Goal: Task Accomplishment & Management: Manage account settings

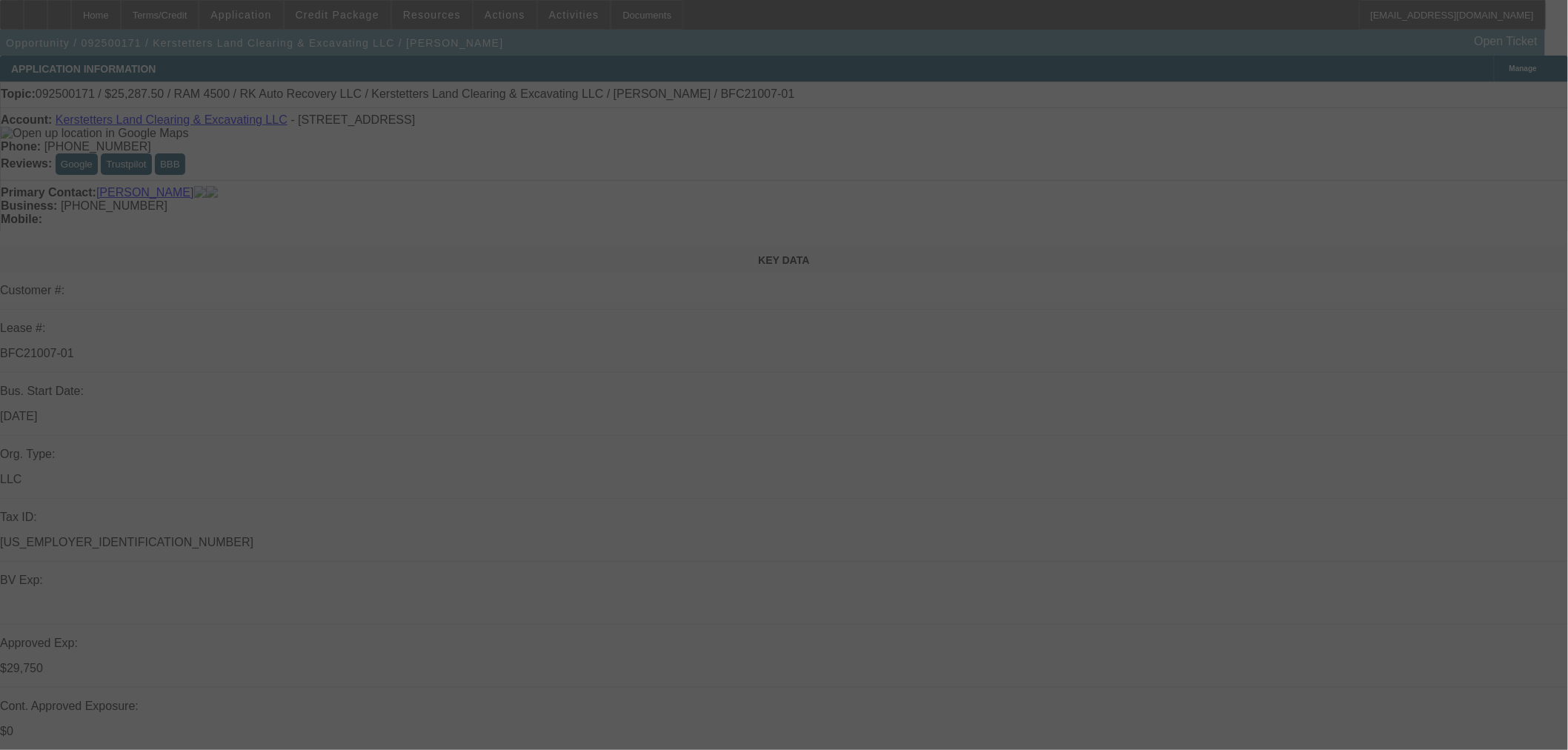
select select "0.15"
select select "2"
select select "0"
select select "6"
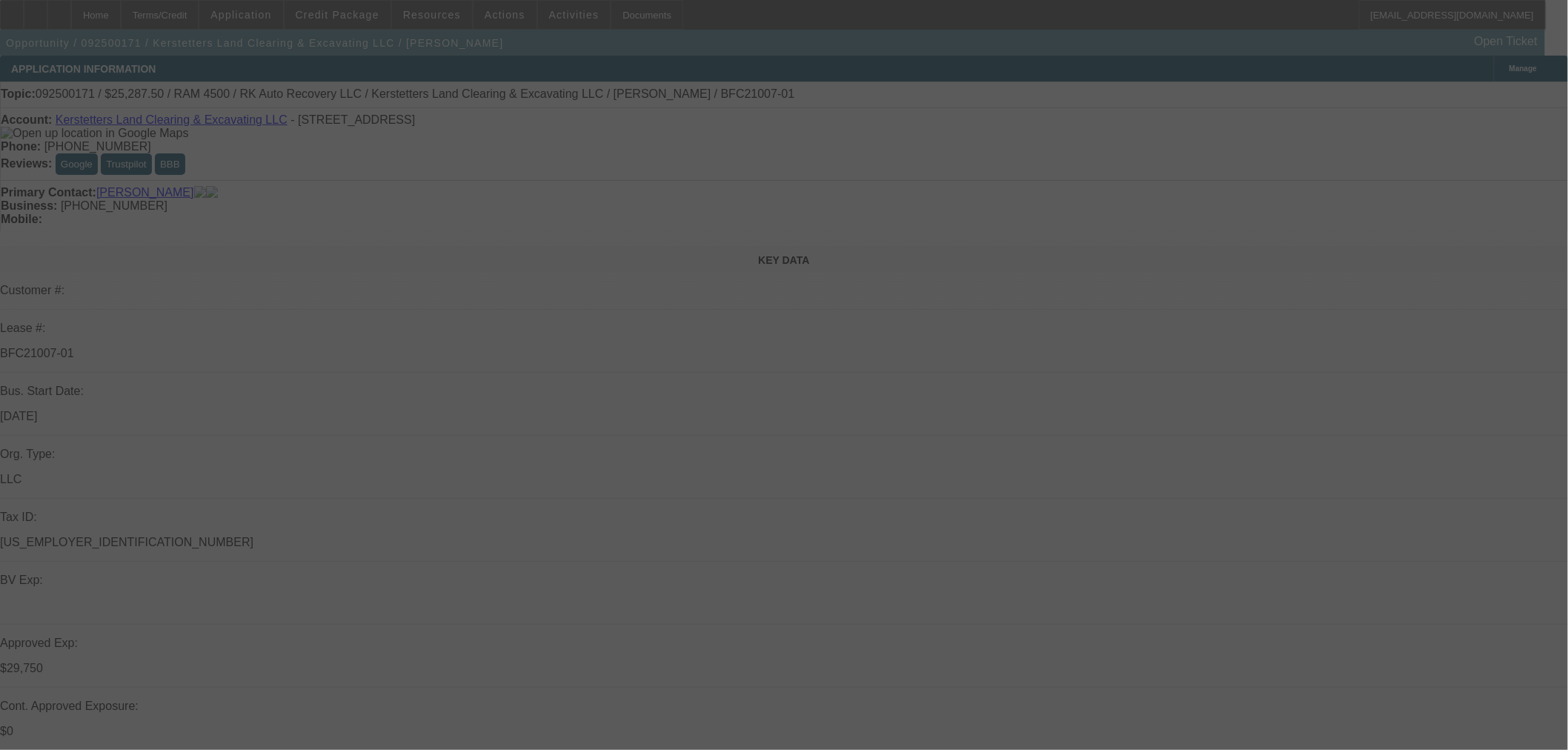
select select "0.15"
select select "2"
select select "0"
select select "6"
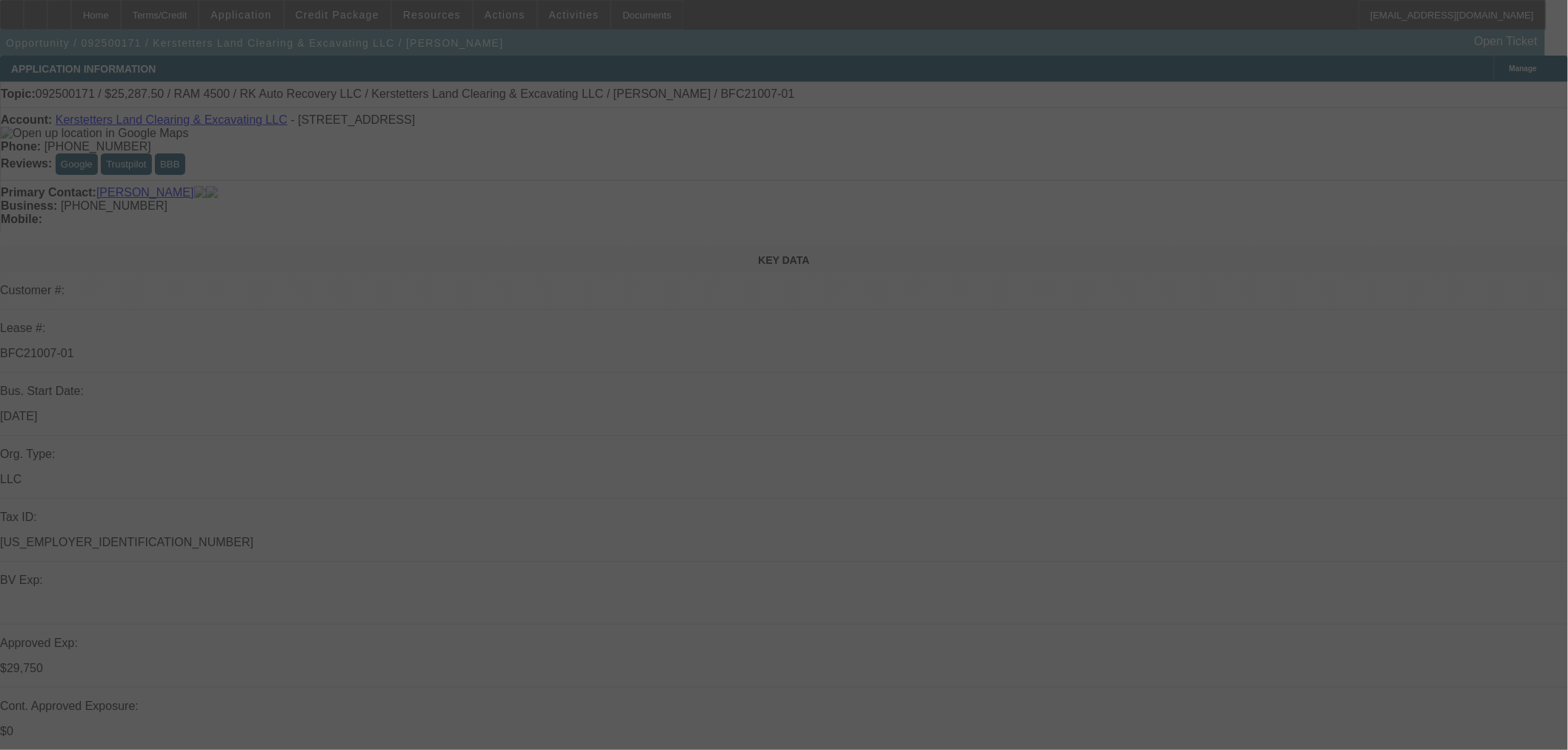
select select "0.15"
select select "2"
select select "0"
select select "6"
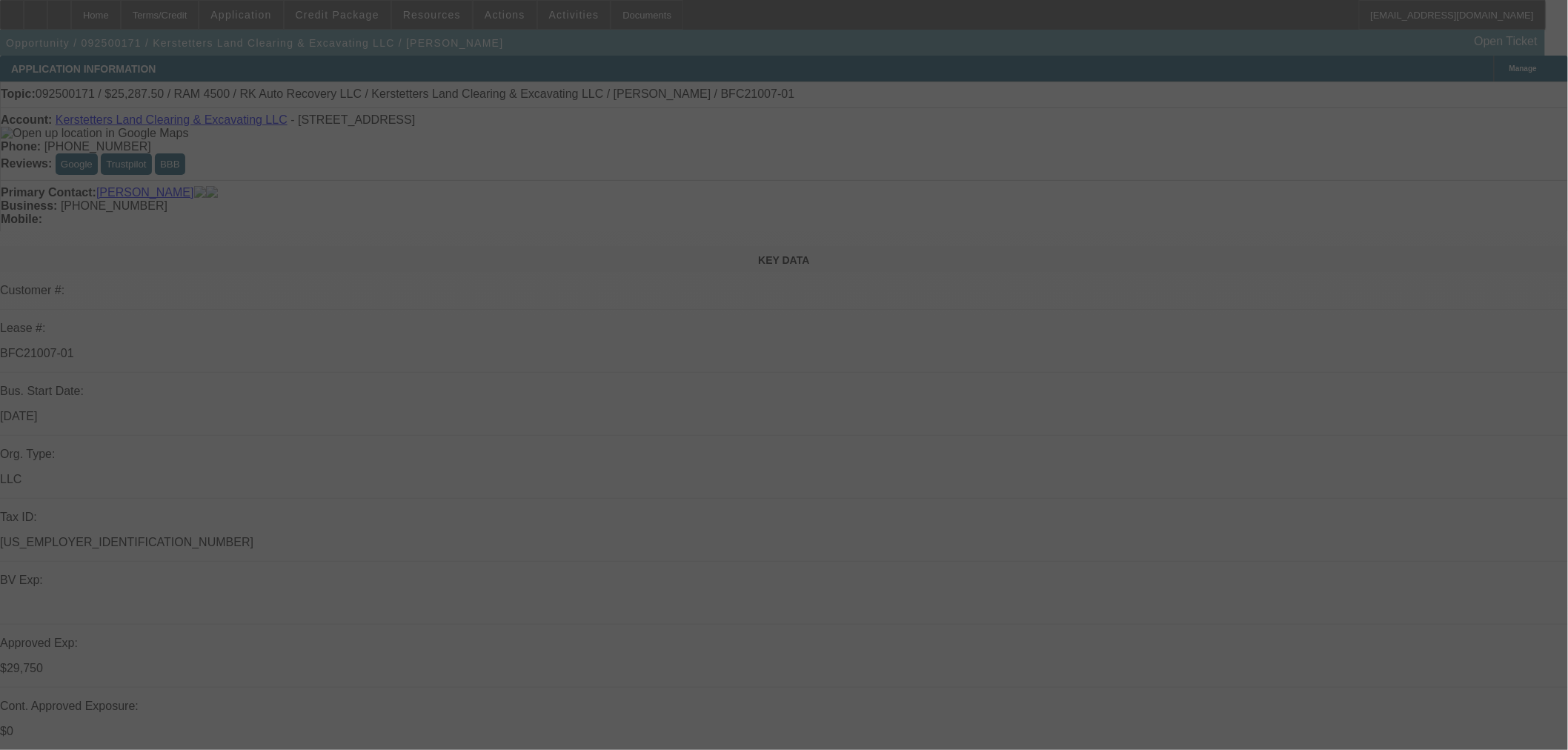
select select "0.15"
select select "2"
select select "0"
select select "6"
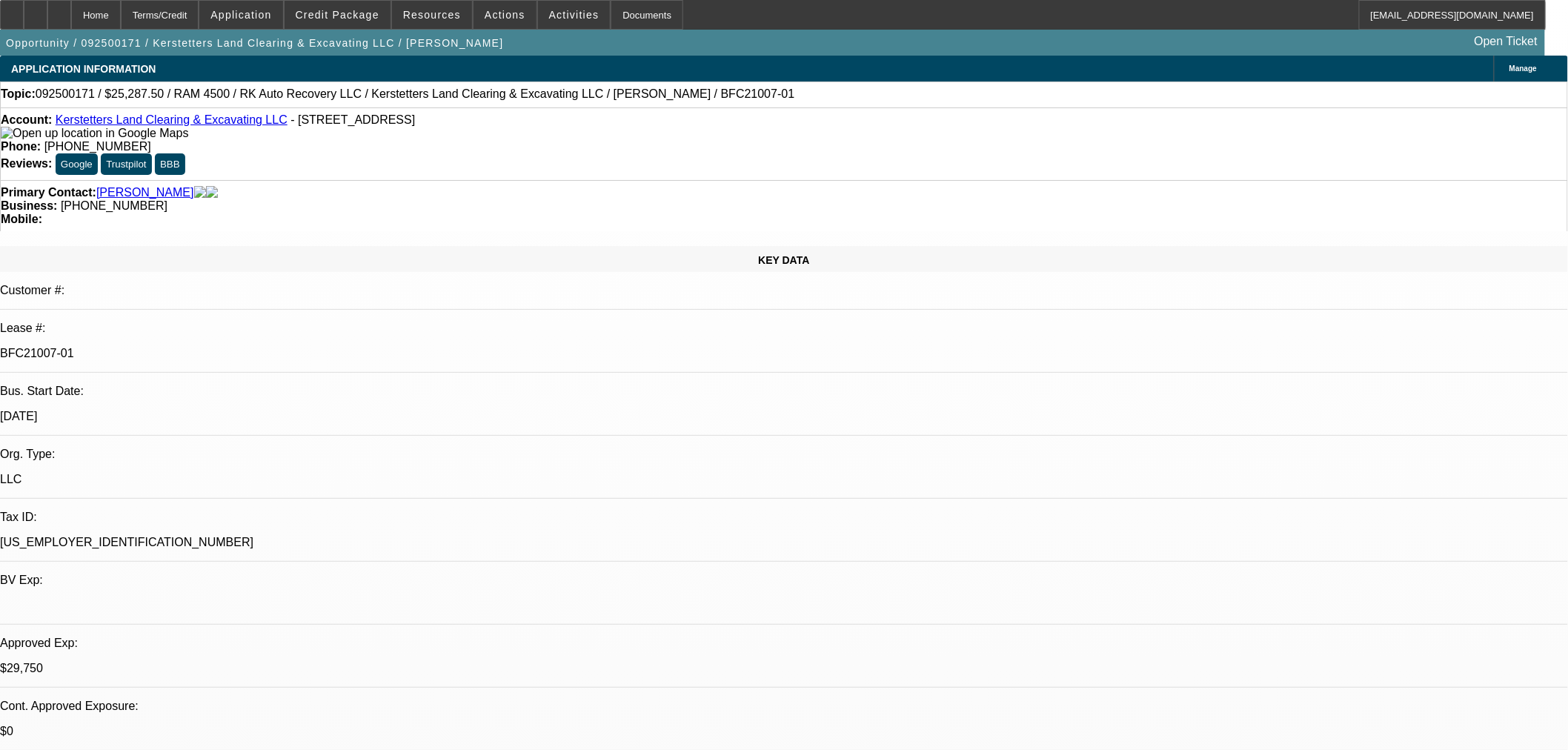
scroll to position [1270, 0]
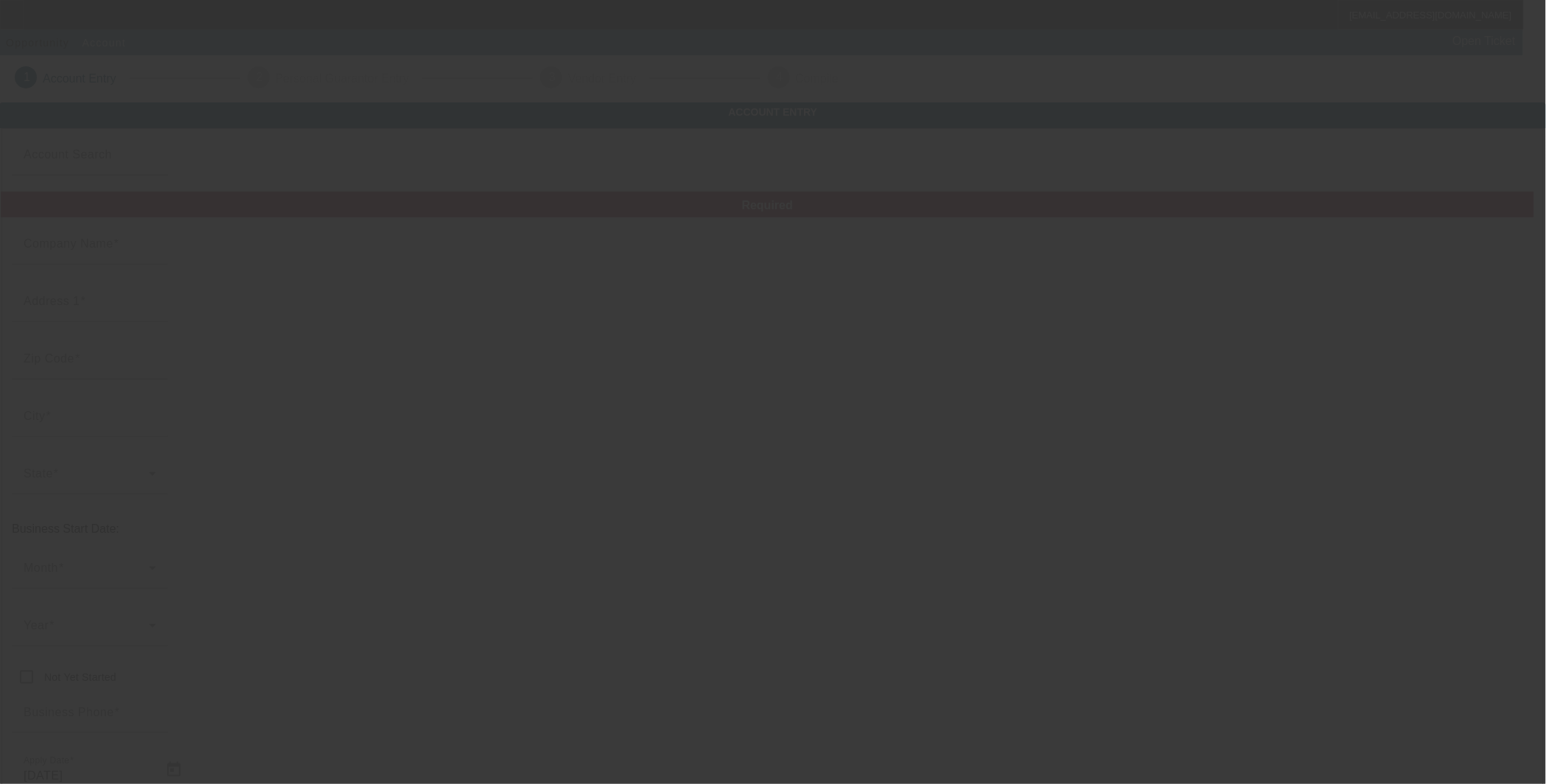
type input "Major Wireline, LLC"
type input "West County Rd 133"
type input "79706"
type input "Midland"
type input "(432) 425-1155"
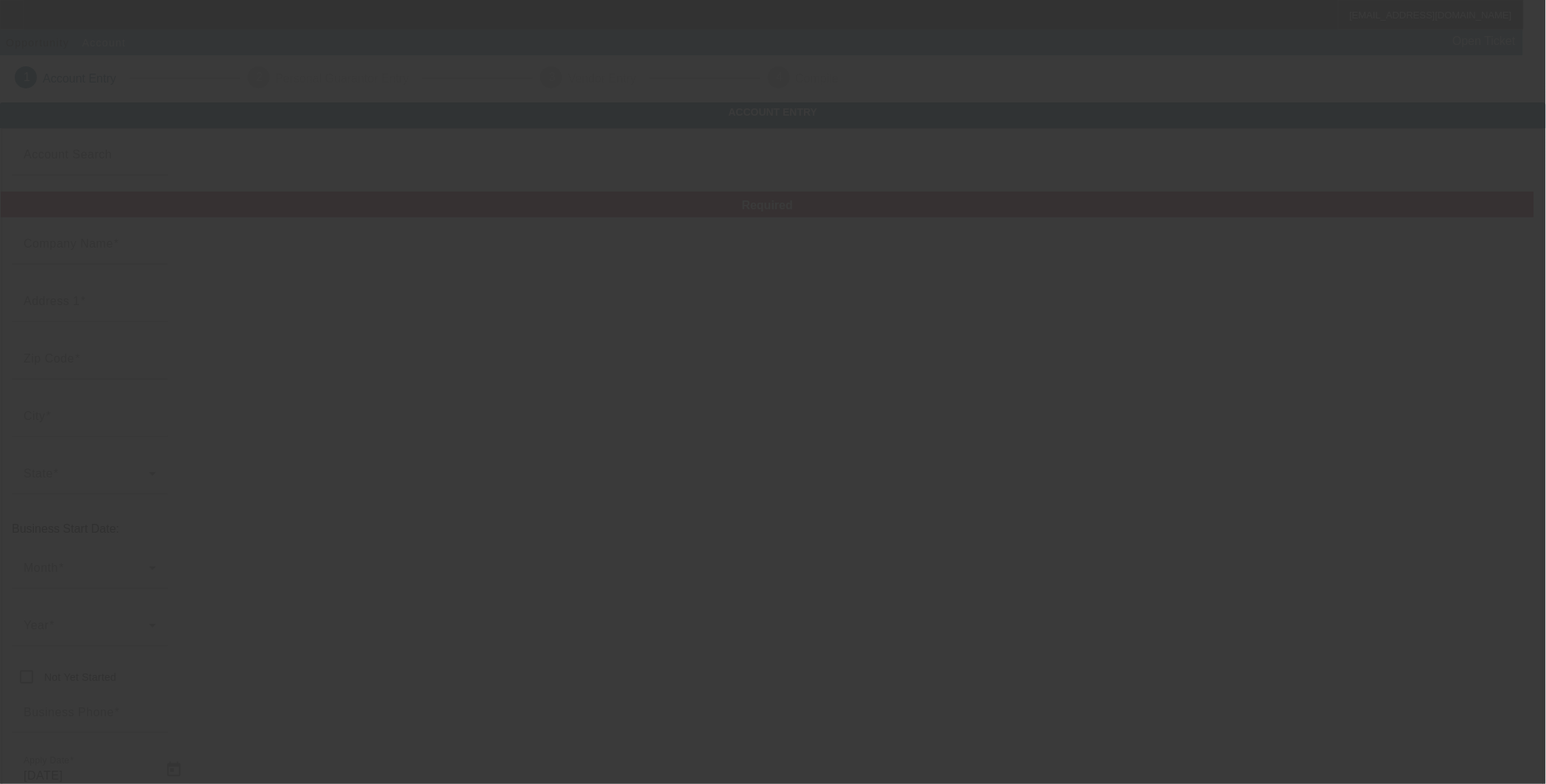
type input "https://majorwireline.com"
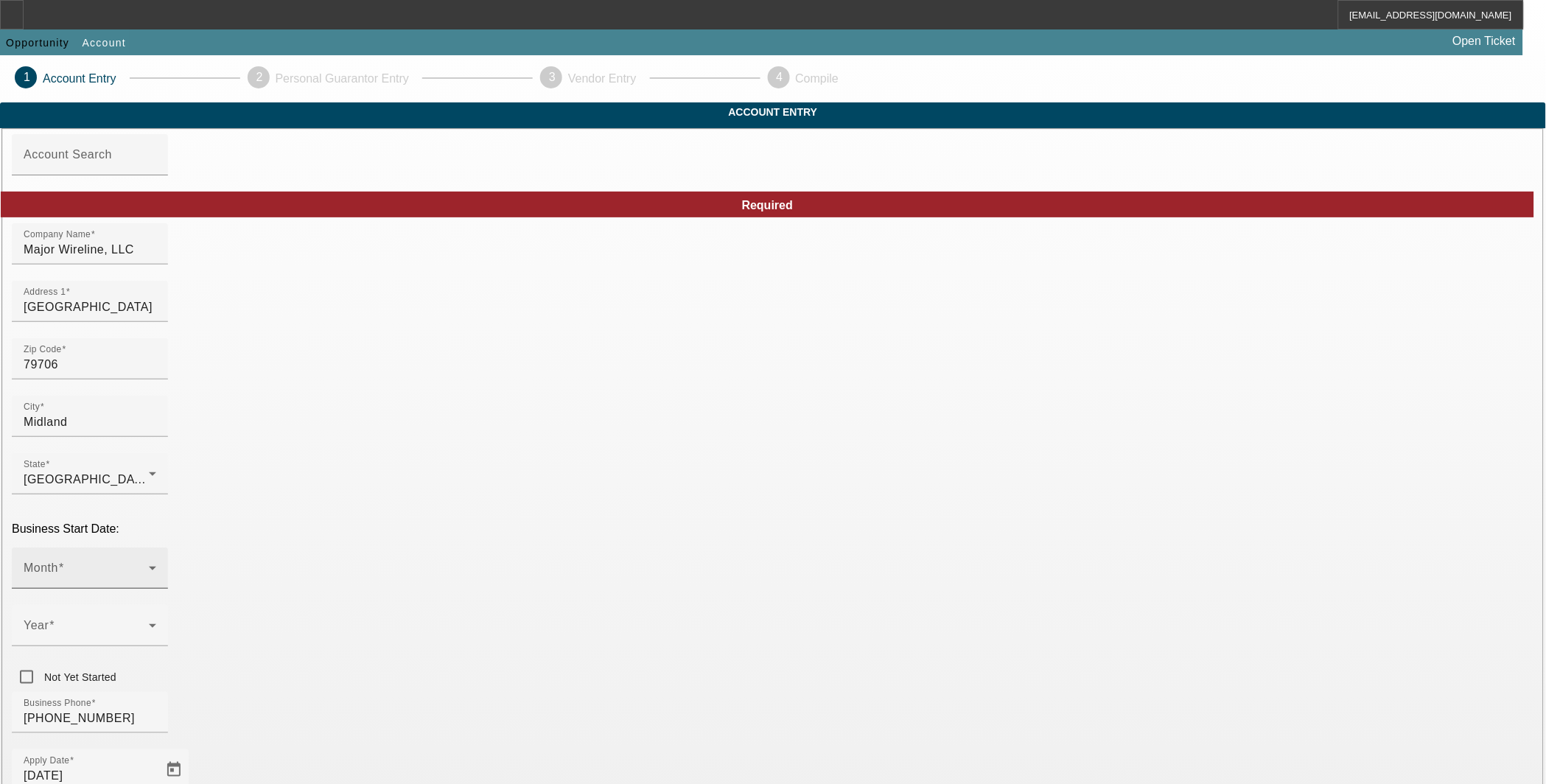
click at [161, 559] on icon at bounding box center [152, 568] width 18 height 18
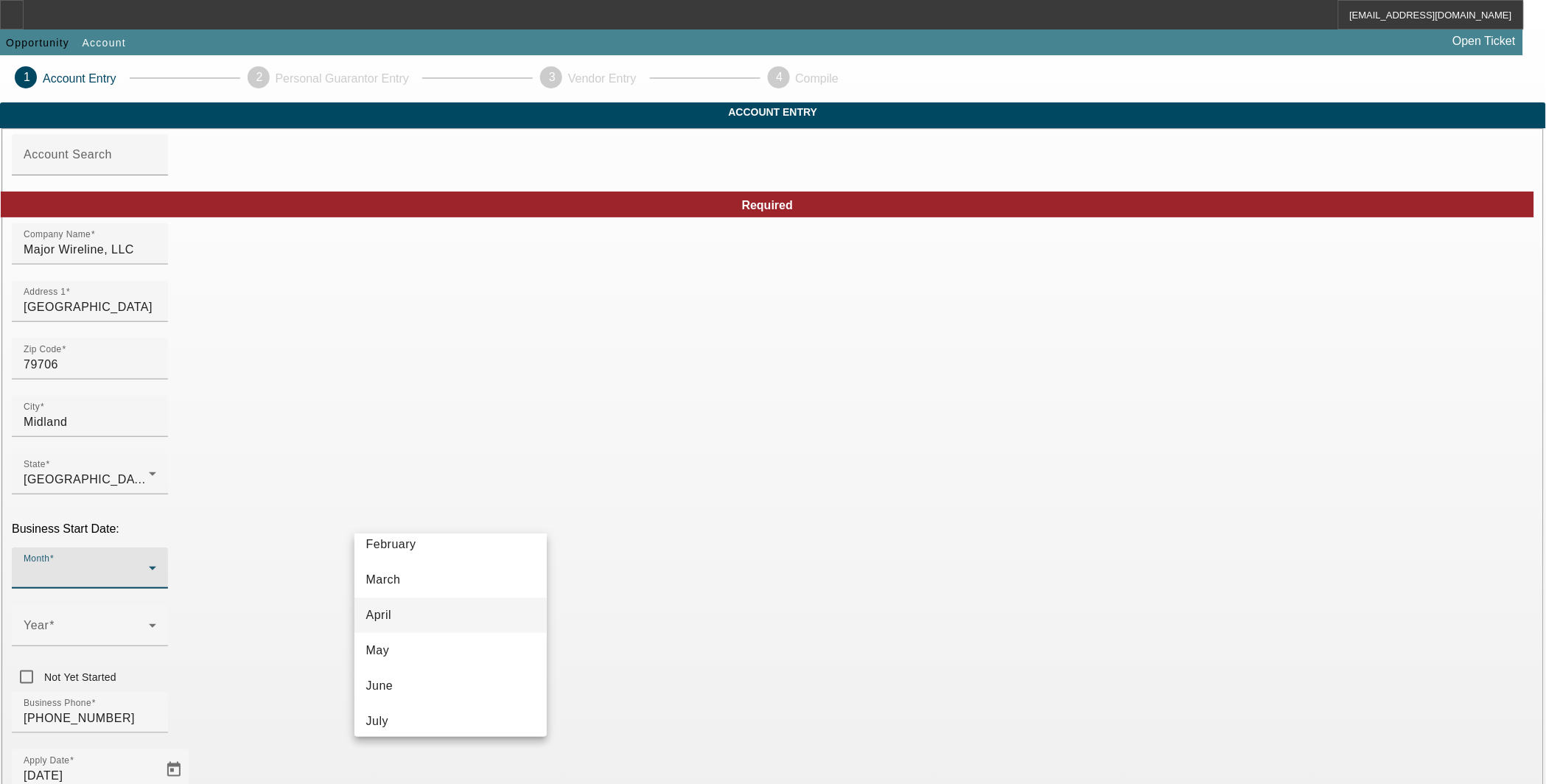
scroll to position [136, 0]
click at [461, 640] on mat-option "June" at bounding box center [451, 633] width 193 height 35
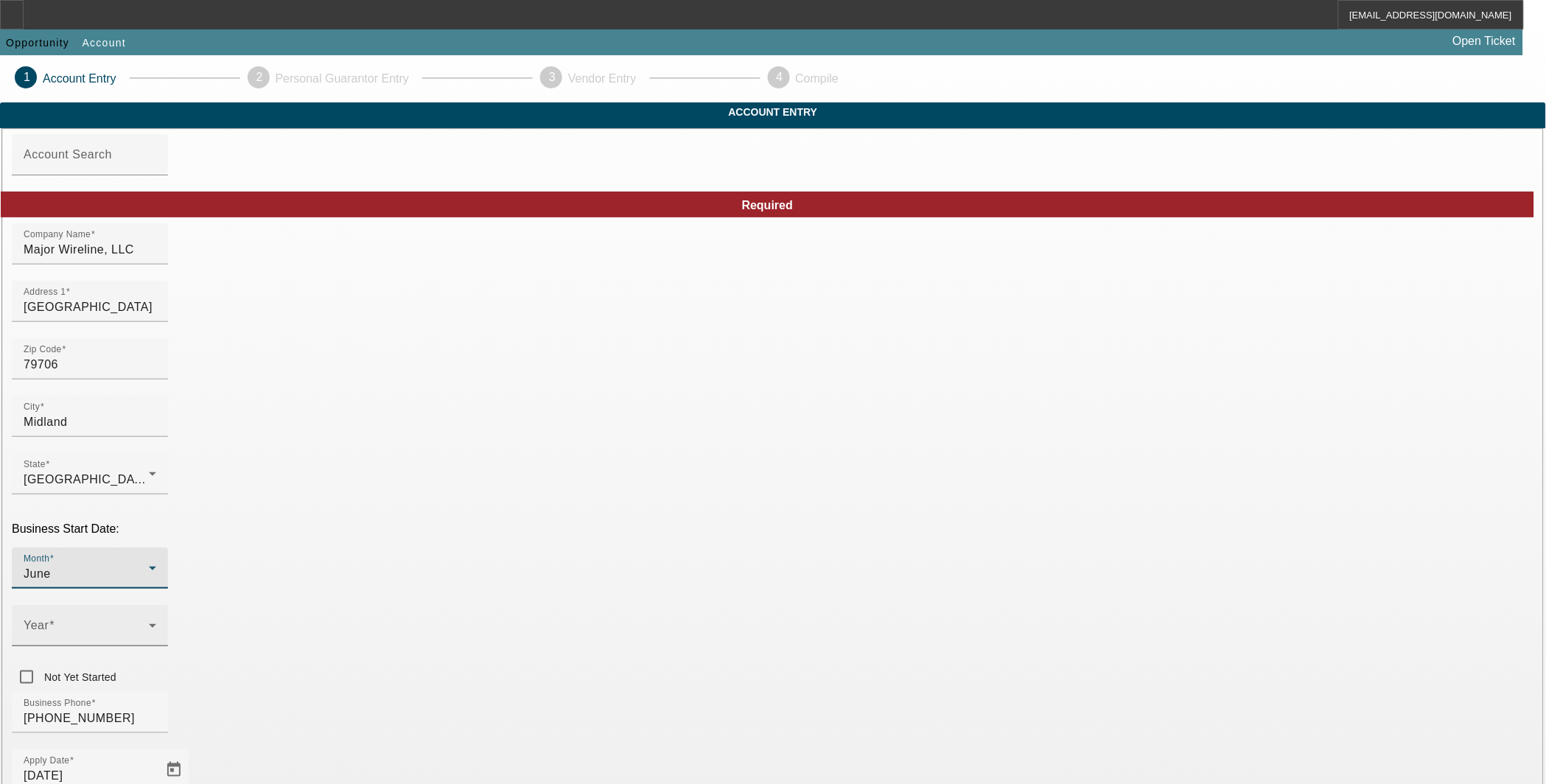
click at [161, 617] on icon at bounding box center [152, 625] width 18 height 18
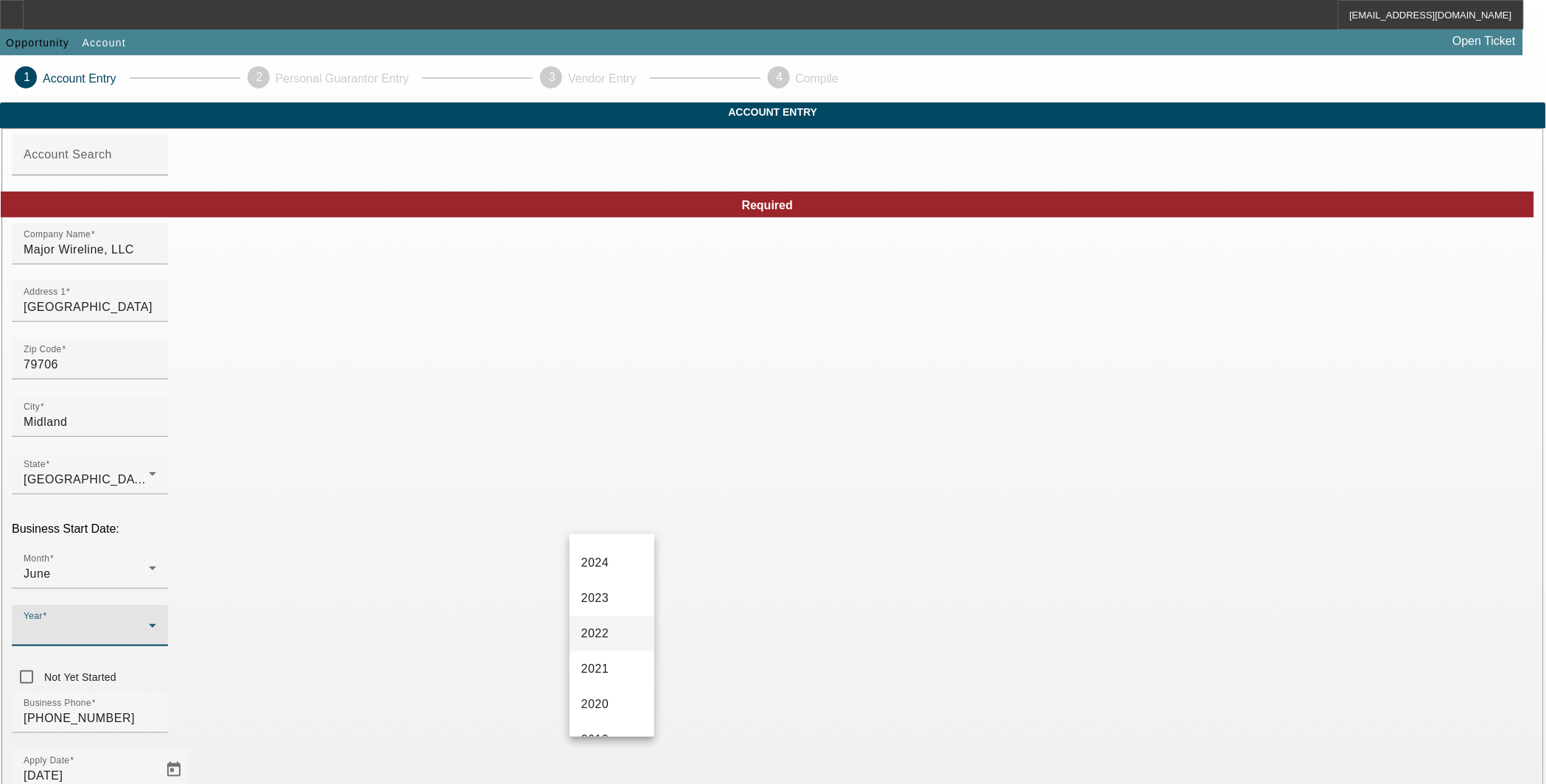
click at [618, 633] on mat-option "2022" at bounding box center [612, 633] width 85 height 35
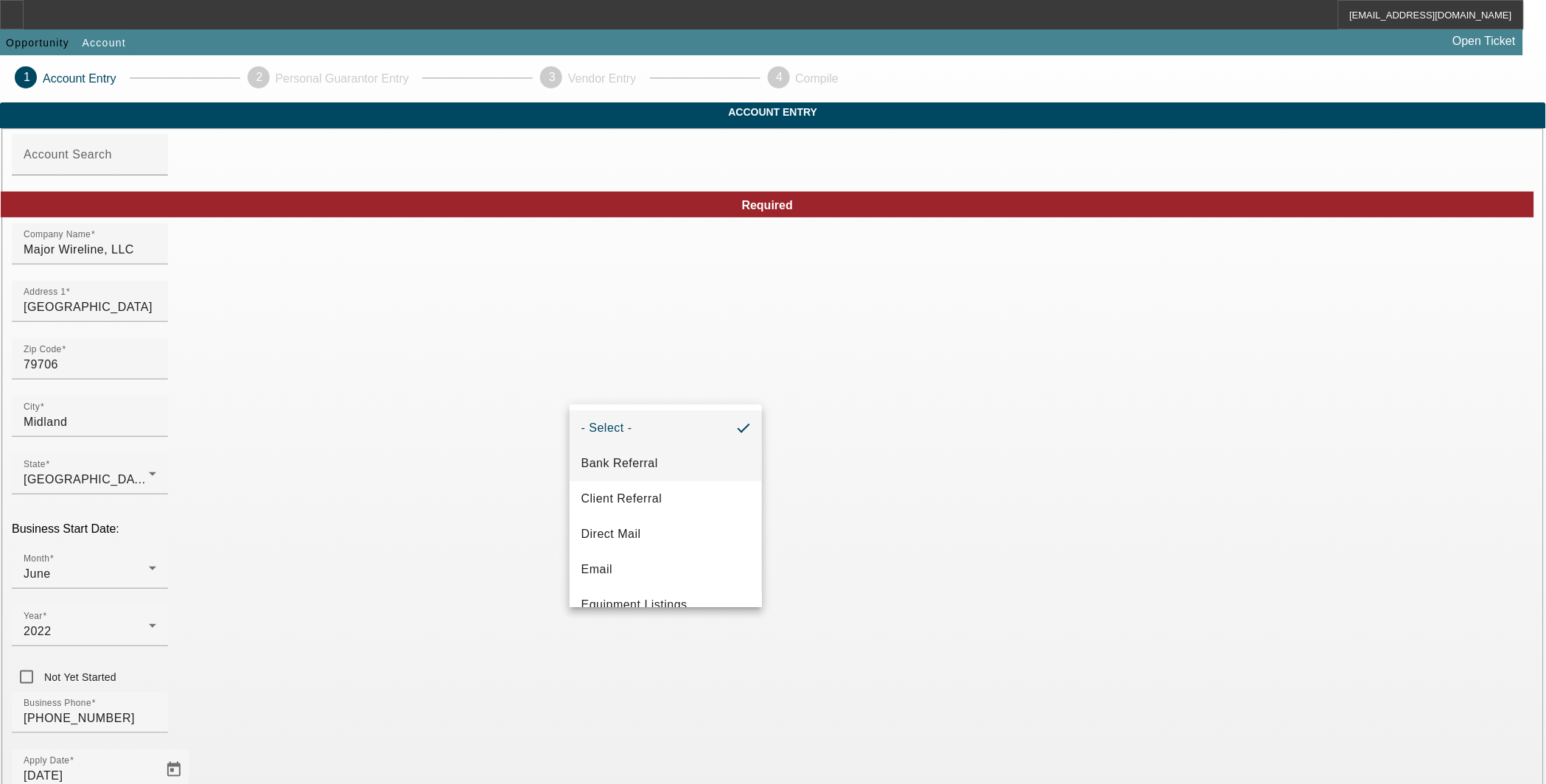
click at [632, 467] on span "Bank Referral" at bounding box center [619, 463] width 77 height 18
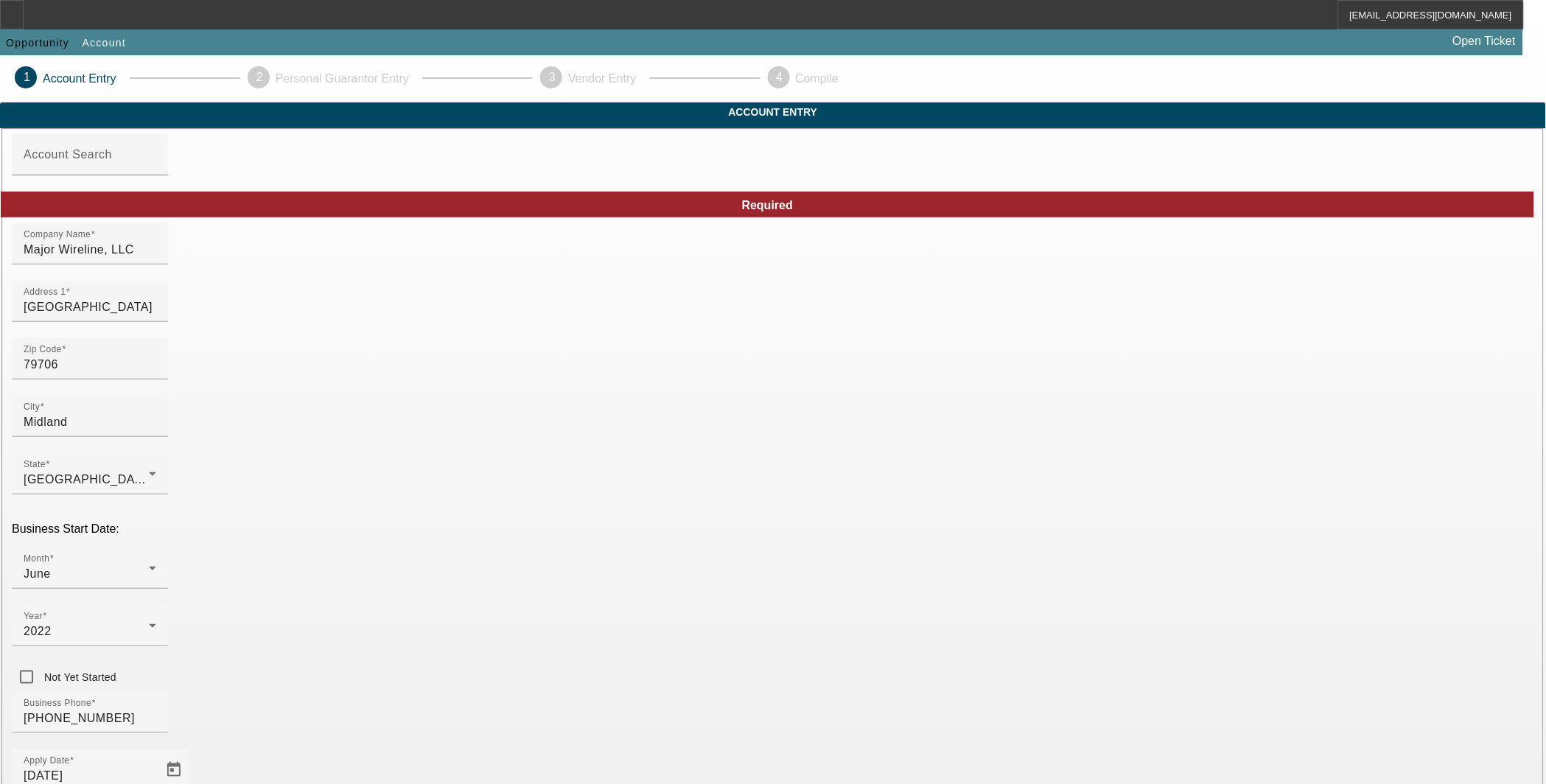
scroll to position [133, 0]
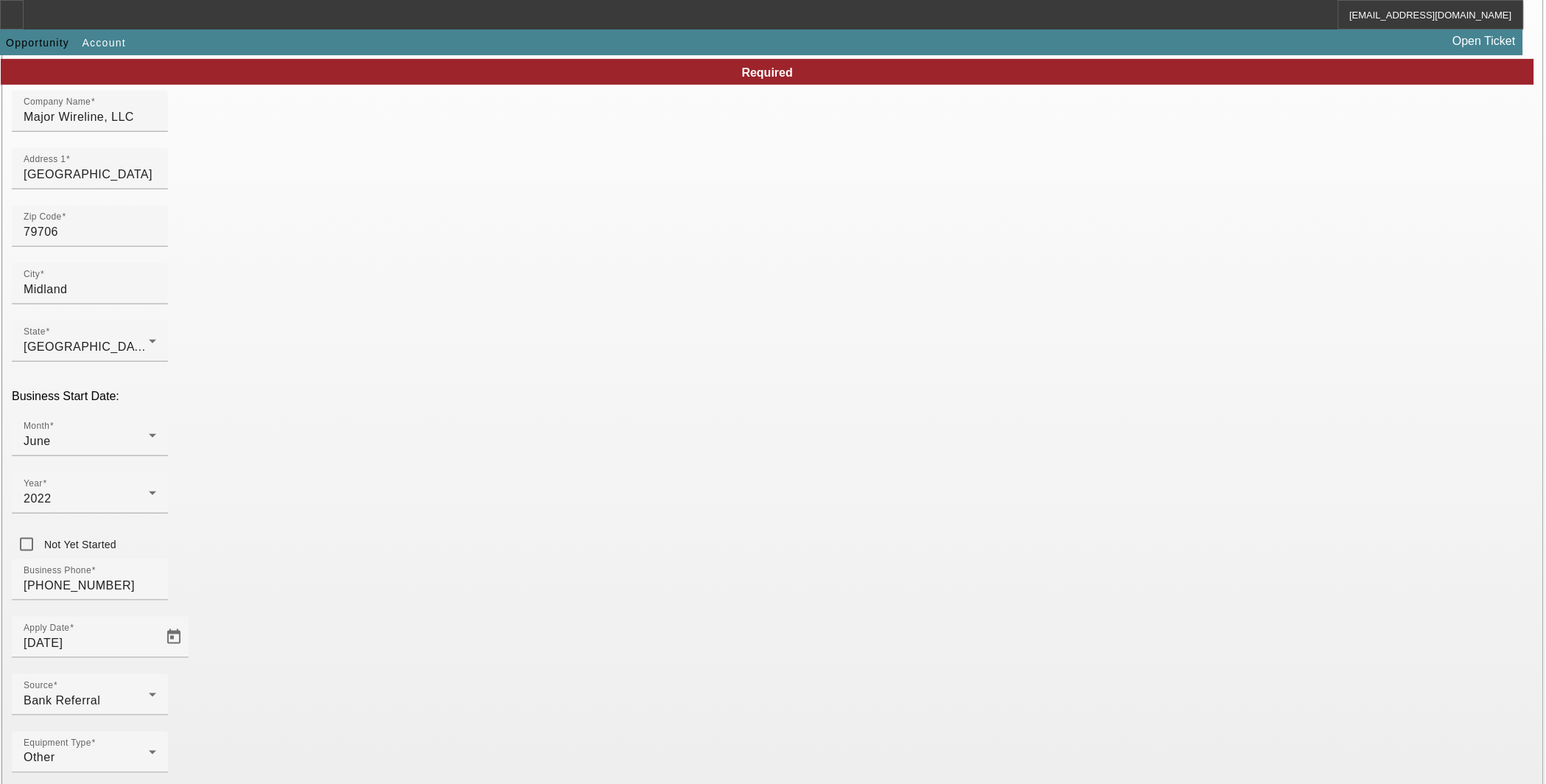
click at [509, 738] on mat-option "Navitas Credit Corp" at bounding box center [451, 743] width 193 height 35
type input "Navitas Credit Corp"
click at [620, 660] on span "One-Off" at bounding box center [603, 656] width 44 height 18
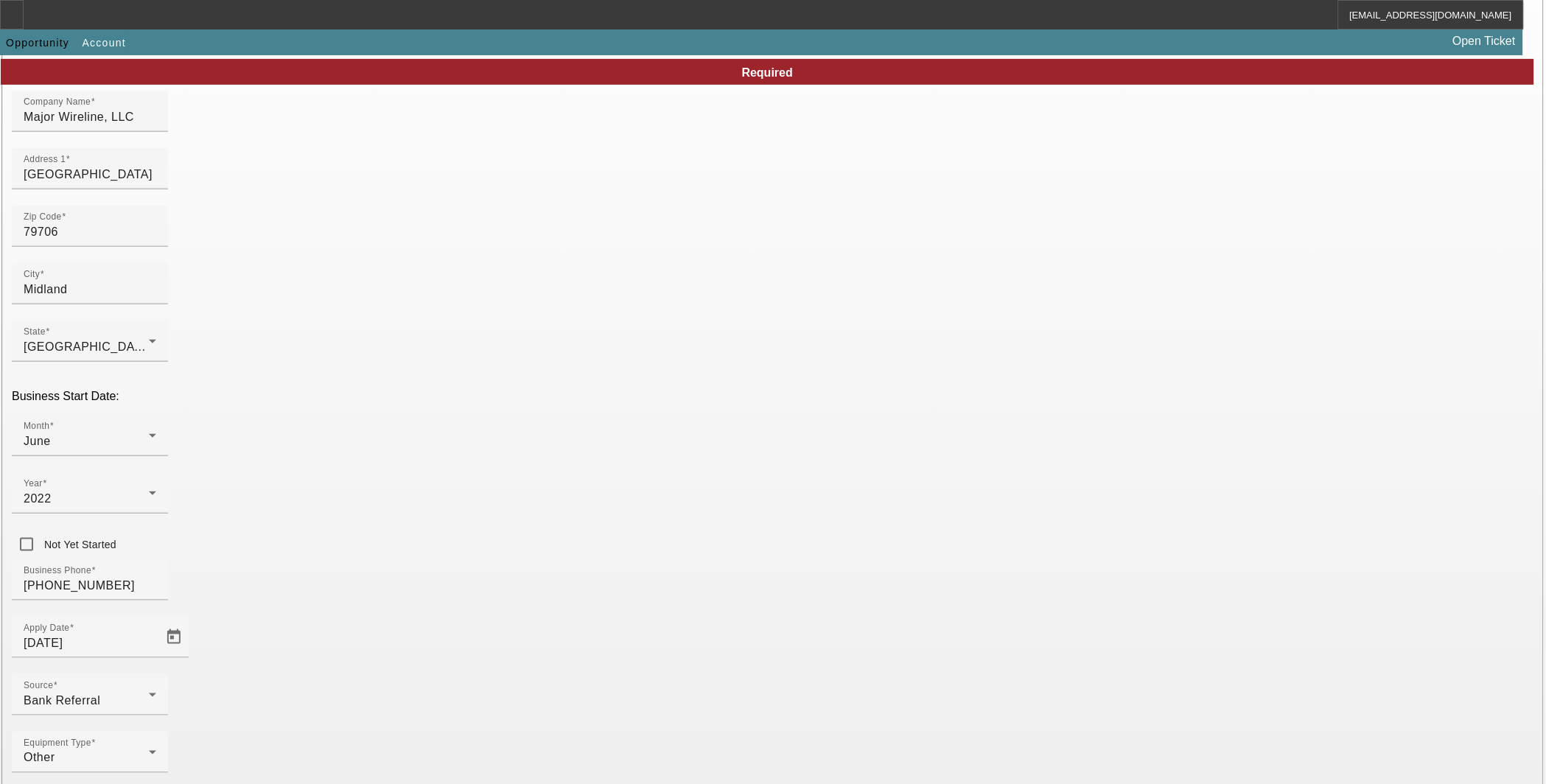
scroll to position [222, 0]
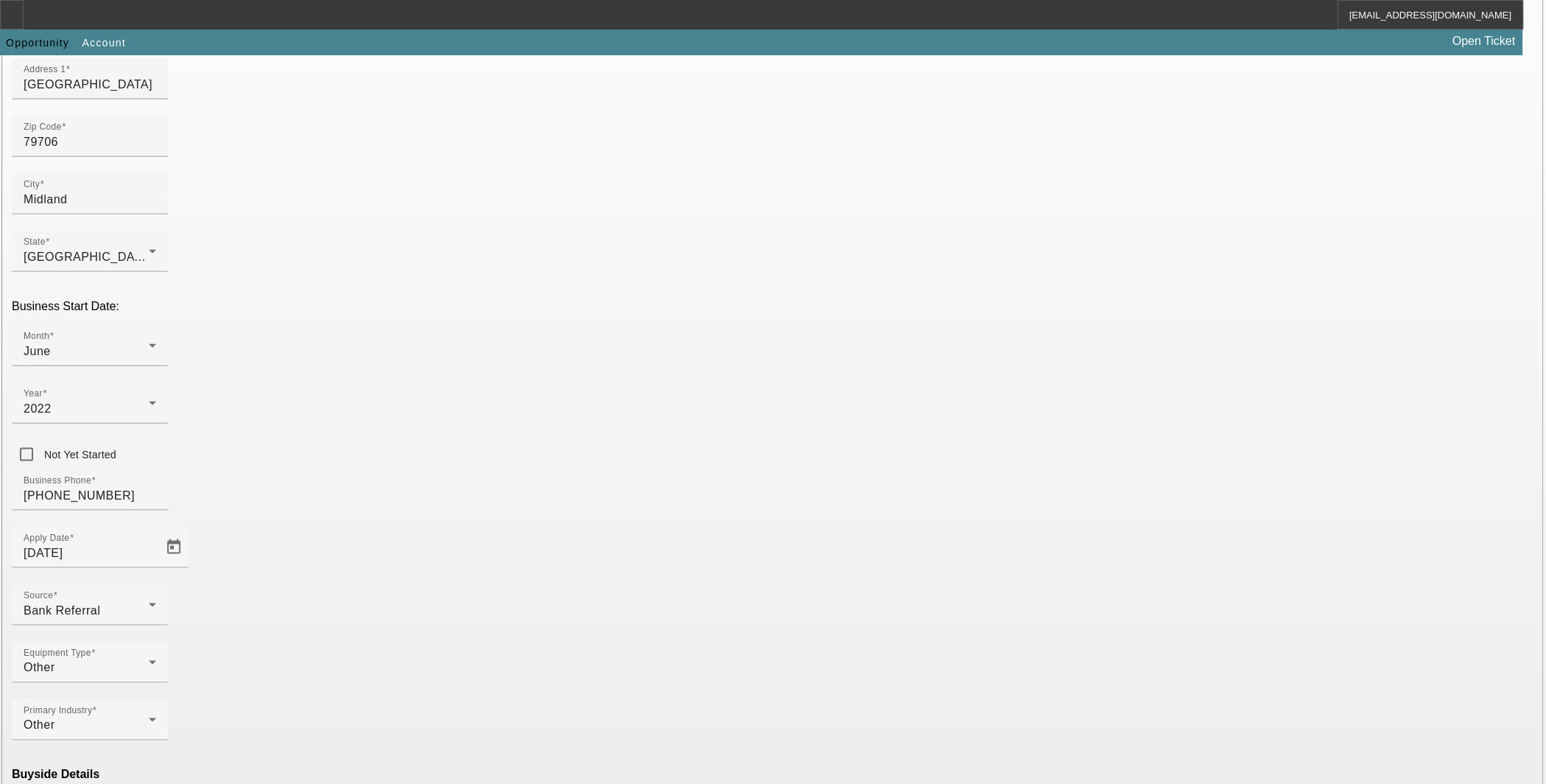
click at [443, 648] on mat-option "Ineligible" at bounding box center [451, 656] width 193 height 35
click at [630, 733] on mat-option "Navitas Credit Corp" at bounding box center [666, 743] width 193 height 35
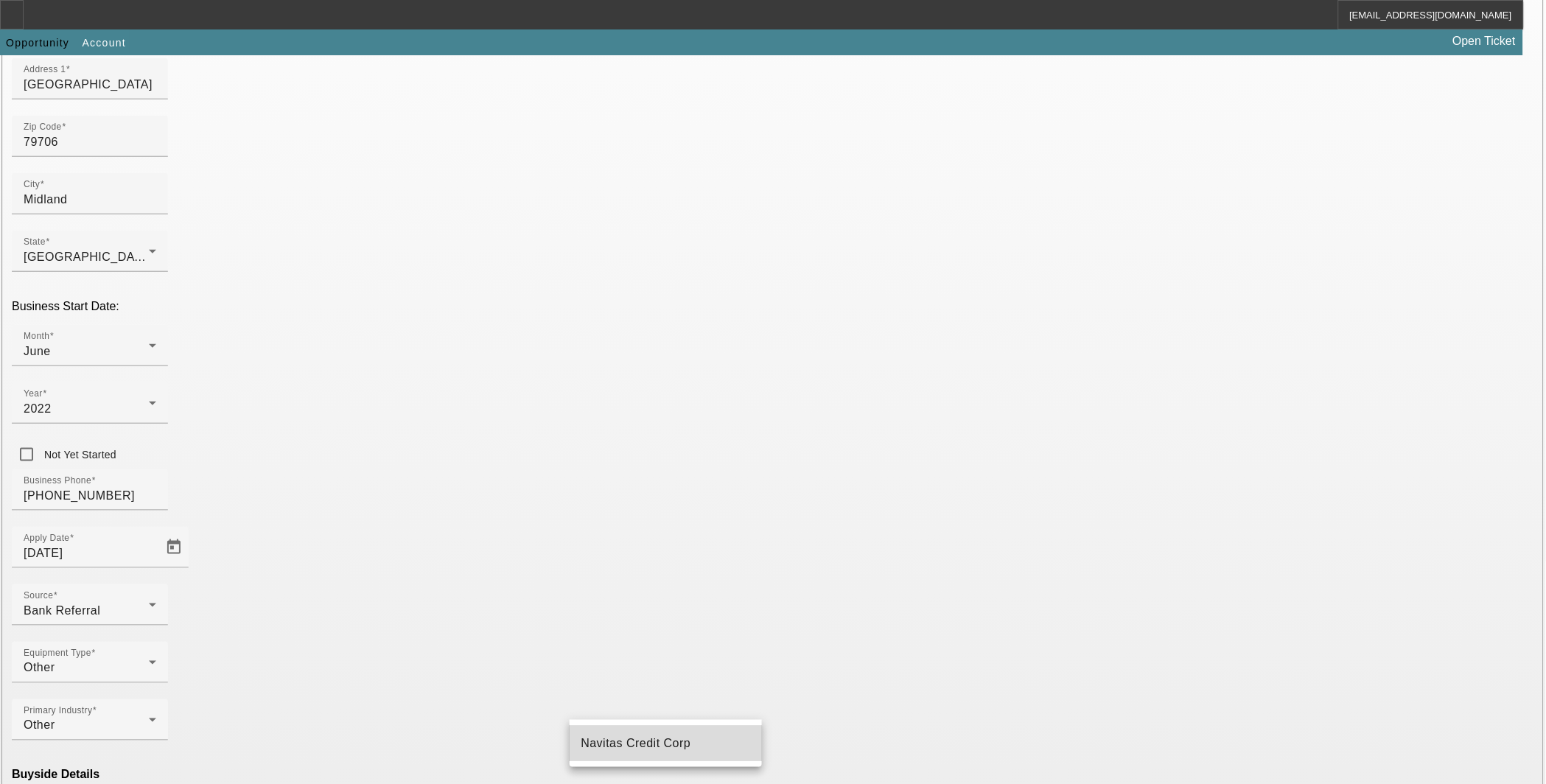
type input "Navitas Credit Corp"
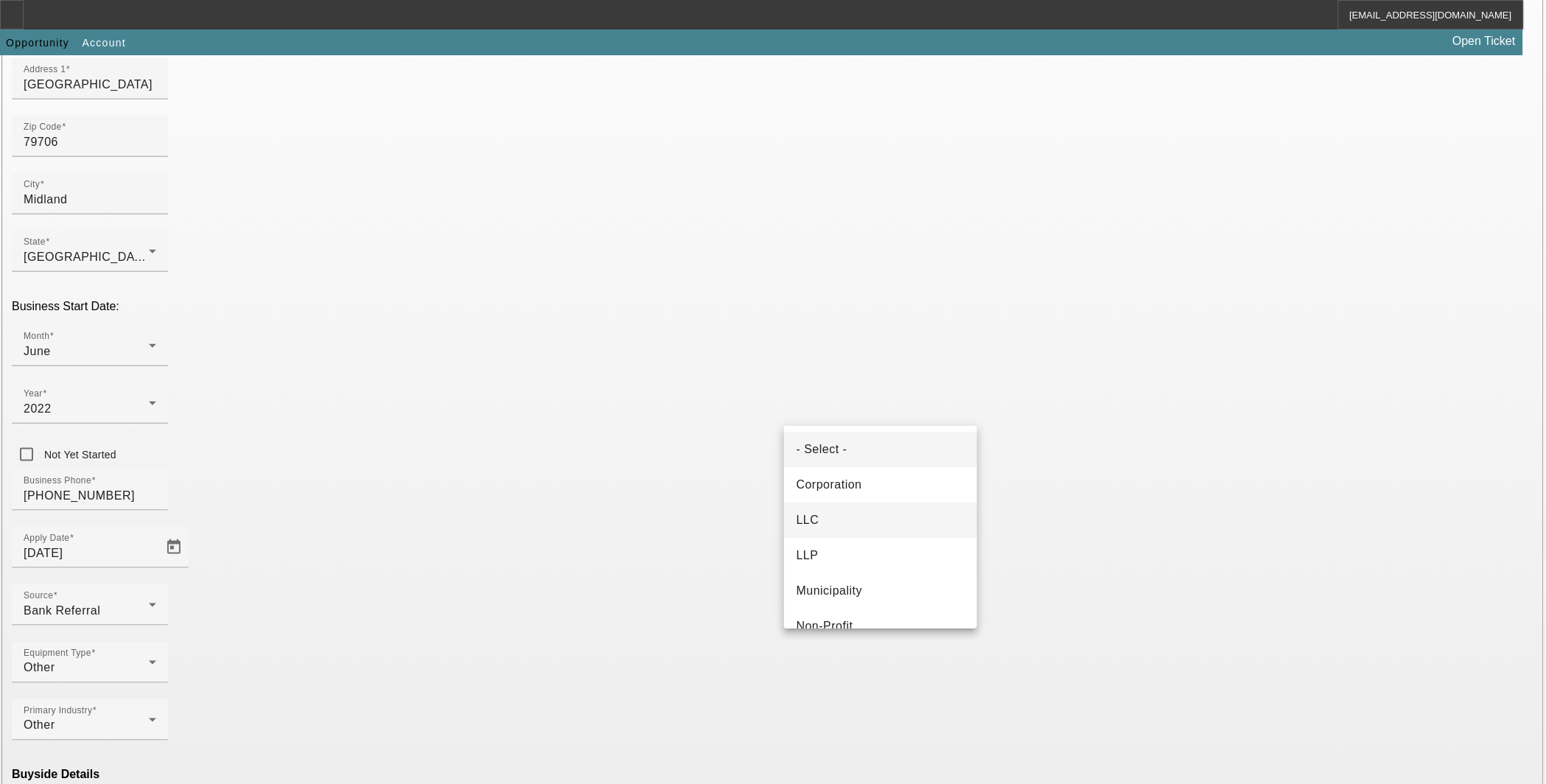
click at [885, 531] on mat-option "LLC" at bounding box center [881, 520] width 193 height 35
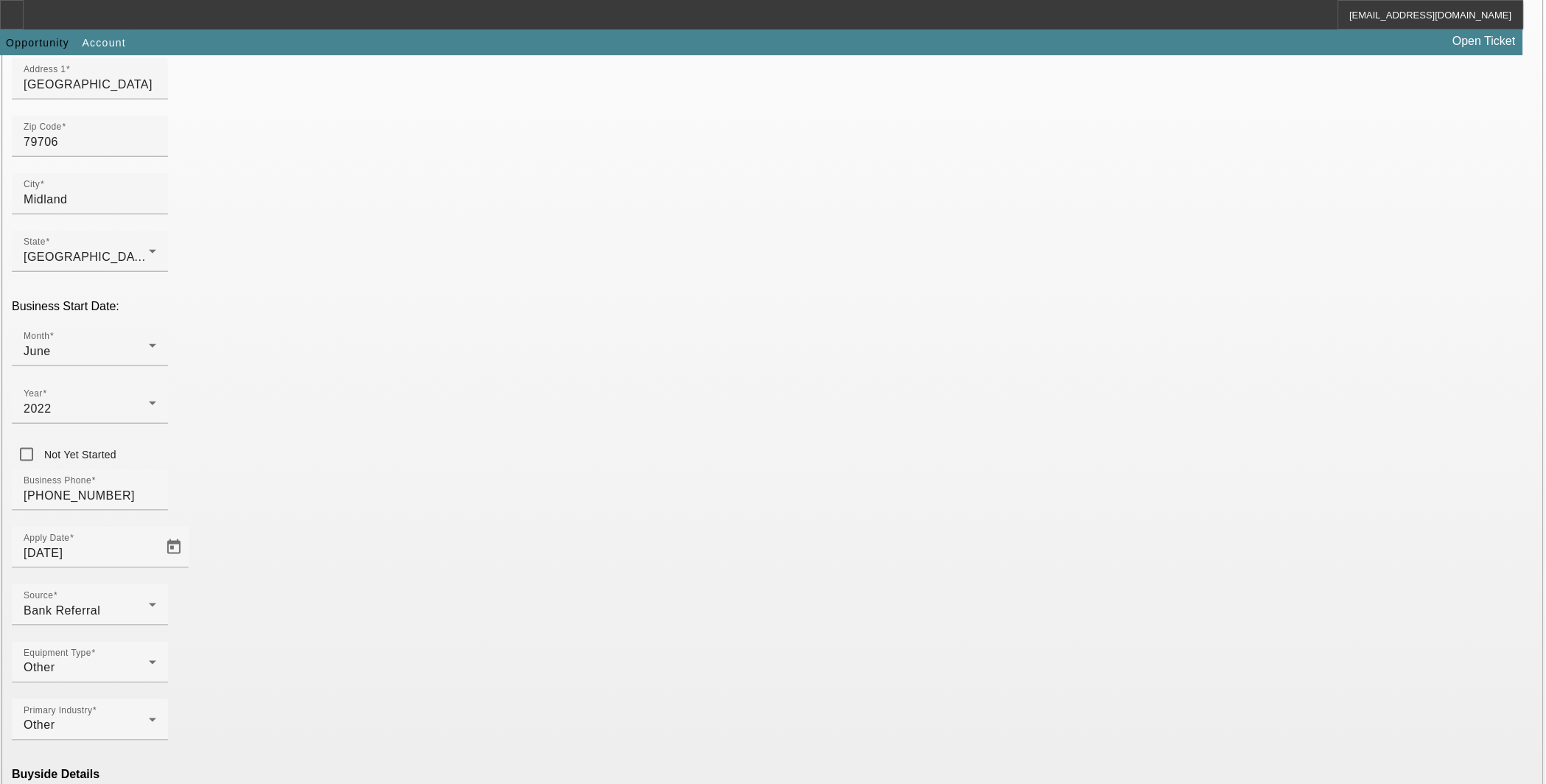
type input "000000000"
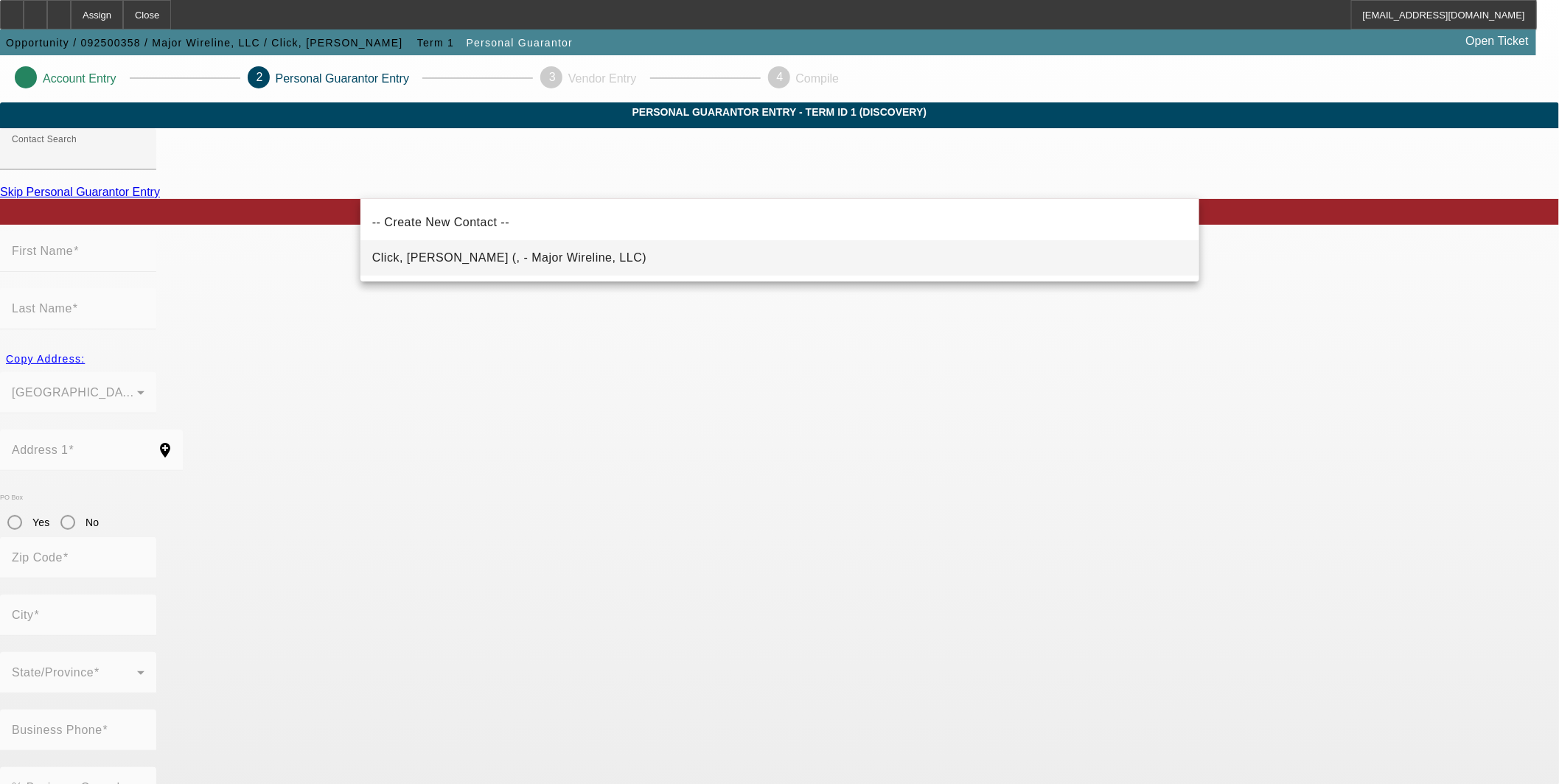
click at [471, 259] on span "Click, Marcus schyler (, - Major Wireline, LLC)" at bounding box center [509, 258] width 274 height 12
type input "Click, Marcus schyler (, - Major Wireline, LLC)"
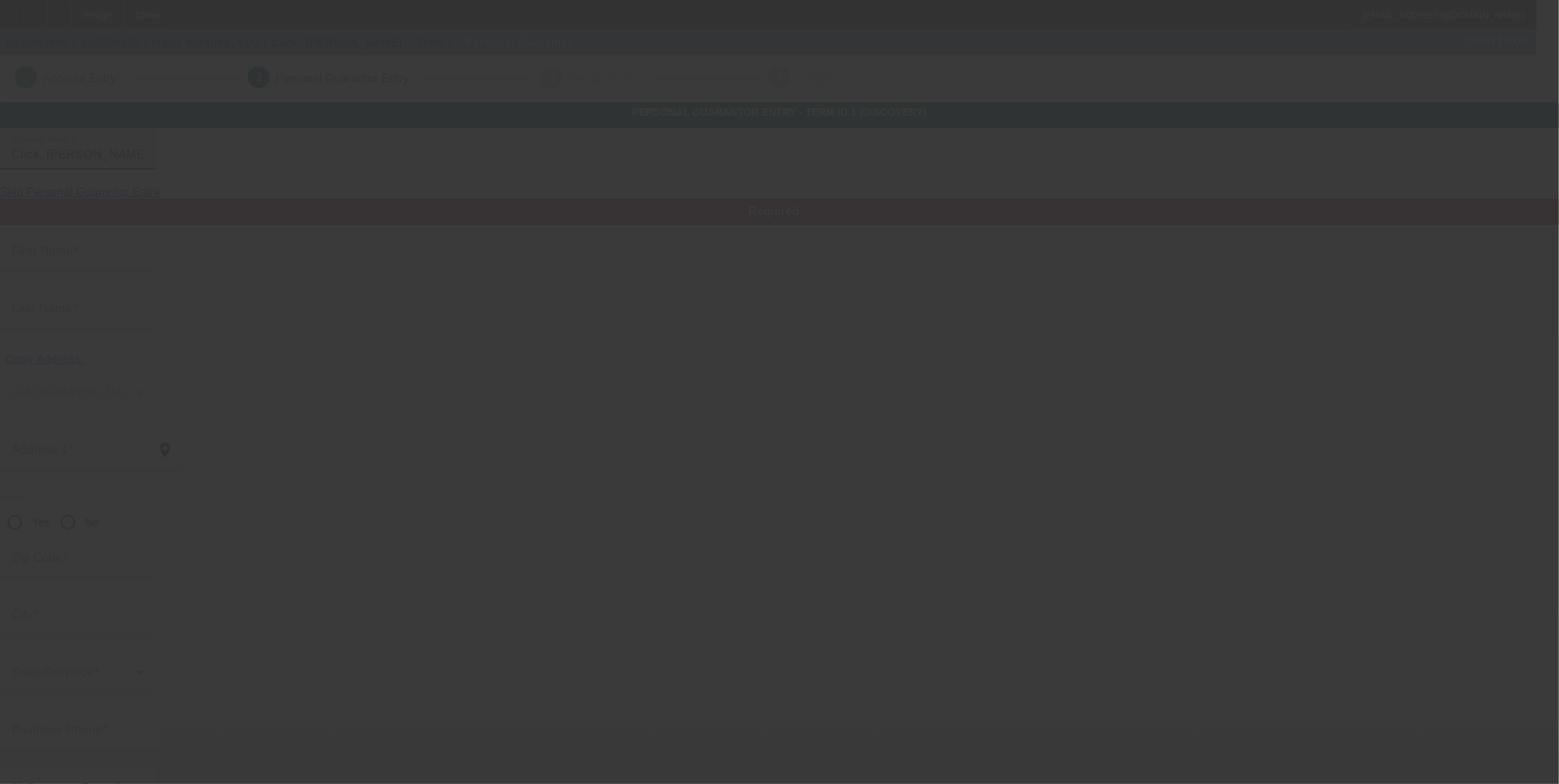
type input "Marcus schyler"
type input "Click"
radio input "true"
type input "(432) 425-1155"
type input "schyler@majorwireline.com"
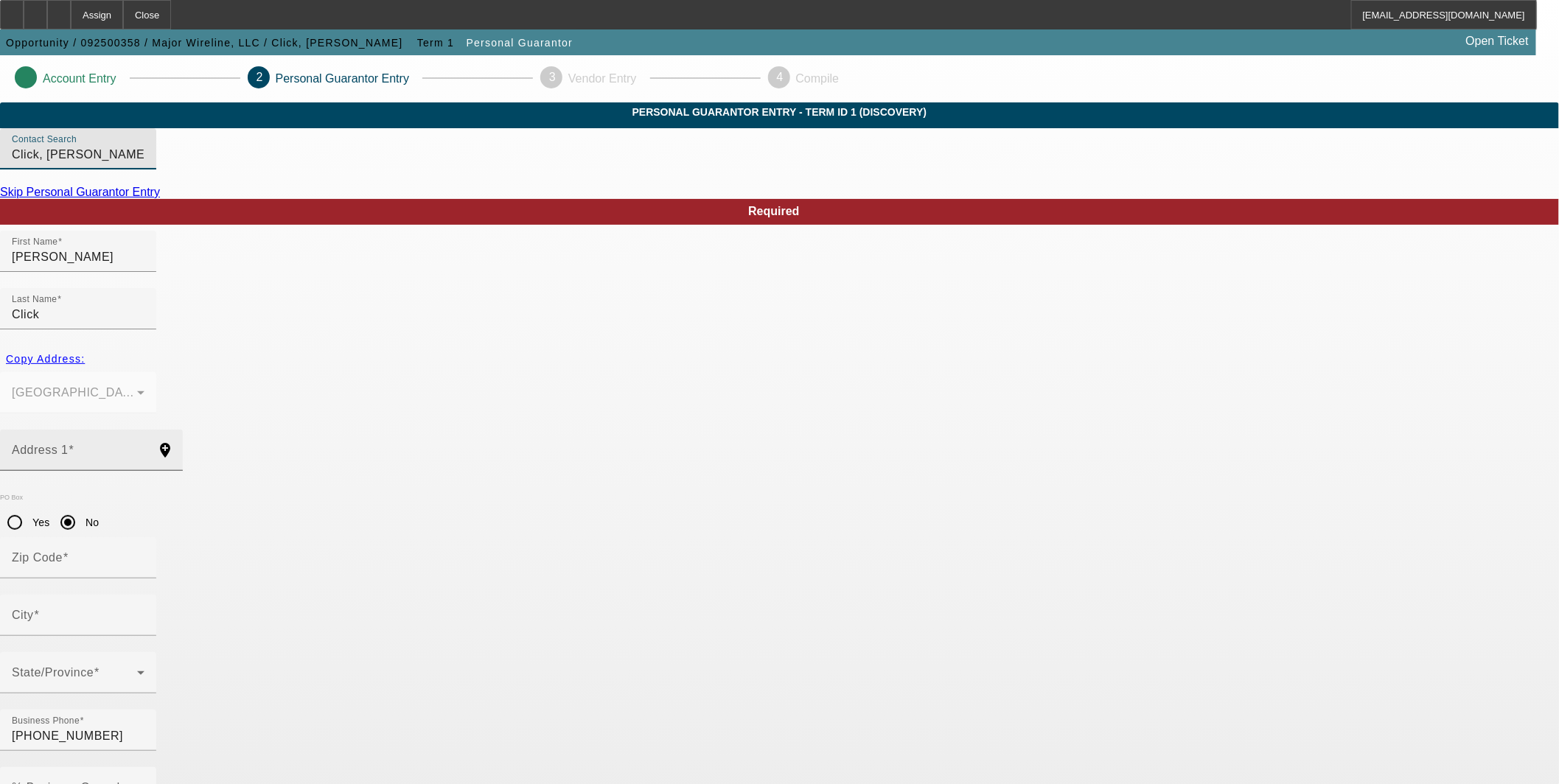
click at [144, 447] on input "Address 1" at bounding box center [78, 456] width 133 height 18
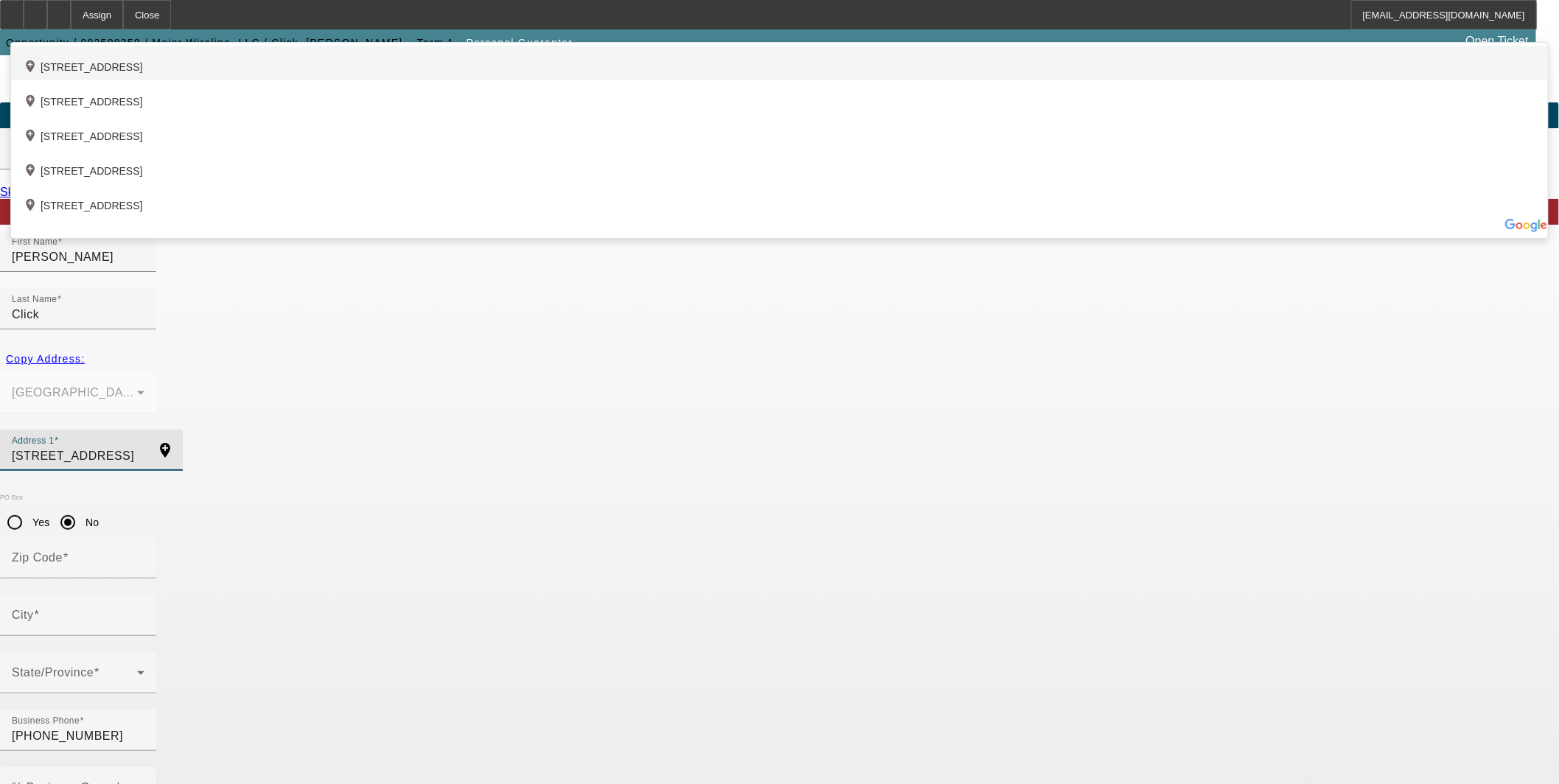
click at [548, 81] on div "add_location 6704 East County Road 107, Midland, TX 79706, US" at bounding box center [779, 63] width 1537 height 35
type input "6704 East County Road 107"
type input "79706"
type input "Midland"
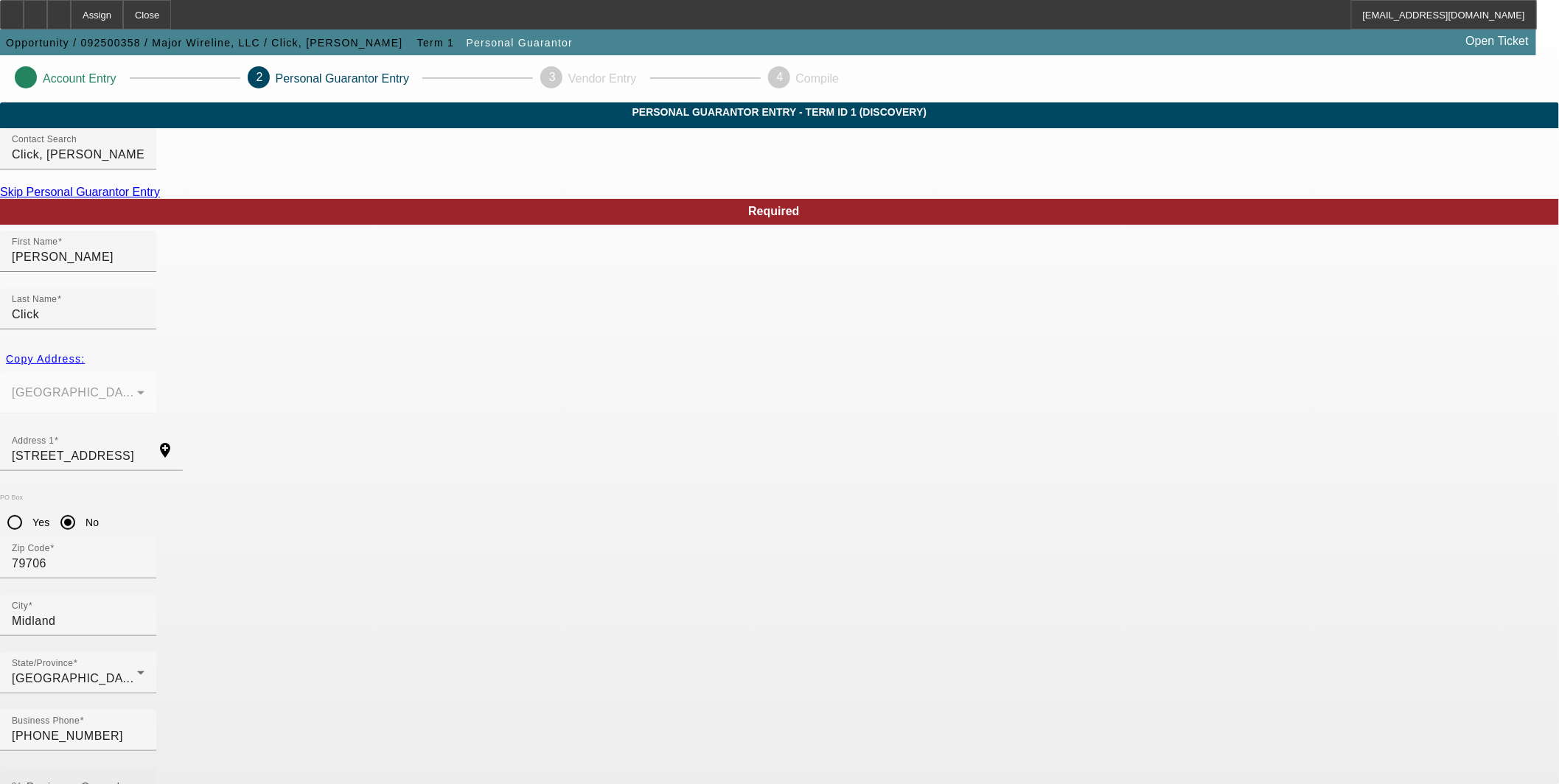
click at [121, 781] on mat-label "% Business Owned" at bounding box center [66, 788] width 108 height 12
click at [144, 783] on input "% Business Owned" at bounding box center [78, 794] width 133 height 18
type input "75"
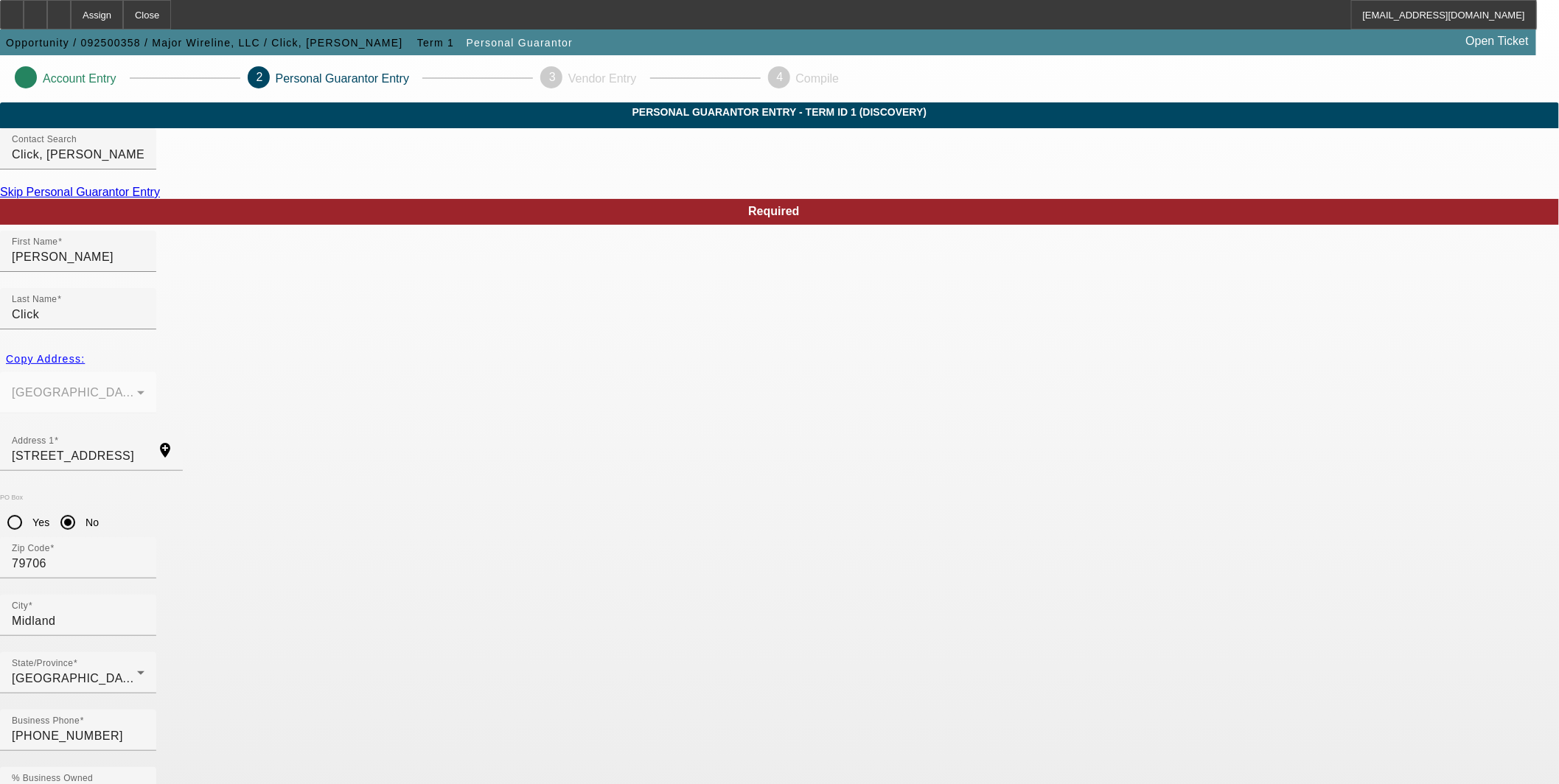
type input "464-81-5500"
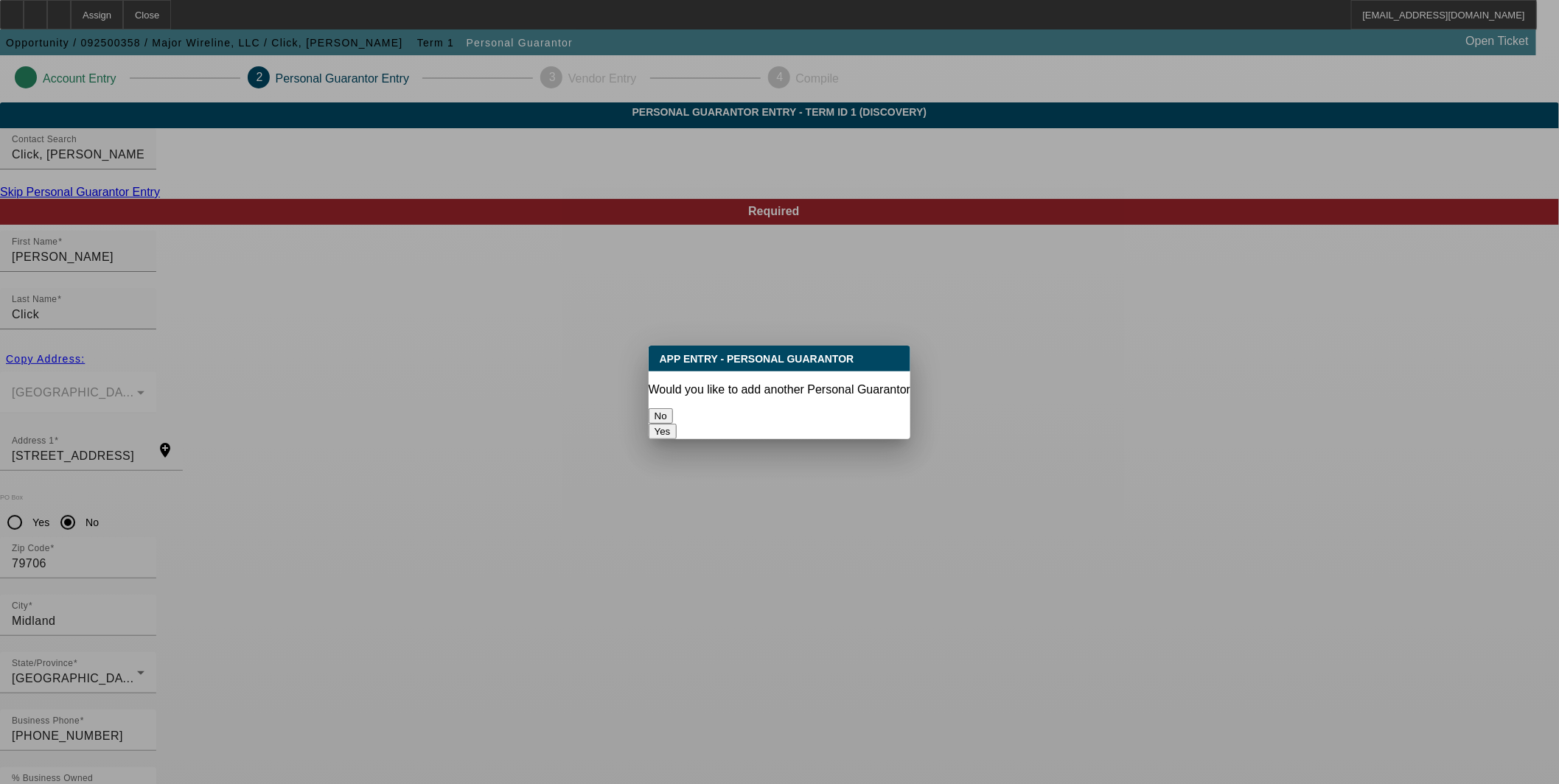
click at [673, 414] on button "No" at bounding box center [660, 415] width 24 height 15
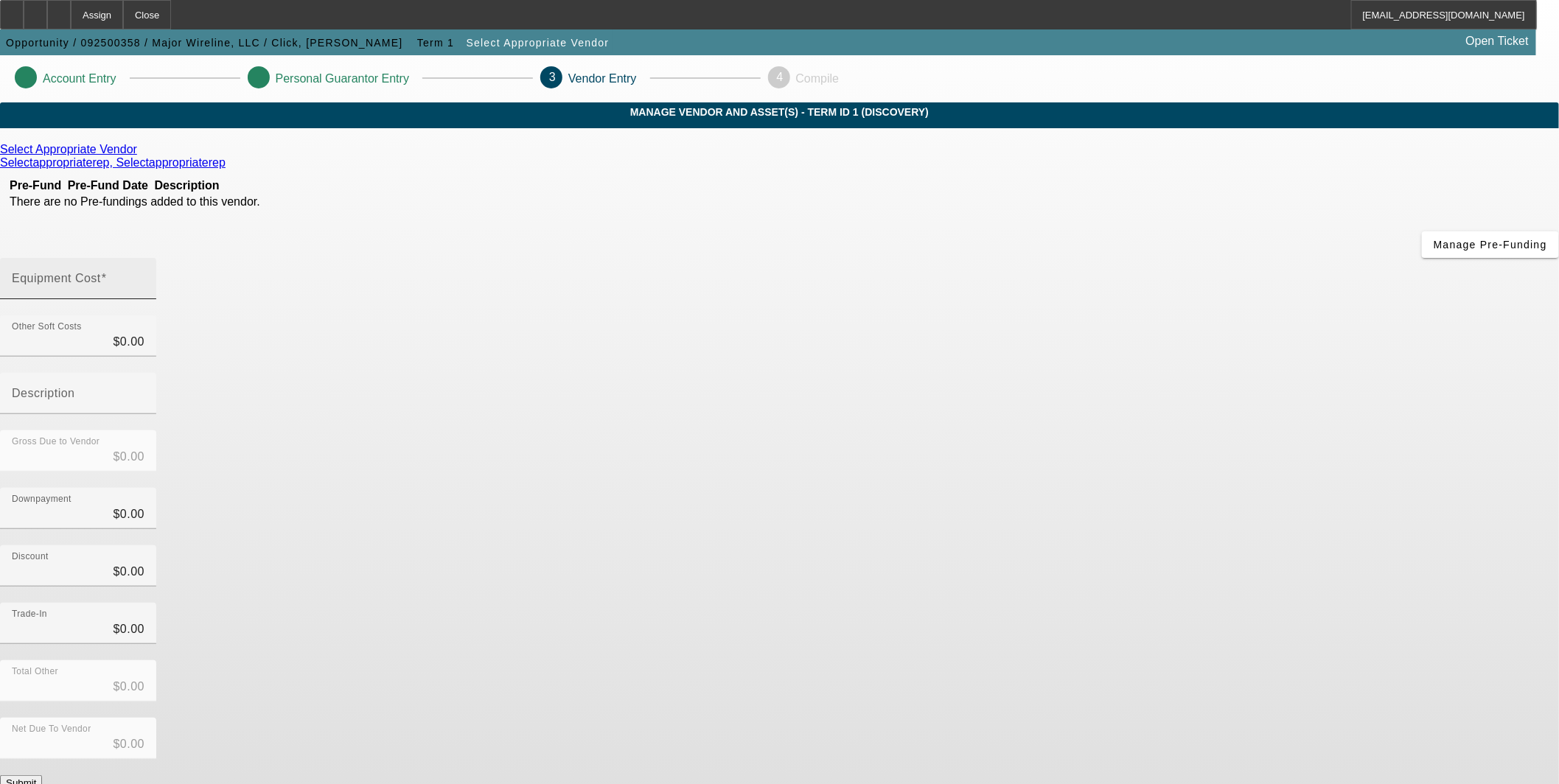
click at [144, 276] on input "Equipment Cost" at bounding box center [78, 284] width 133 height 18
type input "4"
type input "$4.00"
click at [144, 276] on input "4" at bounding box center [78, 284] width 133 height 18
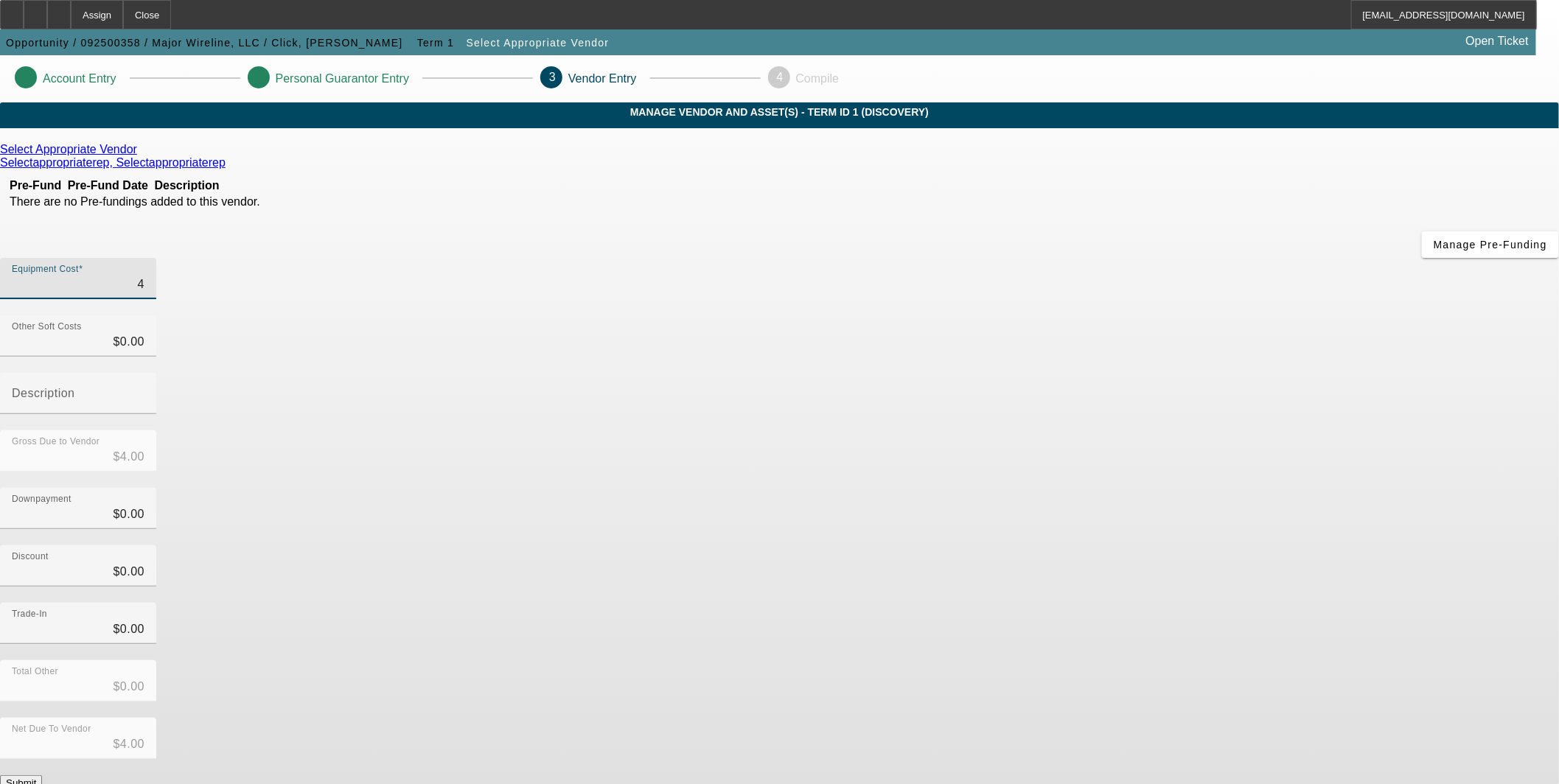
click at [144, 276] on input "4" at bounding box center [78, 284] width 133 height 18
type input "5"
type input "$5.00"
type input "50"
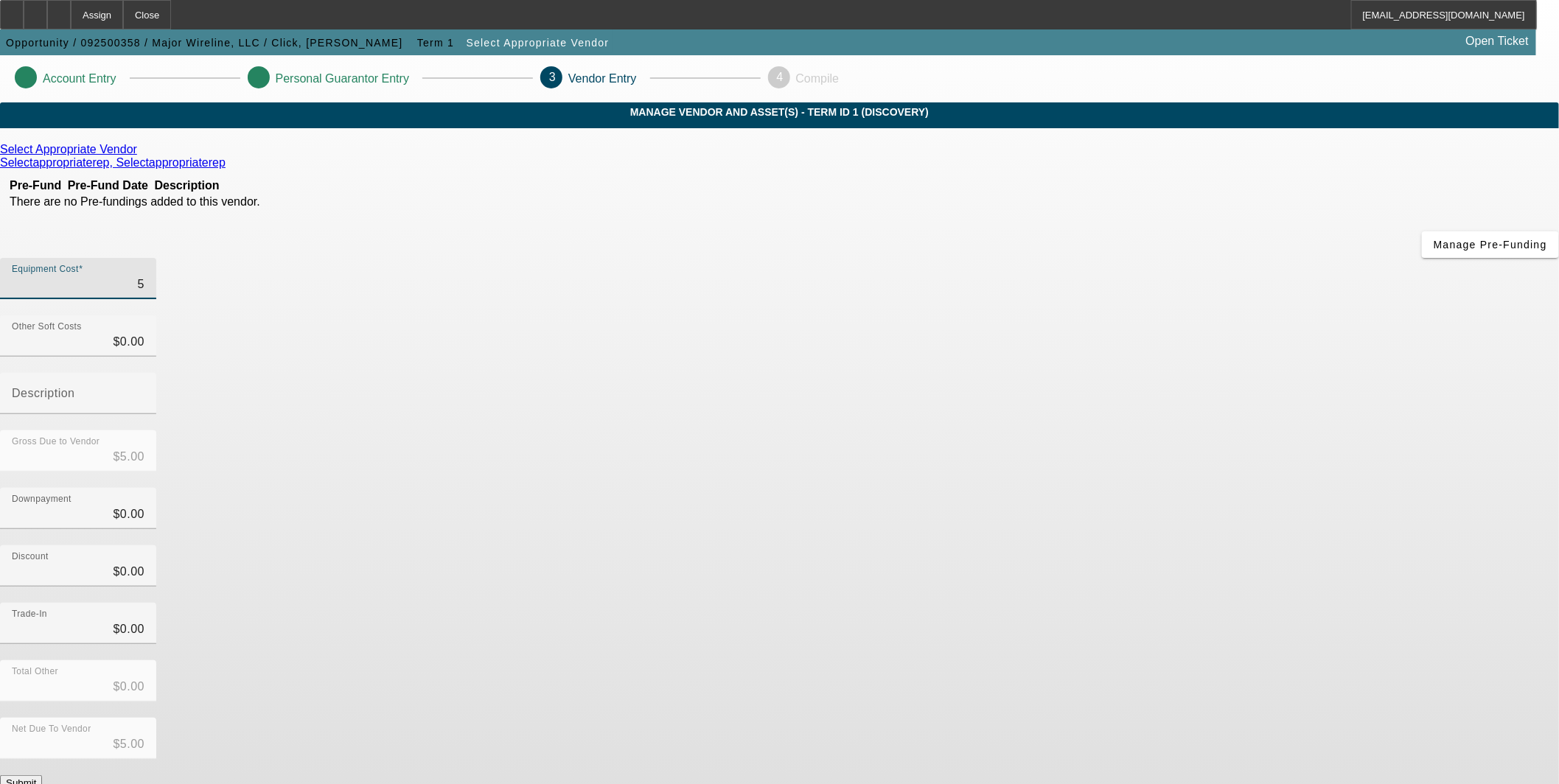
type input "$50.00"
type input "500"
type input "$500.00"
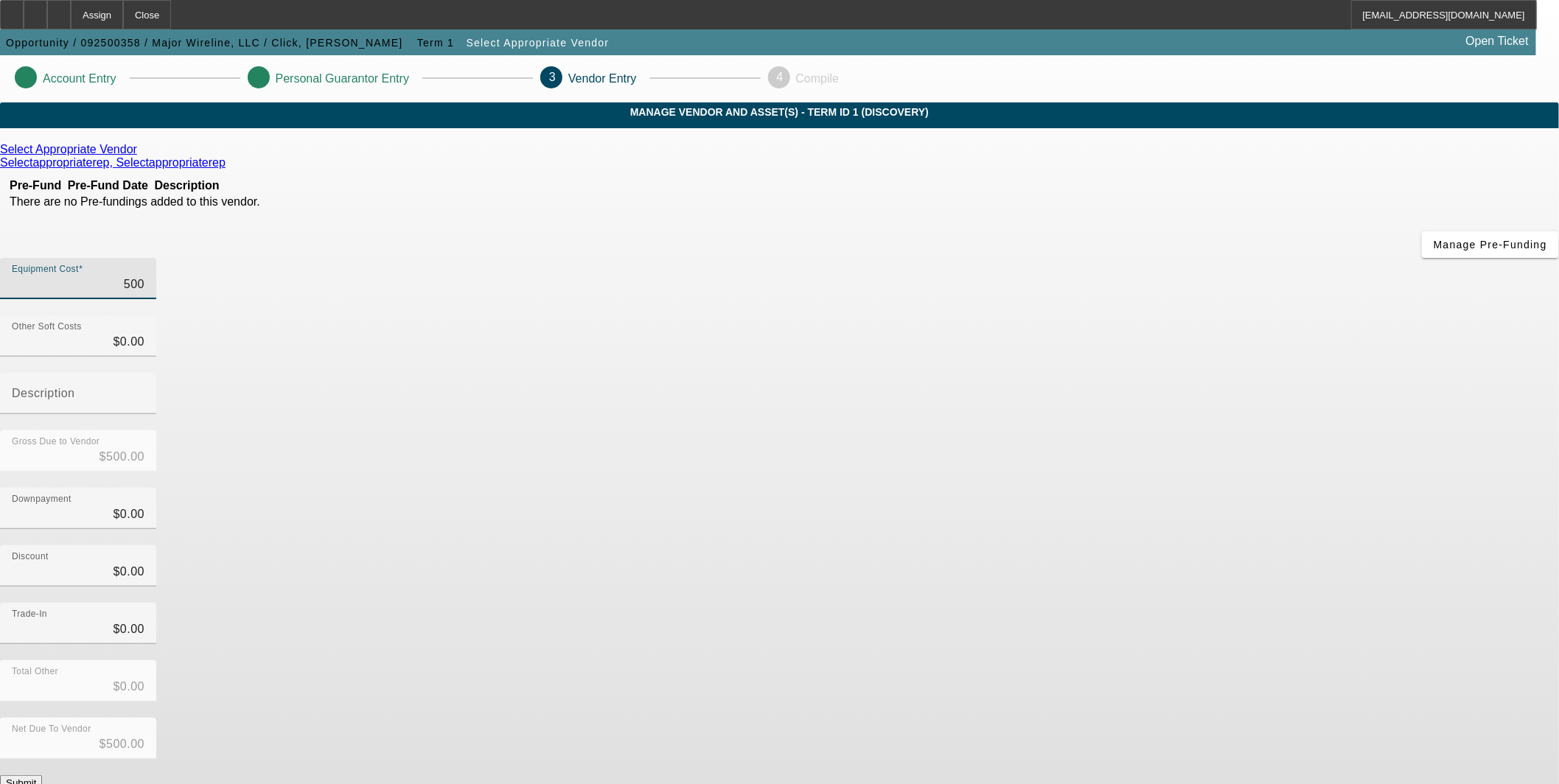
type input "5000"
type input "$5,000.00"
type input "50000"
type input "$50,000.00"
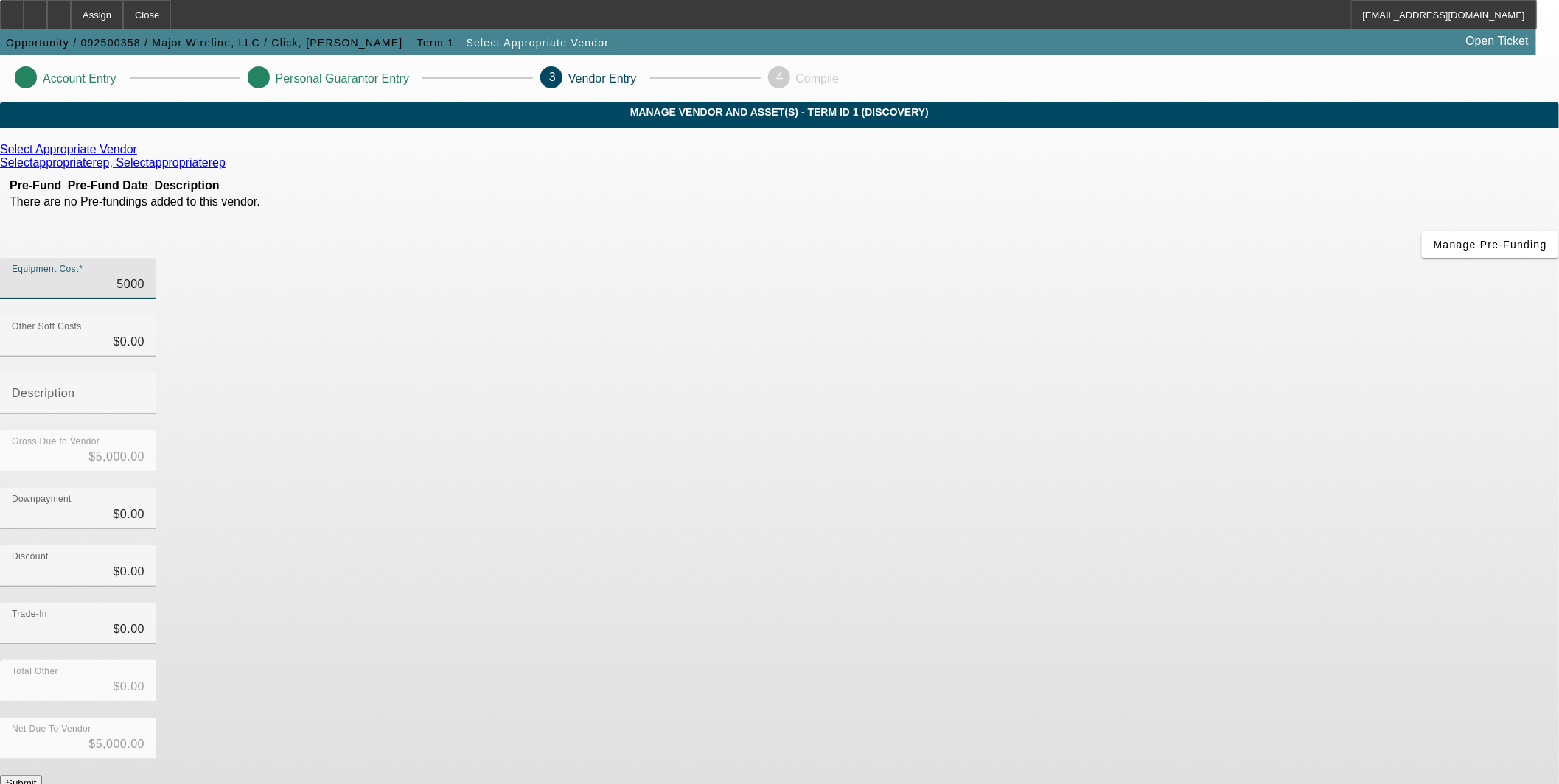
type input "$50,000.00"
click at [1063, 431] on div "Gross Due to Vendor $50,000.00" at bounding box center [779, 459] width 1559 height 58
click at [42, 775] on button "Submit" at bounding box center [20, 782] width 42 height 15
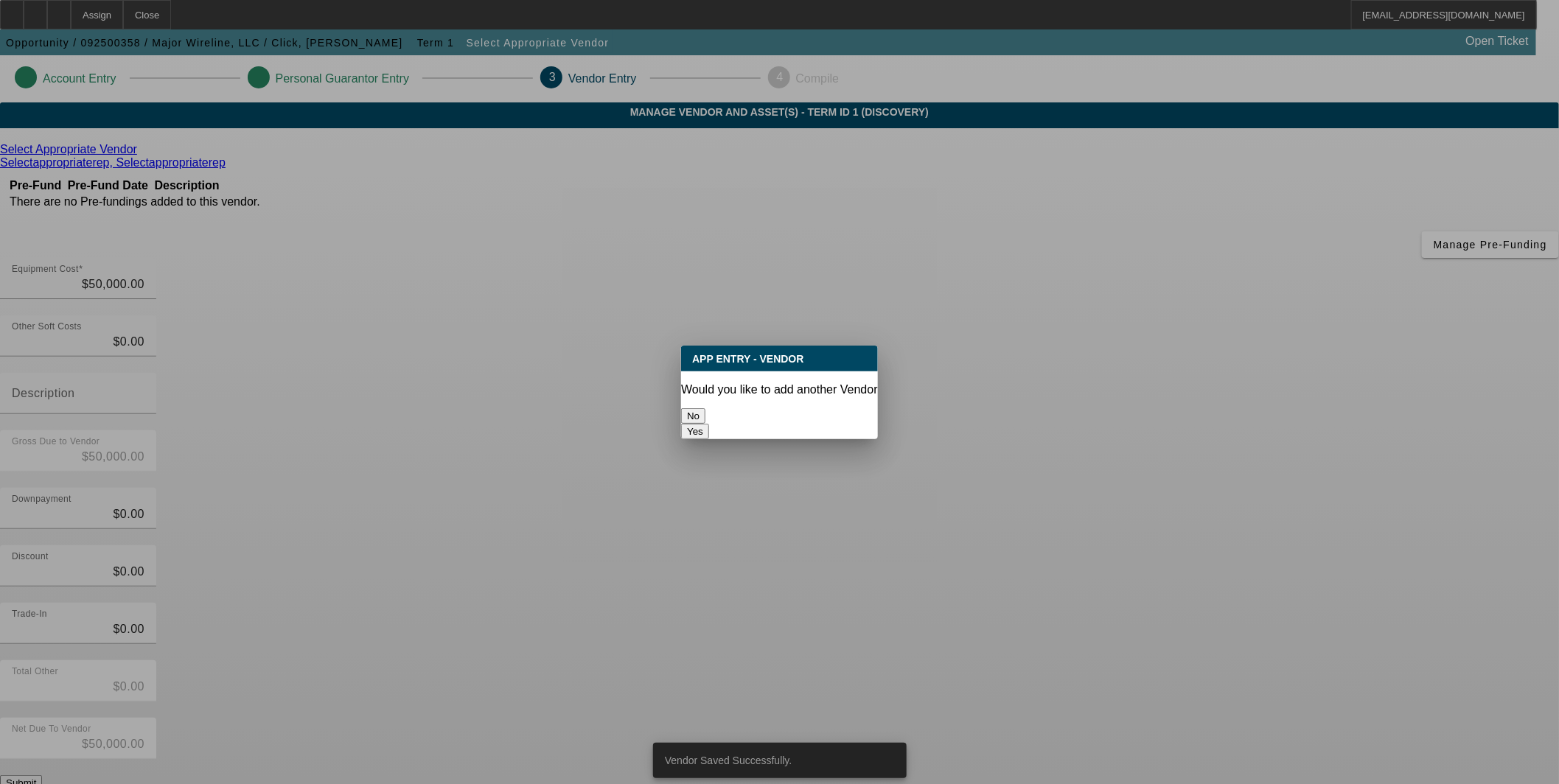
click at [705, 408] on button "No" at bounding box center [693, 415] width 24 height 15
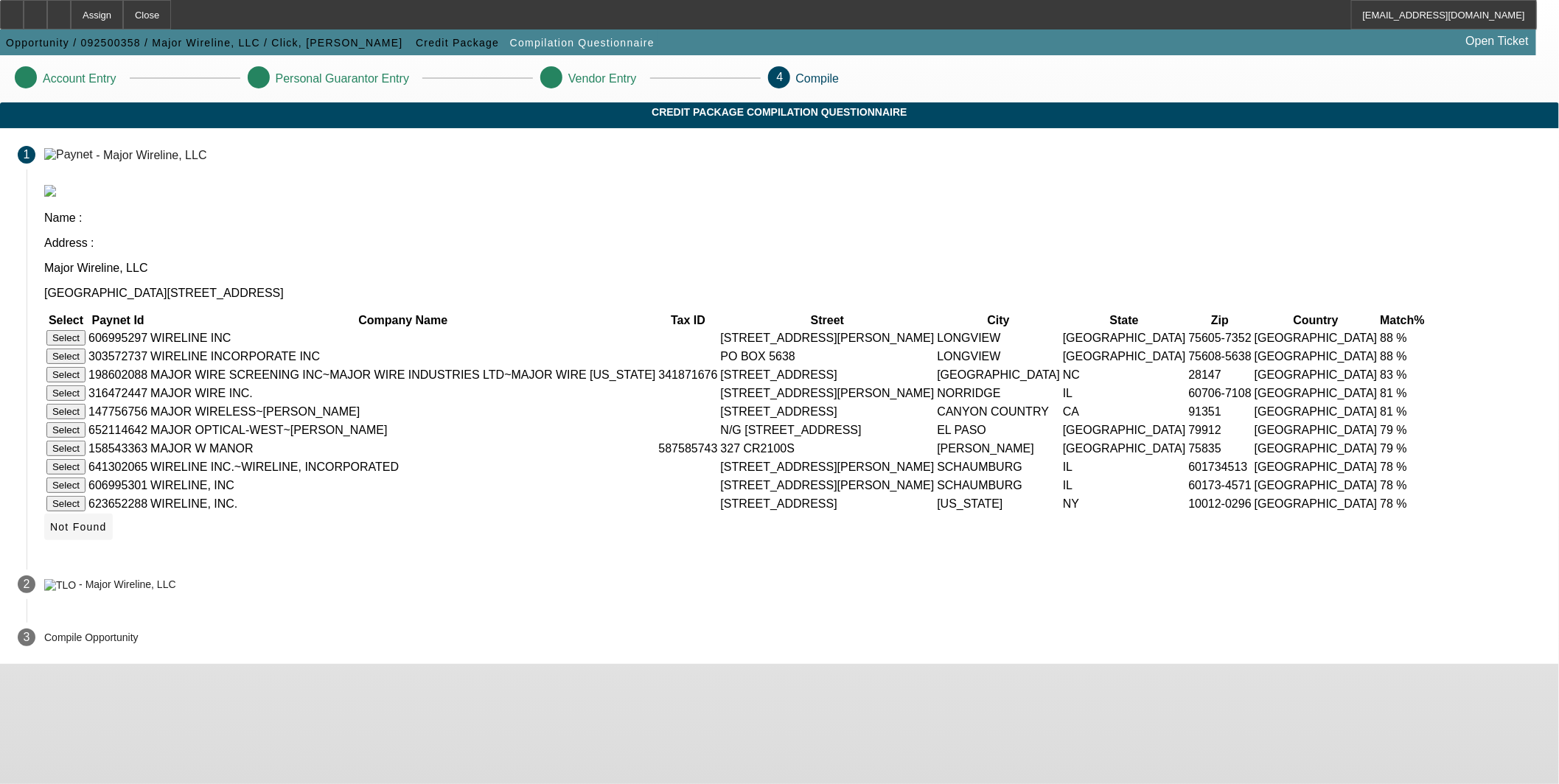
click at [107, 532] on span "Not Found" at bounding box center [79, 526] width 57 height 12
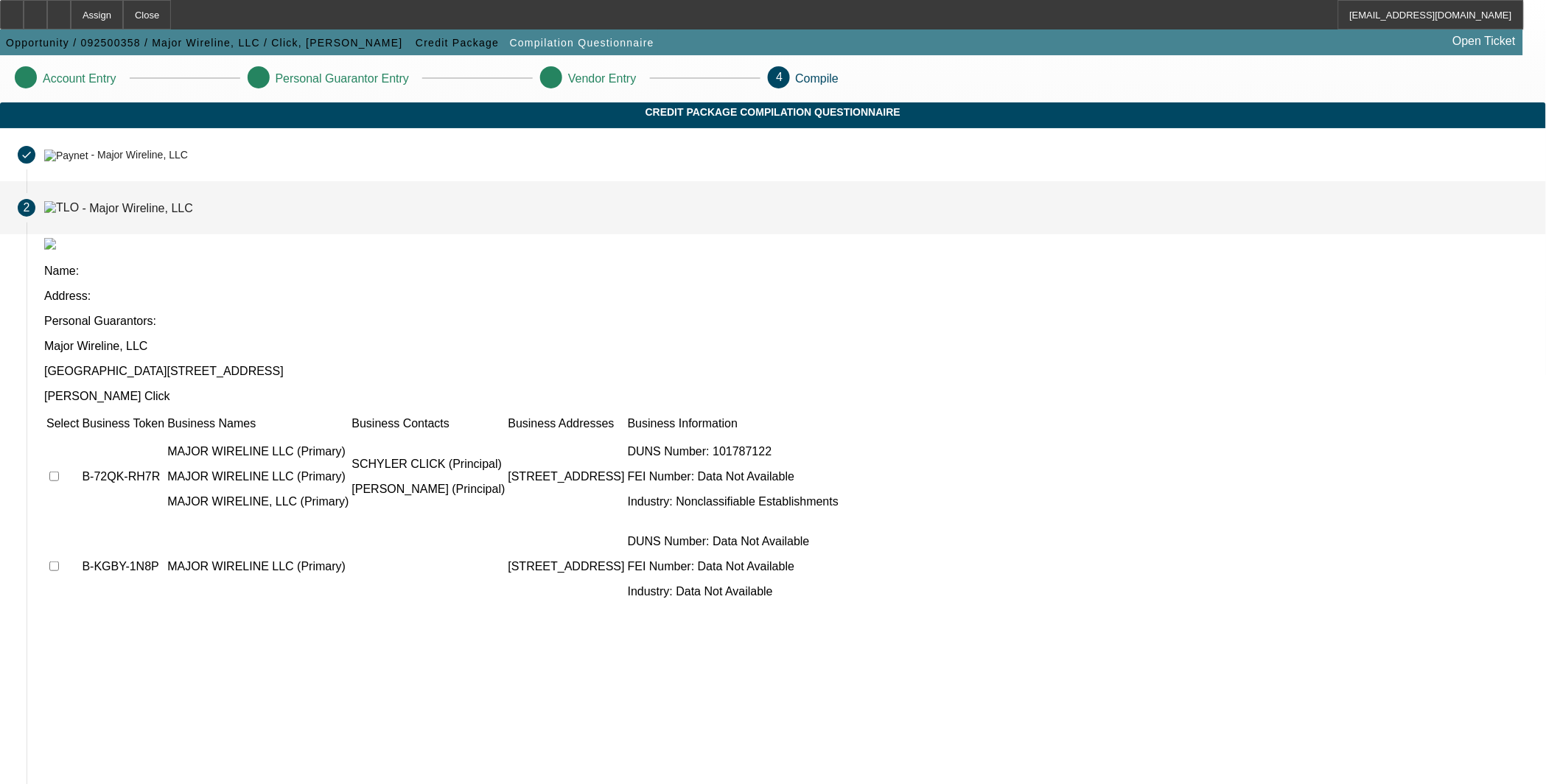
click at [59, 471] on input "checkbox" at bounding box center [54, 476] width 10 height 10
checkbox input "true"
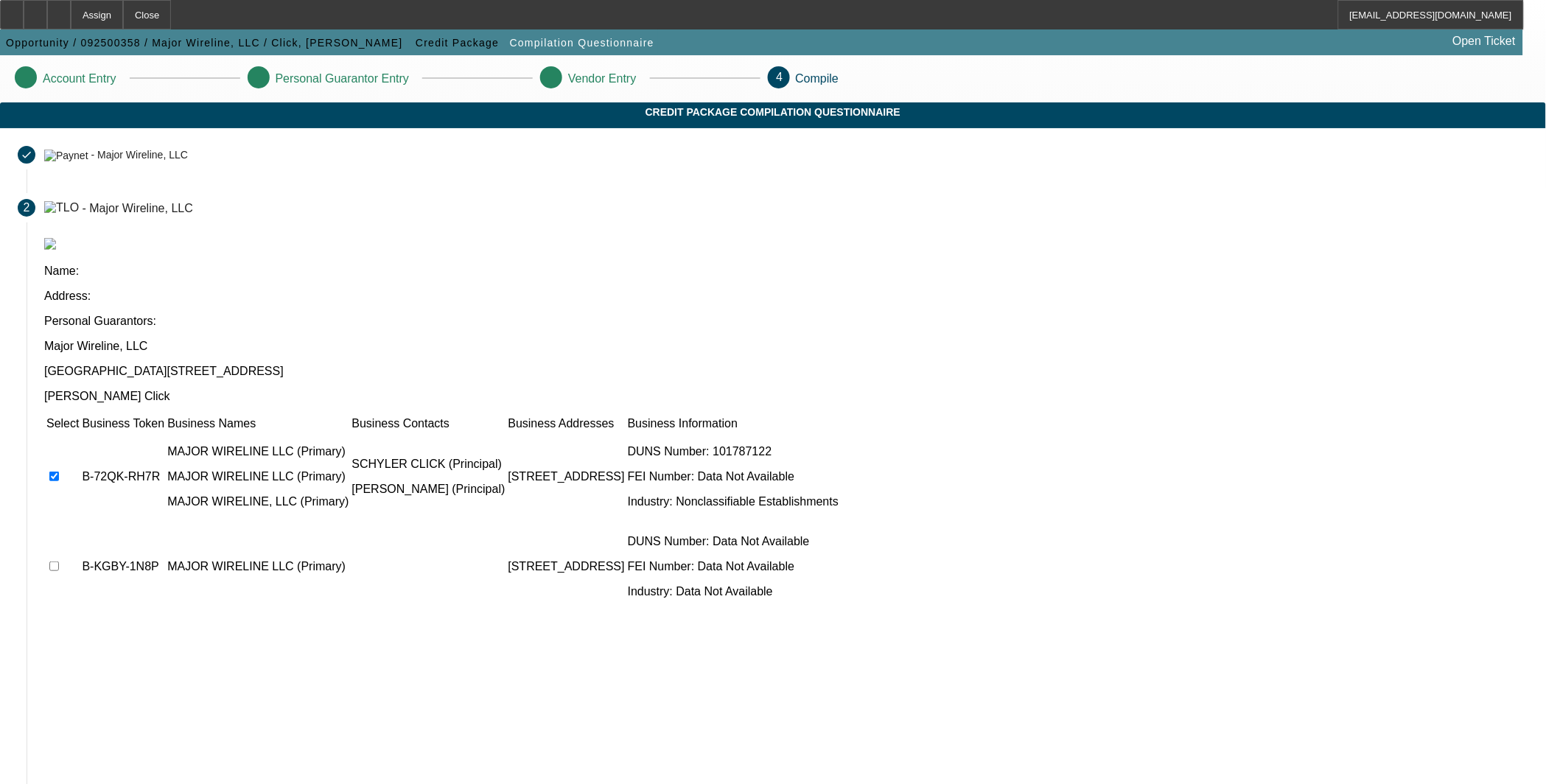
click at [59, 562] on input "checkbox" at bounding box center [54, 566] width 10 height 10
checkbox input "true"
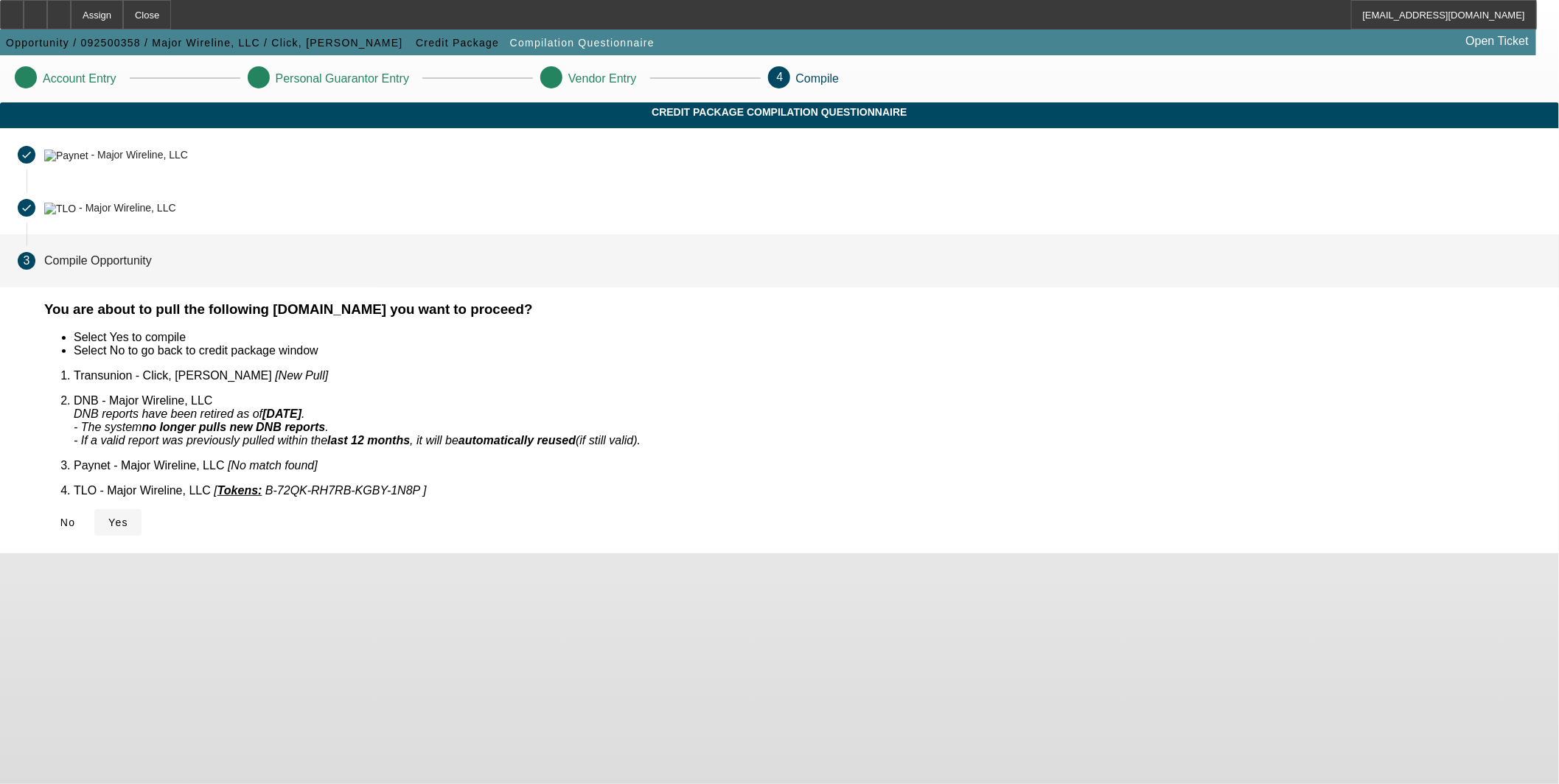
click at [129, 516] on span "Yes" at bounding box center [118, 522] width 19 height 12
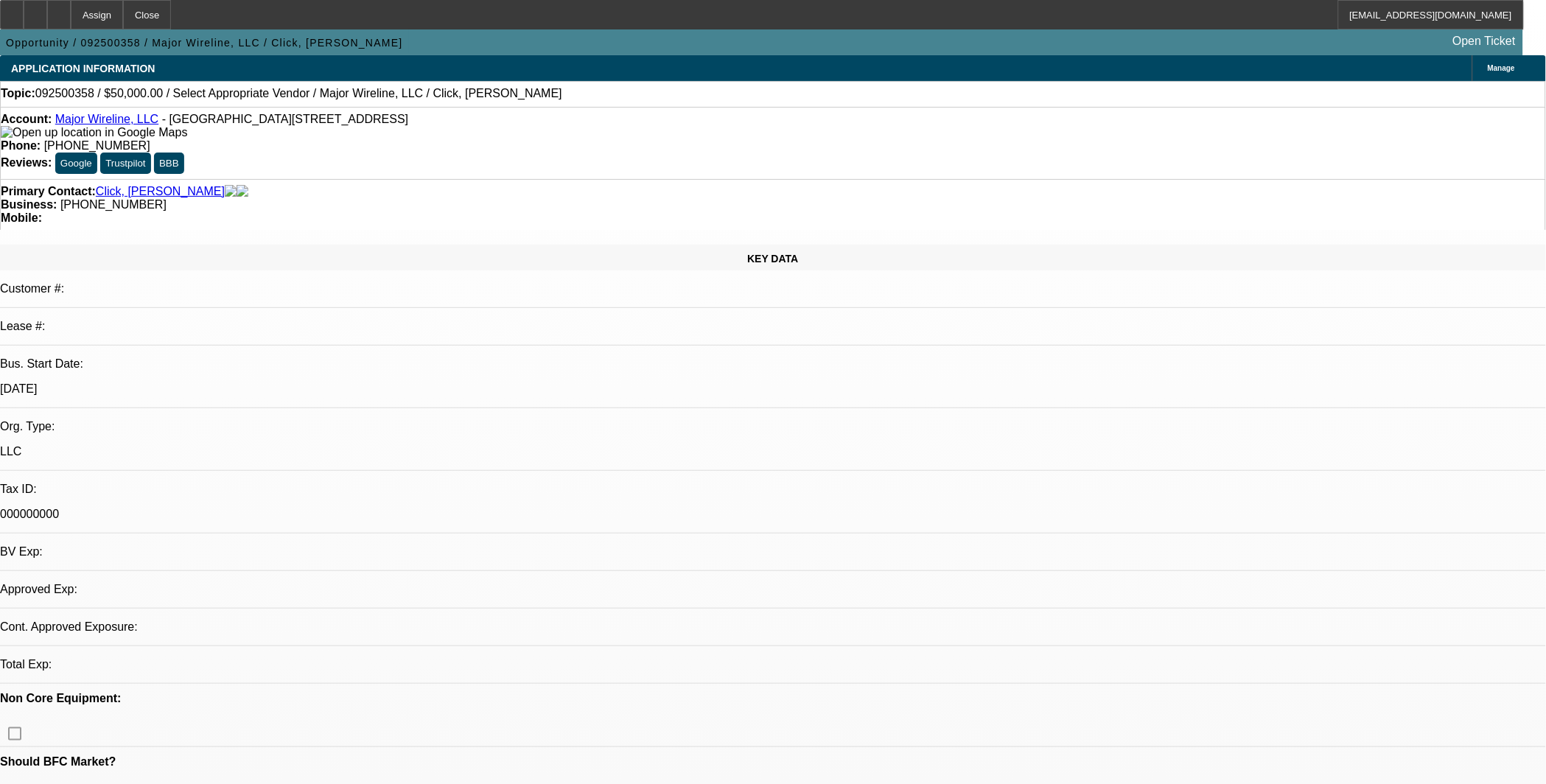
select select "0"
select select "2"
select select "0.1"
select select "4"
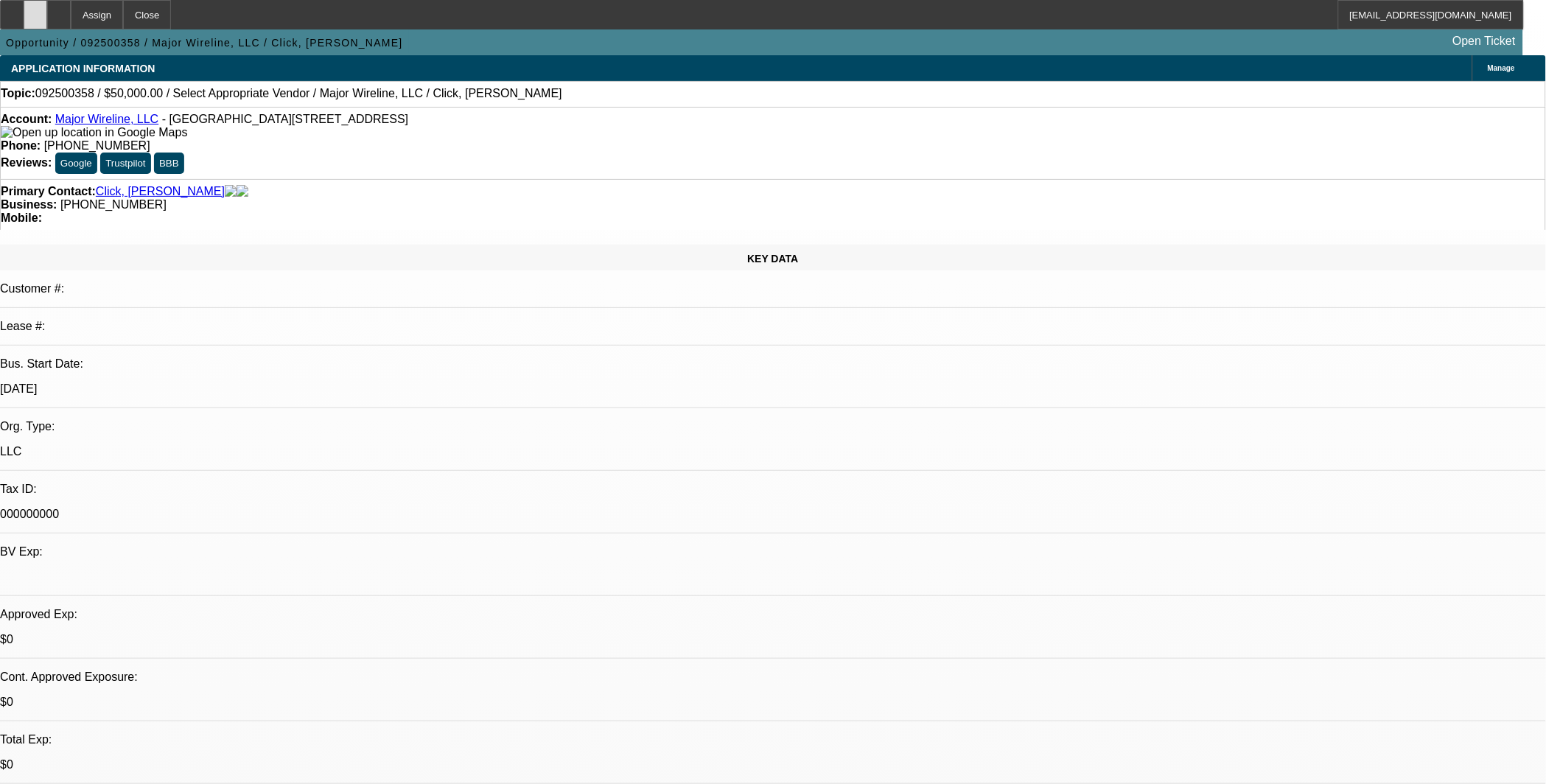
click at [35, 10] on icon at bounding box center [35, 10] width 0 height 0
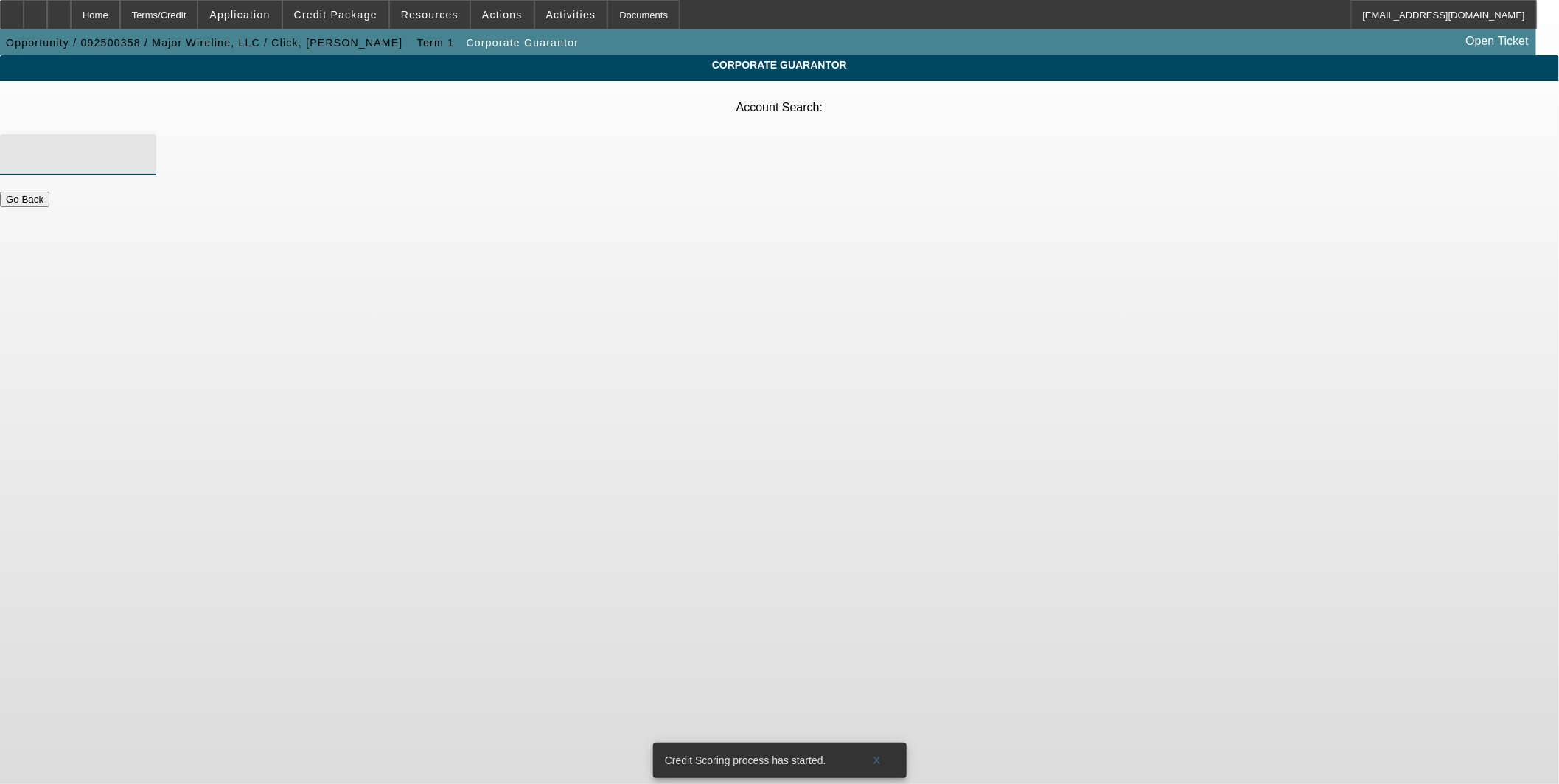
click at [144, 146] on input "Account Search" at bounding box center [78, 155] width 133 height 18
paste input "ARID WEST INVESTMENTS, LP"
click at [144, 146] on input "ARID WEST INVESTMENTS, LP" at bounding box center [78, 155] width 133 height 18
type input "ARID WEST INVESTMENTS, LP"
click at [699, 167] on span "-- Create New Account --" at bounding box center [681, 161] width 138 height 18
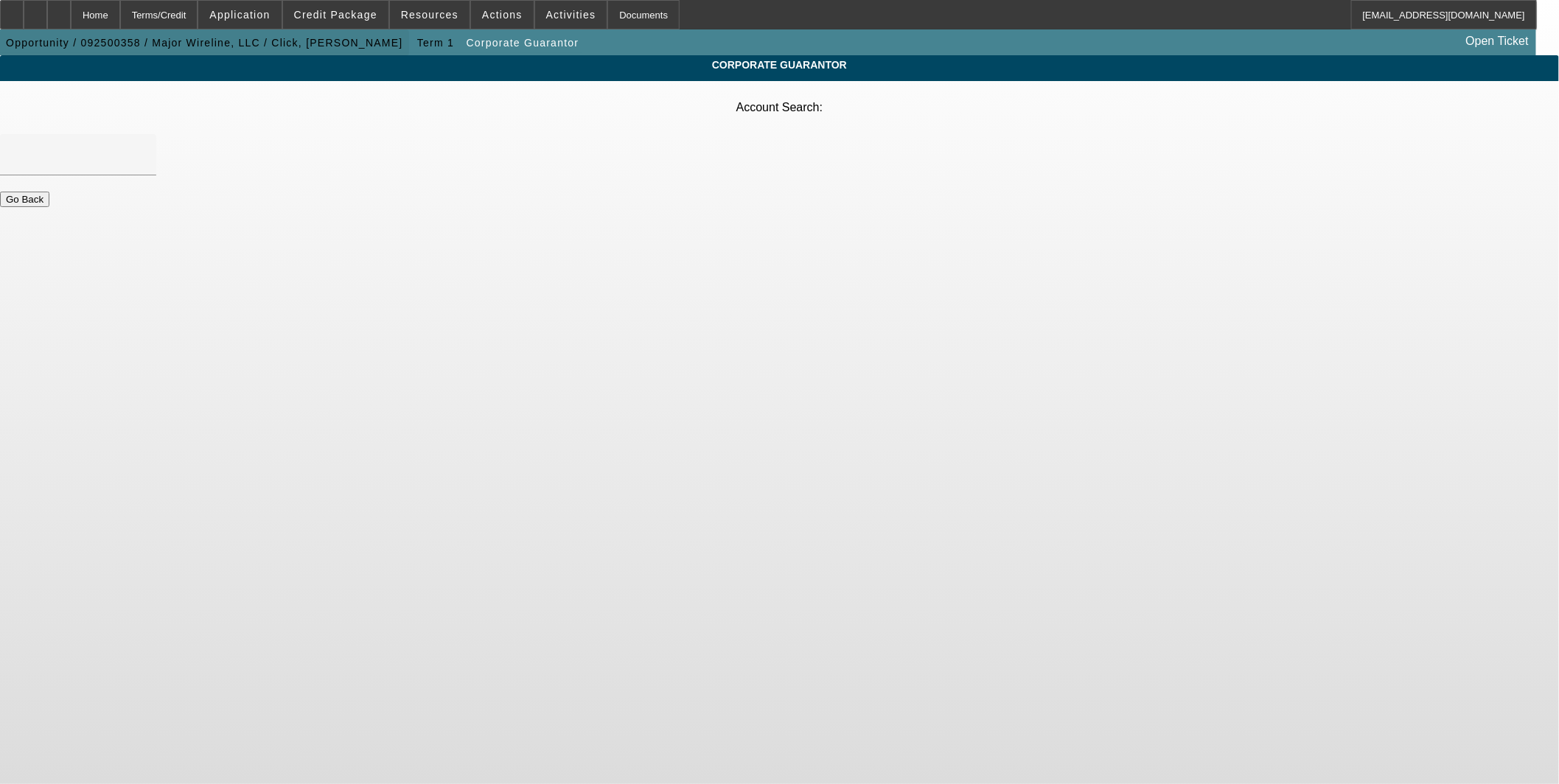
drag, startPoint x: 92, startPoint y: 13, endPoint x: 168, endPoint y: 33, distance: 78.6
click at [59, 10] on icon at bounding box center [59, 10] width 0 height 0
click at [144, 146] on input "Account Search" at bounding box center [78, 155] width 133 height 18
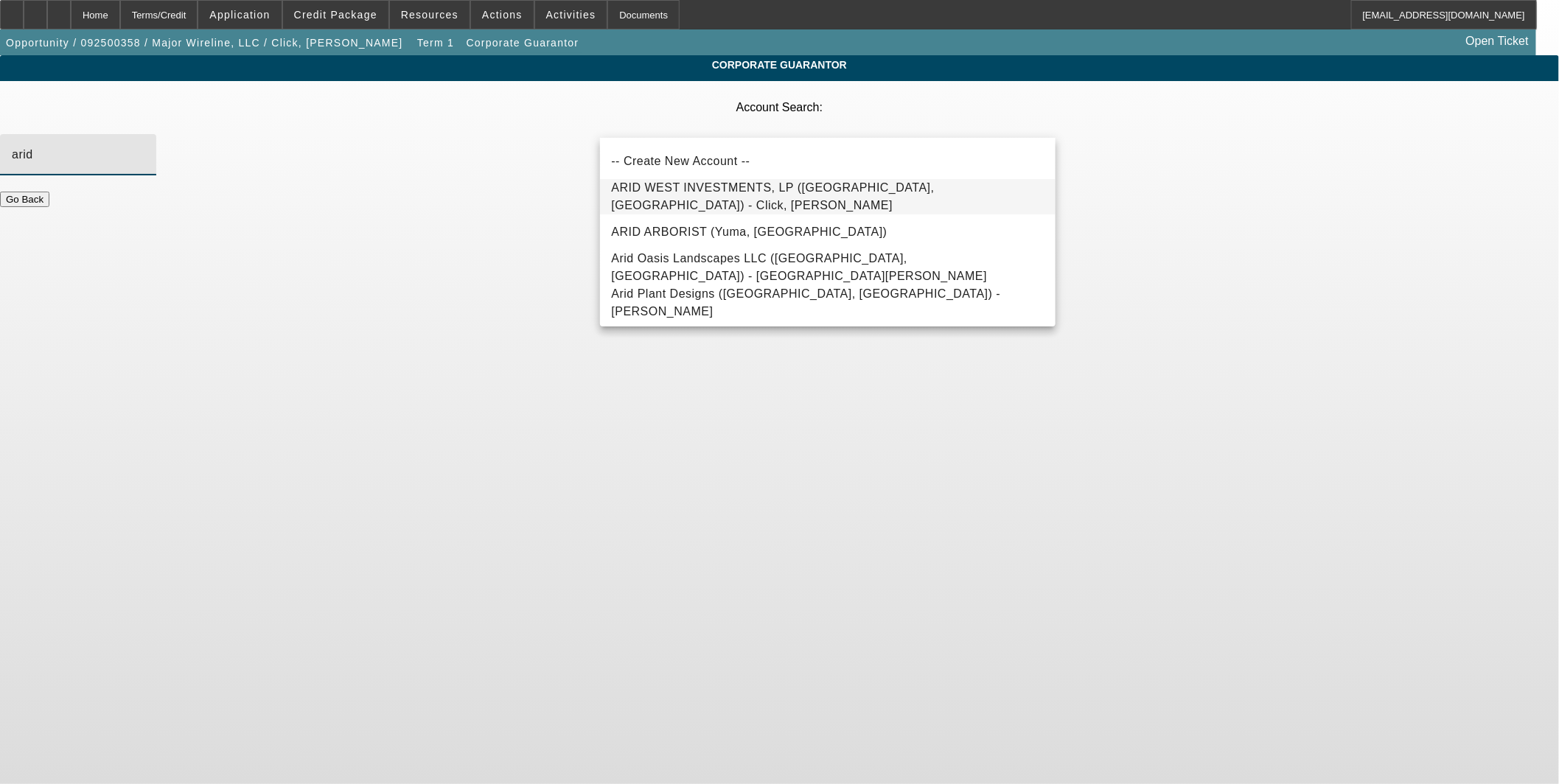
click at [734, 195] on span "ARID WEST INVESTMENTS, LP (MIDLAND, TX) - Click, Marcus schyler" at bounding box center [773, 197] width 323 height 30
type input "ARID WEST INVESTMENTS, LP (MIDLAND, TX) - Click, Marcus schyler"
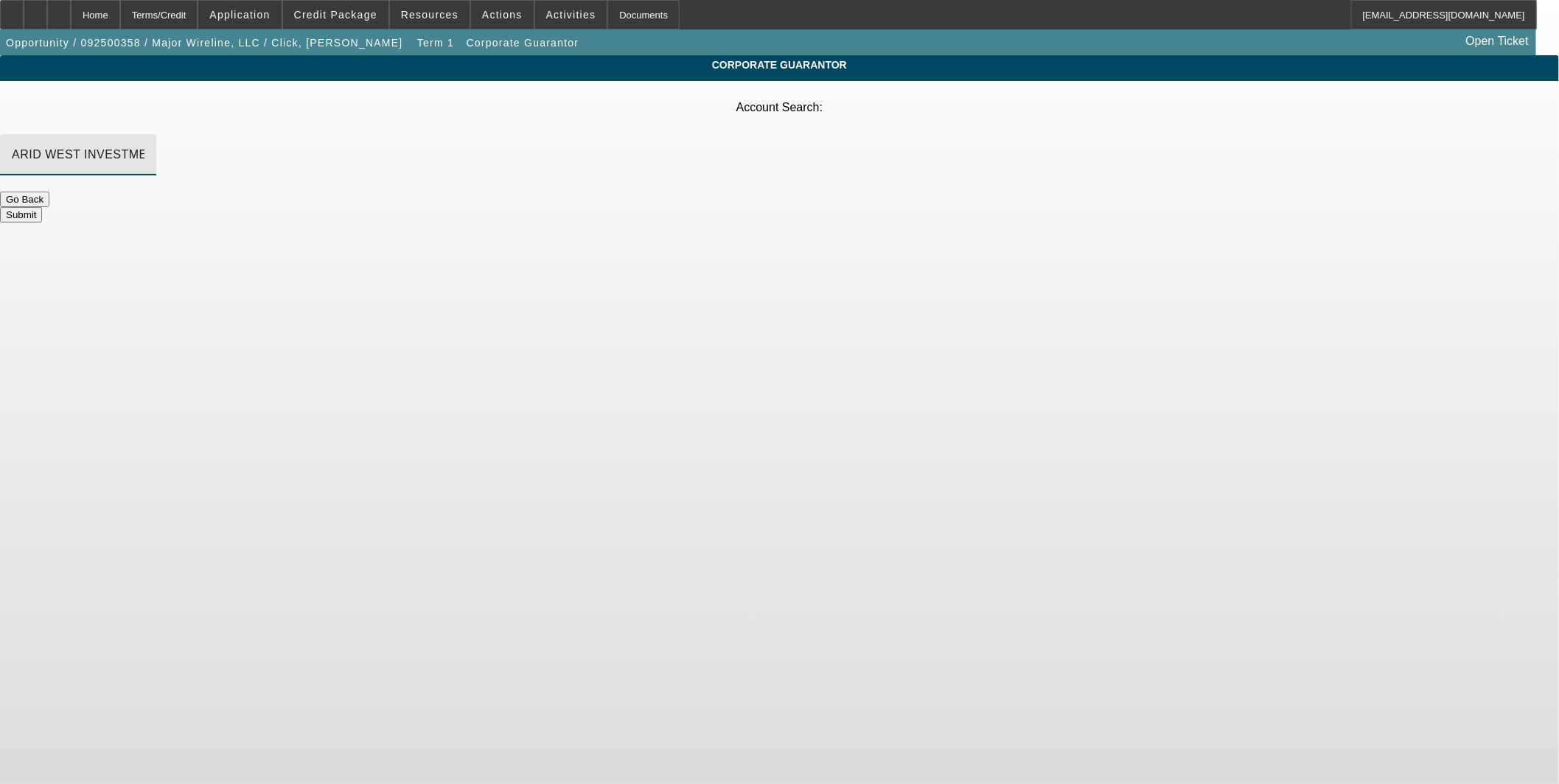
click at [42, 207] on button "Submit" at bounding box center [20, 214] width 42 height 15
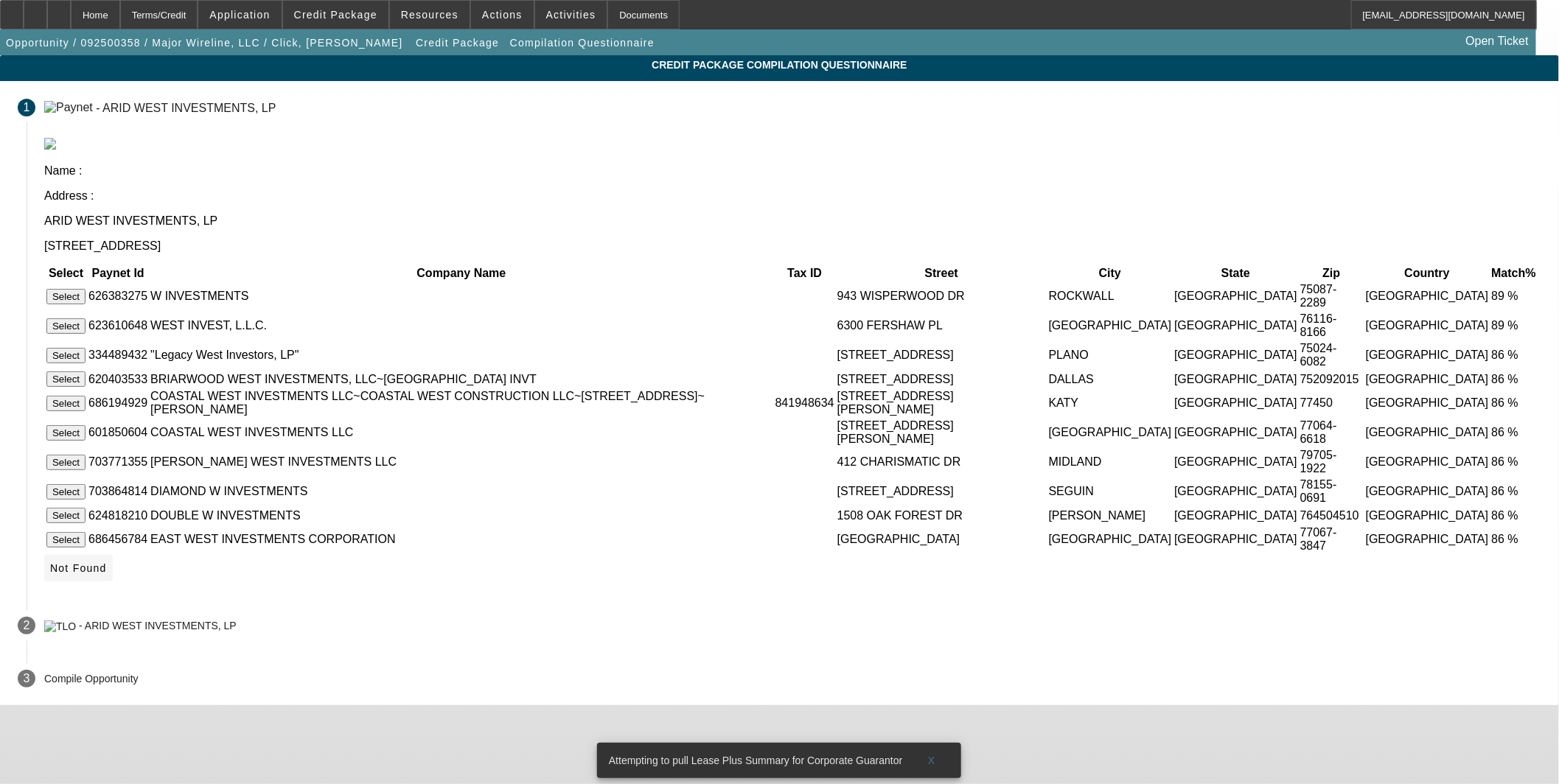
click at [107, 563] on span "Not Found" at bounding box center [79, 568] width 57 height 12
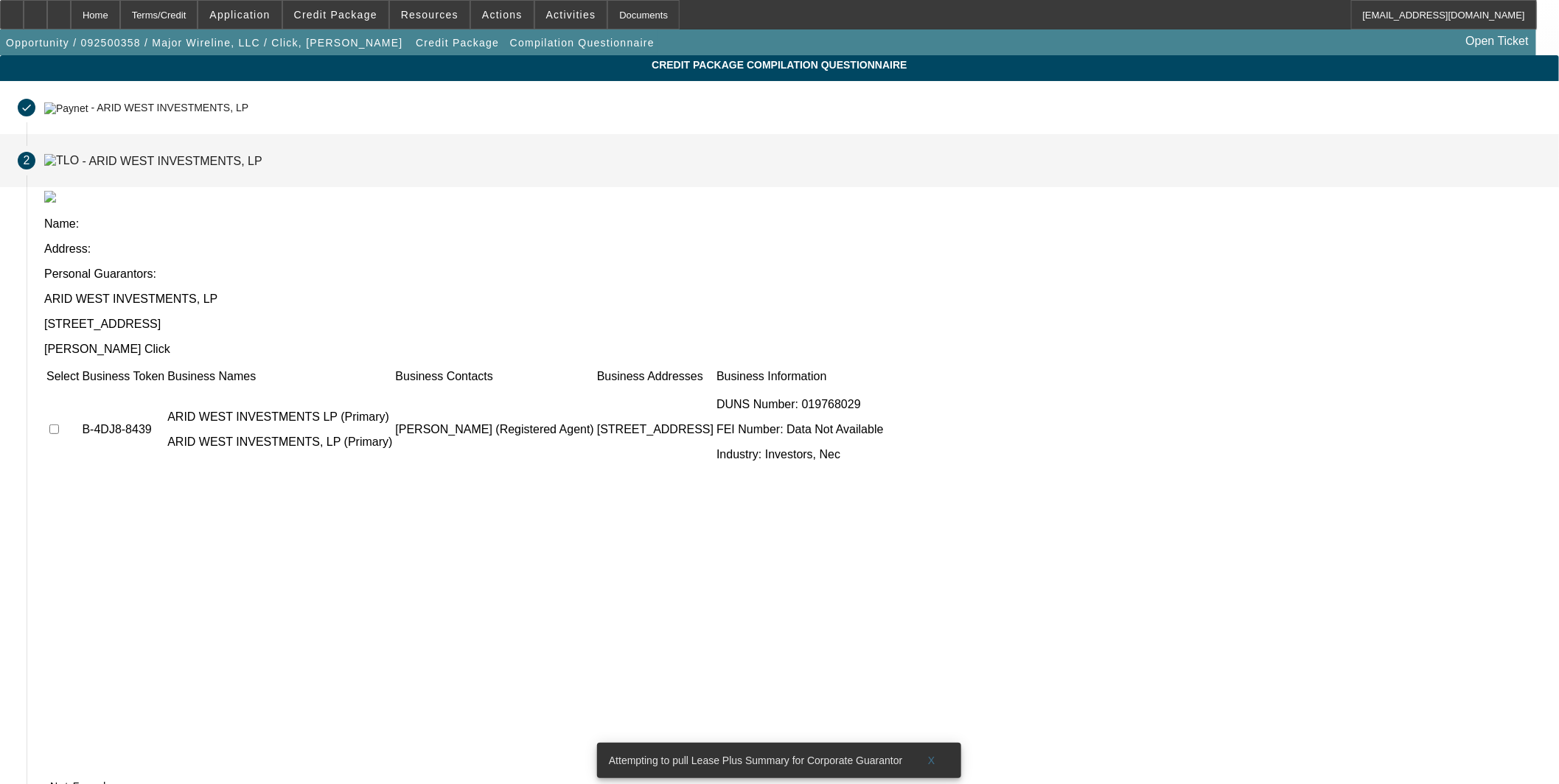
click at [80, 385] on td at bounding box center [63, 430] width 34 height 89
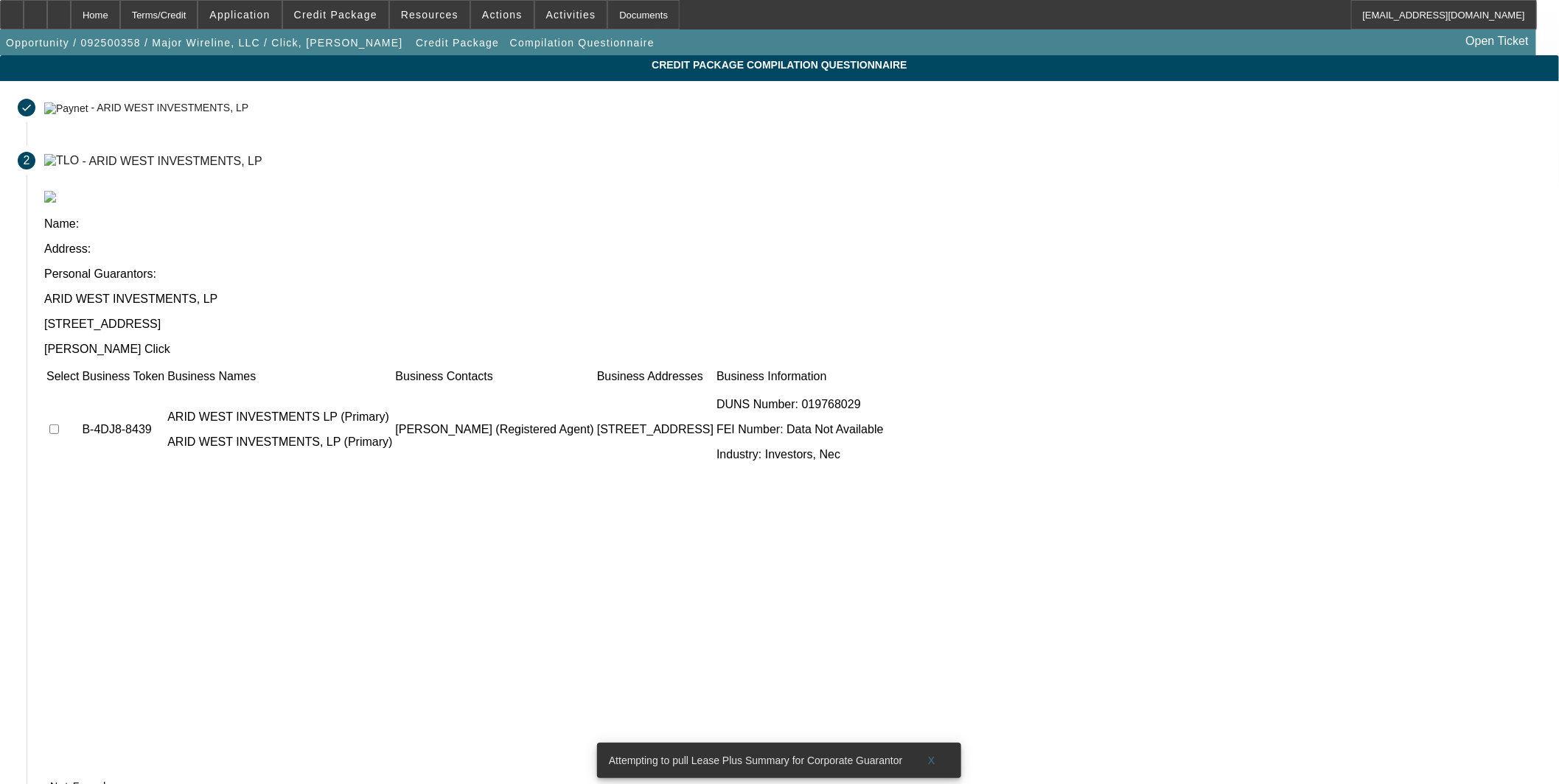
click at [59, 424] on input "checkbox" at bounding box center [54, 429] width 10 height 10
checkbox input "true"
click at [88, 780] on span "Submit" at bounding box center [69, 786] width 37 height 12
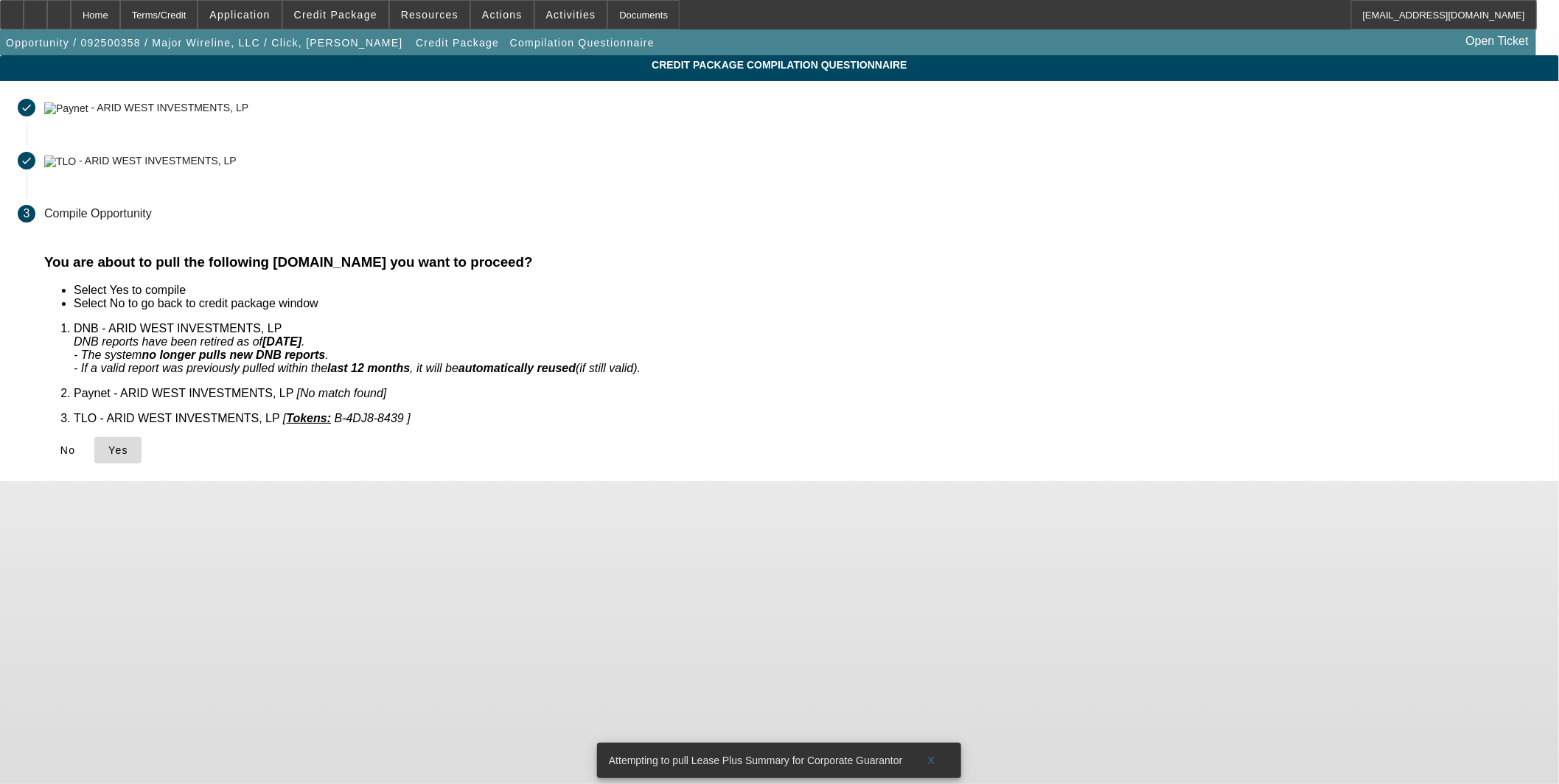
click at [129, 445] on span "Yes" at bounding box center [118, 450] width 19 height 12
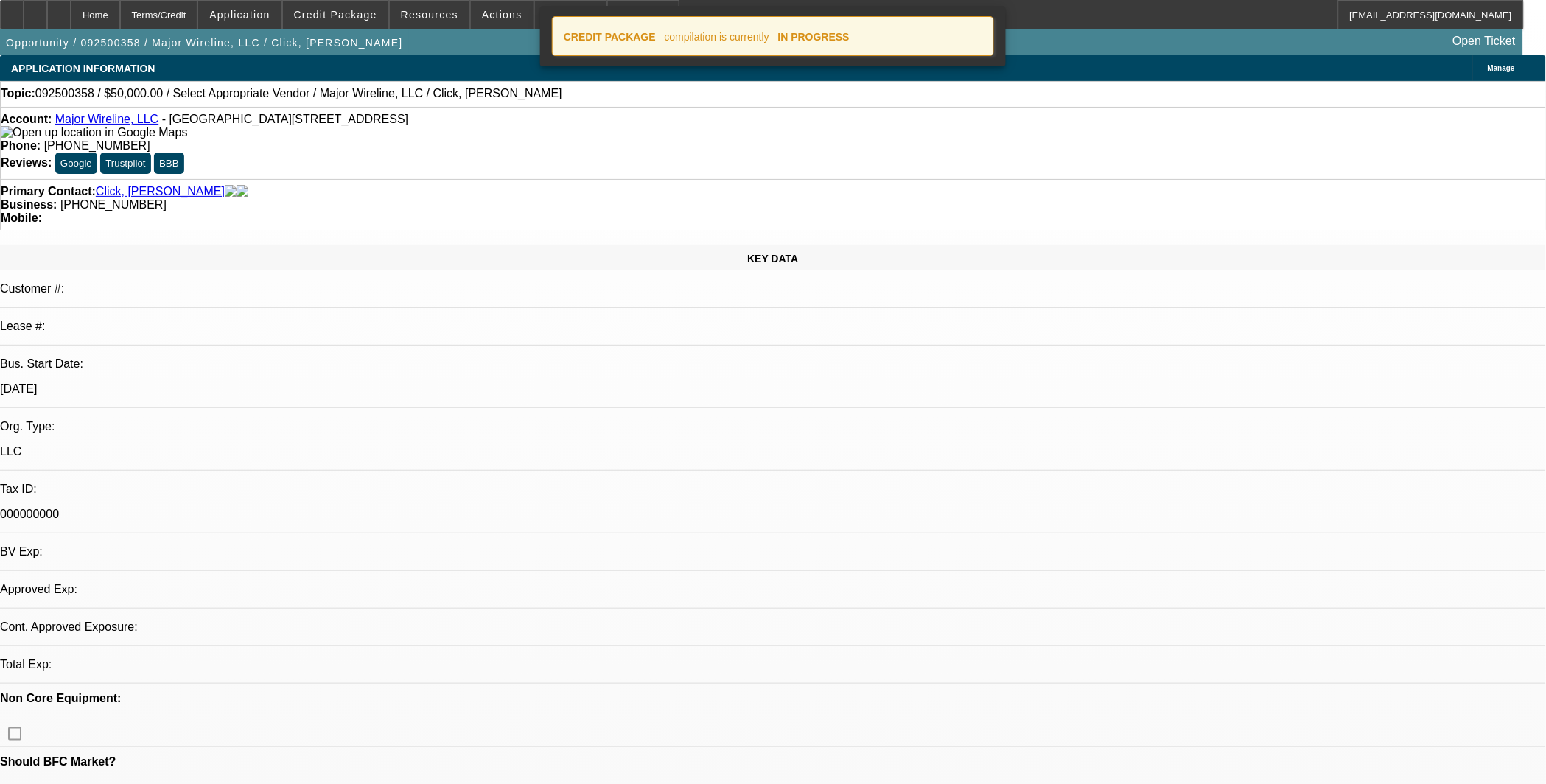
select select "0"
select select "2"
select select "0.1"
select select "4"
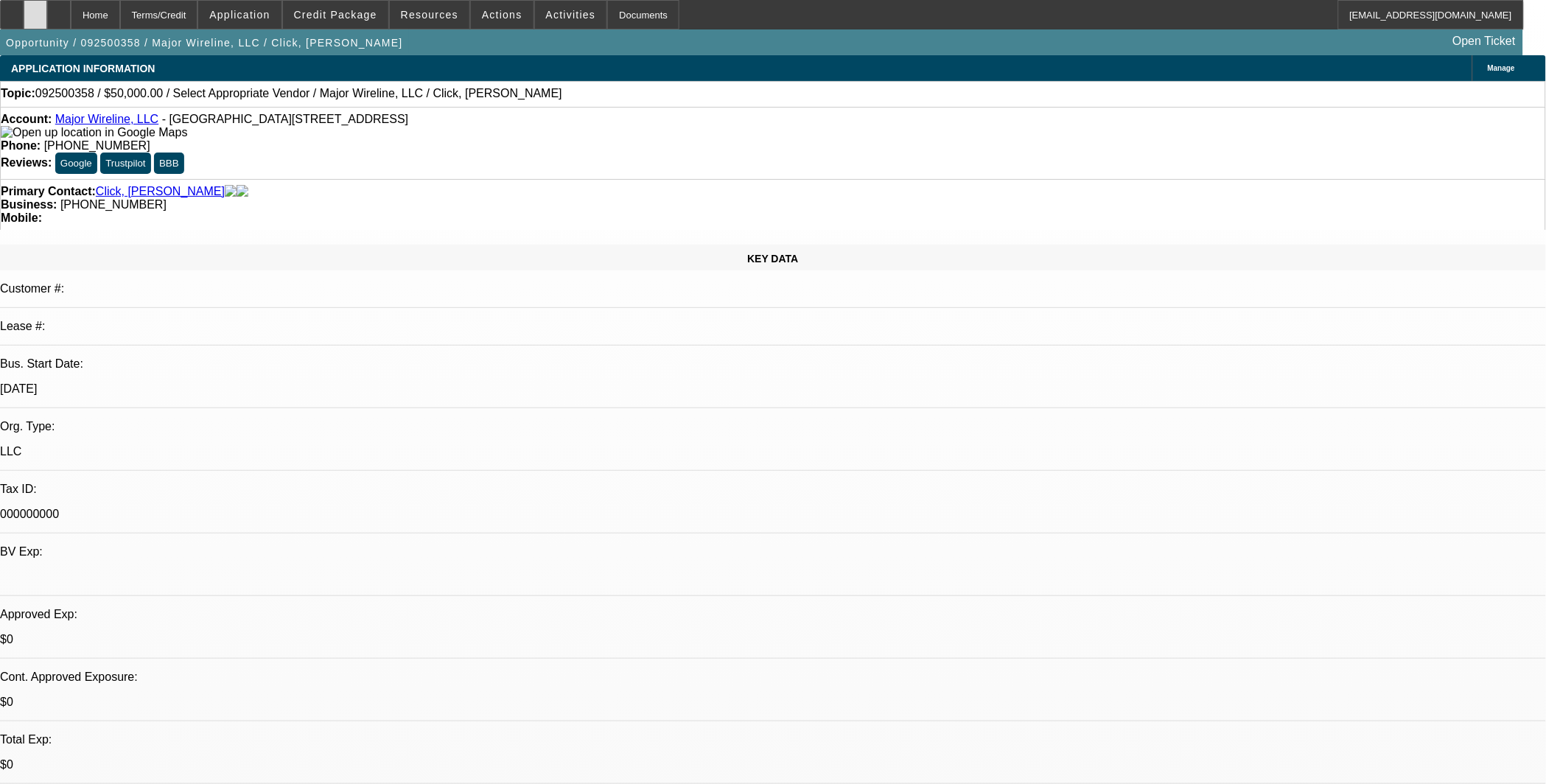
click at [47, 20] on div at bounding box center [35, 14] width 24 height 29
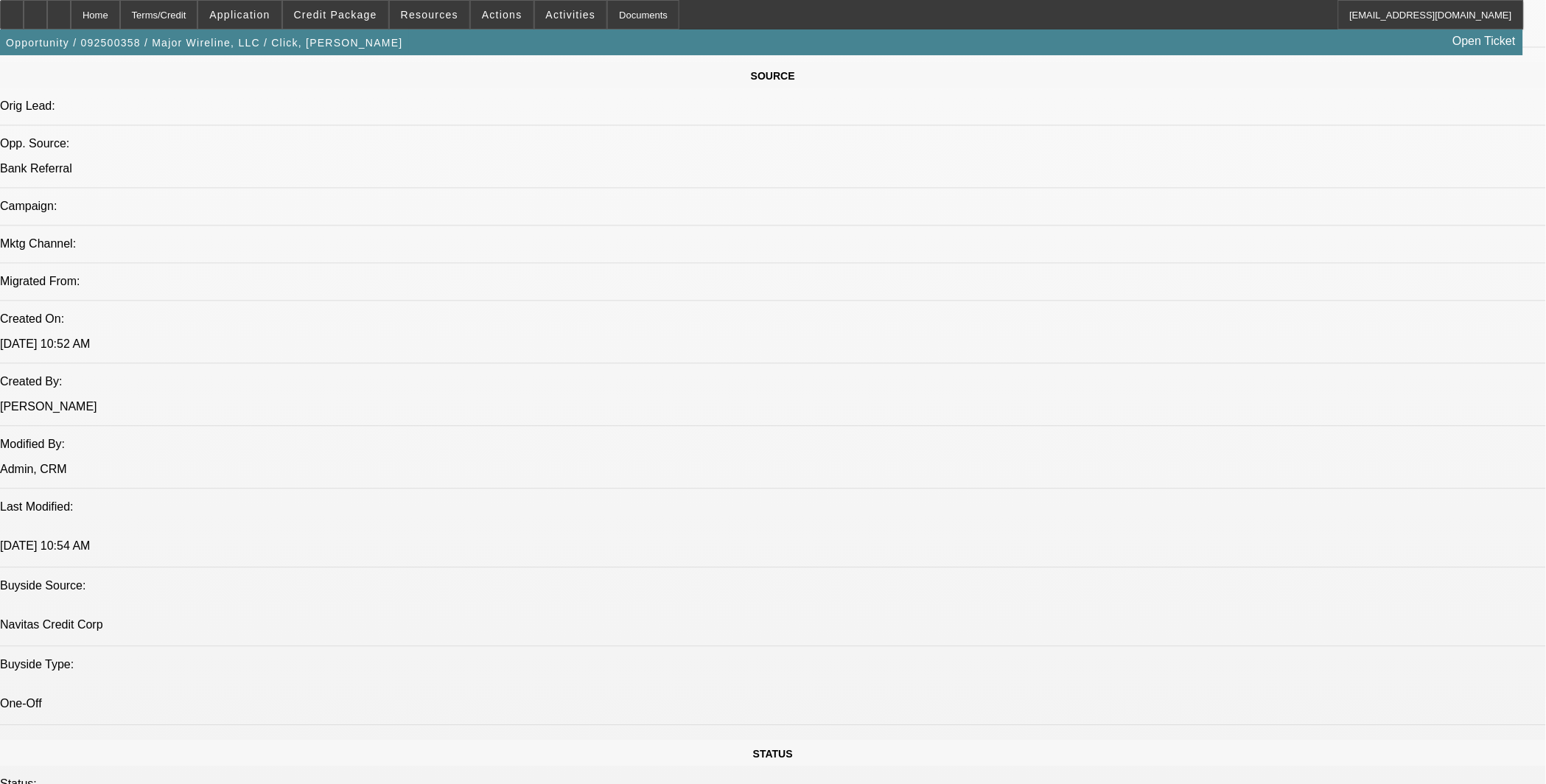
scroll to position [819, 0]
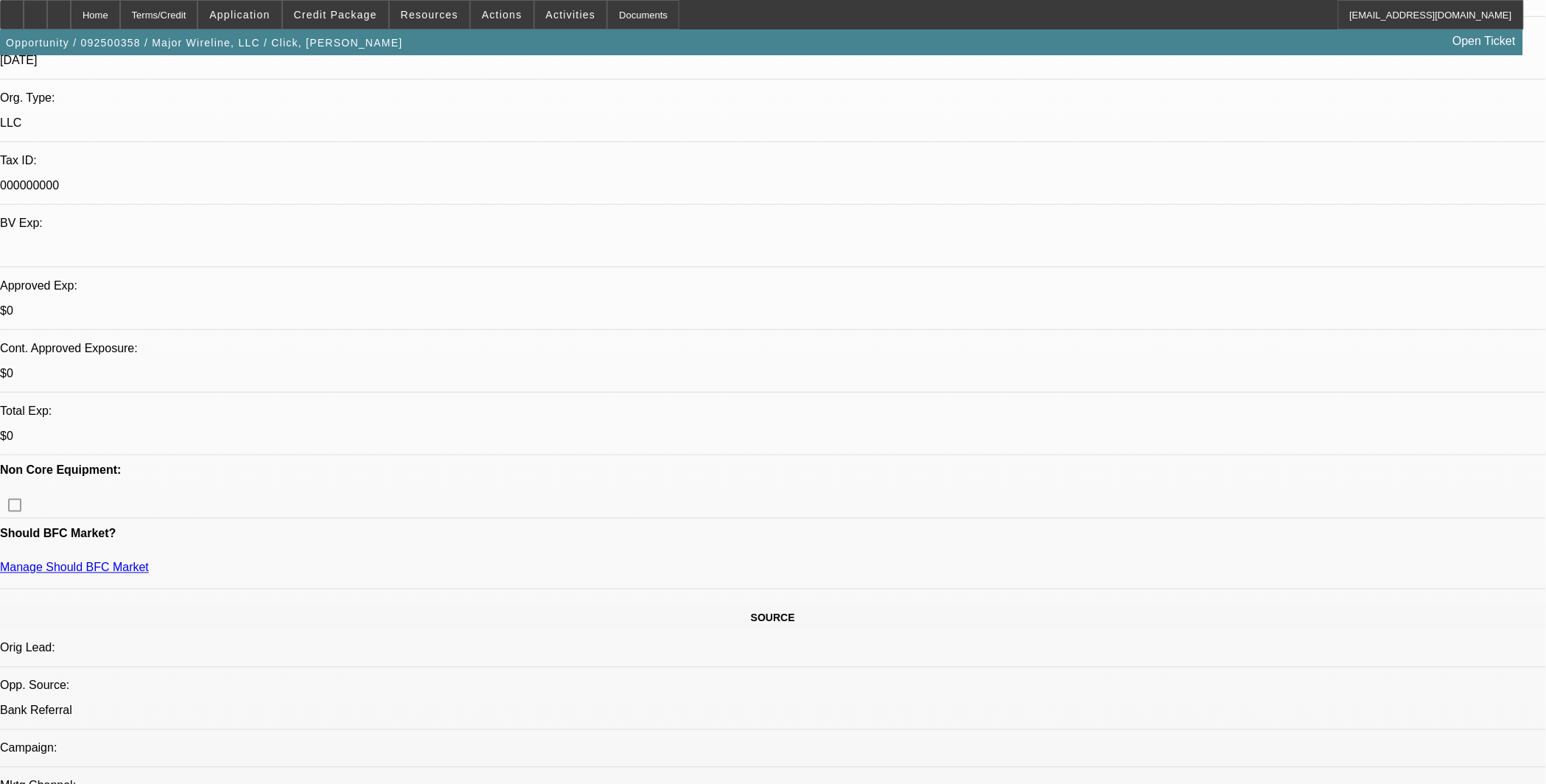
scroll to position [273, 0]
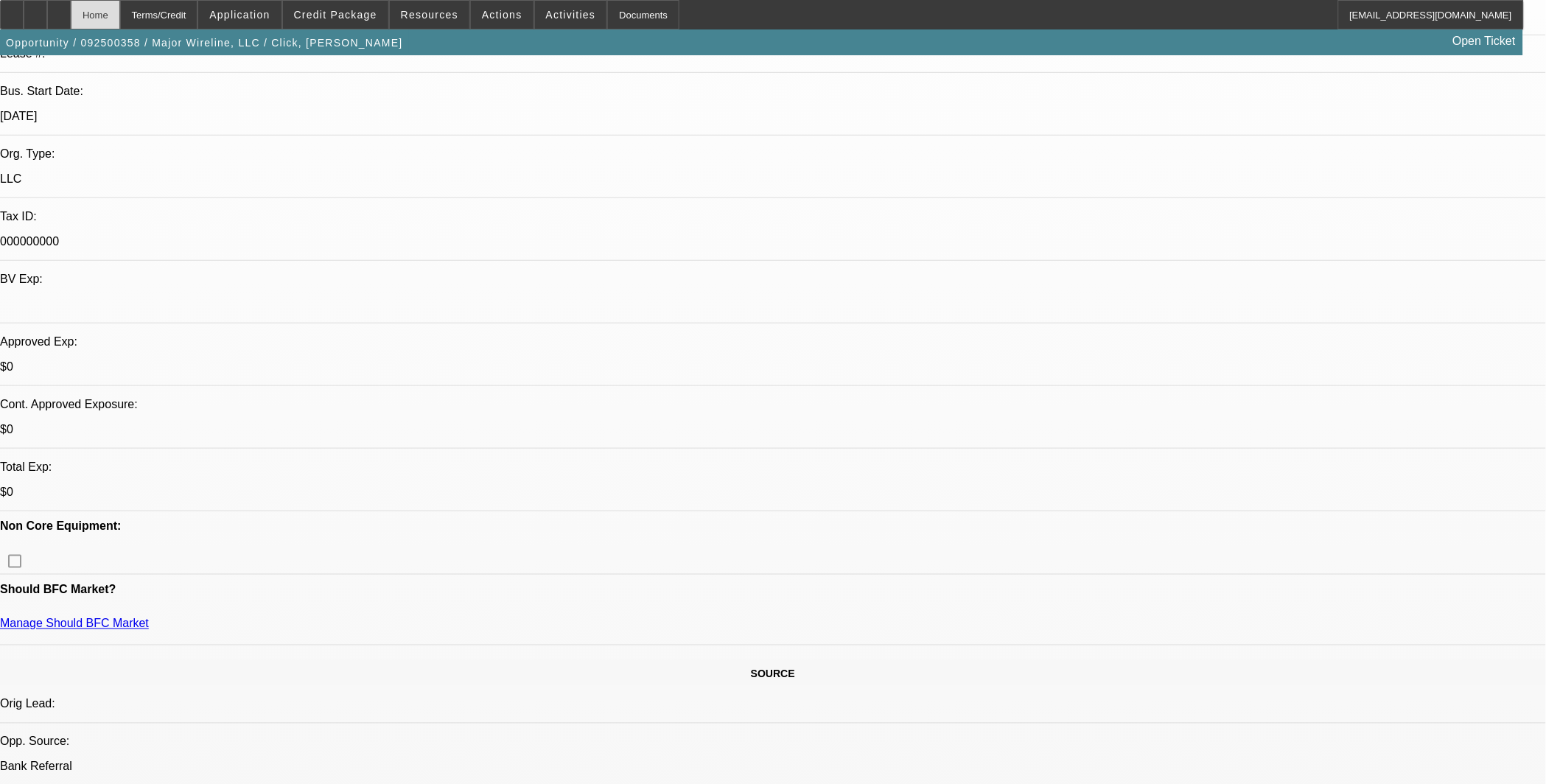
drag, startPoint x: 97, startPoint y: 19, endPoint x: 109, endPoint y: 27, distance: 14.4
click at [71, 19] on div at bounding box center [58, 14] width 24 height 29
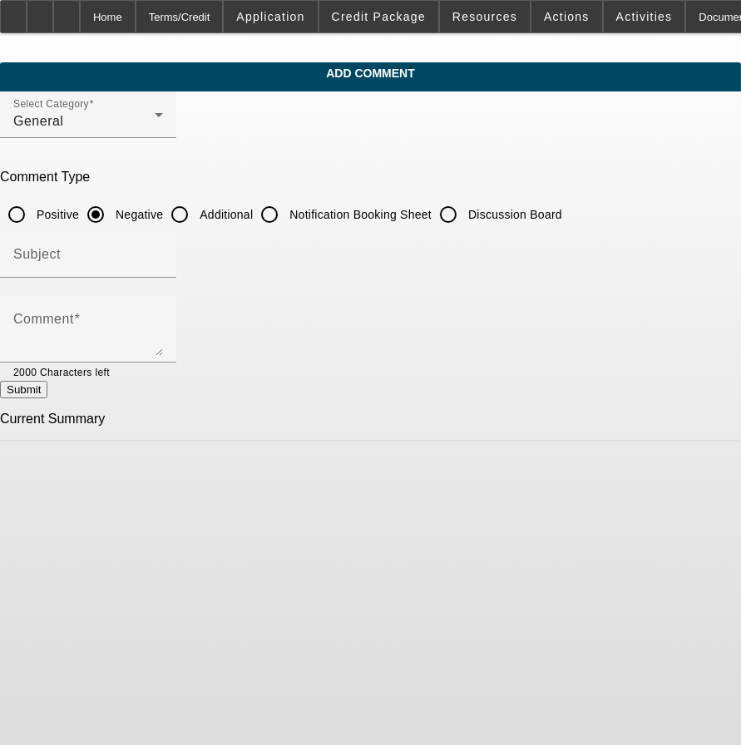
click at [196, 208] on input "Additional" at bounding box center [179, 214] width 33 height 33
radio input "true"
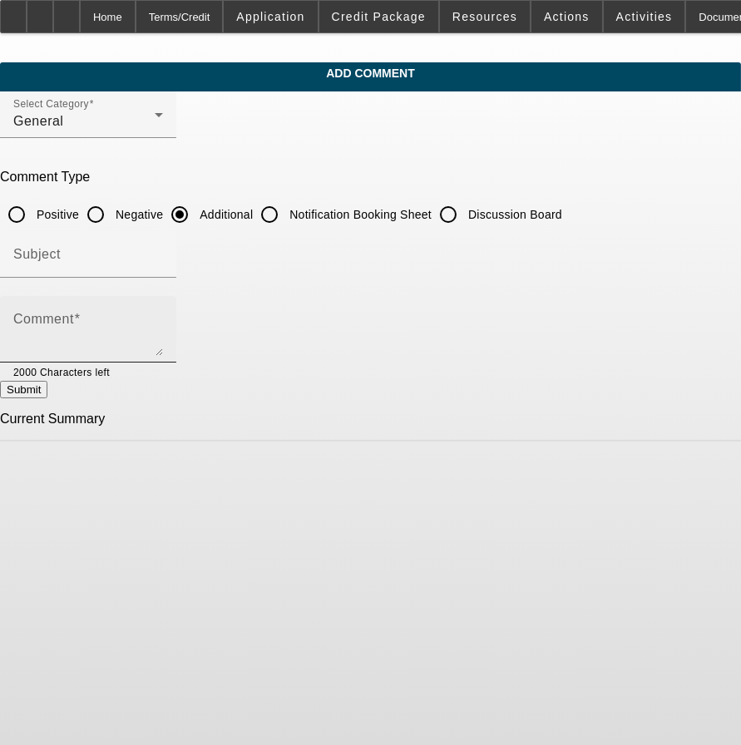
click at [163, 300] on div "Comment" at bounding box center [88, 329] width 150 height 67
click at [163, 303] on div "Comment" at bounding box center [88, 329] width 150 height 67
paste textarea "• We have a corp guarantor available: Aris West Investments, LP 12215 E County …"
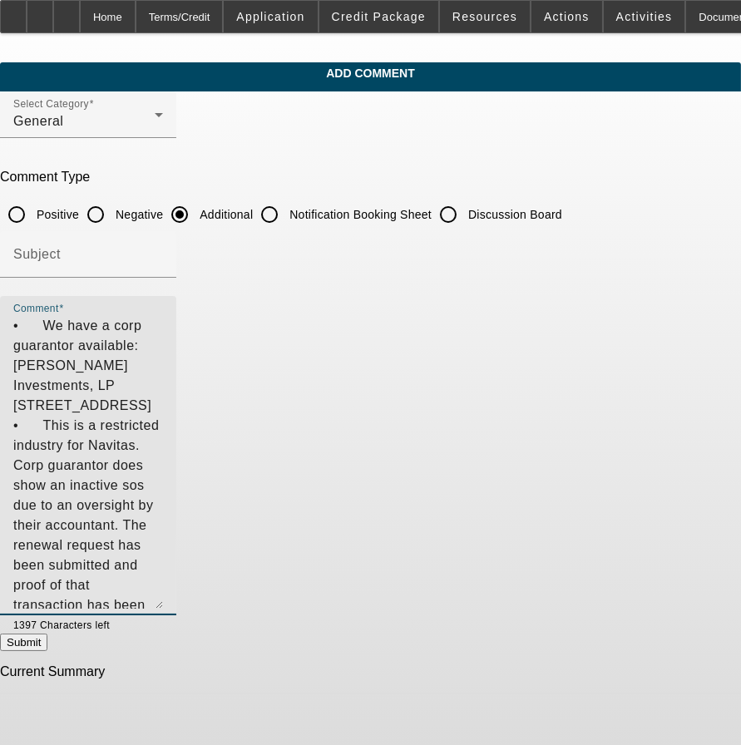
drag, startPoint x: 644, startPoint y: 383, endPoint x: 622, endPoint y: 596, distance: 214.9
click at [163, 596] on textarea "• We have a corp guarantor available: Aris West Investments, LP 12215 E County …" at bounding box center [88, 462] width 150 height 293
type textarea "• We have a corp guarantor available: Aris West Investments, LP 12215 E County …"
click at [47, 645] on button "Submit" at bounding box center [23, 642] width 47 height 17
radio input "true"
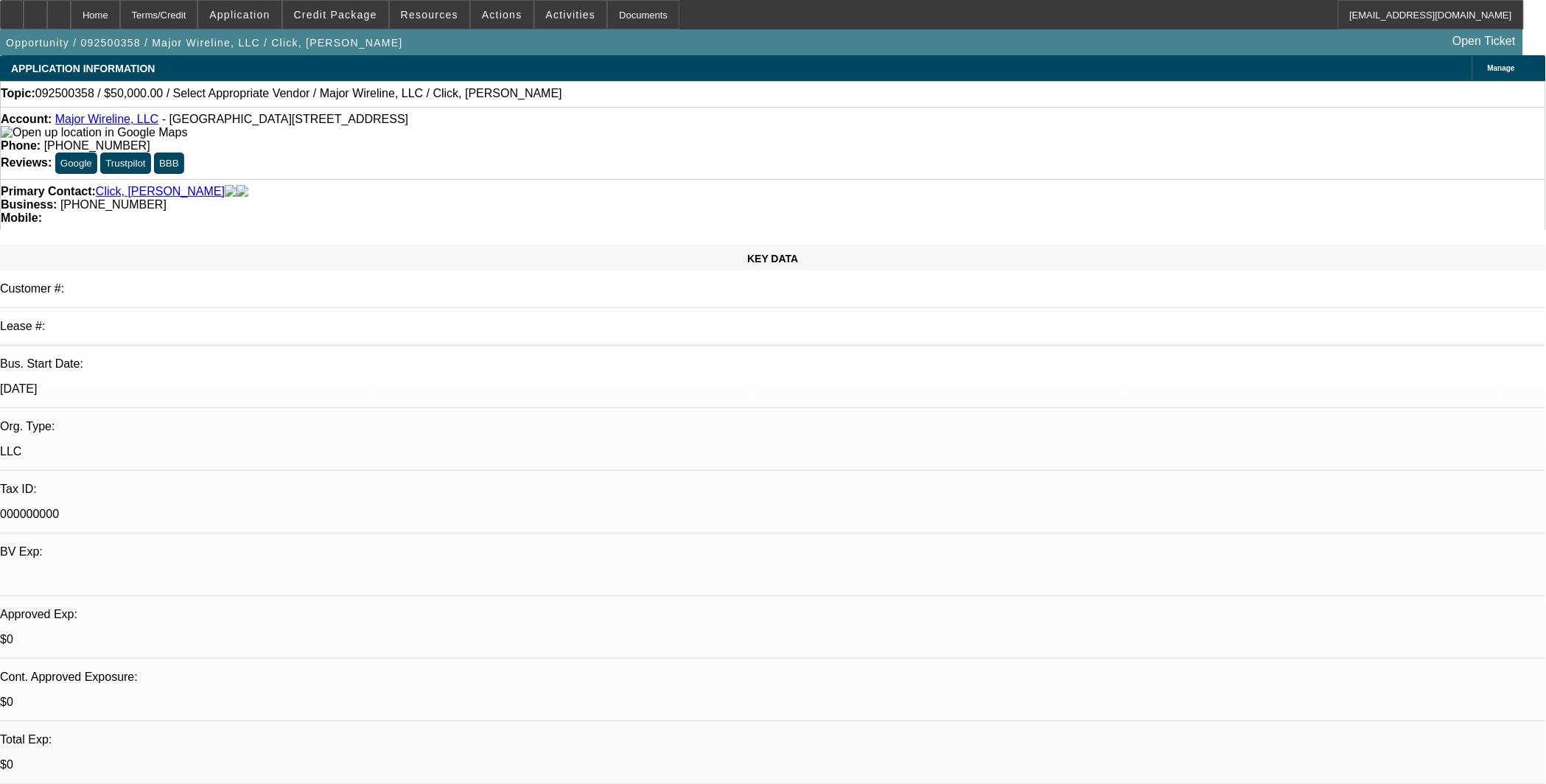
select select "0"
select select "2"
select select "0.1"
select select "4"
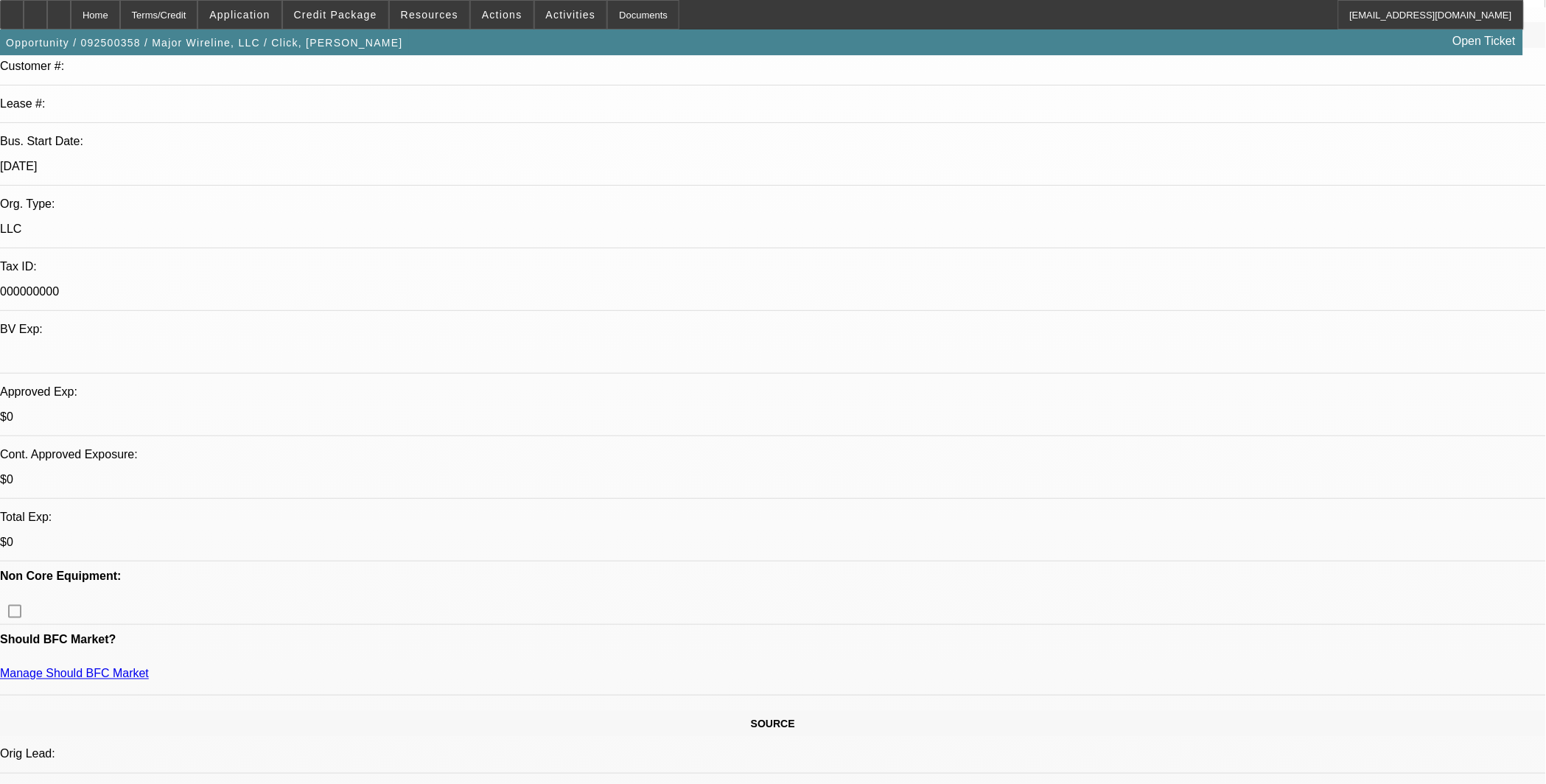
scroll to position [273, 0]
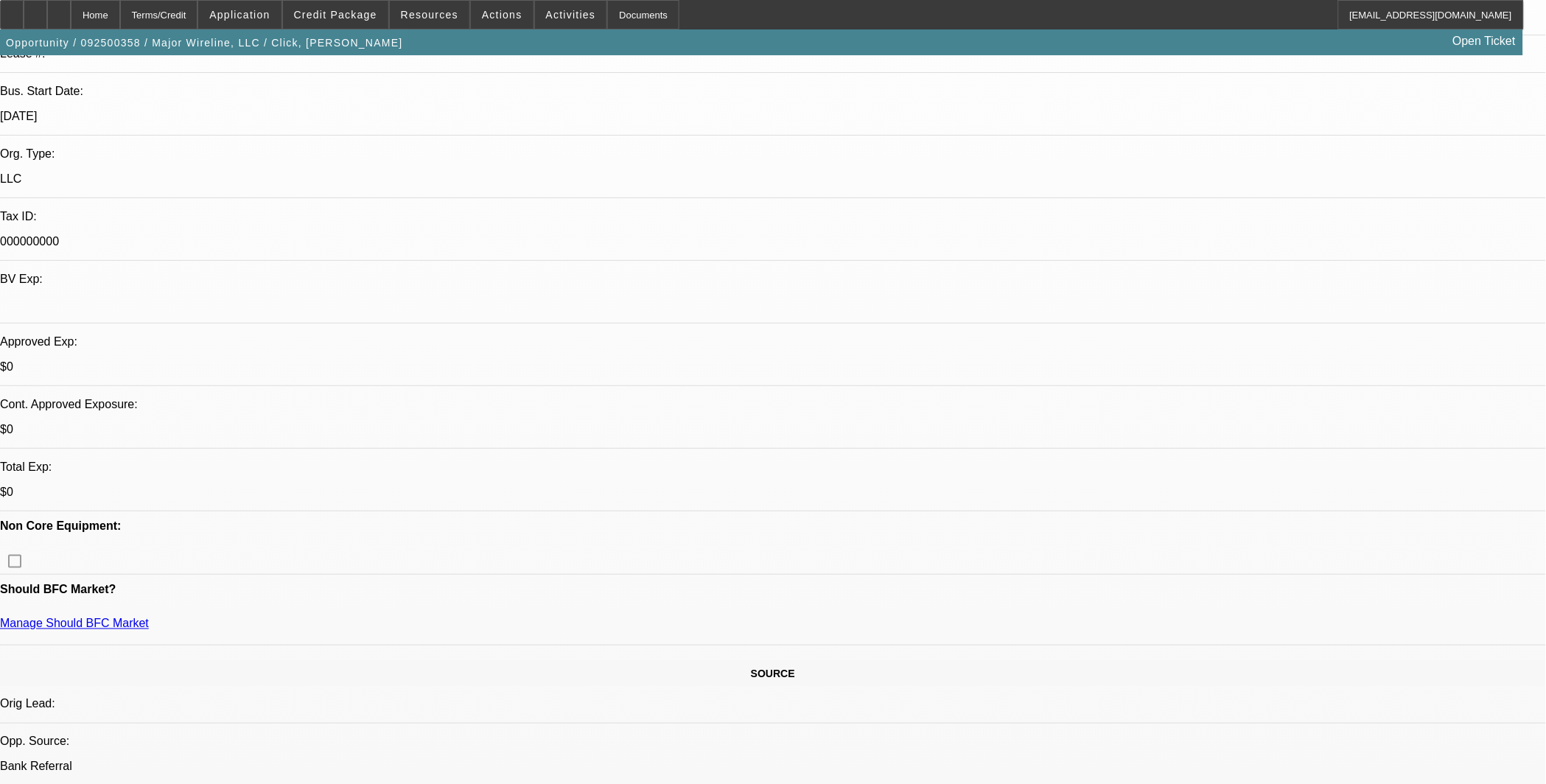
click at [377, 15] on span "Credit Package" at bounding box center [336, 14] width 83 height 12
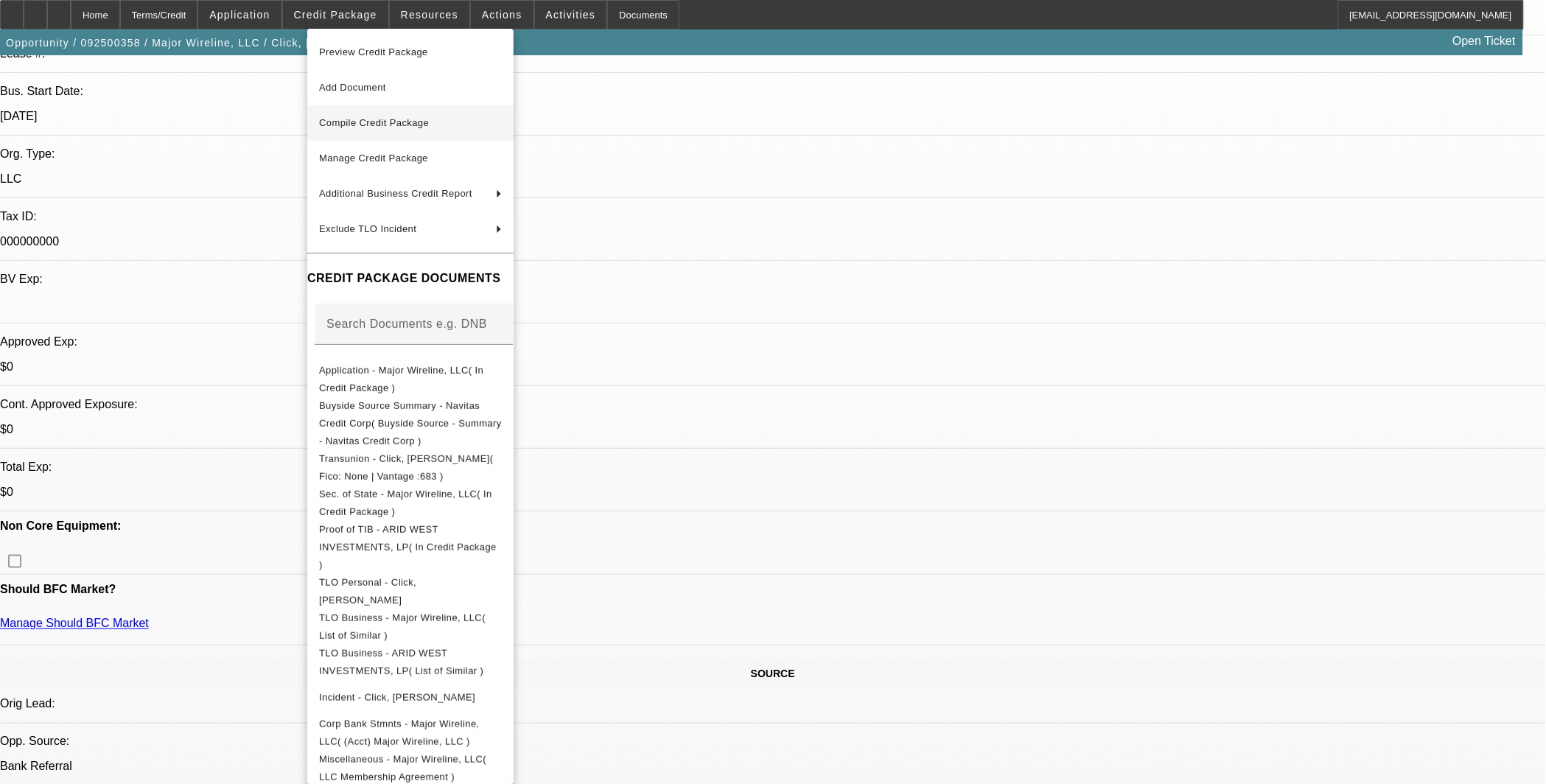
click at [435, 121] on span "Compile Credit Package" at bounding box center [410, 123] width 183 height 18
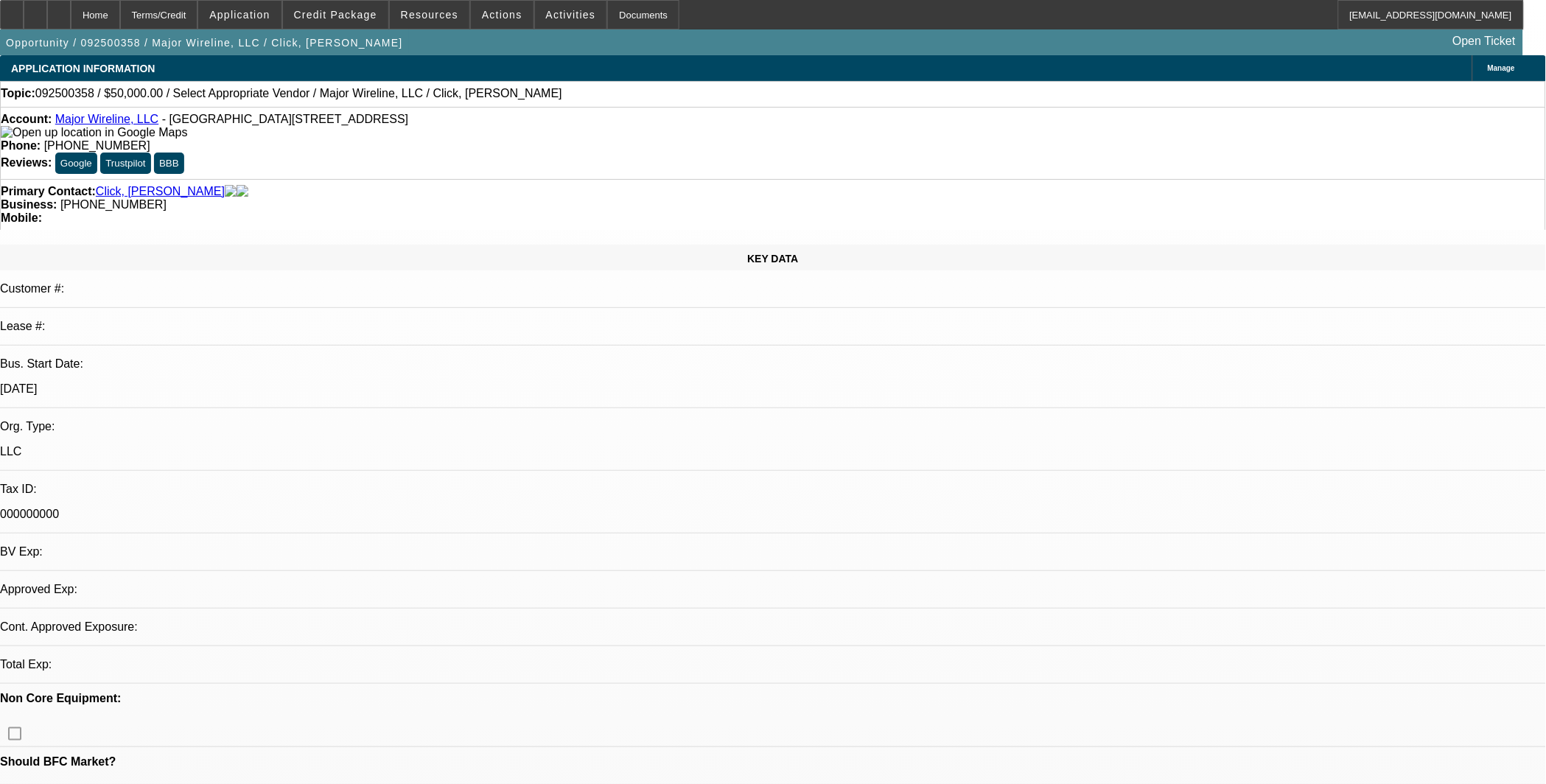
select select "0"
select select "2"
select select "0.1"
select select "4"
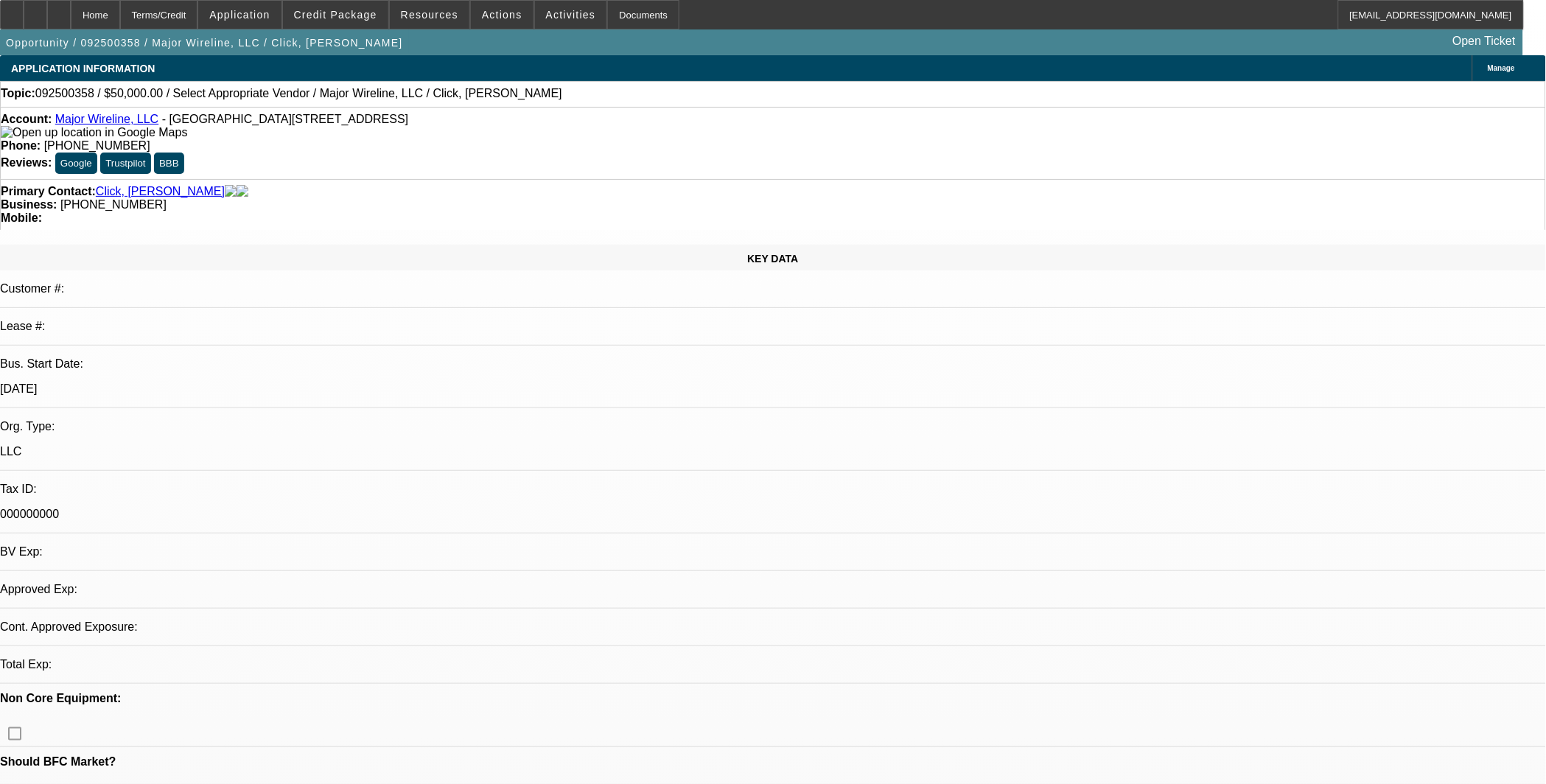
scroll to position [136, 0]
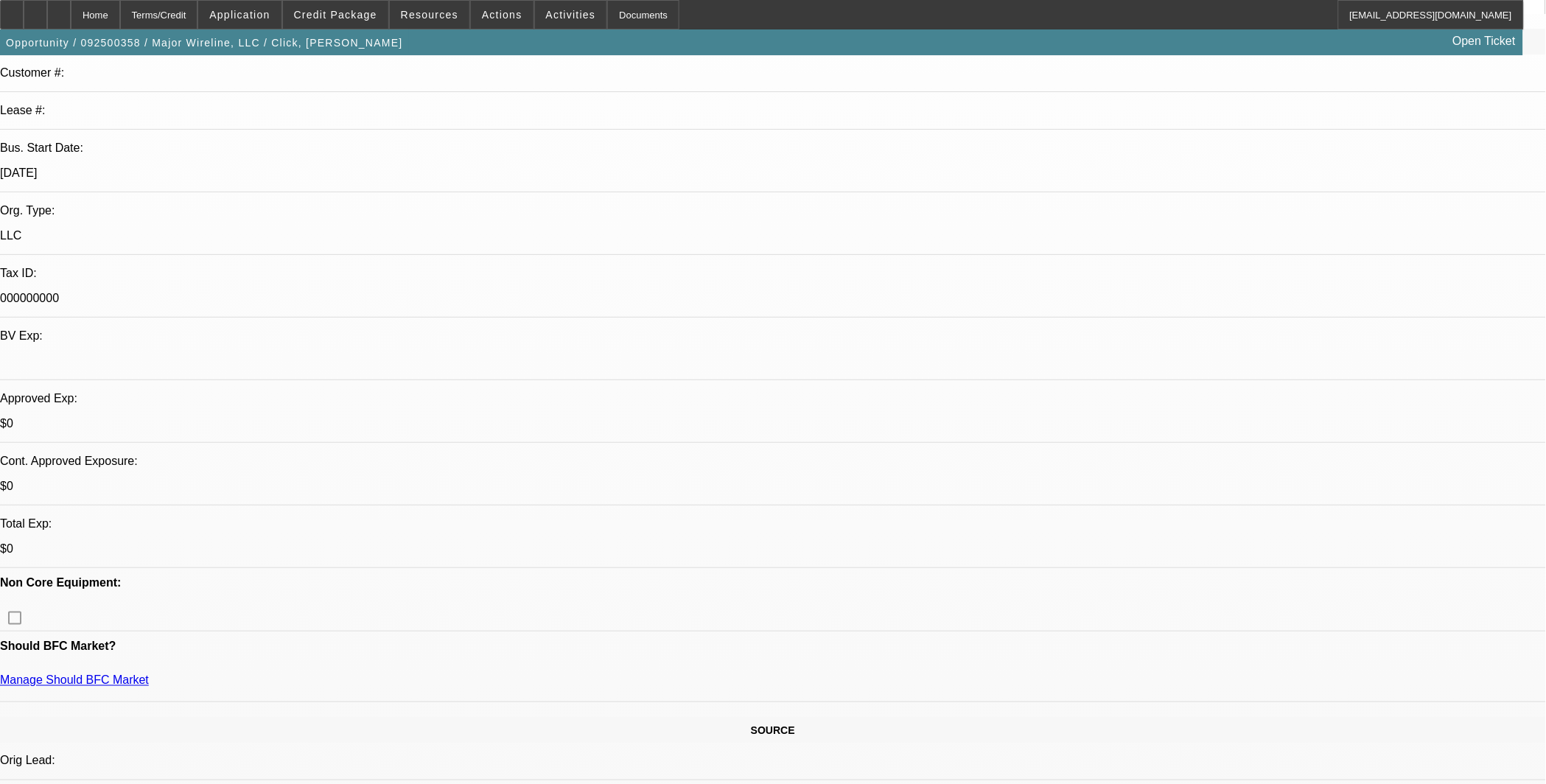
scroll to position [273, 0]
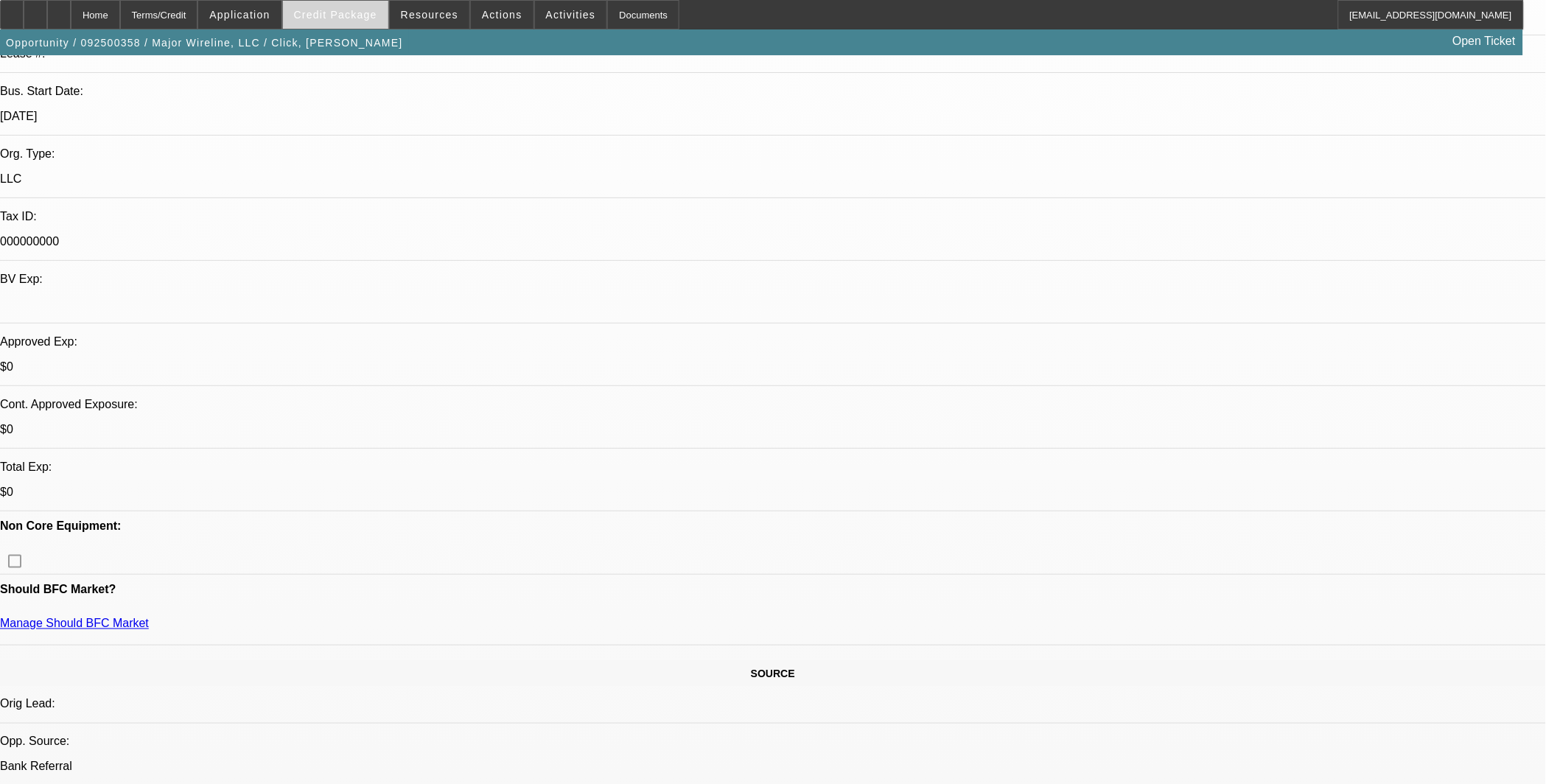
click at [369, 19] on span at bounding box center [335, 15] width 105 height 35
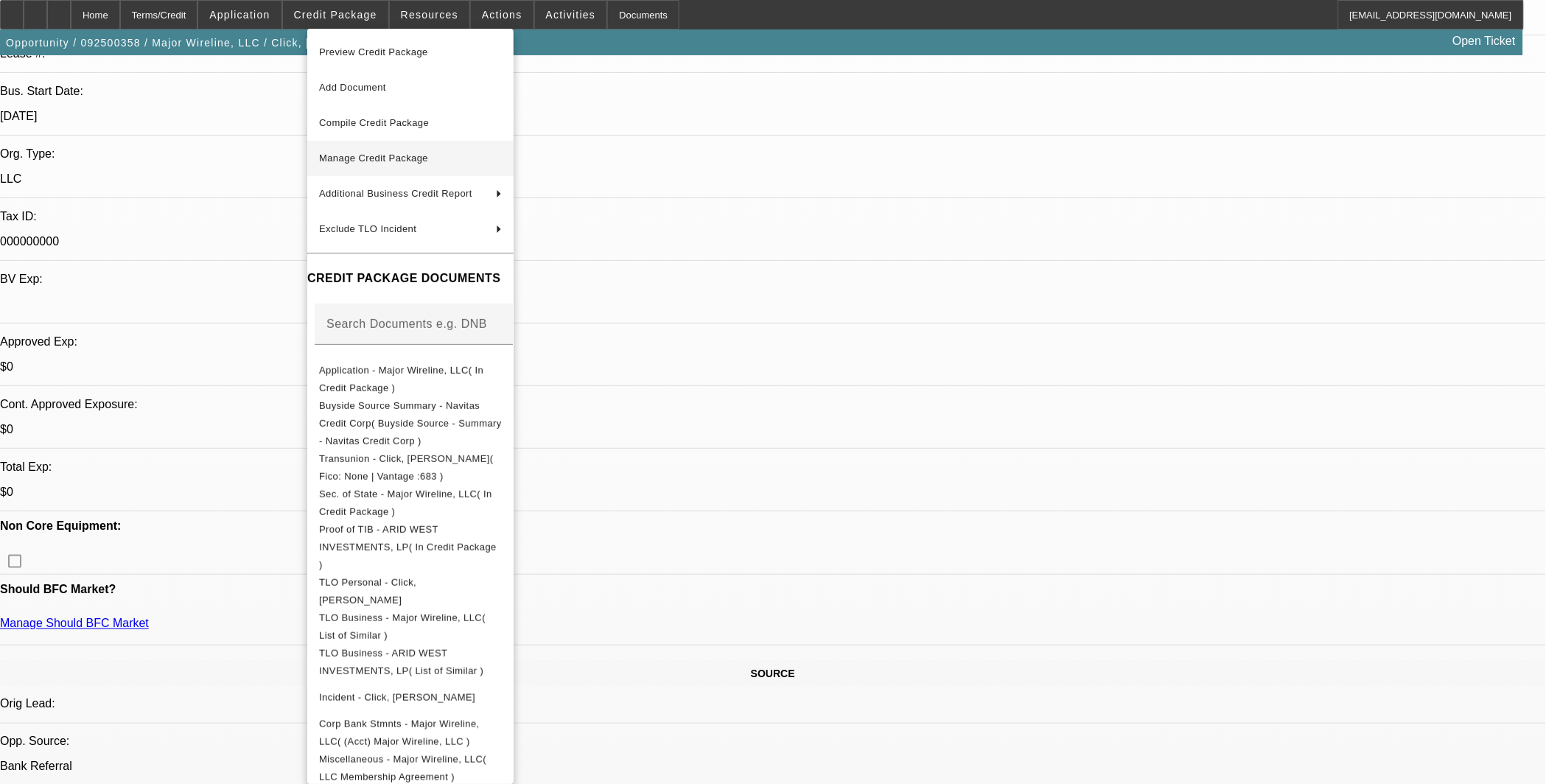
drag, startPoint x: 398, startPoint y: 155, endPoint x: 418, endPoint y: 162, distance: 21.2
click at [418, 162] on span "Manage Credit Package" at bounding box center [373, 158] width 109 height 11
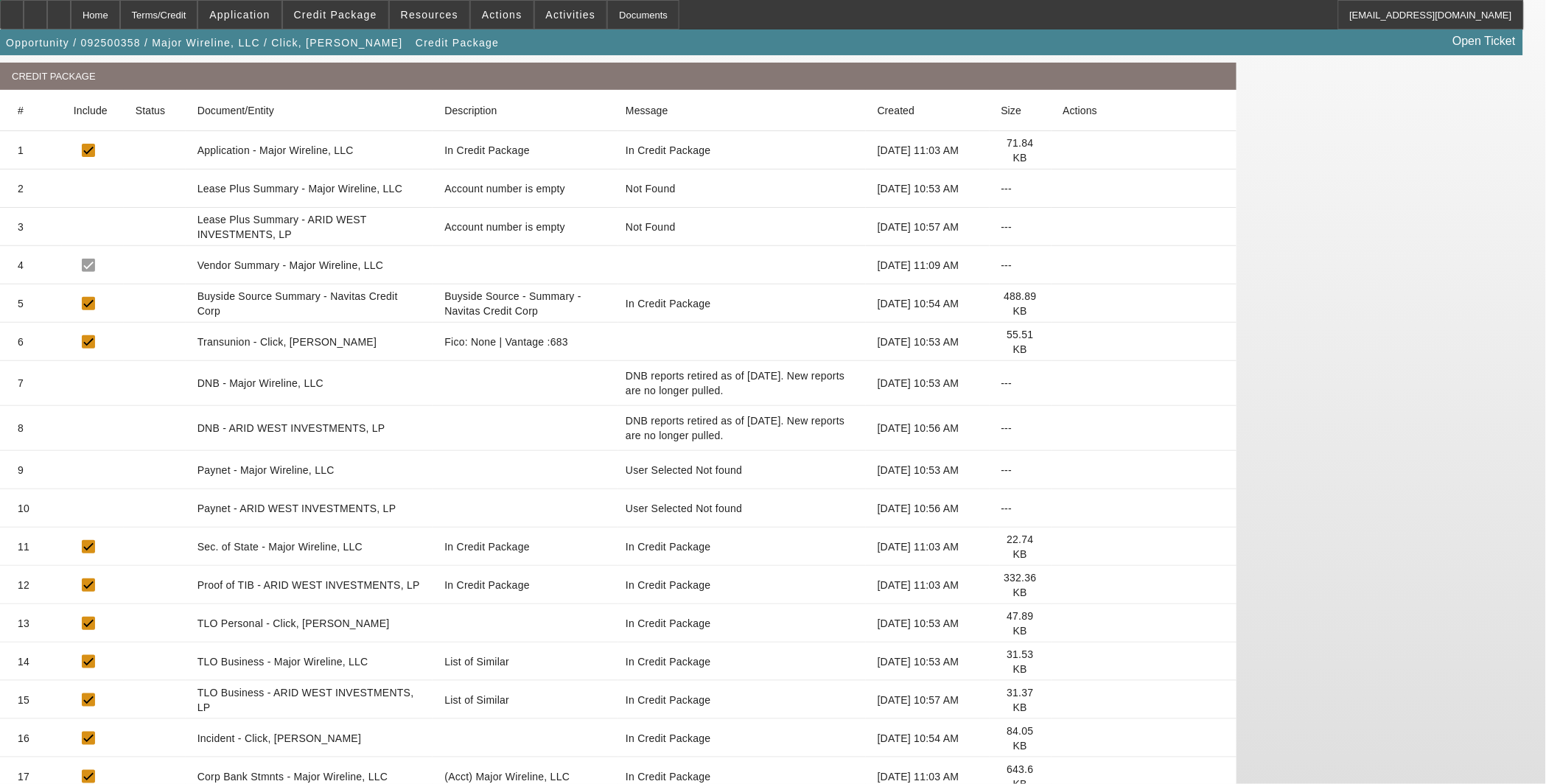
scroll to position [208, 0]
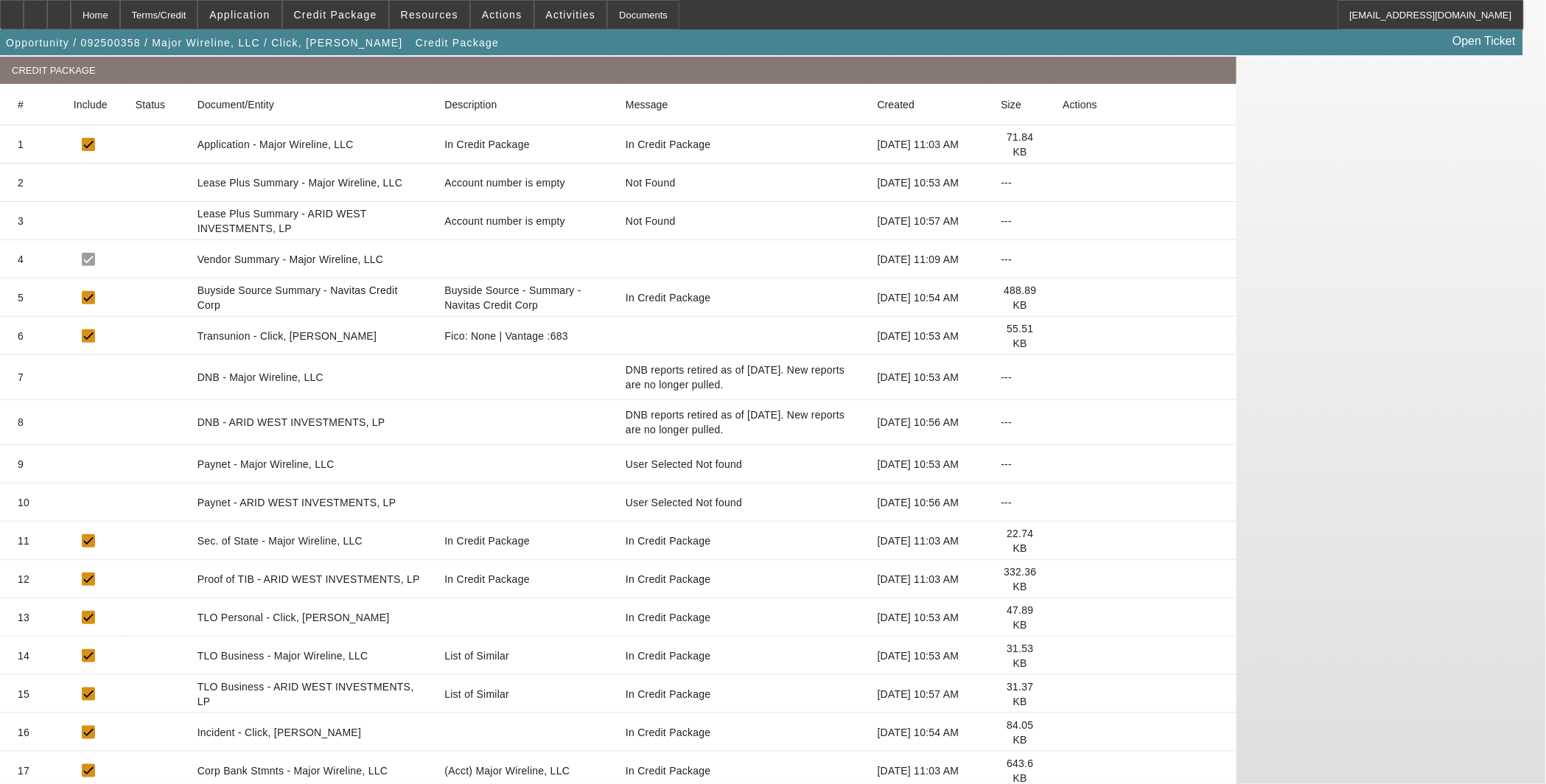
click at [1063, 502] on icon at bounding box center [1063, 502] width 0 height 0
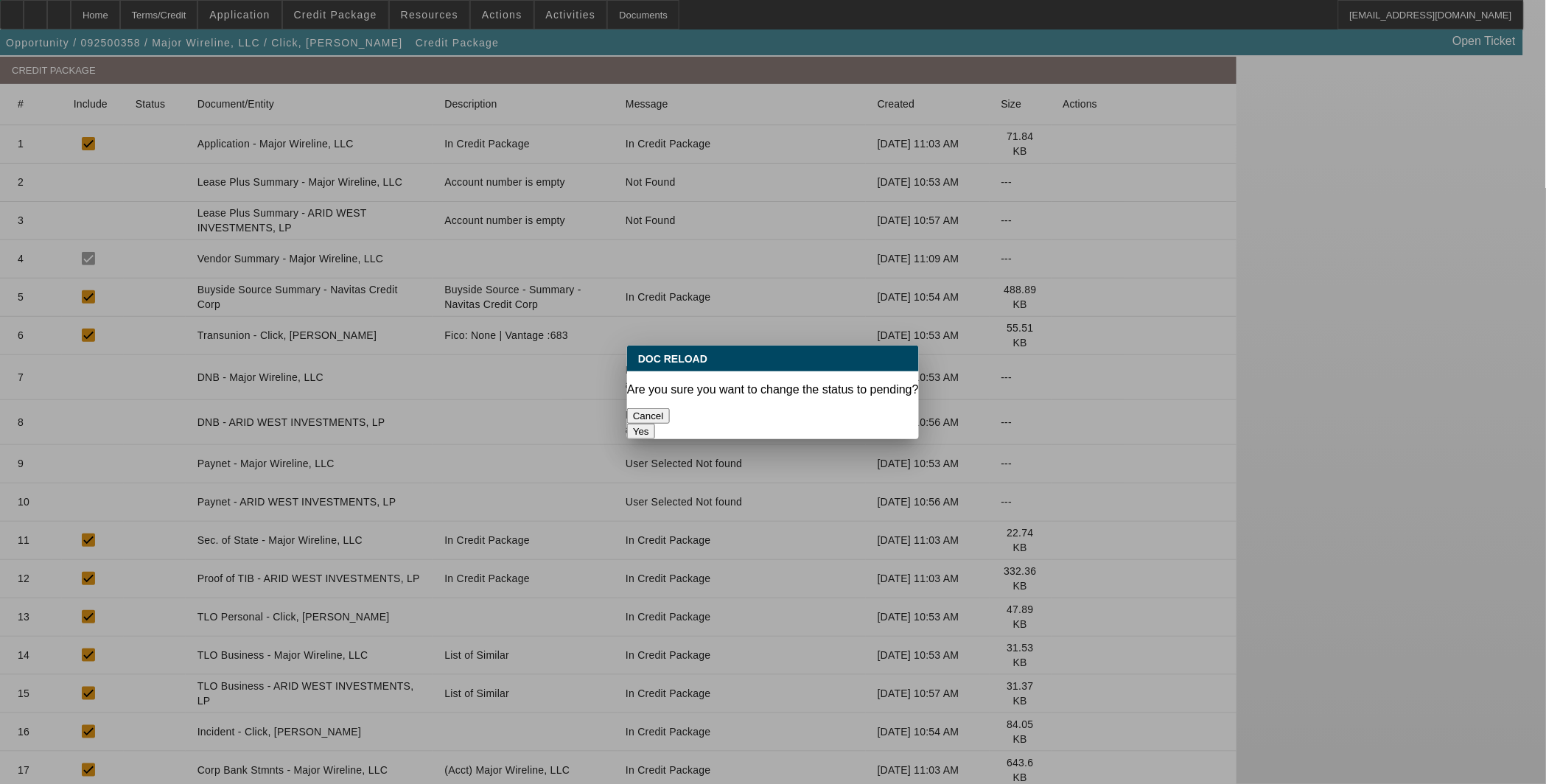
click at [655, 423] on button "Yes" at bounding box center [641, 431] width 28 height 15
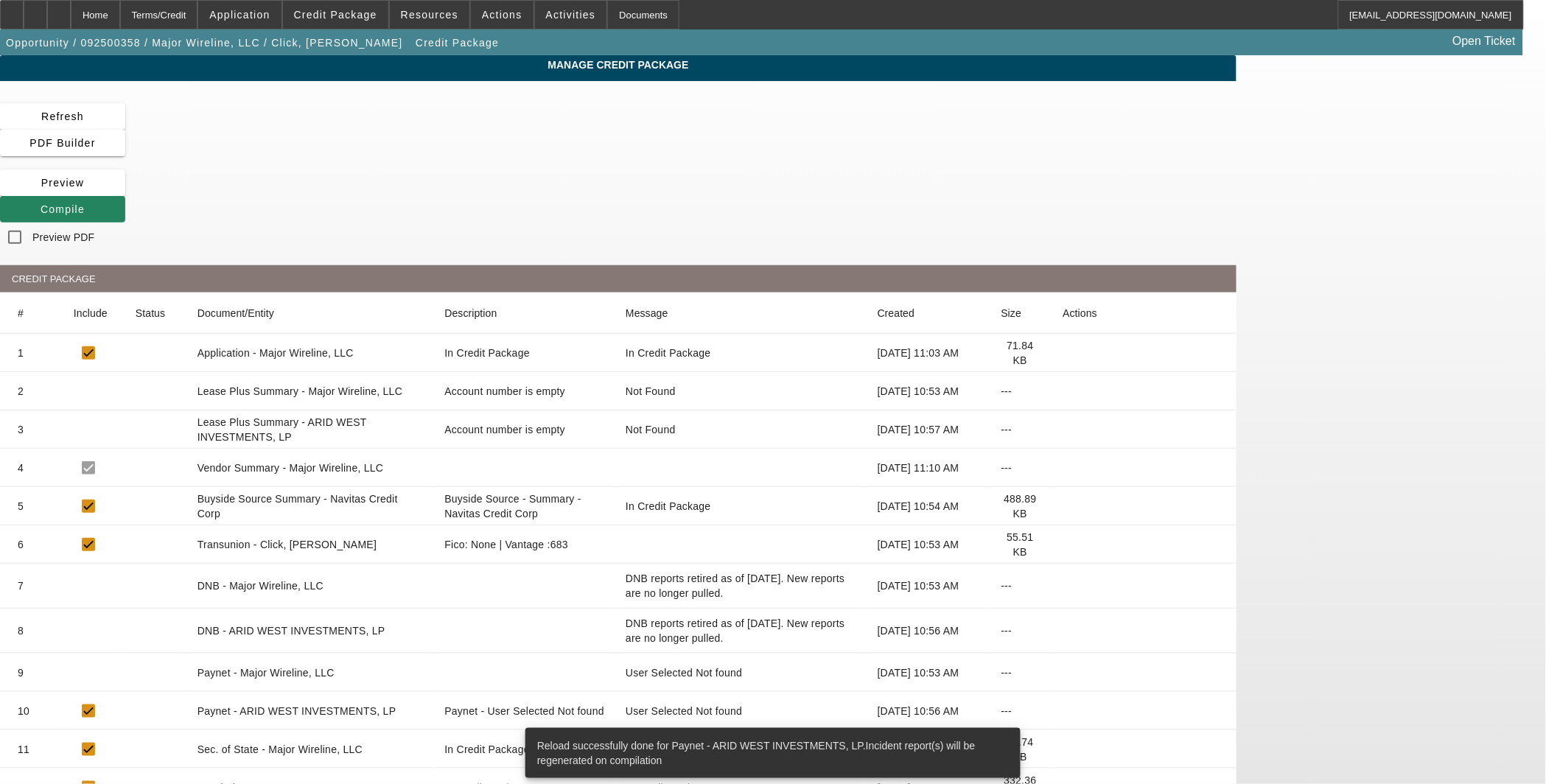
click at [1063, 672] on icon at bounding box center [1063, 672] width 0 height 0
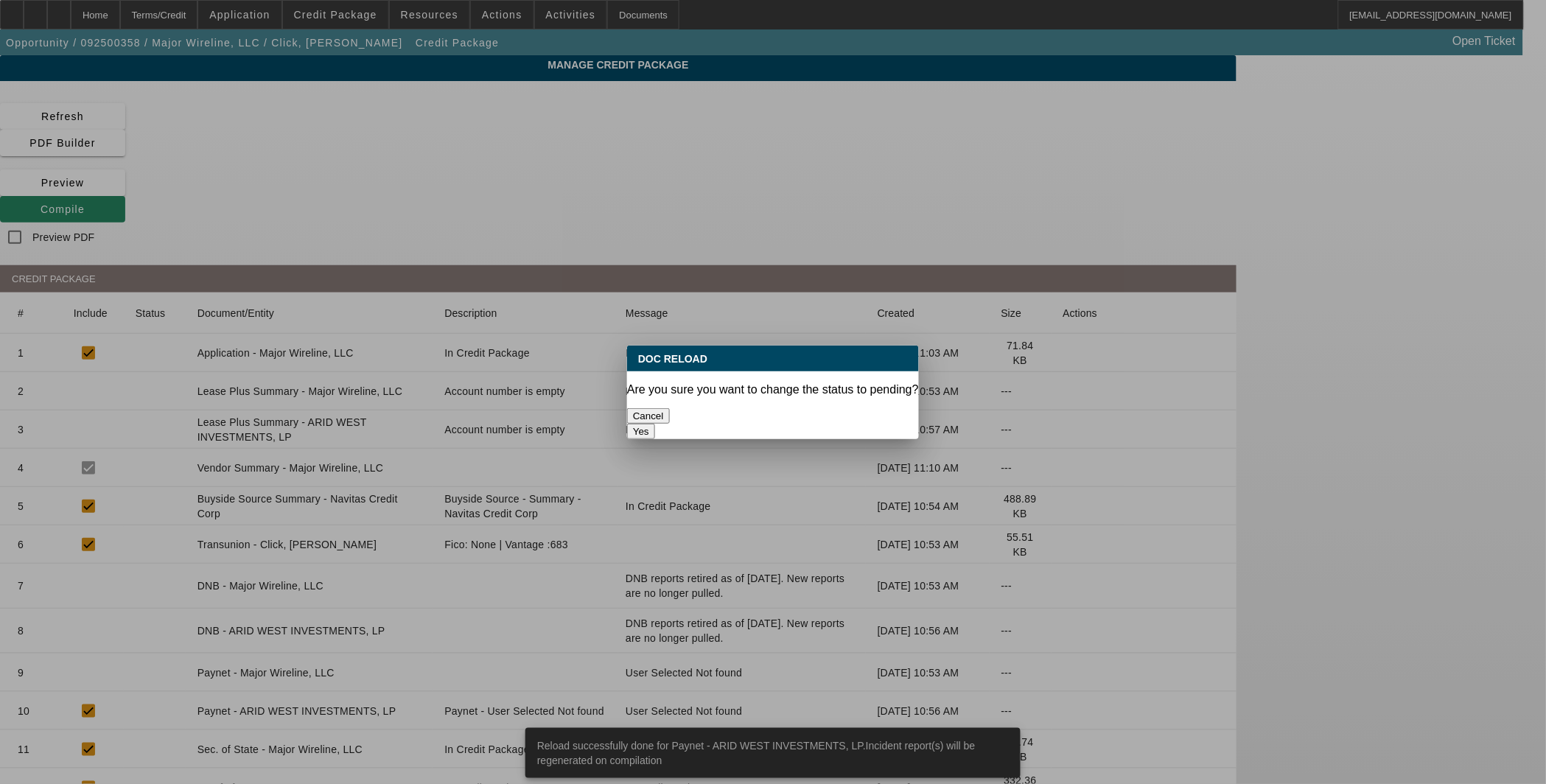
click at [655, 423] on button "Yes" at bounding box center [641, 431] width 28 height 15
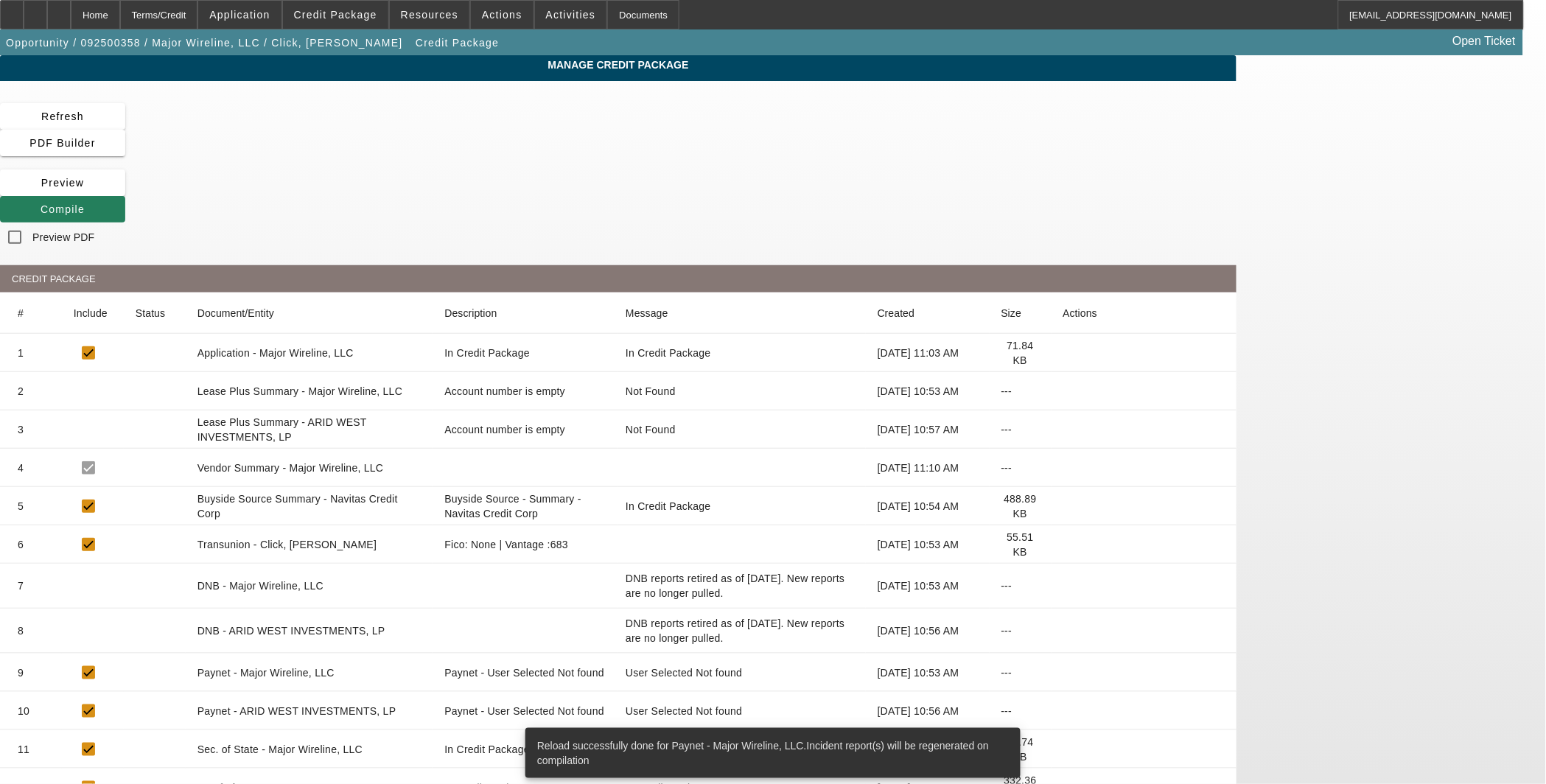
click at [85, 204] on span "Compile" at bounding box center [63, 209] width 44 height 12
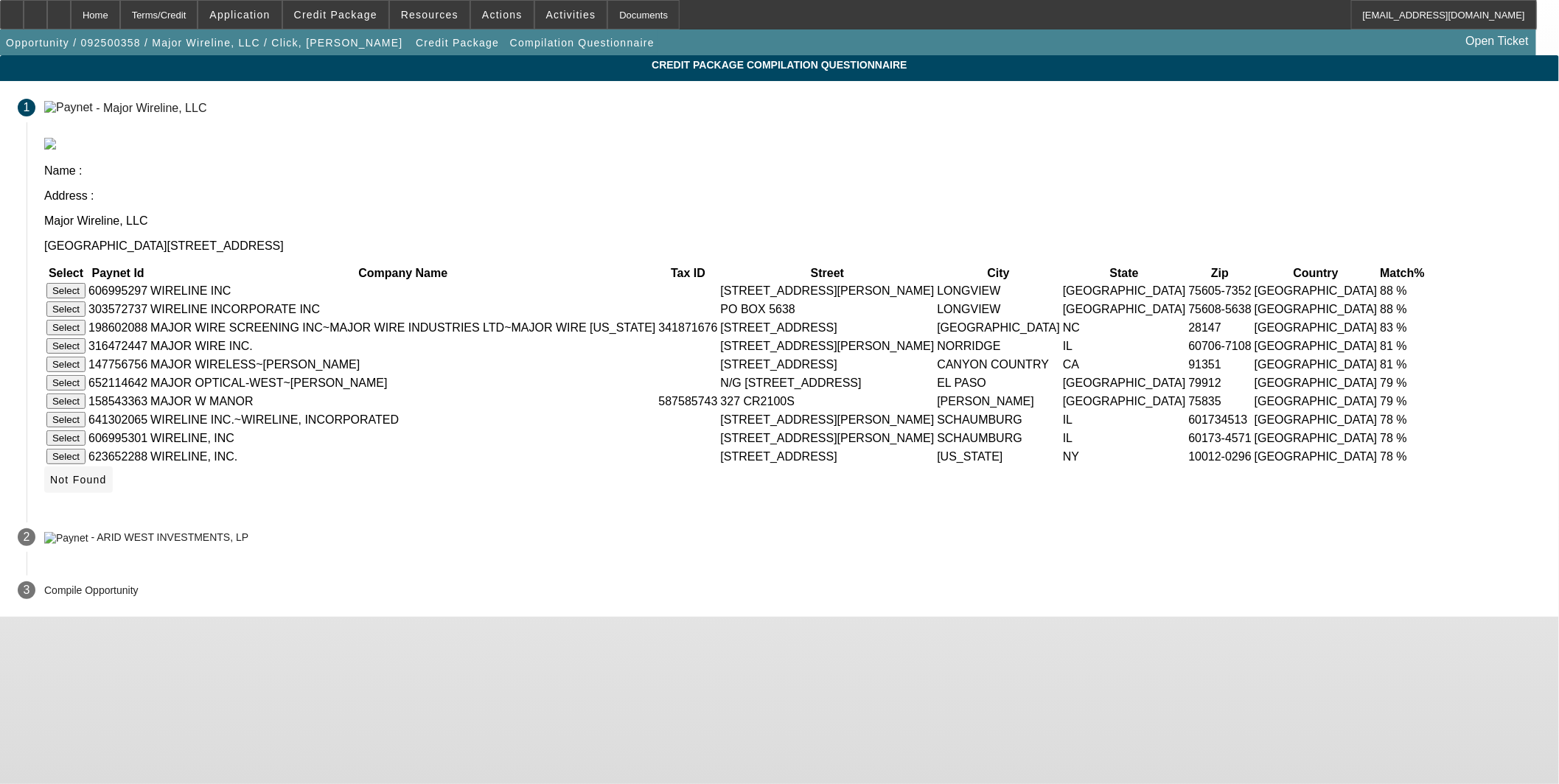
click at [107, 485] on span "Not Found" at bounding box center [79, 479] width 57 height 12
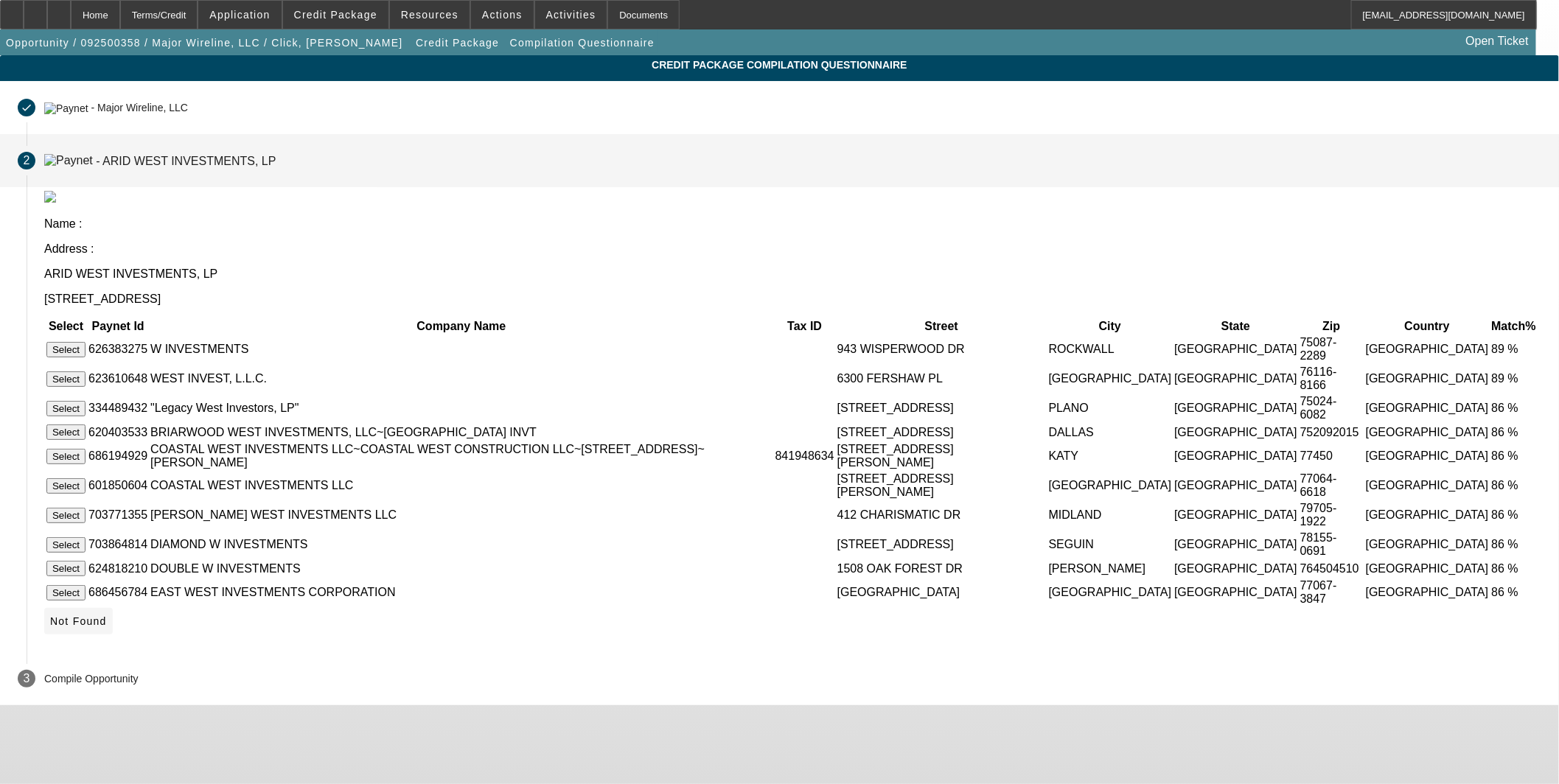
click at [51, 619] on icon at bounding box center [51, 621] width 0 height 12
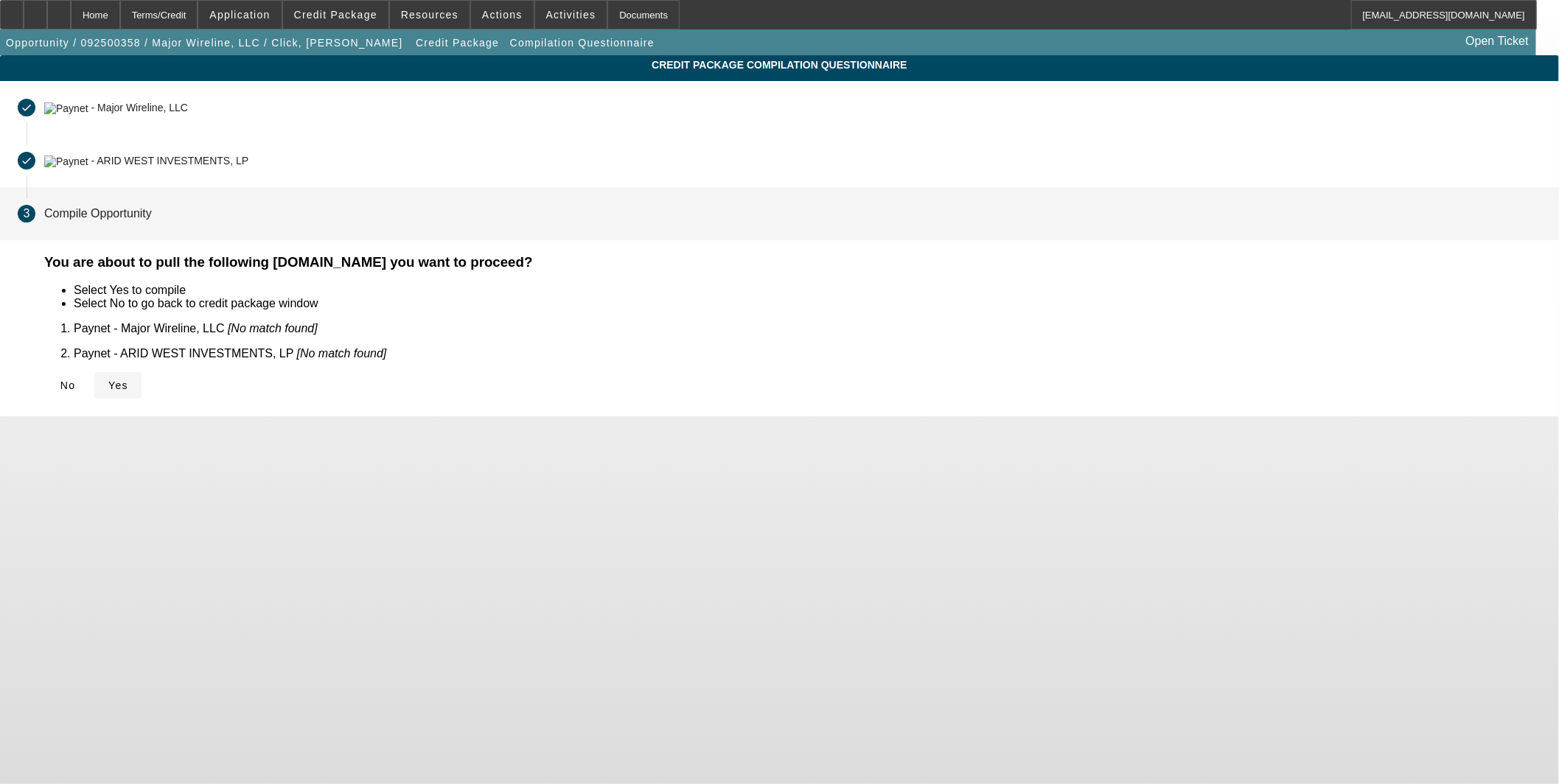
click at [129, 379] on span "Yes" at bounding box center [118, 384] width 19 height 12
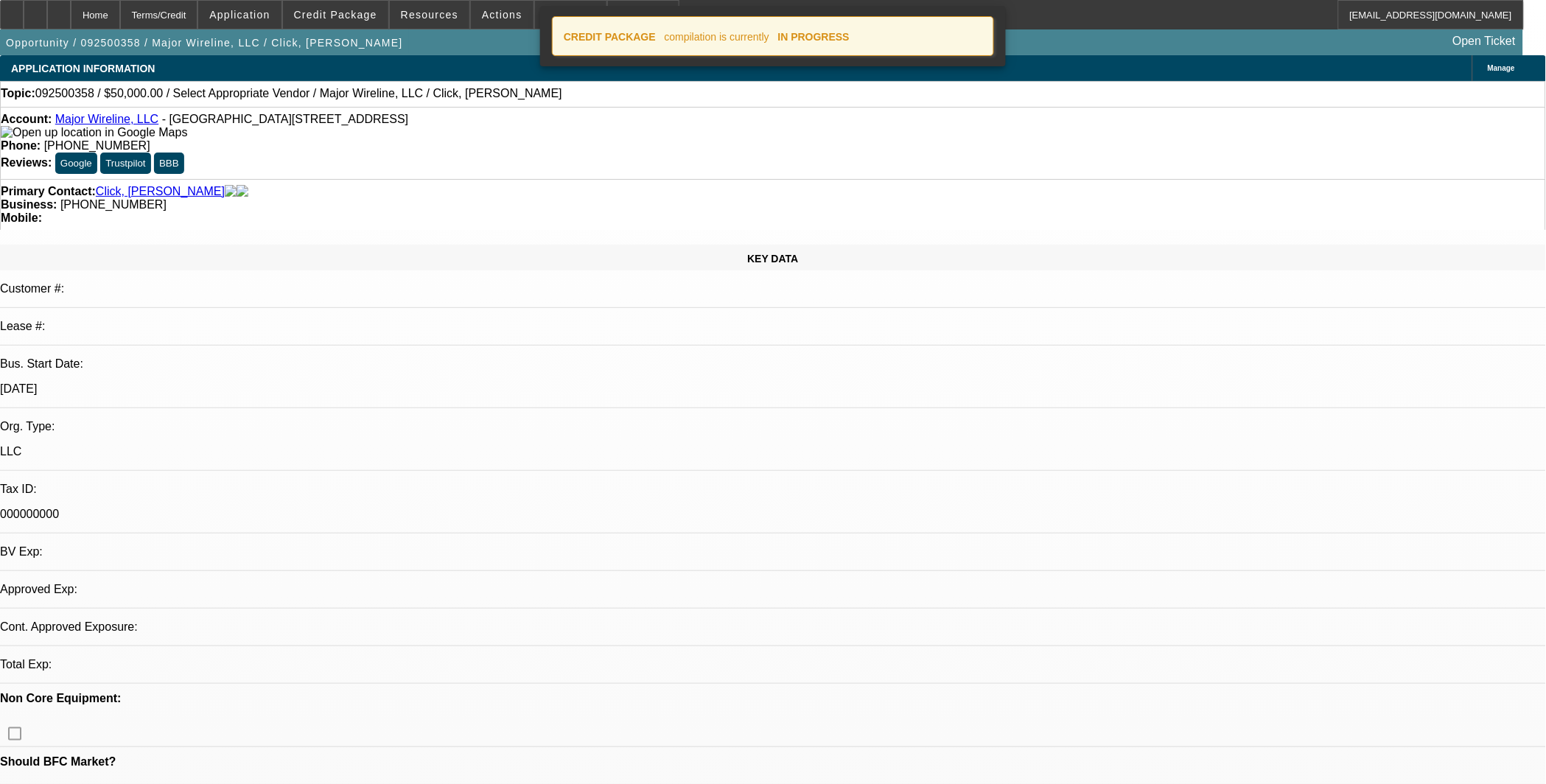
select select "0"
select select "2"
select select "0.1"
select select "4"
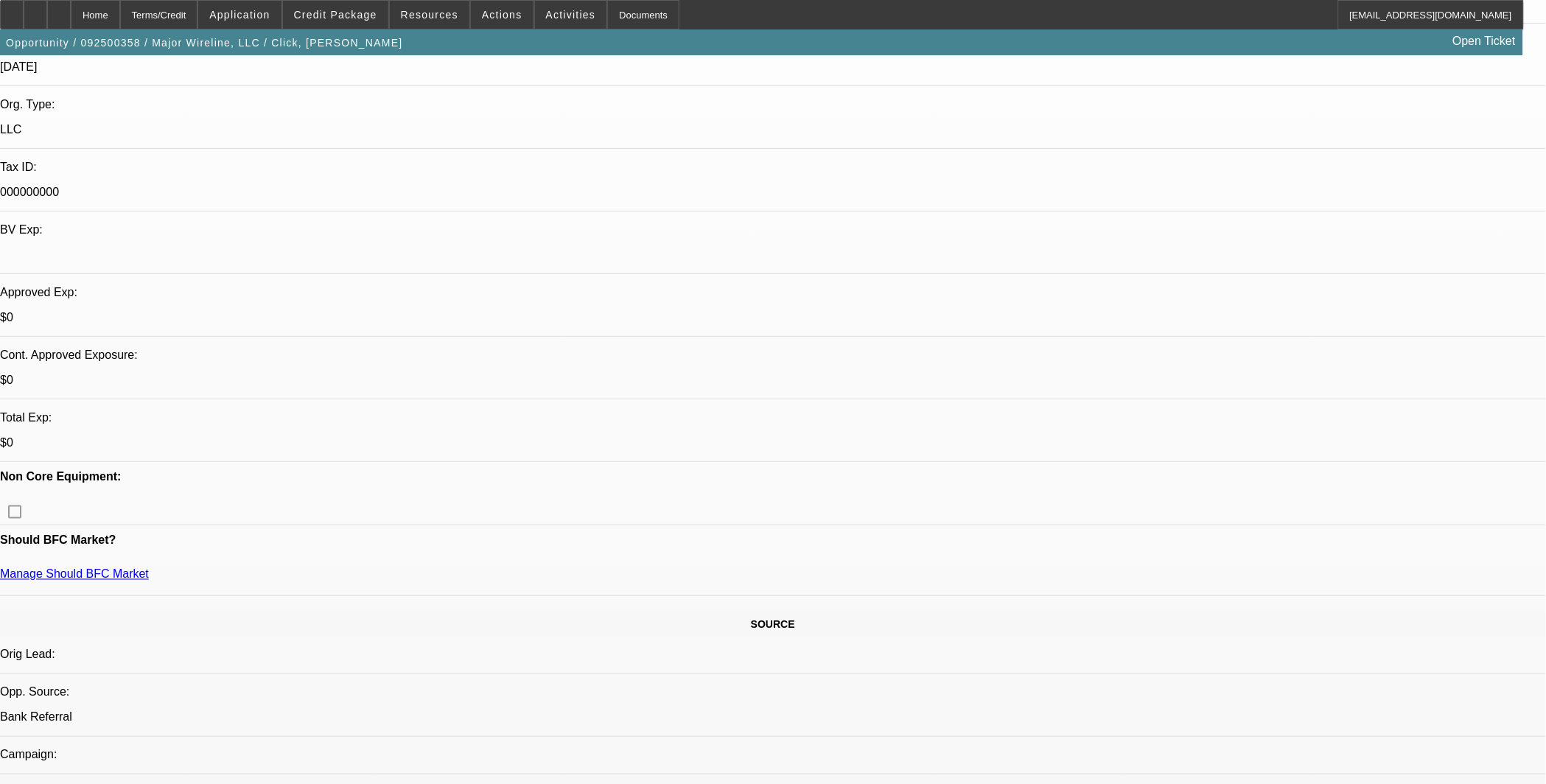
scroll to position [265, 0]
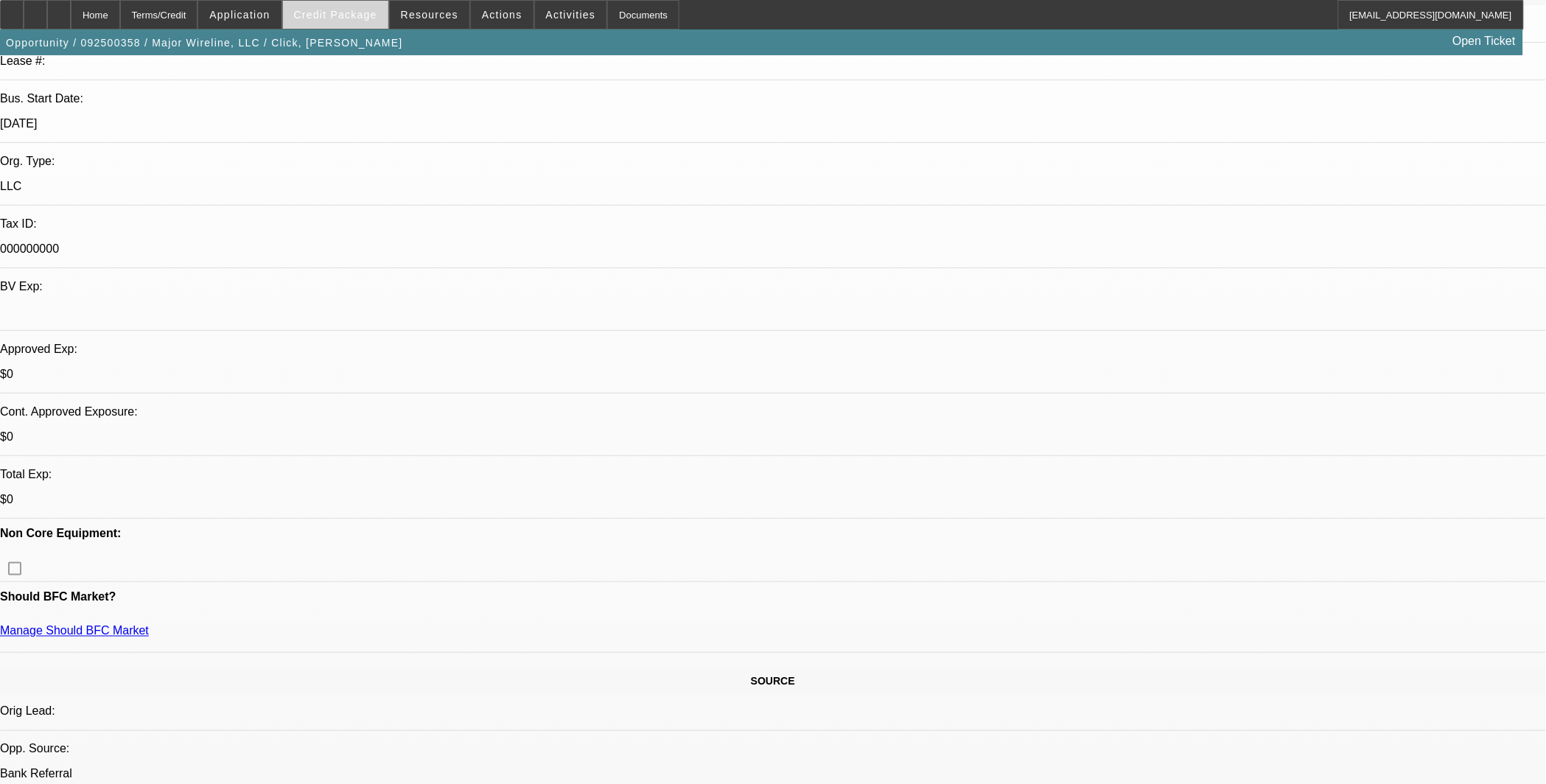
click at [362, 9] on span "Credit Package" at bounding box center [336, 14] width 83 height 12
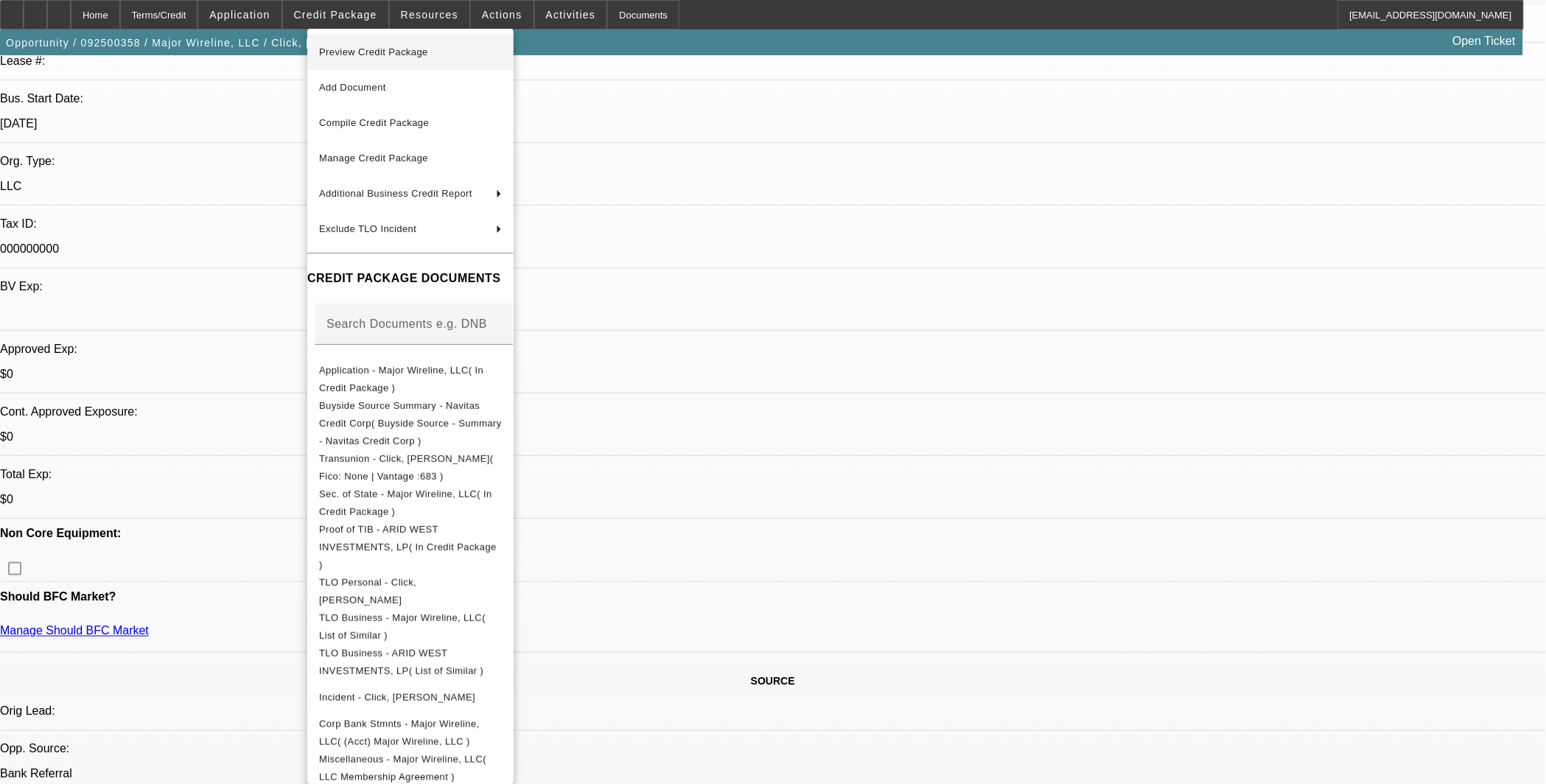
click at [431, 60] on span "Preview Credit Package" at bounding box center [410, 52] width 183 height 18
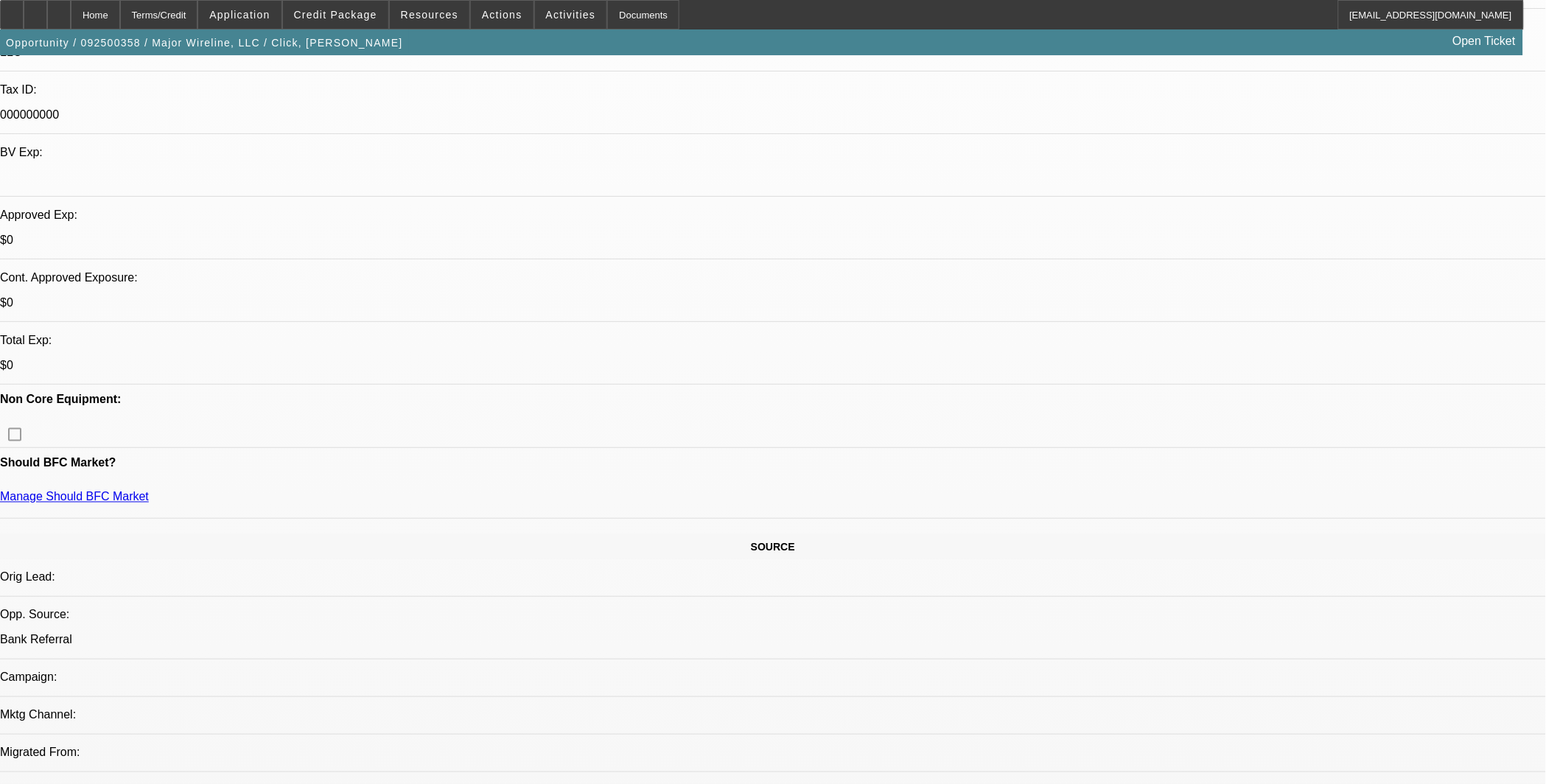
scroll to position [0, 0]
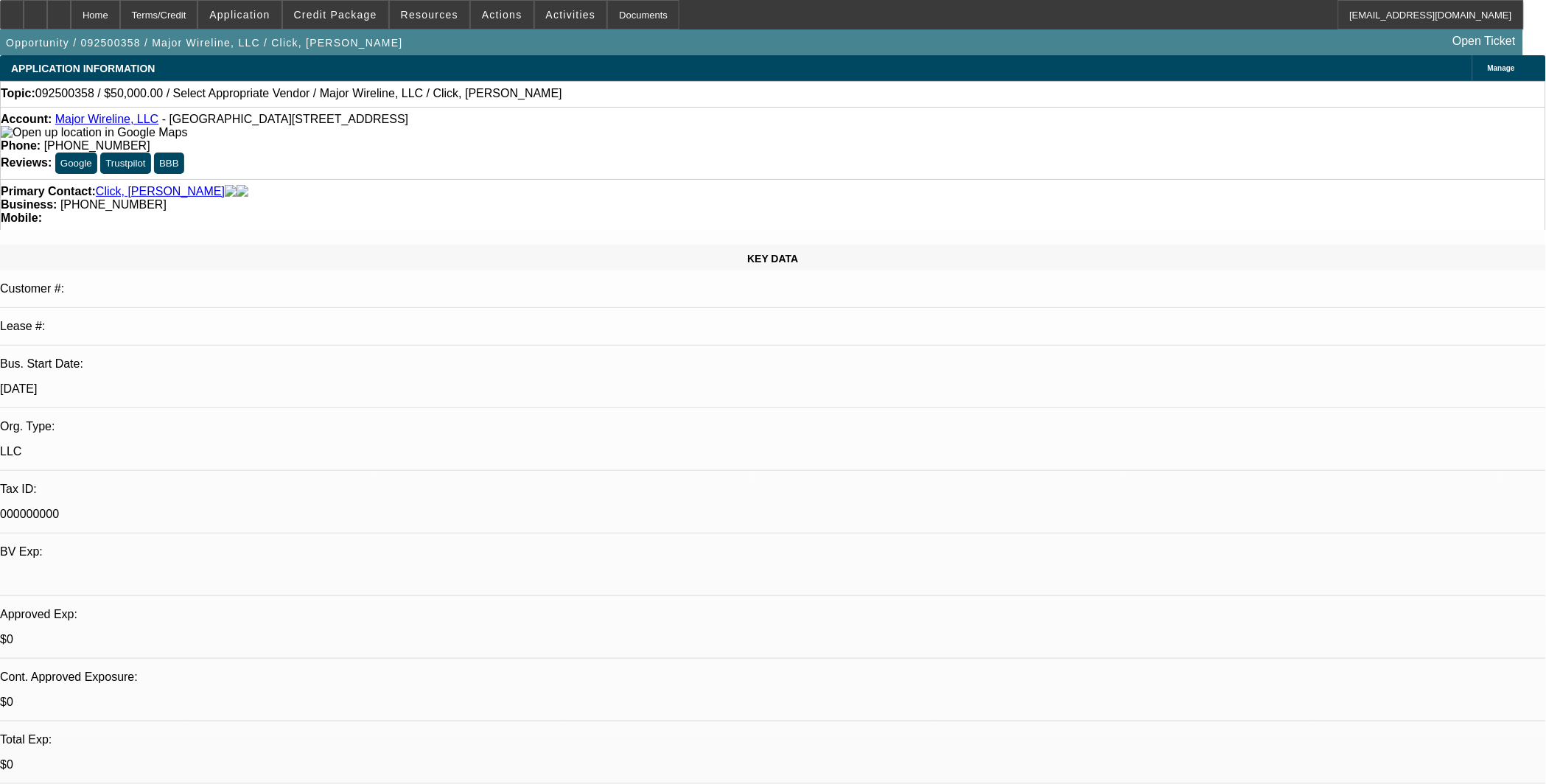
radio input "true"
type textarea "Asked Christine for: - -invoice/listing - Pictures - Do they have bus credit? -…"
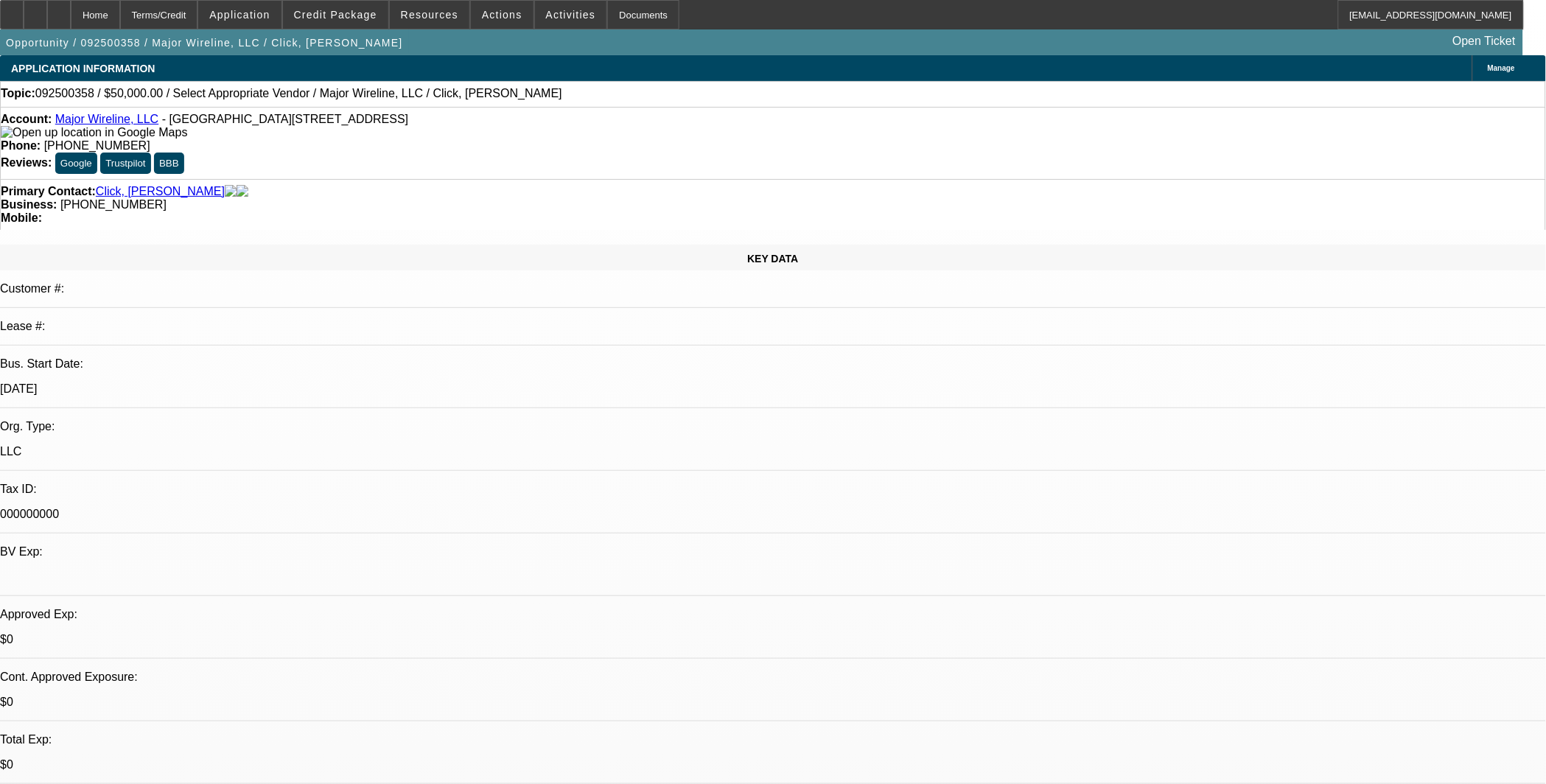
radio input "true"
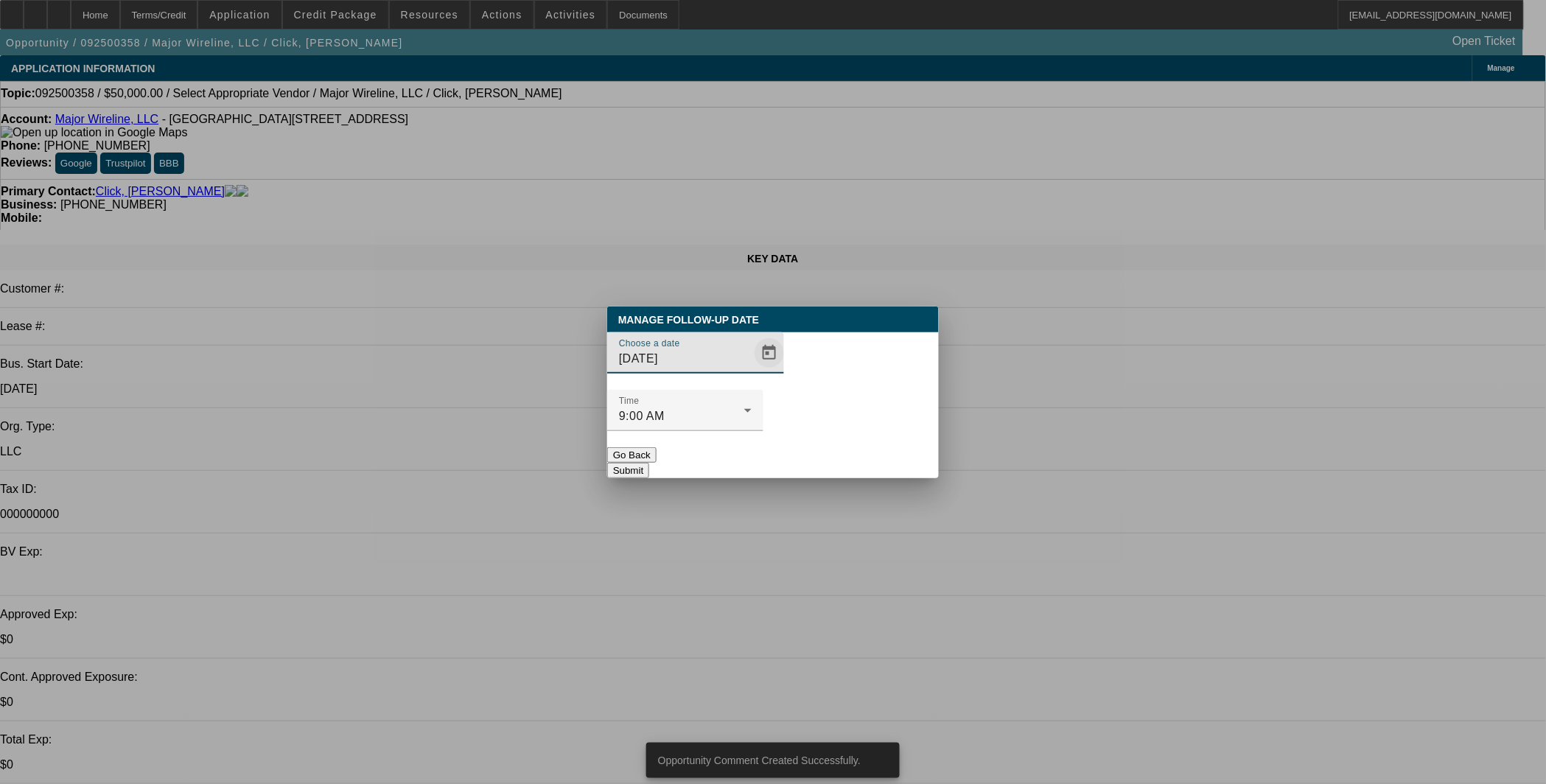
click at [751, 370] on span "Open calendar" at bounding box center [769, 353] width 35 height 35
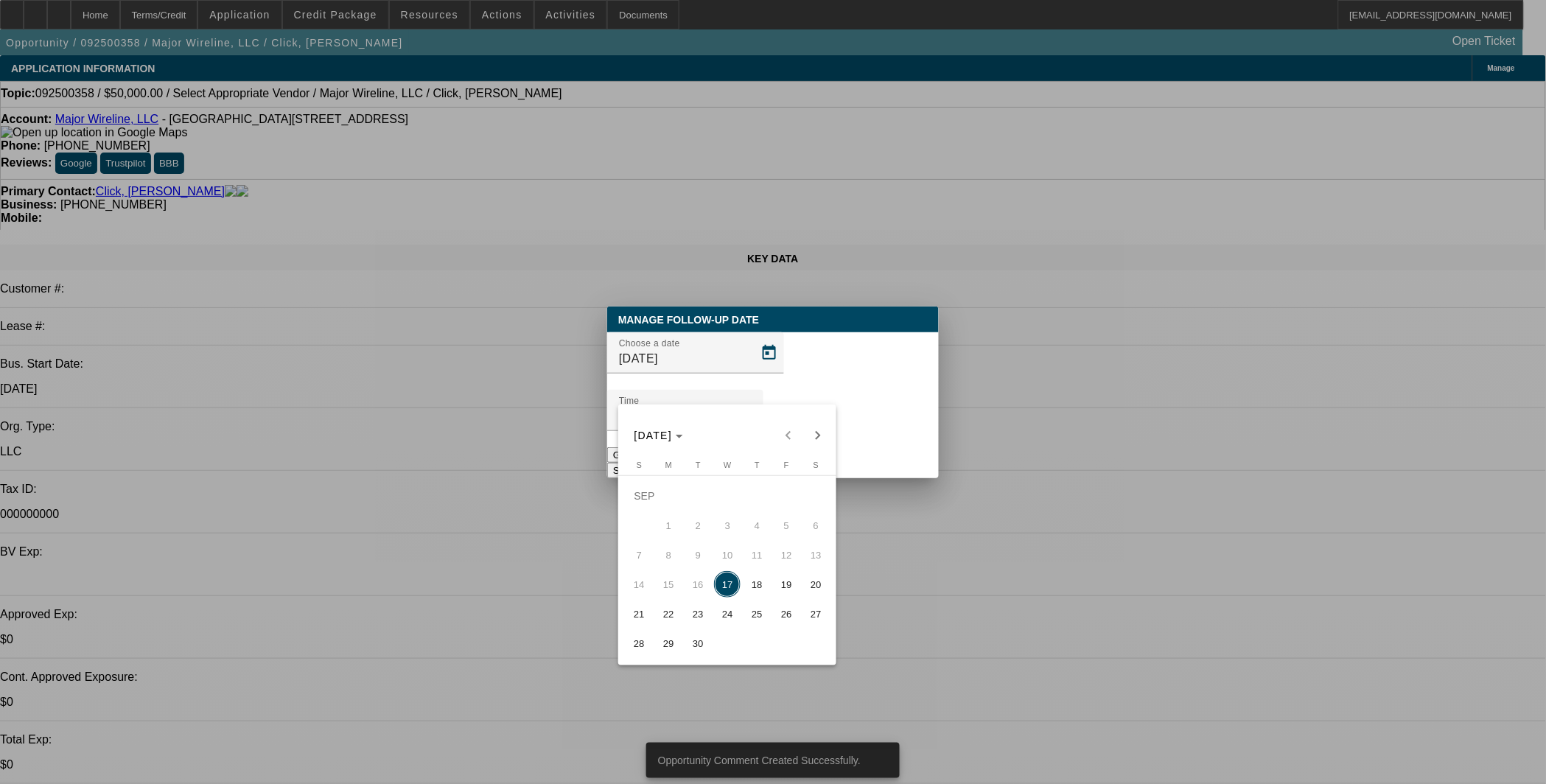
click at [792, 585] on span "19" at bounding box center [787, 585] width 27 height 27
type input "9/19/2025"
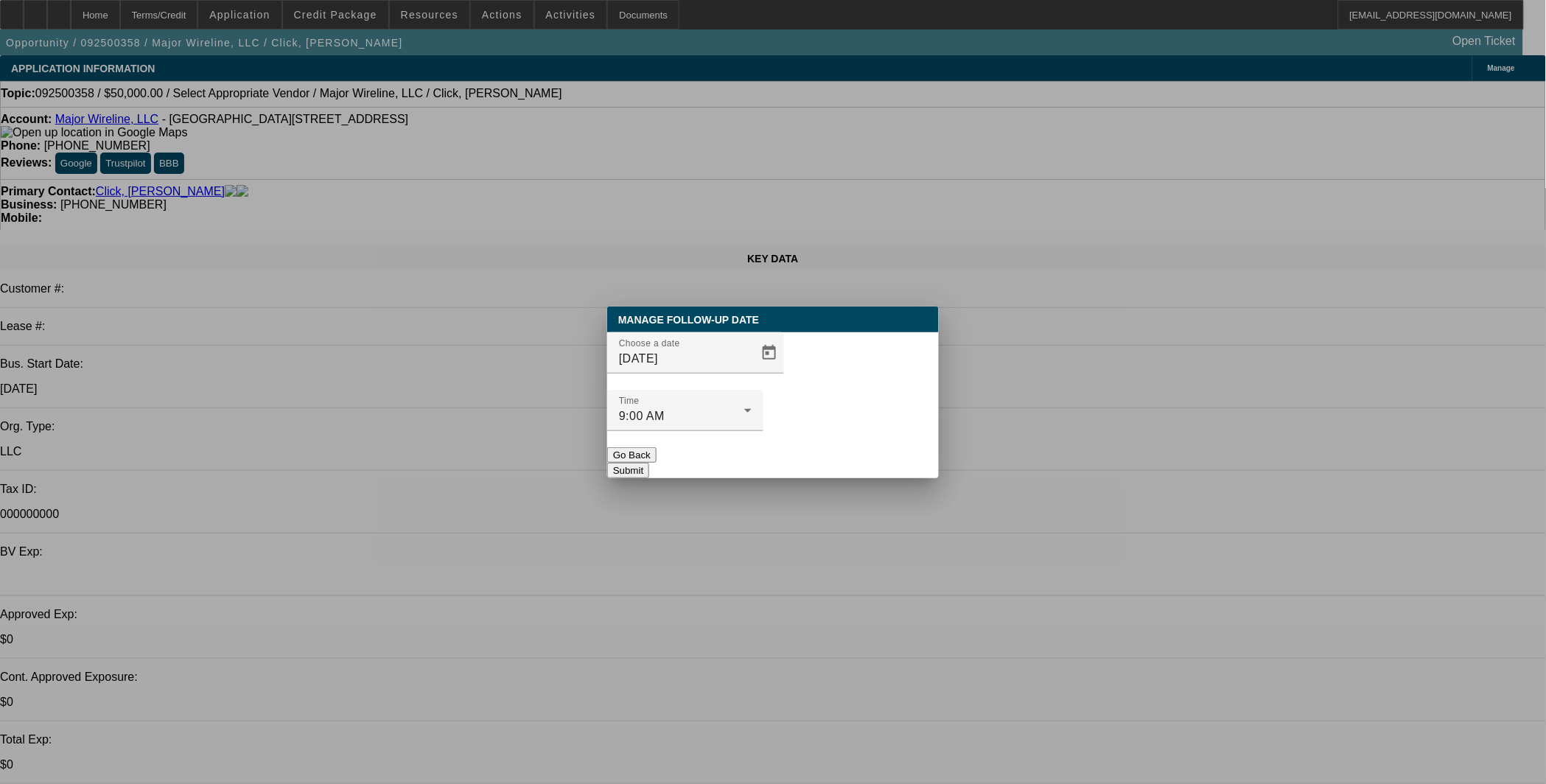
click at [649, 462] on button "Submit" at bounding box center [627, 470] width 42 height 15
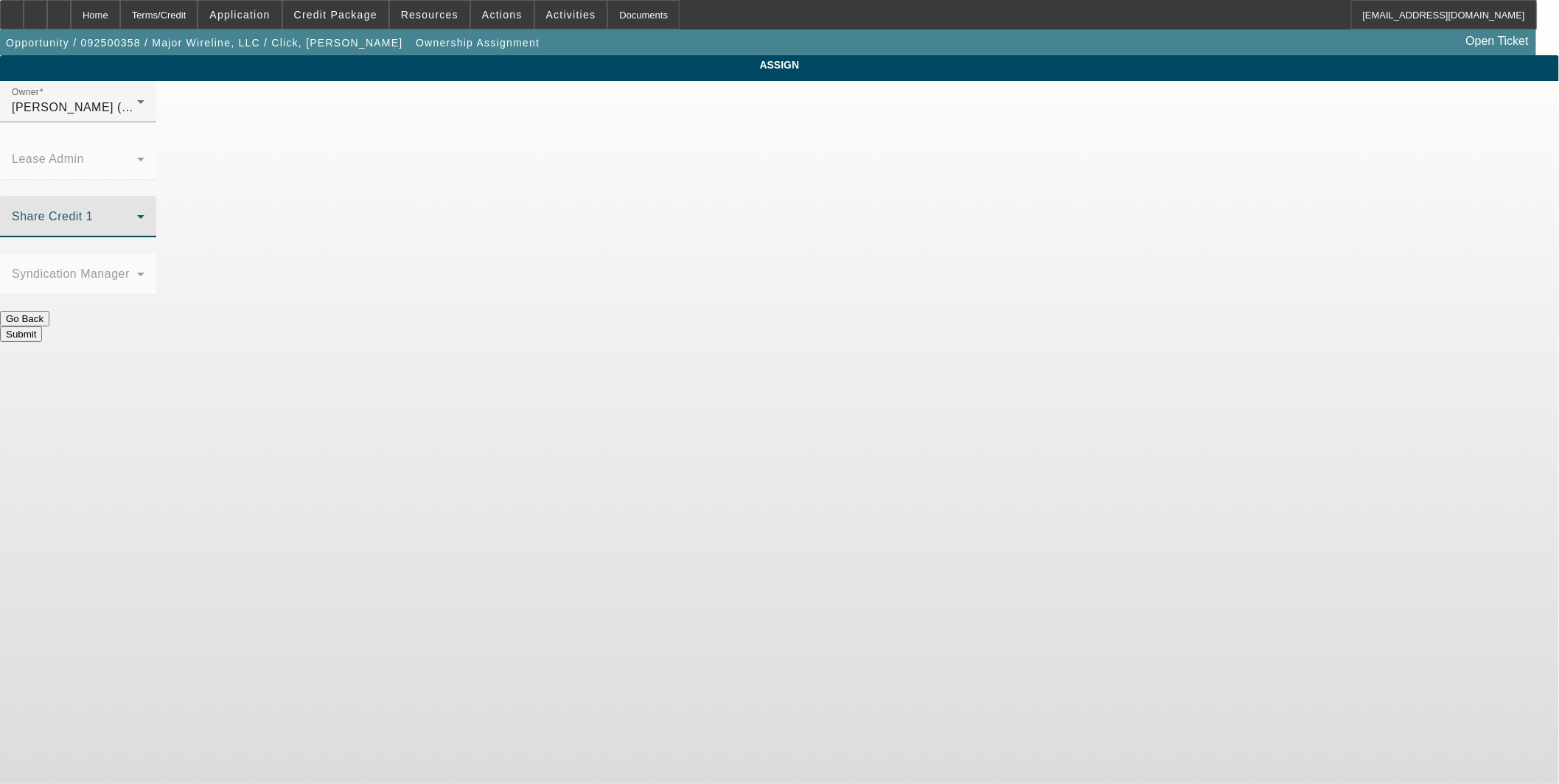
click at [137, 213] on span at bounding box center [74, 222] width 125 height 18
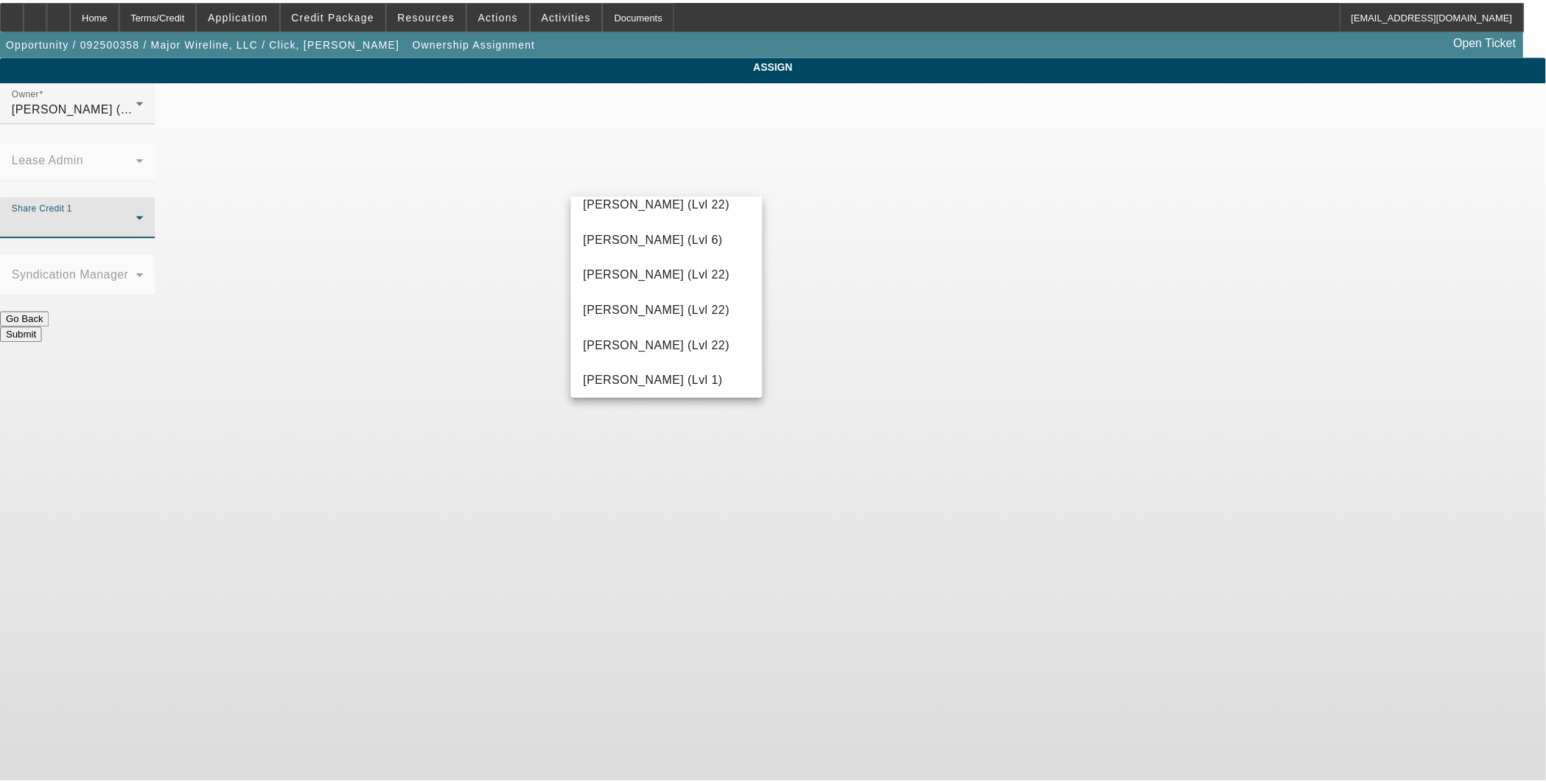
scroll to position [1596, 0]
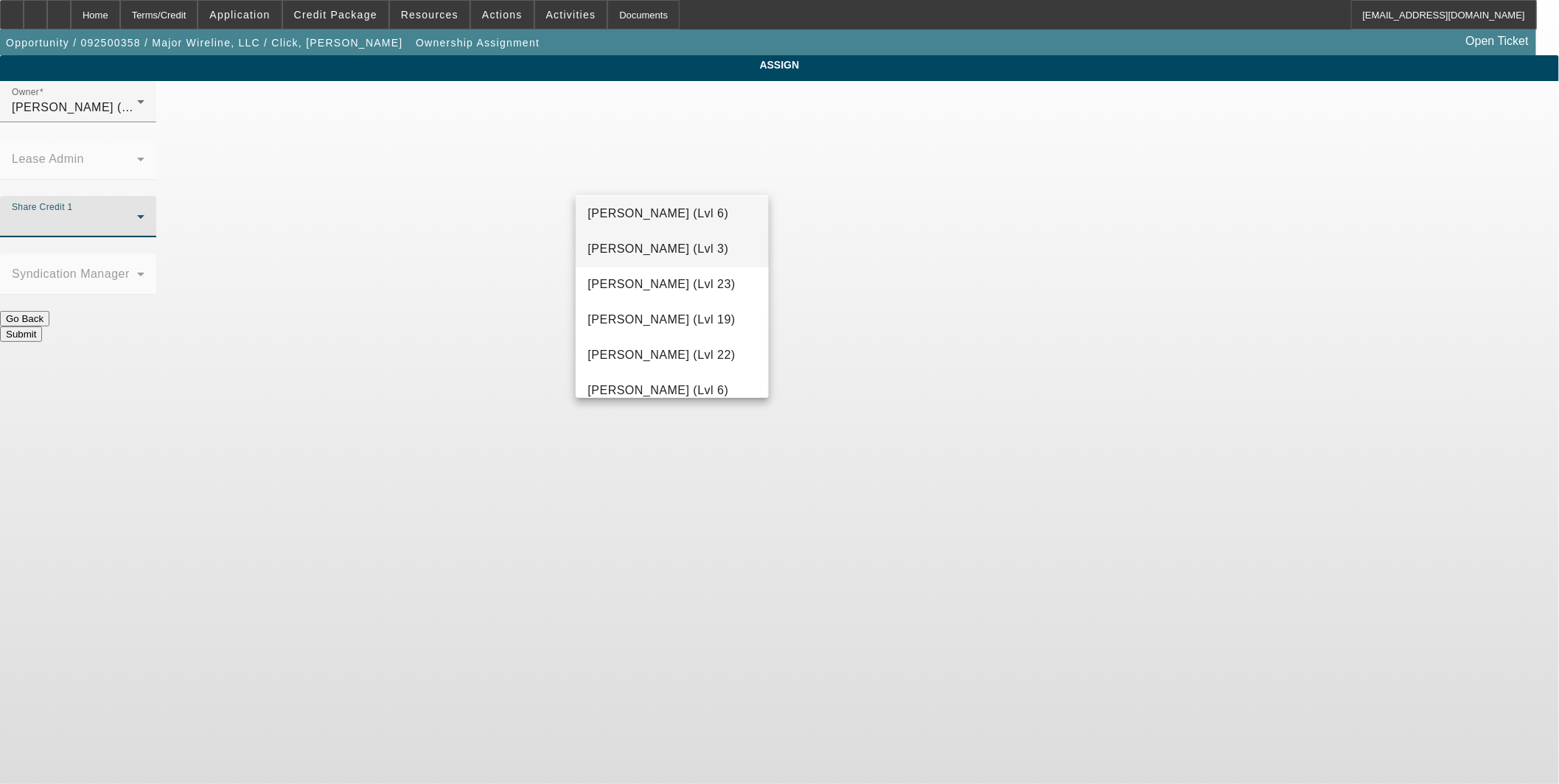
click at [703, 249] on span "Richards, Stephanie (Lvl 3)" at bounding box center [658, 250] width 141 height 18
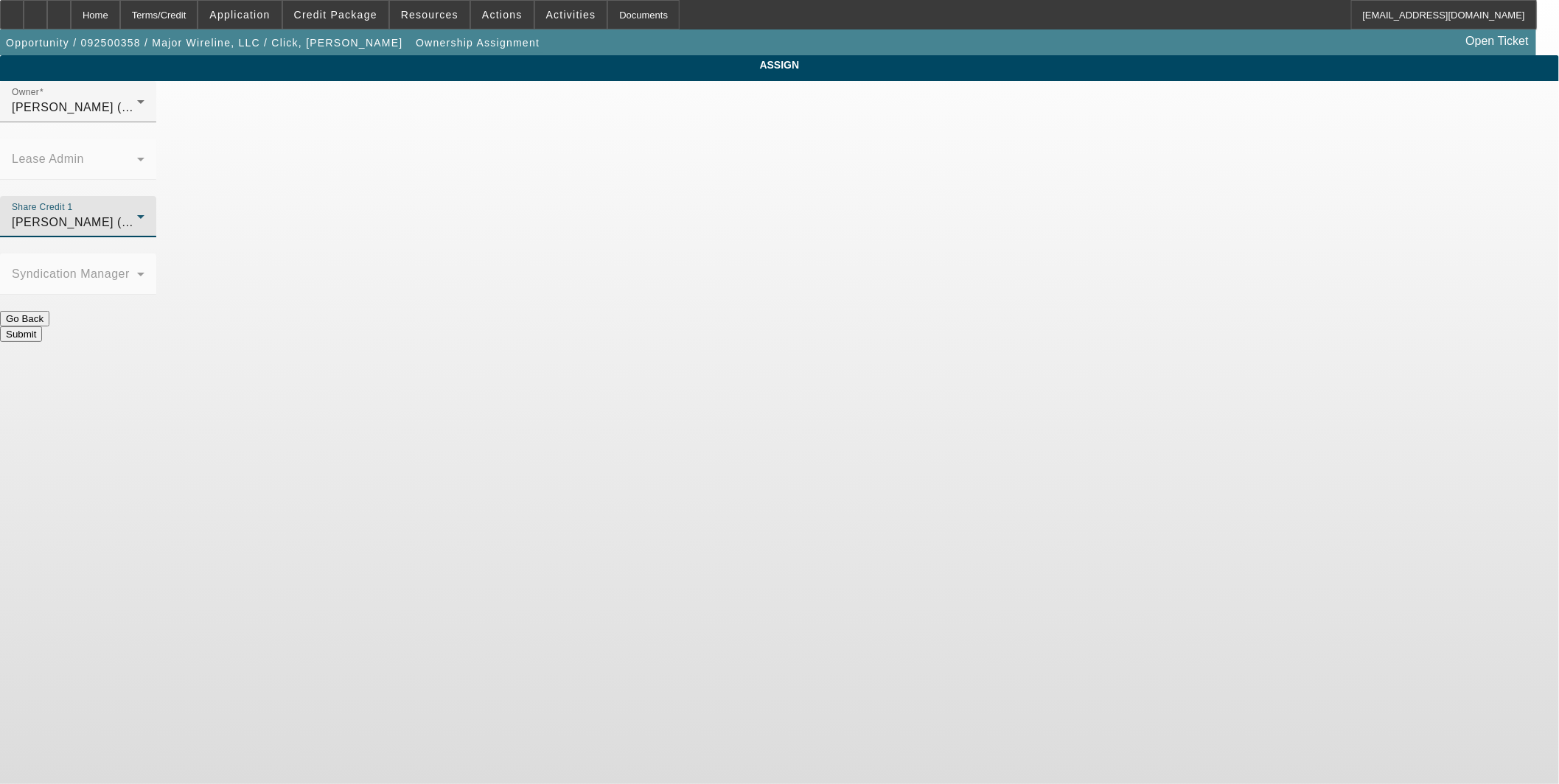
click at [42, 326] on button "Submit" at bounding box center [20, 333] width 42 height 15
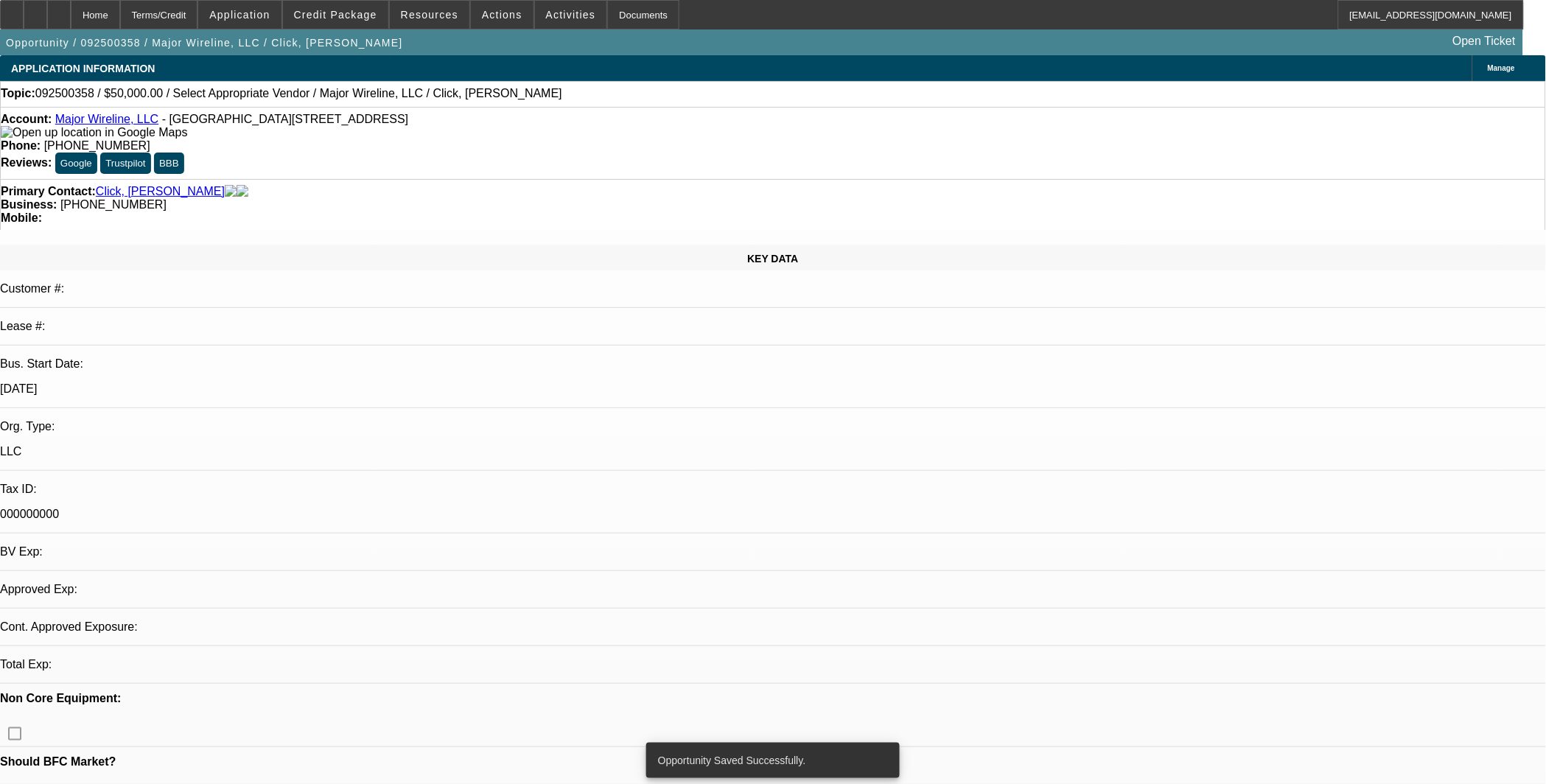
select select "0"
select select "2"
select select "0.1"
select select "4"
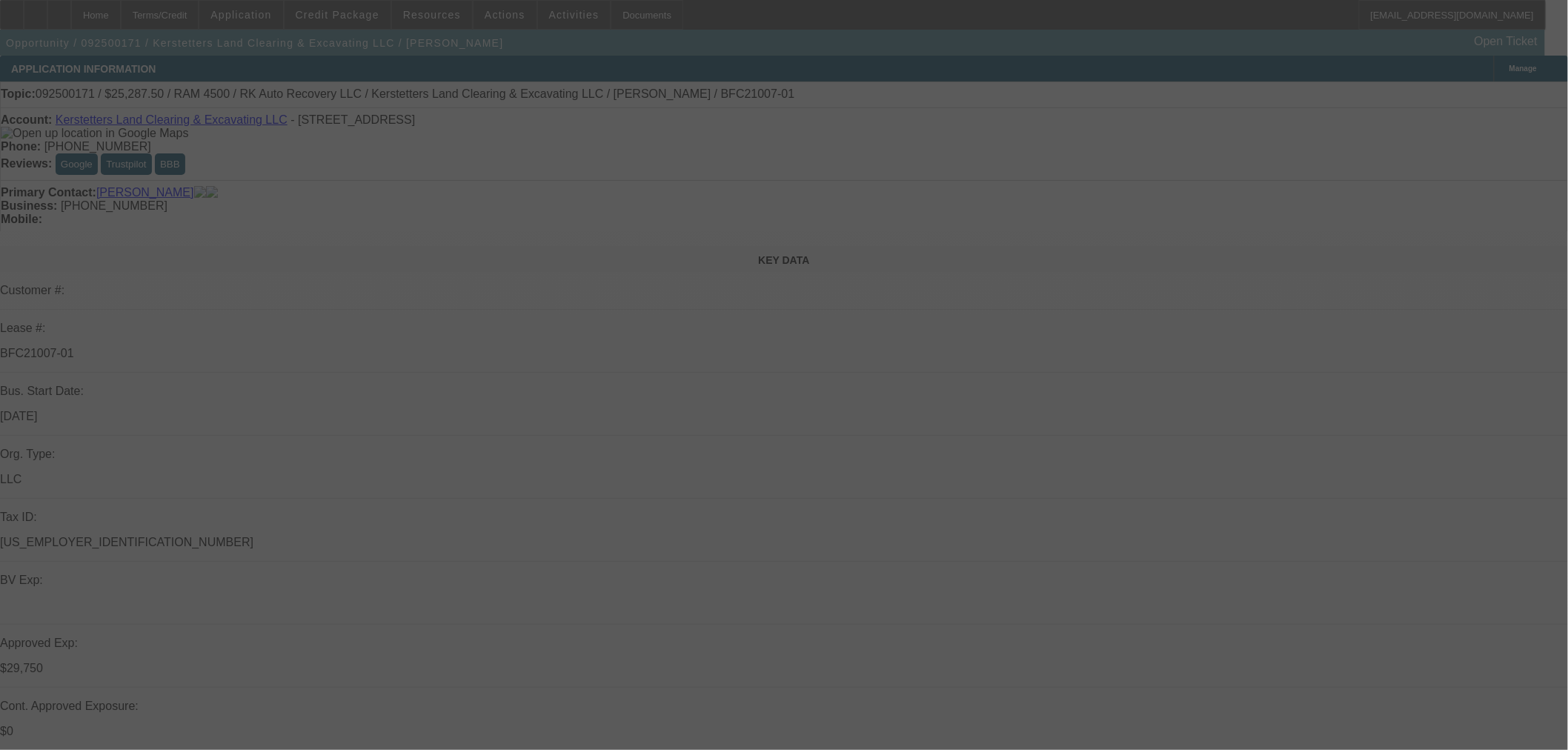
click at [901, 359] on div at bounding box center [784, 375] width 1568 height 750
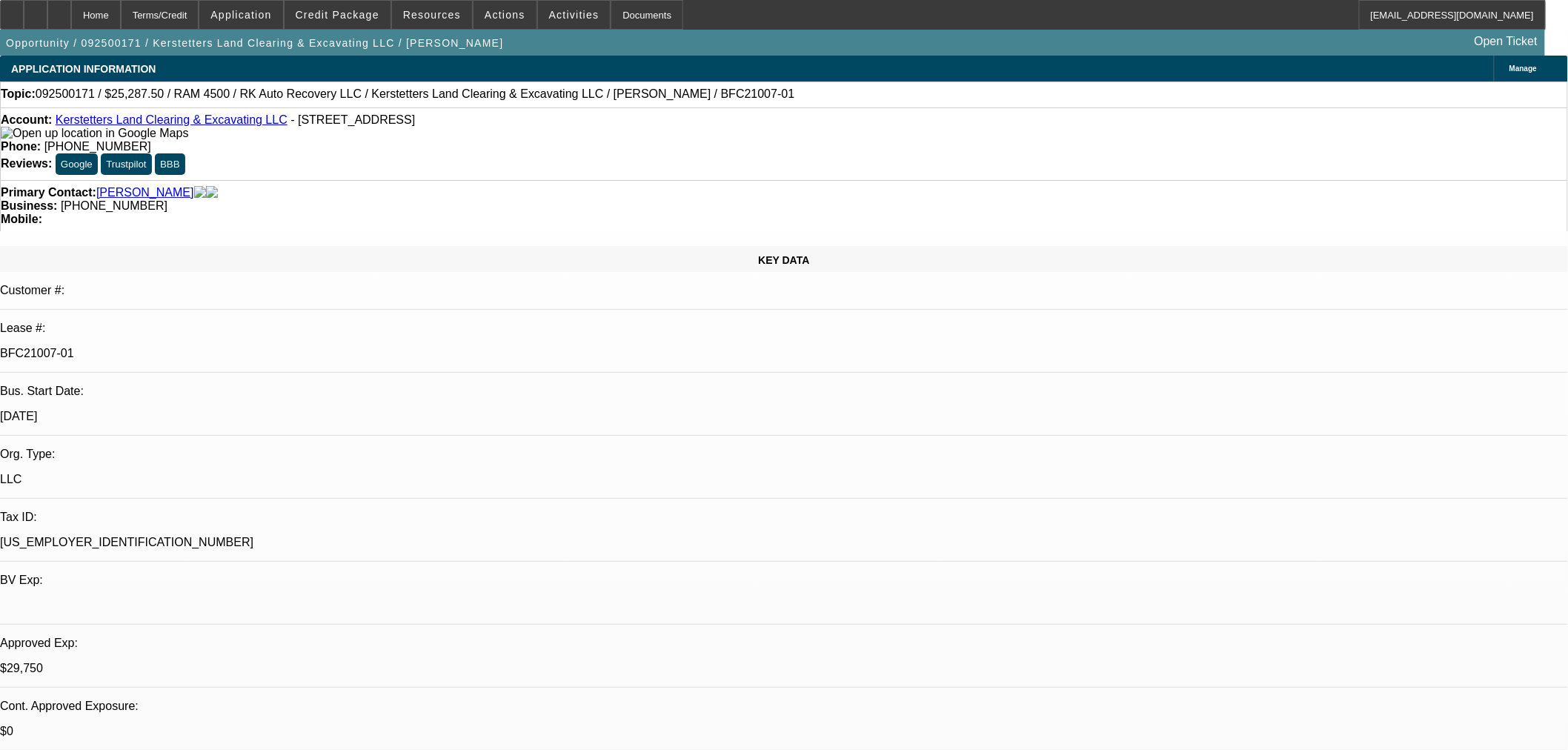
select select "0.15"
select select "2"
select select "0"
select select "6"
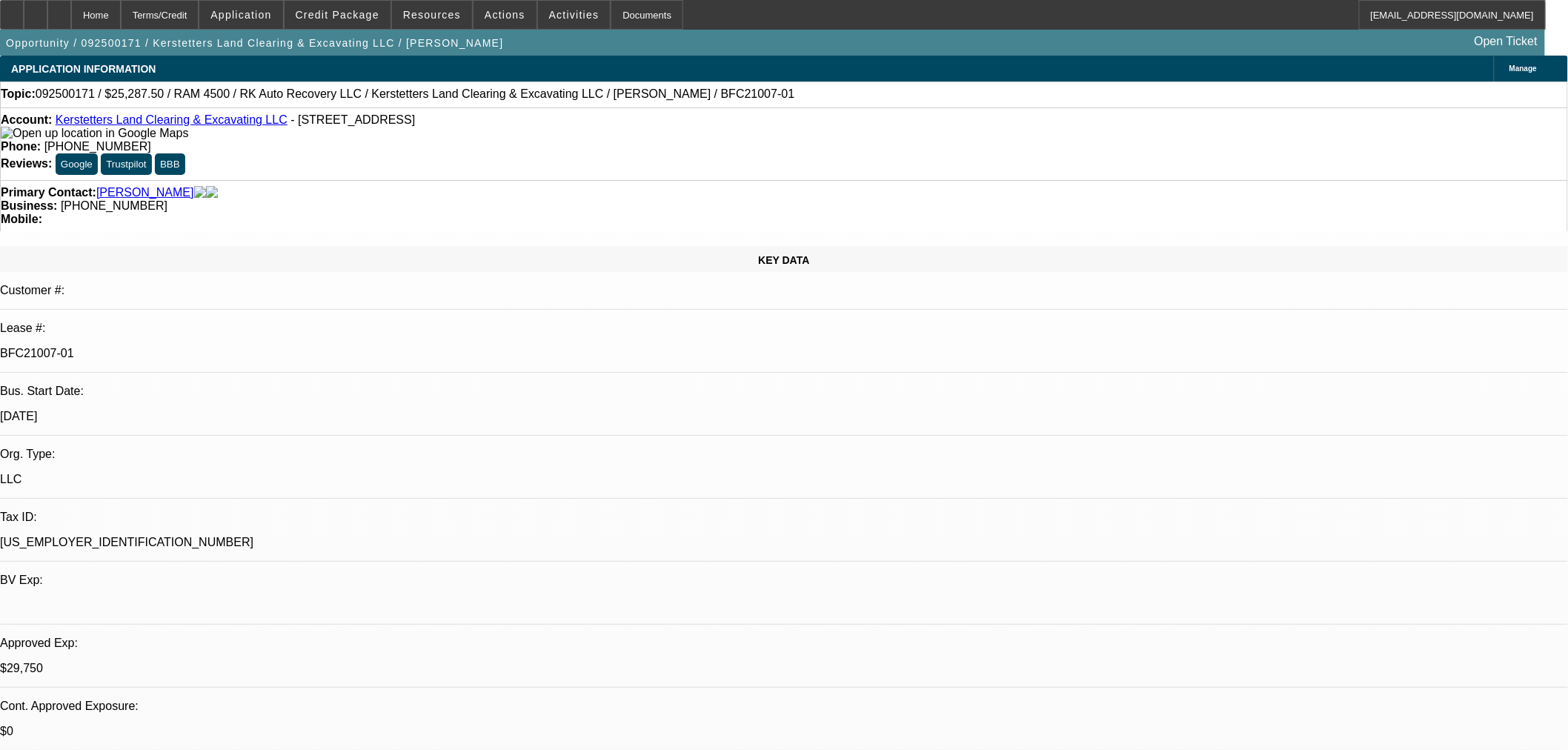
select select "0.15"
select select "2"
select select "0"
select select "6"
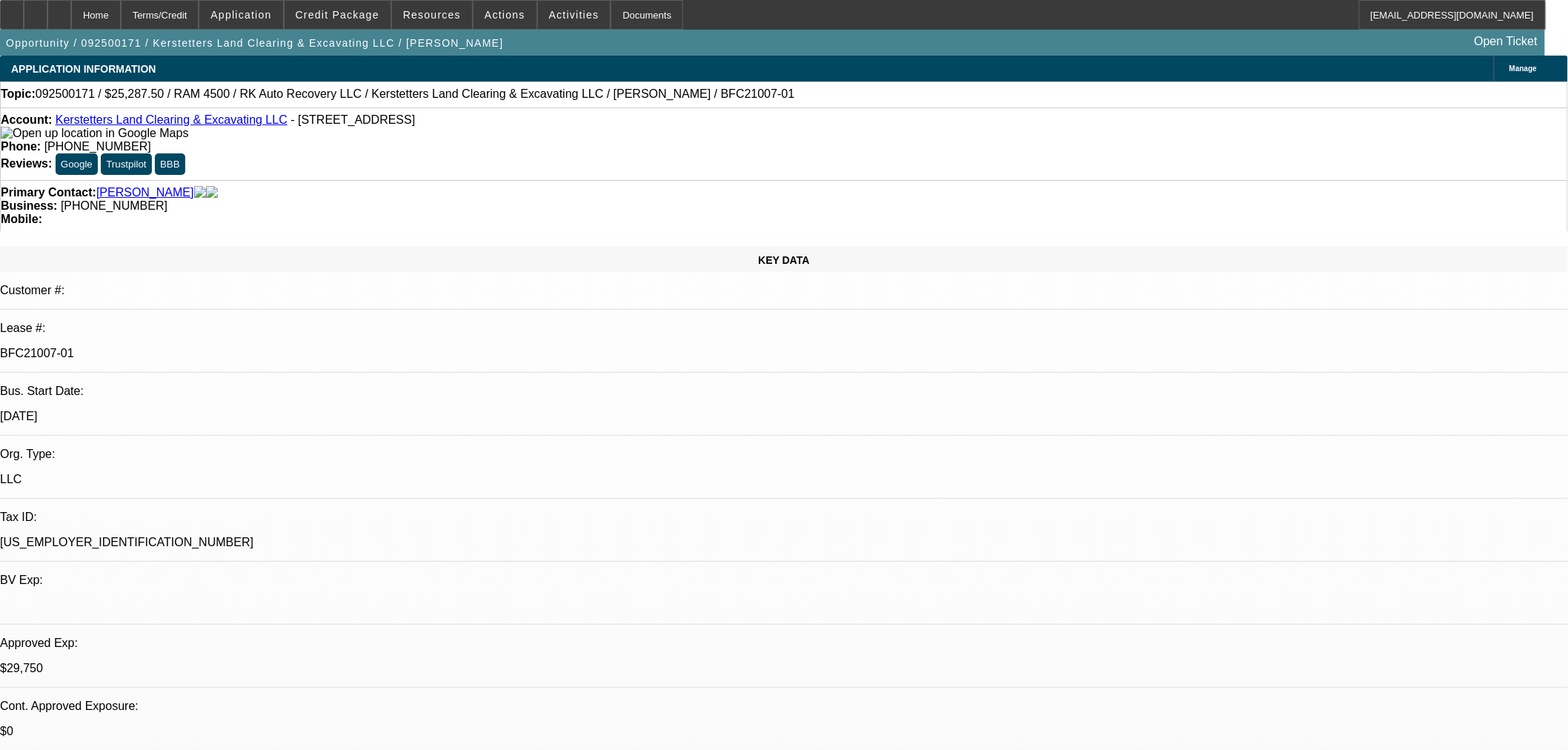
select select "0.15"
select select "2"
select select "0"
select select "6"
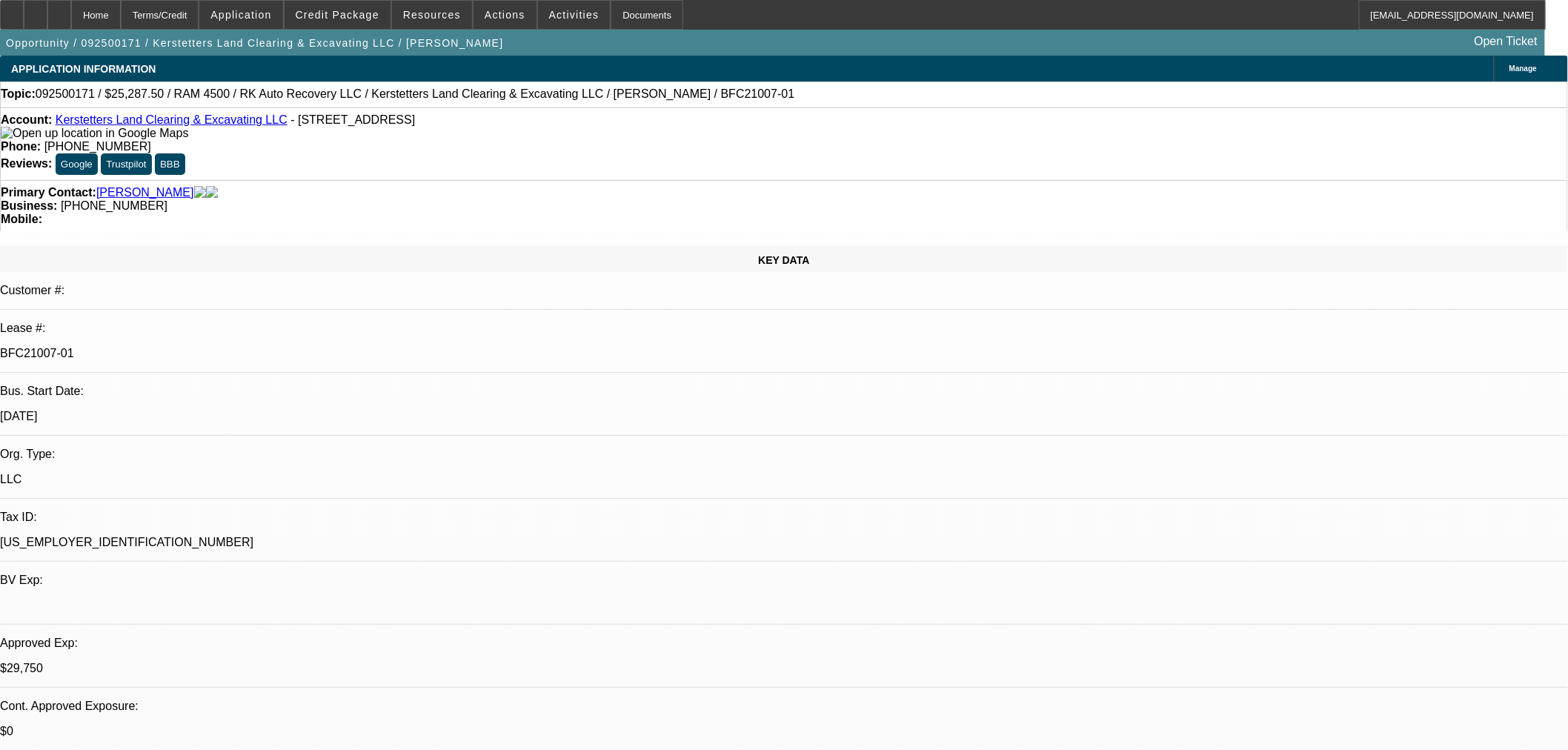
select select "0.15"
select select "2"
select select "0"
select select "6"
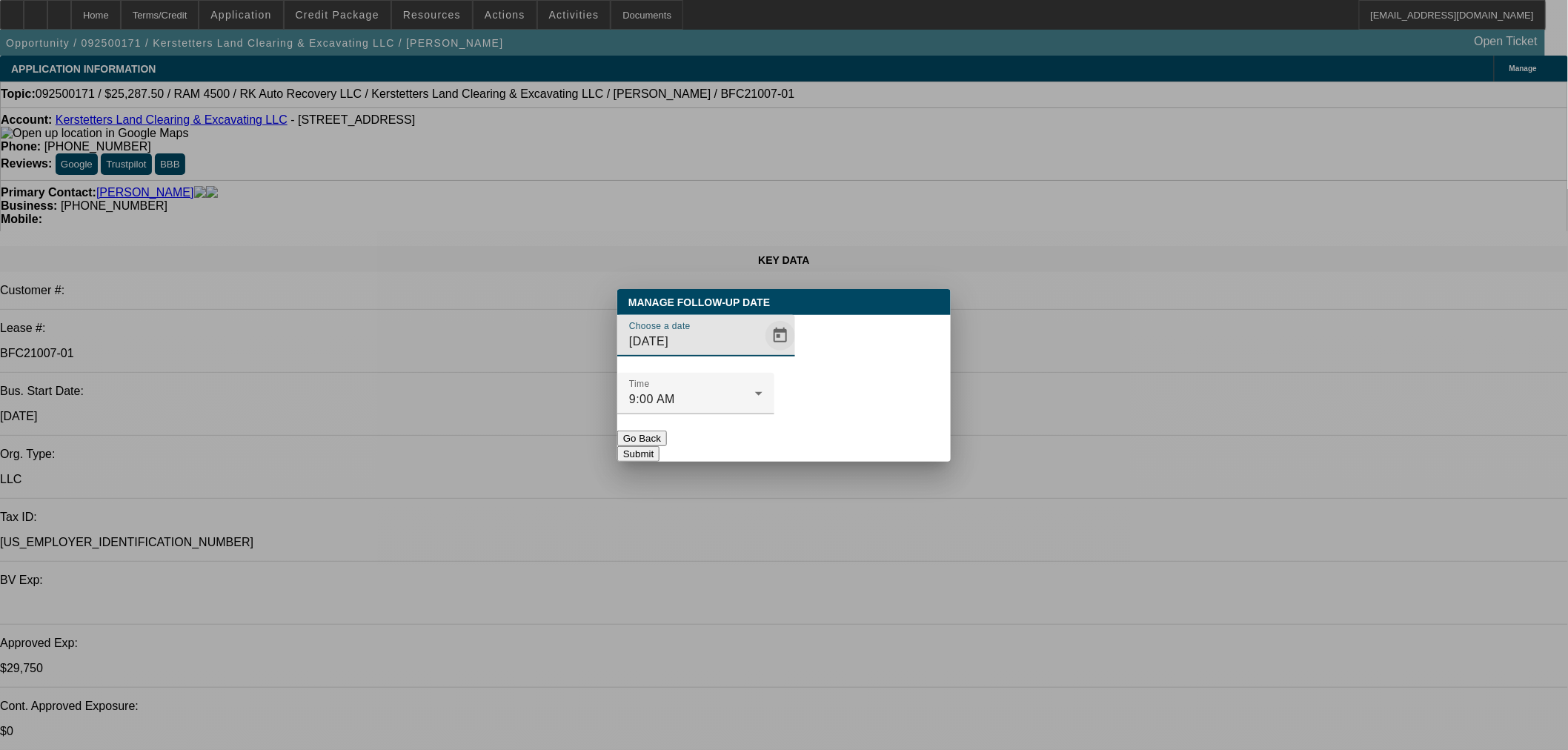
click at [763, 354] on span "Open calendar" at bounding box center [780, 336] width 36 height 36
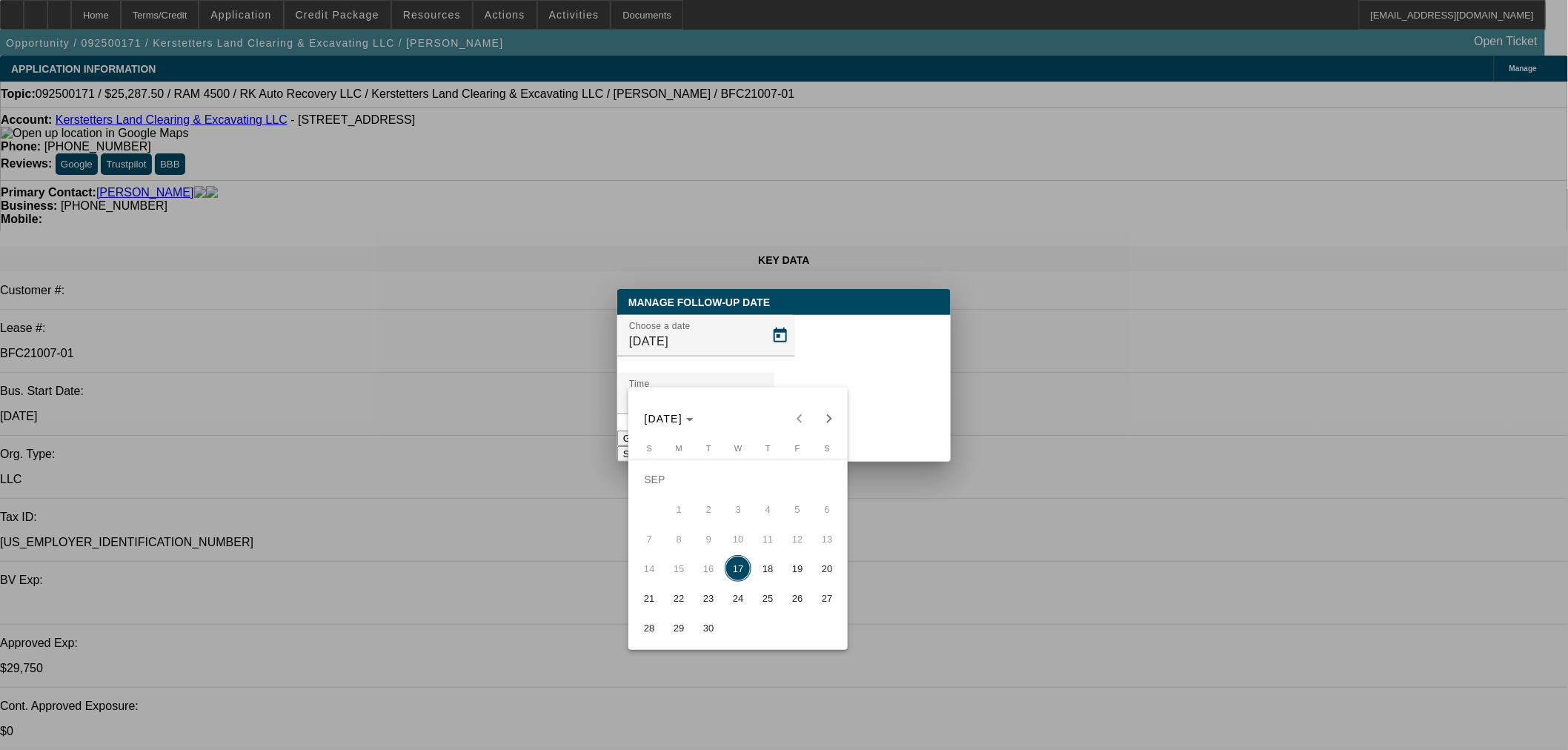
click at [766, 566] on span "18" at bounding box center [768, 568] width 27 height 27
type input "9/18/2025"
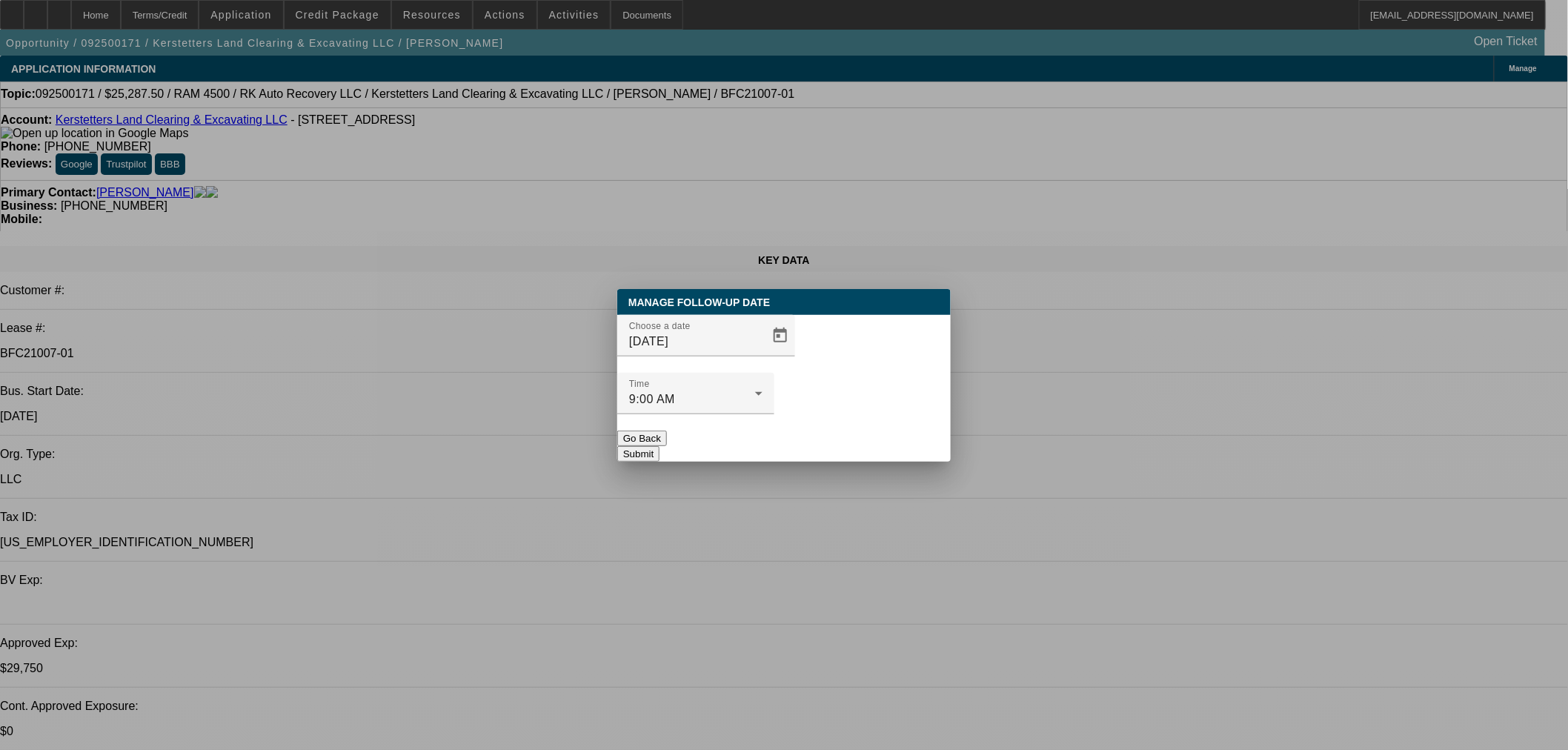
click at [659, 446] on button "Submit" at bounding box center [638, 453] width 42 height 15
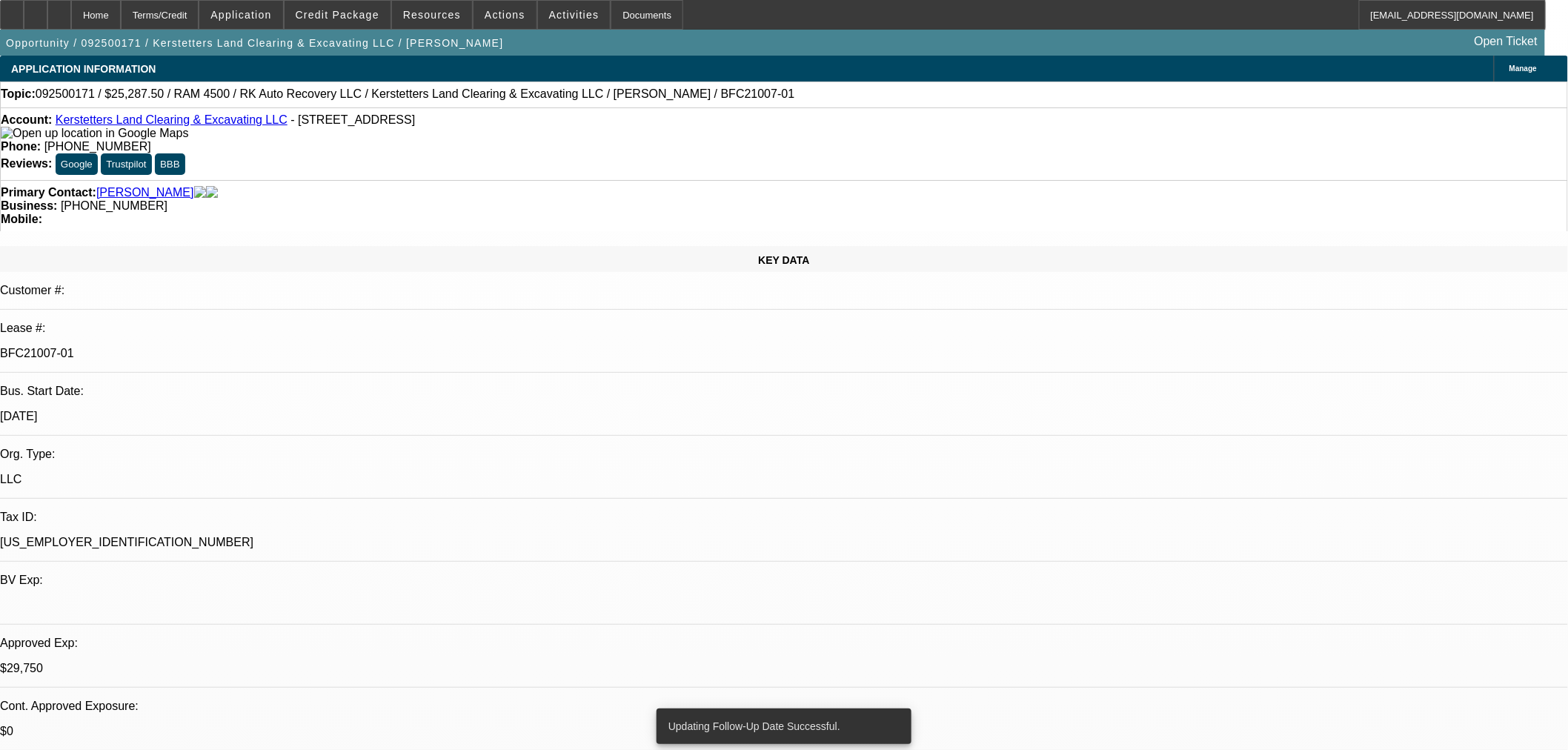
radio input "true"
drag, startPoint x: 1246, startPoint y: 260, endPoint x: 1246, endPoint y: 271, distance: 11.0
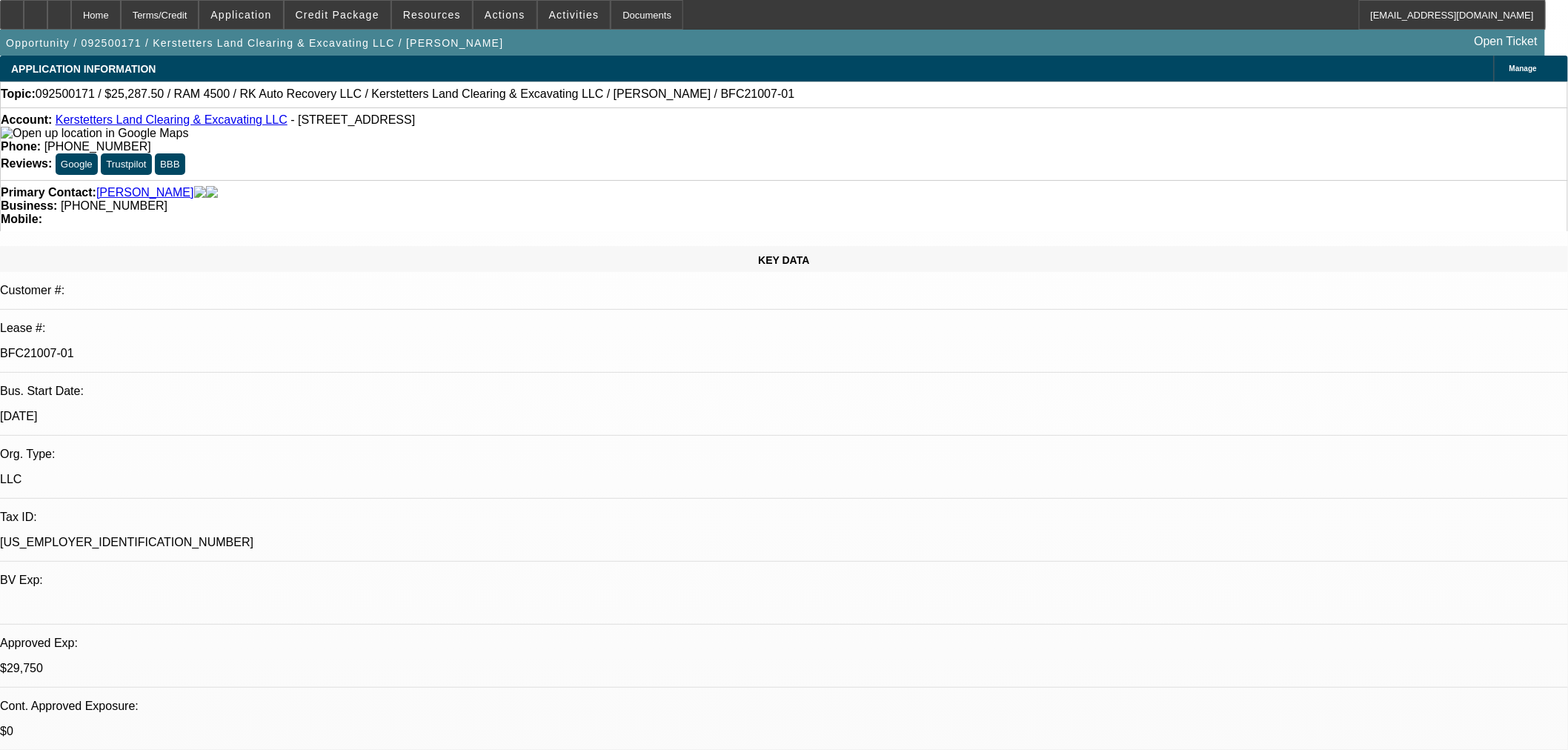
type textarea "Adam reached out to dealer for current title."
radio input "true"
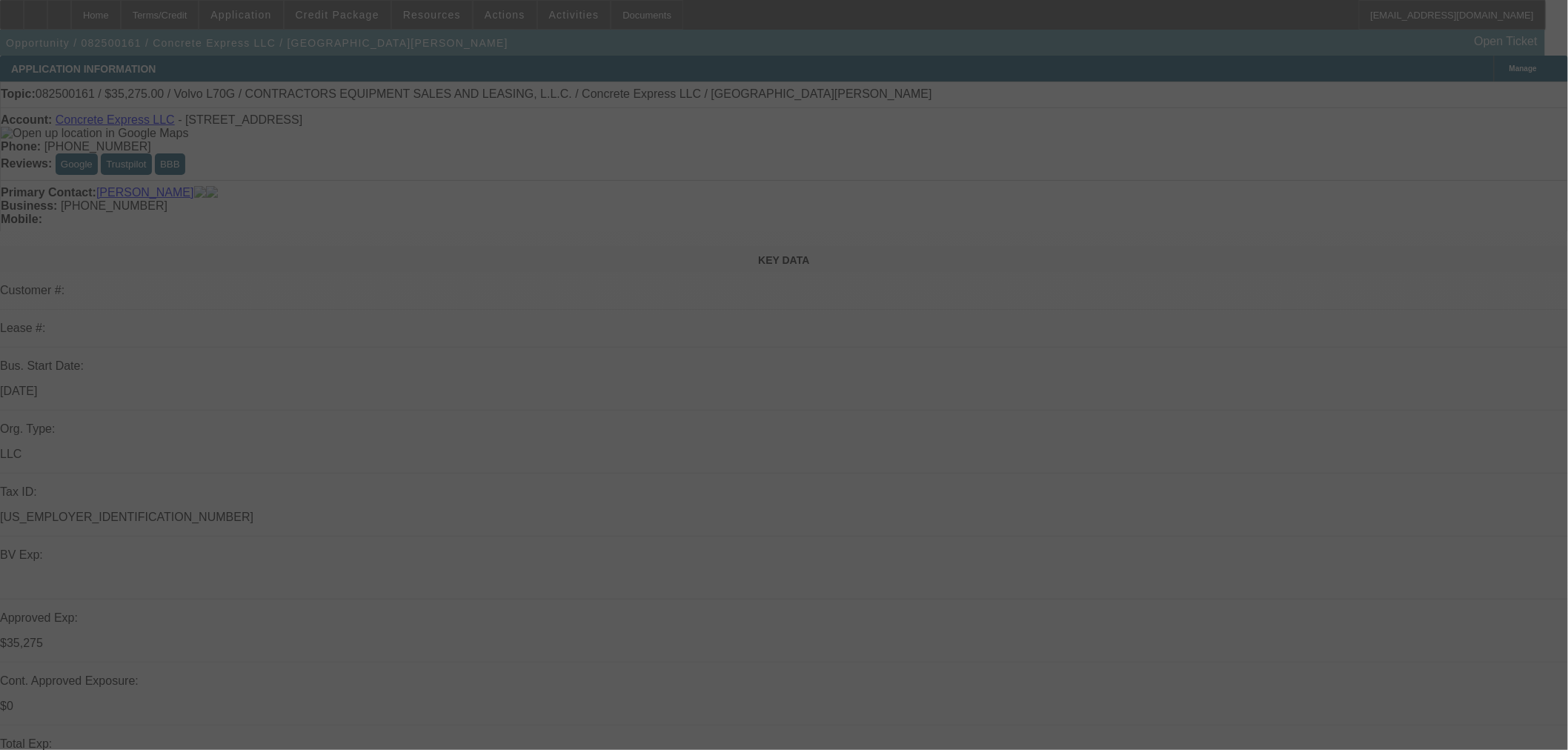
select select "0.15"
select select "2"
select select "0"
select select "6"
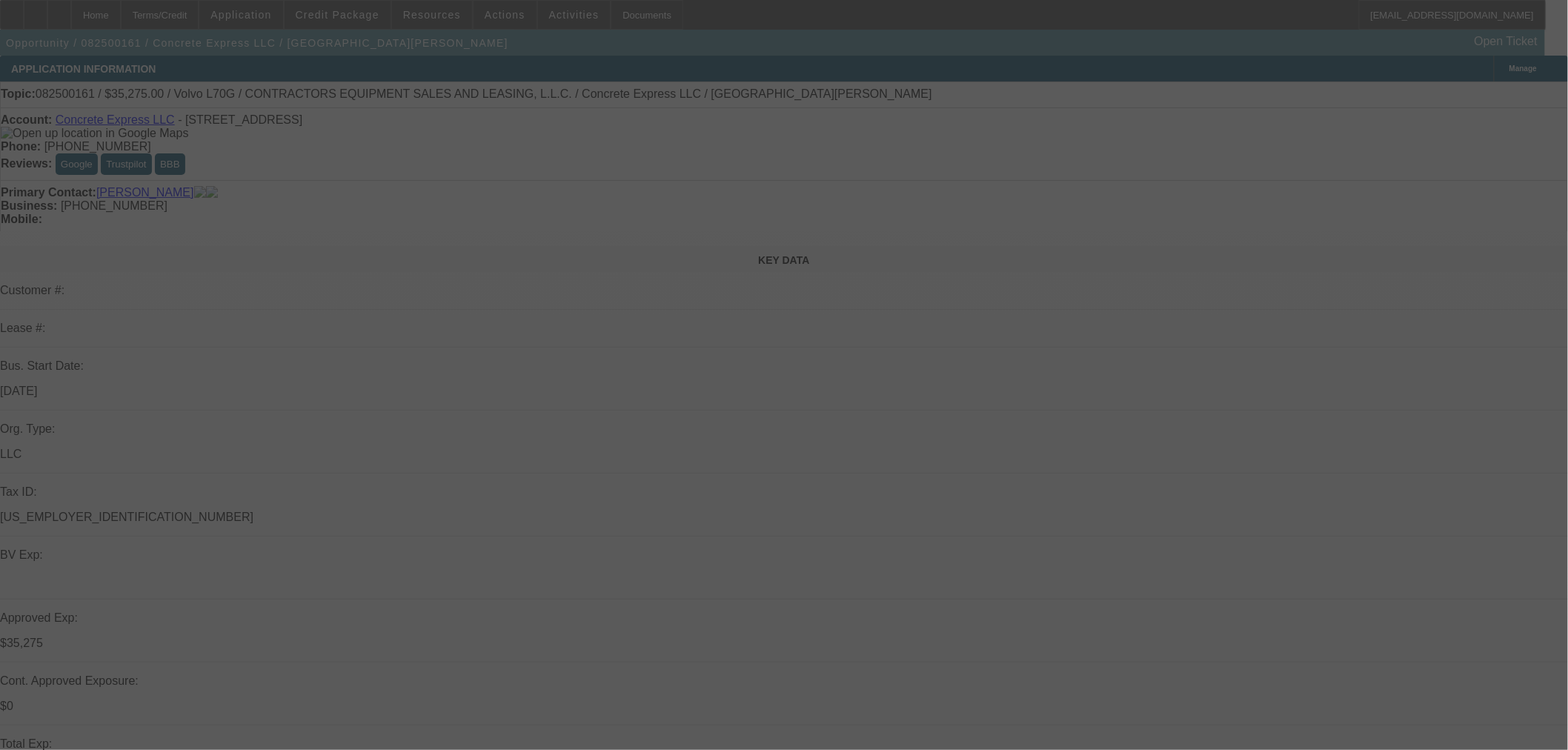
select select "0.15"
select select "2"
select select "0"
select select "6"
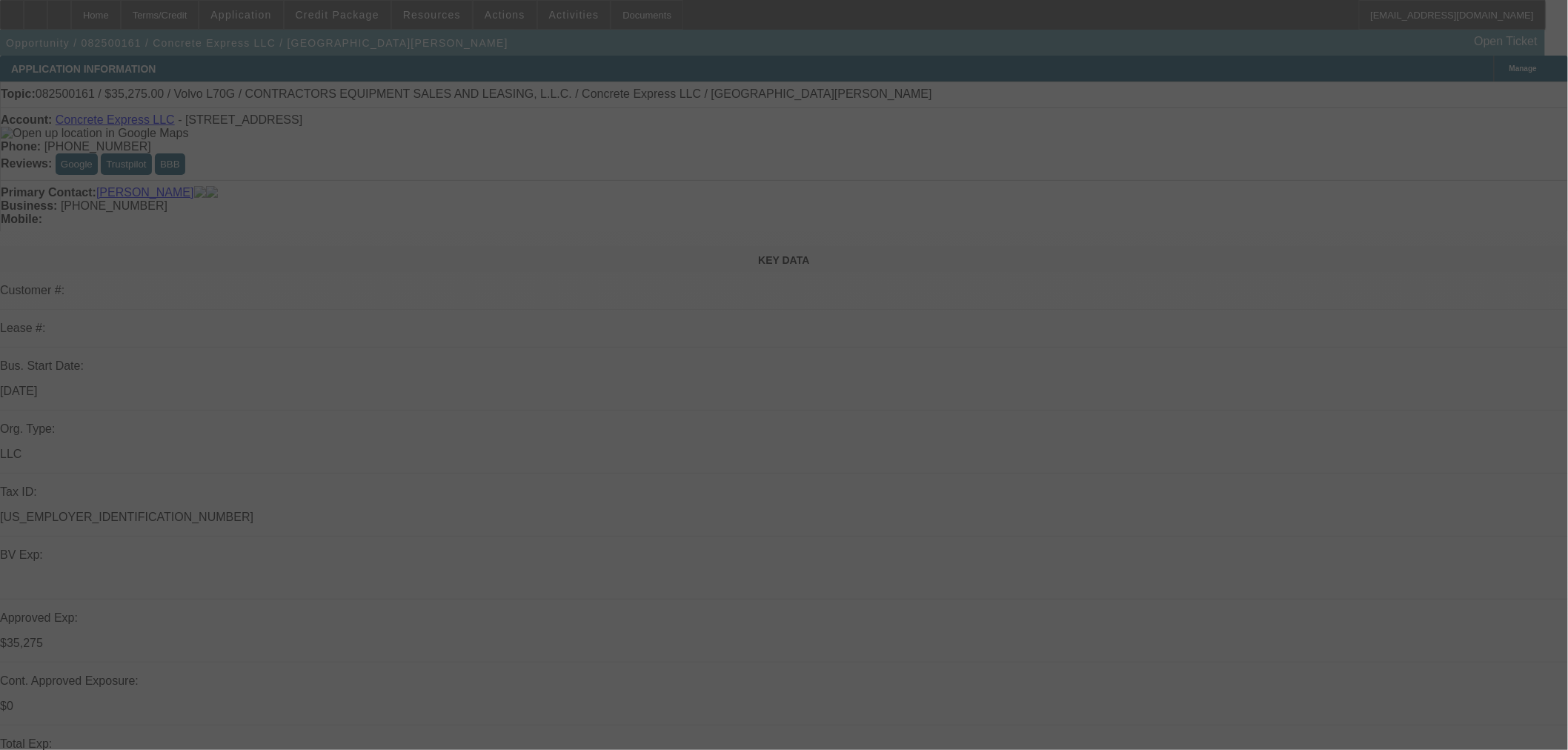
select select "0.2"
select select "2"
select select "0"
select select "6"
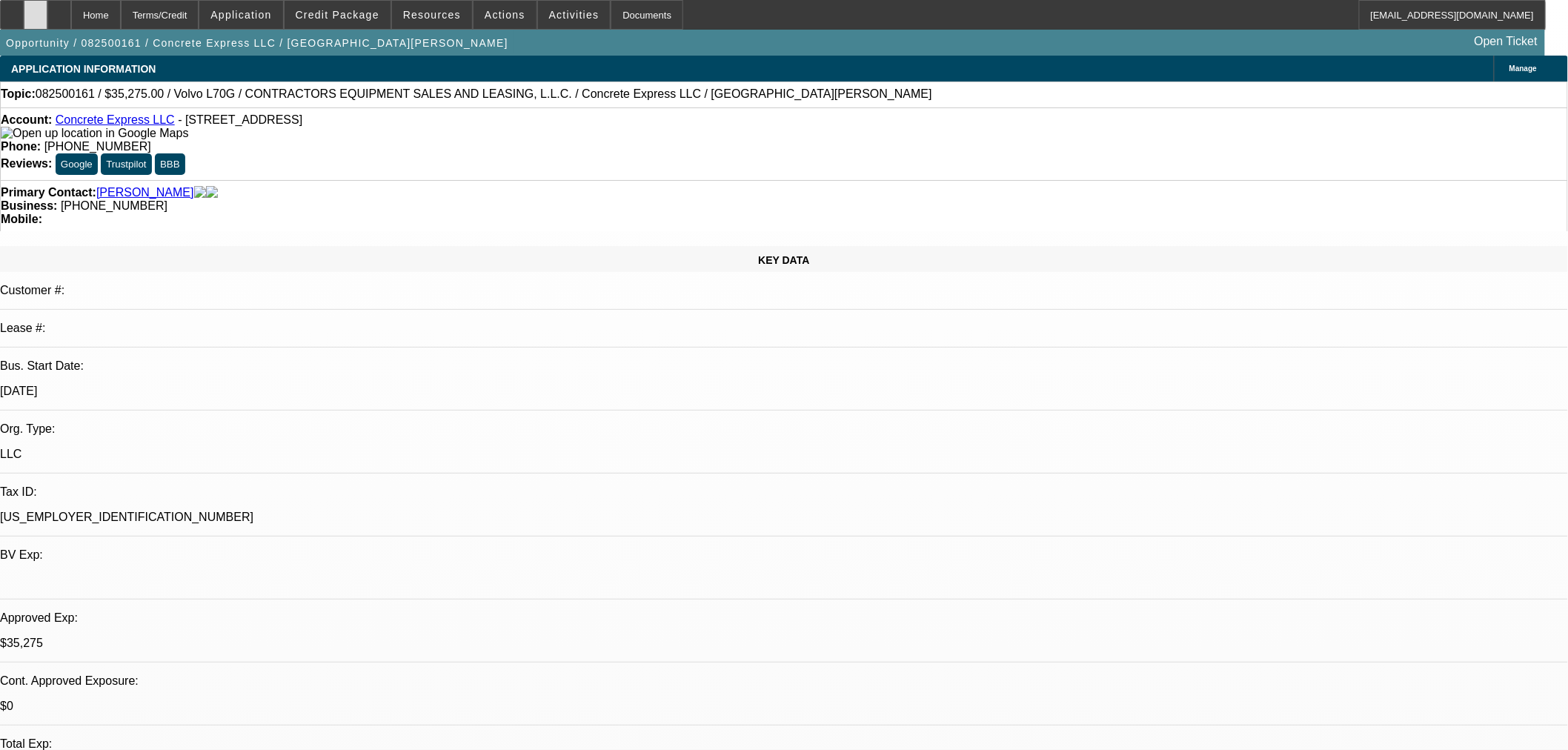
click at [47, 15] on div at bounding box center [36, 14] width 24 height 29
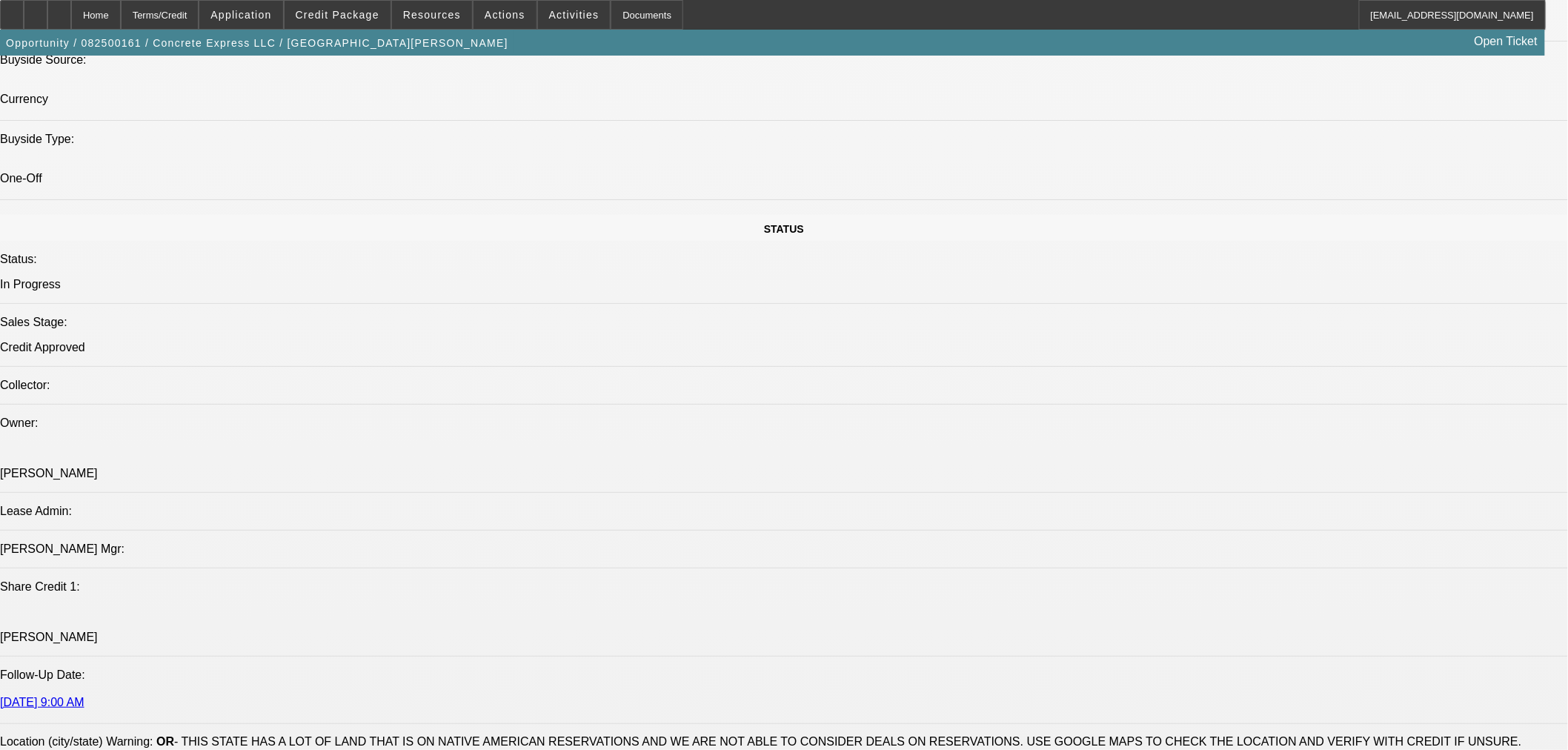
scroll to position [1509, 0]
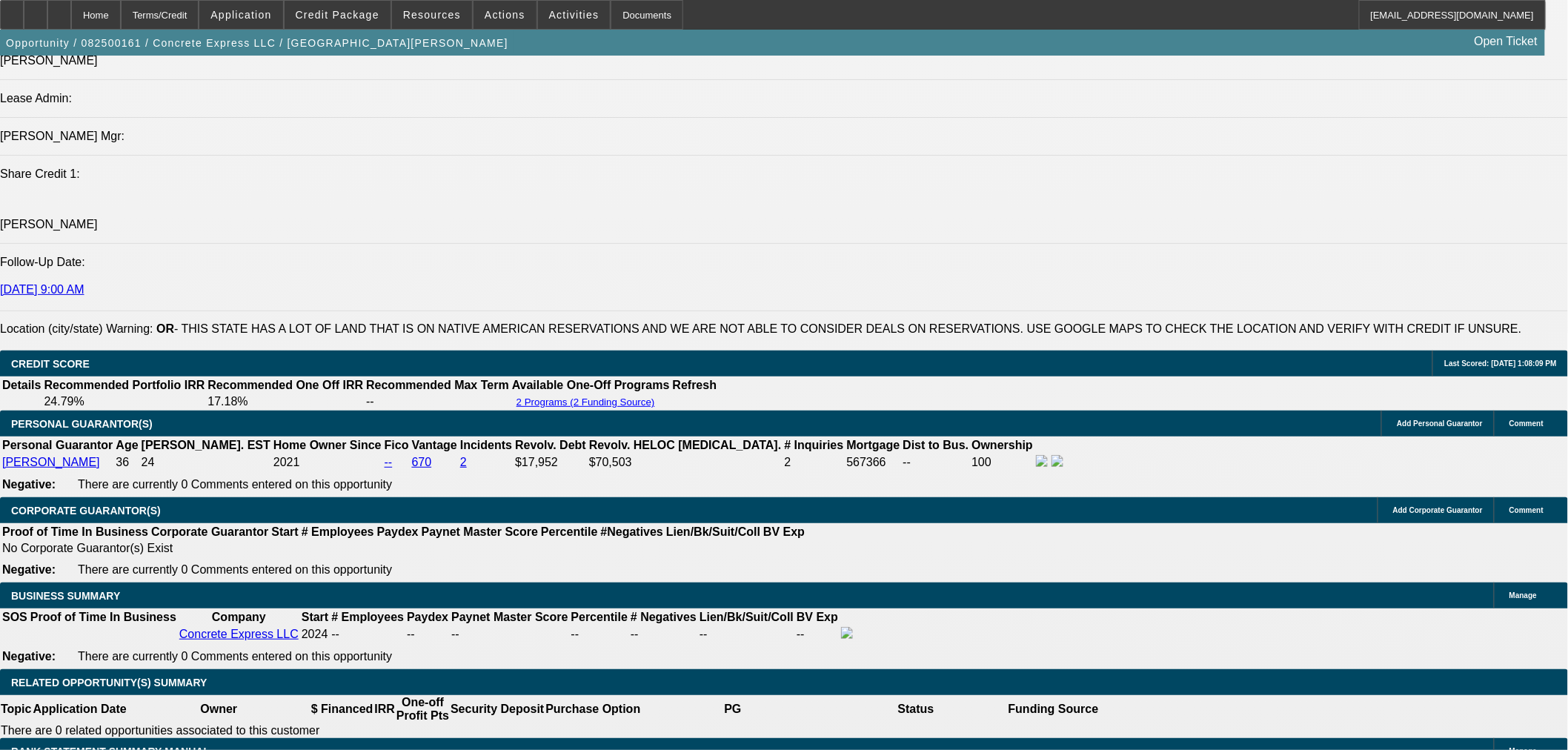
scroll to position [2196, 0]
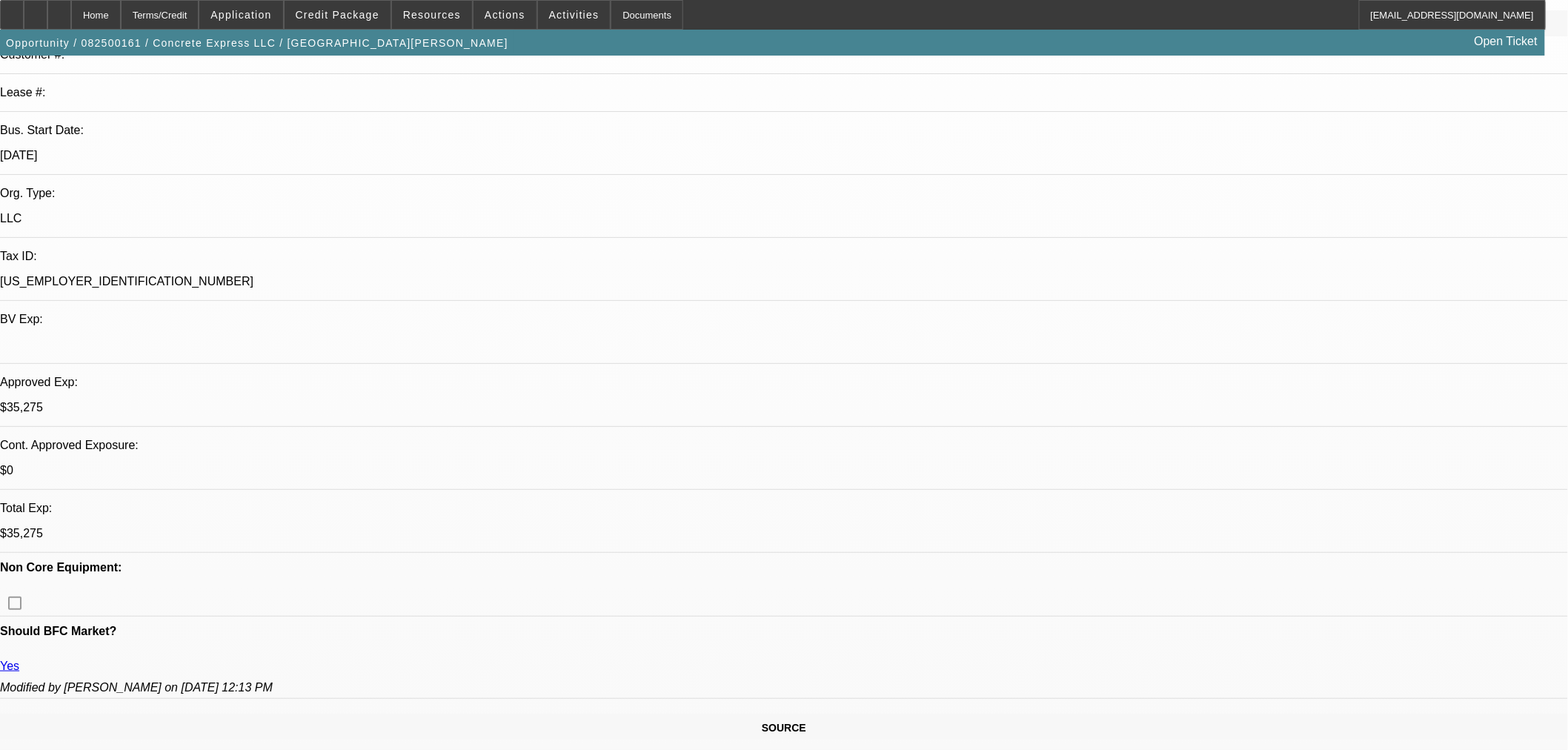
scroll to position [274, 0]
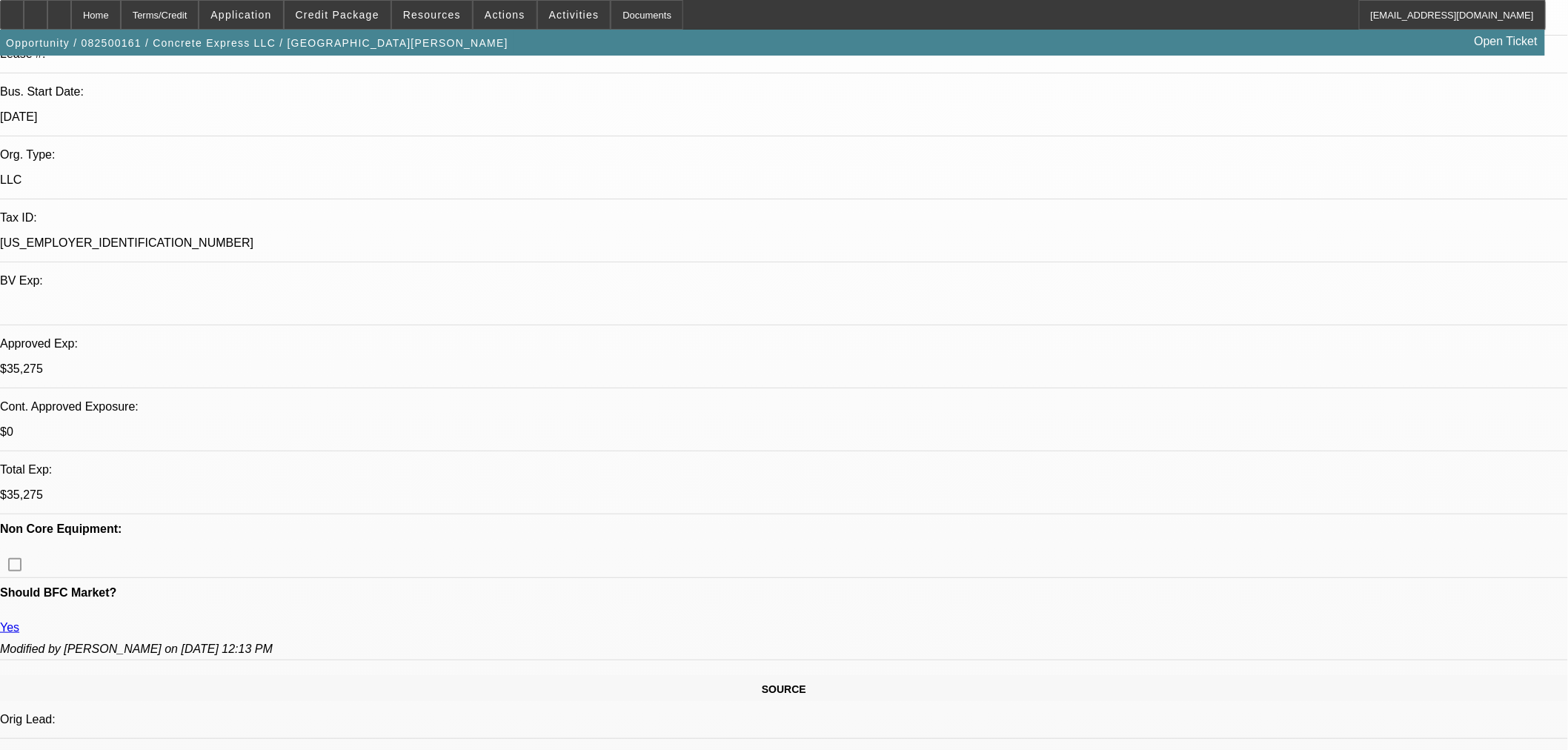
drag, startPoint x: 1276, startPoint y: 588, endPoint x: 1192, endPoint y: 522, distance: 106.8
copy tbody "[PERSON_NAME] Is Primary? Yes Role Guarantor Email [EMAIL_ADDRESS][DOMAIN_NAME]…"
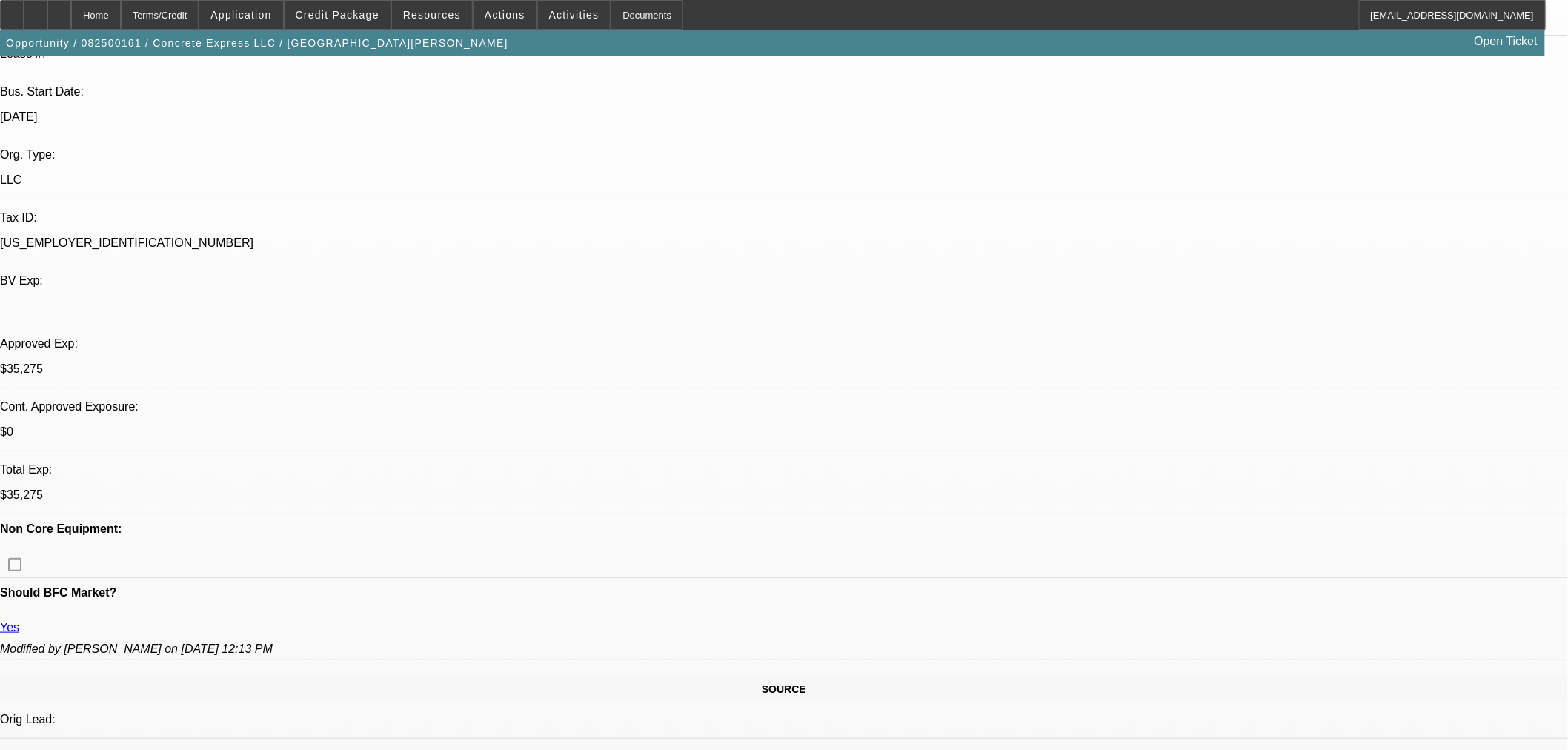
scroll to position [131, 0]
click at [372, 20] on span at bounding box center [337, 15] width 106 height 36
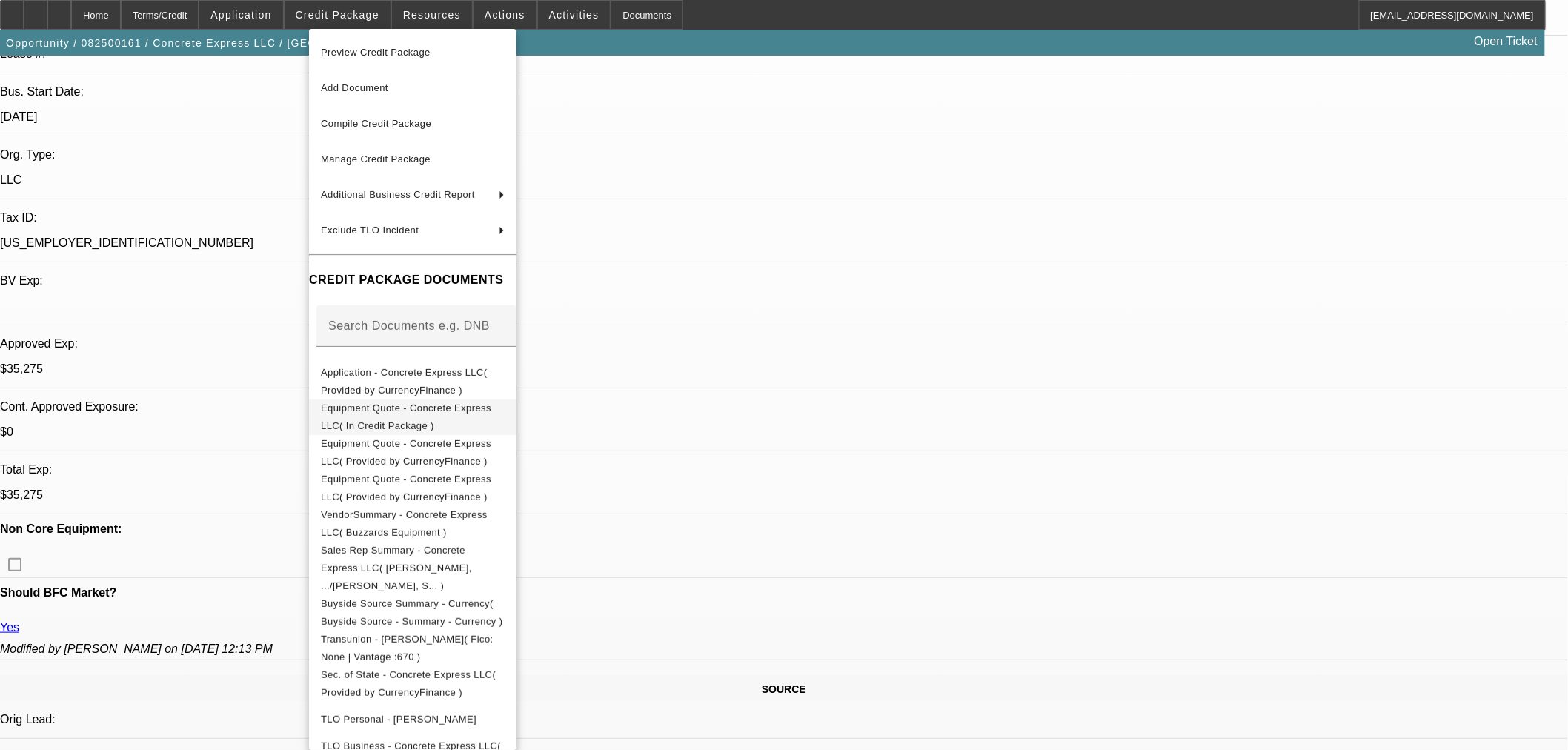
click at [491, 412] on span "Equipment Quote - Concrete Express LLC( In Credit Package )" at bounding box center [405, 416] width 170 height 29
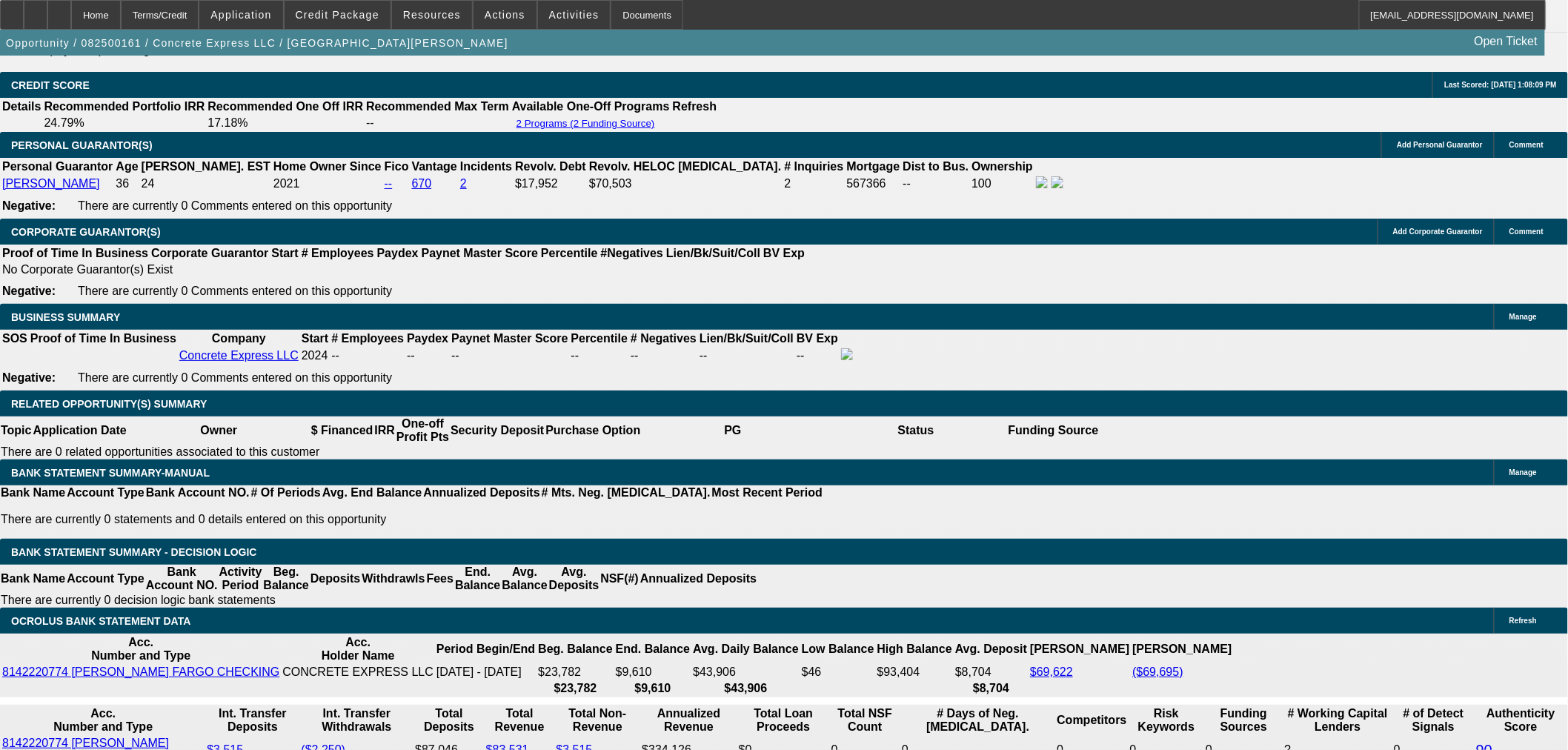
scroll to position [2332, 0]
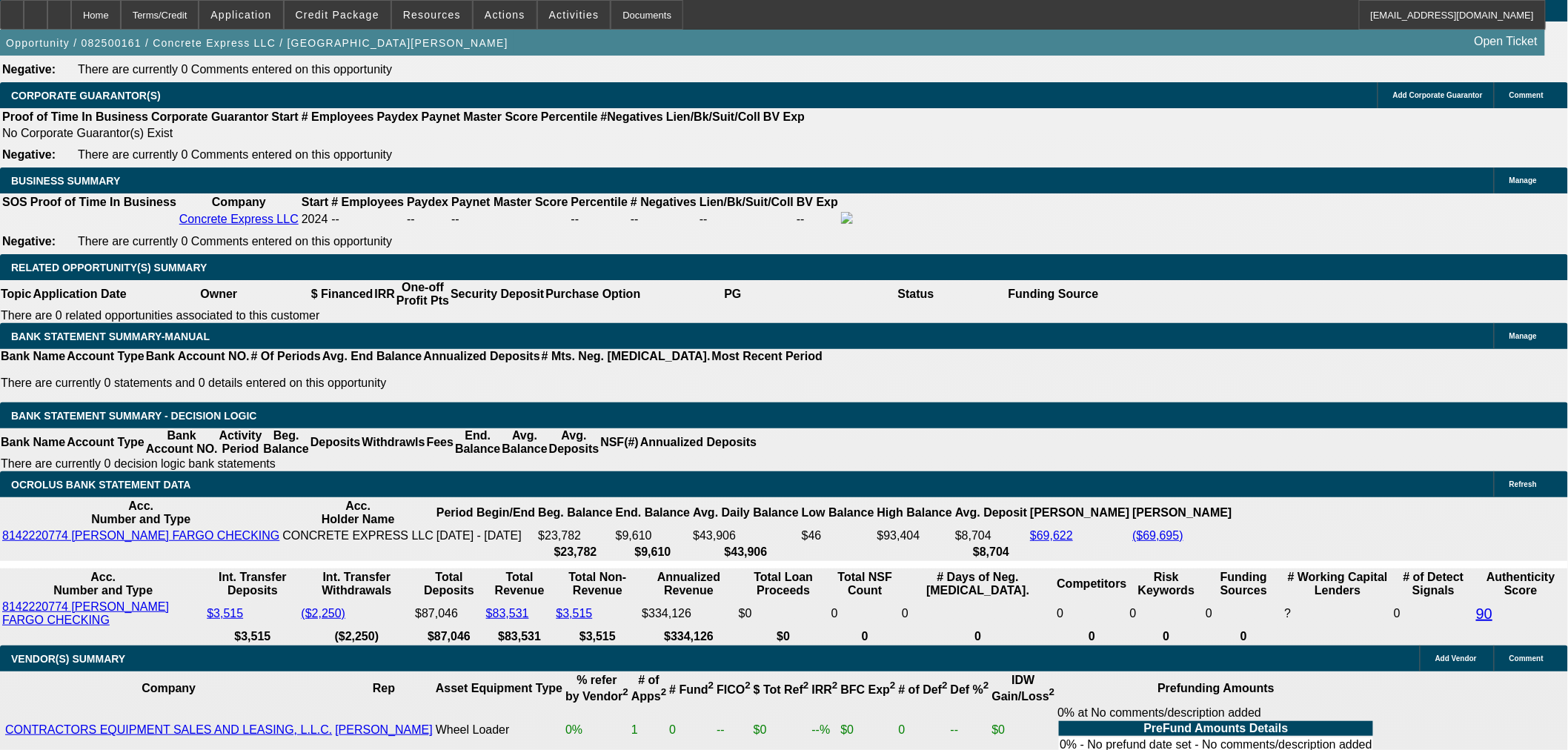
drag, startPoint x: 349, startPoint y: 495, endPoint x: 649, endPoint y: 496, distance: 300.0
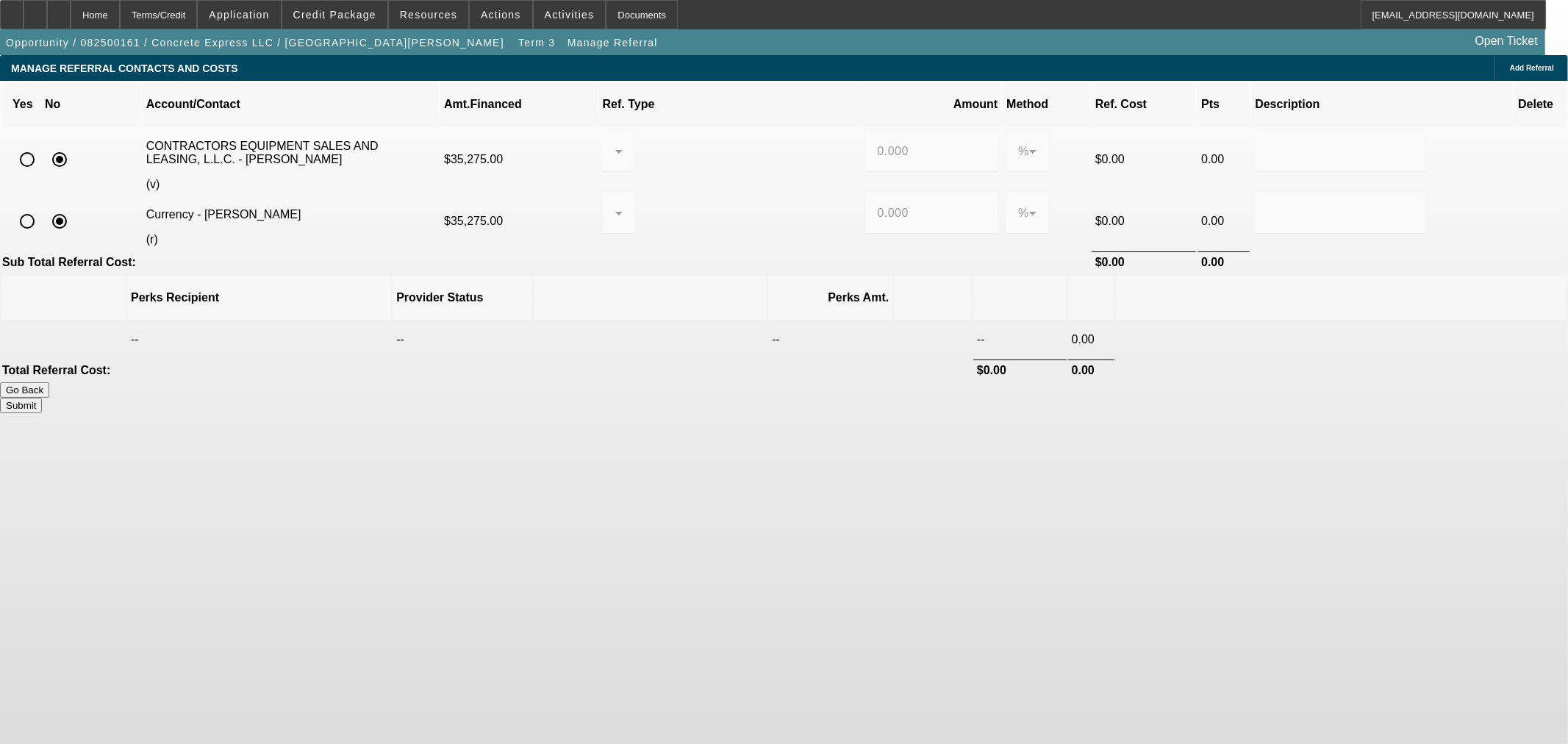
click at [42, 207] on input "radio" at bounding box center [27, 221] width 29 height 29
radio input "true"
click at [628, 204] on icon at bounding box center [619, 213] width 18 height 18
click at [776, 270] on span "Pay vendor COMPANY" at bounding box center [739, 264] width 128 height 18
click at [1018, 204] on div "%" at bounding box center [1024, 213] width 11 height 18
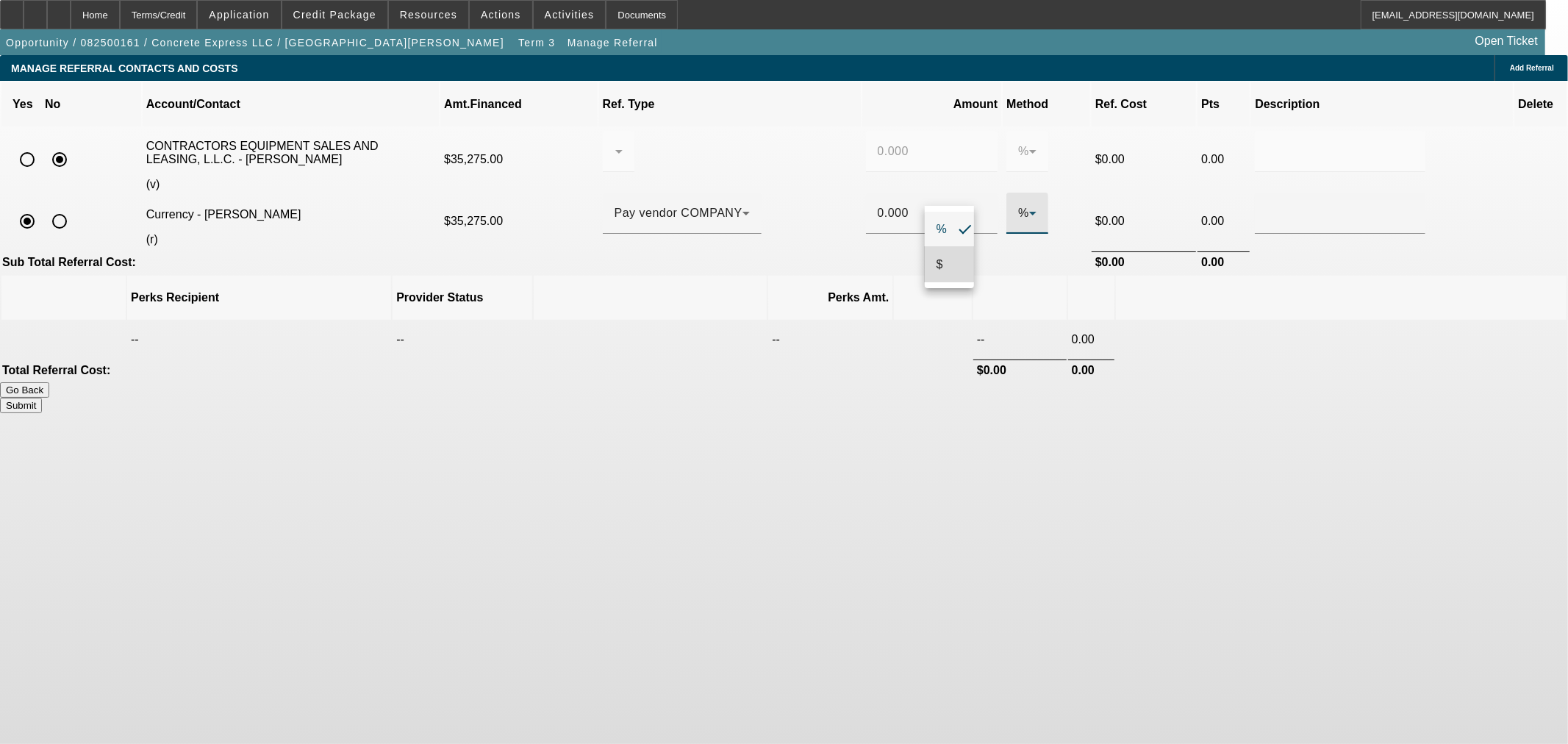
click at [937, 260] on span "$" at bounding box center [940, 264] width 6 height 18
click at [897, 204] on input "0" at bounding box center [932, 213] width 109 height 18
type input "$8.00"
click at [1011, 457] on body "Home Terms/Credit Application Credit Package Resources Actions Activities Docum…" at bounding box center [784, 372] width 1568 height 744
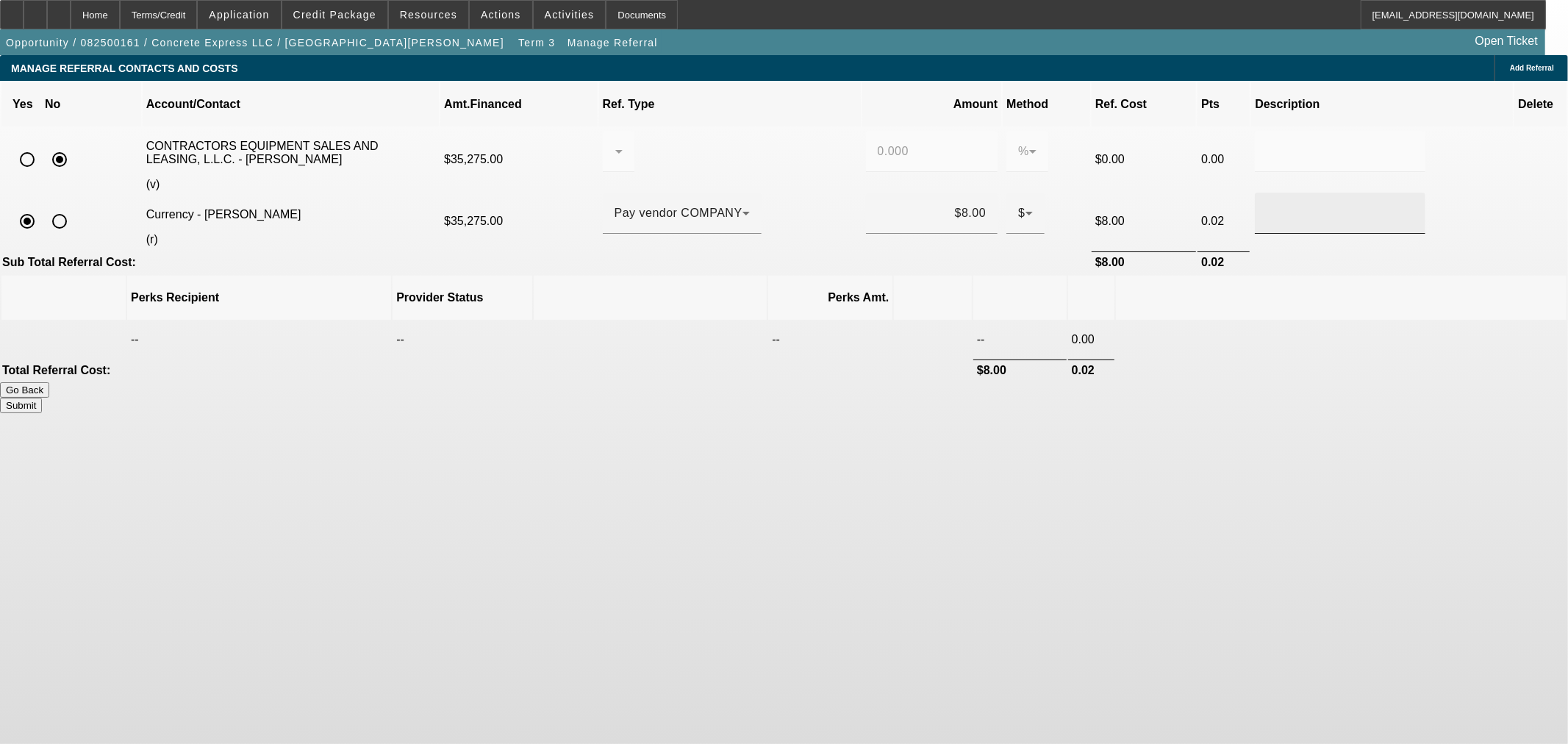
click at [1267, 204] on input "text" at bounding box center [1340, 213] width 147 height 18
type input "ACH"
click at [42, 398] on button "Submit" at bounding box center [20, 405] width 42 height 15
type input "0.000"
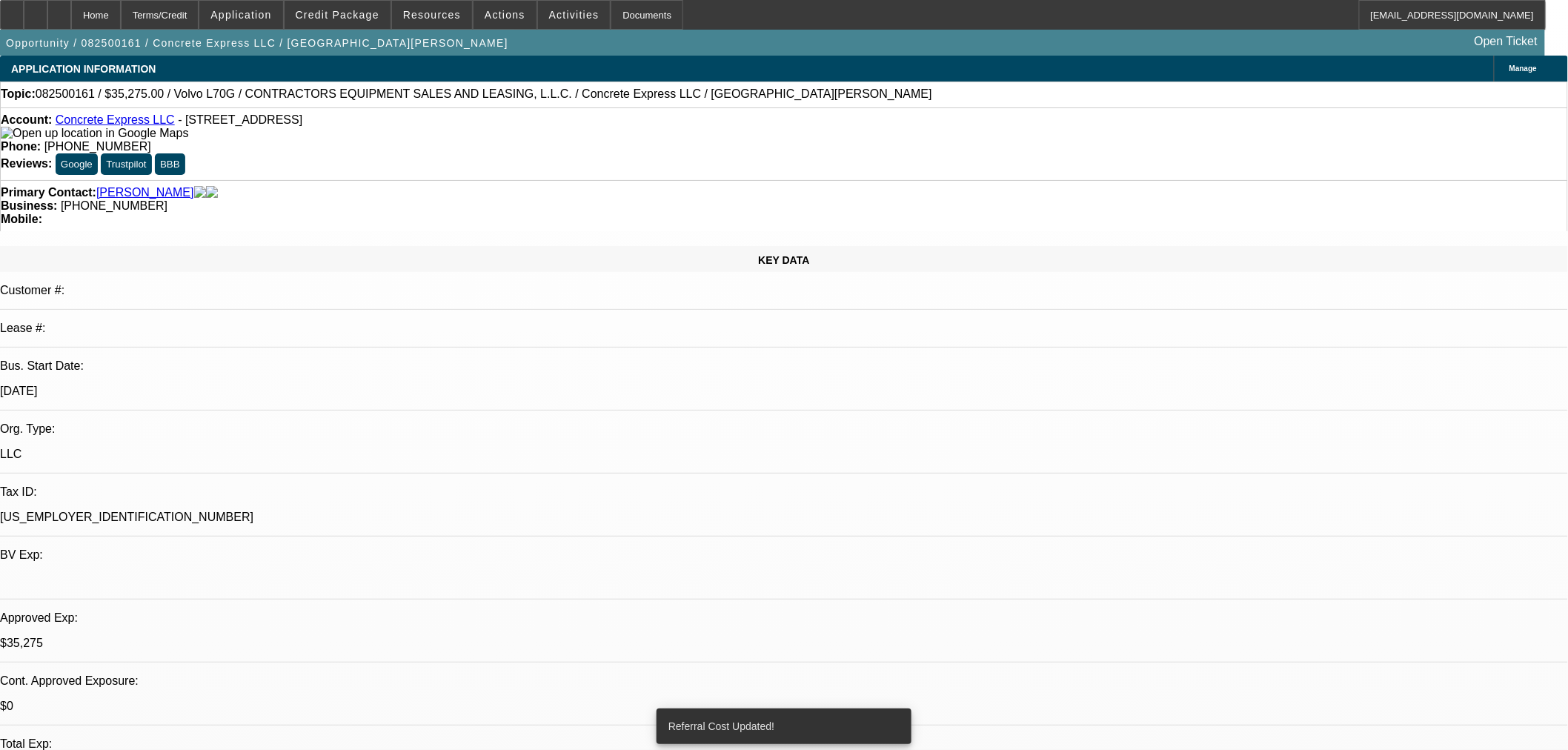
select select "0.15"
select select "2"
select select "0"
select select "6"
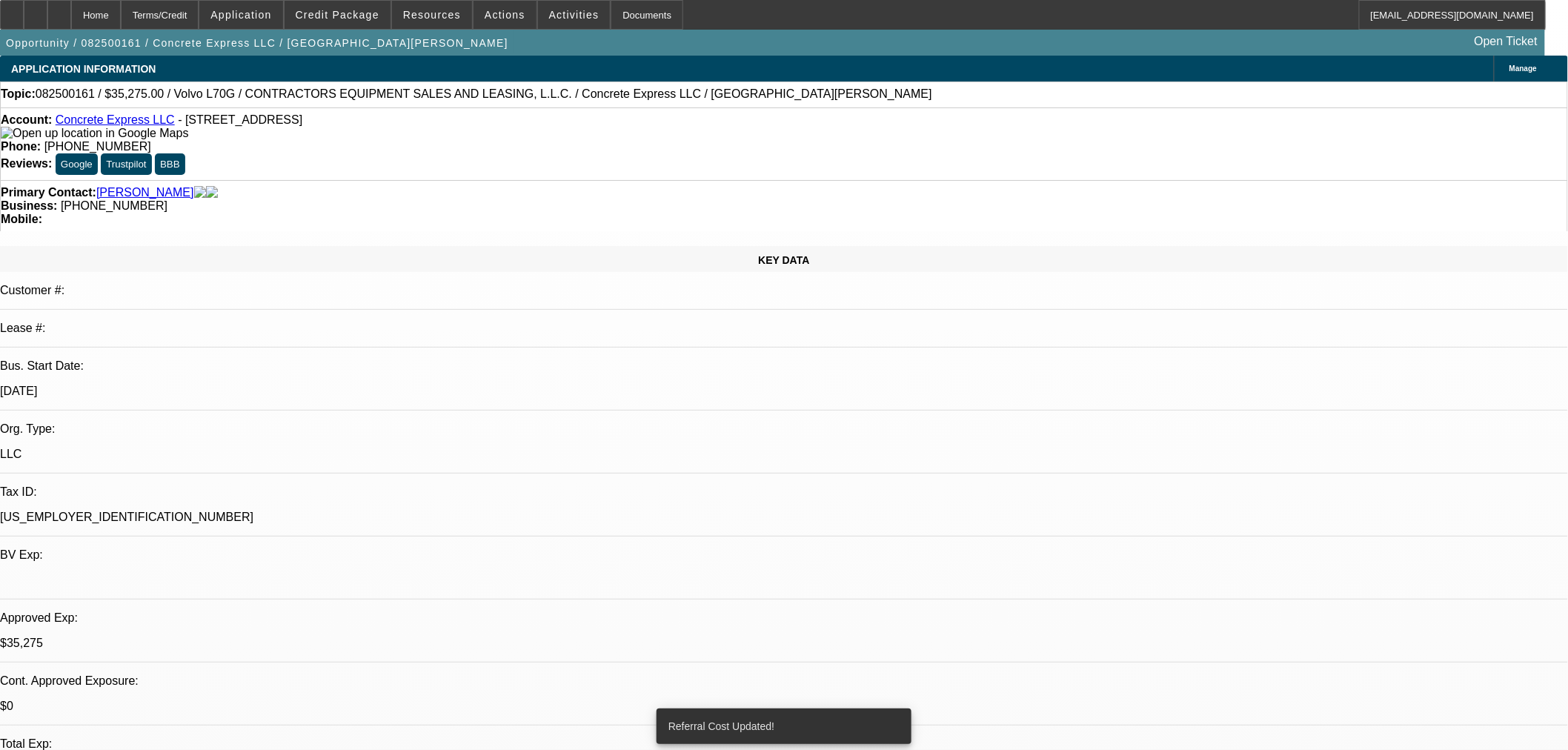
select select "0.15"
select select "2"
select select "0"
select select "6"
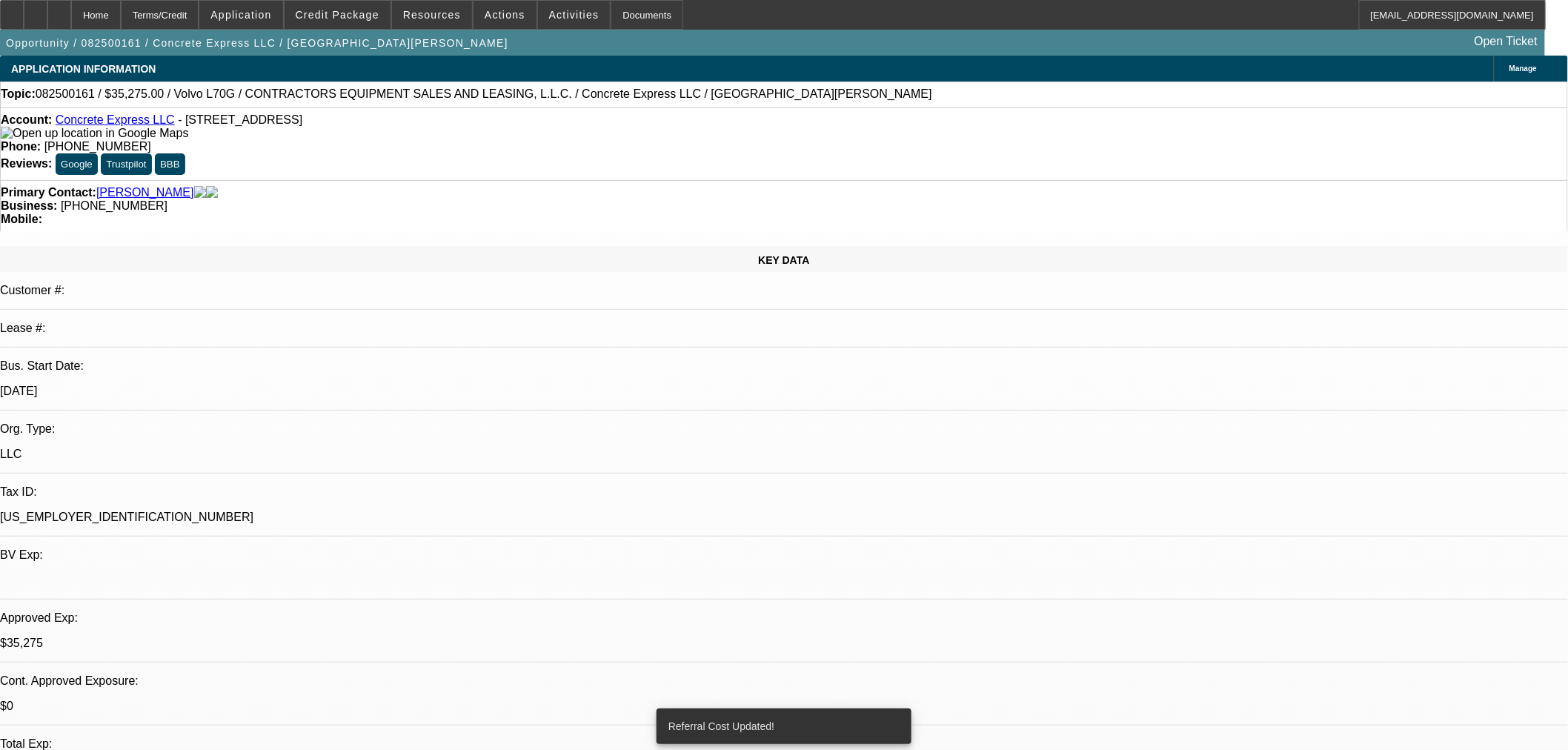
select select "0.2"
select select "2"
select select "0"
select select "6"
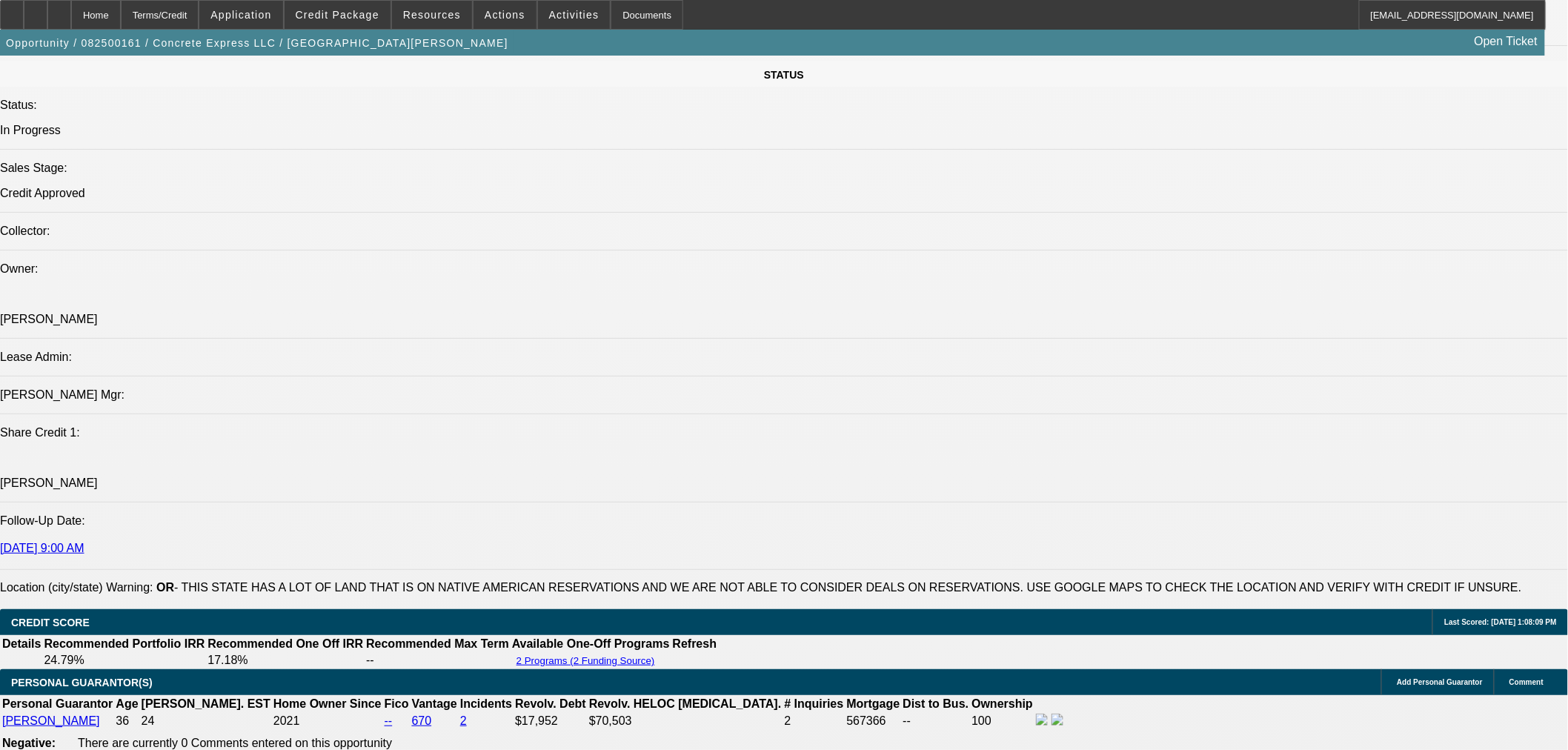
scroll to position [1509, 0]
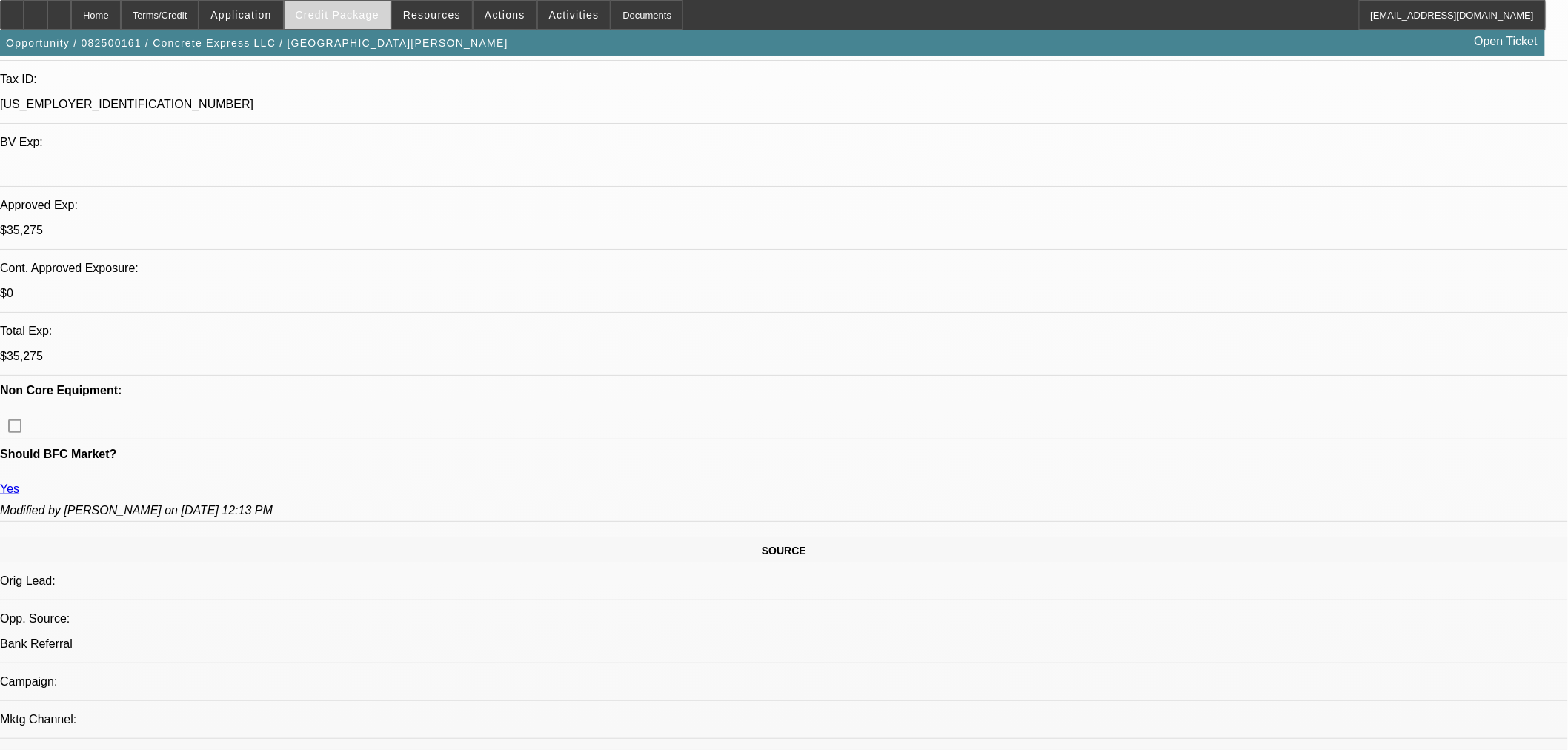
scroll to position [412, 0]
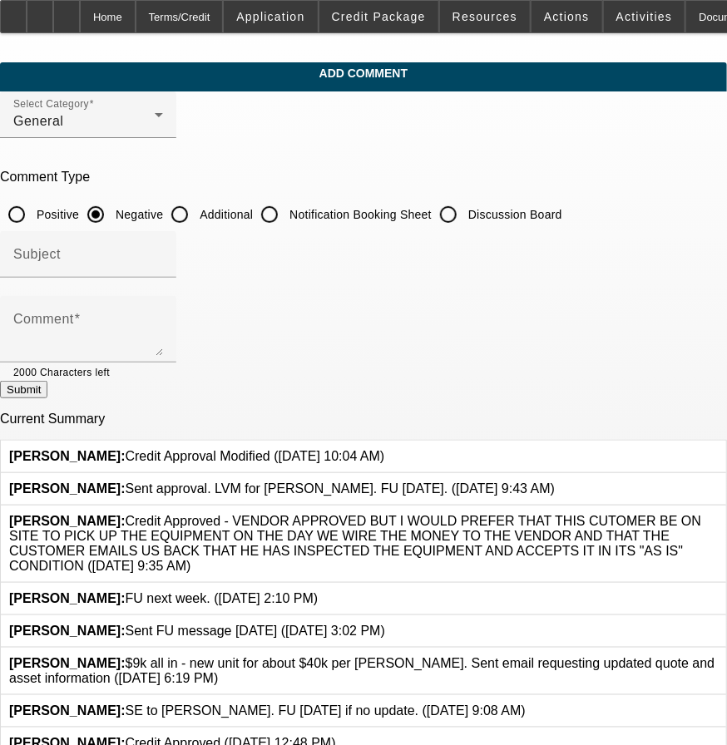
drag, startPoint x: 512, startPoint y: 210, endPoint x: 534, endPoint y: 191, distance: 29.0
click at [465, 210] on input "Discussion Board" at bounding box center [448, 214] width 33 height 33
radio input "true"
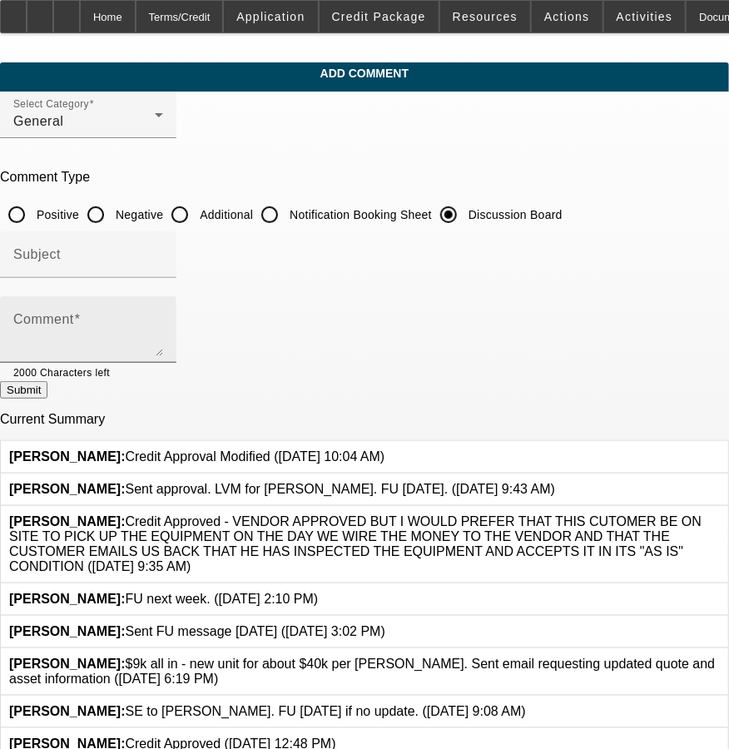
click at [74, 320] on mat-label "Comment" at bounding box center [43, 319] width 61 height 14
click at [122, 320] on textarea "Comment" at bounding box center [88, 336] width 150 height 40
paste textarea "Jorge Ramirez Is Primary? Yes Role Guarantor Email 1elcementero@gmail.com Mobil…"
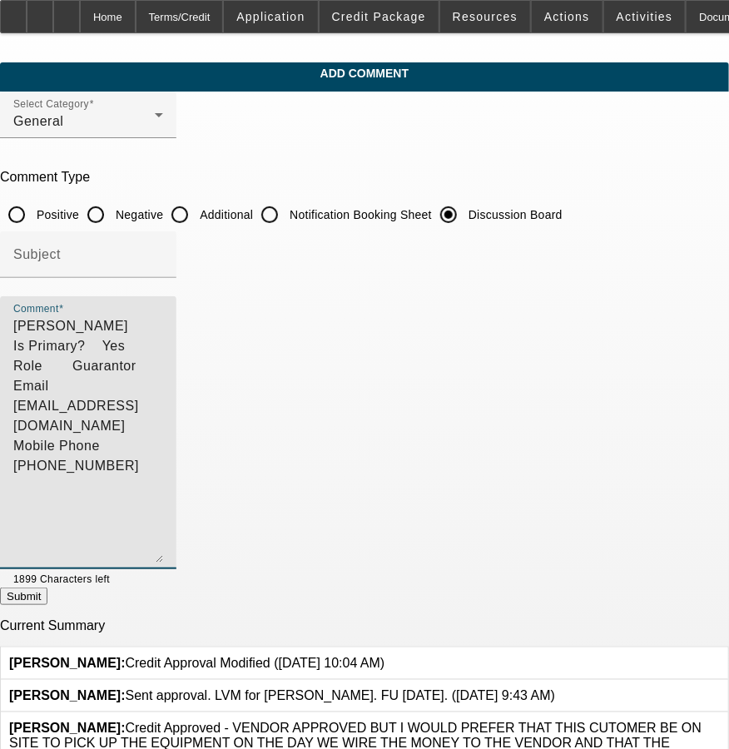
drag, startPoint x: 643, startPoint y: 351, endPoint x: 632, endPoint y: 557, distance: 206.6
click at [163, 557] on textarea "Jorge Ramirez Is Primary? Yes Role Guarantor Email 1elcementero@gmail.com Mobil…" at bounding box center [88, 439] width 150 height 246
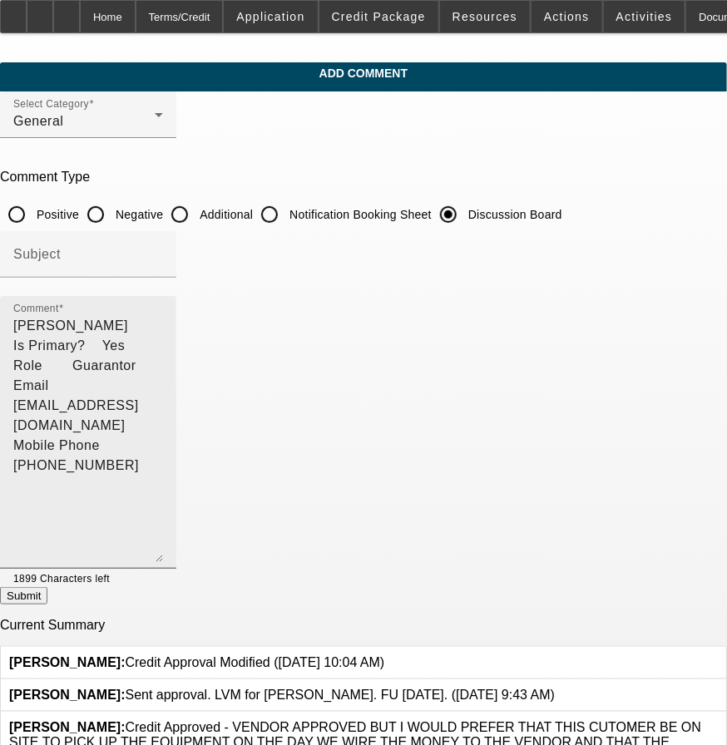
click at [163, 413] on textarea "Jorge Ramirez Is Primary? Yes Role Guarantor Email 1elcementero@gmail.com Mobil…" at bounding box center [88, 439] width 150 height 246
paste textarea "Adan Garcia O: (480) 841-6857"
click at [163, 467] on textarea "Jorge Ramirez Is Primary? Yes Role Guarantor Email 1elcementero@gmail.com Mobil…" at bounding box center [88, 439] width 150 height 246
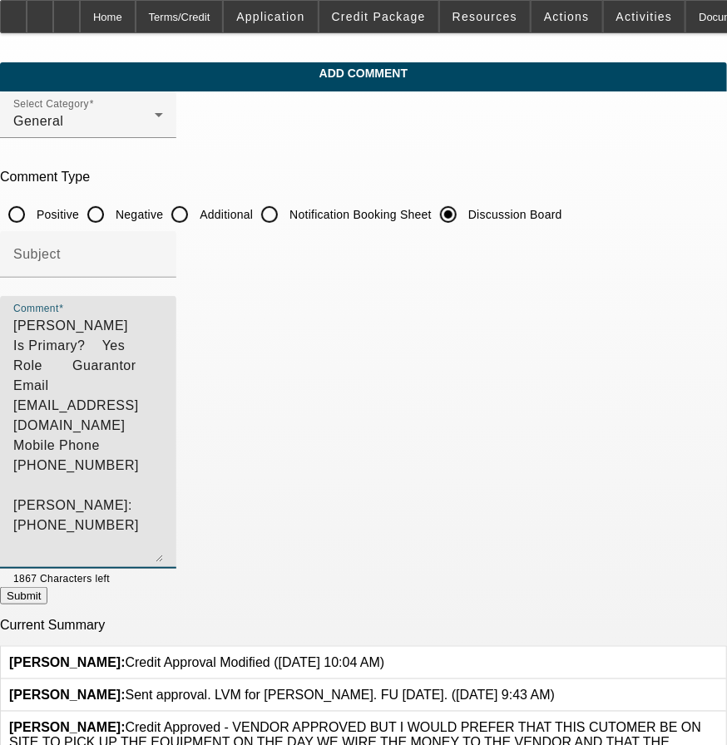
paste textarea "adan-garcia@gocurrency.com"
drag, startPoint x: 166, startPoint y: 456, endPoint x: 167, endPoint y: 444, distance: 11.7
click at [163, 454] on textarea "Jorge Ramirez Is Primary? Yes Role Guarantor Email 1elcementero@gmail.com Mobil…" at bounding box center [88, 439] width 150 height 246
drag, startPoint x: 143, startPoint y: 437, endPoint x: 92, endPoint y: 464, distance: 58.4
click at [92, 464] on textarea "Jorge Ramirez Is Primary? Yes Role Guarantor Email 1elcementero@gmail.com Mobil…" at bounding box center [88, 439] width 150 height 246
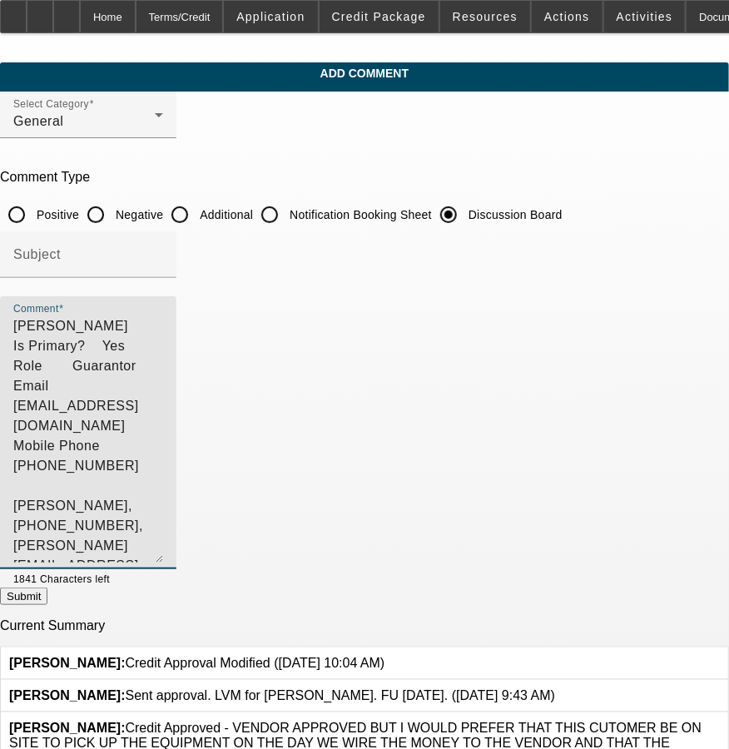
click at [163, 399] on textarea "Jorge Ramirez Is Primary? Yes Role Guarantor Email 1elcementero@gmail.com Mobil…" at bounding box center [88, 439] width 150 height 246
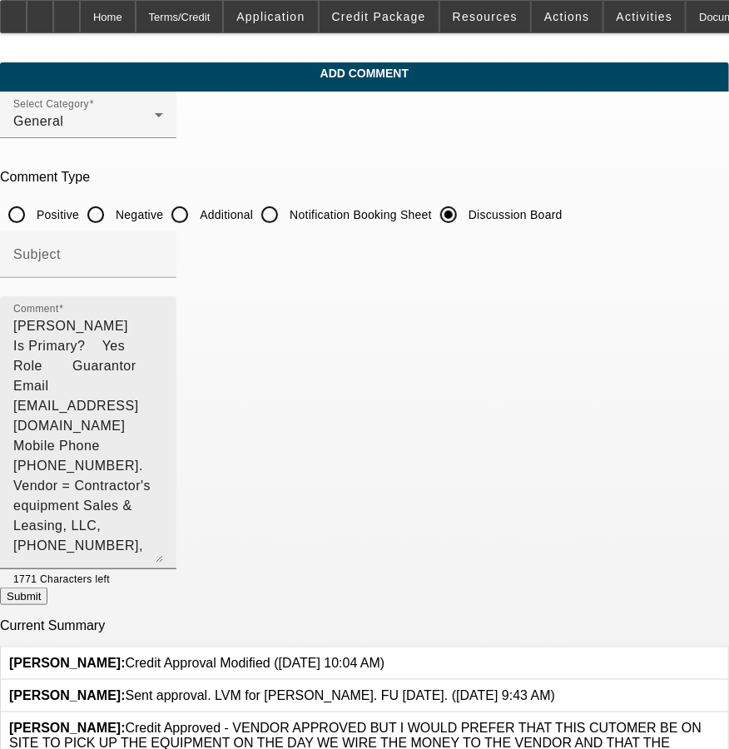
drag, startPoint x: 75, startPoint y: 319, endPoint x: 116, endPoint y: 299, distance: 45.4
click at [77, 319] on div "Comment Jorge Ramirez Is Primary? Yes Role Guarantor Email 1elcementero@gmail.c…" at bounding box center [88, 432] width 176 height 273
click at [80, 330] on textarea "Jorge Ramirez Is Primary? Yes Role Guarantor Email 1elcementero@gmail.com Mobil…" at bounding box center [88, 439] width 150 height 246
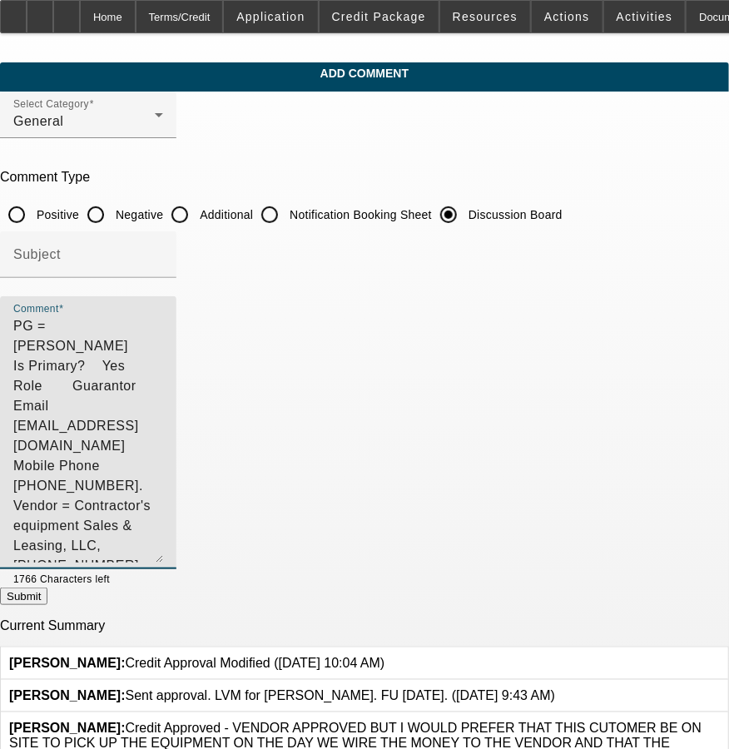
drag, startPoint x: 125, startPoint y: 387, endPoint x: 188, endPoint y: 324, distance: 88.8
click at [163, 324] on textarea "PG = Jorge Ramirez Is Primary? Yes Role Guarantor Email 1elcementero@gmail.com …" at bounding box center [88, 439] width 150 height 246
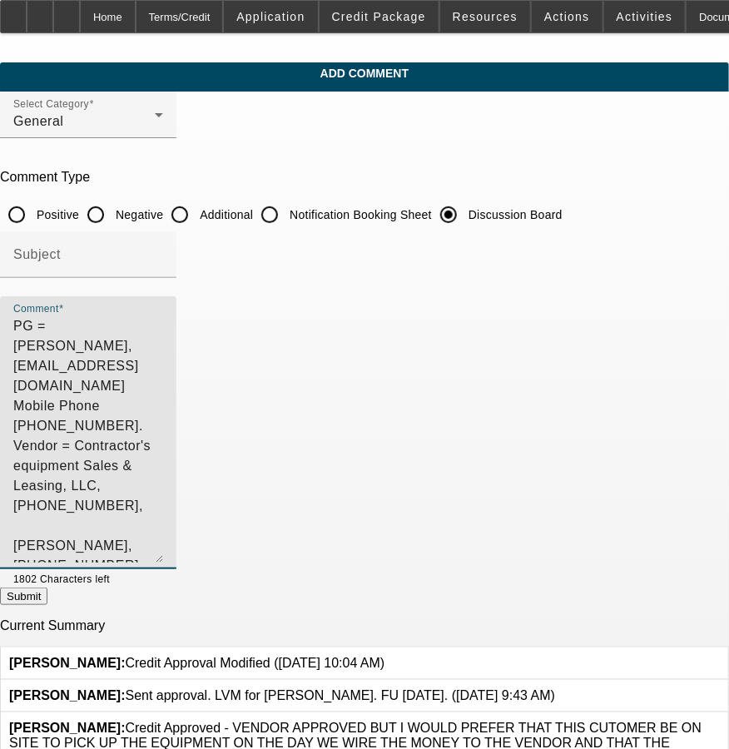
drag, startPoint x: 313, startPoint y: 320, endPoint x: 157, endPoint y: 348, distance: 158.0
click at [151, 349] on textarea "PG = Jorge Ramirez, 1elcementero@gmail.com Mobile Phone (503) 902-8909. Vendor …" at bounding box center [88, 439] width 150 height 246
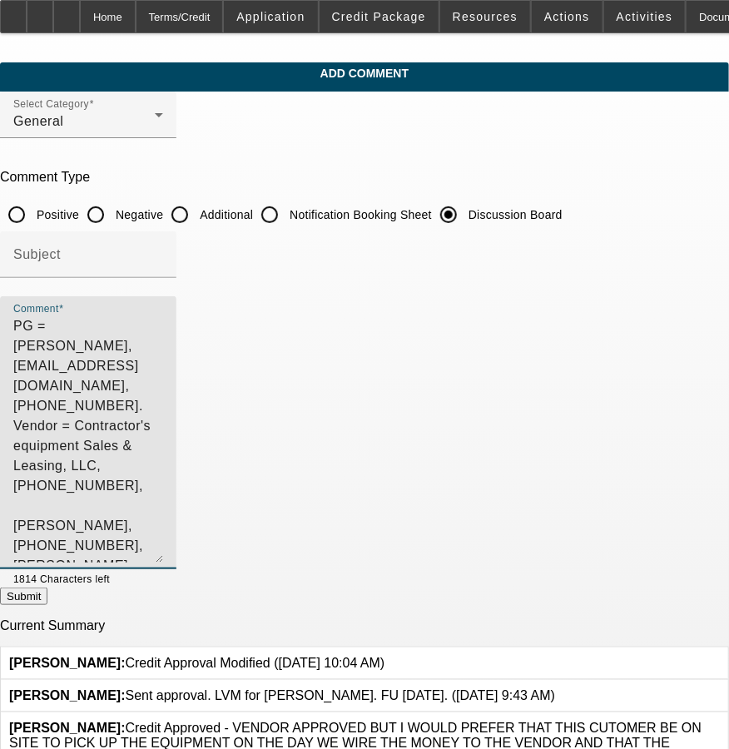
click at [163, 349] on textarea "PG = Jorge Ramirez, 1elcementero@gmail.com, (503) 902-8909. Vendor = Contractor…" at bounding box center [88, 439] width 150 height 246
drag, startPoint x: 264, startPoint y: 344, endPoint x: 77, endPoint y: 388, distance: 191.3
click at [77, 388] on div "Comment PG = Jorge Ramirez, 1elcementero@gmail.com, (503) 902-8909. Vendor = Co…" at bounding box center [88, 432] width 176 height 273
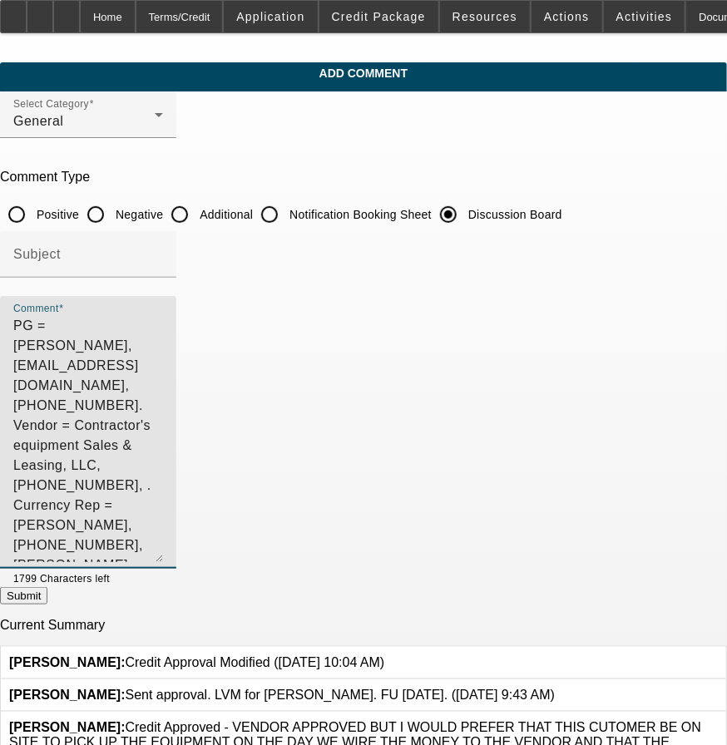
type textarea "PG = Jorge Ramirez, 1elcementero@gmail.com, (503) 902-8909. Vendor = Contractor…"
click at [47, 597] on button "Submit" at bounding box center [23, 595] width 47 height 17
radio input "true"
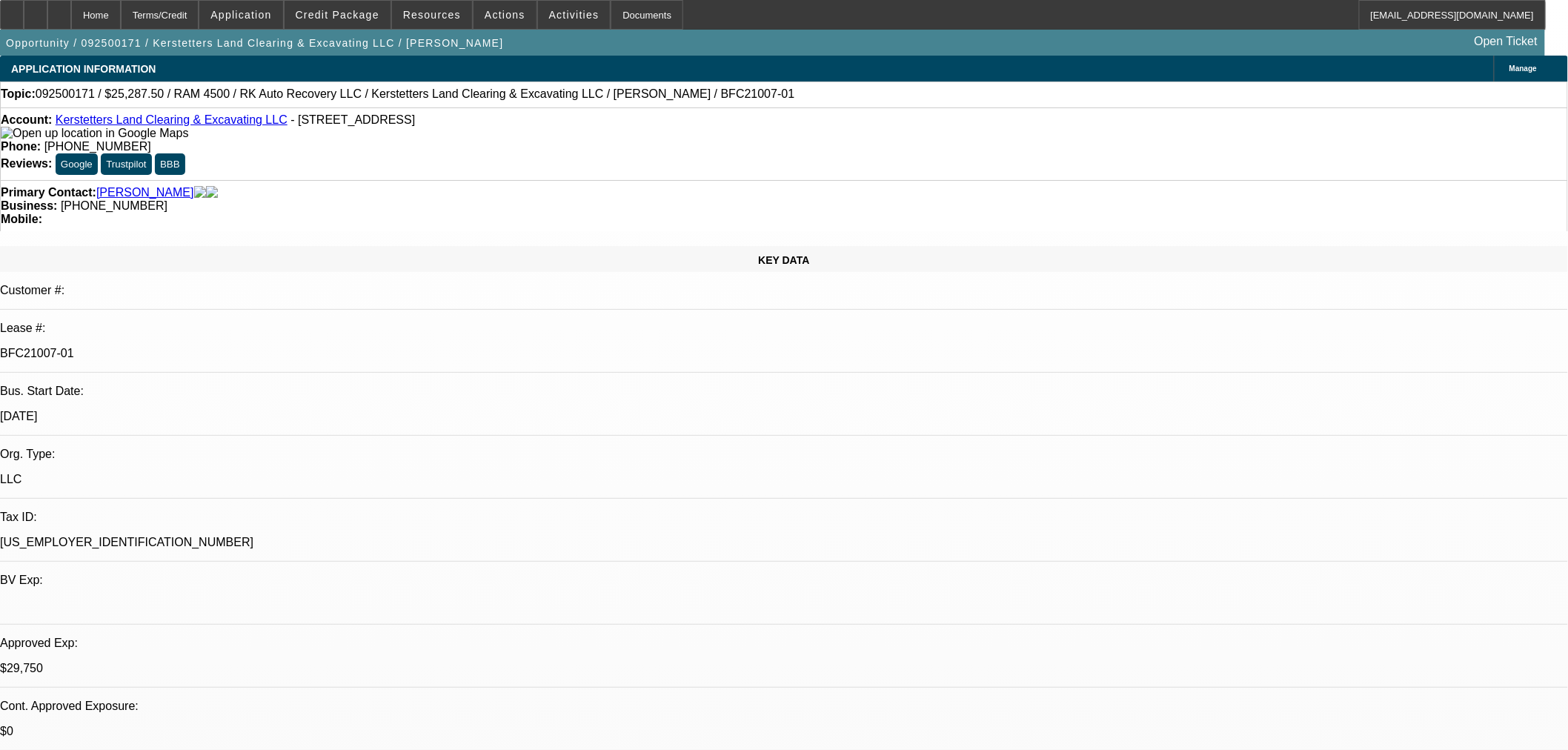
select select "0.15"
select select "2"
select select "0"
select select "6"
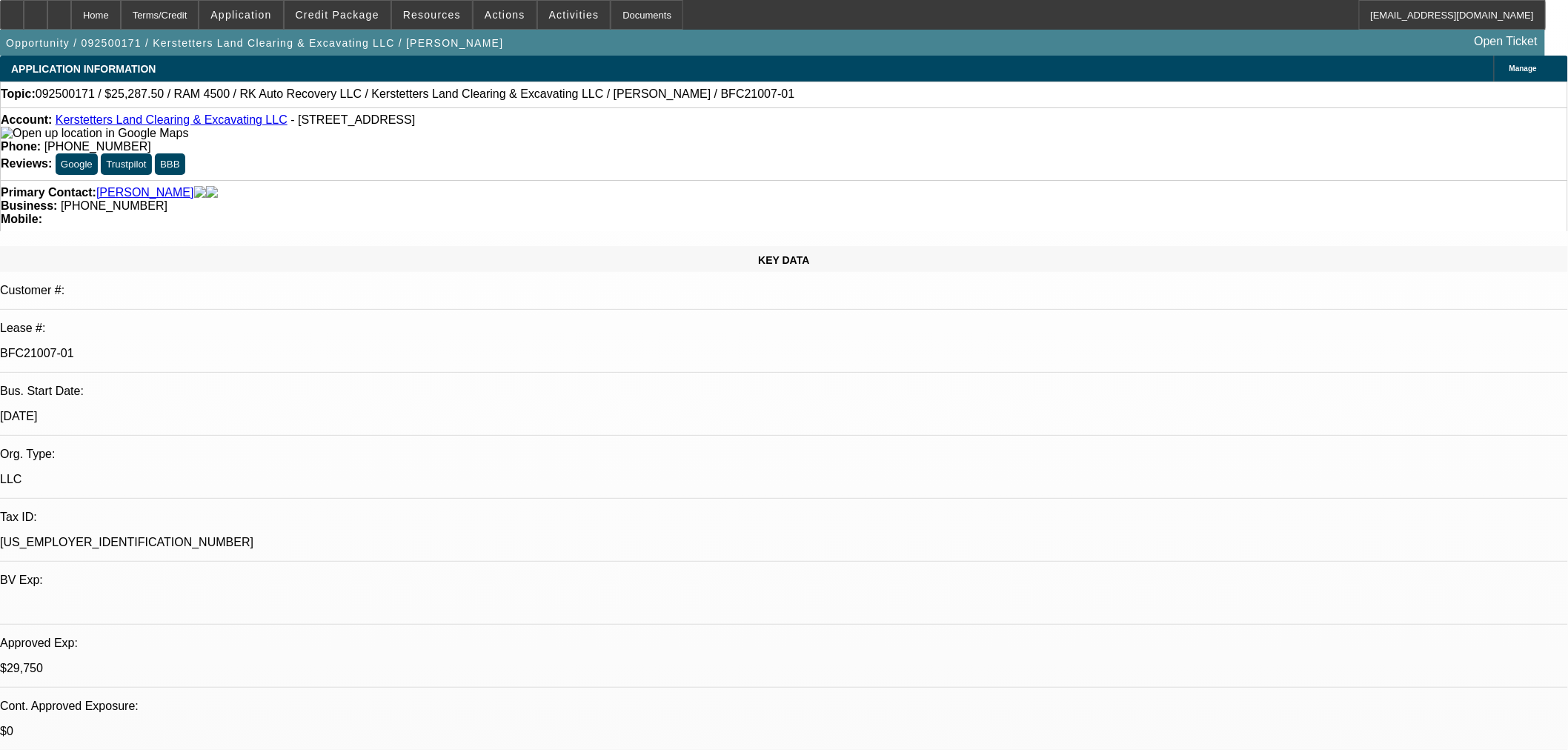
select select "0.15"
select select "2"
select select "0"
select select "6"
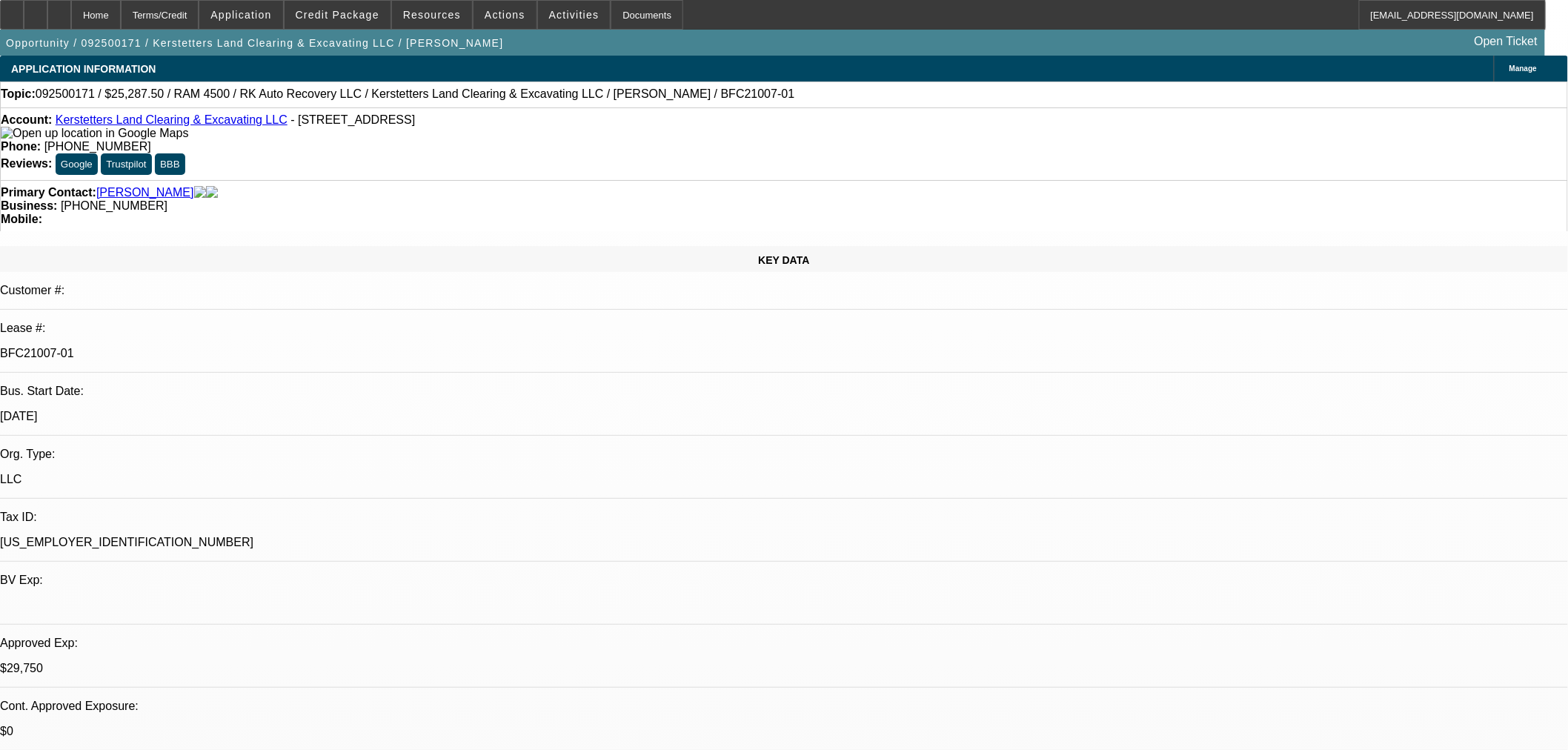
select select "0.15"
select select "2"
select select "0"
select select "6"
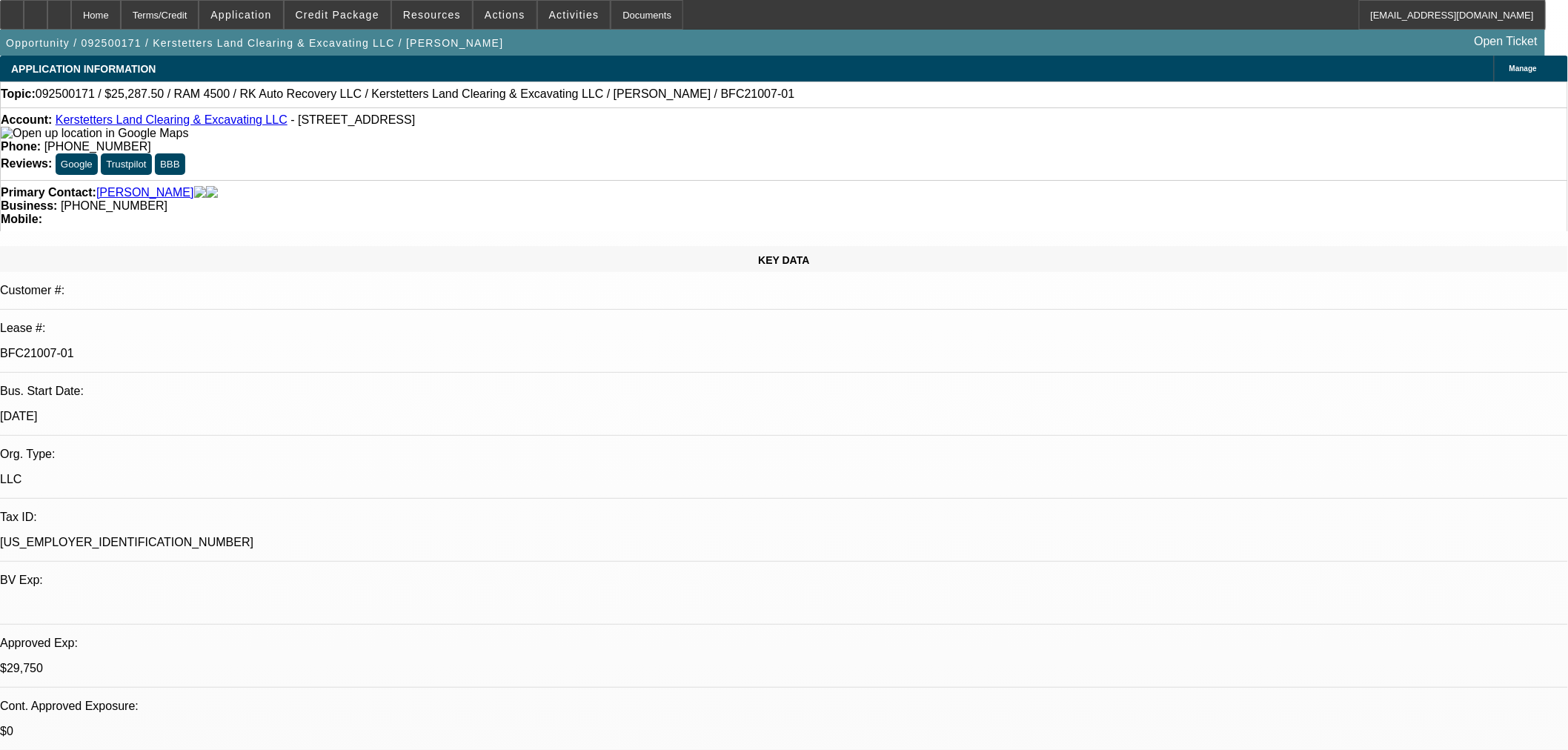
select select "0.15"
select select "2"
select select "0"
select select "6"
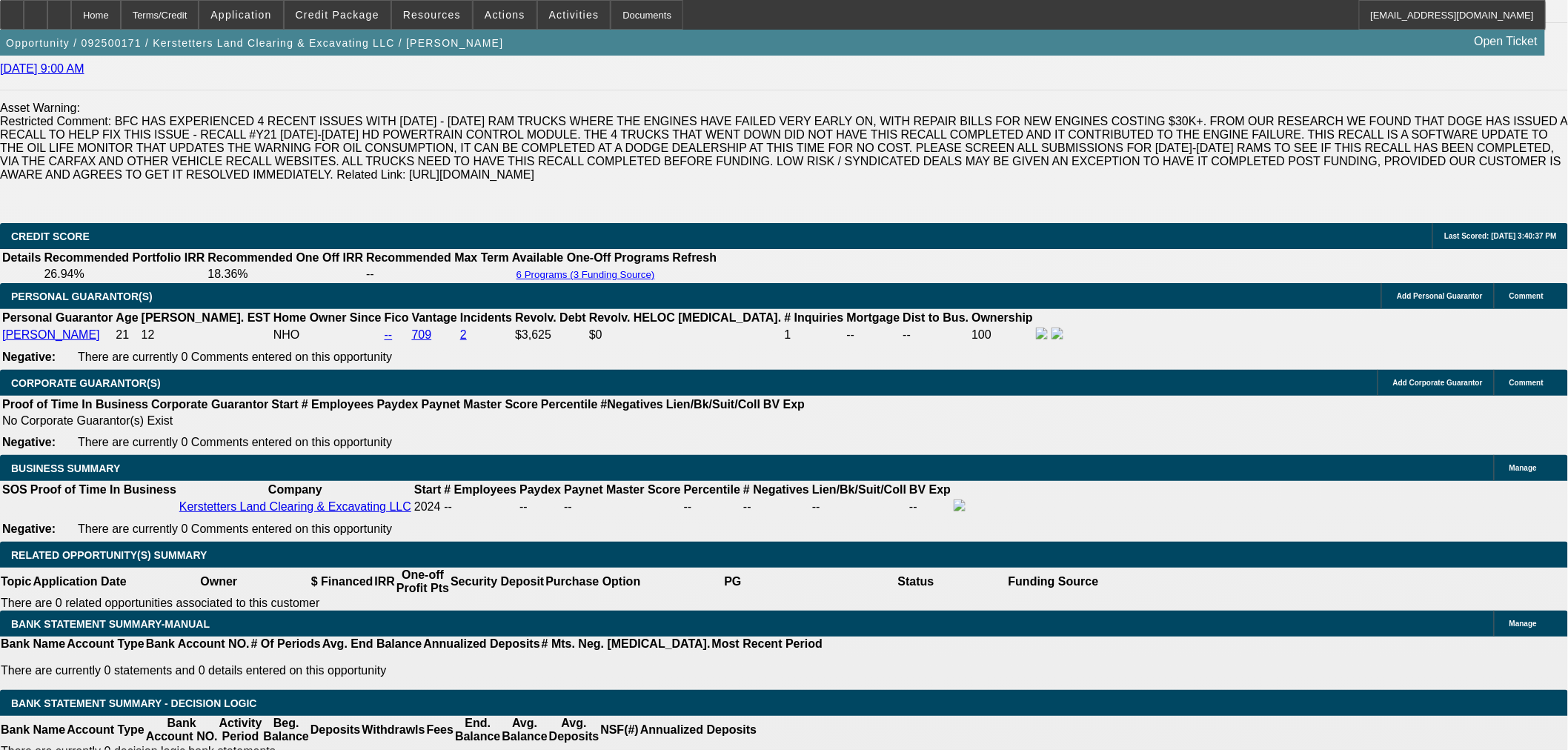
scroll to position [2196, 0]
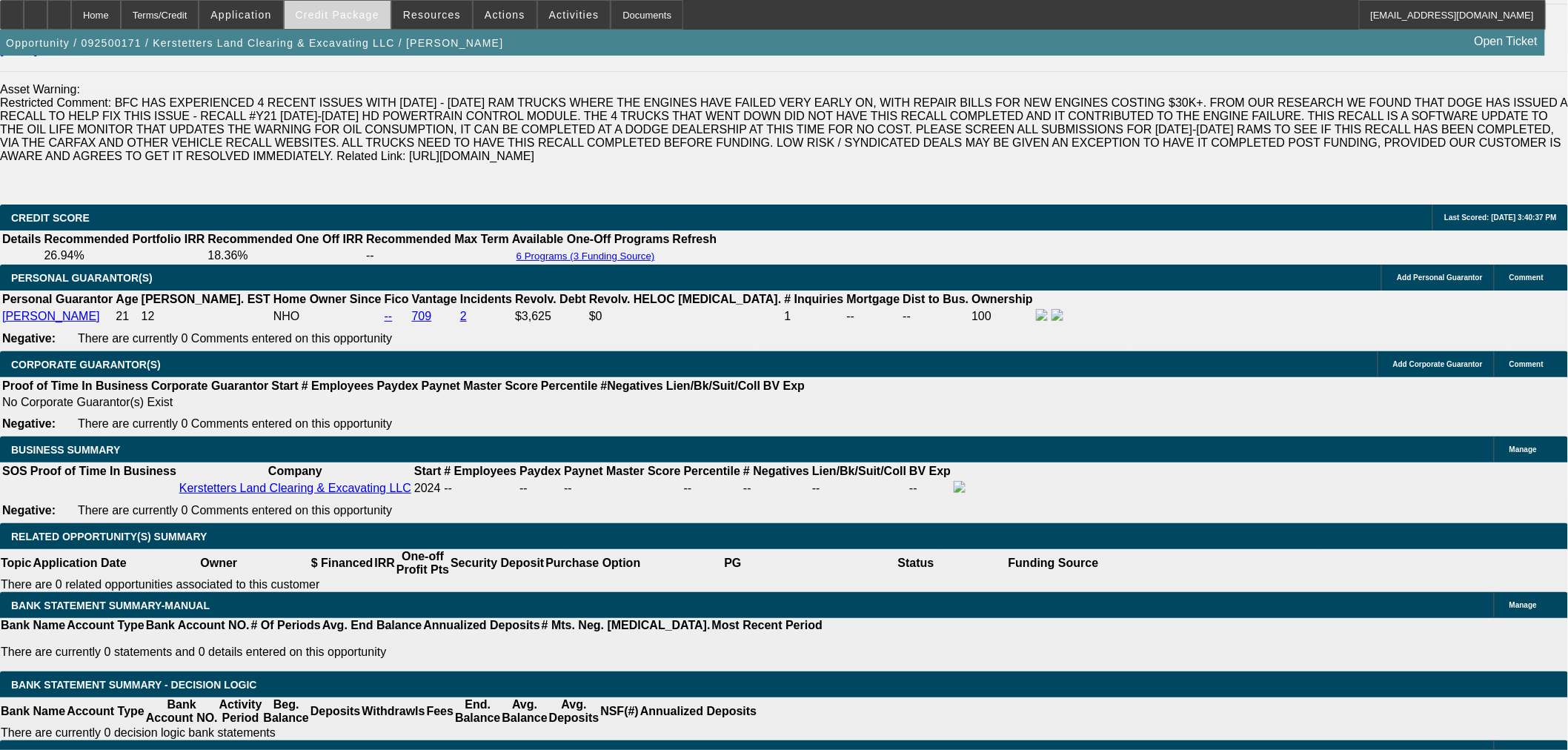
click at [359, 15] on span "Credit Package" at bounding box center [338, 14] width 84 height 12
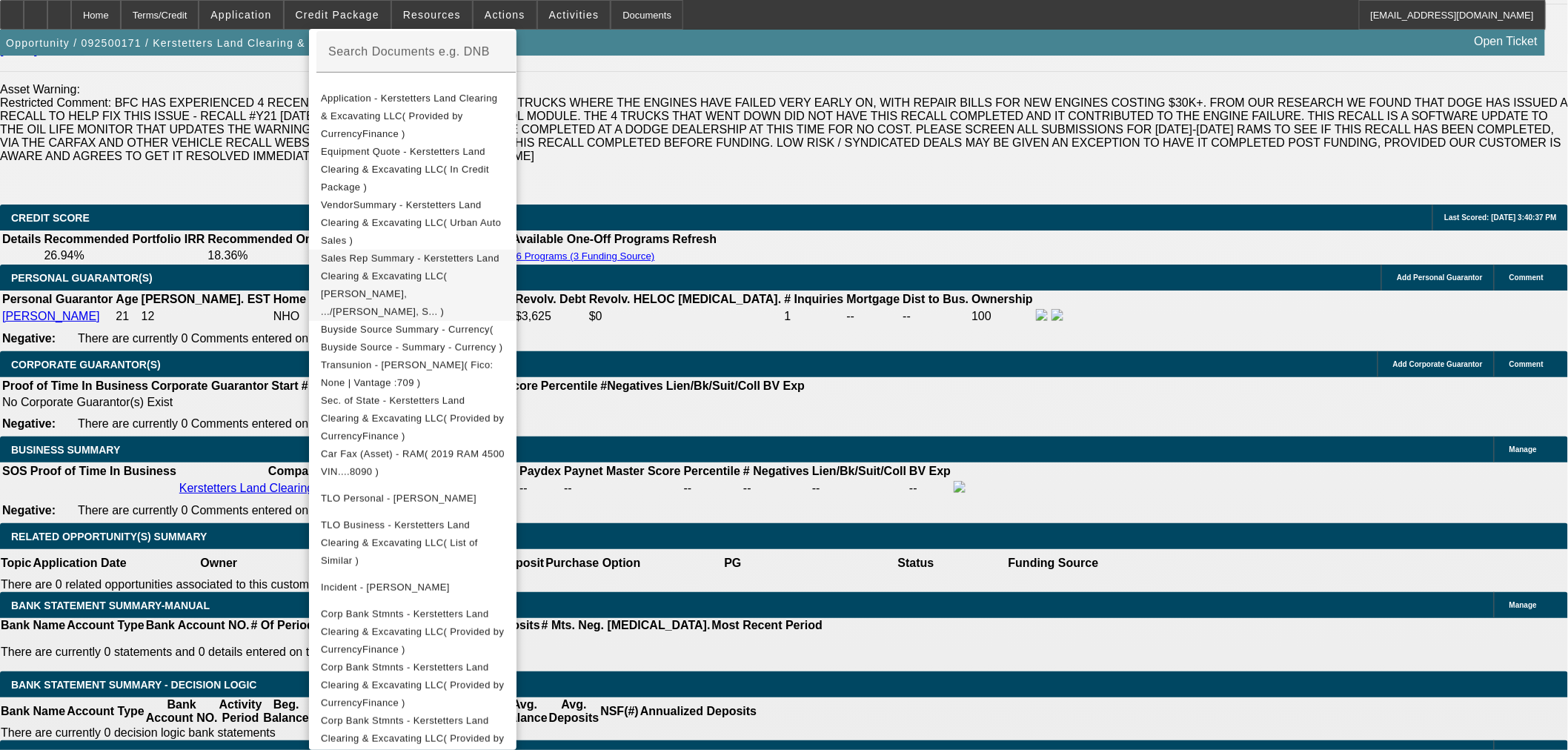
scroll to position [412, 0]
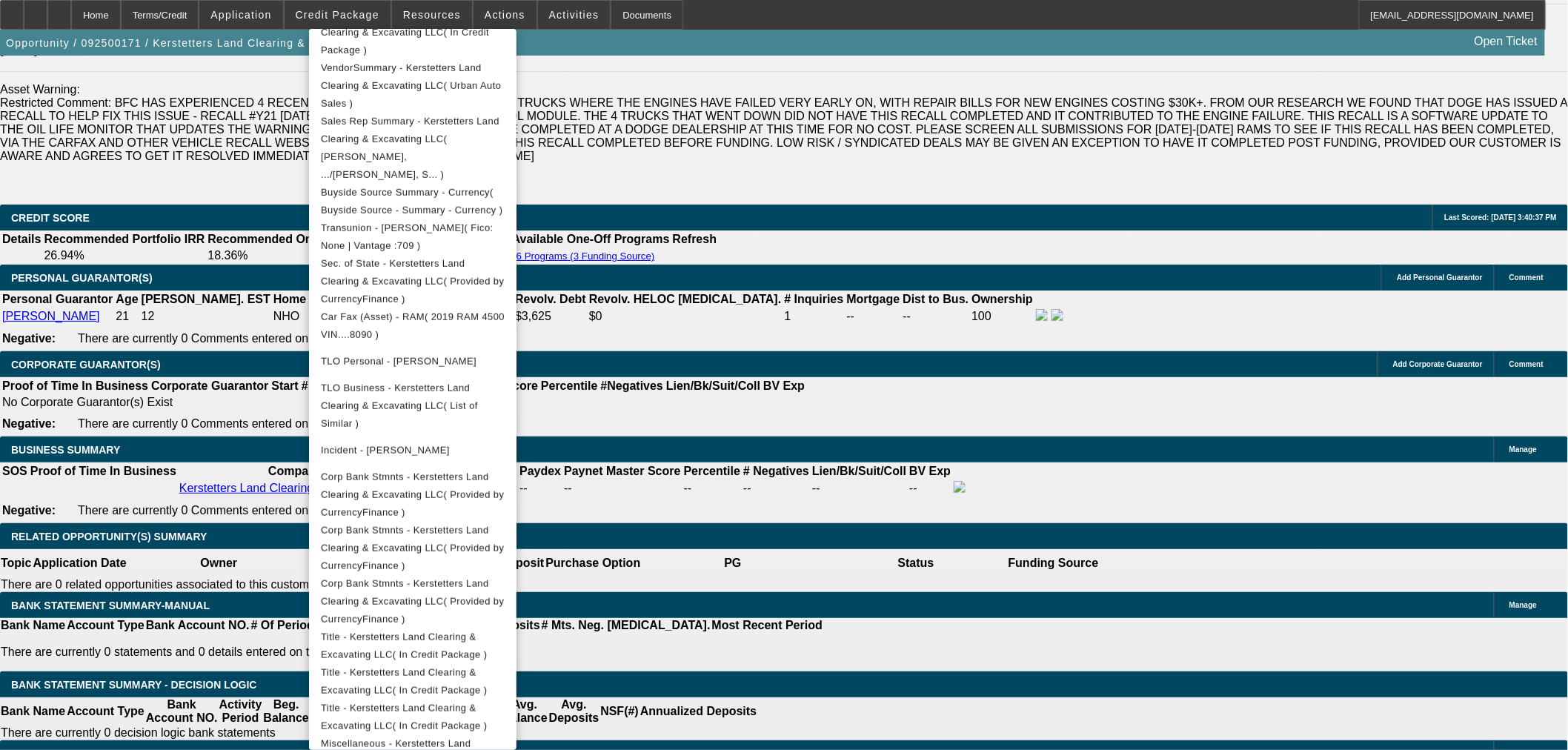
click at [359, 11] on div at bounding box center [784, 375] width 1568 height 750
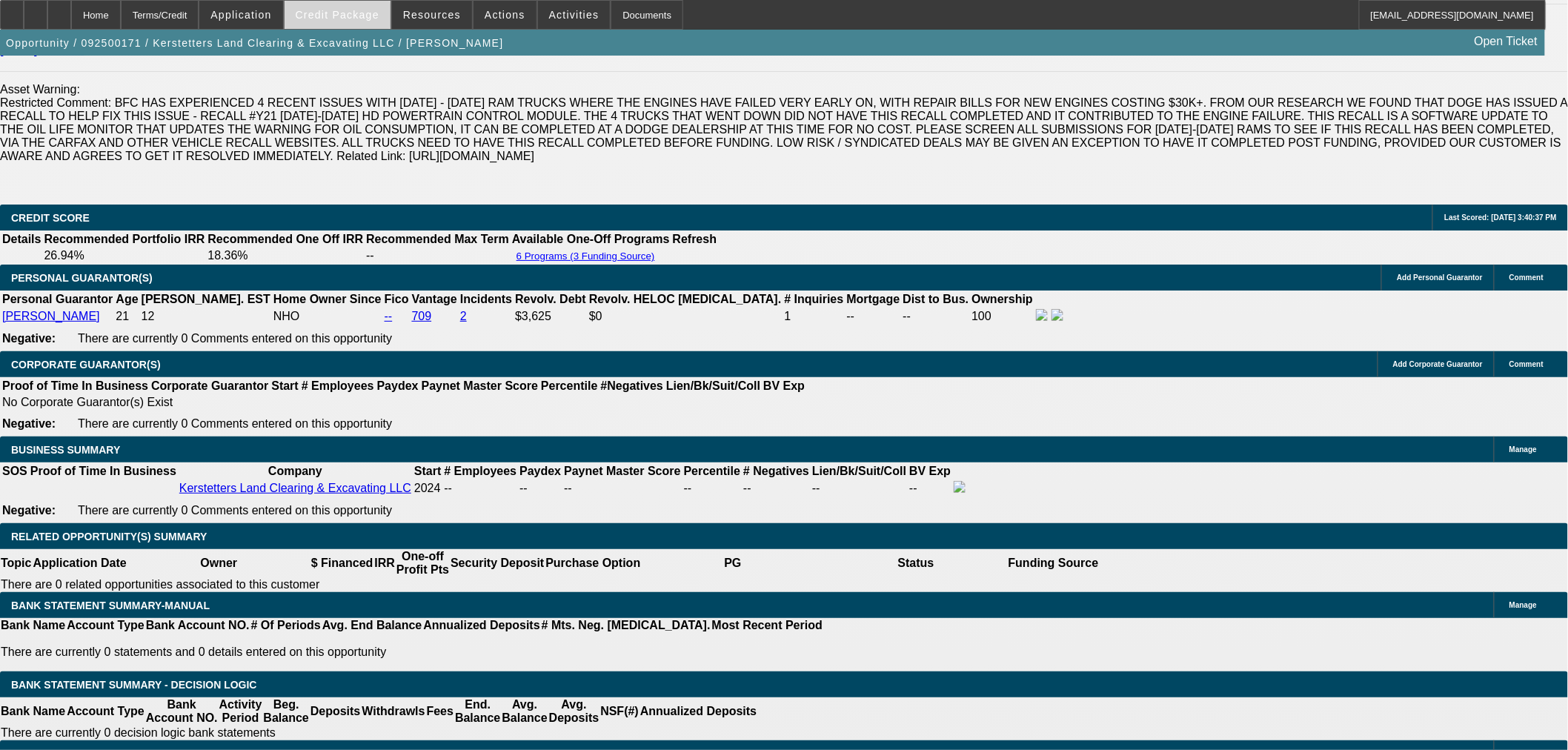
click at [361, 11] on span "Credit Package" at bounding box center [338, 14] width 84 height 12
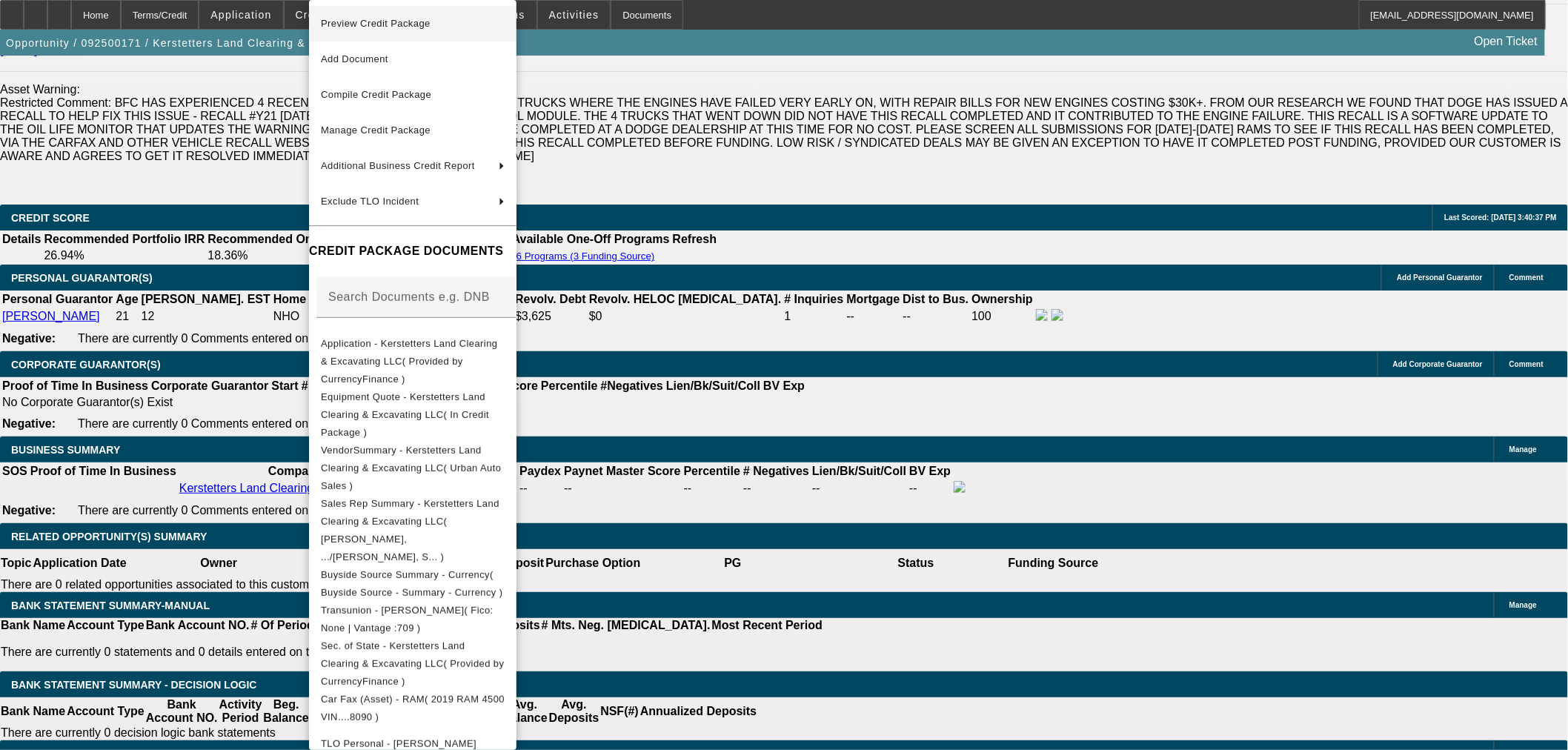
click at [418, 26] on span "Preview Credit Package" at bounding box center [375, 23] width 110 height 11
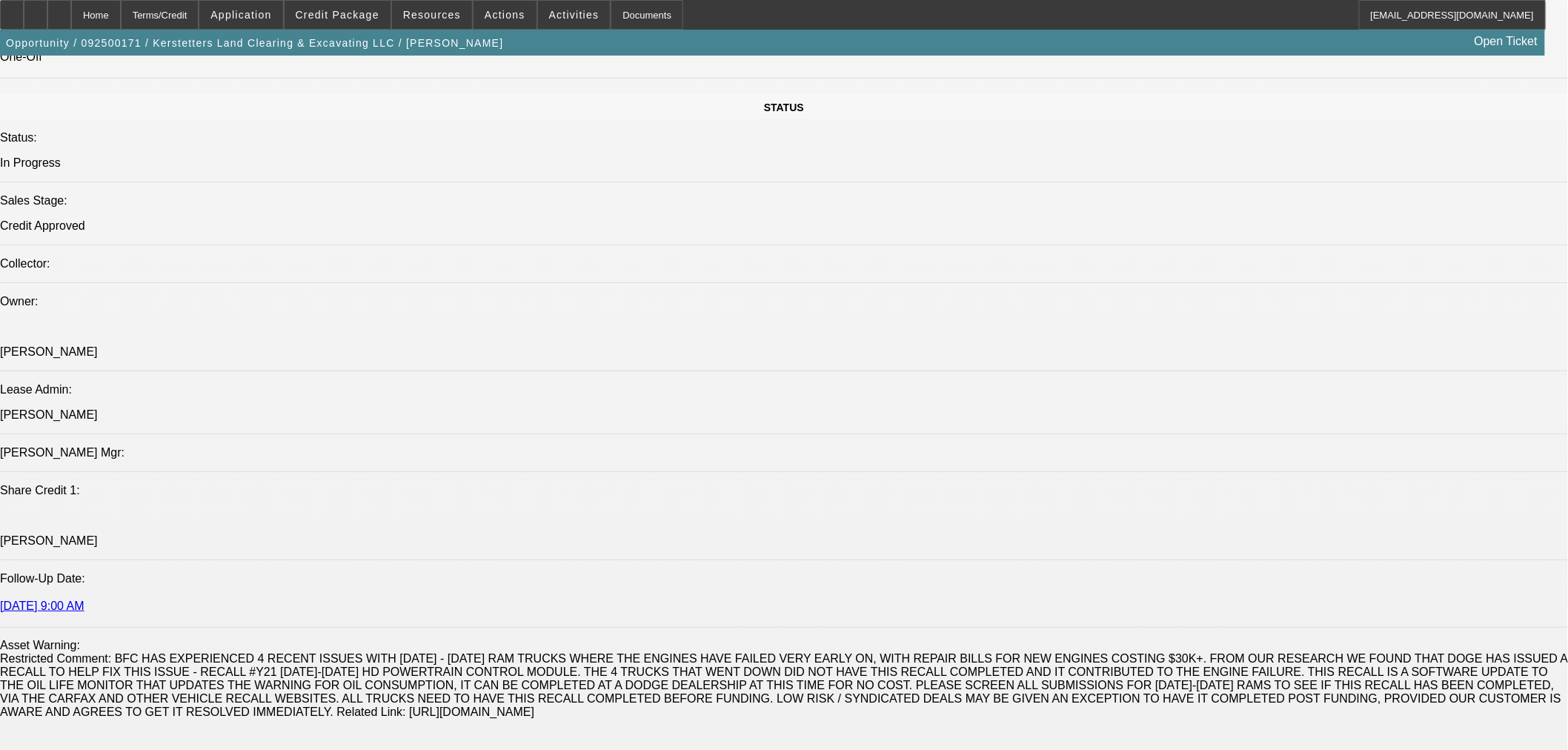
scroll to position [1646, 0]
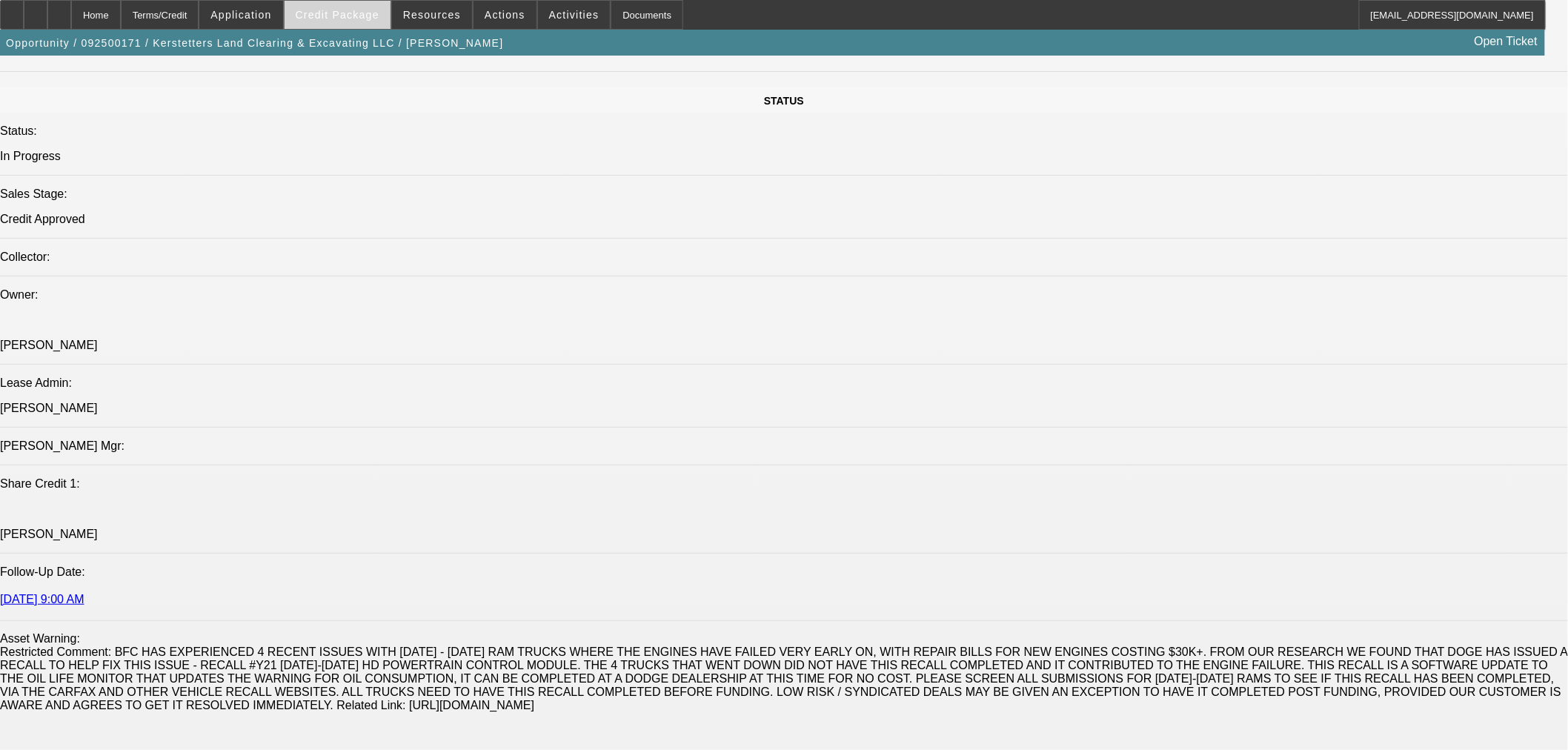
click at [356, 11] on span "Credit Package" at bounding box center [338, 14] width 84 height 12
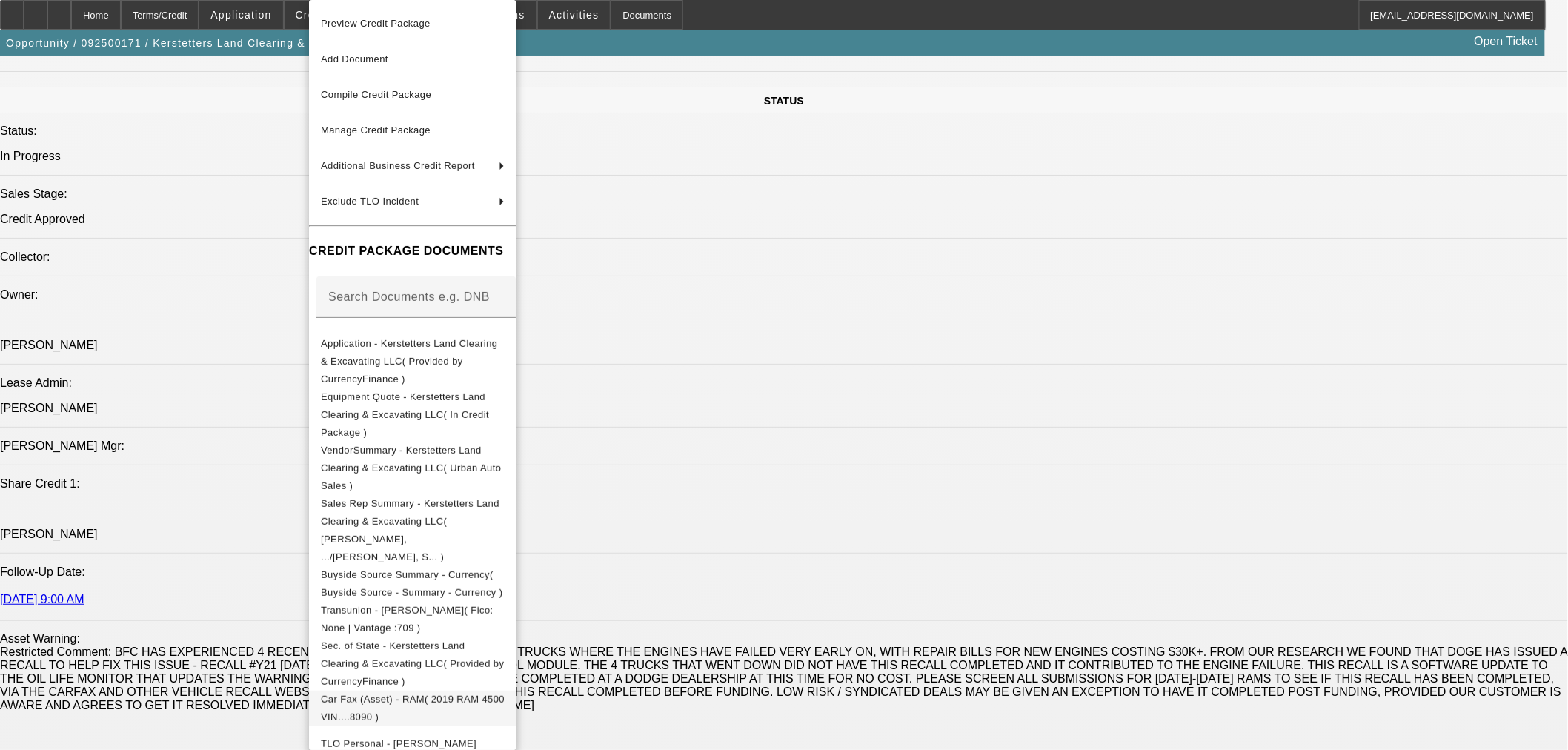
scroll to position [137, 0]
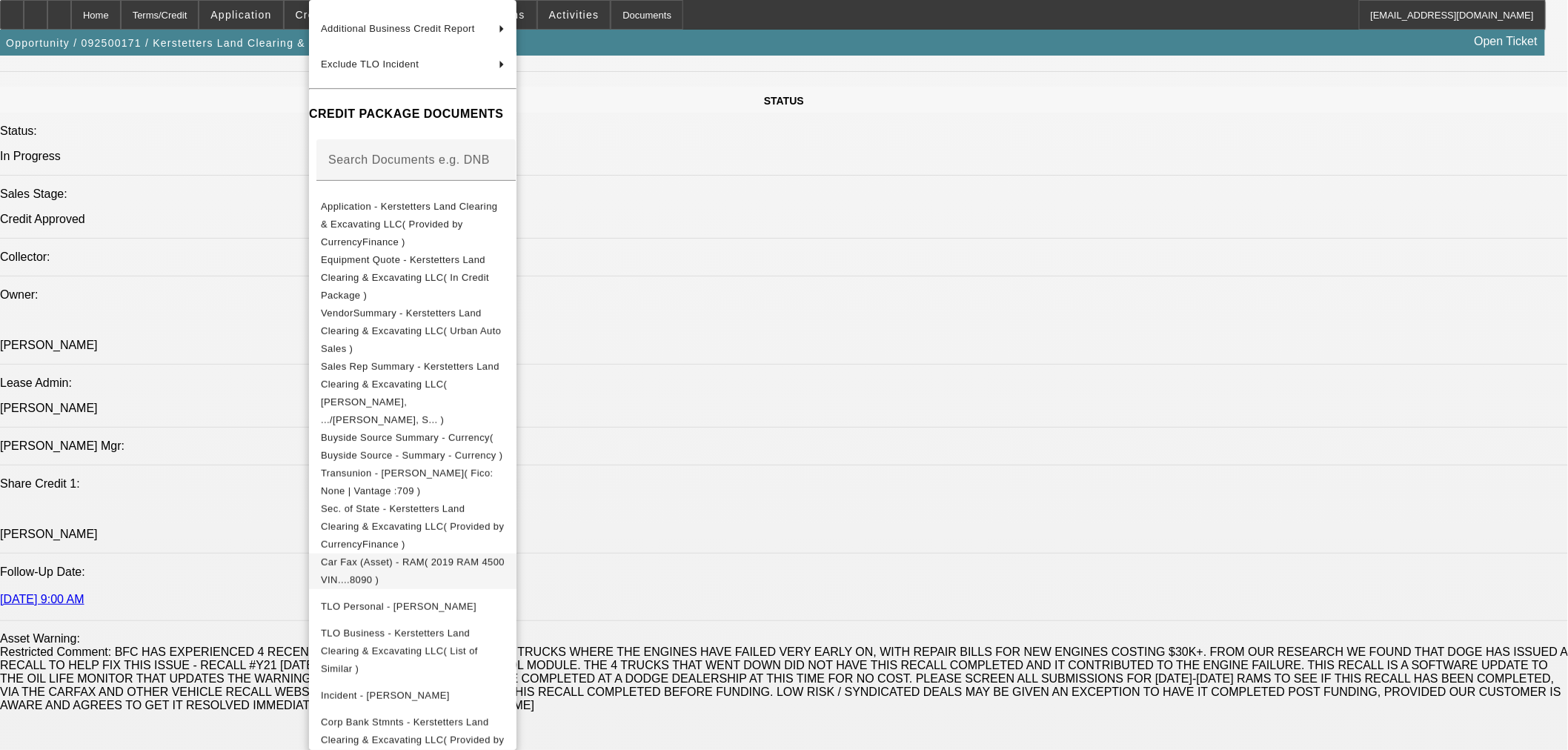
click at [487, 557] on span "Car Fax (Asset) - RAM( 2019 RAM 4500 VIN....8090 )" at bounding box center [412, 571] width 184 height 29
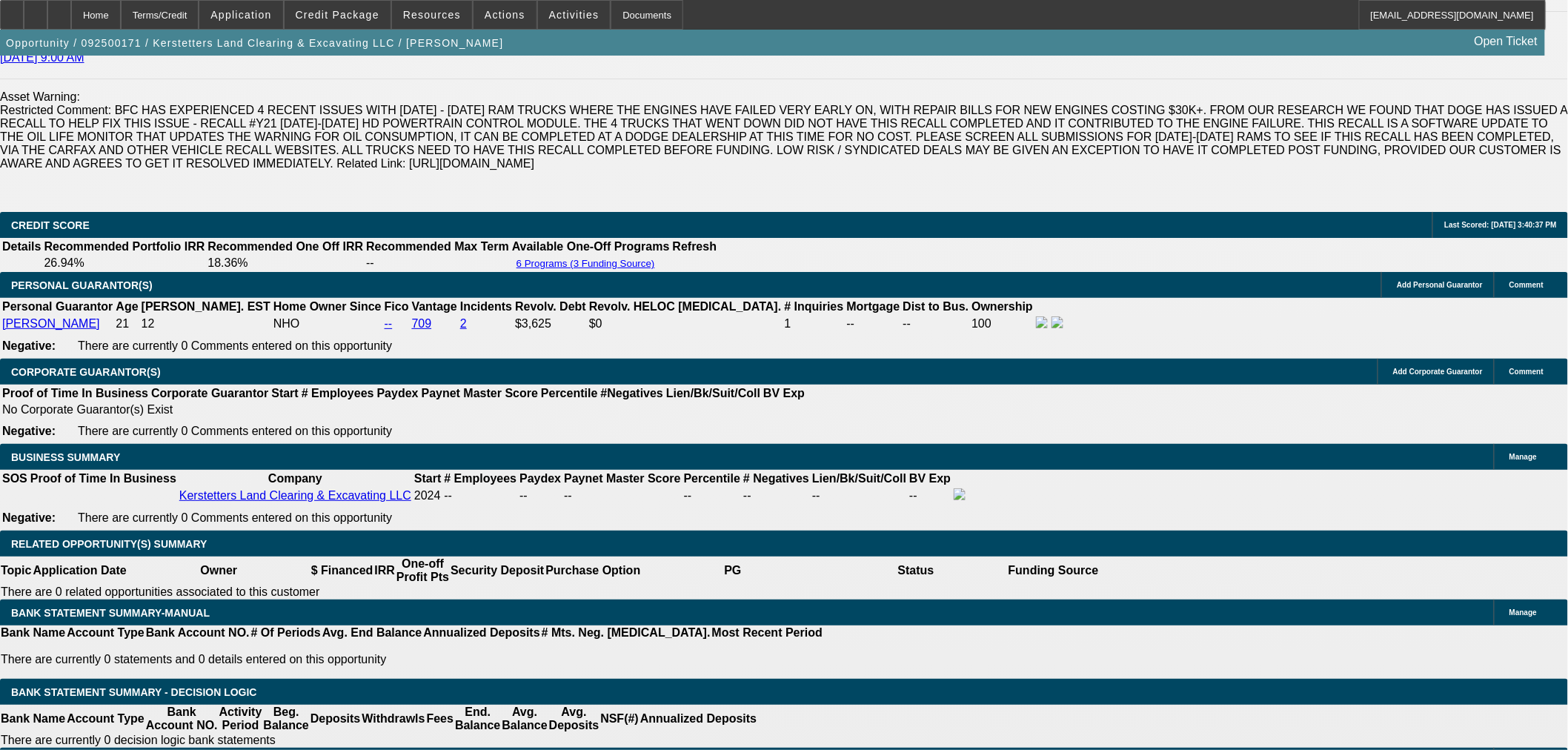
scroll to position [2196, 0]
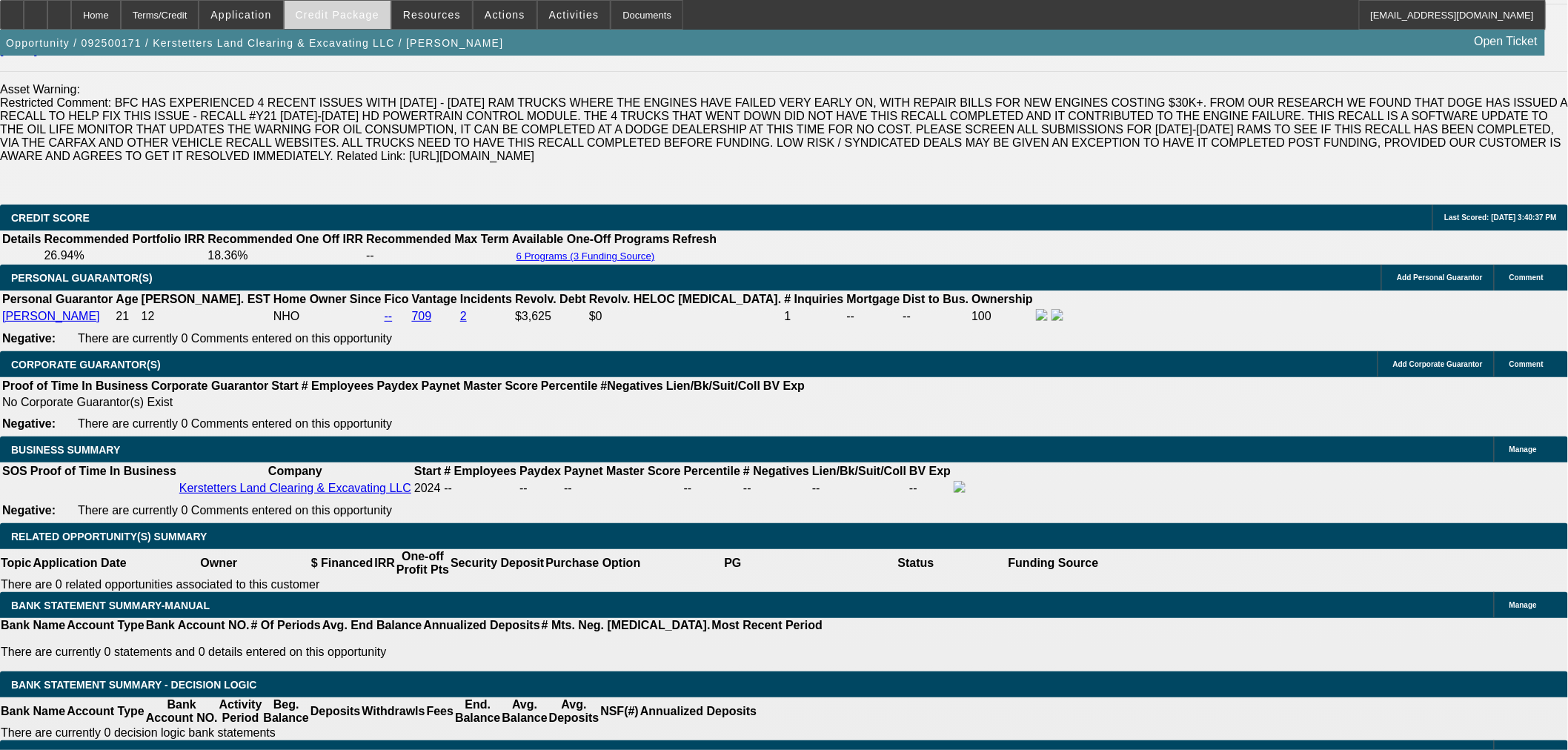
click at [328, 20] on button "Credit Package" at bounding box center [337, 15] width 106 height 29
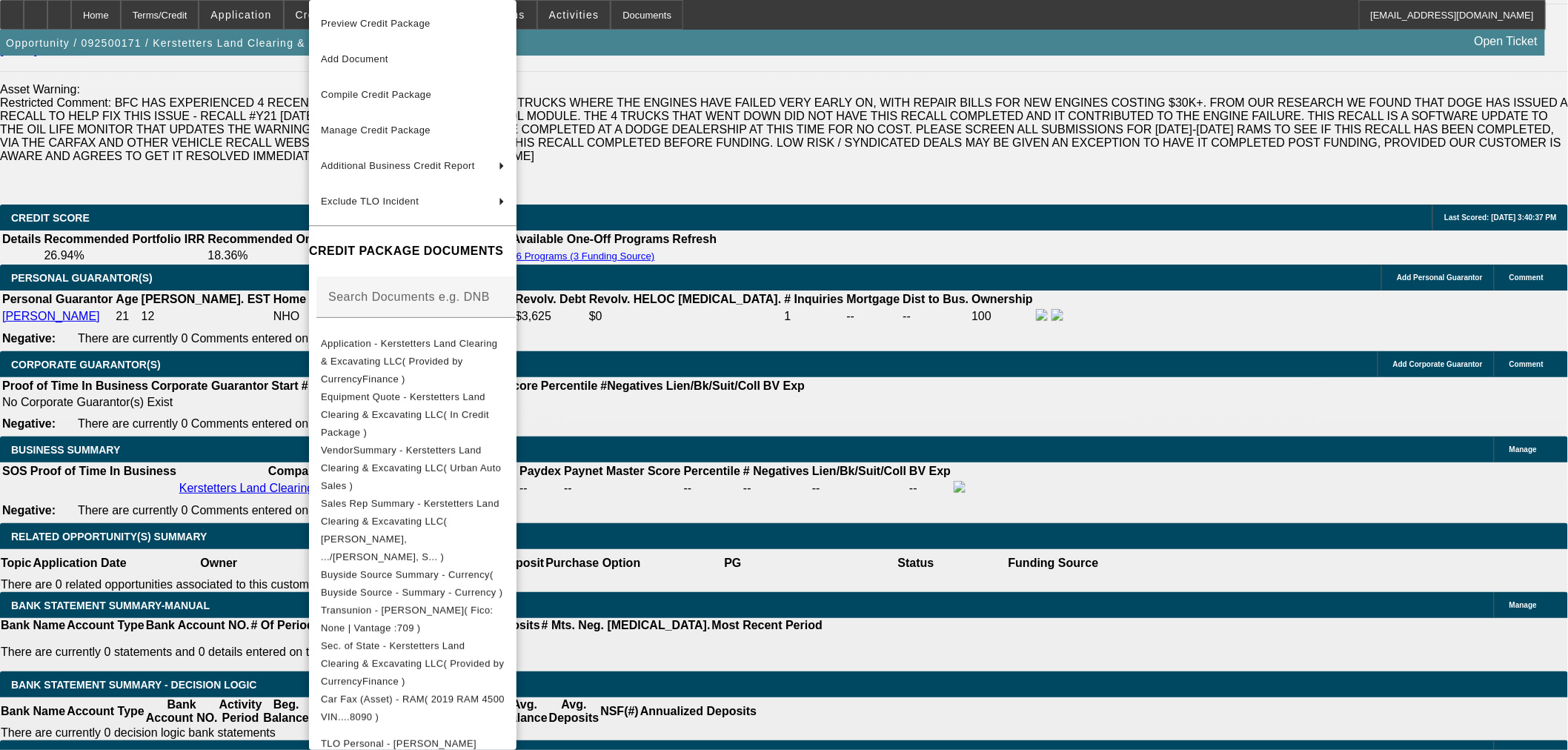
drag, startPoint x: 494, startPoint y: 395, endPoint x: 709, endPoint y: 395, distance: 215.0
click at [494, 395] on span "Equipment Quote - Kerstetters Land Clearing & Excavating LLC( In Credit Package…" at bounding box center [412, 415] width 184 height 53
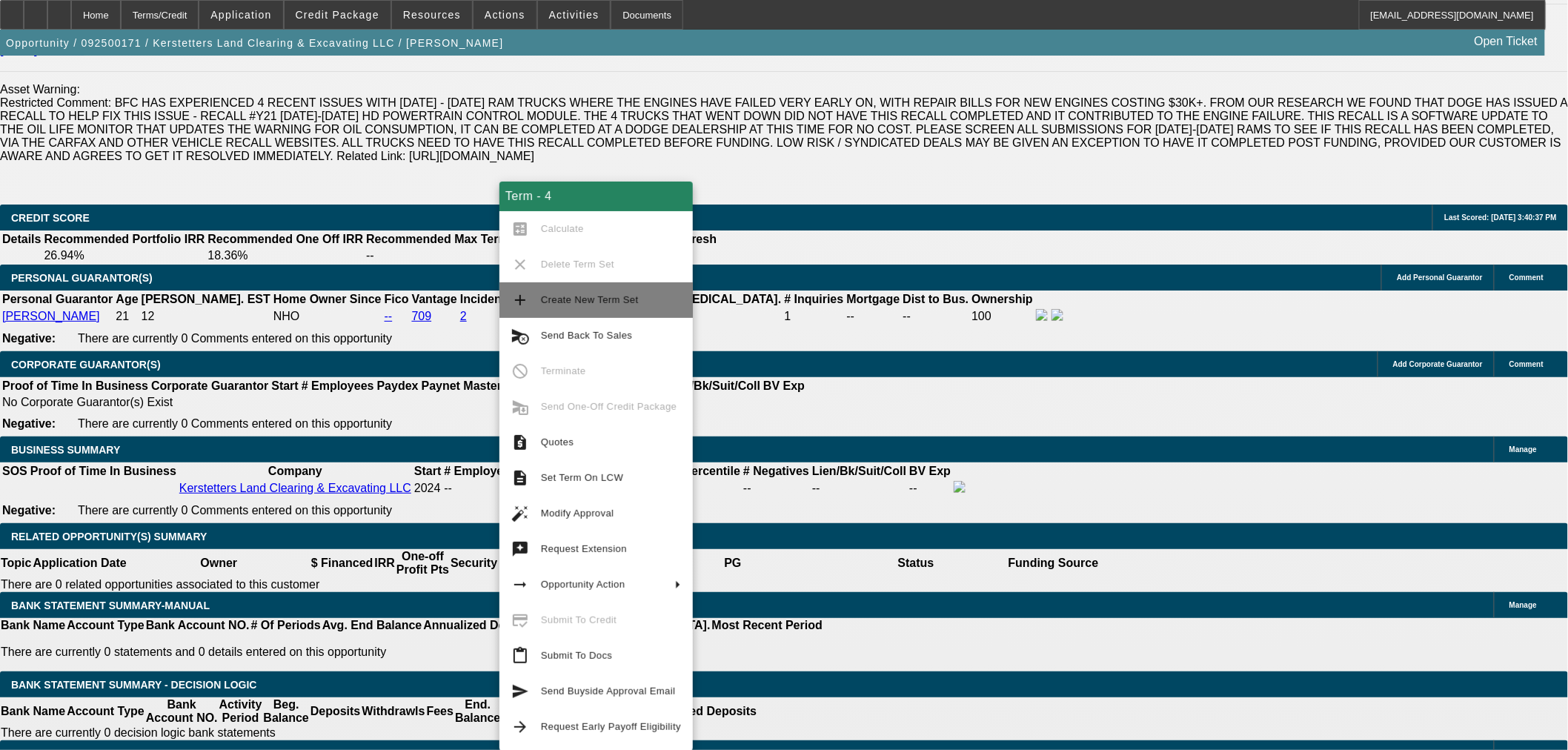
click at [618, 295] on span "Create New Term Set" at bounding box center [590, 299] width 98 height 11
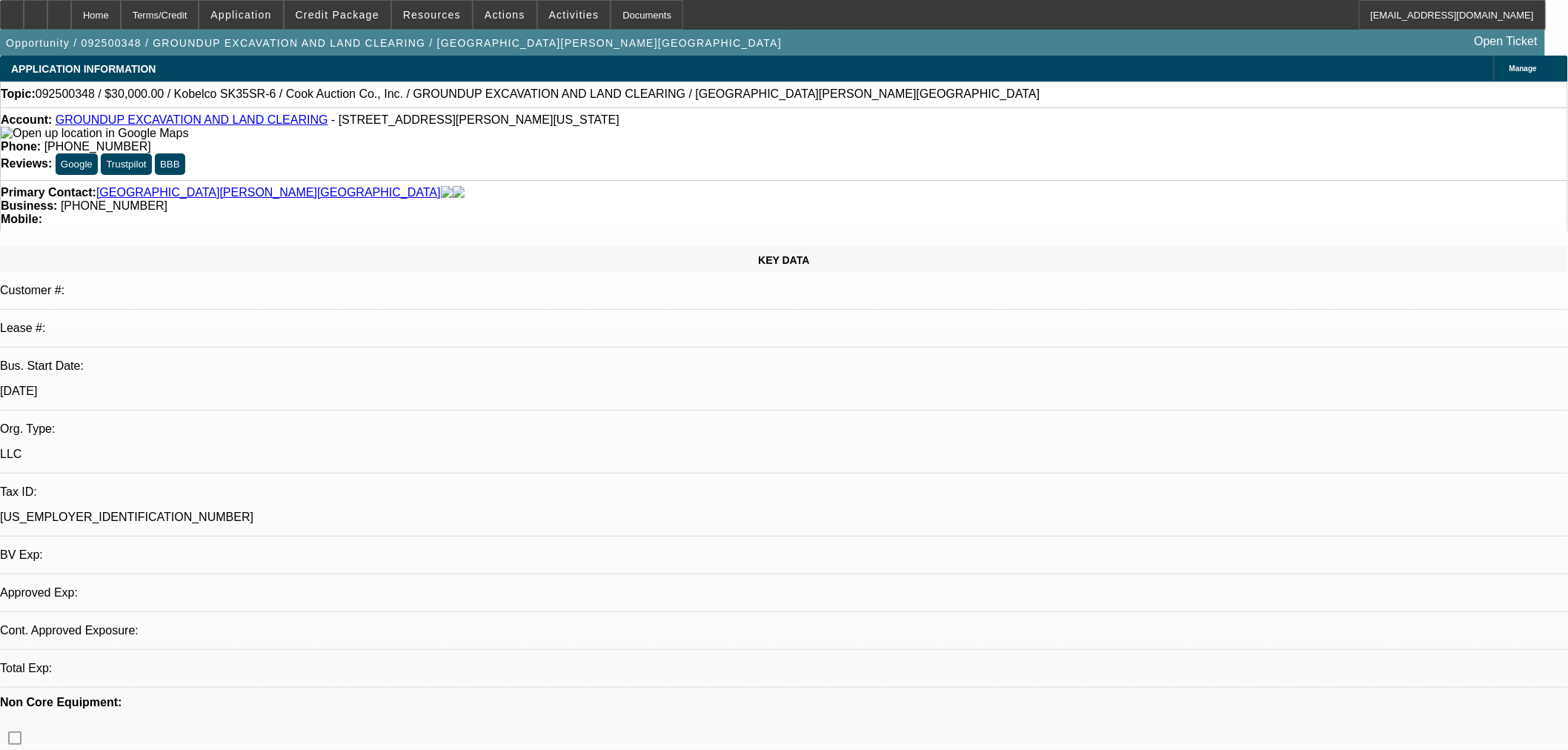
select select "0"
select select "2"
select select "0"
select select "6"
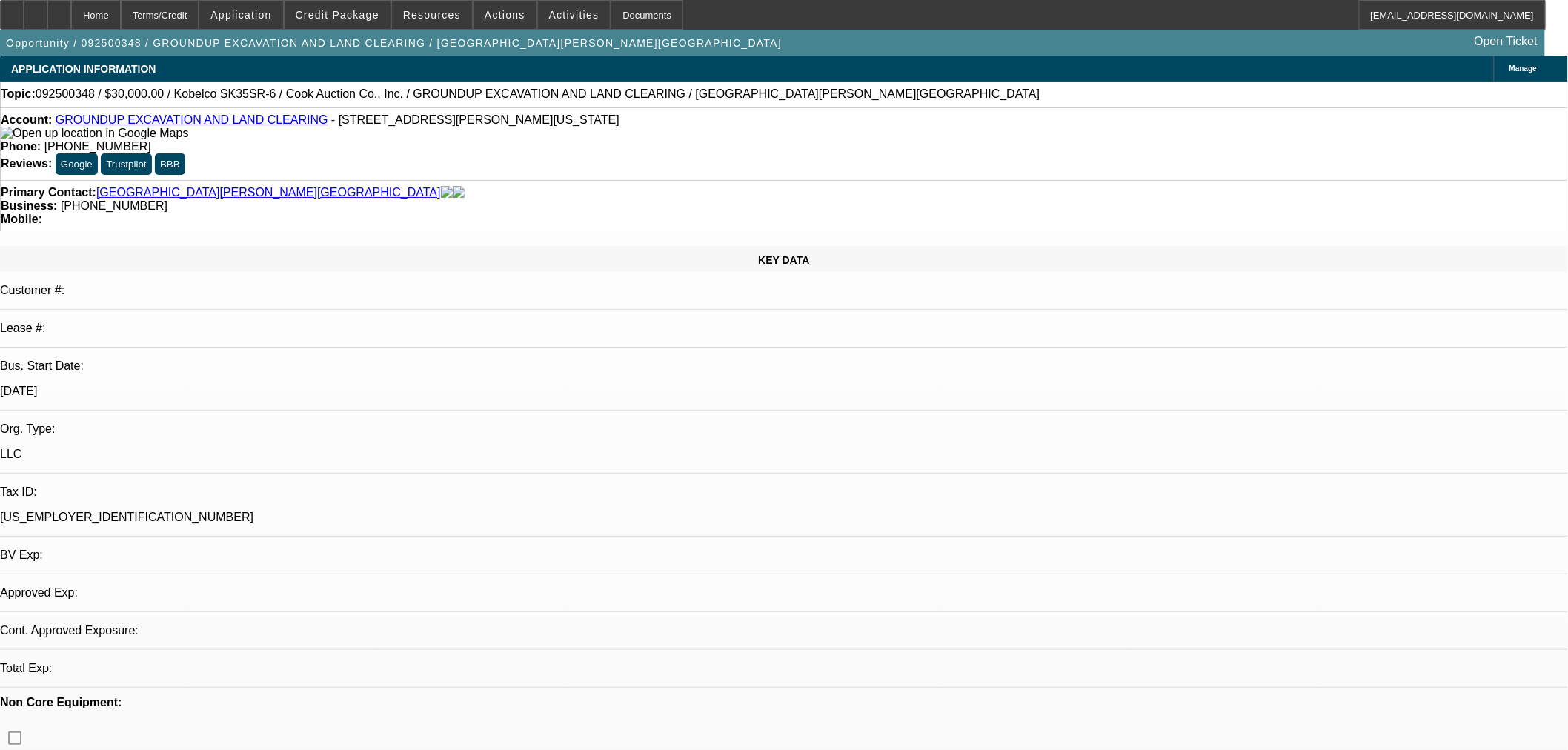
select select "0.15"
select select "2"
select select "0"
select select "6"
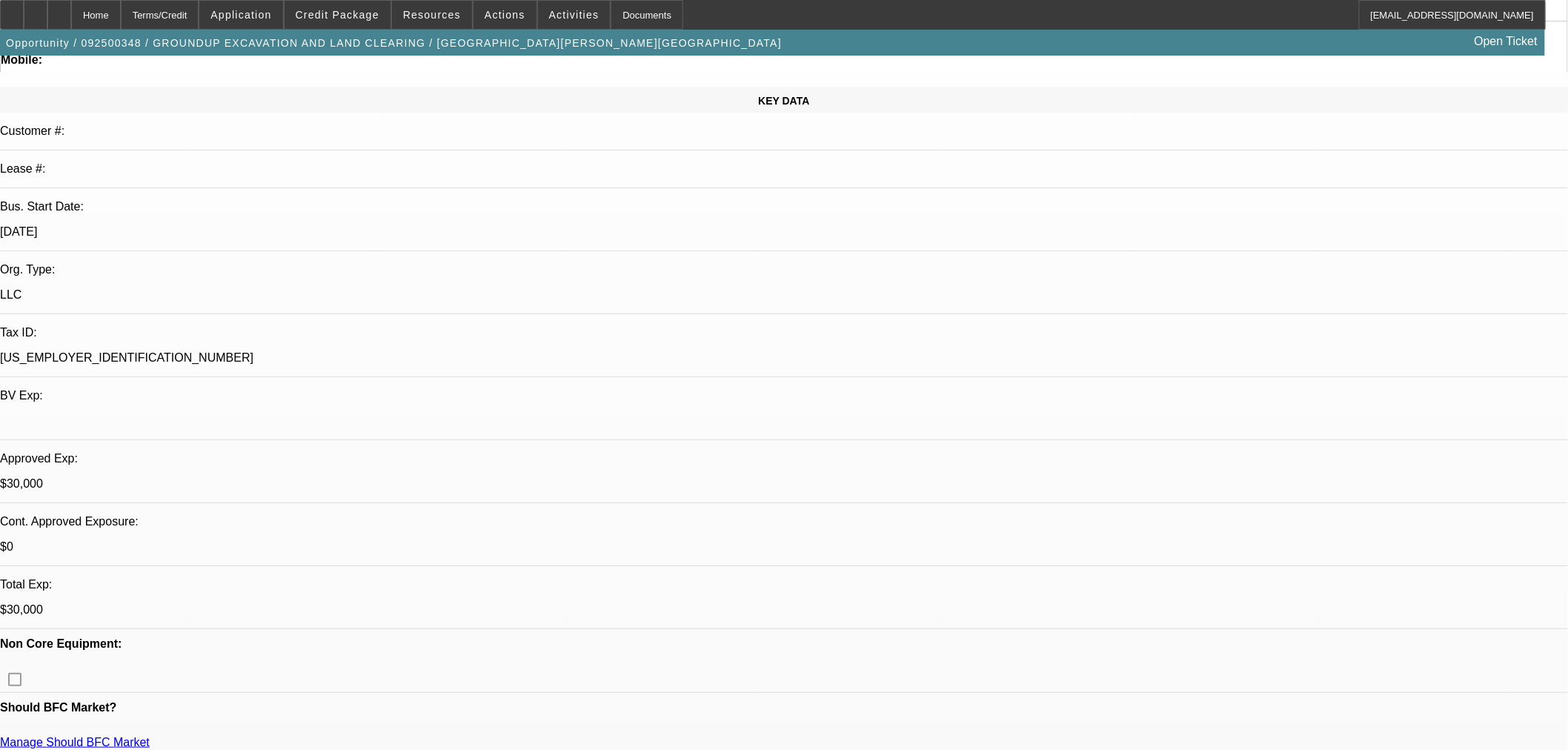
scroll to position [412, 0]
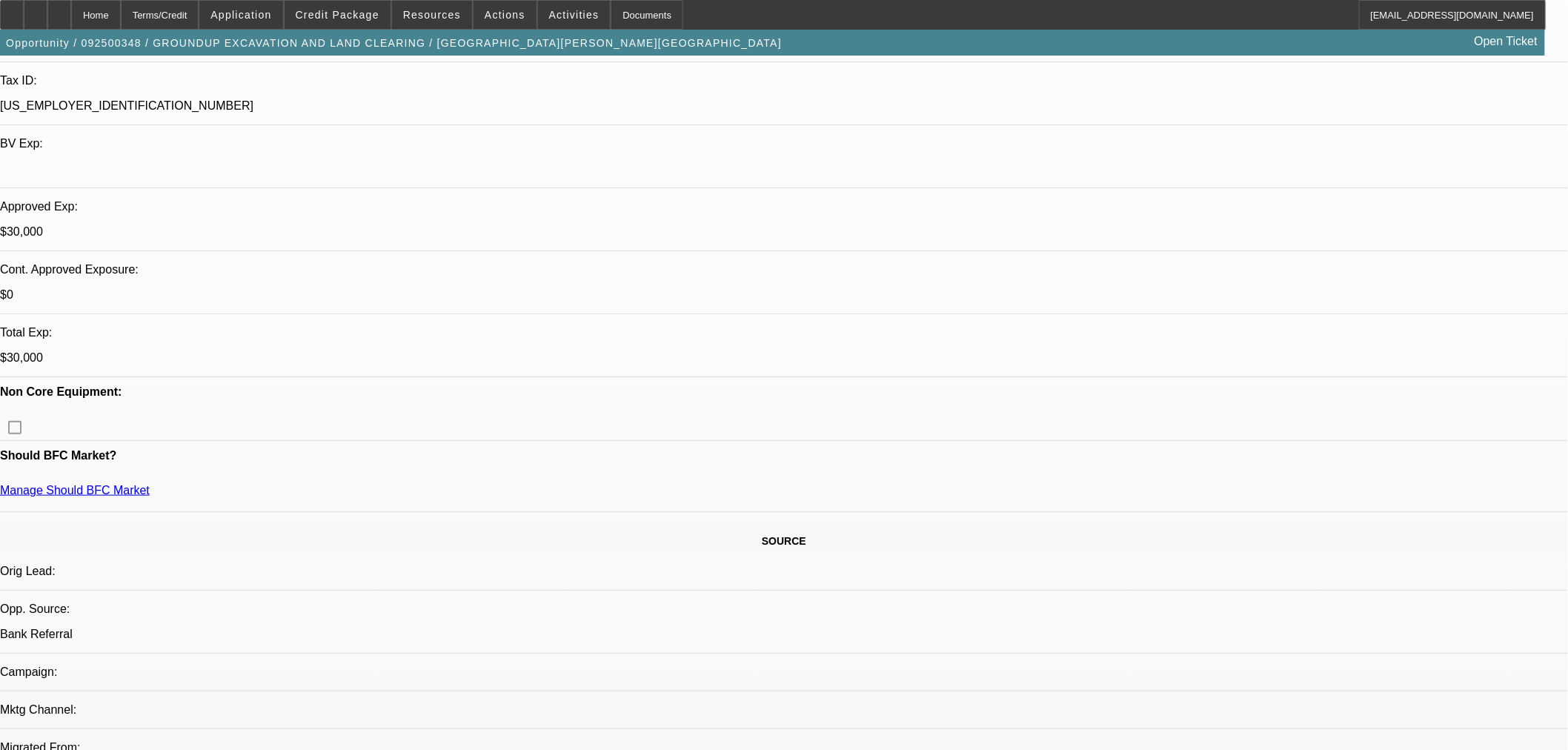
drag, startPoint x: 1349, startPoint y: 649, endPoint x: 1180, endPoint y: 646, distance: 169.0
copy td "[PERSON_NAME][EMAIL_ADDRESS][DOMAIN_NAME]"
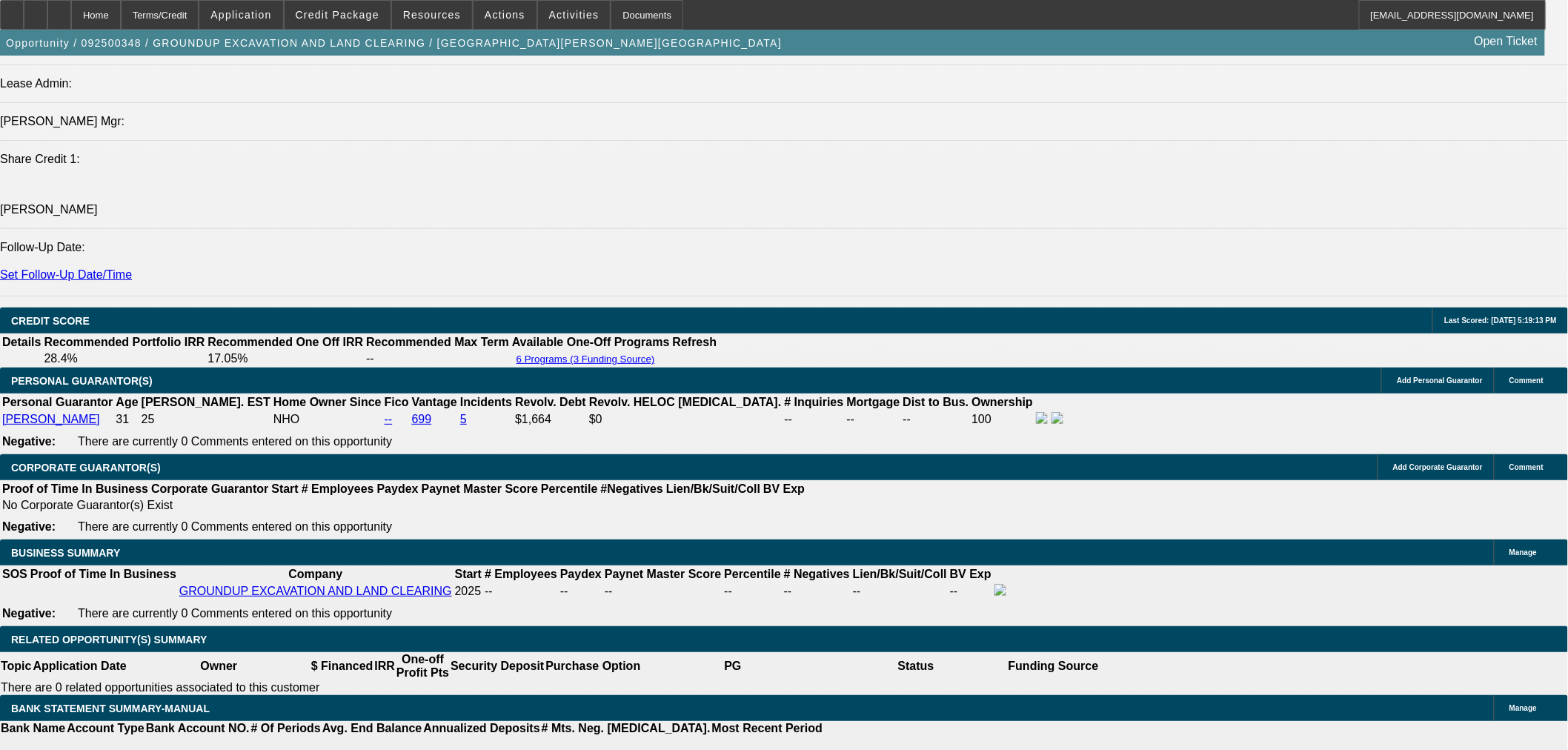
scroll to position [2058, 0]
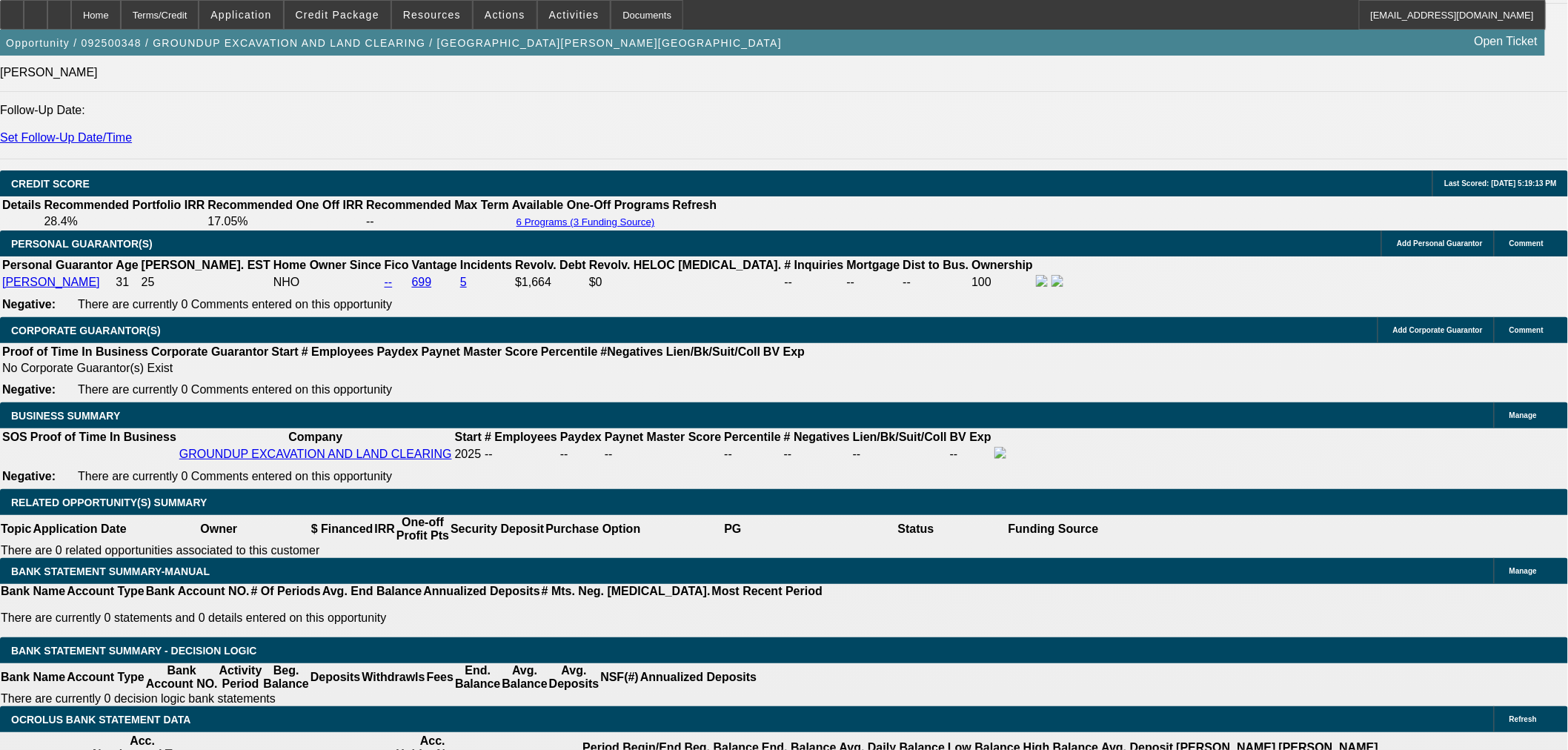
drag, startPoint x: 1269, startPoint y: 664, endPoint x: 1181, endPoint y: 667, distance: 88.1
copy td "[PHONE_NUMBER]"
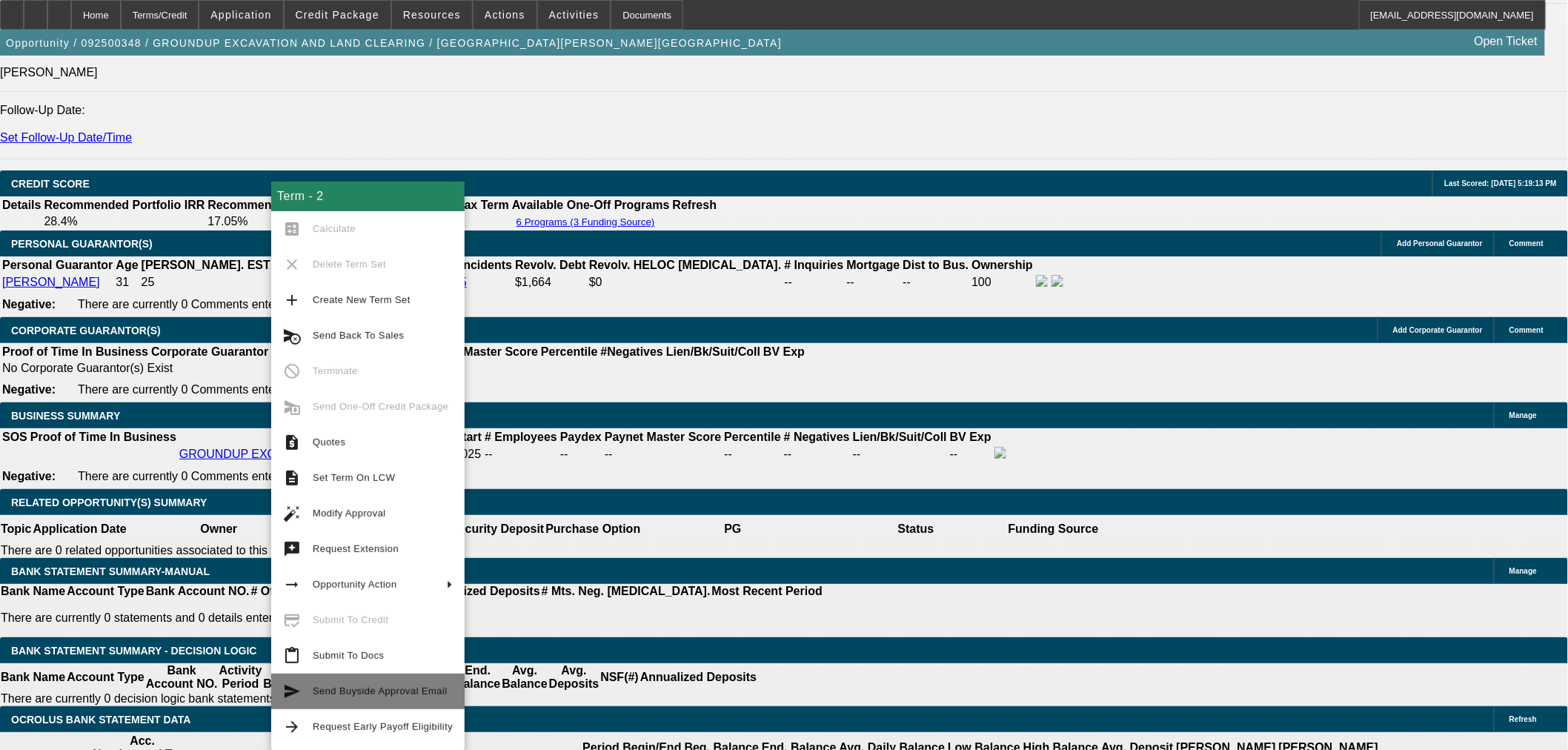
click at [398, 684] on span "Send Buyside Approval Email" at bounding box center [382, 691] width 140 height 18
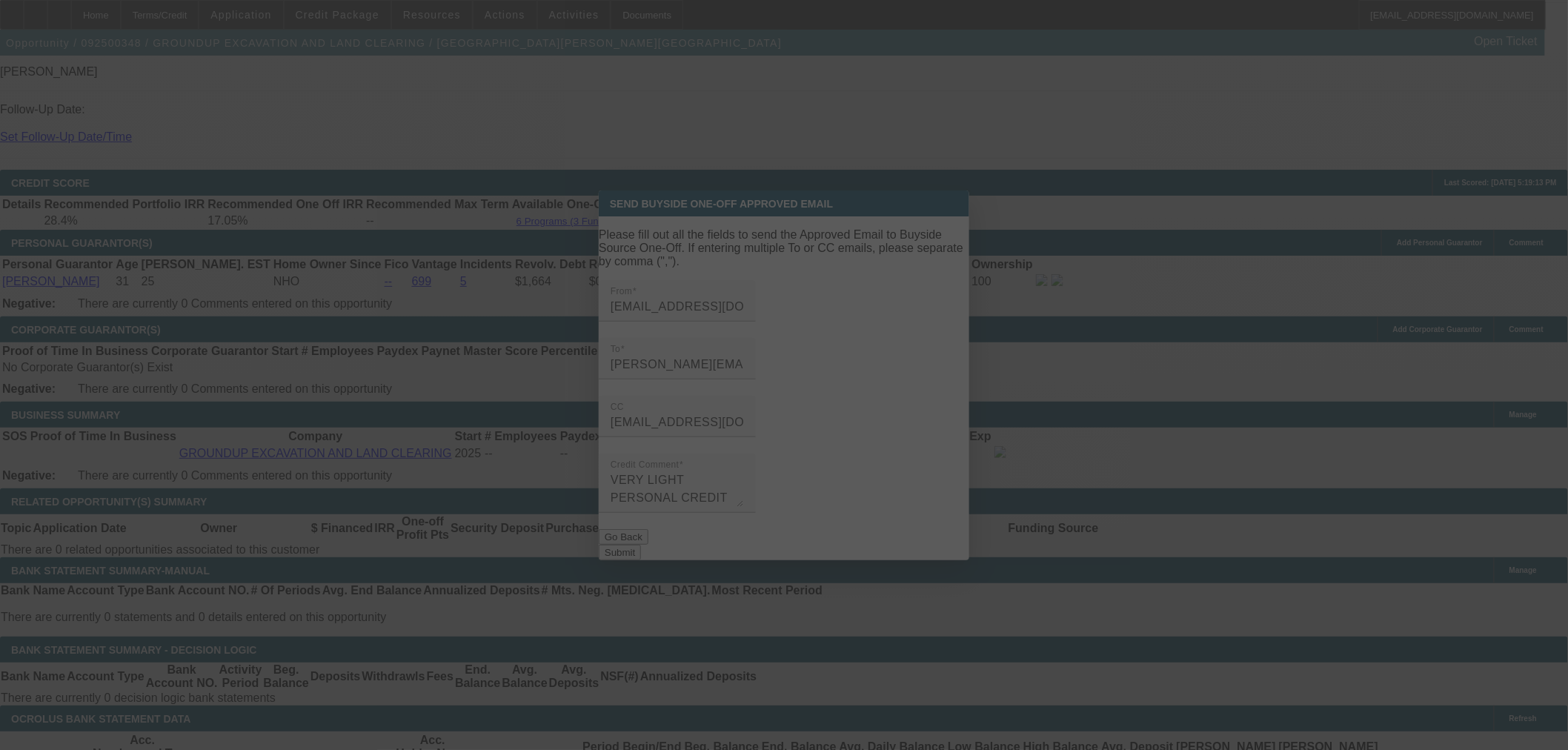
scroll to position [0, 0]
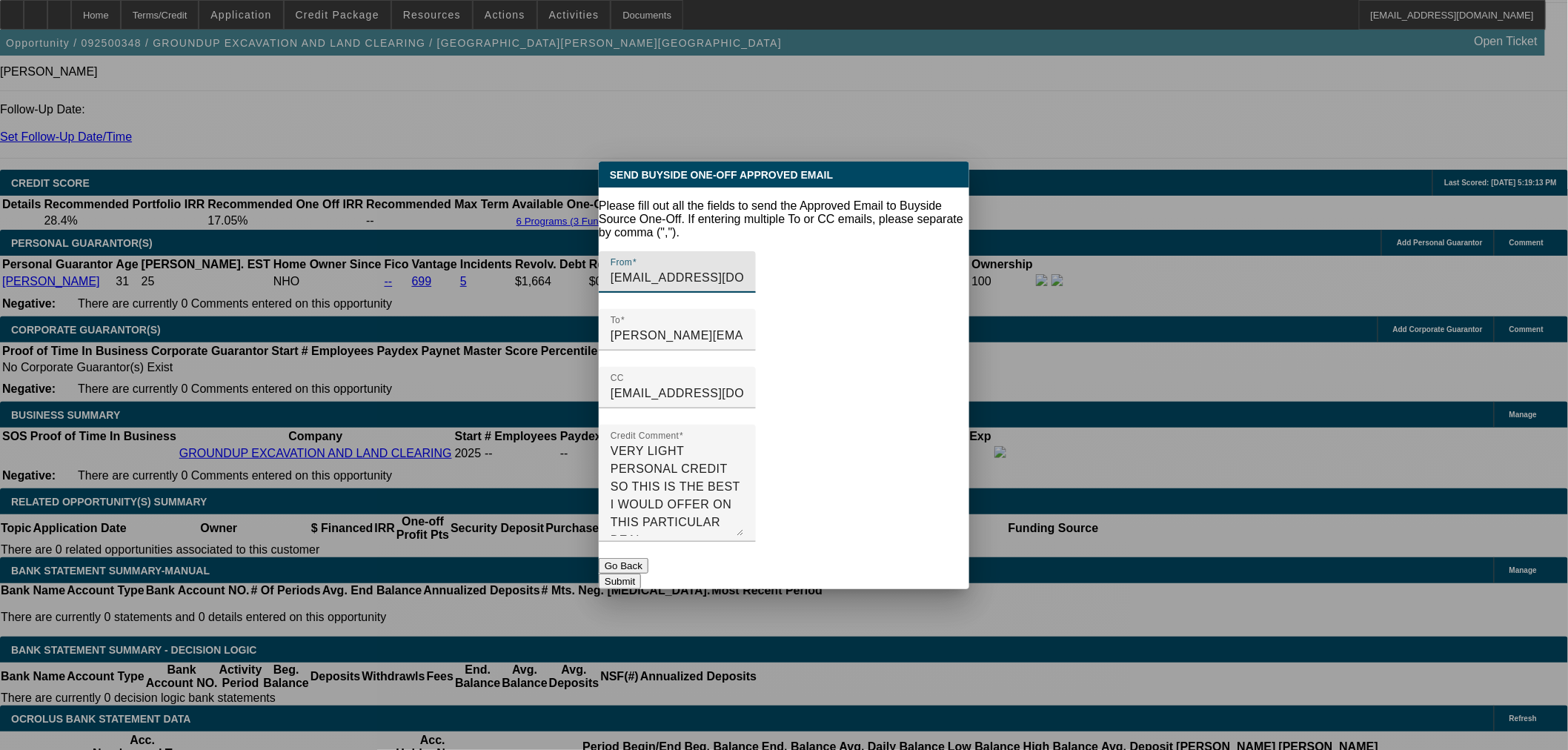
drag, startPoint x: 941, startPoint y: 482, endPoint x: 935, endPoint y: 540, distance: 58.3
click at [935, 540] on form "Please fill out all the fields to send the Approved Email to Buyside Source One…" at bounding box center [784, 395] width 371 height 390
click at [649, 558] on button "Go Back" at bounding box center [624, 565] width 50 height 15
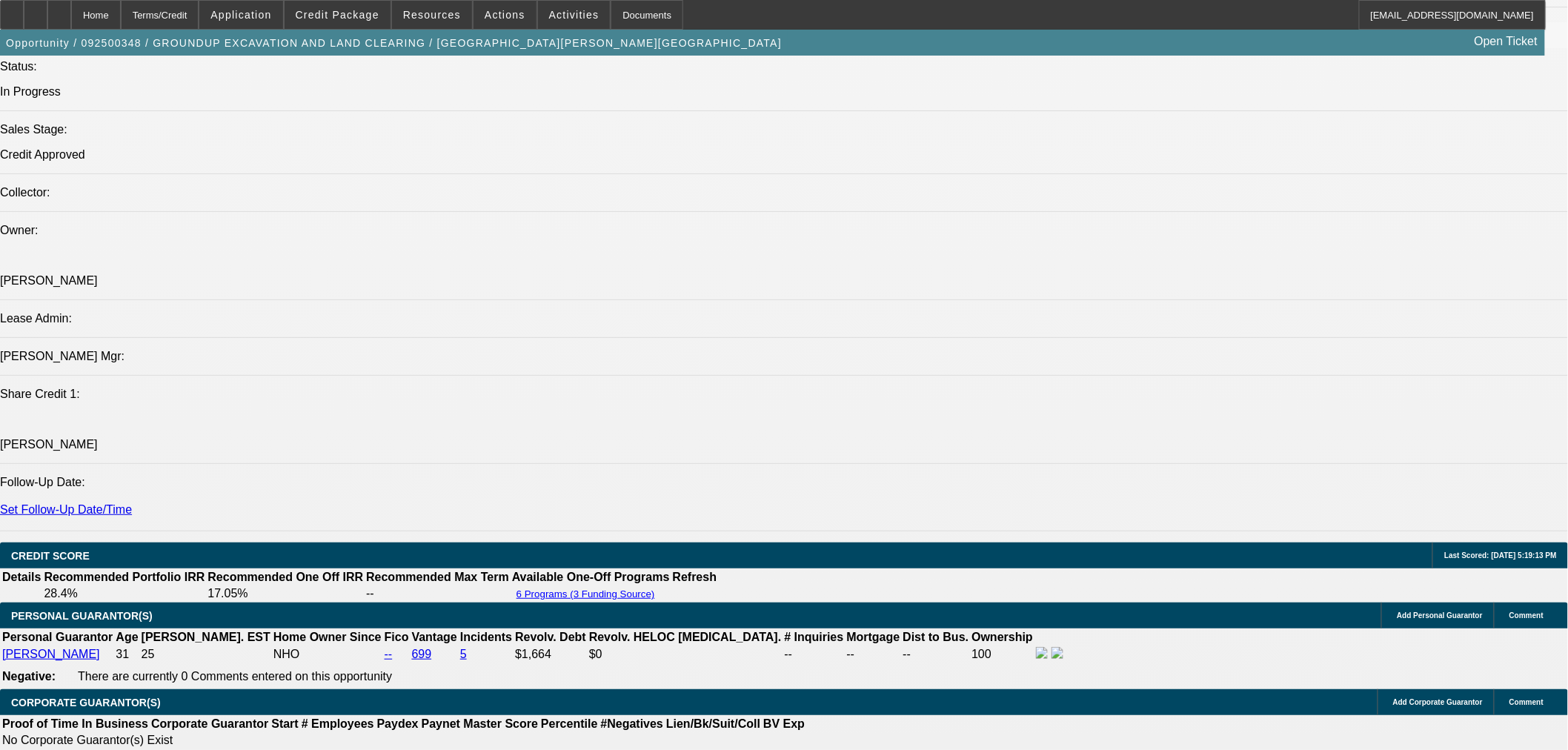
scroll to position [1646, 0]
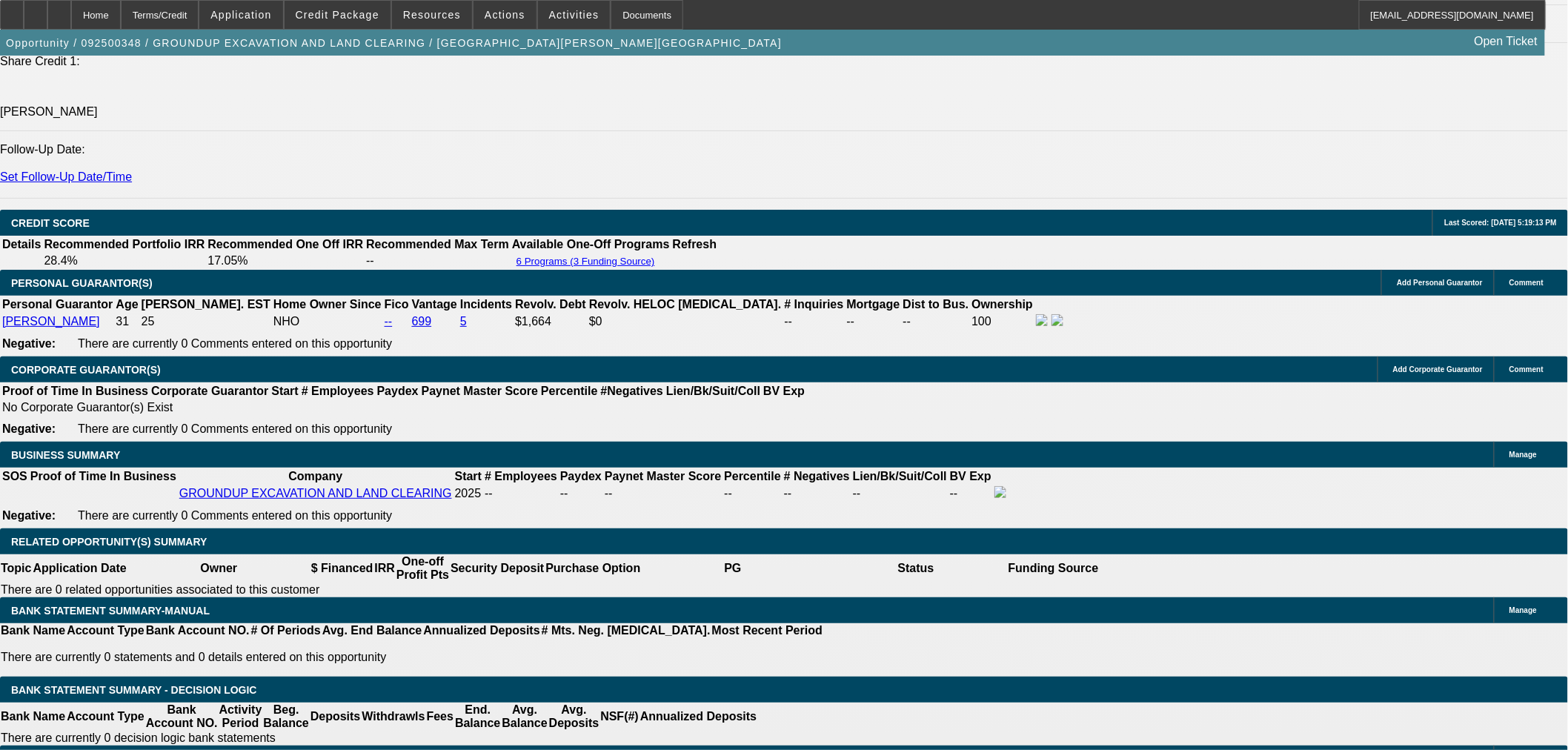
scroll to position [2058, 0]
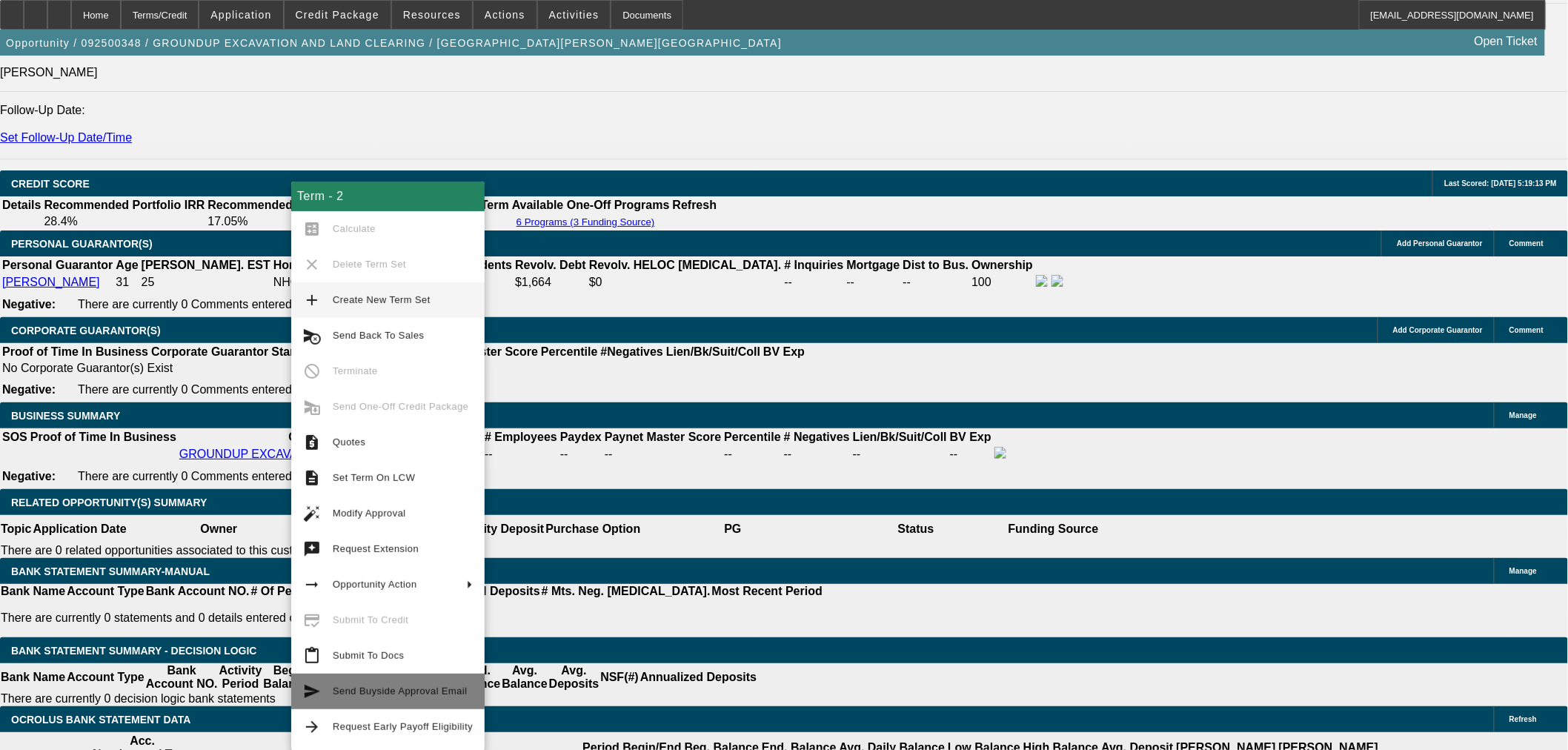
click at [389, 694] on span "Send Buyside Approval Email" at bounding box center [399, 690] width 135 height 11
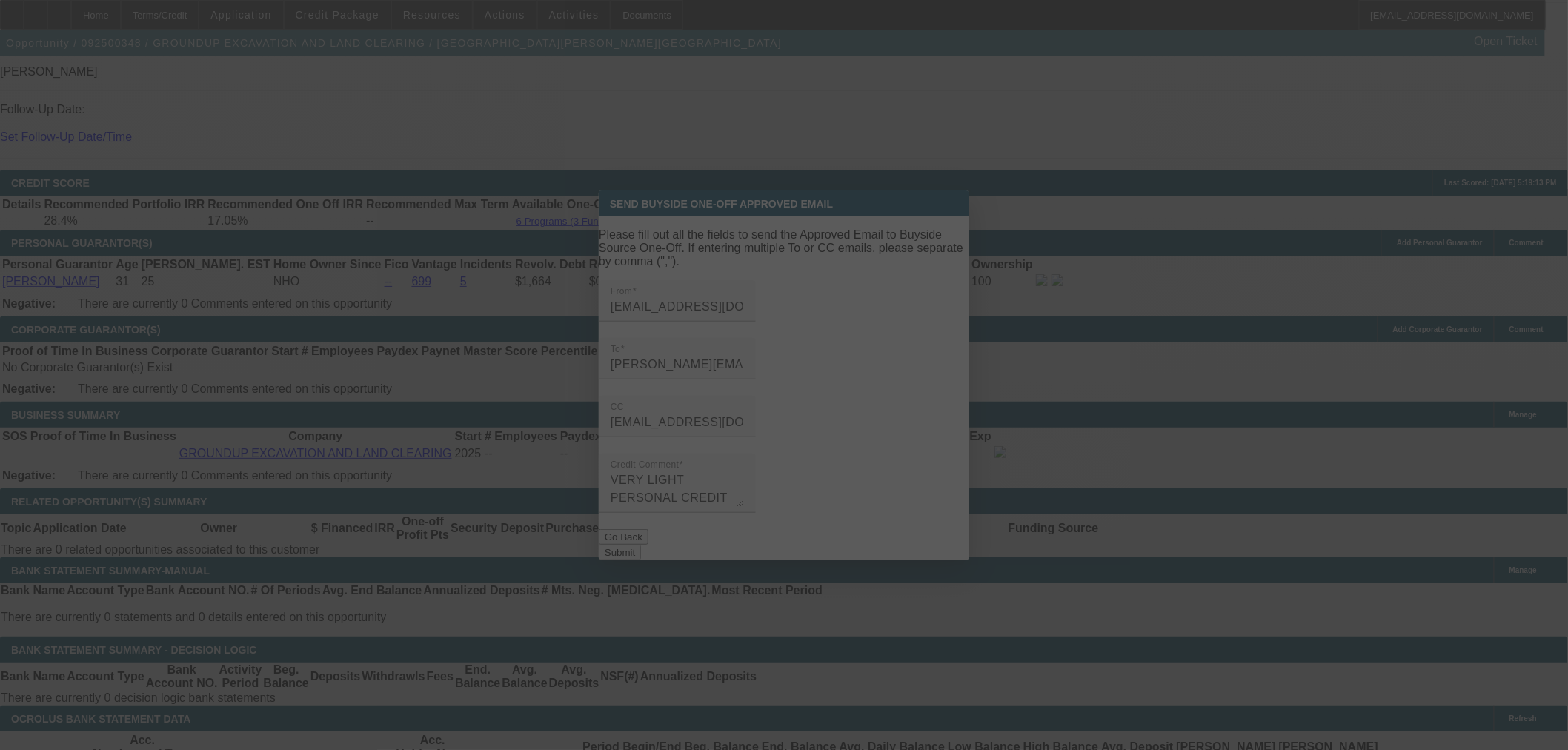
scroll to position [0, 0]
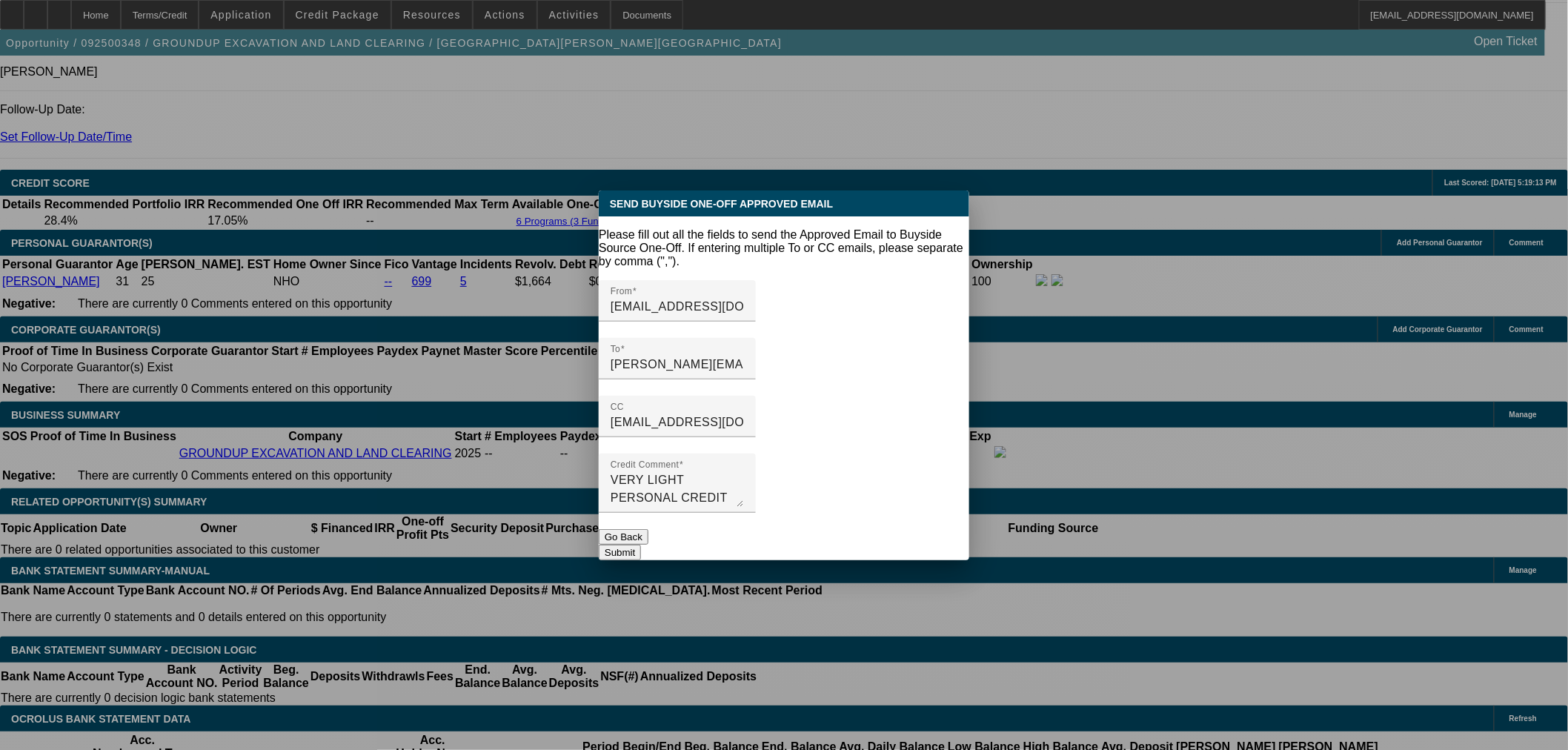
click at [641, 544] on button "Submit" at bounding box center [619, 551] width 42 height 15
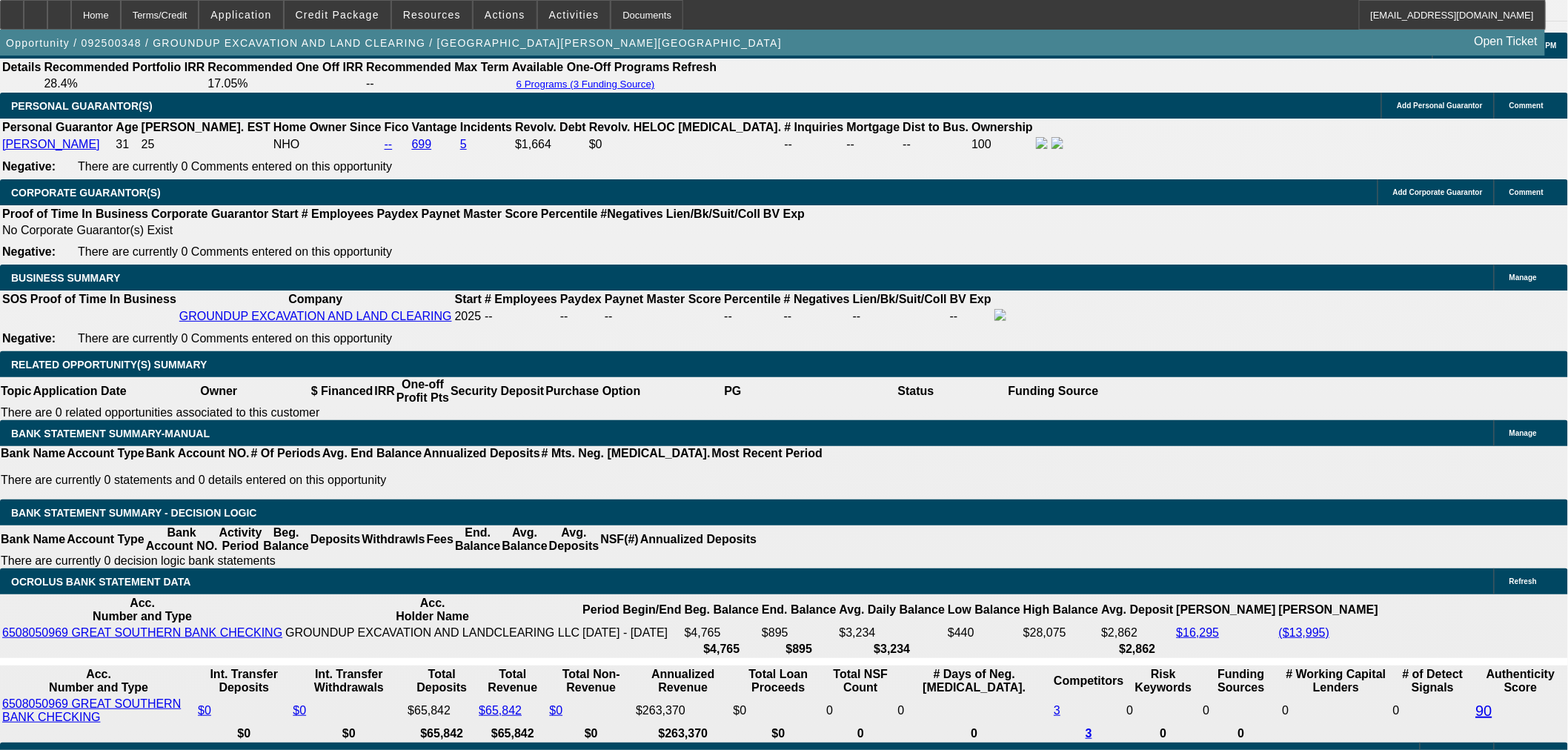
scroll to position [2058, 0]
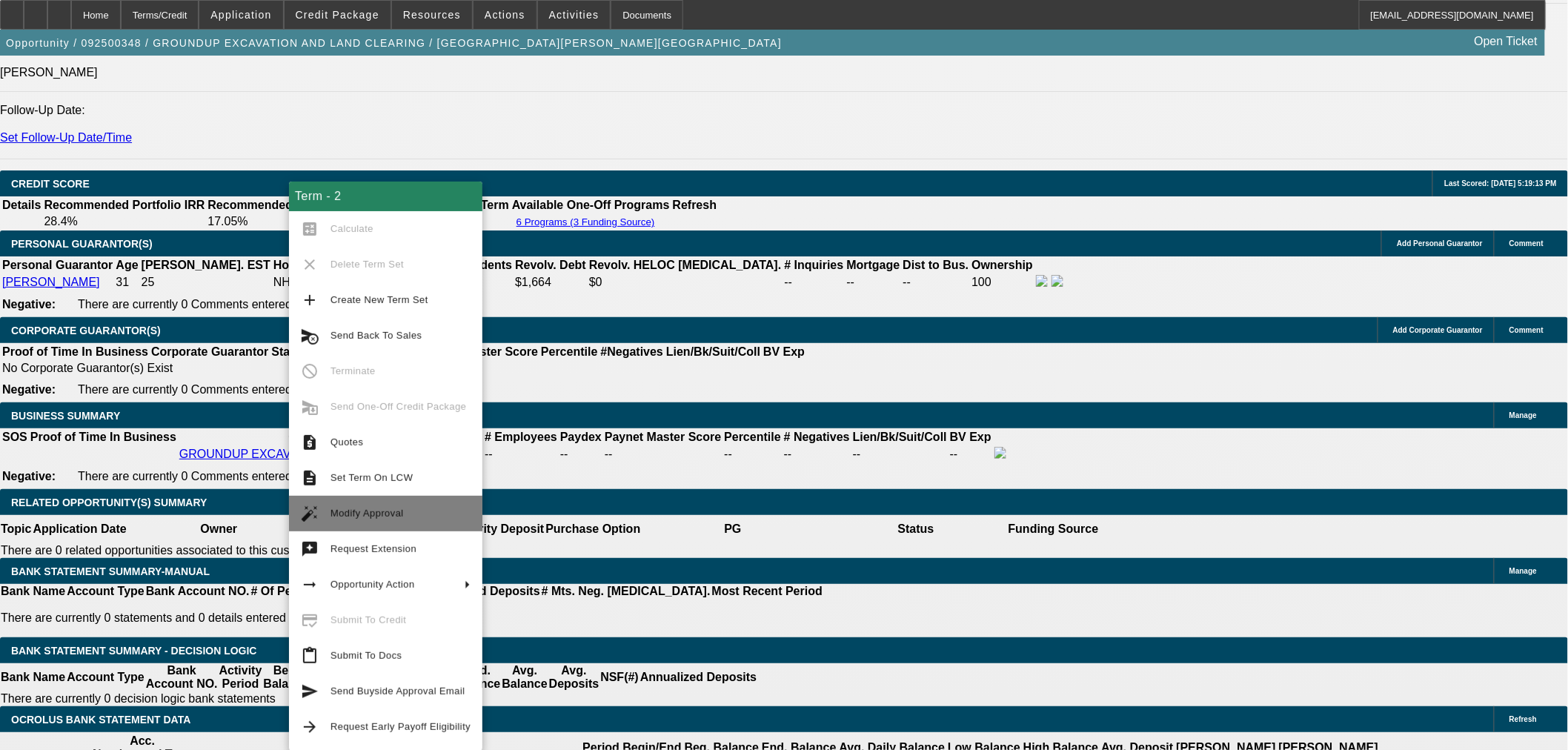
click at [420, 519] on span "Modify Approval" at bounding box center [400, 513] width 140 height 18
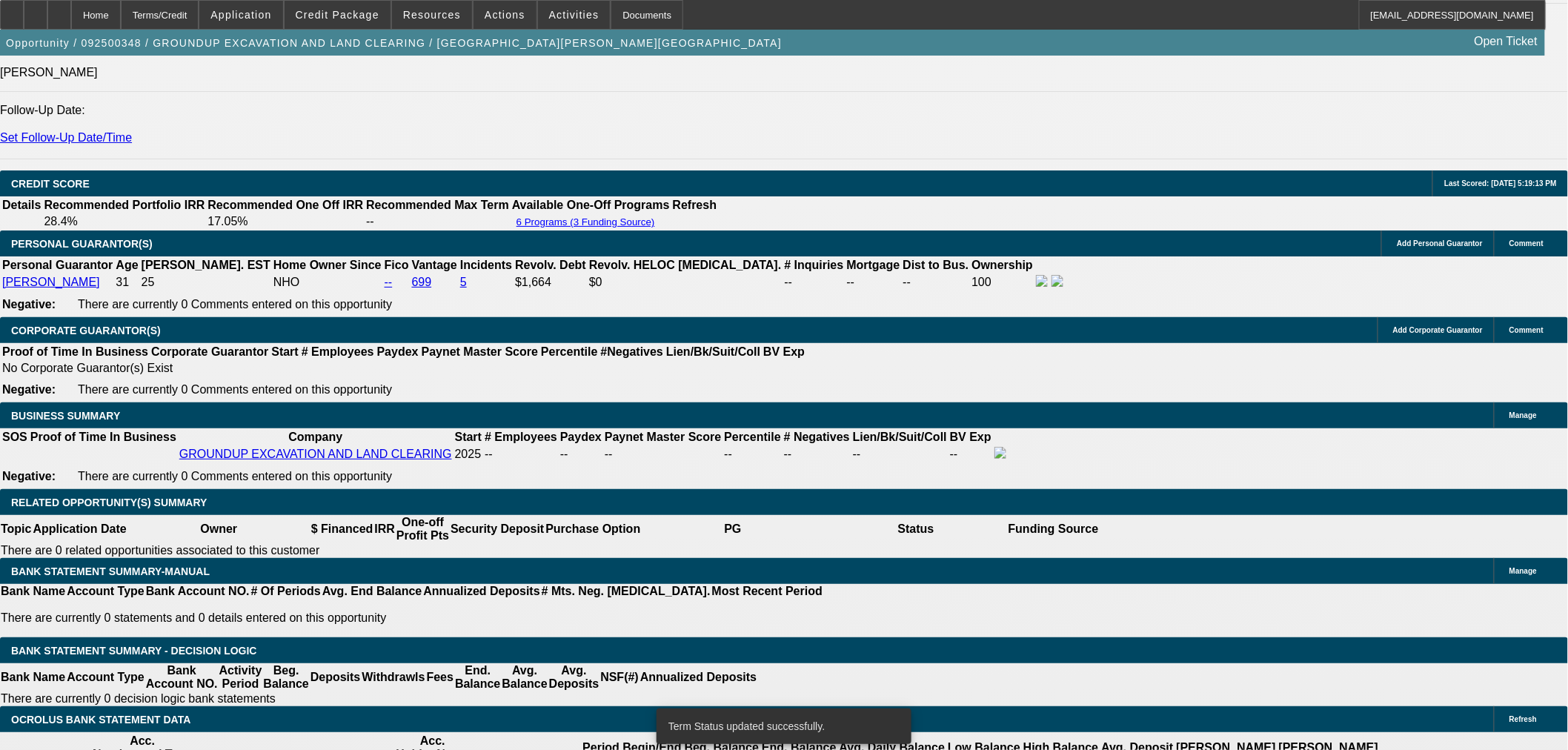
select select "0"
select select "2"
select select "0"
select select "6"
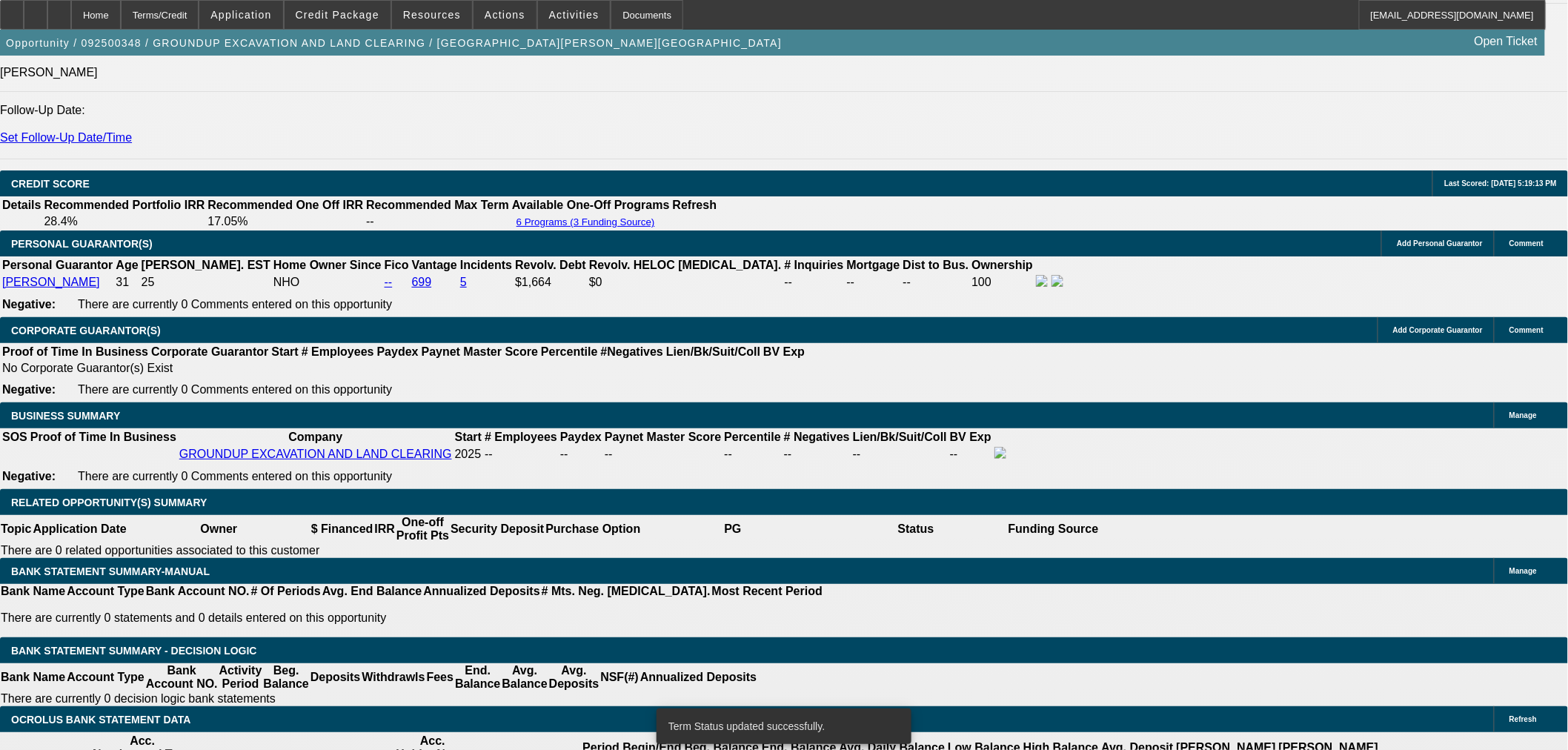
select select "0"
select select "2"
select select "0"
select select "6"
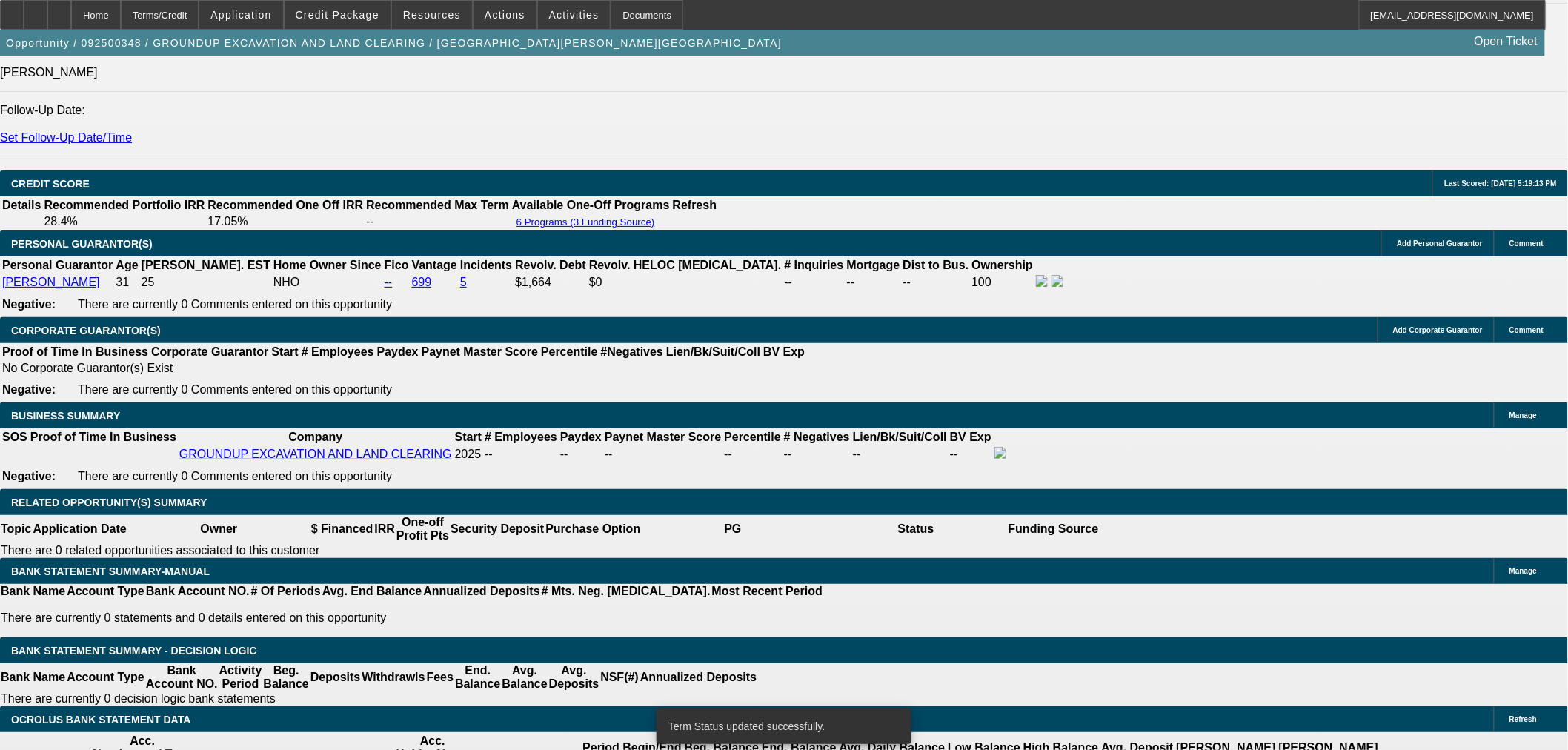
select select "0.15"
select select "2"
select select "0"
select select "6"
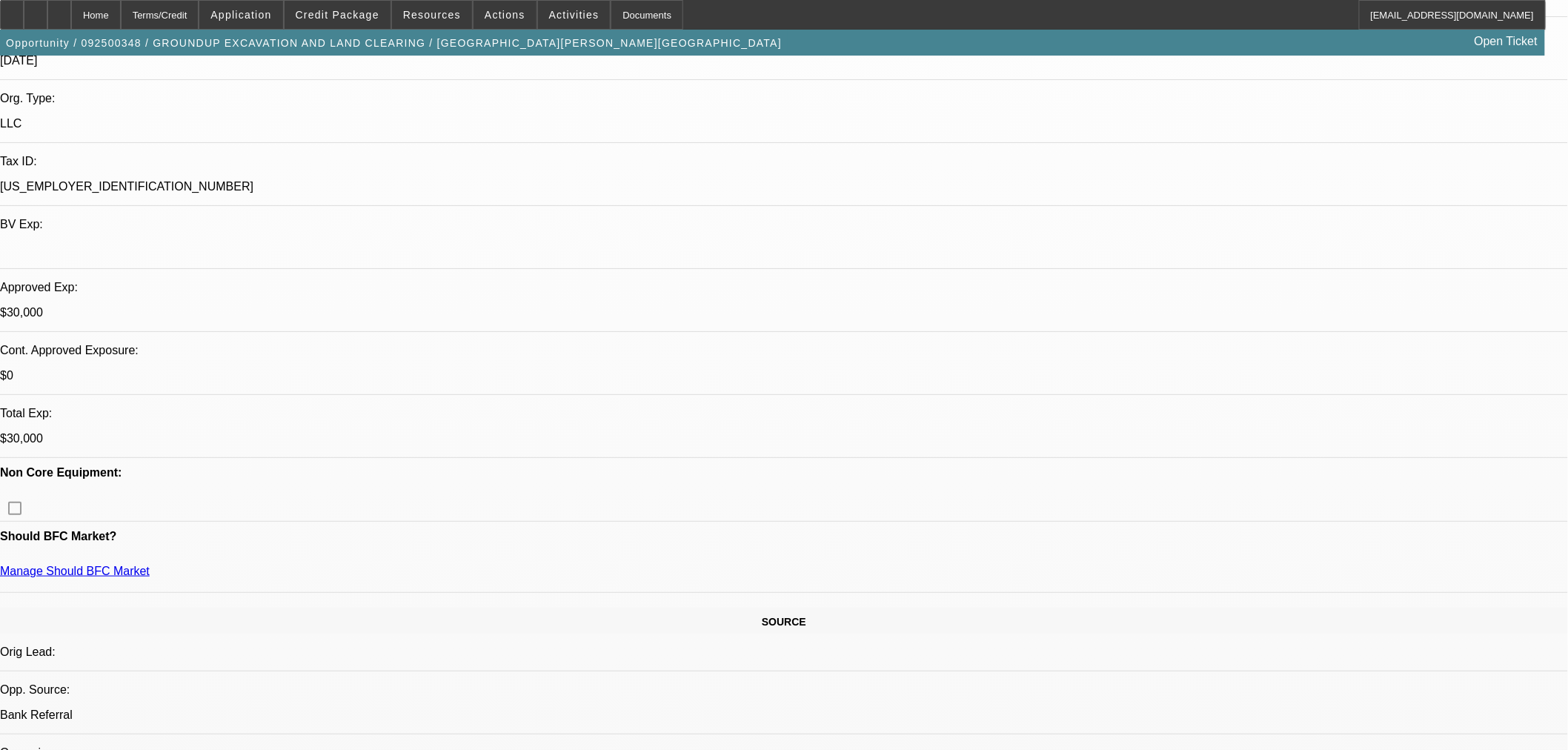
scroll to position [274, 0]
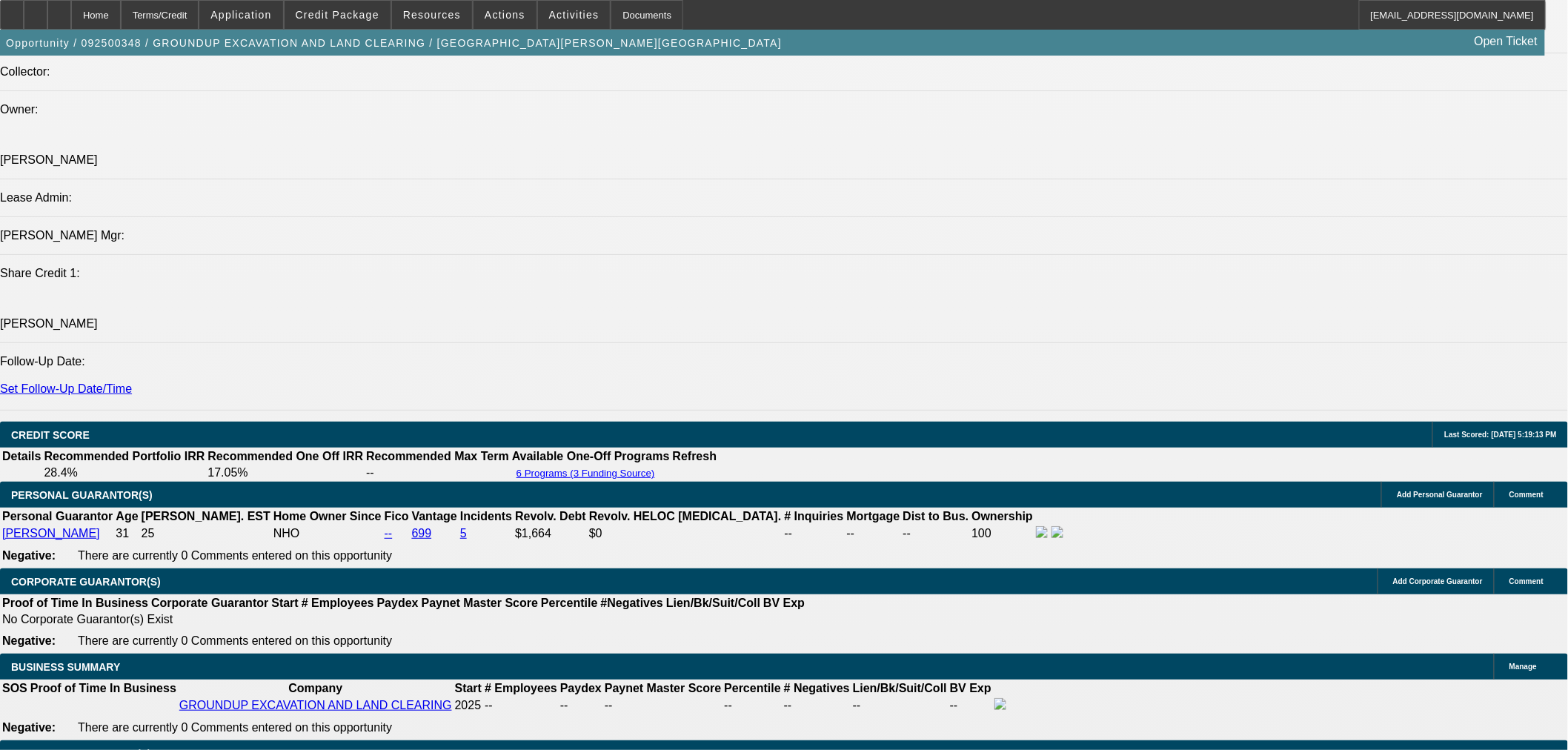
scroll to position [1783, 0]
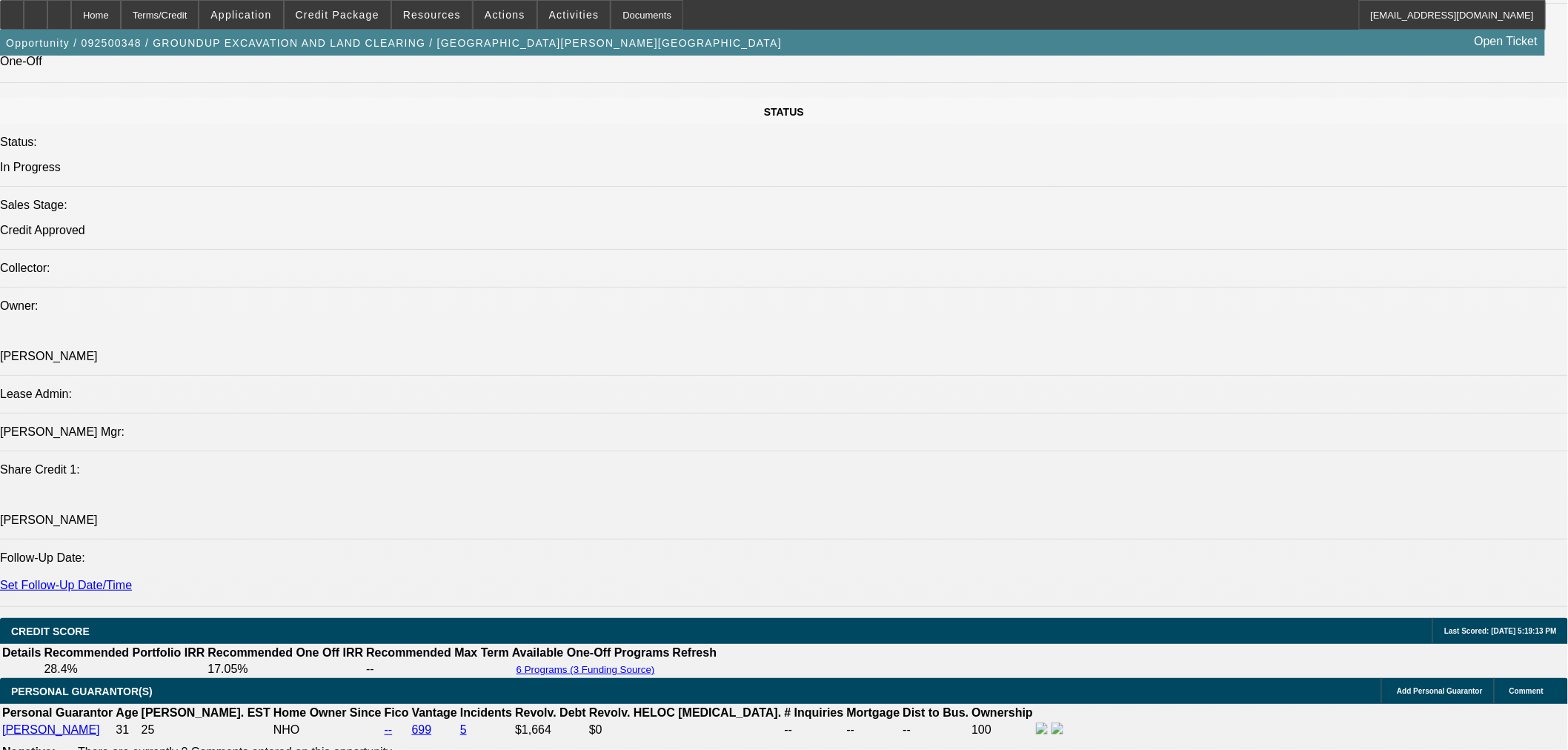
scroll to position [1646, 0]
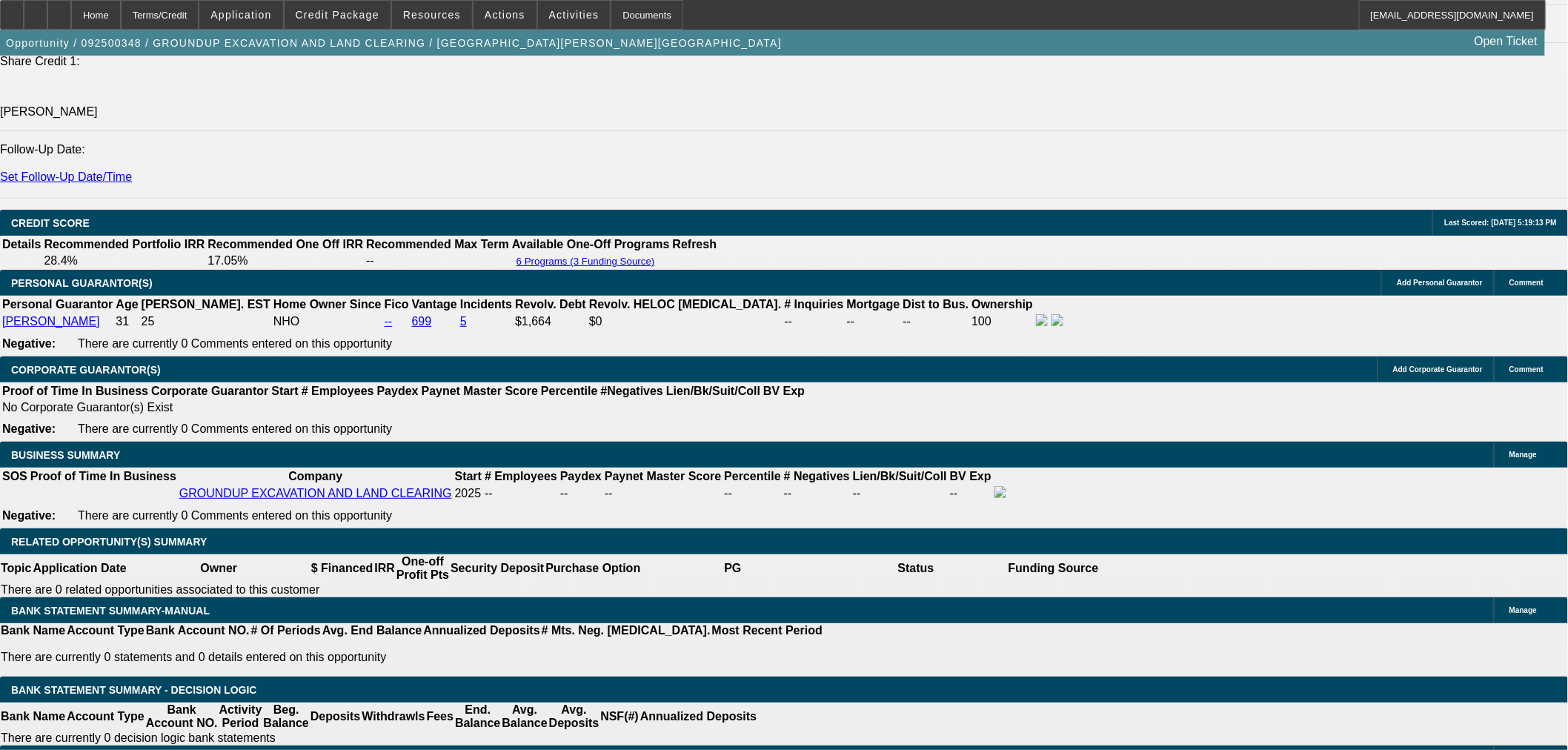
scroll to position [2058, 0]
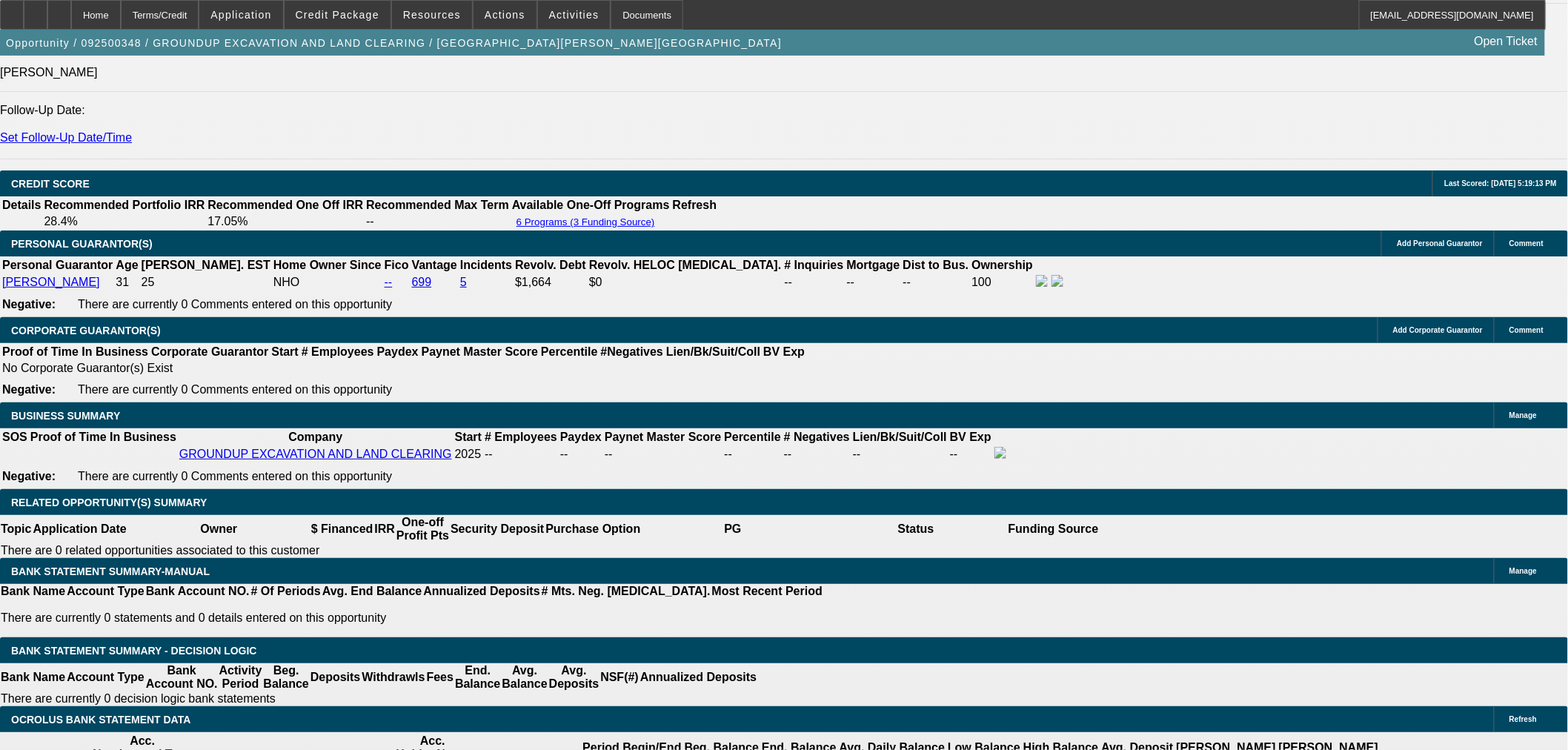
paste input ",285.2"
type input "1,285.24"
type input "30.7"
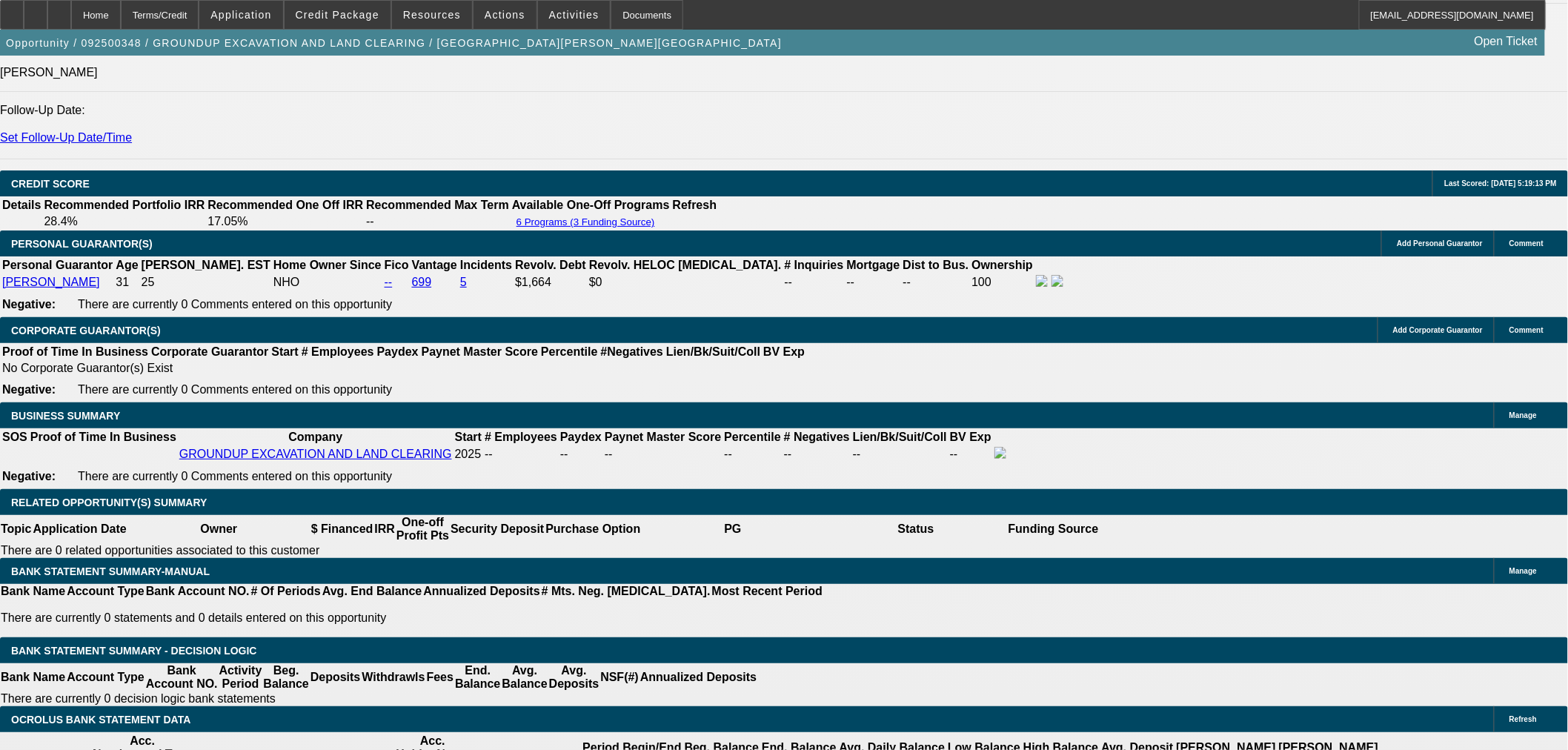
type input "$2,570.48"
type input "UNKNOWN"
type input "$1,285.24"
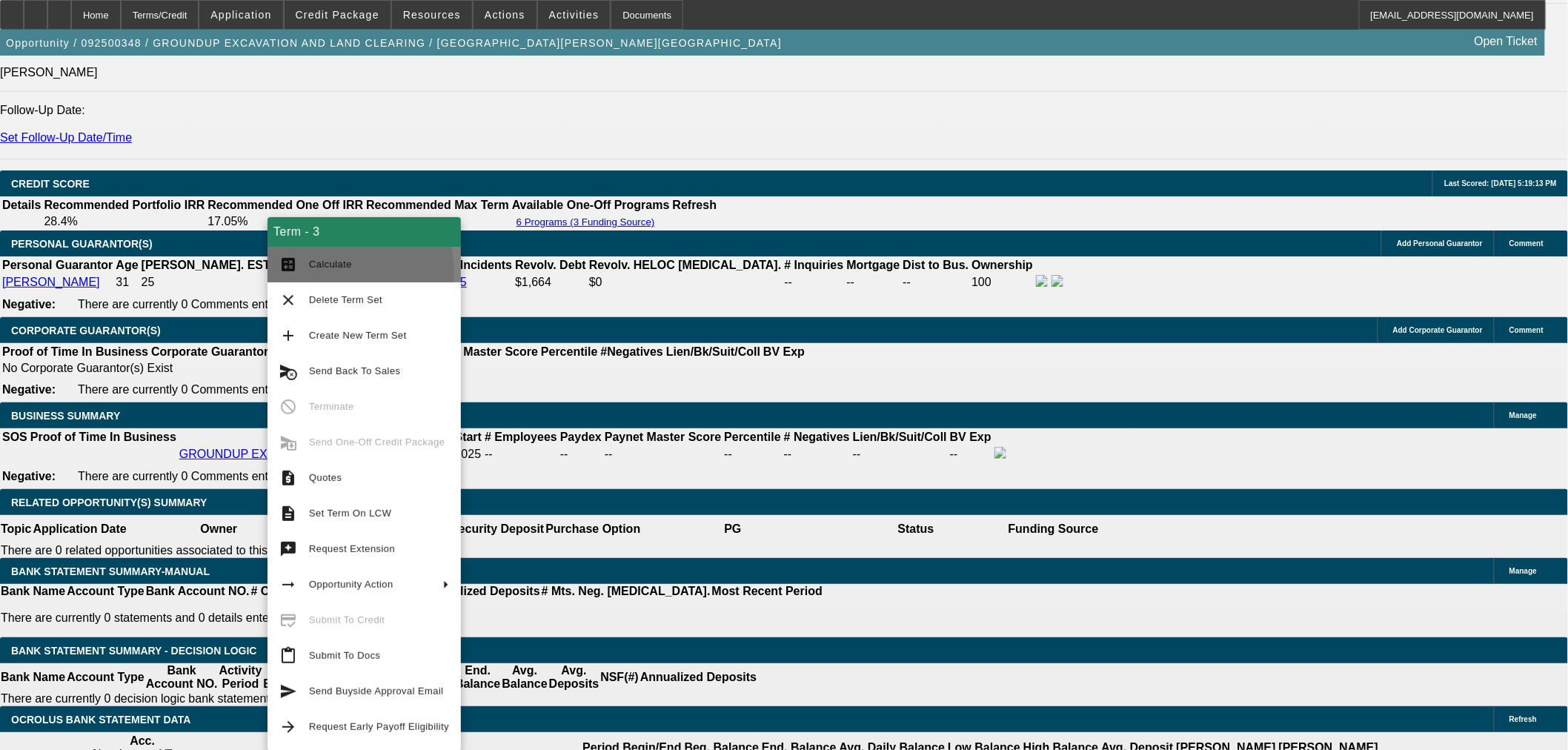
click at [345, 272] on span "Calculate" at bounding box center [379, 265] width 140 height 18
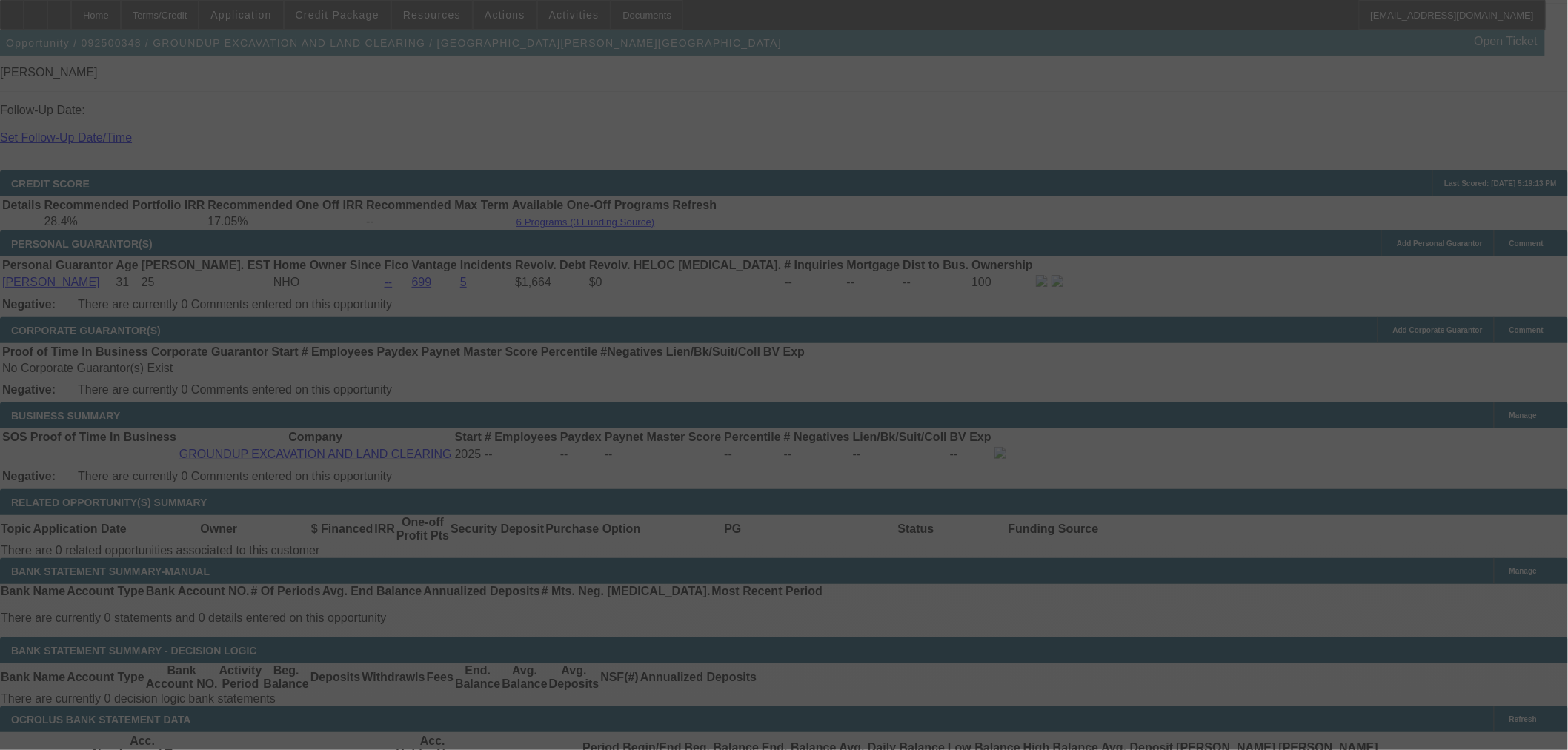
select select "0"
select select "2"
select select "0"
select select "6"
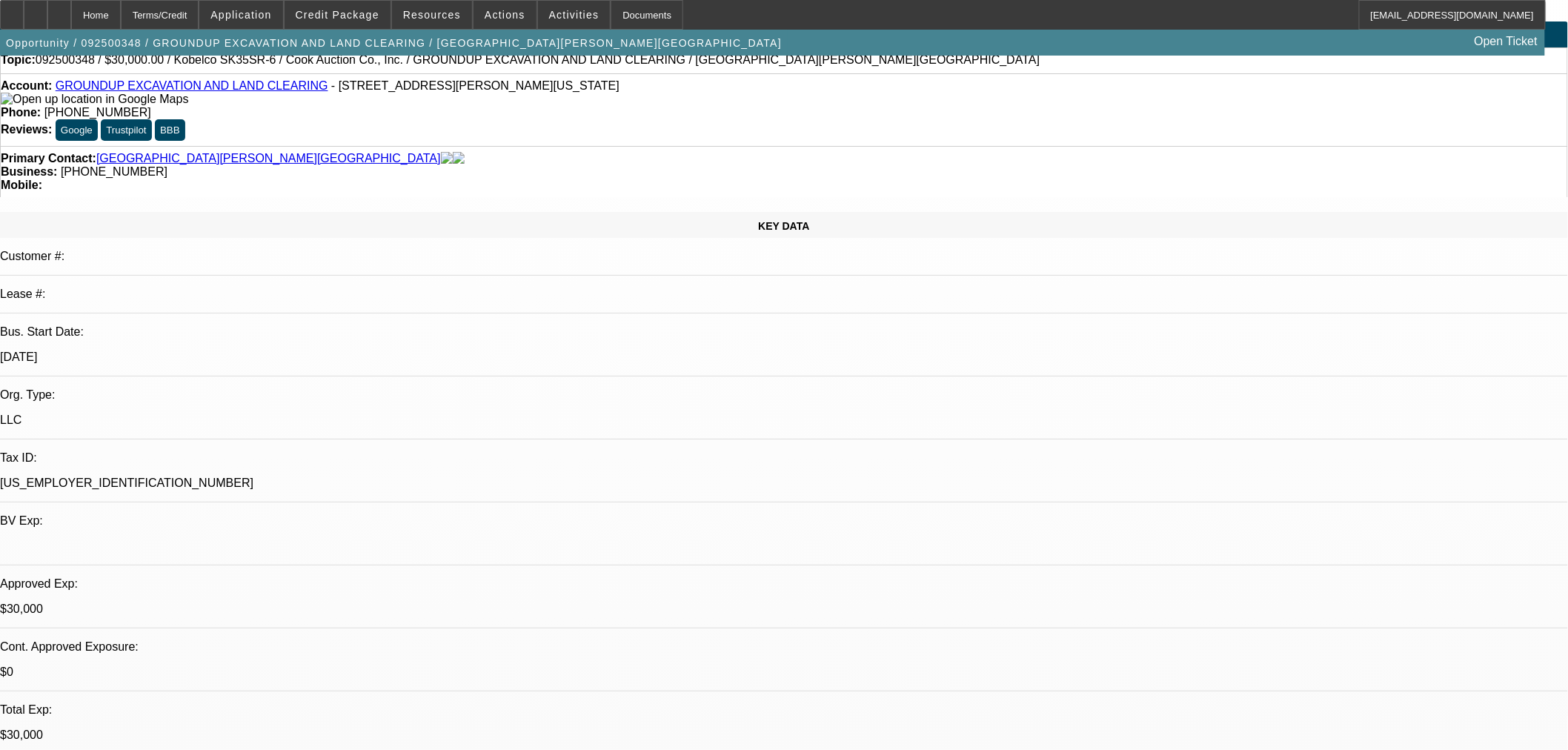
scroll to position [0, 0]
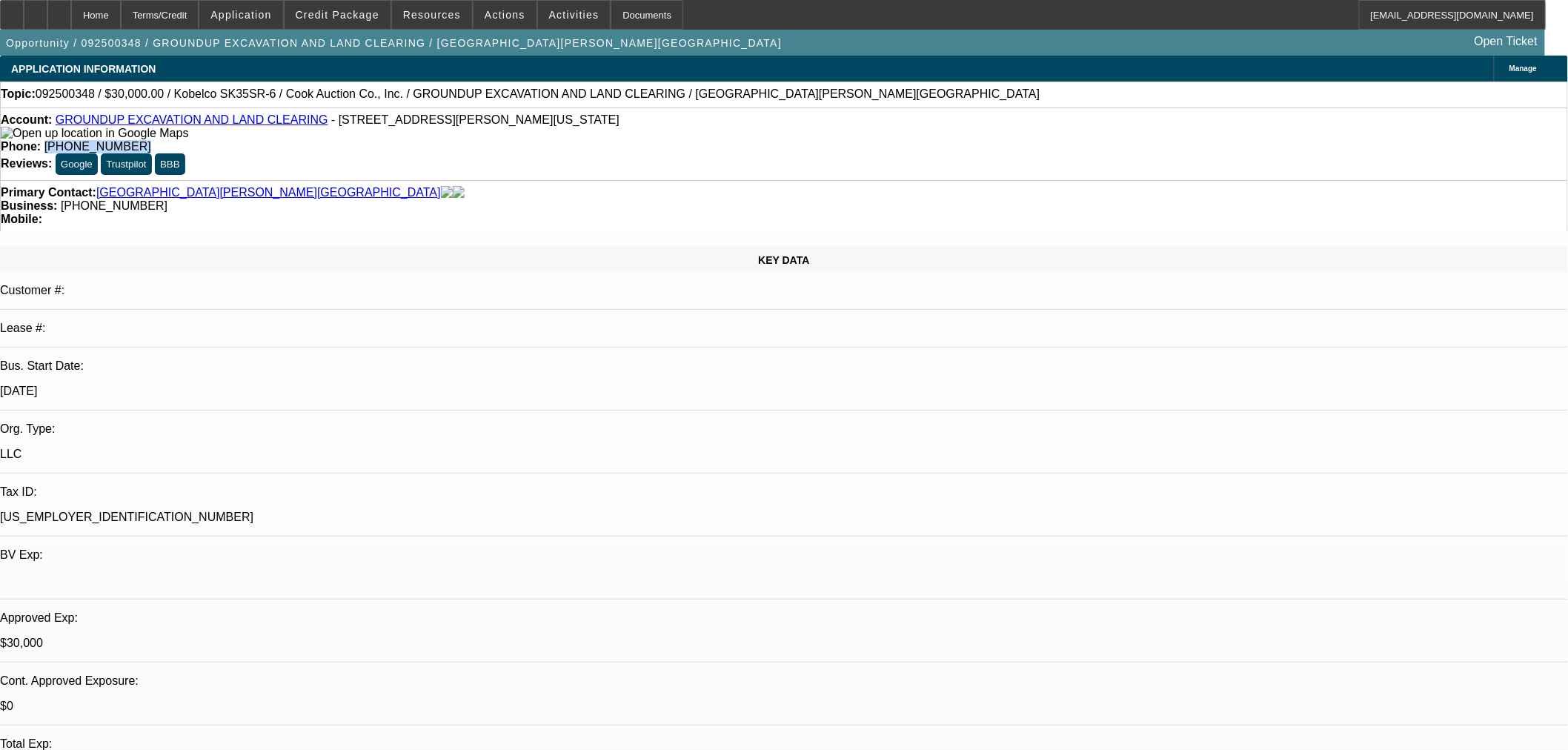
drag, startPoint x: 639, startPoint y: 123, endPoint x: 568, endPoint y: 131, distance: 71.4
click at [568, 130] on div "Account: GROUNDUP EXCAVATION AND LAND CLEARING - 303 S Lynn St, Nevada, MO 6477…" at bounding box center [784, 144] width 1568 height 73
copy span "(469) 404-3904"
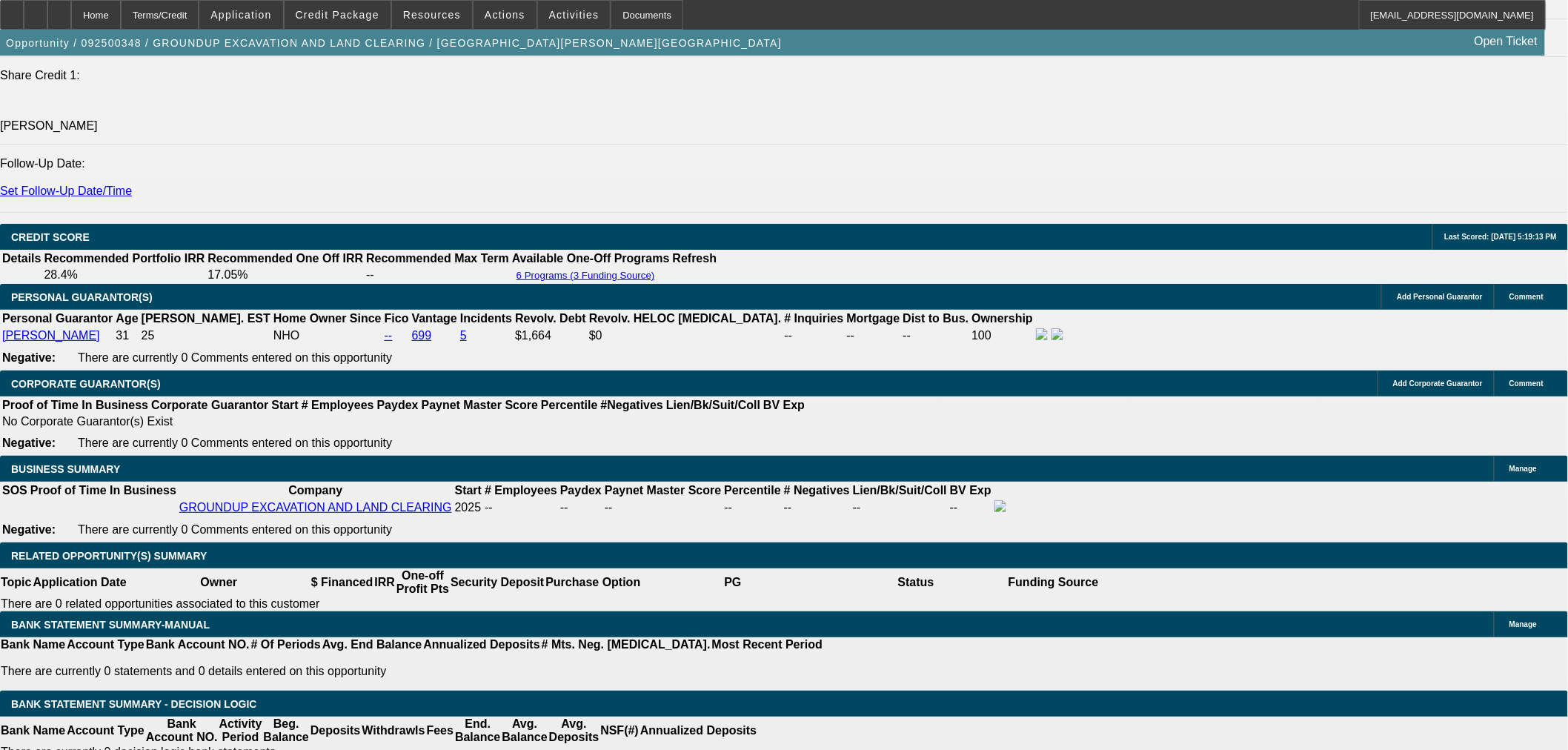
scroll to position [2058, 0]
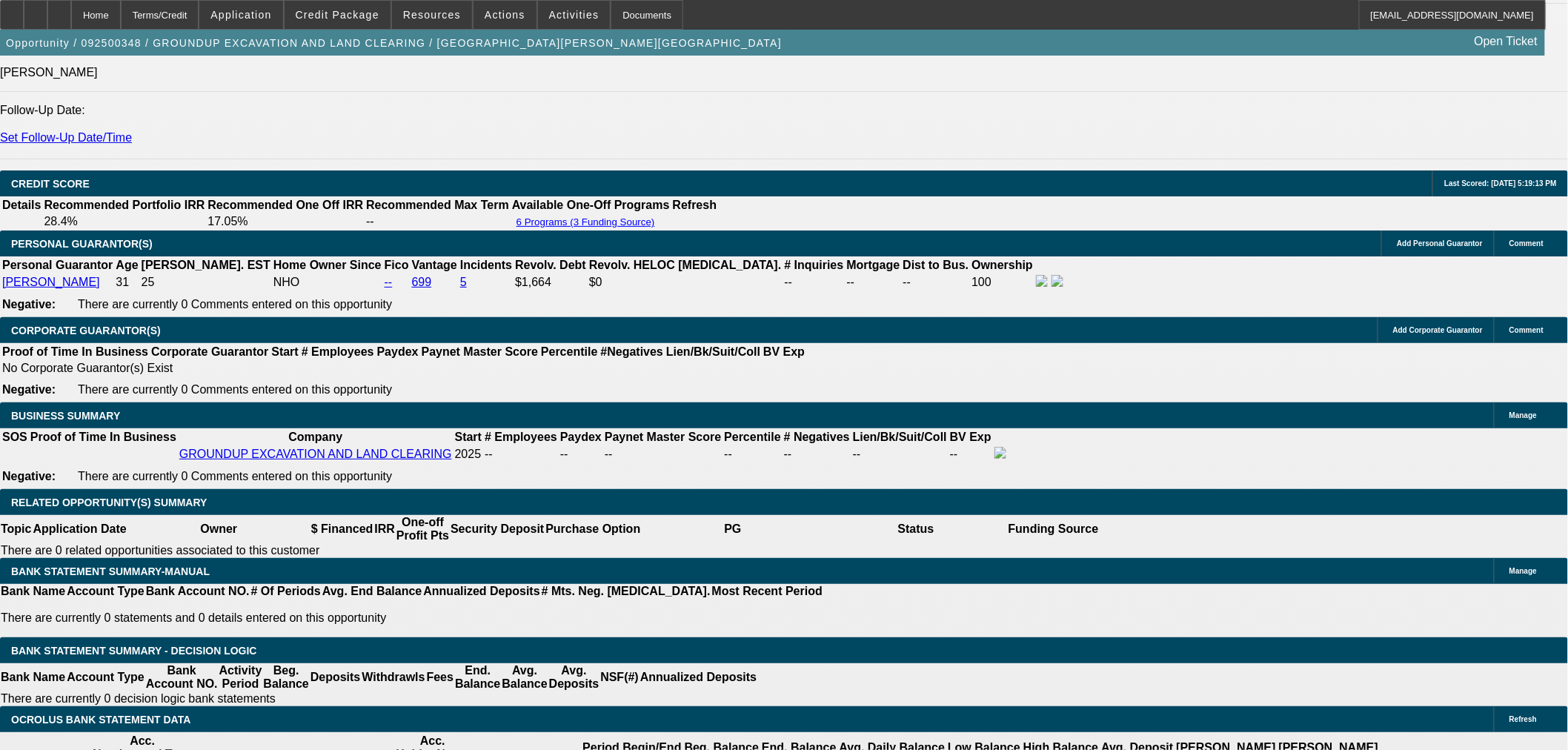
radio input "true"
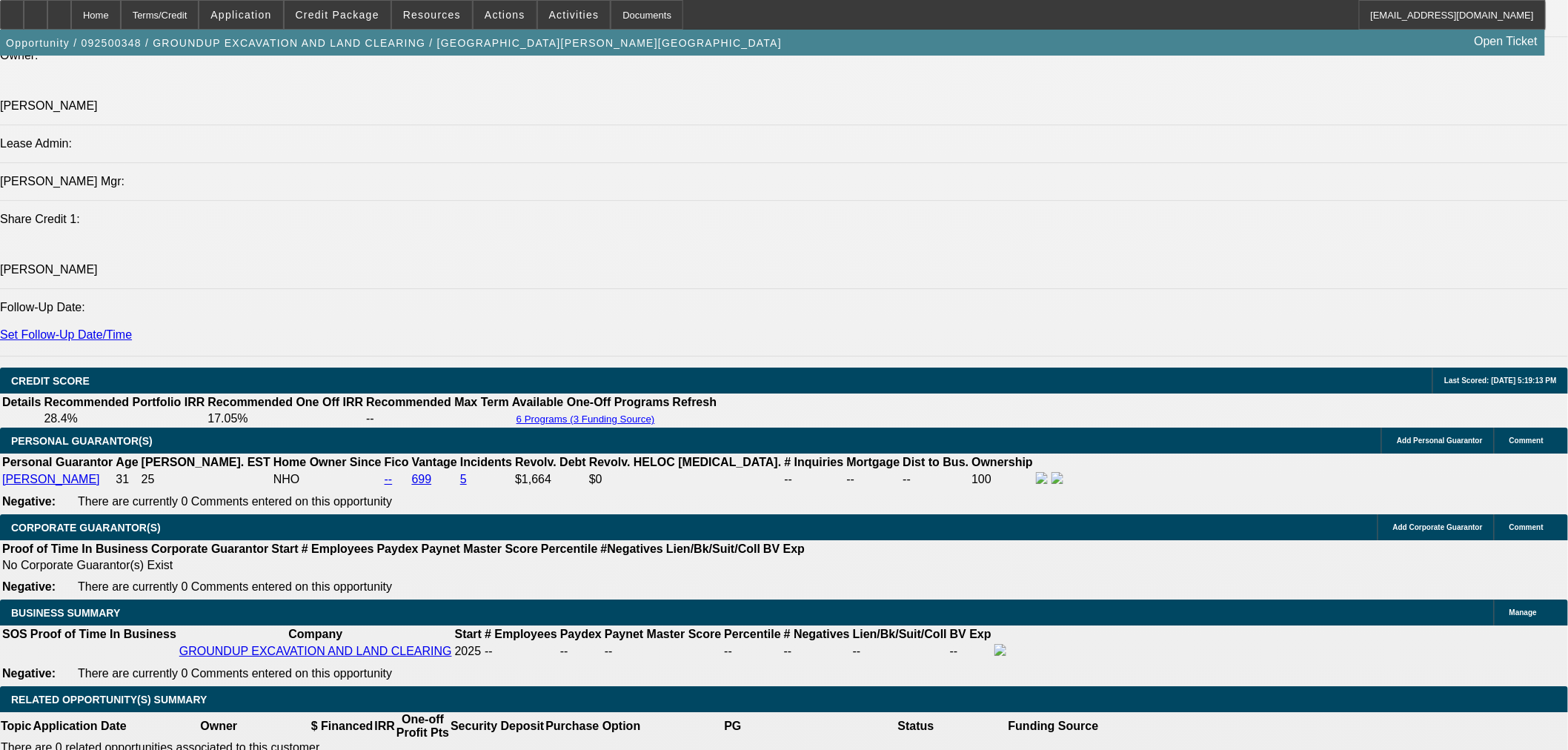
scroll to position [1920, 0]
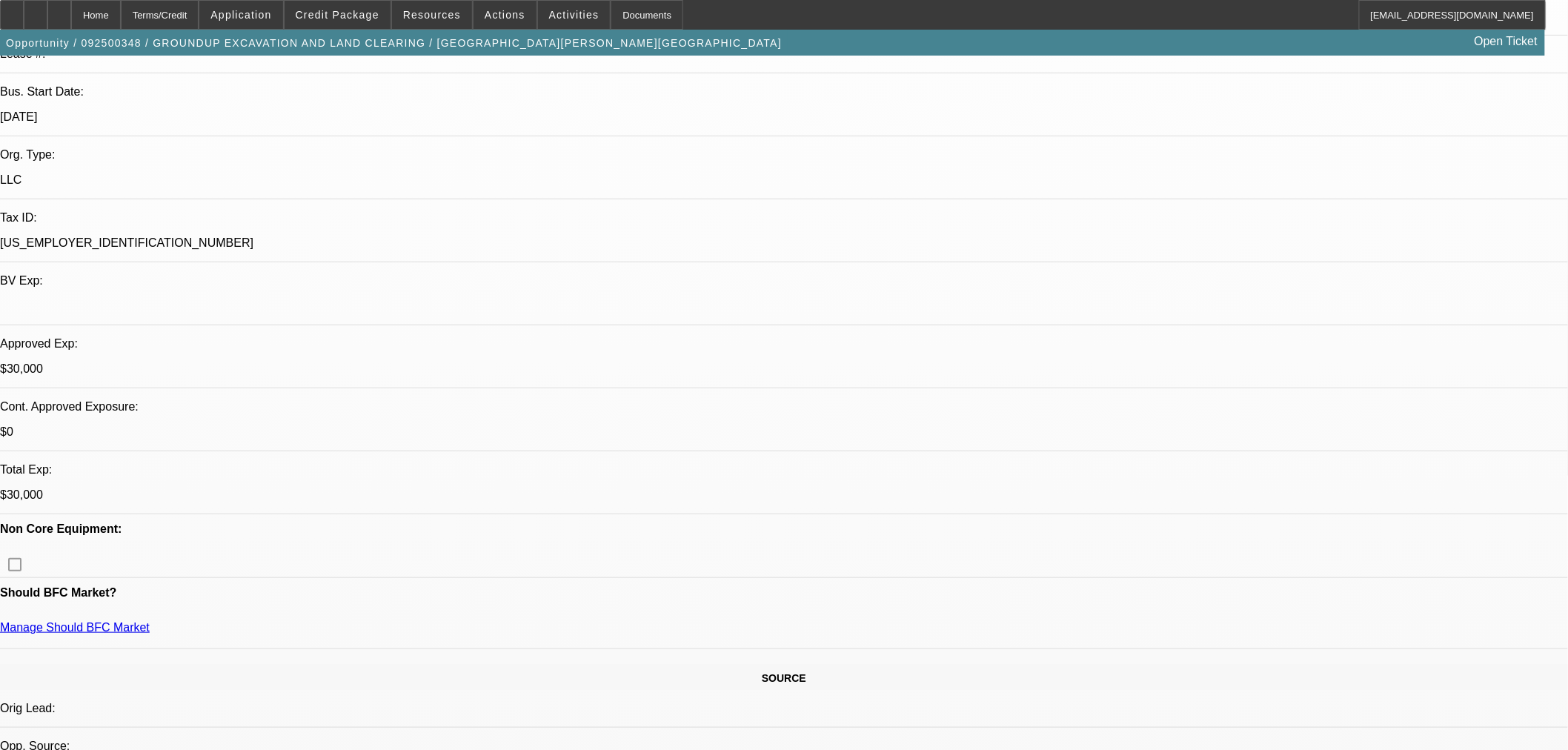
scroll to position [0, 0]
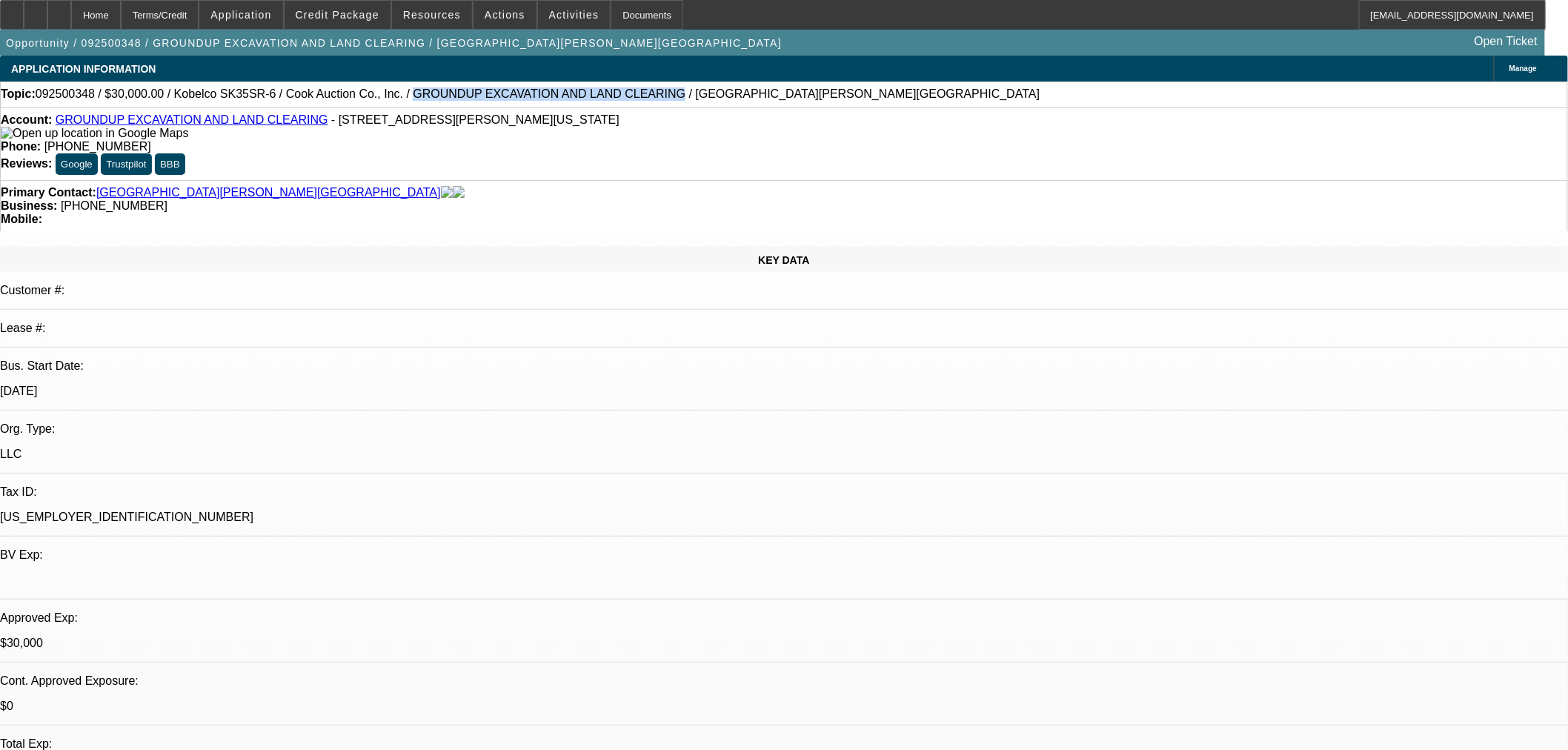
drag, startPoint x: 563, startPoint y: 94, endPoint x: 360, endPoint y: 96, distance: 203.0
click at [360, 96] on span "092500348 / $30,000.00 / Kobelco SK35SR-6 / Cook Auction Co., Inc. / GROUNDUP E…" at bounding box center [537, 94] width 1004 height 13
copy span "GROUNDUP EXCAVATION AND LAND CLEARING"
drag, startPoint x: 1529, startPoint y: 307, endPoint x: 1525, endPoint y: 456, distance: 149.1
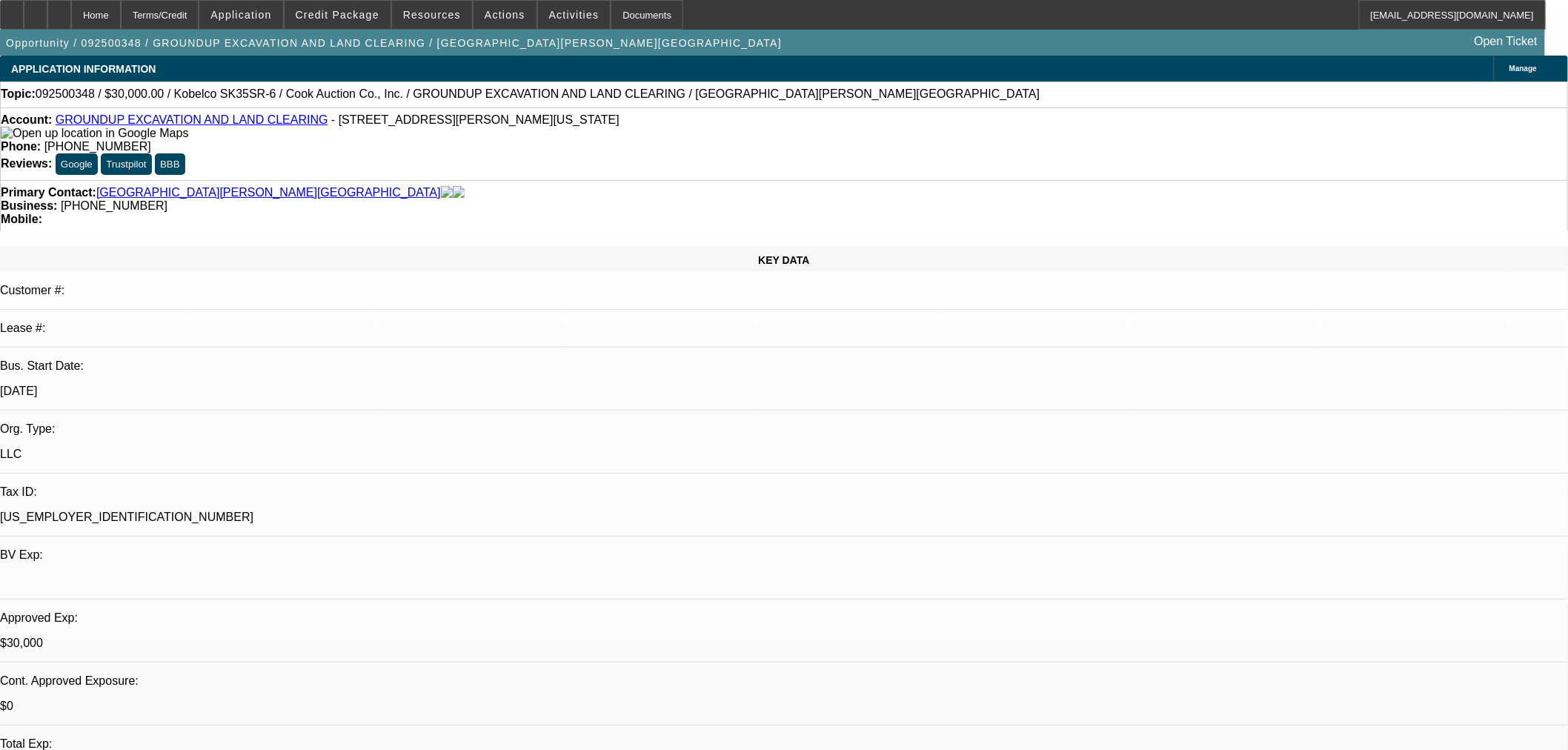
paste textarea "https://www.facebook.com/profile.php?id=61576971724987#"
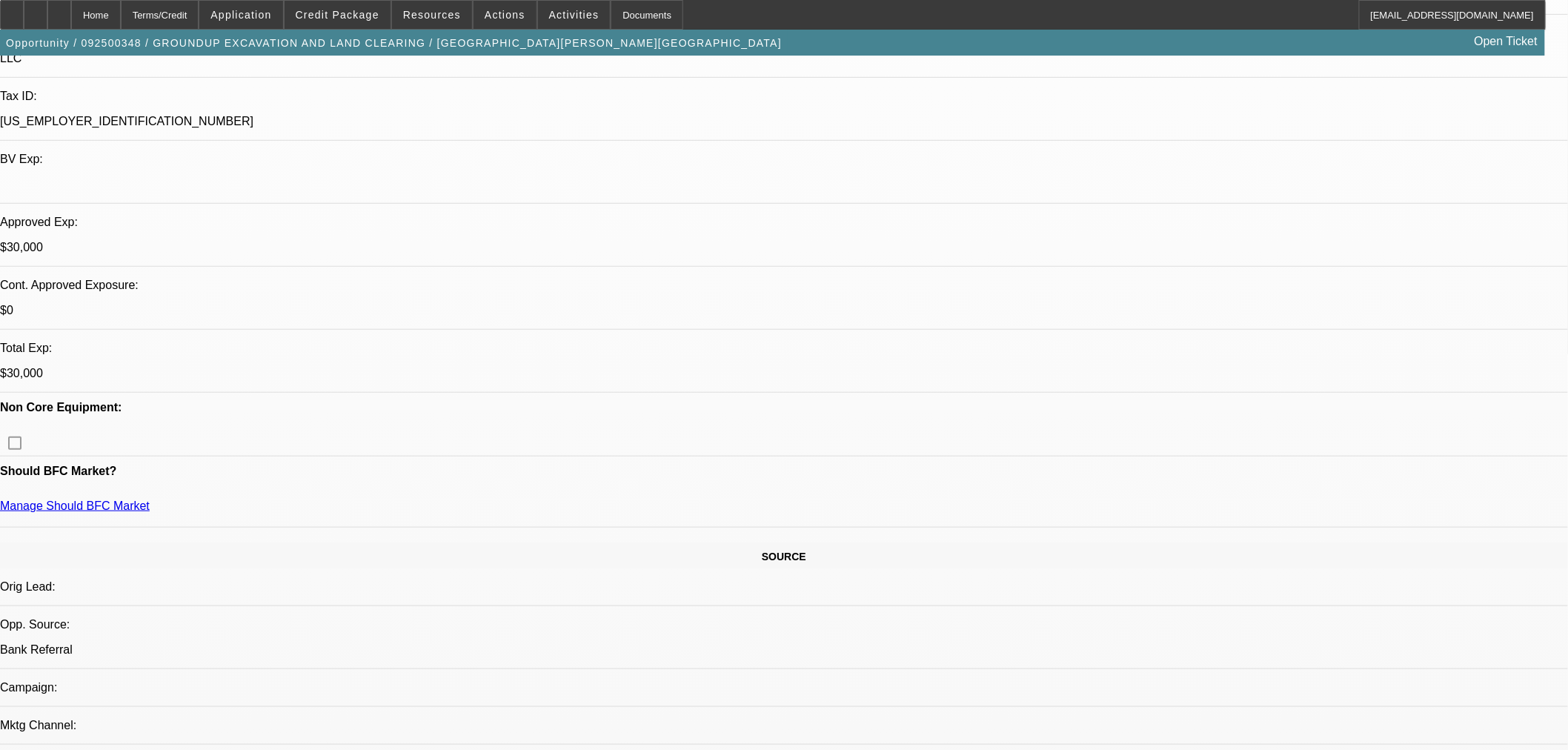
scroll to position [274, 0]
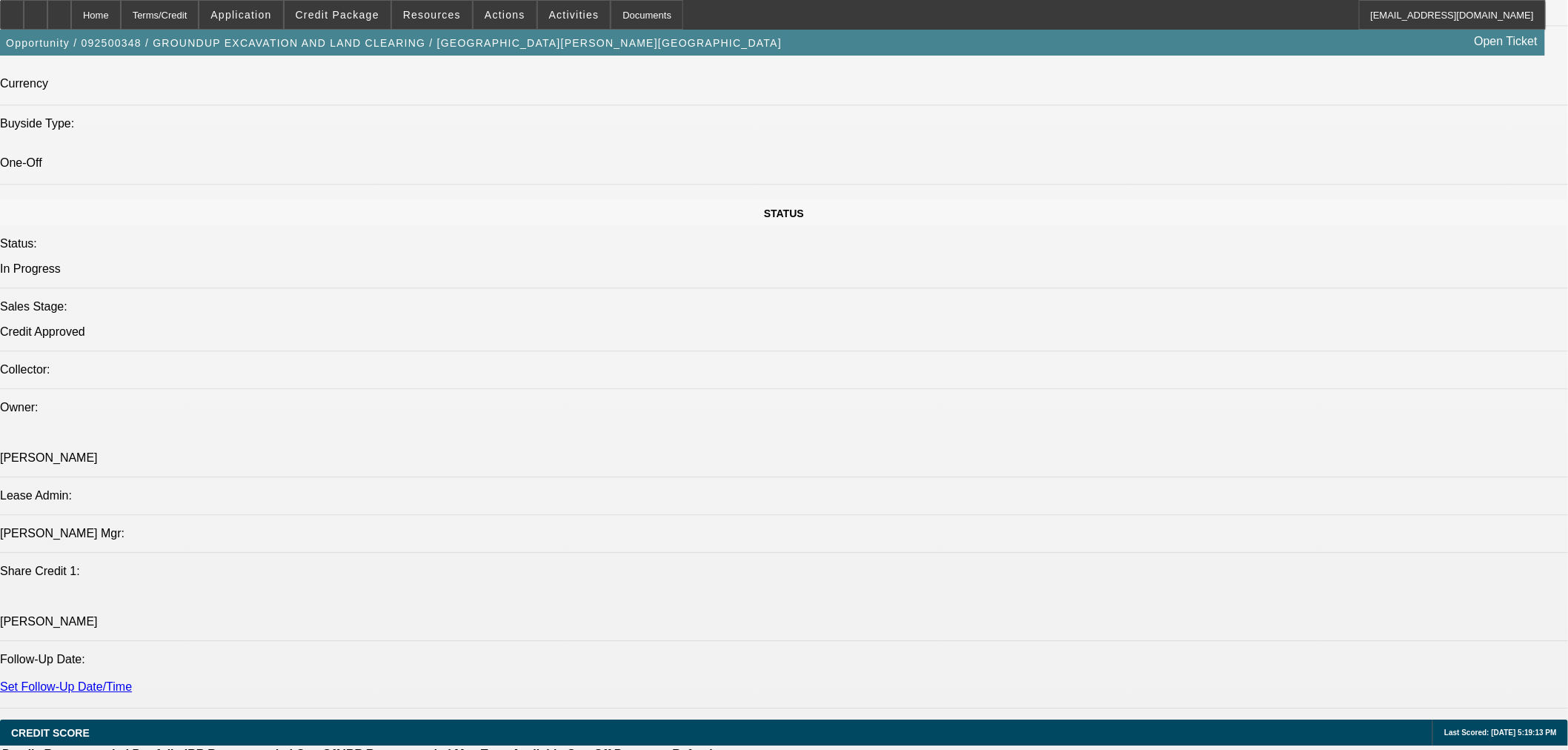
scroll to position [1646, 0]
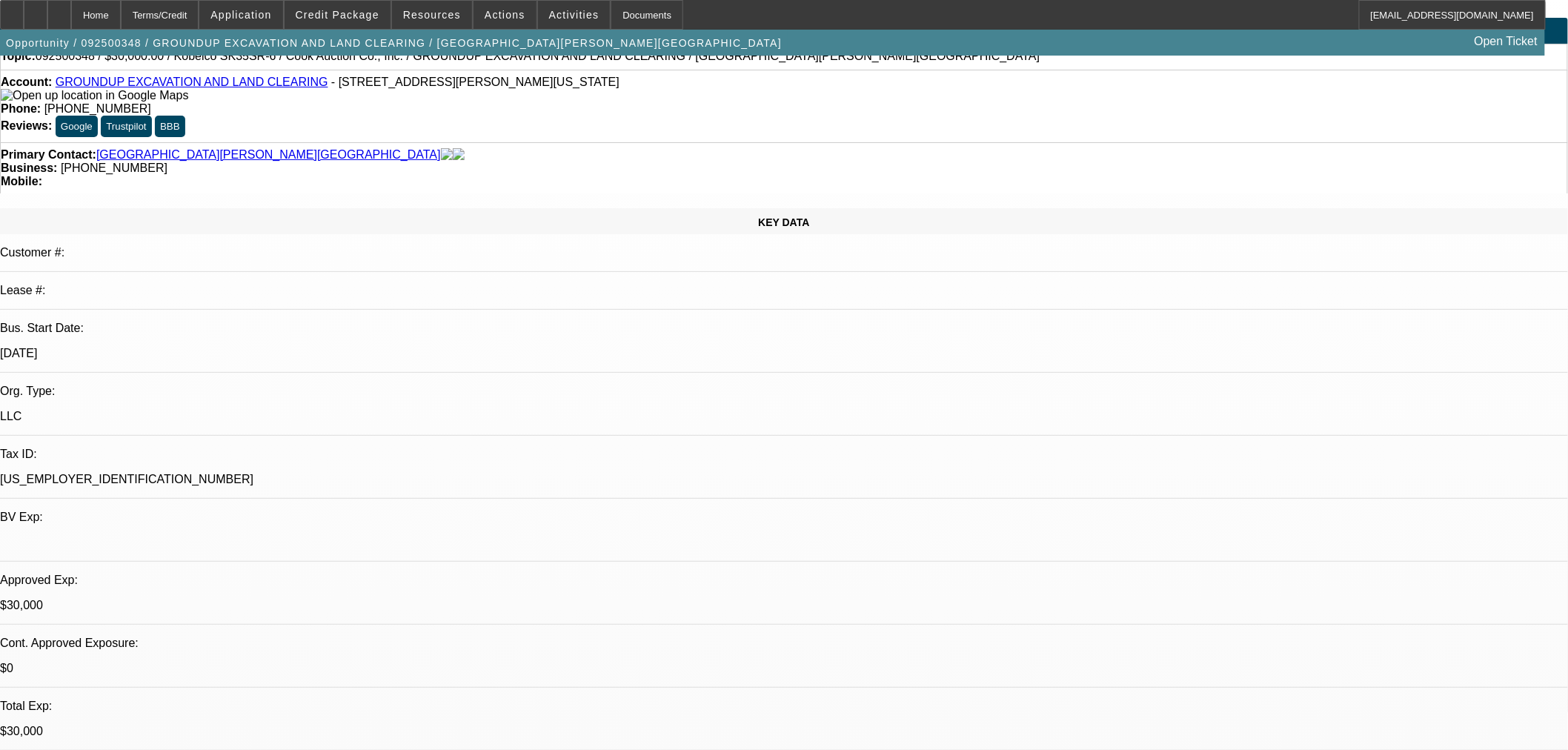
scroll to position [0, 0]
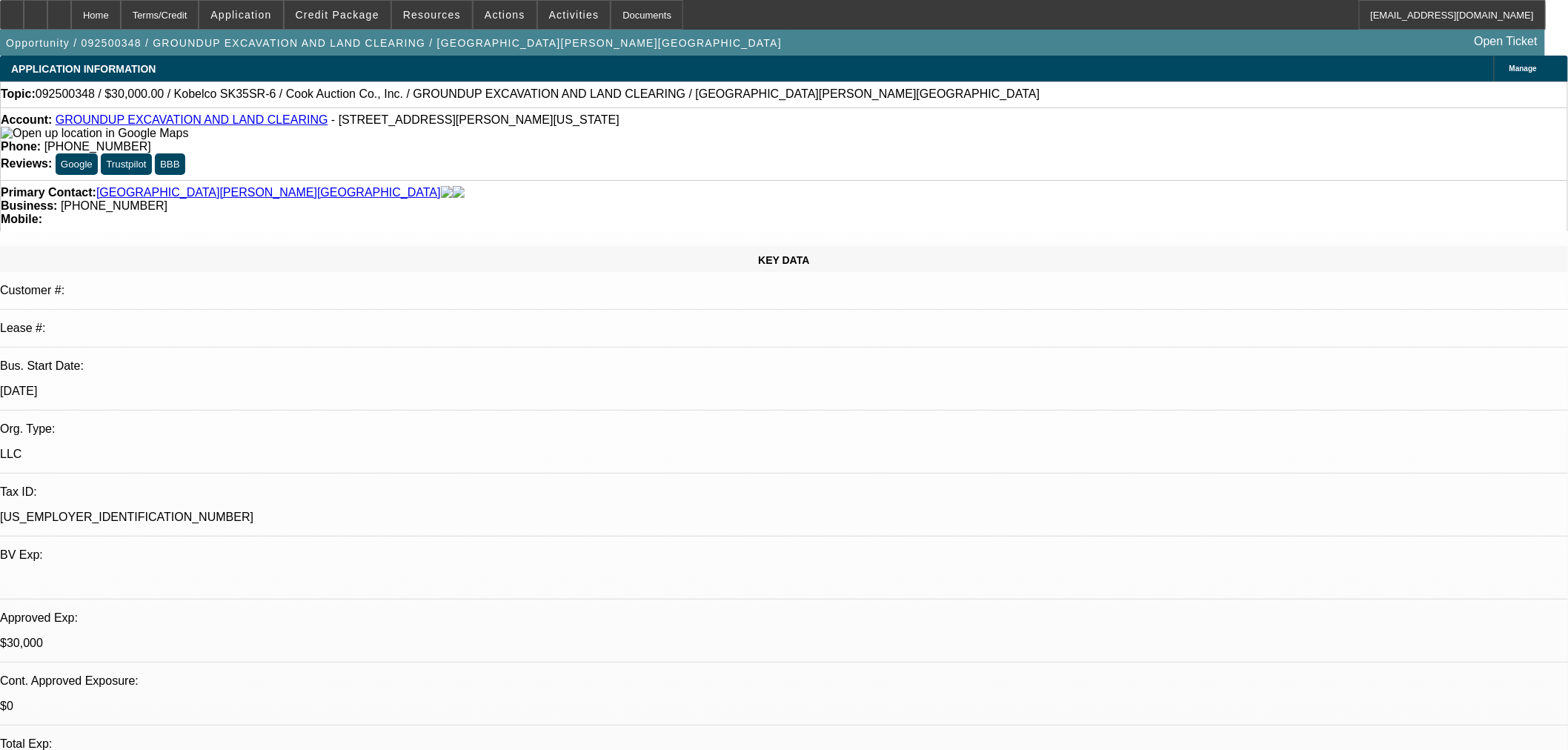
type textarea "Works with Plumbers. If they do clean up for septic lines, he does all the digg…"
radio input "true"
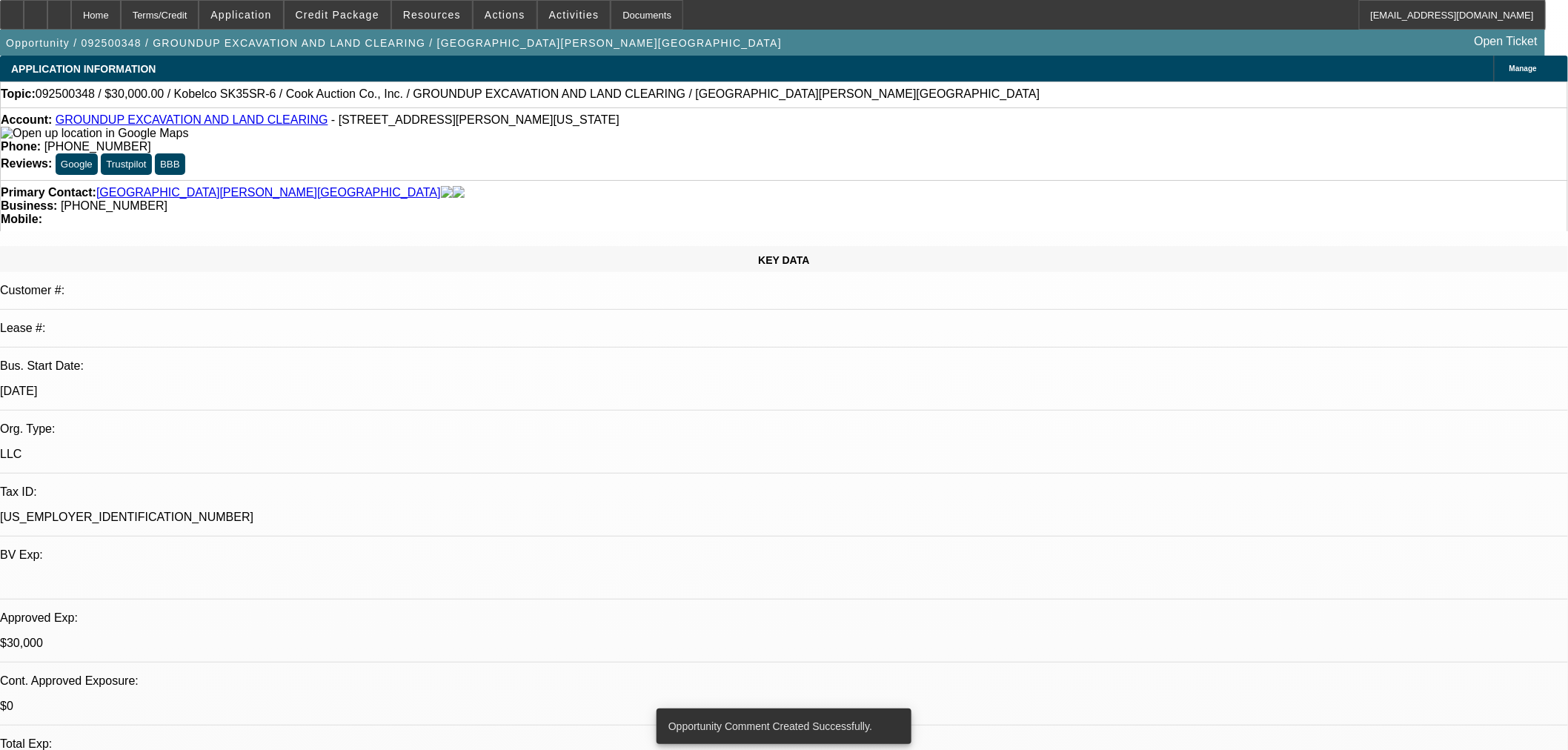
radio input "true"
type textarea "Has seen the equipment and liked it. Will be picking up himself."
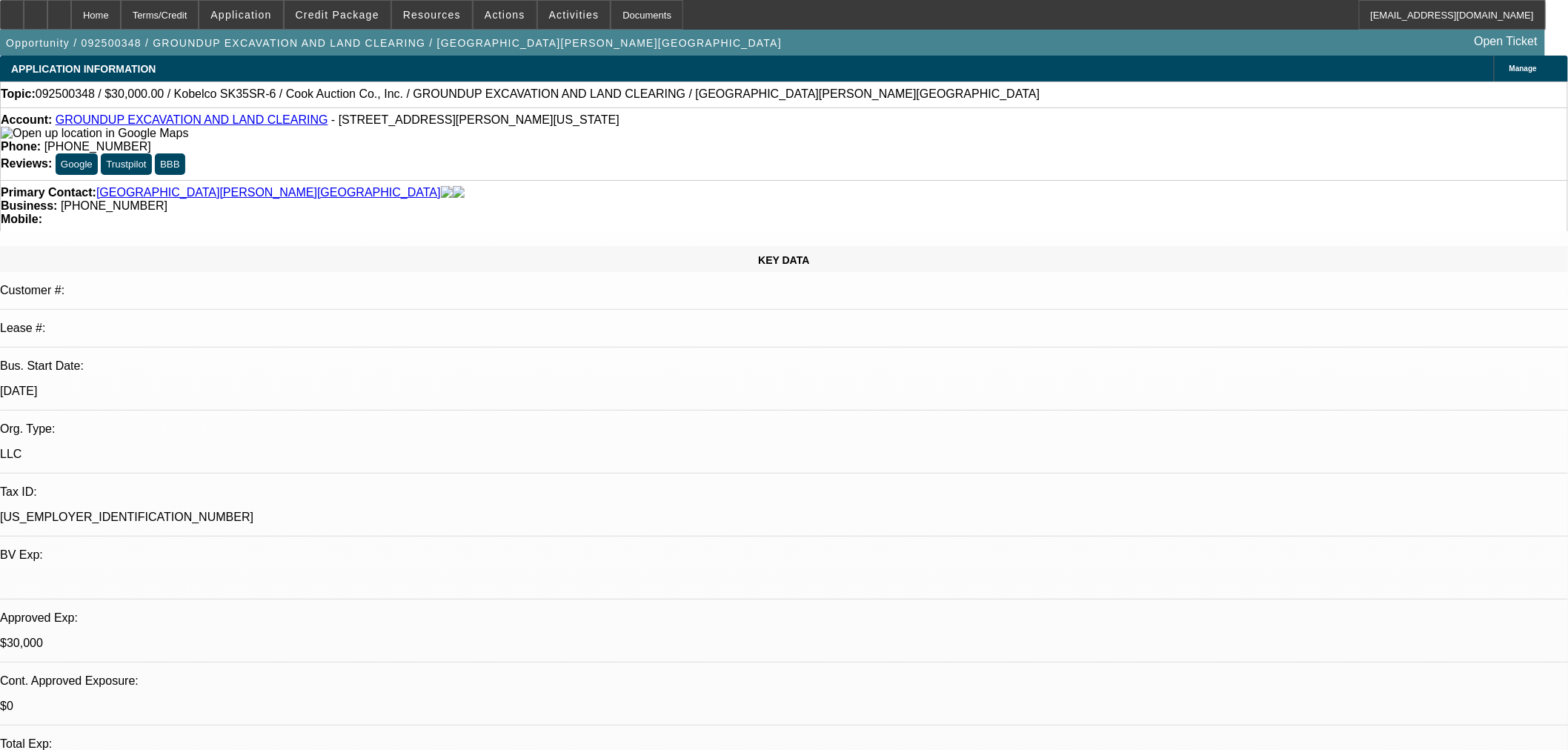
radio input "true"
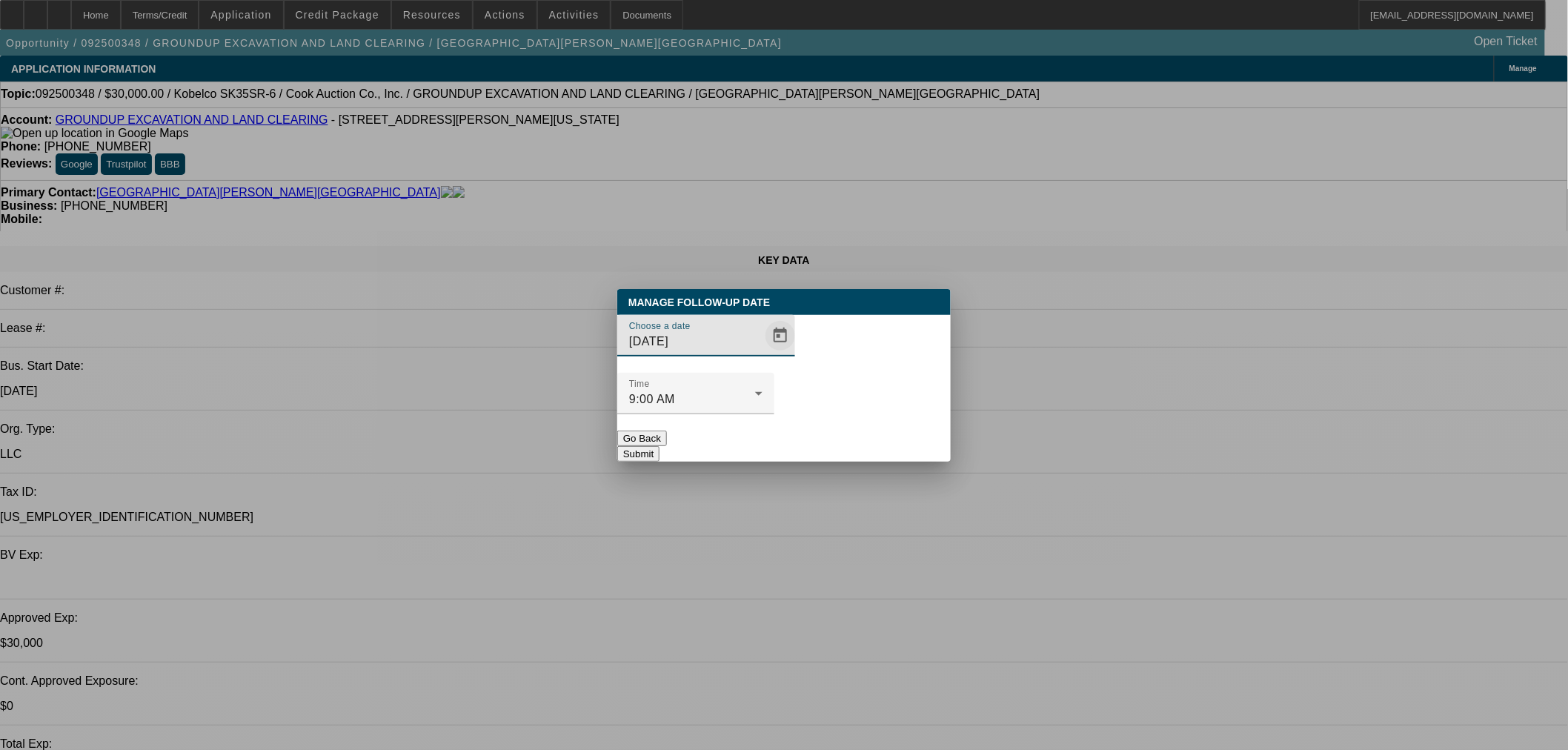
click at [765, 350] on button "Open calendar" at bounding box center [780, 335] width 29 height 29
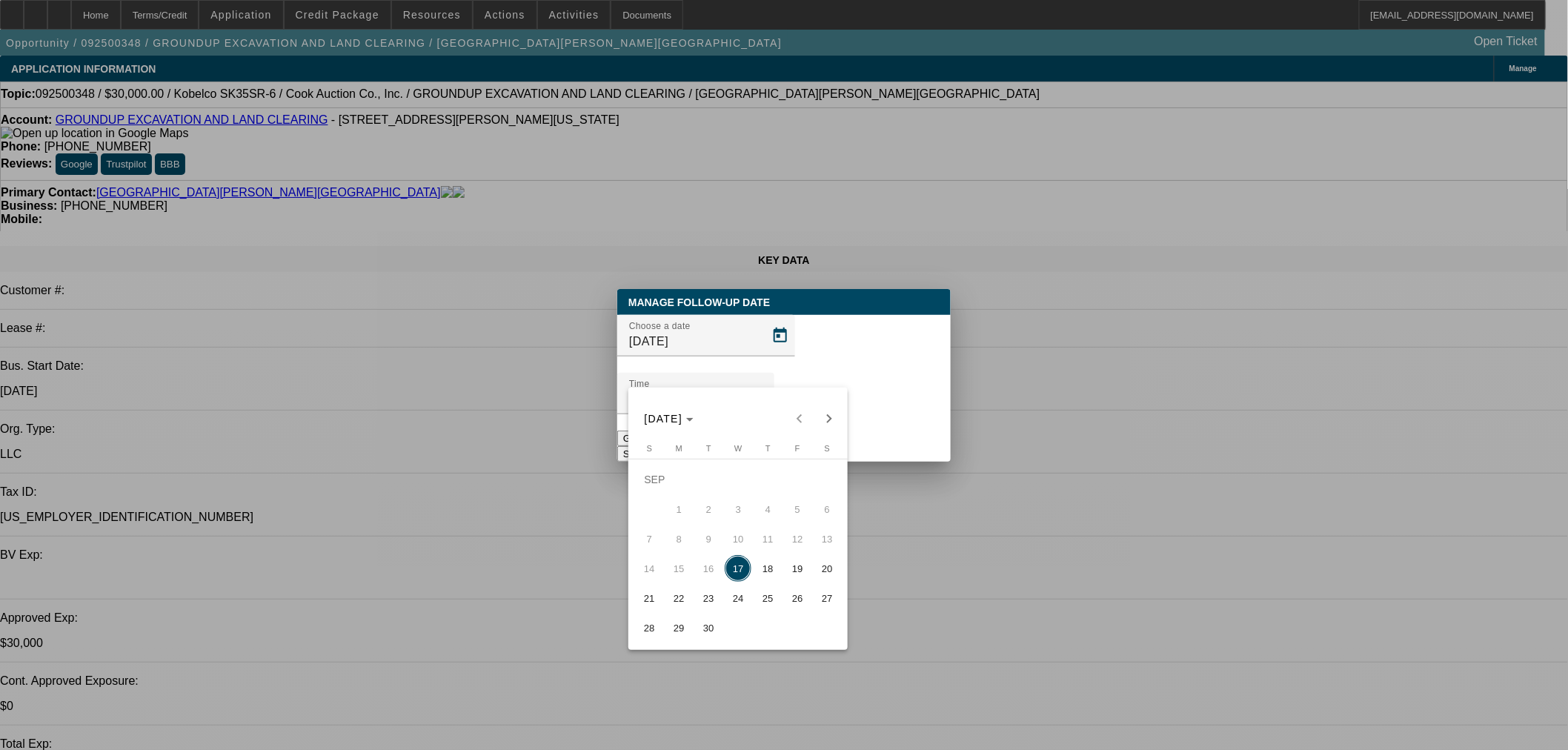
click at [738, 576] on span "17" at bounding box center [739, 568] width 27 height 27
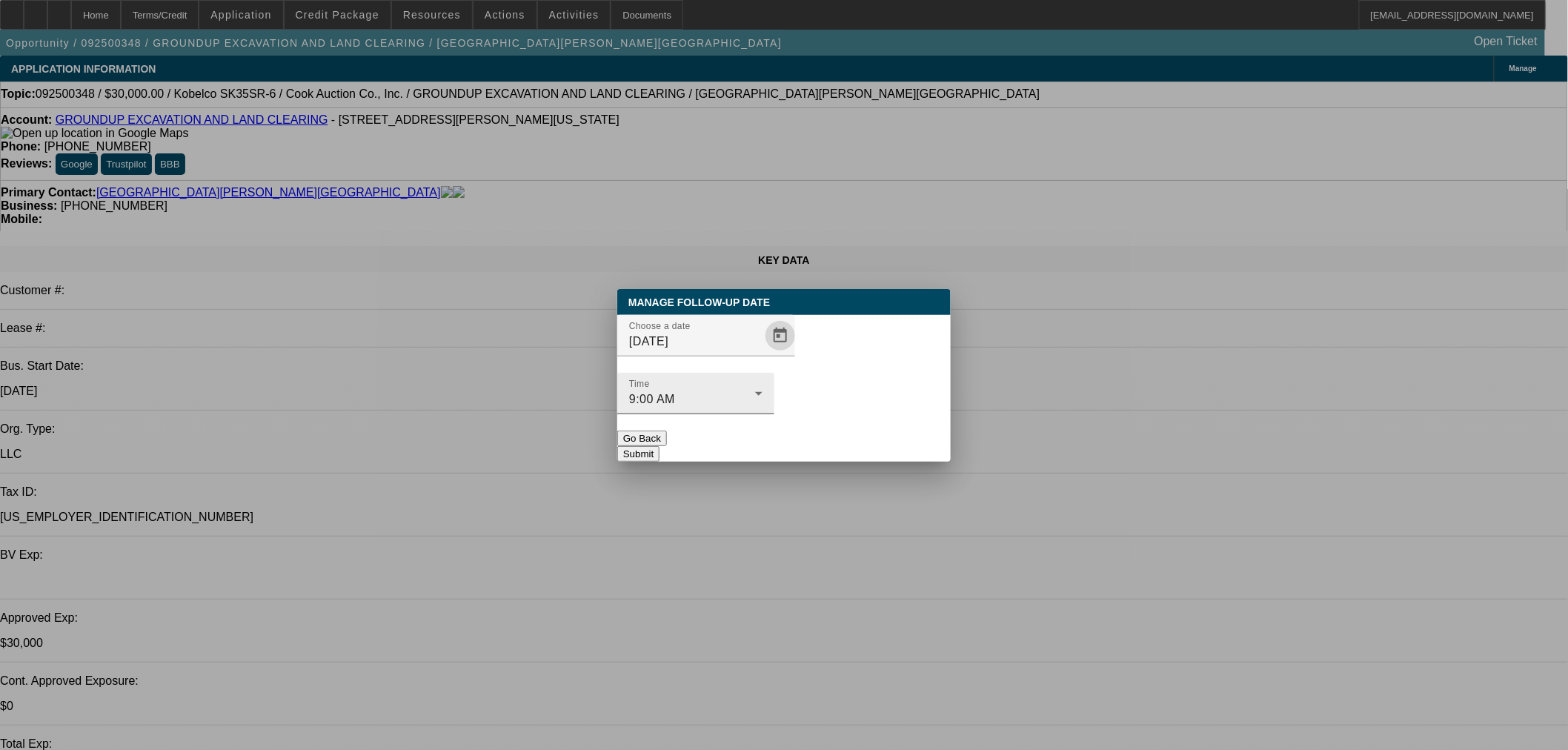
click at [768, 385] on icon at bounding box center [759, 394] width 18 height 18
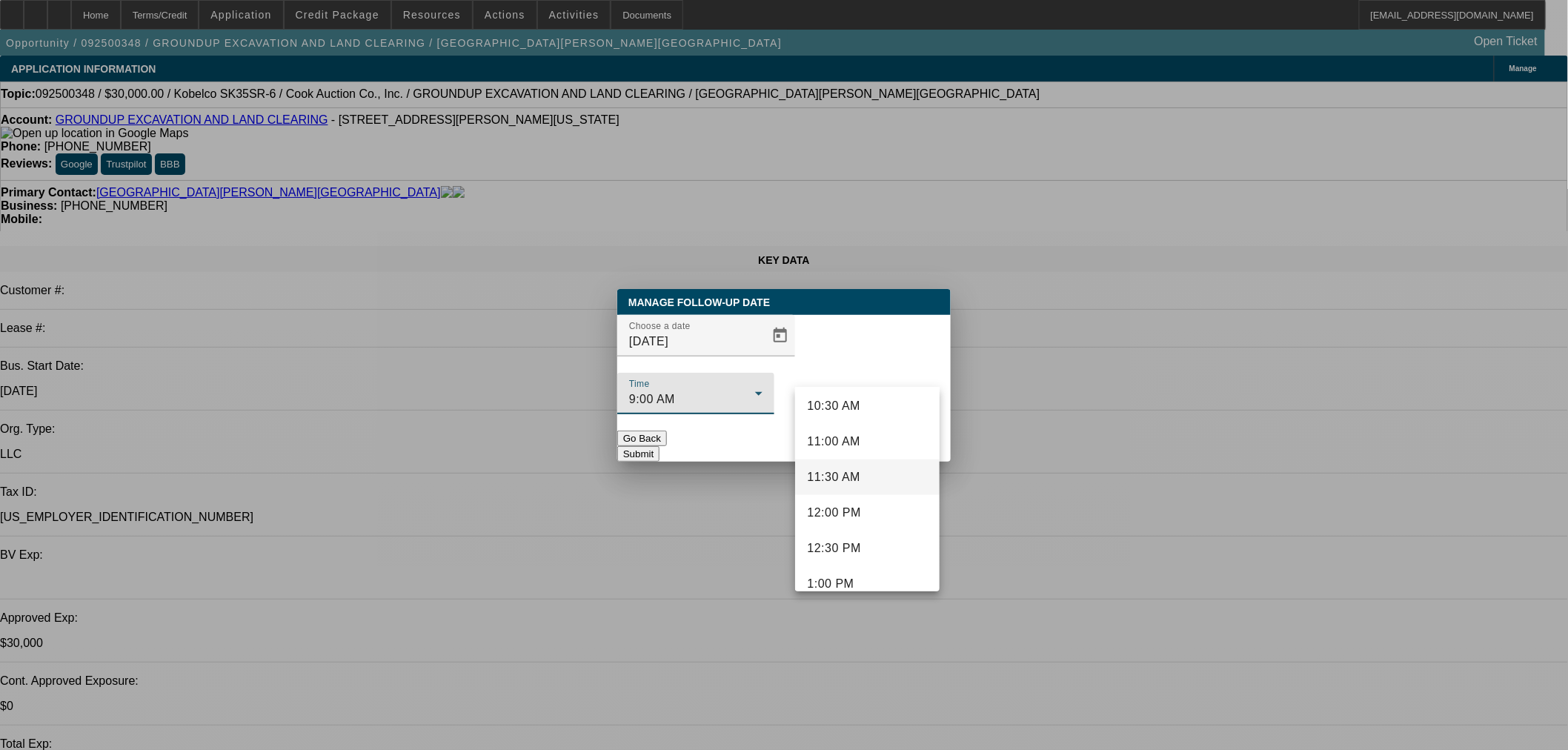
scroll to position [890, 0]
drag, startPoint x: 853, startPoint y: 519, endPoint x: 855, endPoint y: 489, distance: 30.1
click at [853, 518] on span "2:00 PM" at bounding box center [830, 518] width 46 height 18
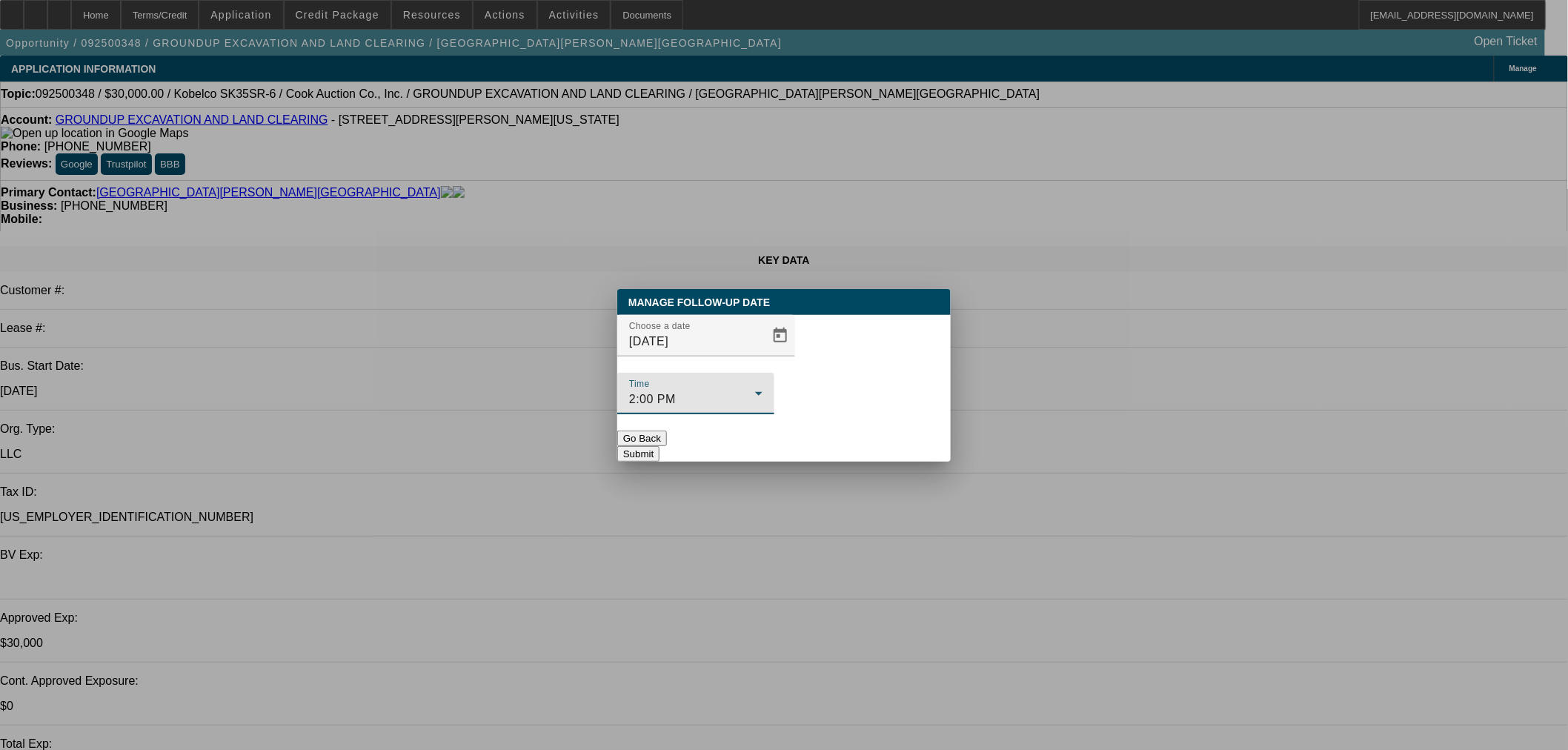
click at [774, 414] on div at bounding box center [696, 422] width 157 height 16
click at [659, 446] on button "Submit" at bounding box center [638, 453] width 42 height 15
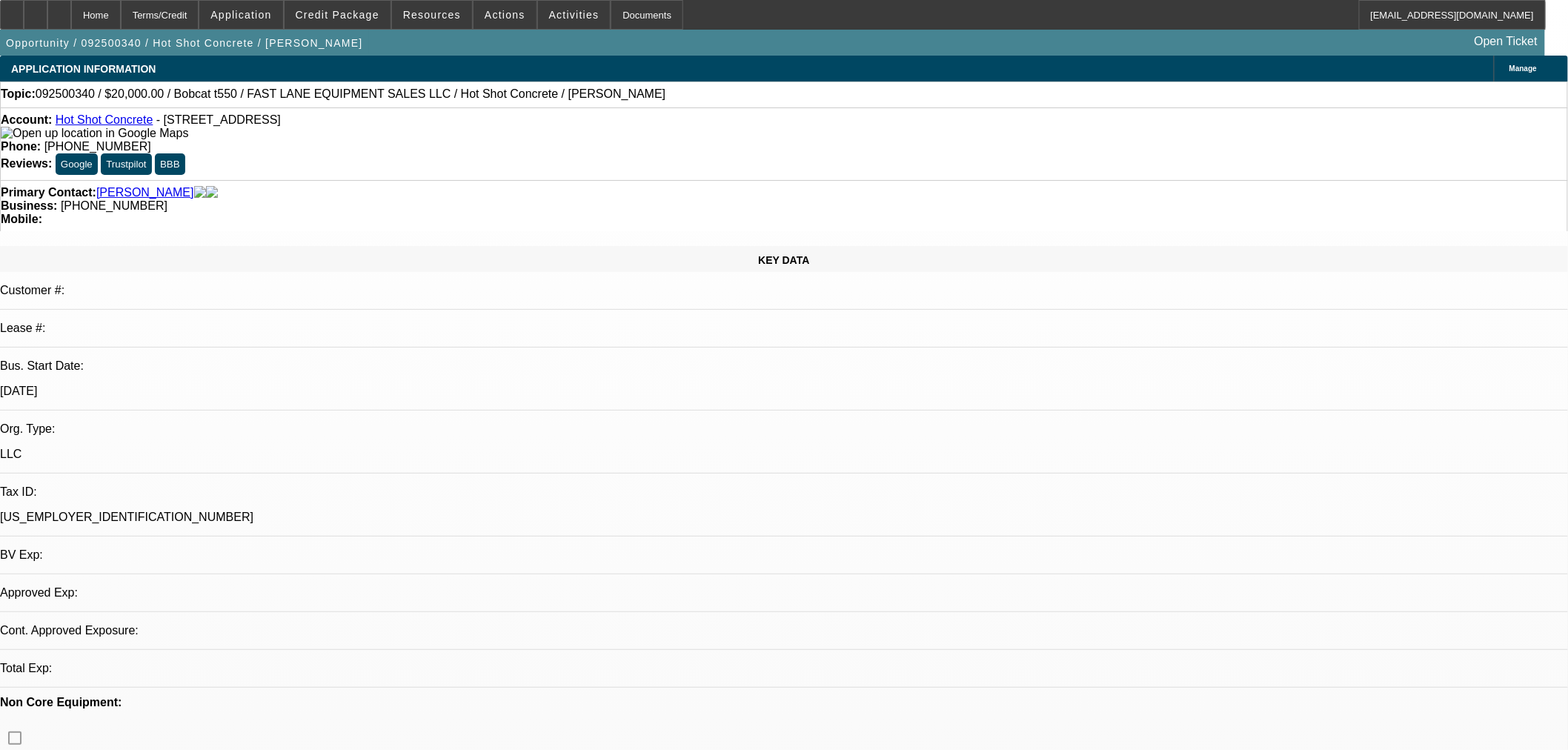
select select "0"
select select "2"
select select "0"
select select "6"
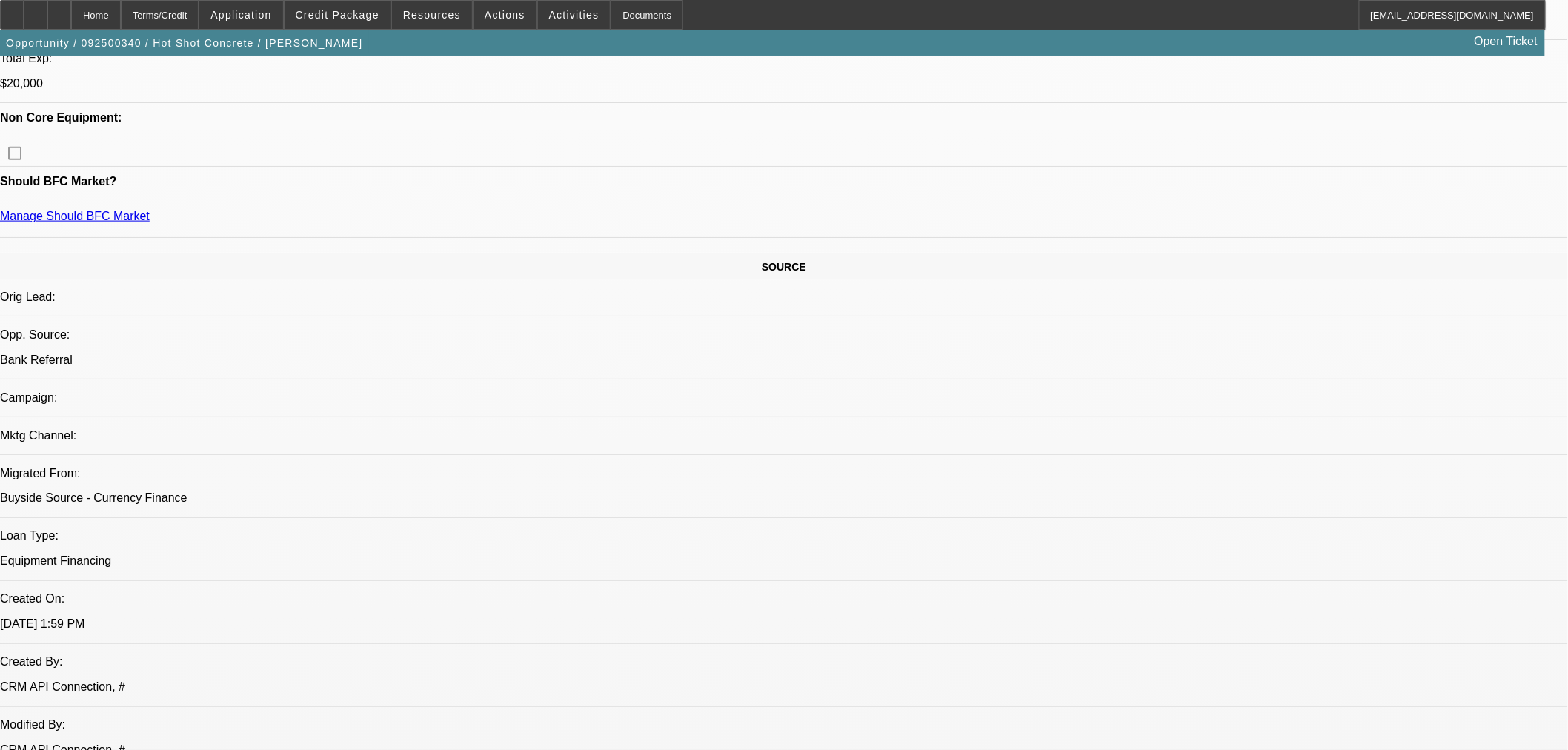
scroll to position [137, 0]
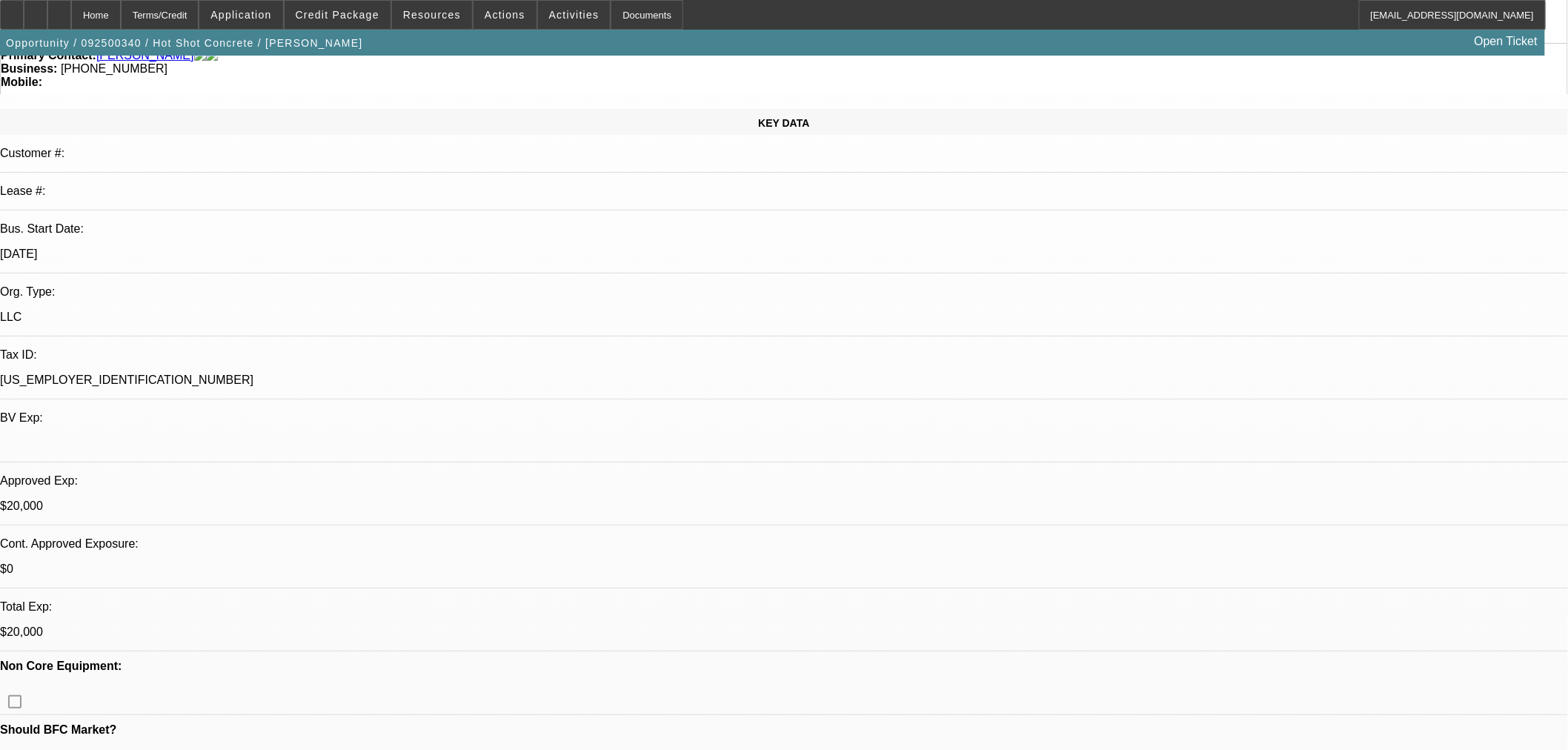
drag, startPoint x: 1470, startPoint y: 596, endPoint x: 1262, endPoint y: 597, distance: 208.0
copy td "Wade-Pimsaguan@gocurrency.com"
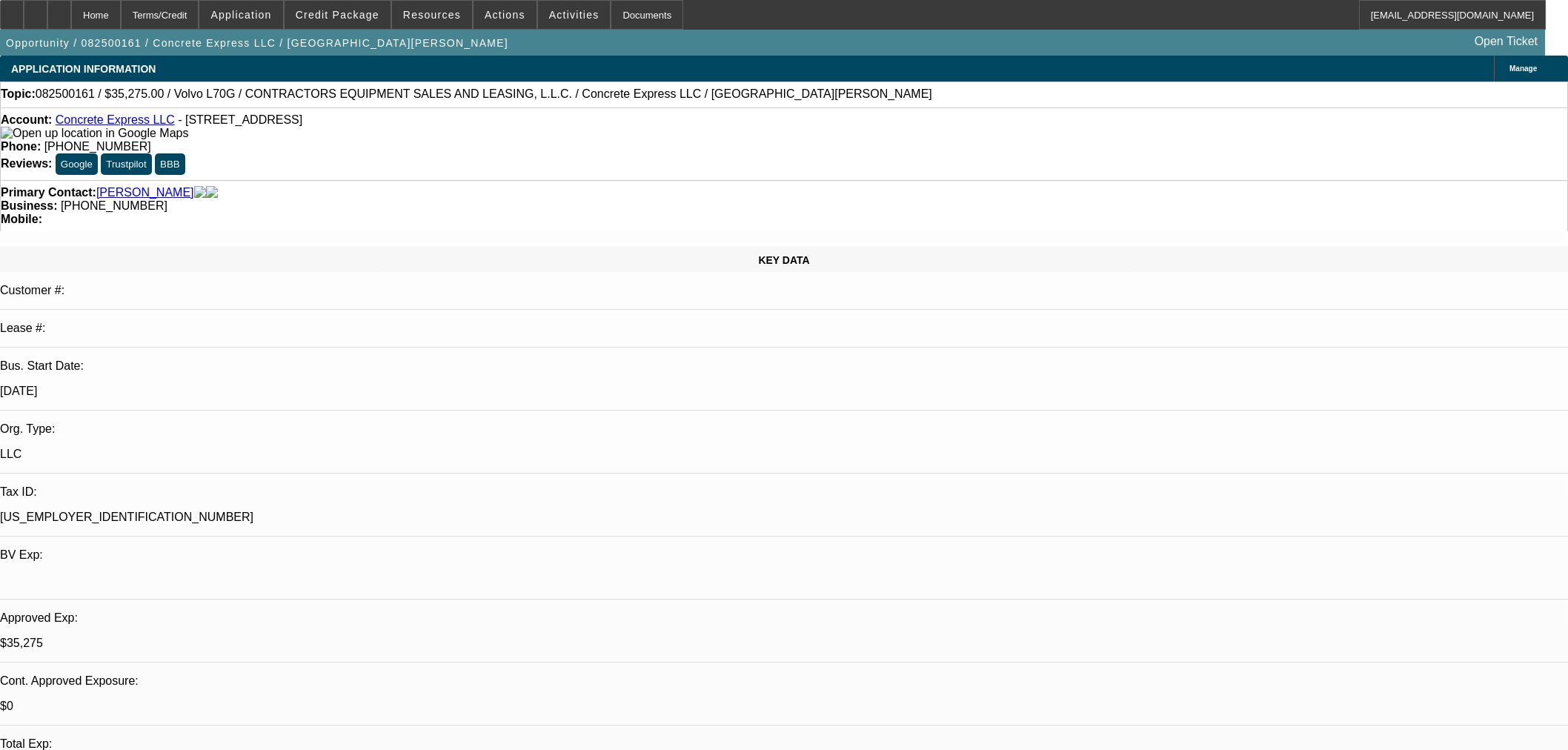
select select "0.15"
select select "2"
select select "0"
select select "6"
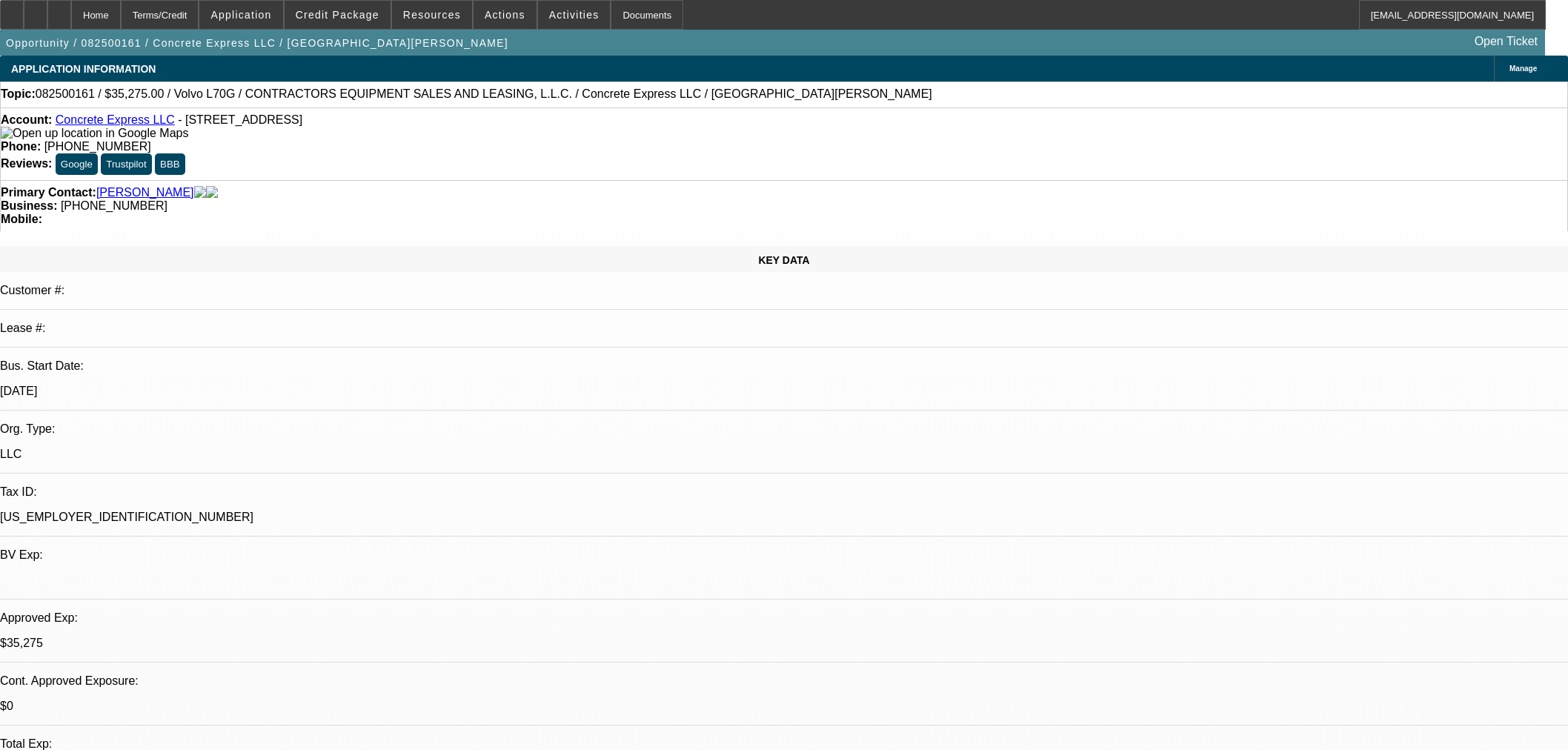
select select "0.15"
select select "2"
select select "0"
select select "6"
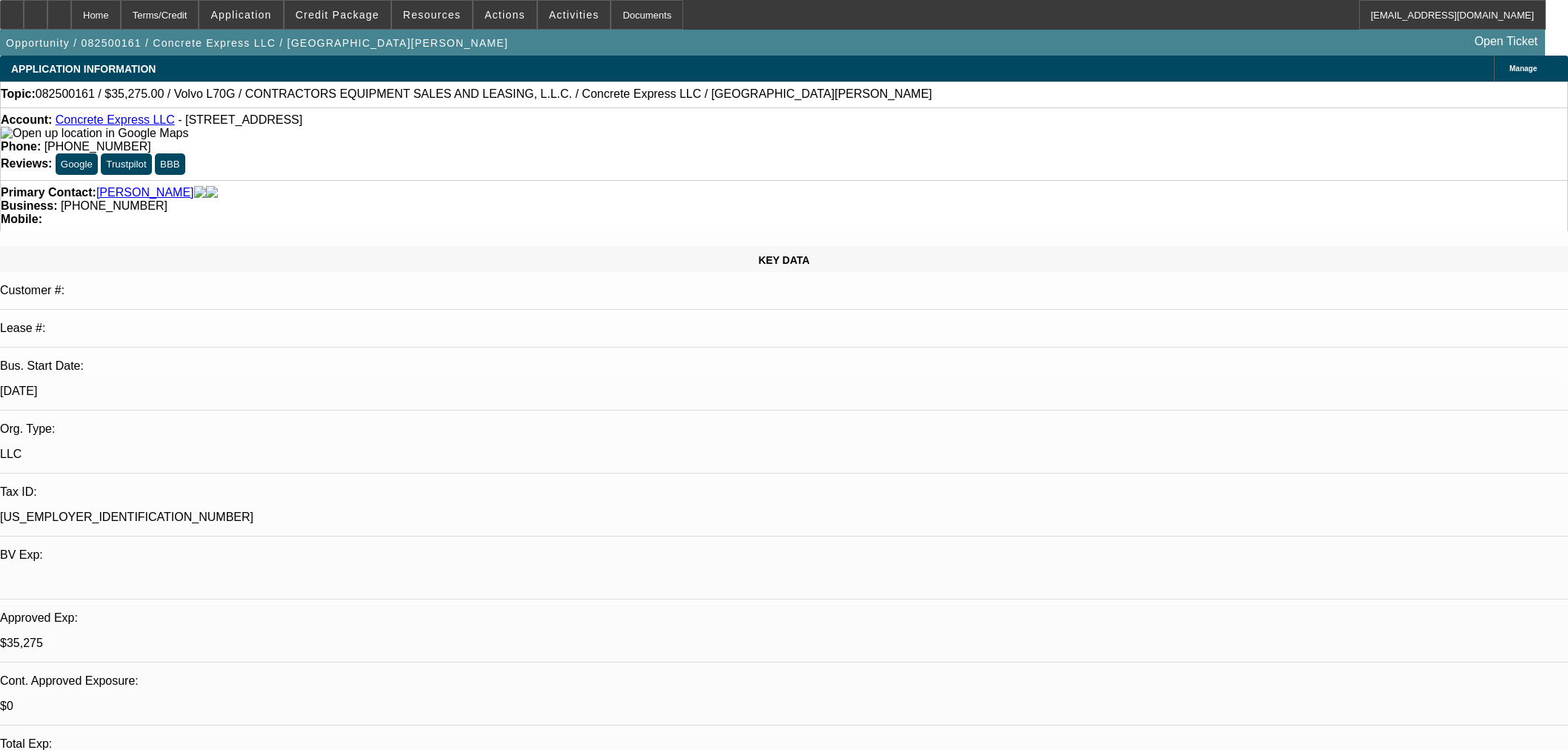
select select "0.2"
select select "2"
select select "0"
select select "6"
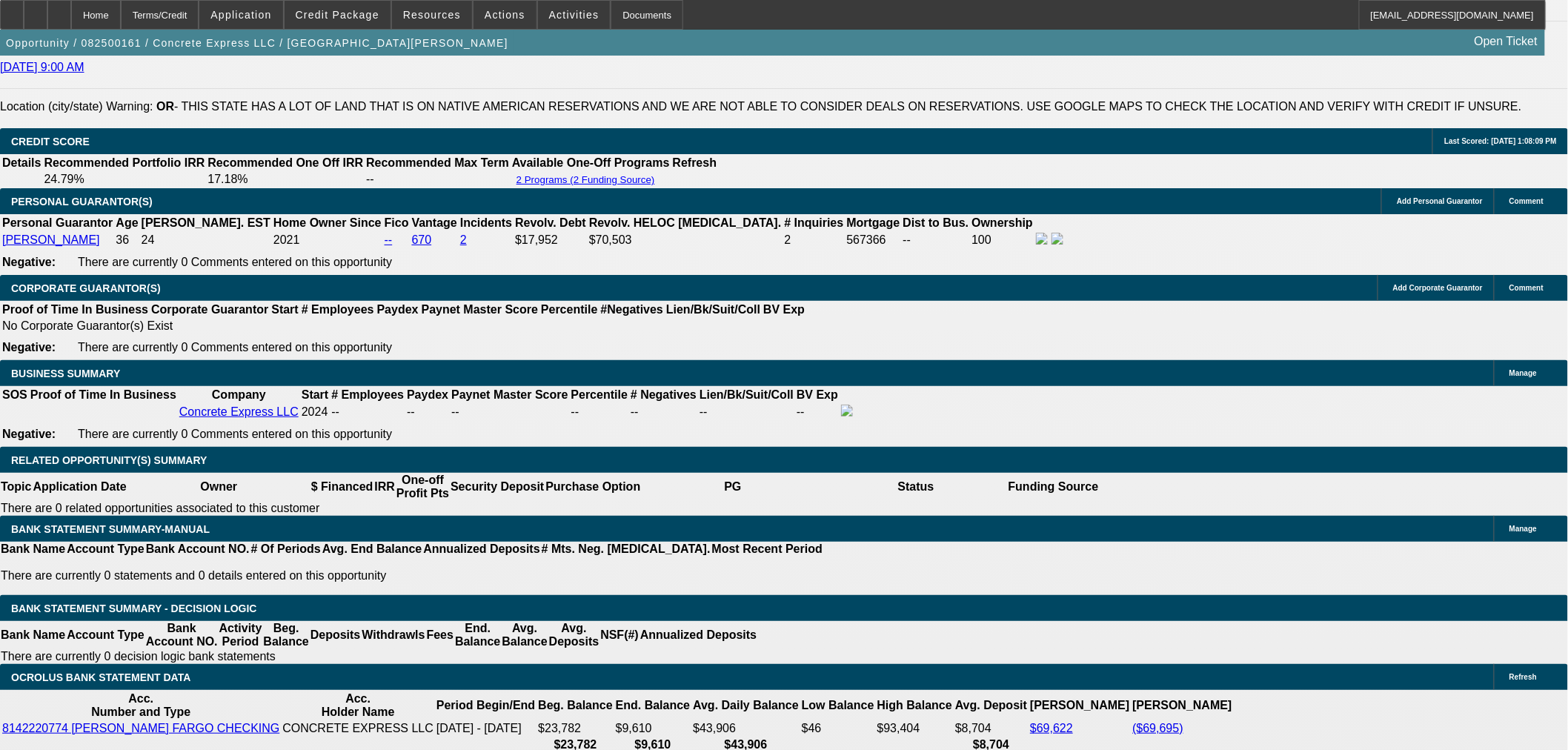
scroll to position [2196, 0]
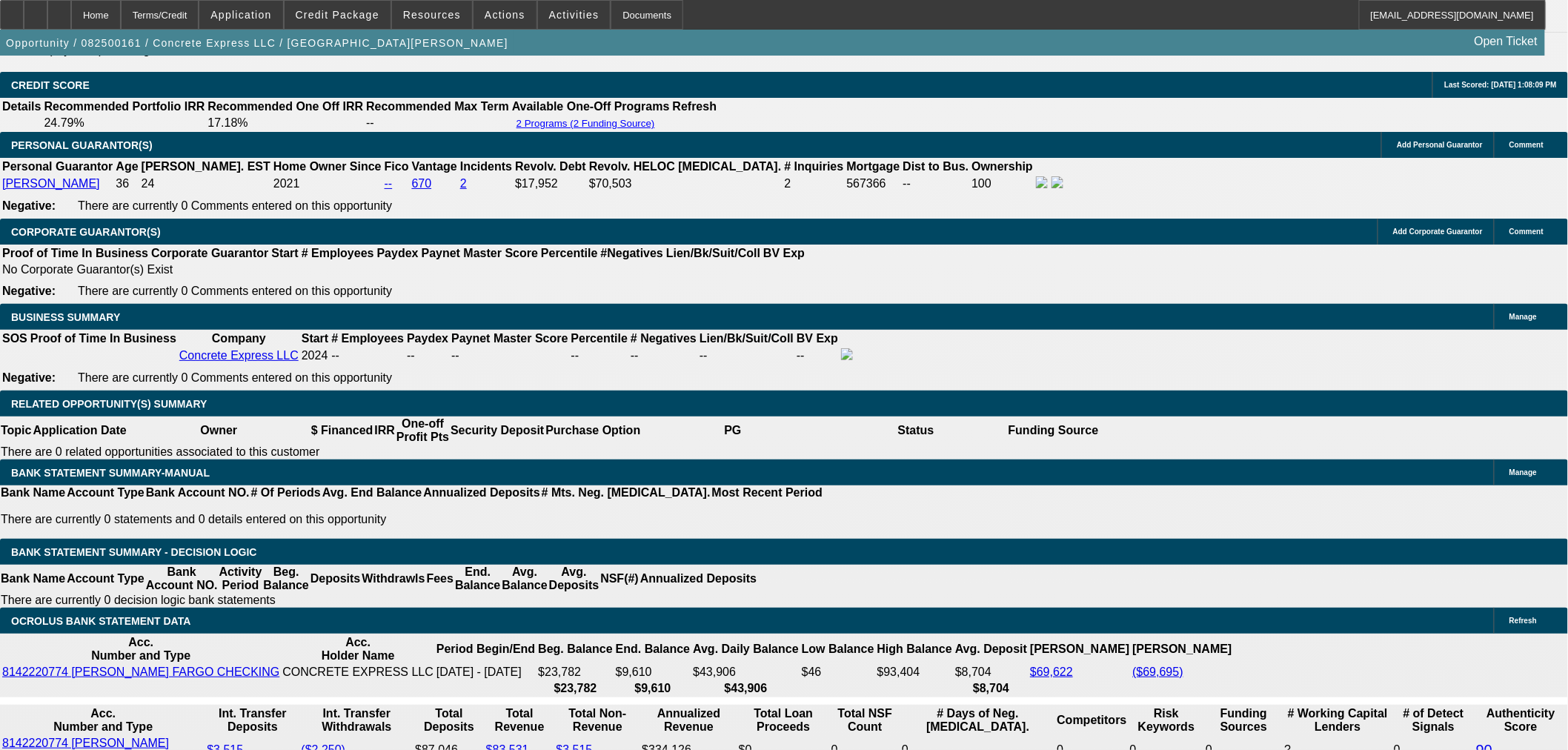
drag, startPoint x: 1269, startPoint y: 523, endPoint x: 1056, endPoint y: 496, distance: 214.7
copy div "PG = [PERSON_NAME], [EMAIL_ADDRESS][DOMAIN_NAME], [PHONE_NUMBER]. Vendor = Cont…"
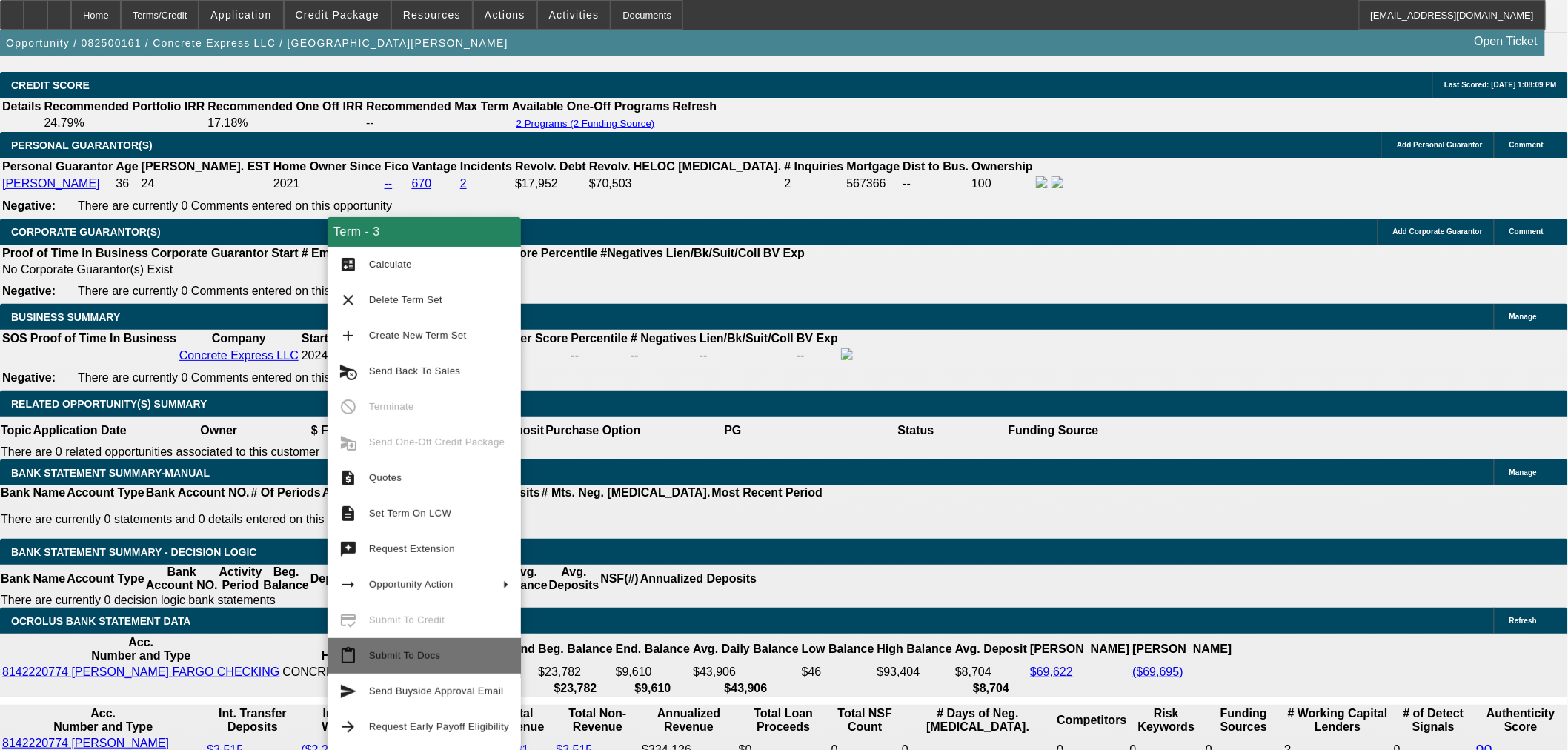
click at [465, 661] on span "Submit To Docs" at bounding box center [438, 656] width 140 height 18
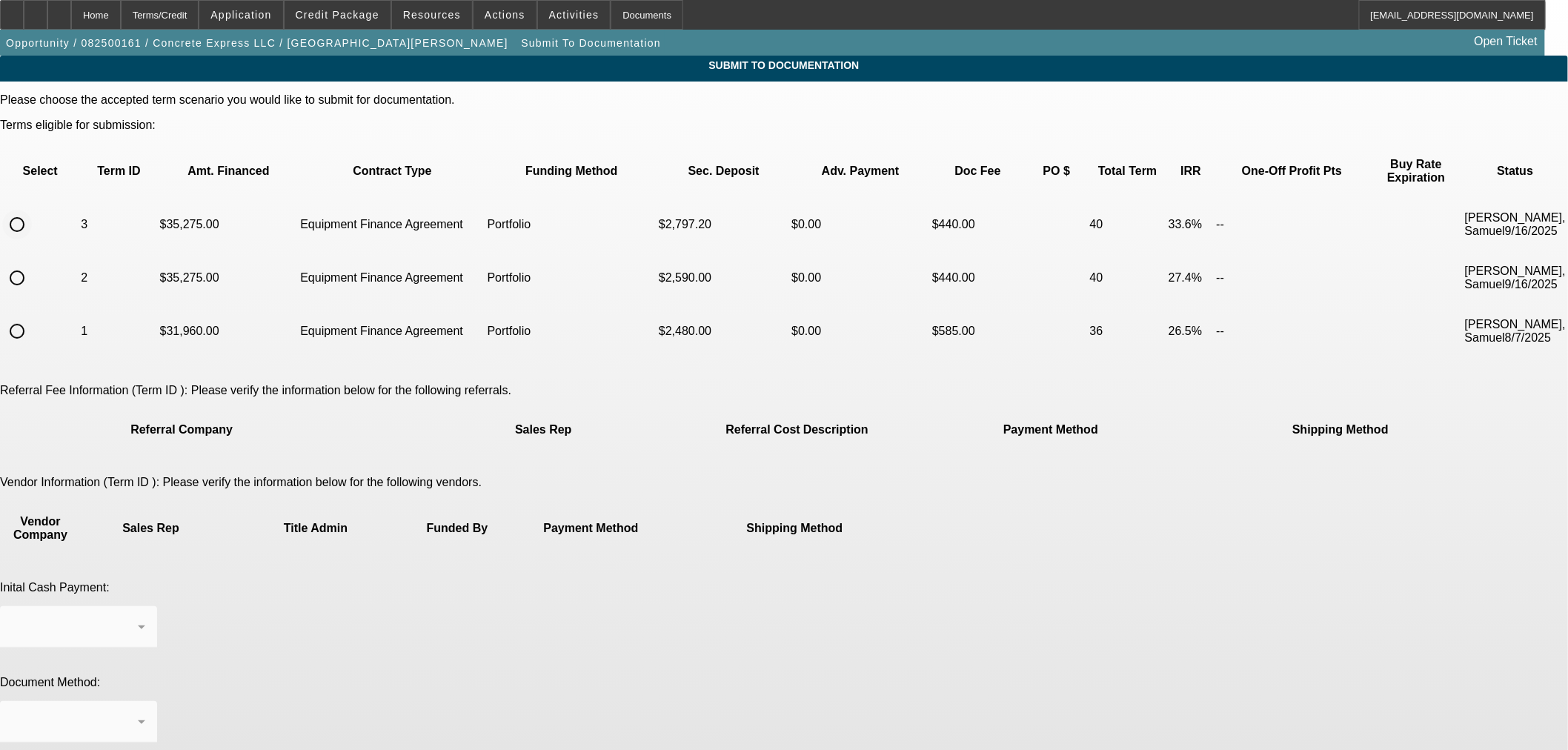
click at [32, 209] on input "radio" at bounding box center [16, 224] width 29 height 29
radio input "true"
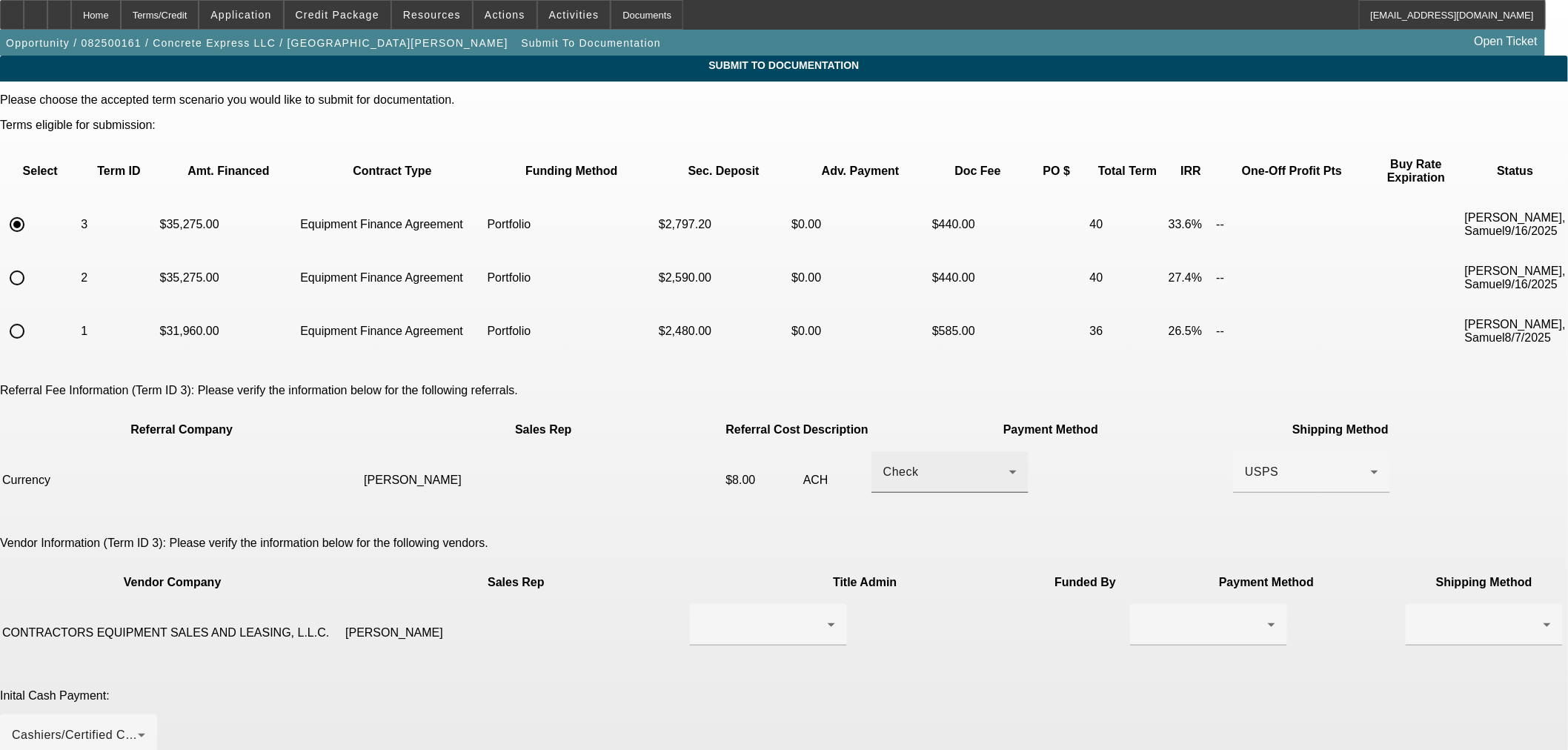
click at [1004, 463] on icon at bounding box center [1013, 472] width 18 height 18
click at [959, 489] on mat-option "ACH" at bounding box center [922, 496] width 188 height 36
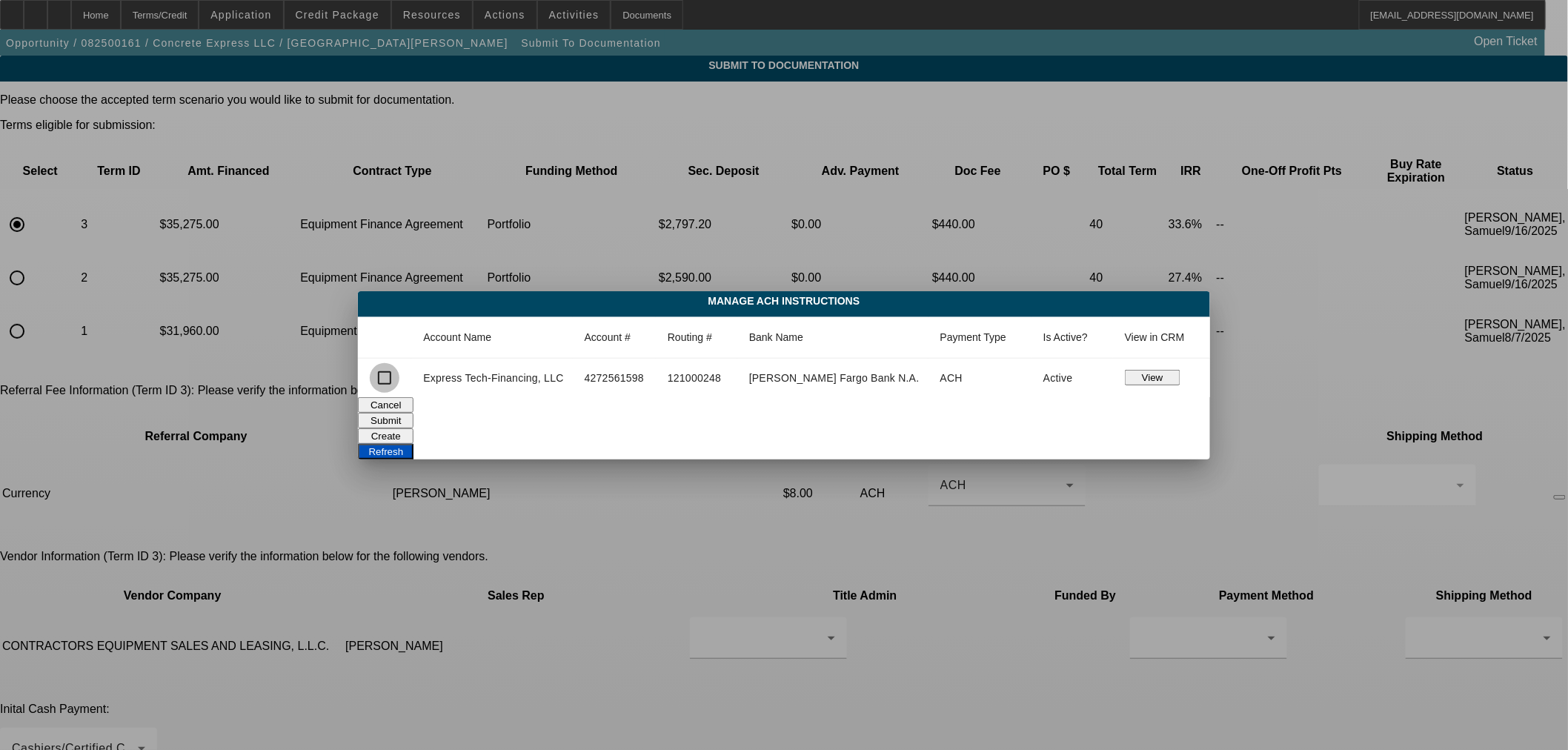
click at [399, 372] on input "checkbox" at bounding box center [384, 378] width 29 height 29
checkbox input "true"
click at [413, 424] on button "Submit" at bounding box center [386, 420] width 55 height 15
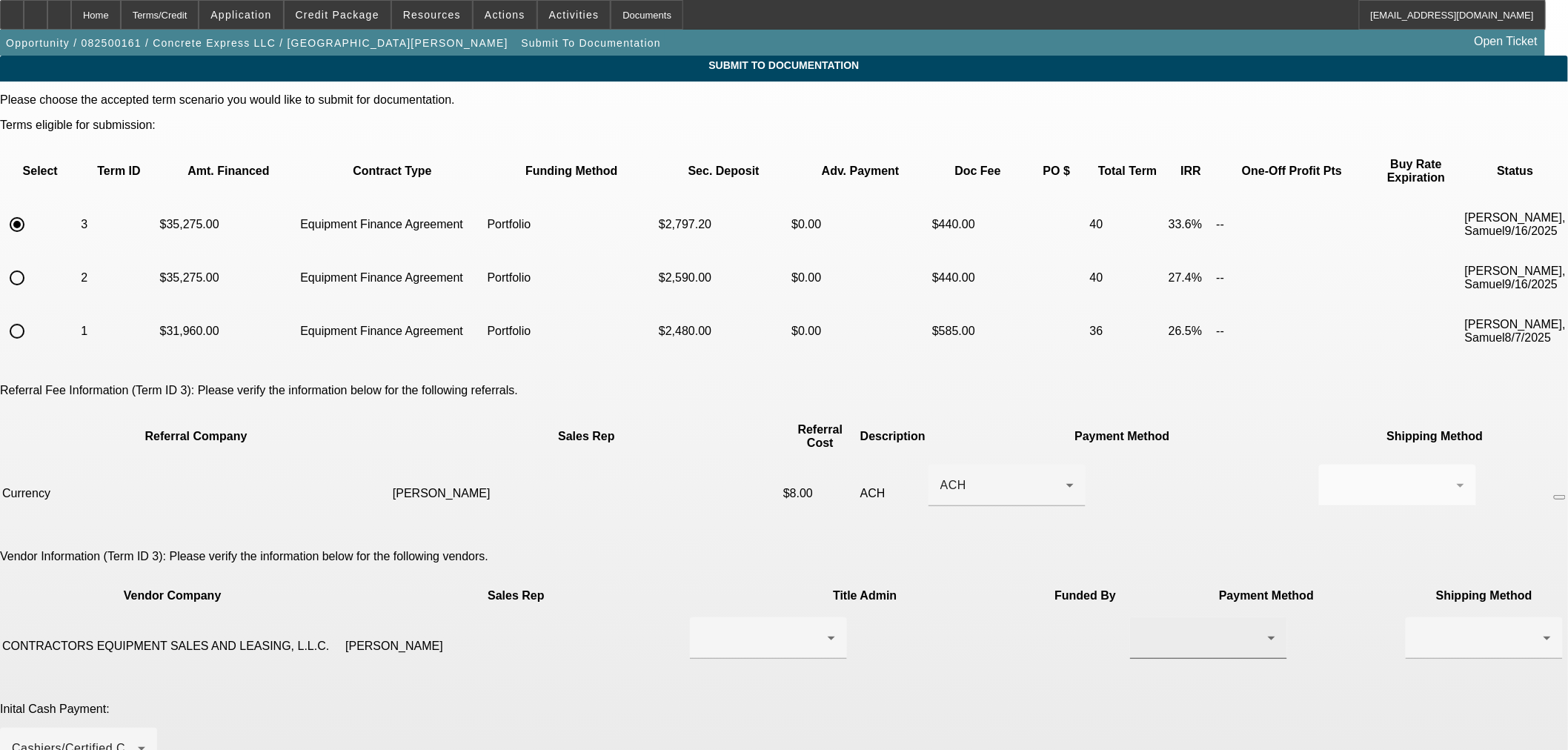
click at [1262, 629] on icon at bounding box center [1271, 638] width 18 height 18
click at [940, 637] on span "Wire Transfer" at bounding box center [910, 637] width 77 height 18
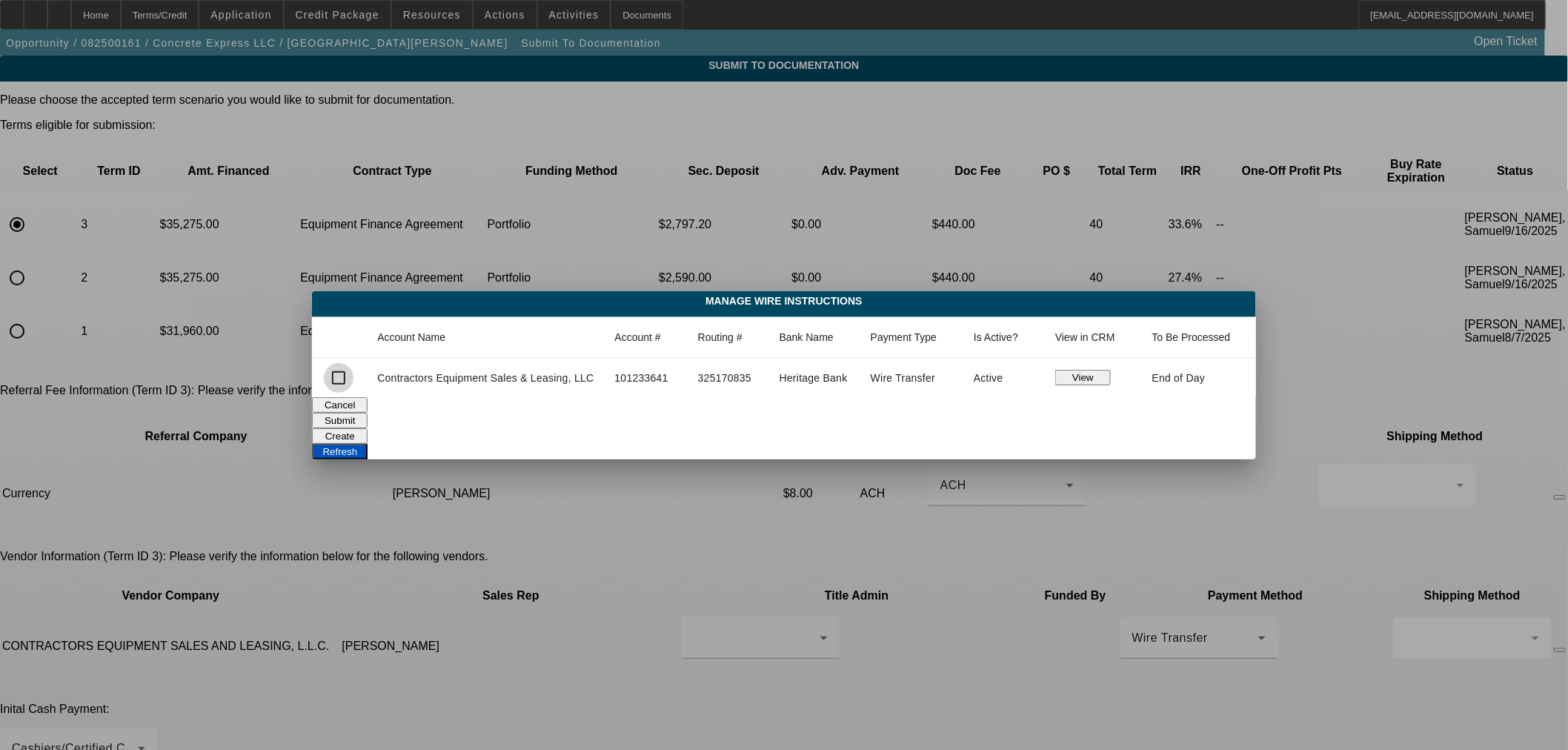
click at [341, 378] on input "checkbox" at bounding box center [339, 378] width 29 height 29
checkbox input "true"
click at [368, 412] on button "Submit" at bounding box center [339, 420] width 55 height 15
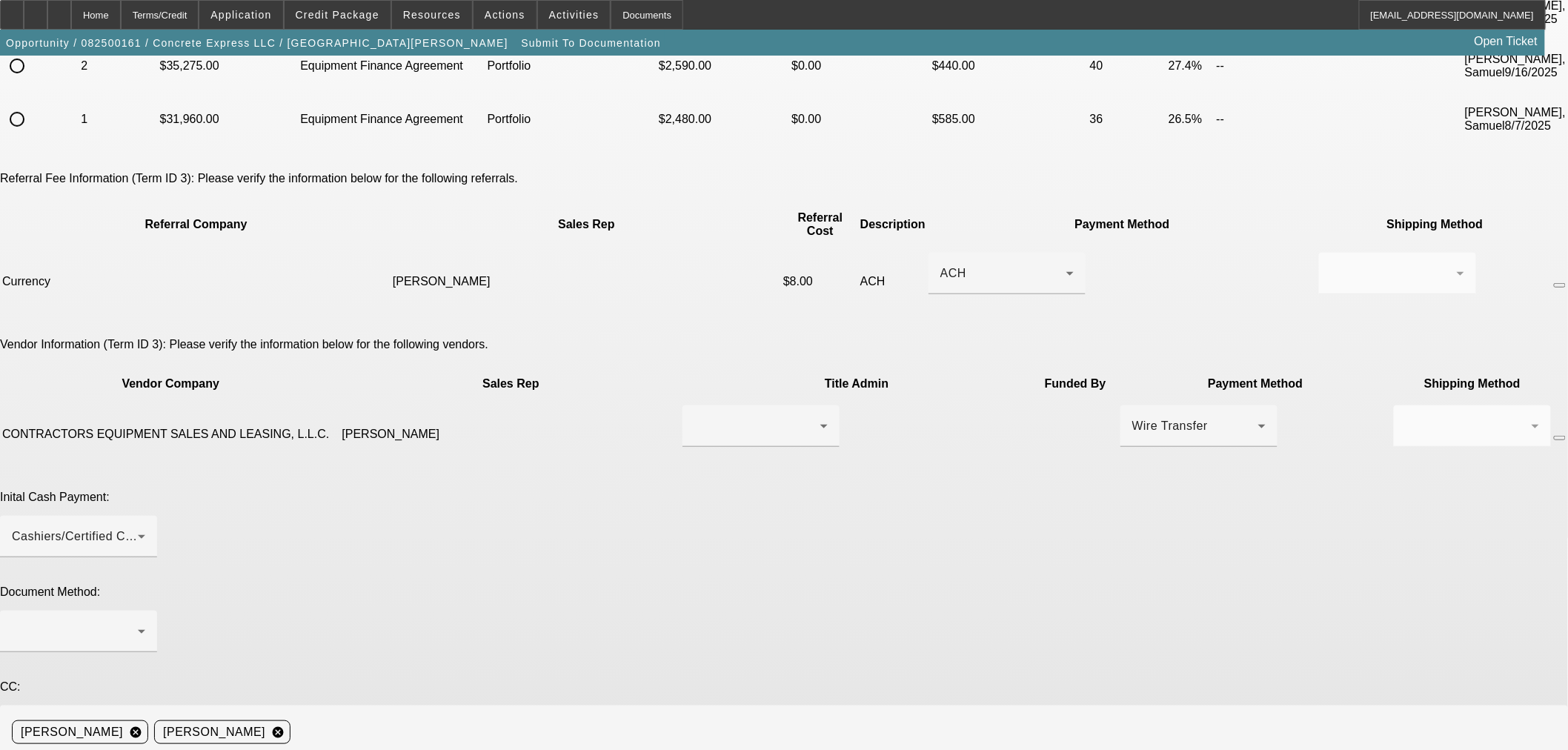
scroll to position [274, 0]
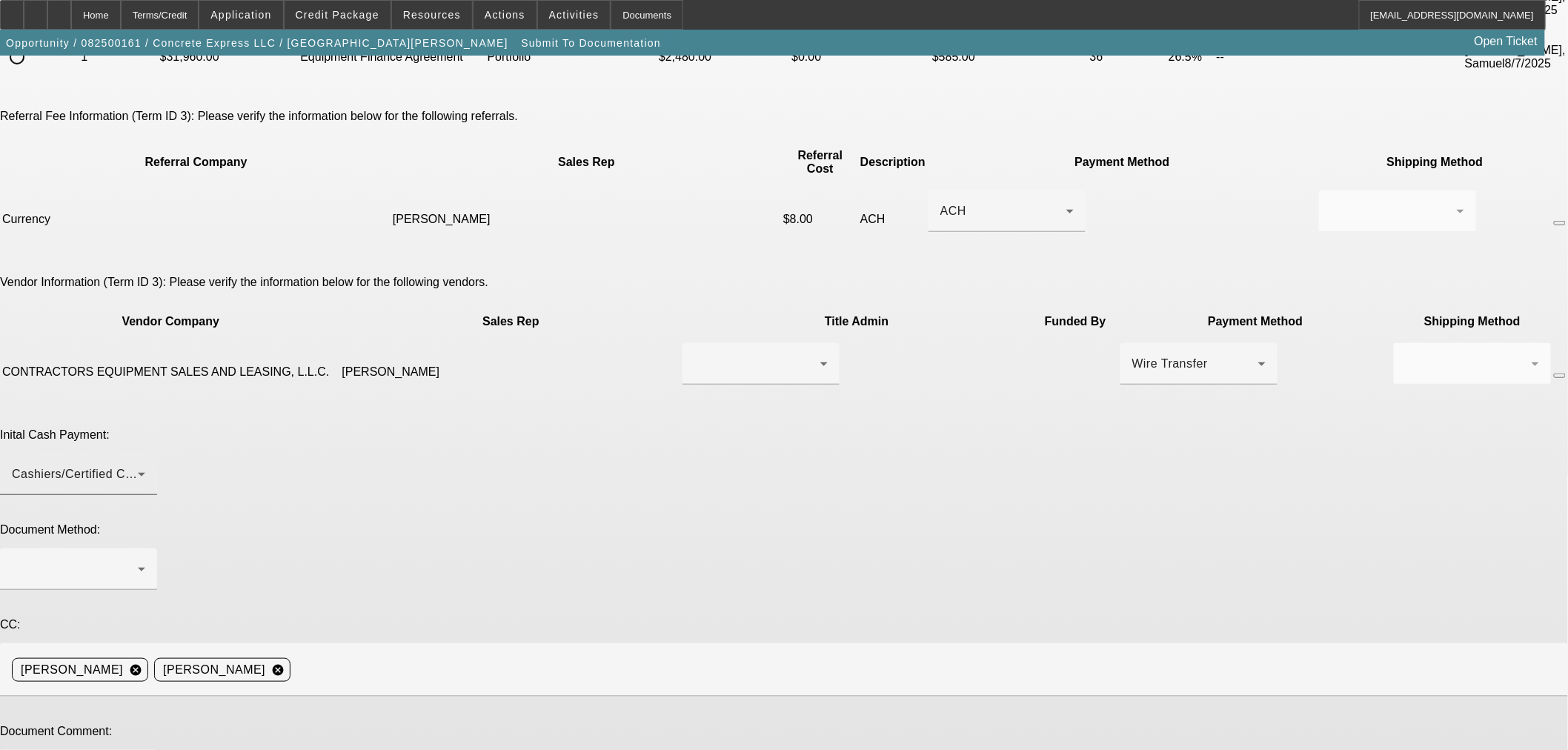
click at [145, 453] on div "Cashiers/Certified Check" at bounding box center [78, 474] width 134 height 42
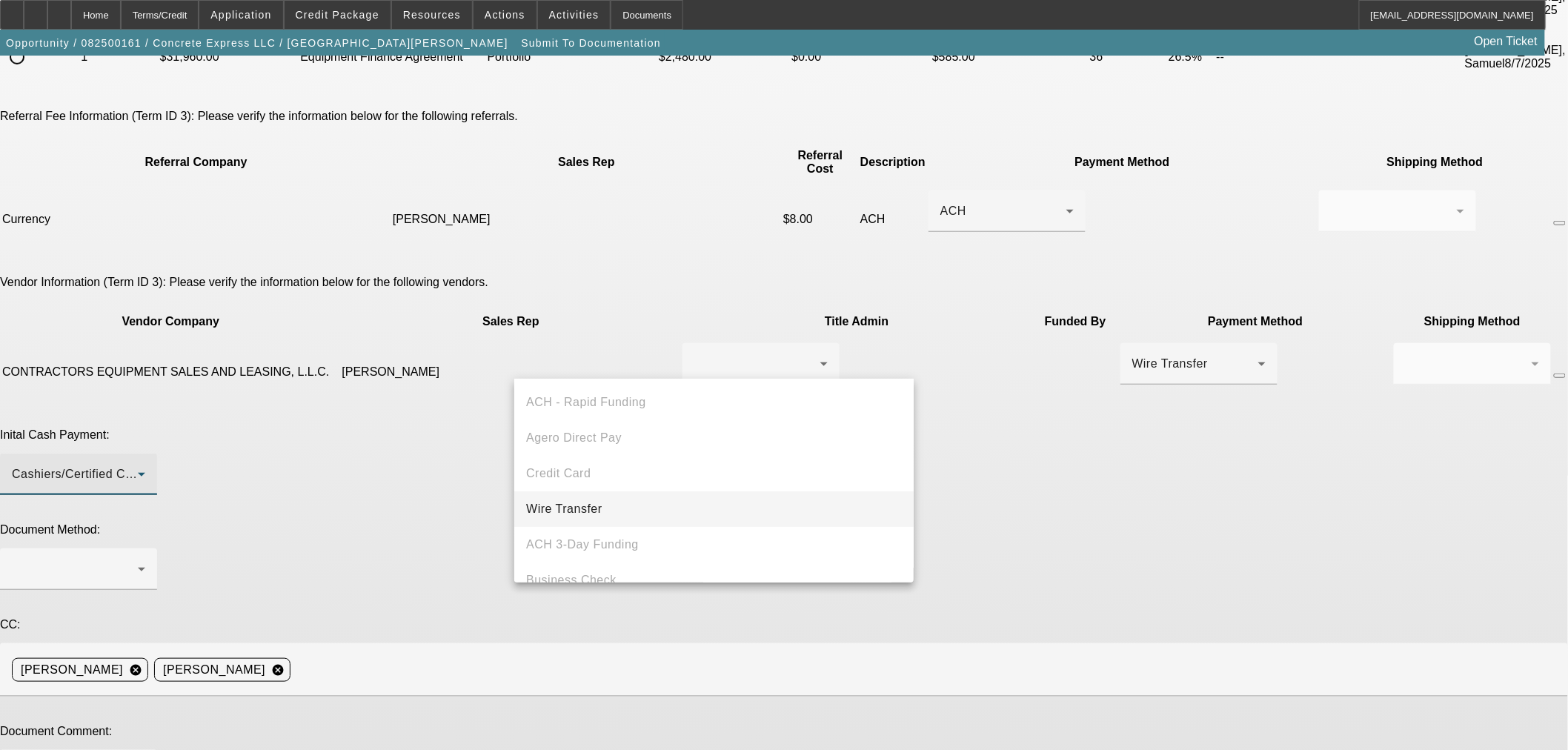
scroll to position [51, 0]
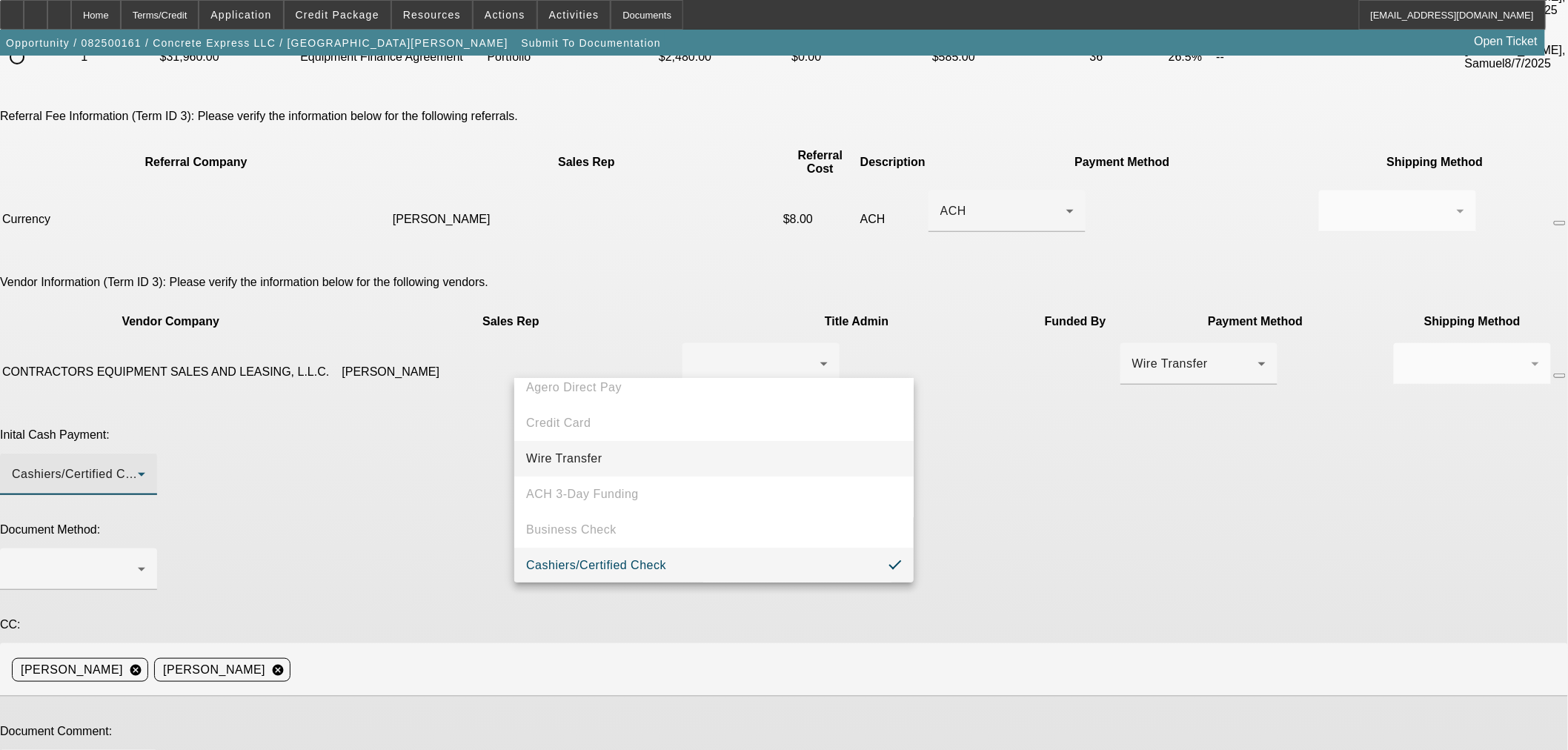
click at [671, 461] on mat-option "Wire Transfer" at bounding box center [714, 459] width 399 height 36
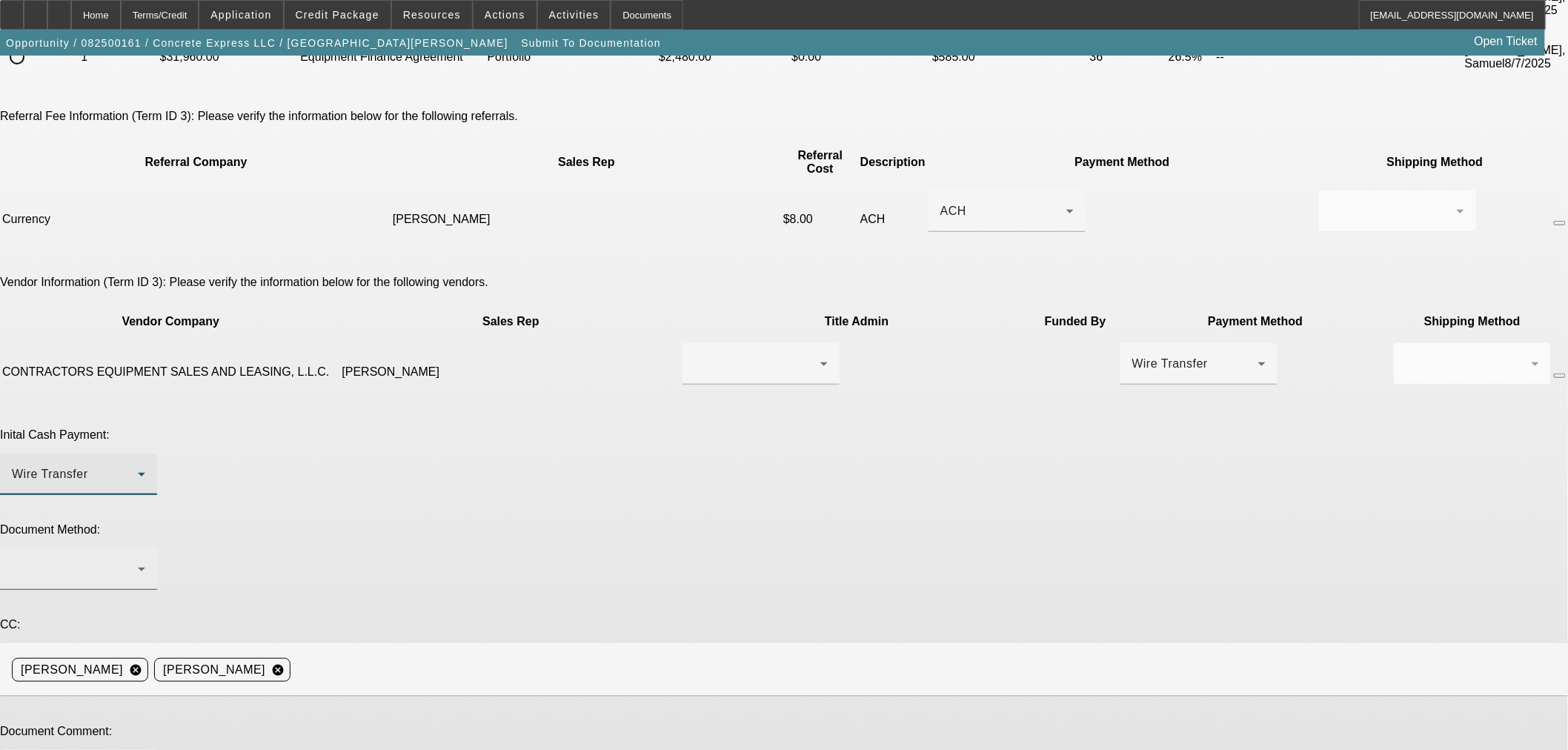
click at [138, 560] on div at bounding box center [74, 569] width 126 height 18
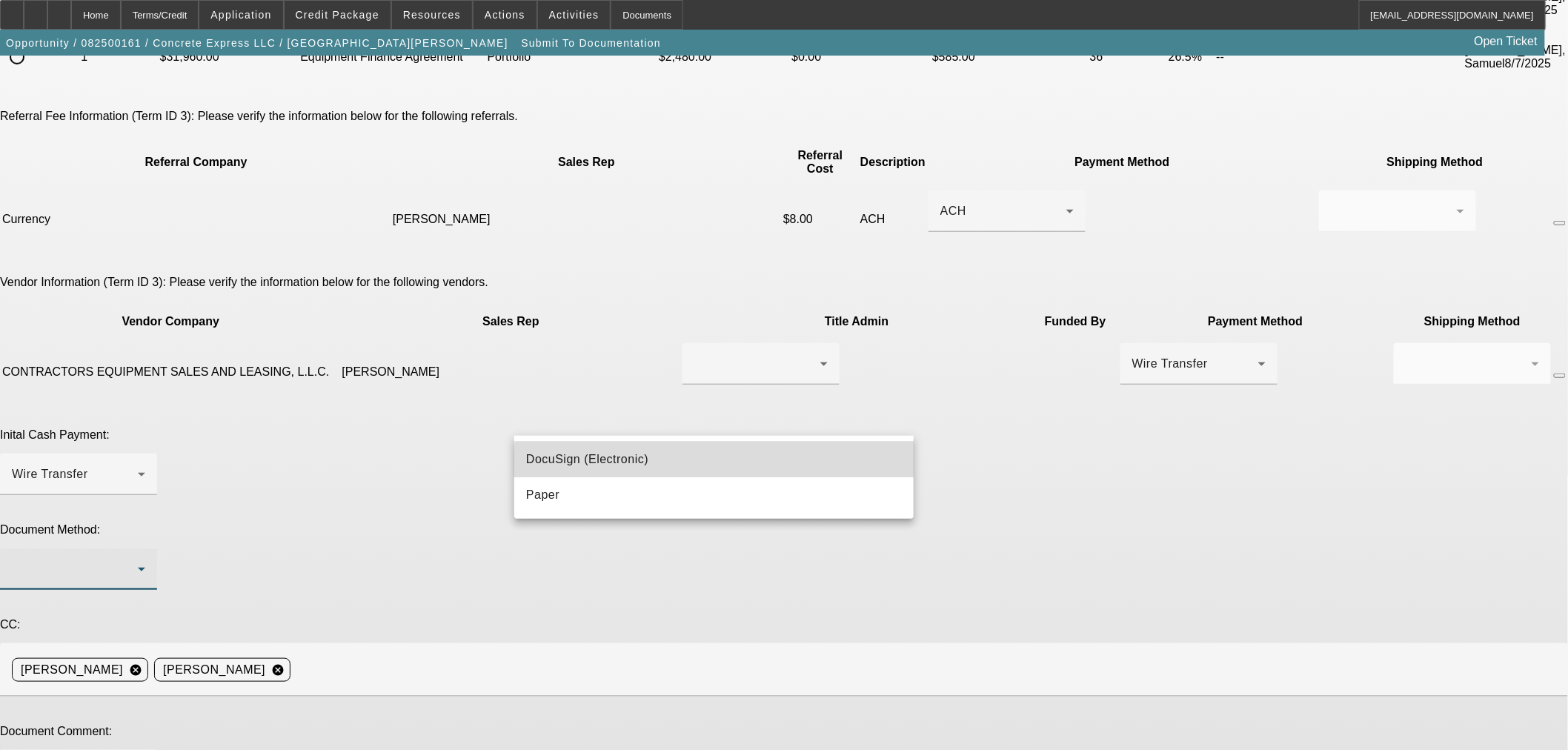
click at [743, 462] on mat-option "DocuSign (Electronic)" at bounding box center [714, 460] width 399 height 36
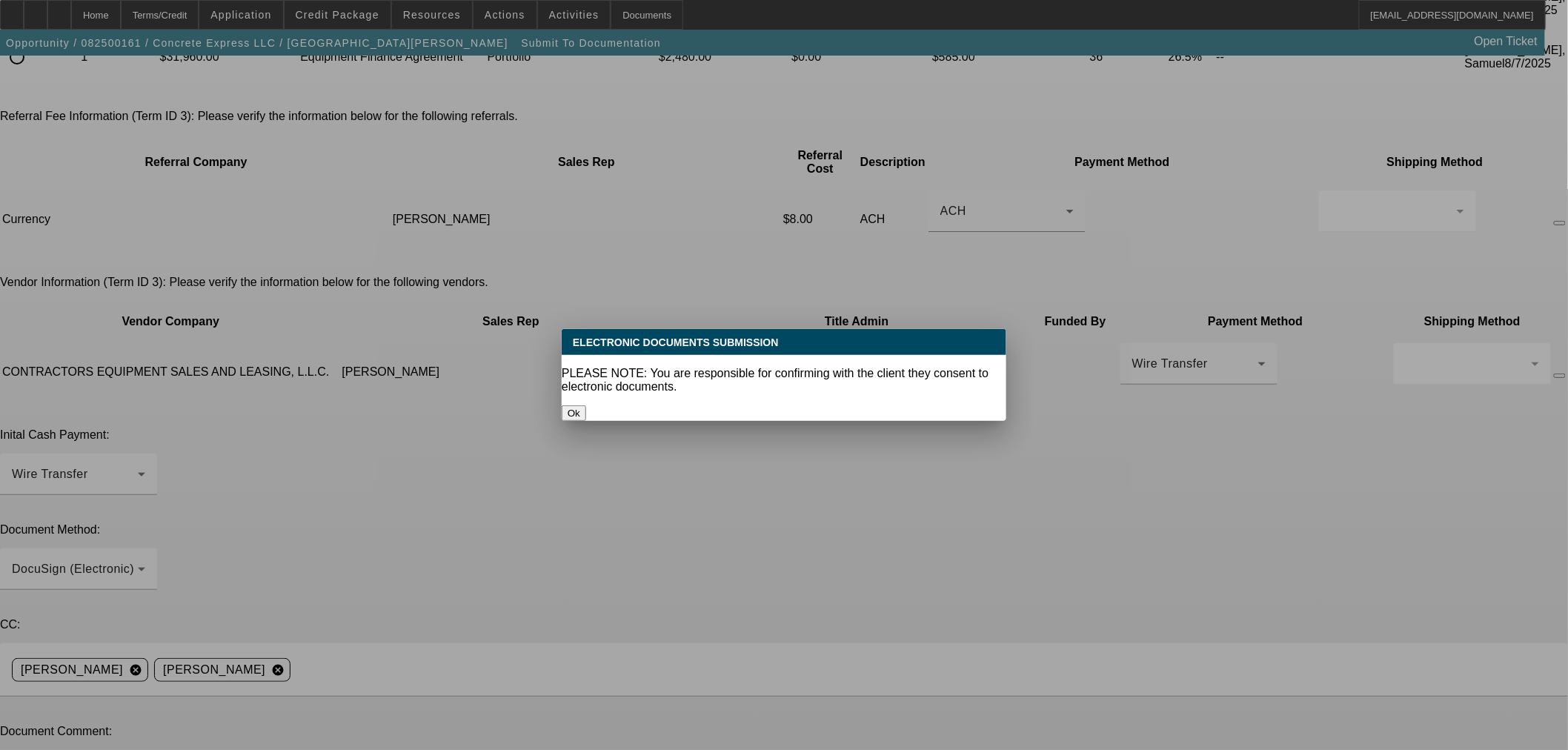
click at [586, 405] on button "Ok" at bounding box center [574, 412] width 24 height 15
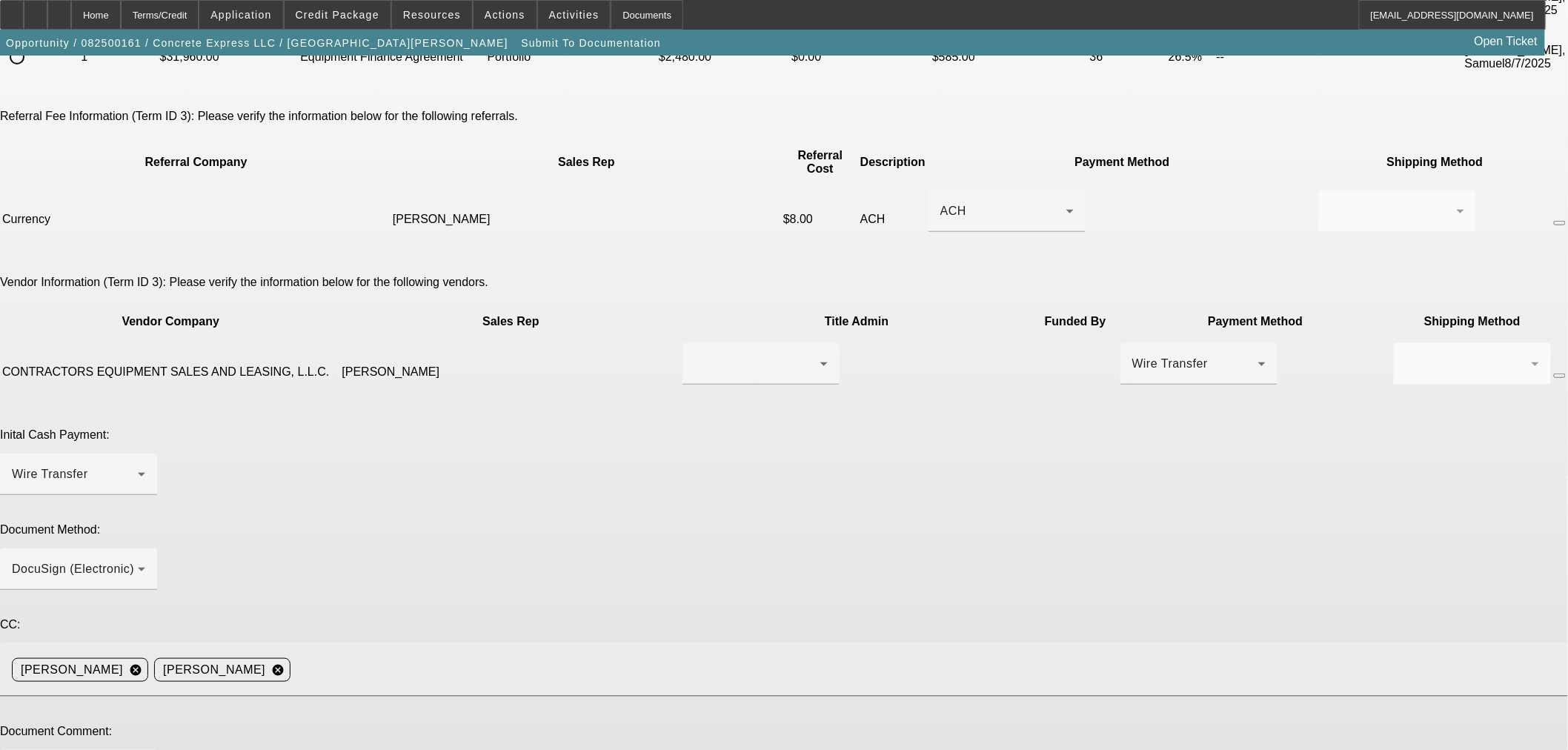
click at [1041, 655] on input at bounding box center [923, 669] width 1254 height 29
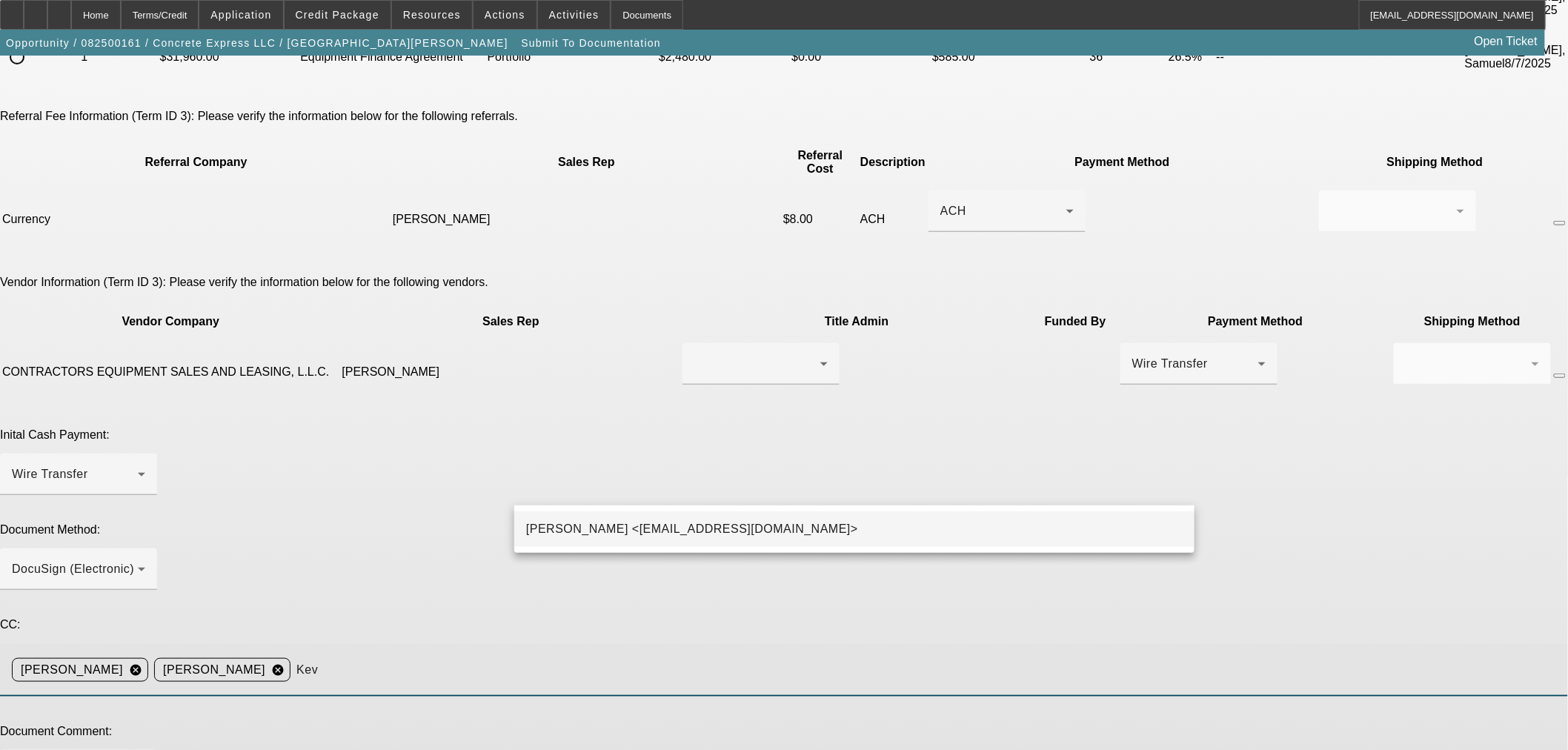
type input "Kev"
click at [892, 544] on mat-option "Kevin O'Connor <koconnor@beaconfunding.com>" at bounding box center [854, 529] width 681 height 36
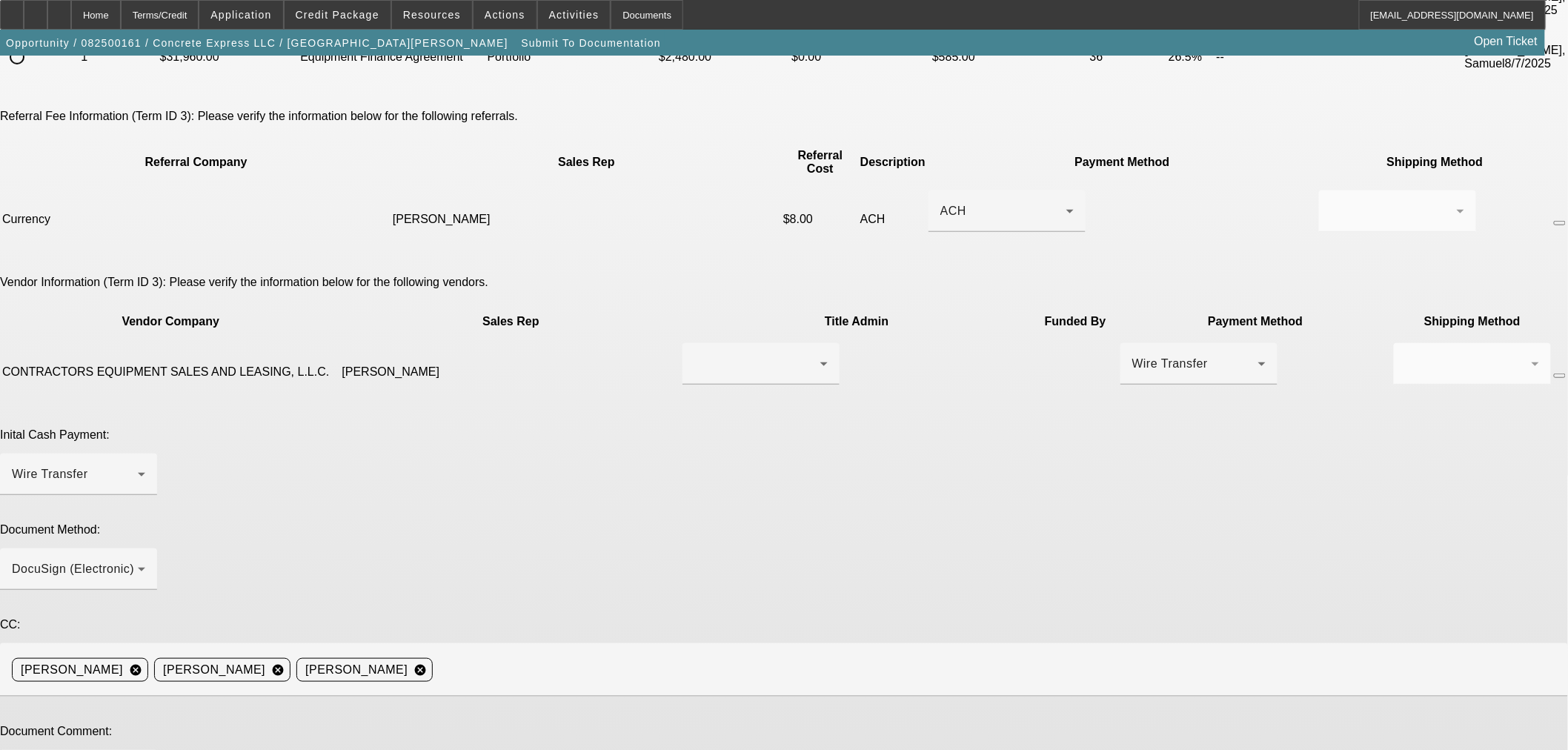
paste textarea "PG = Jorge Ramirez, 1elcementero@gmail.com, (503) 902-8909. Vendor = Contractor…"
drag, startPoint x: 1177, startPoint y: 562, endPoint x: 1166, endPoint y: 660, distance: 98.6
drag, startPoint x: 1137, startPoint y: 537, endPoint x: 1172, endPoint y: 522, distance: 38.1
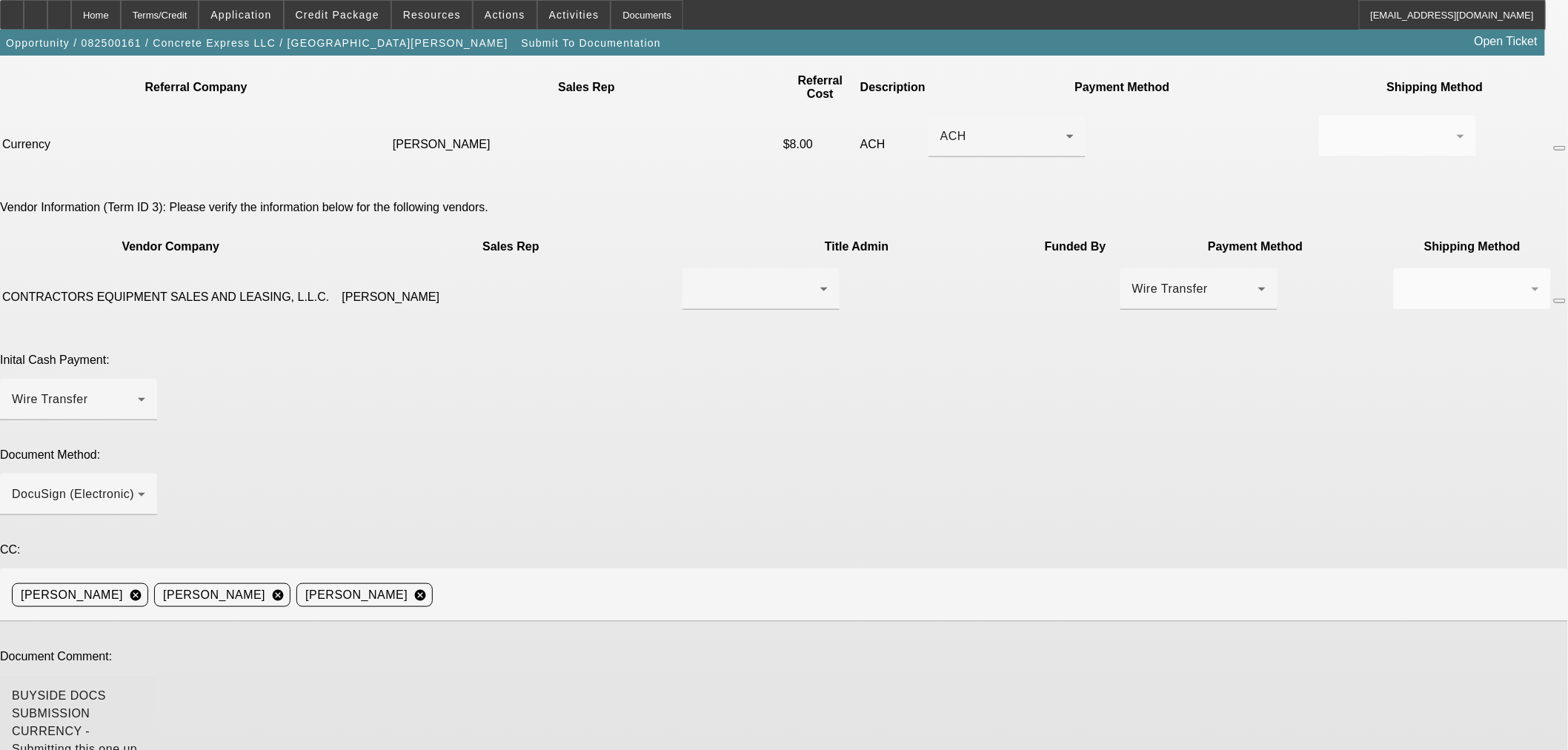
scroll to position [382, 0]
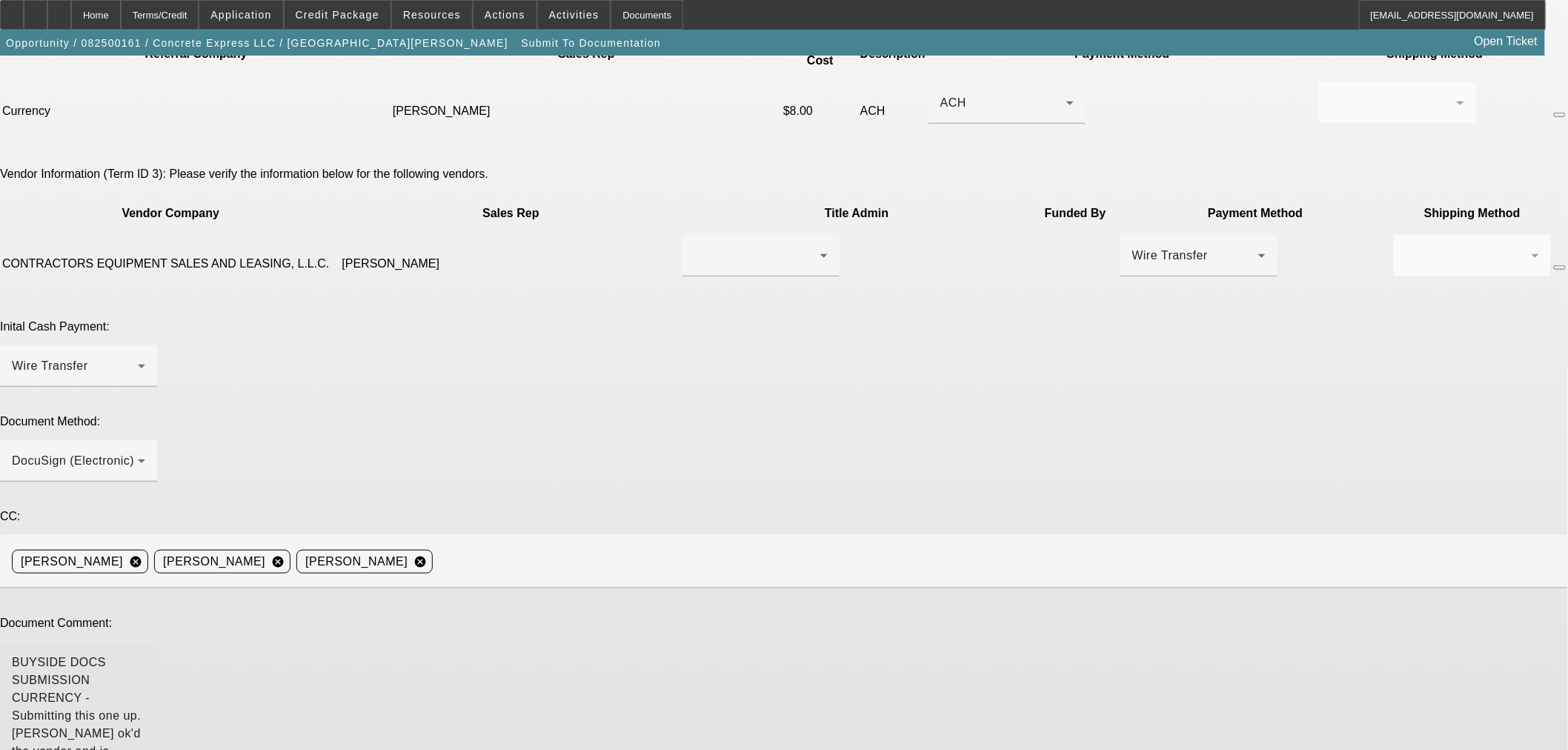
type textarea "BUYSIDE DOCS SUBMISSION CURRENCY - Submitting this one up. Sam ok'd the vendor …"
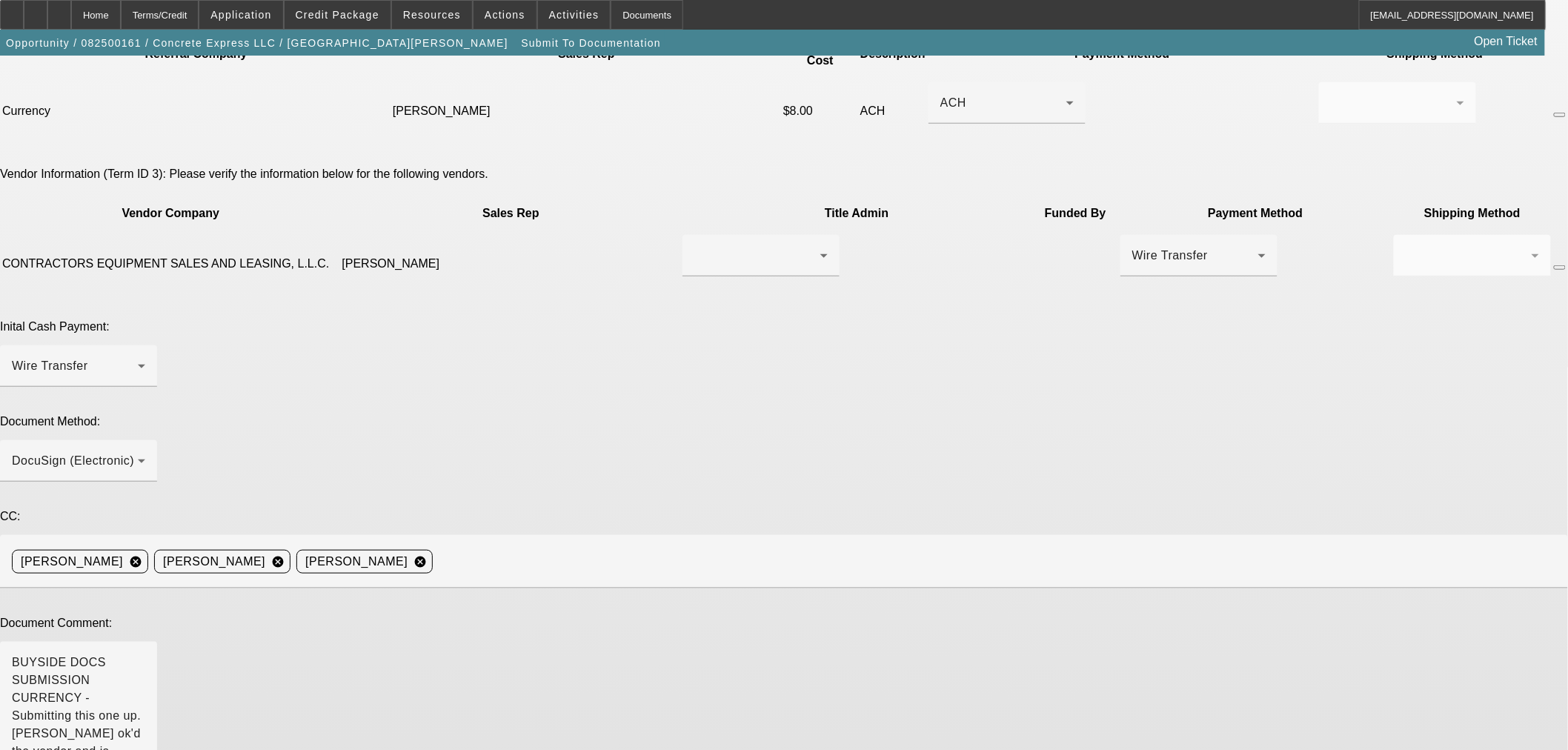
type textarea "Added 8 points for currency and marked up monthly payment."
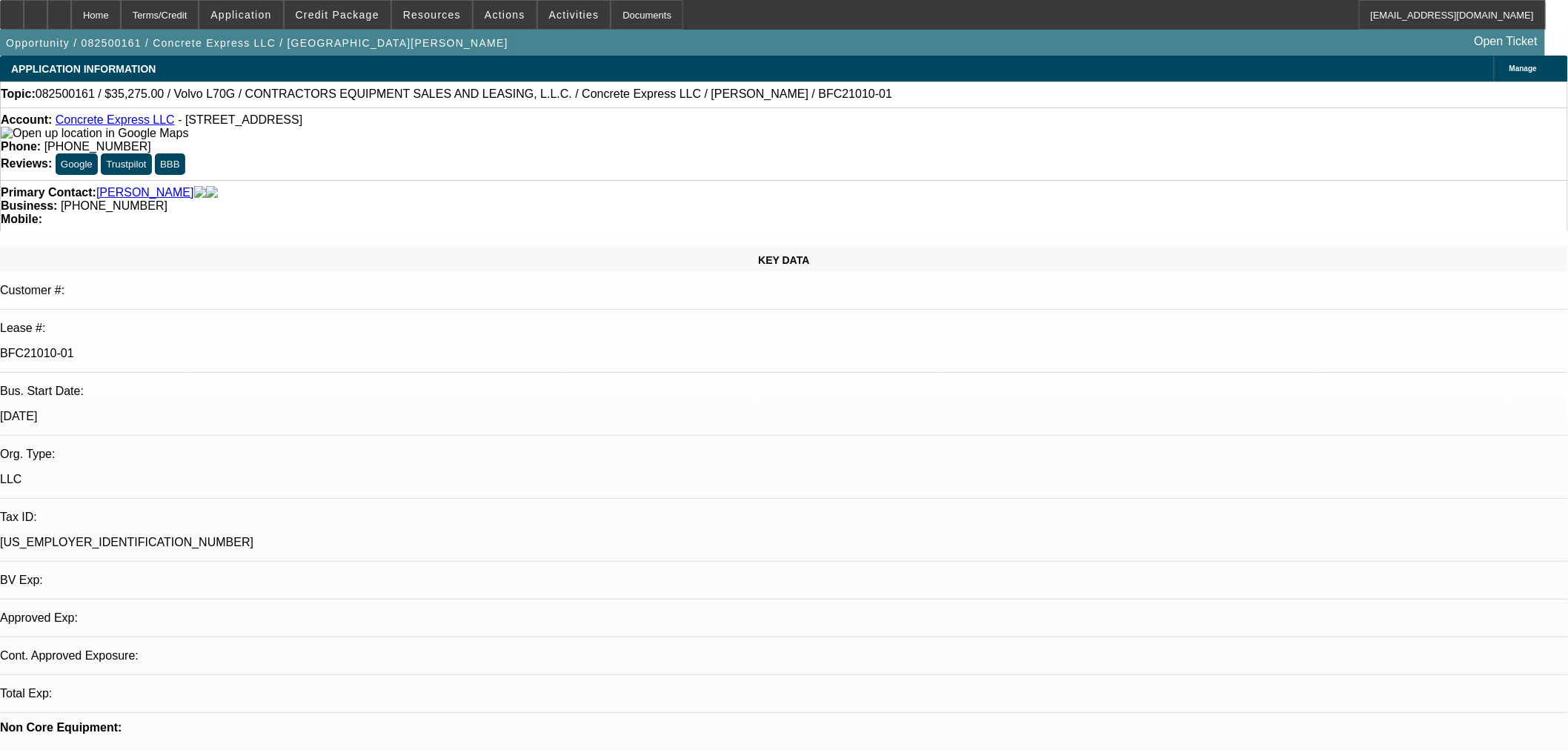
select select "0.15"
select select "2"
select select "0"
select select "6"
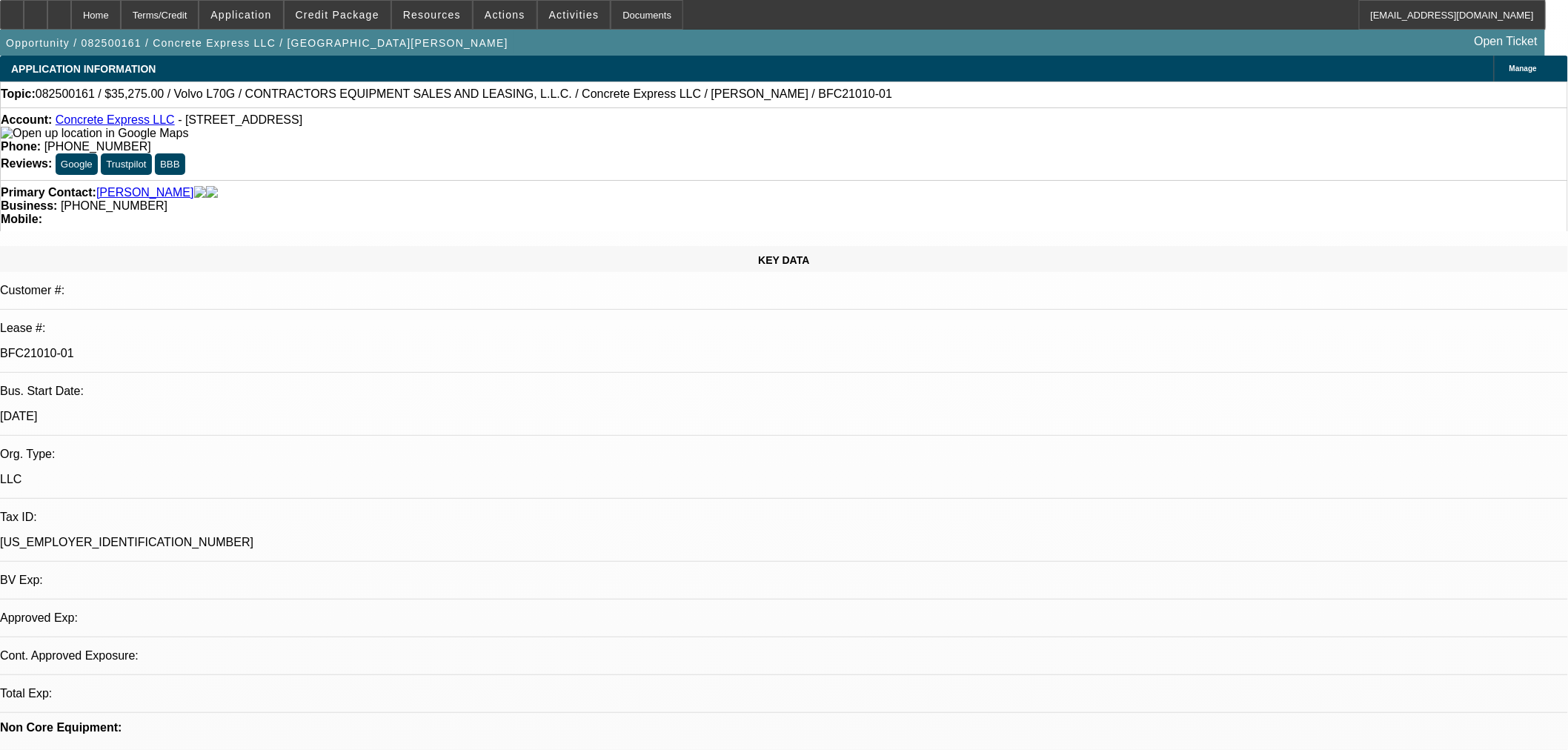
select select "0.15"
select select "2"
select select "0"
select select "6"
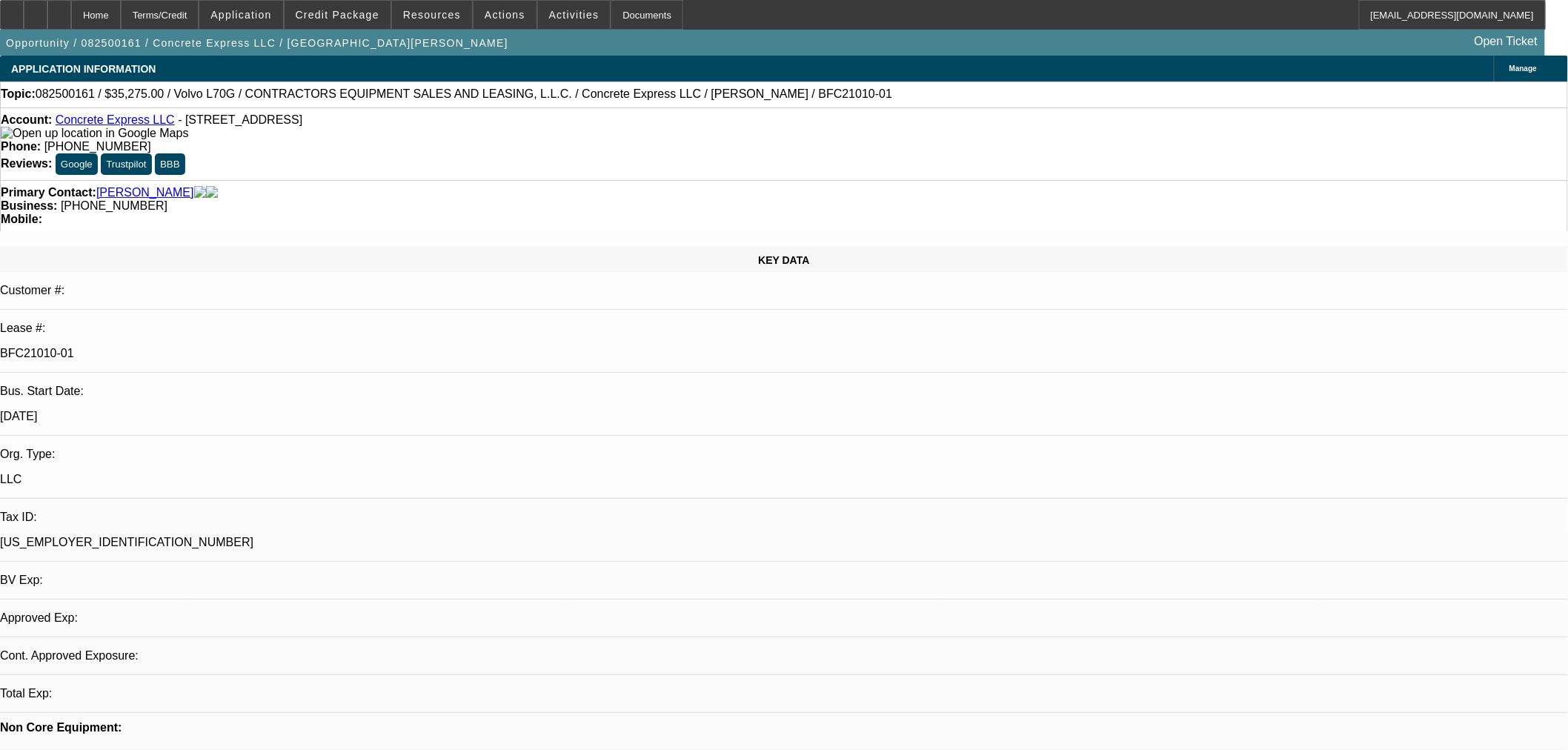
select select "0.2"
select select "2"
select select "0"
select select "6"
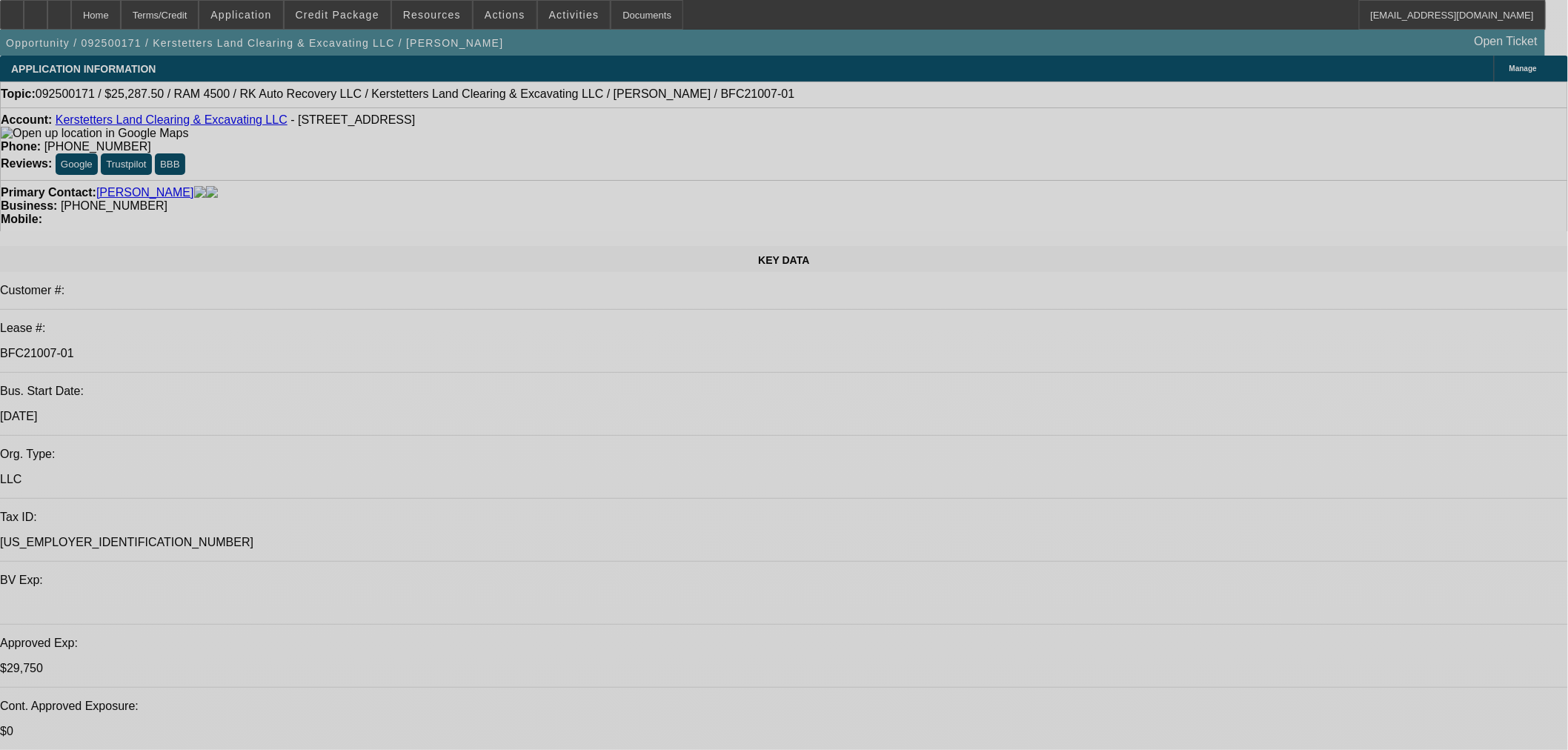
select select "0.15"
select select "2"
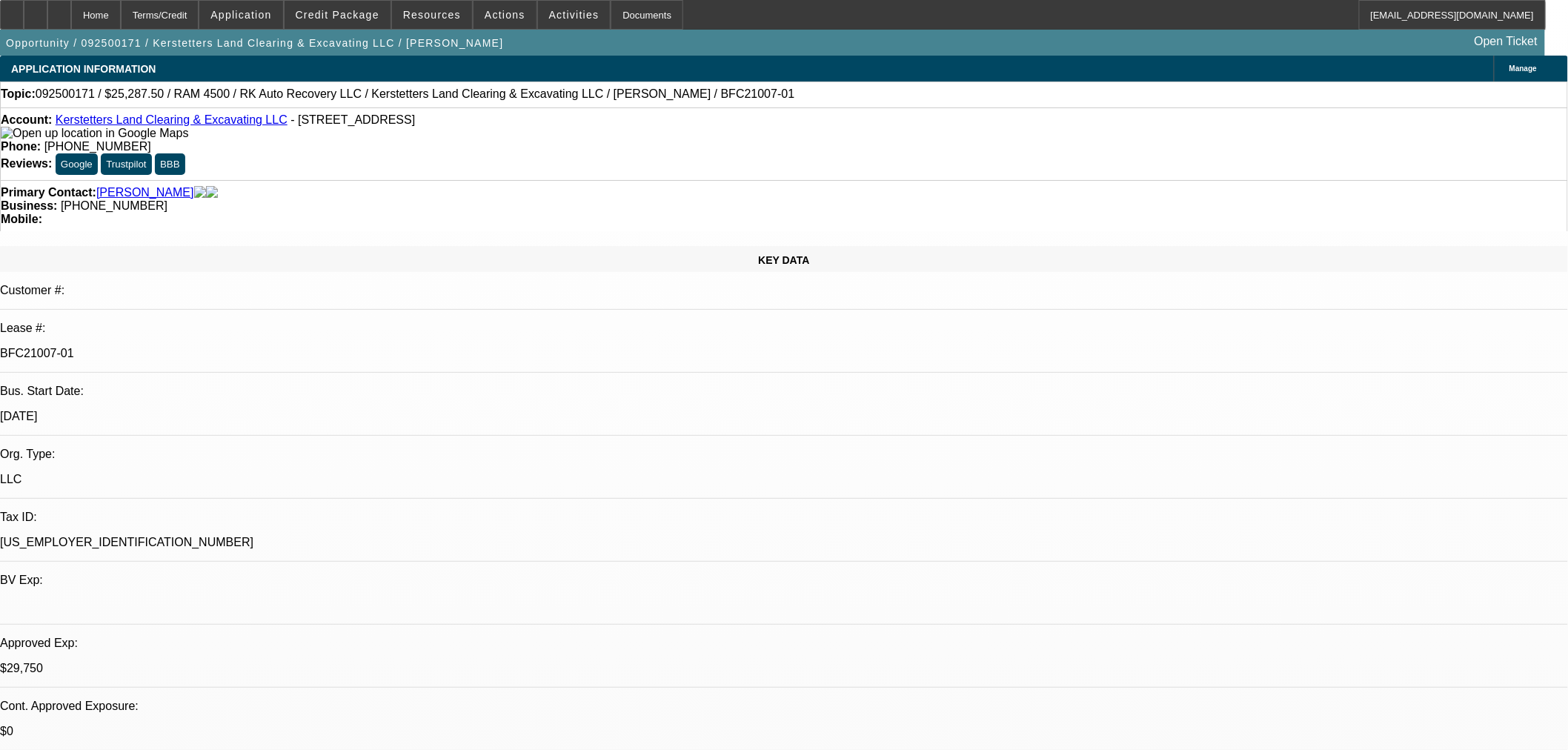
select select "2"
select select "0"
select select "6"
select select "0.15"
select select "2"
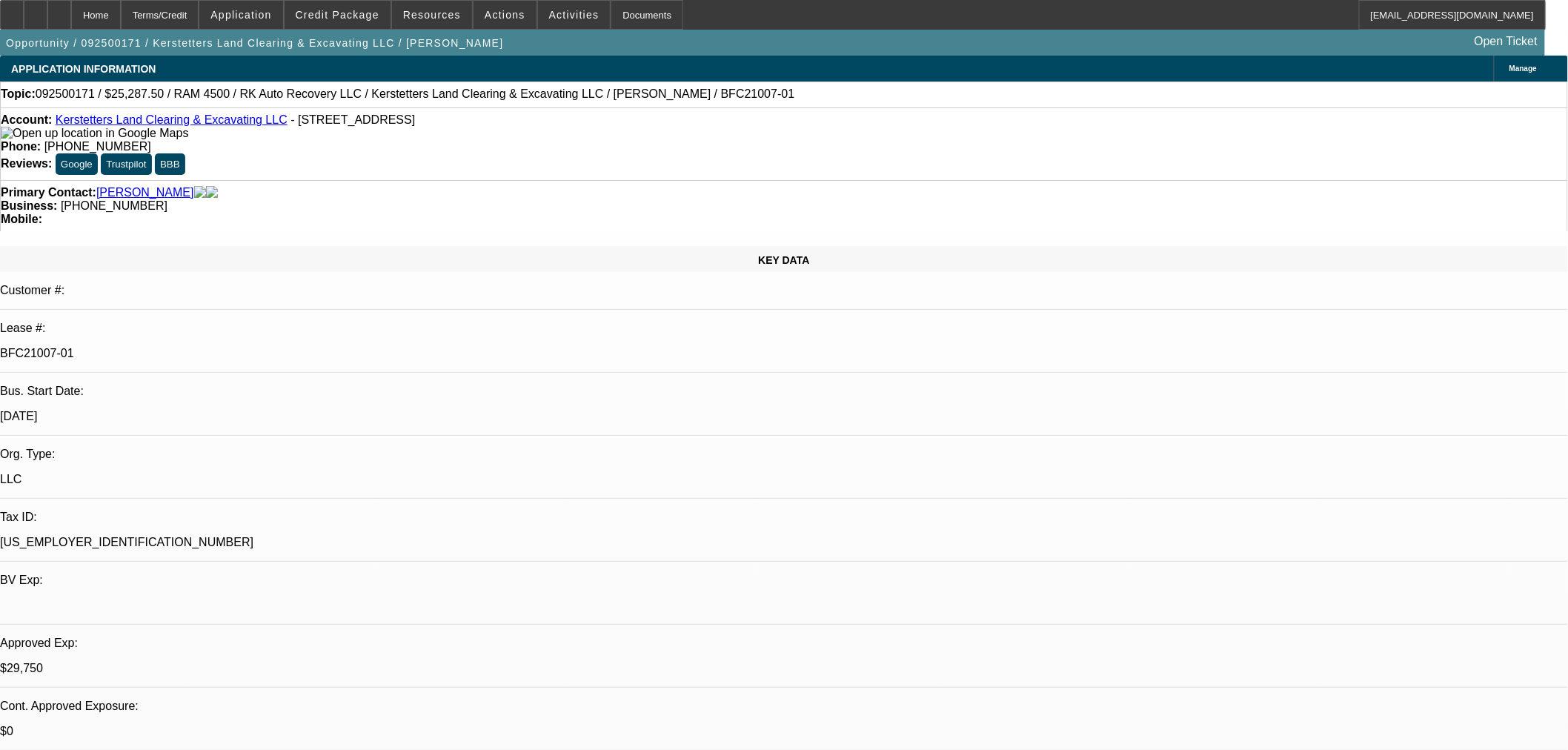
select select "2"
select select "0"
select select "6"
select select "0.15"
select select "2"
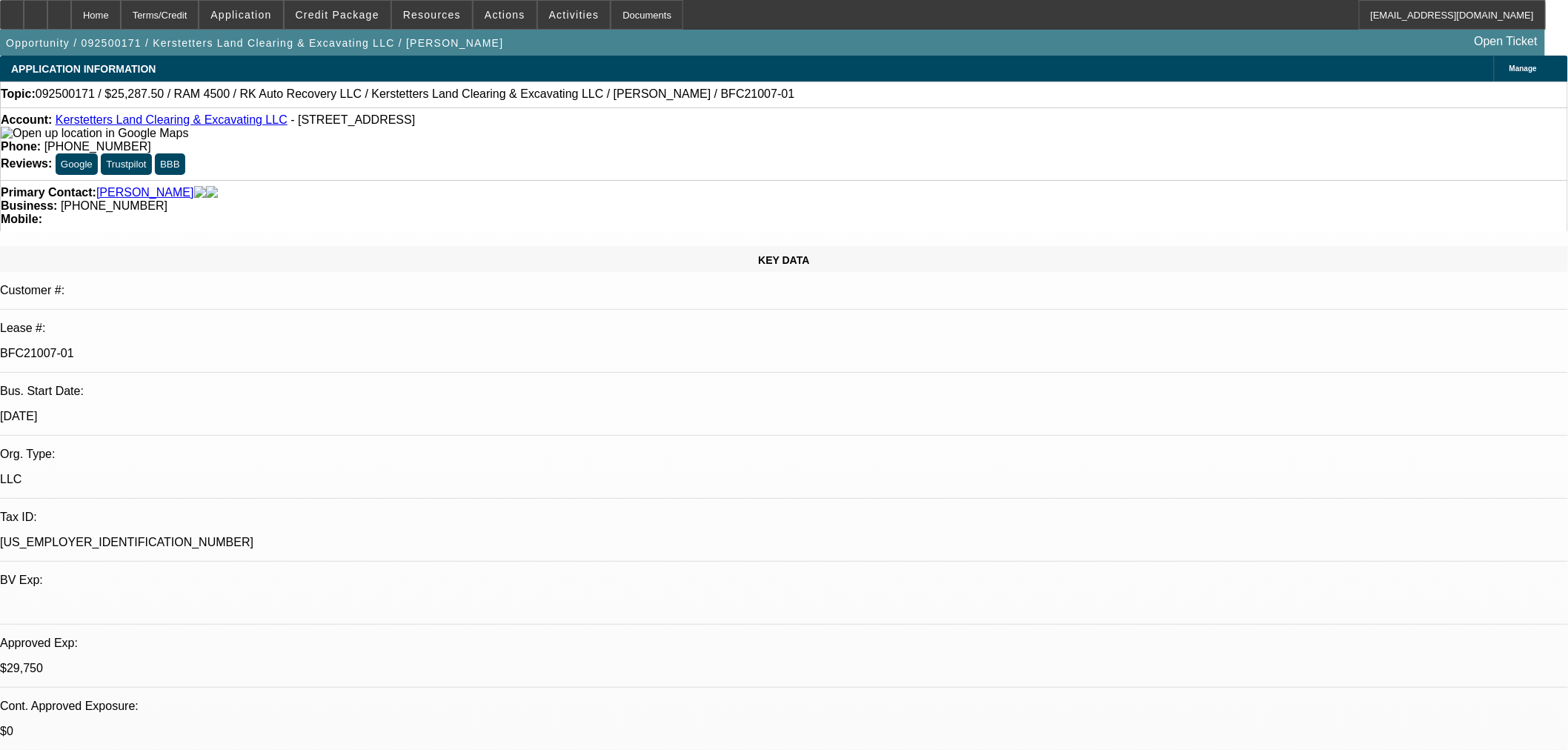
select select "2"
select select "0"
select select "6"
select select "0.15"
select select "2"
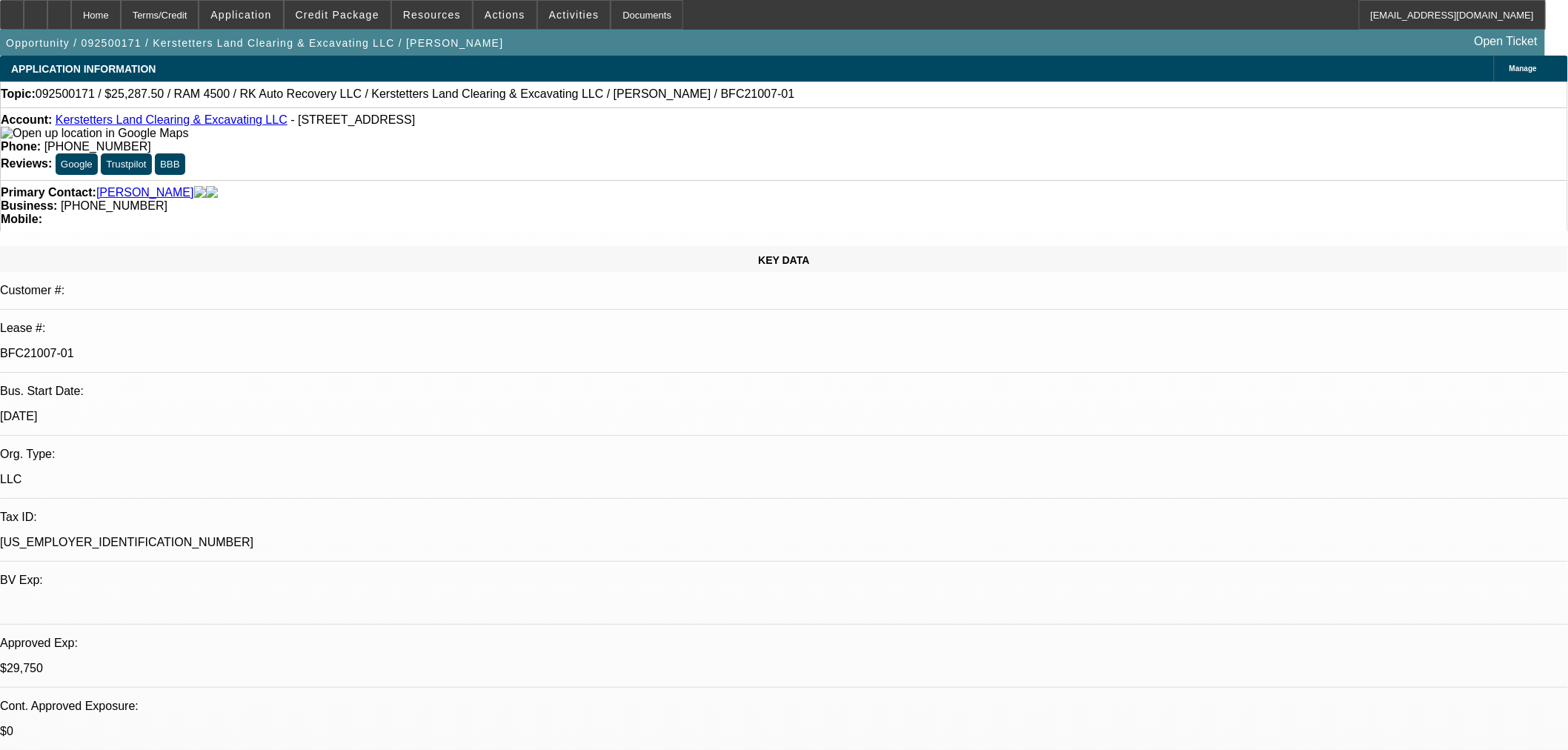
select select "2"
select select "0"
select select "6"
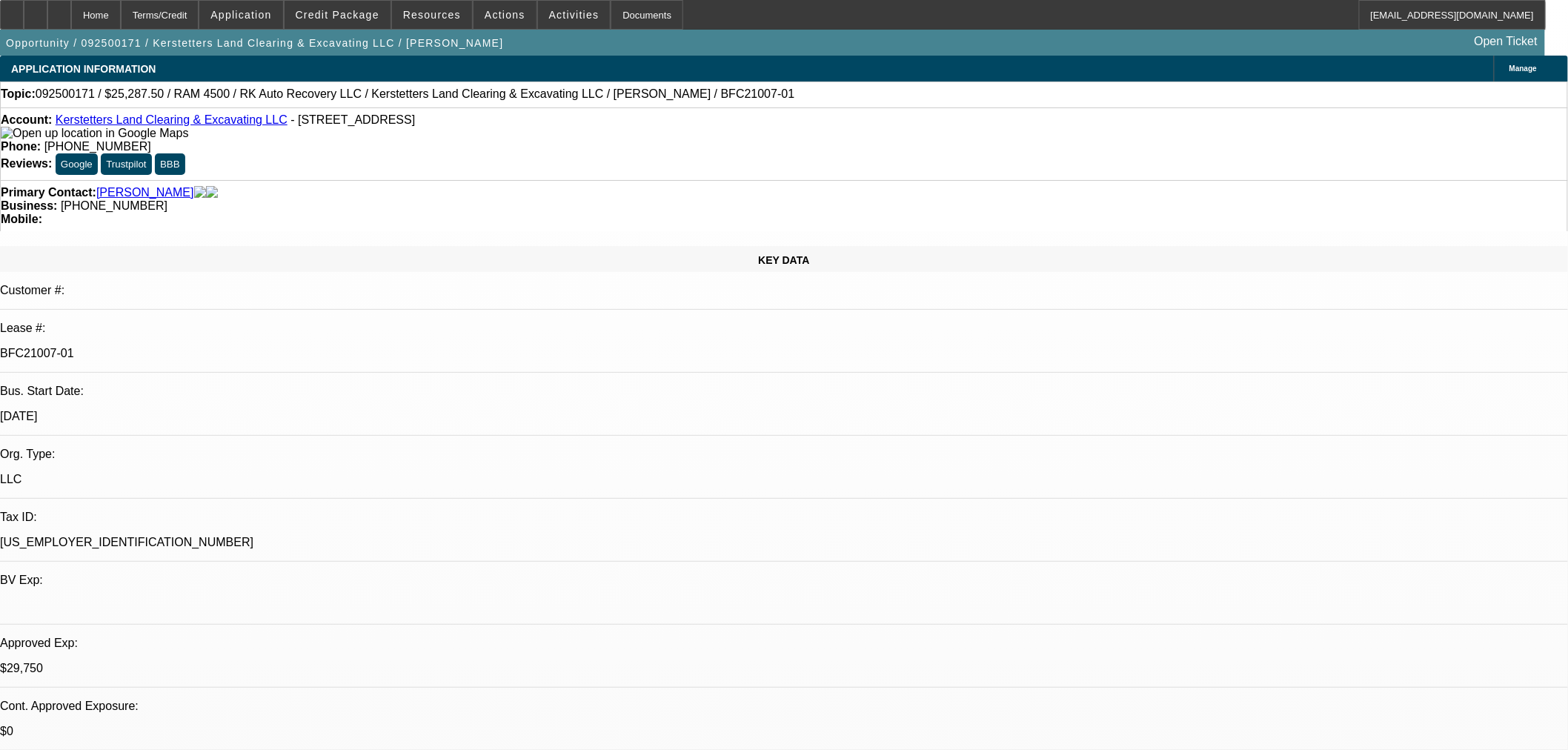
radio input "true"
type textarea "Turns out it was a consignment sale. Switching to a pp sales with bank payoff."
radio input "true"
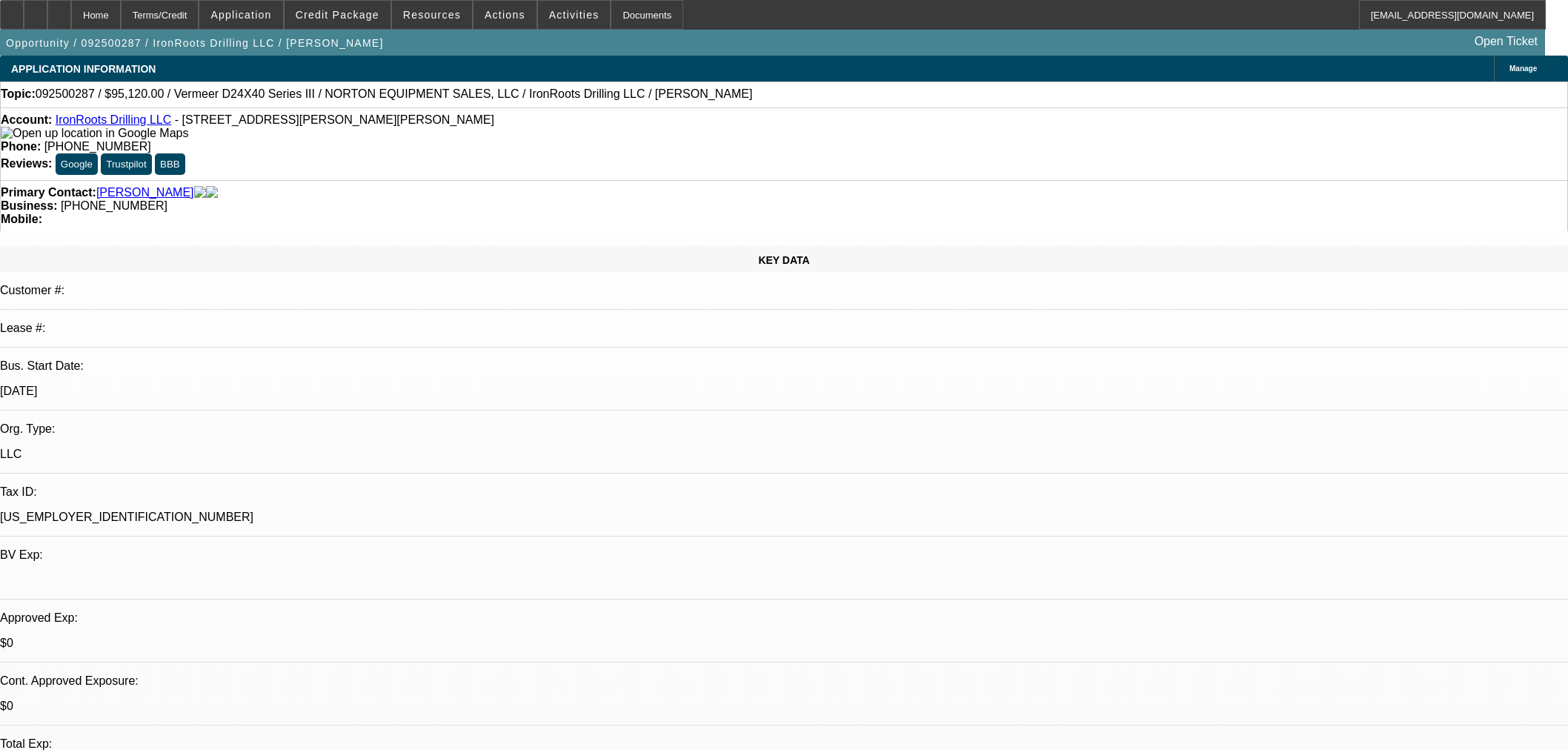
select select "0.2"
select select "2"
select select "0"
select select "6"
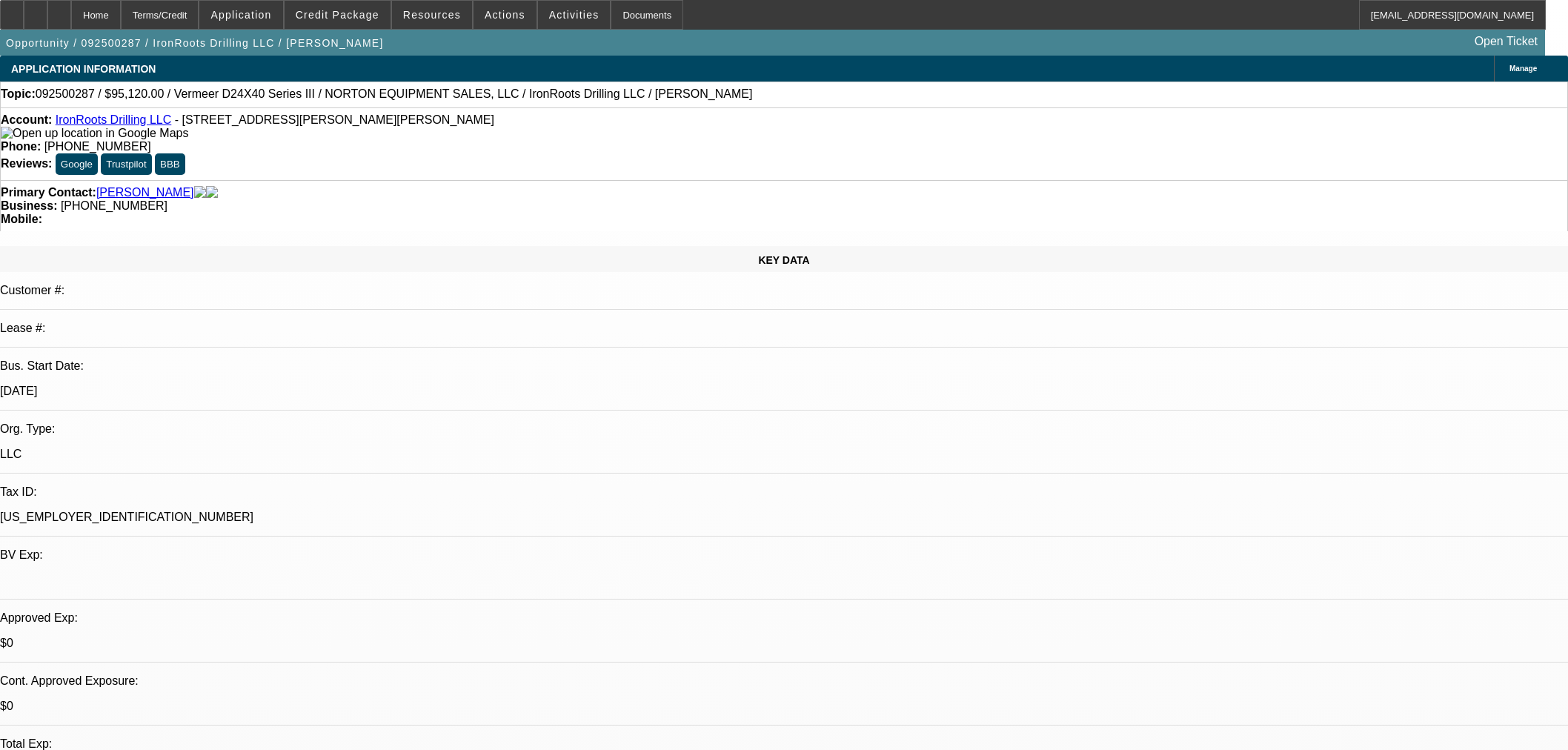
select select "0.2"
select select "2"
select select "0"
select select "6"
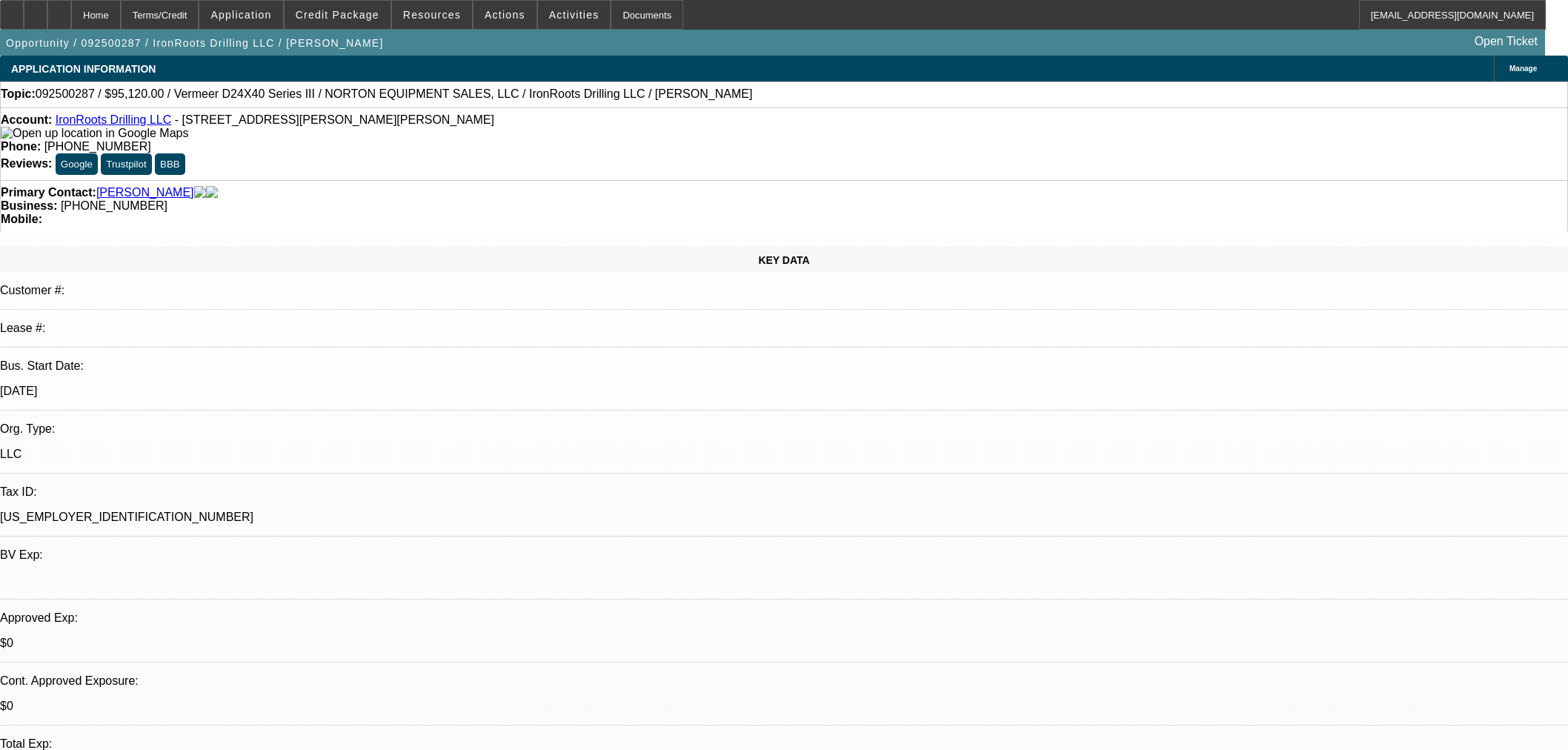
select select "0.2"
select select "2"
select select "0"
select select "6"
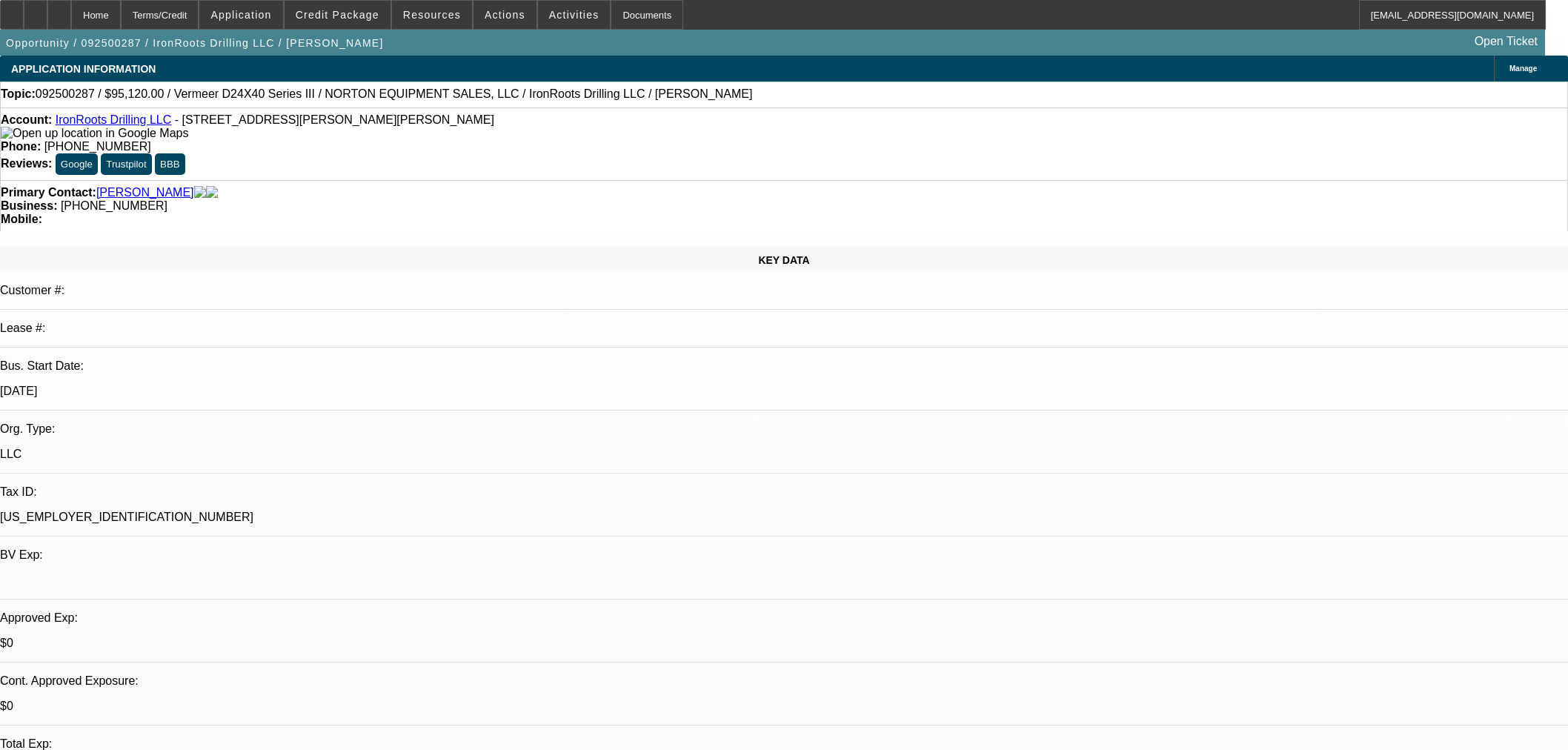
select select "0.15"
select select "2"
select select "0"
select select "6"
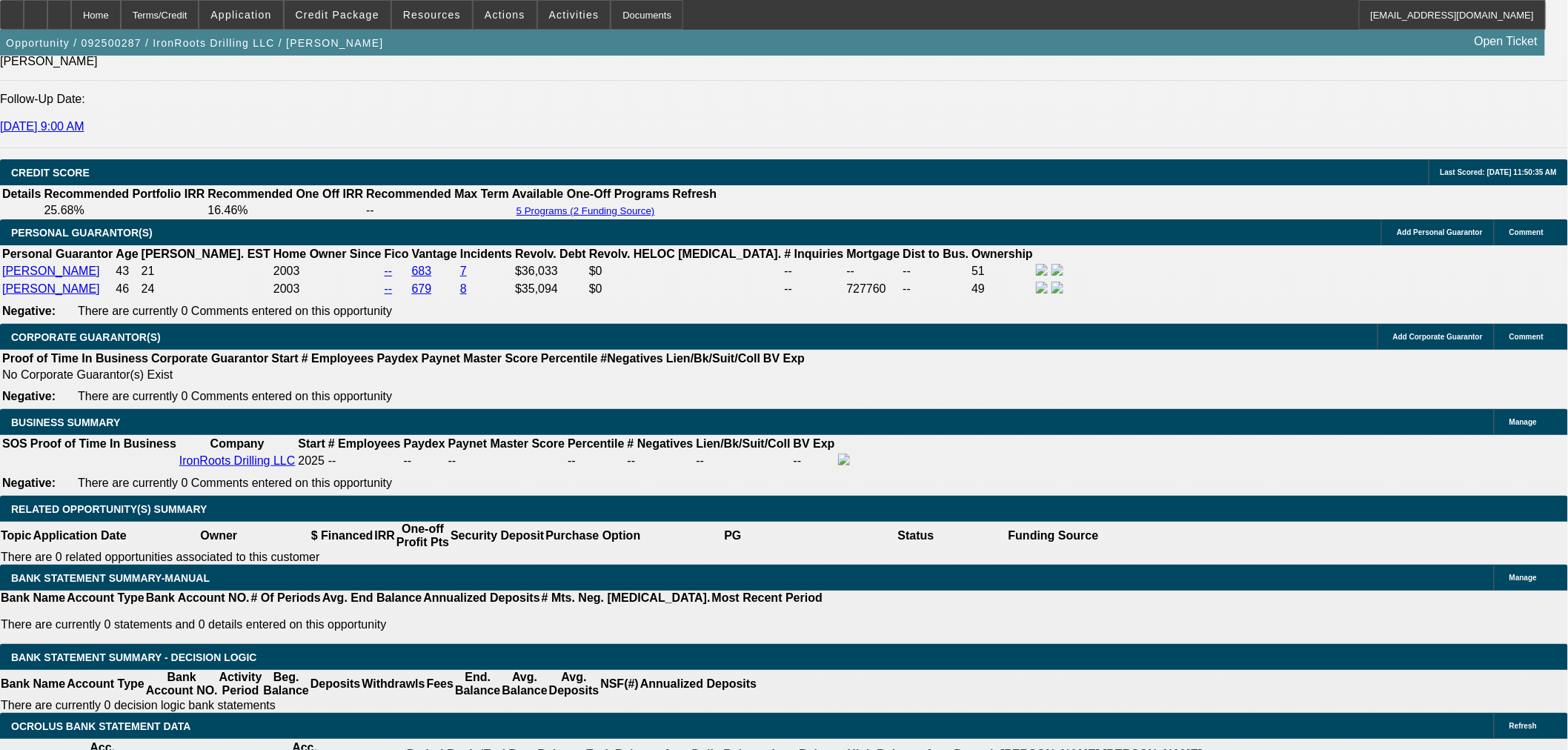
scroll to position [1920, 0]
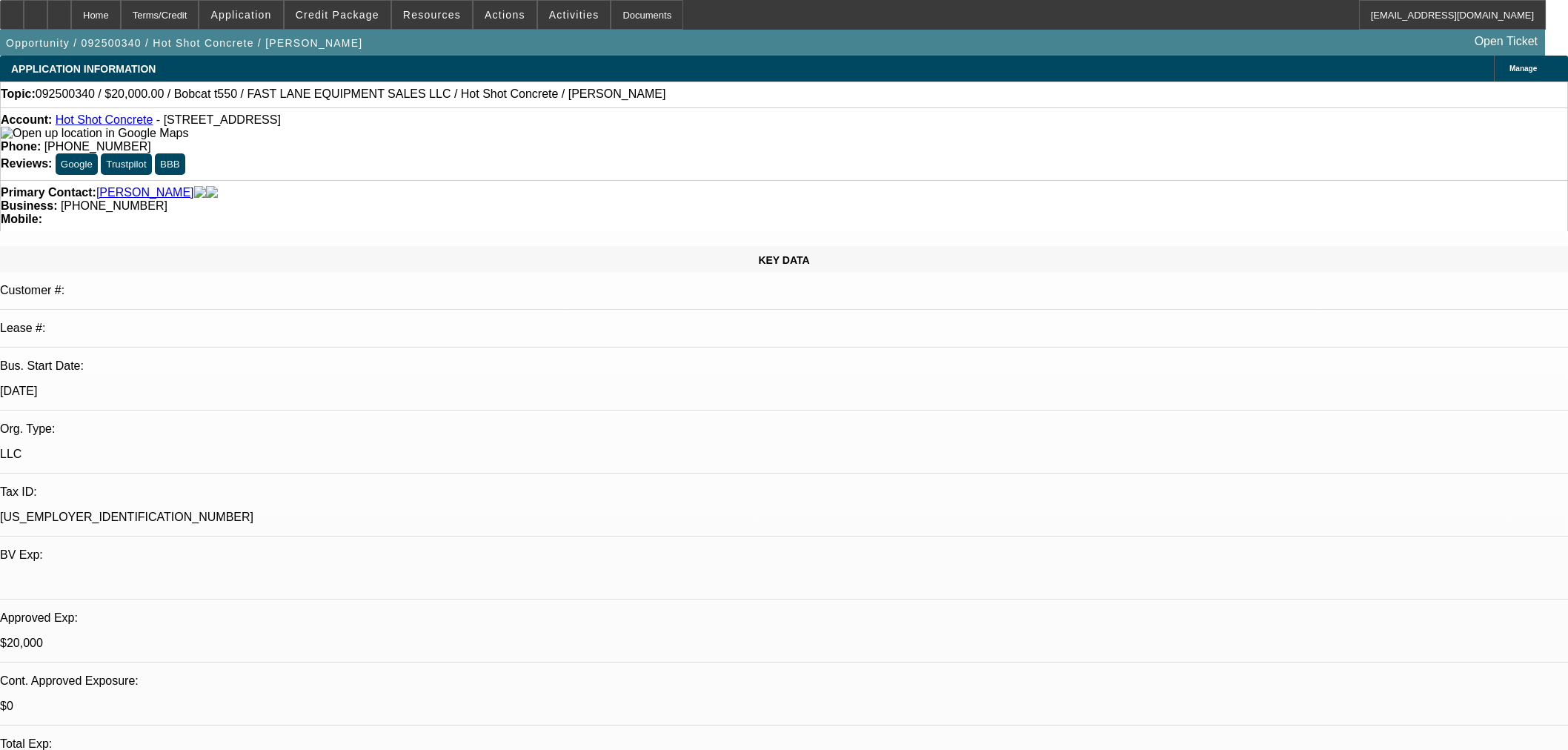
select select "0"
select select "2"
select select "0"
select select "6"
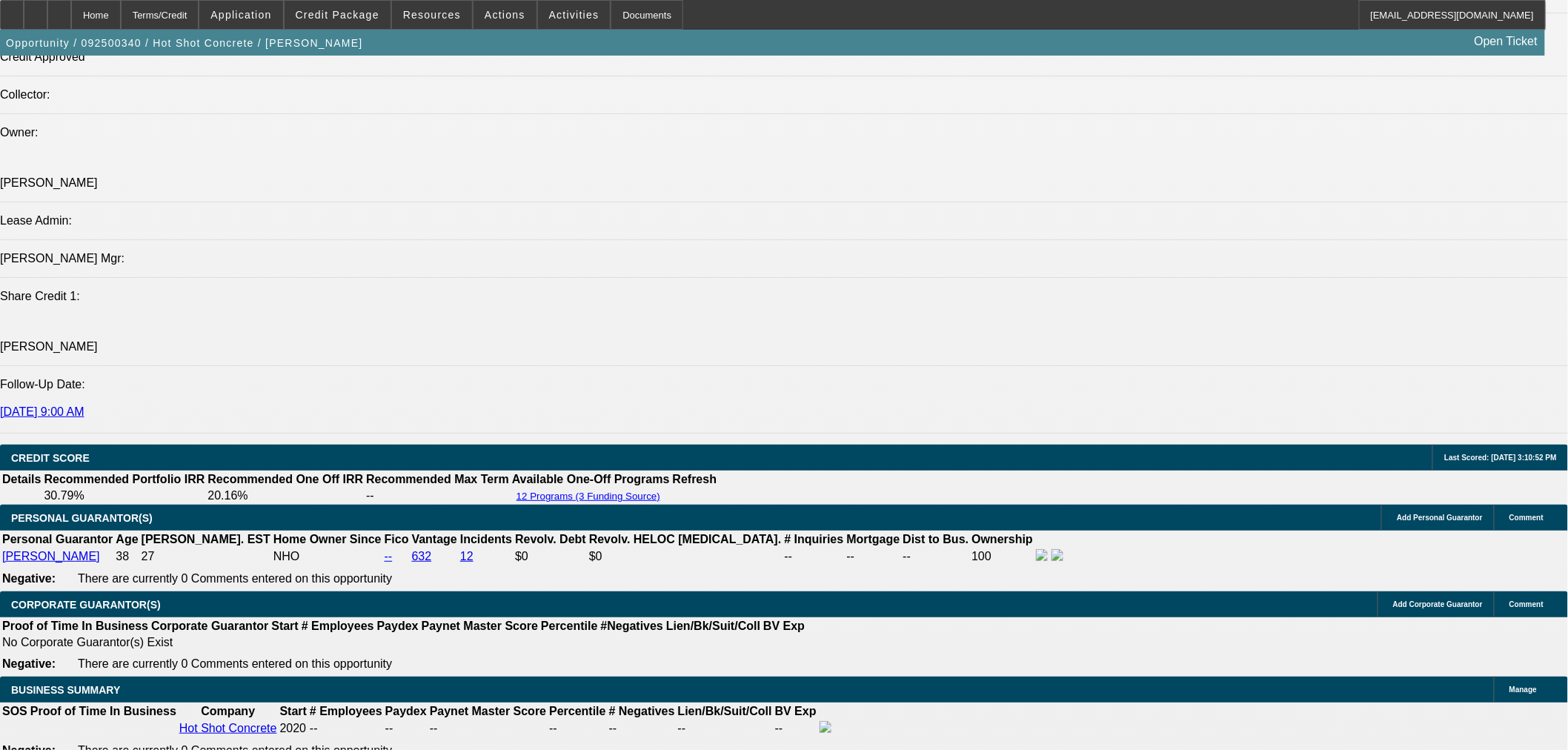
scroll to position [2058, 0]
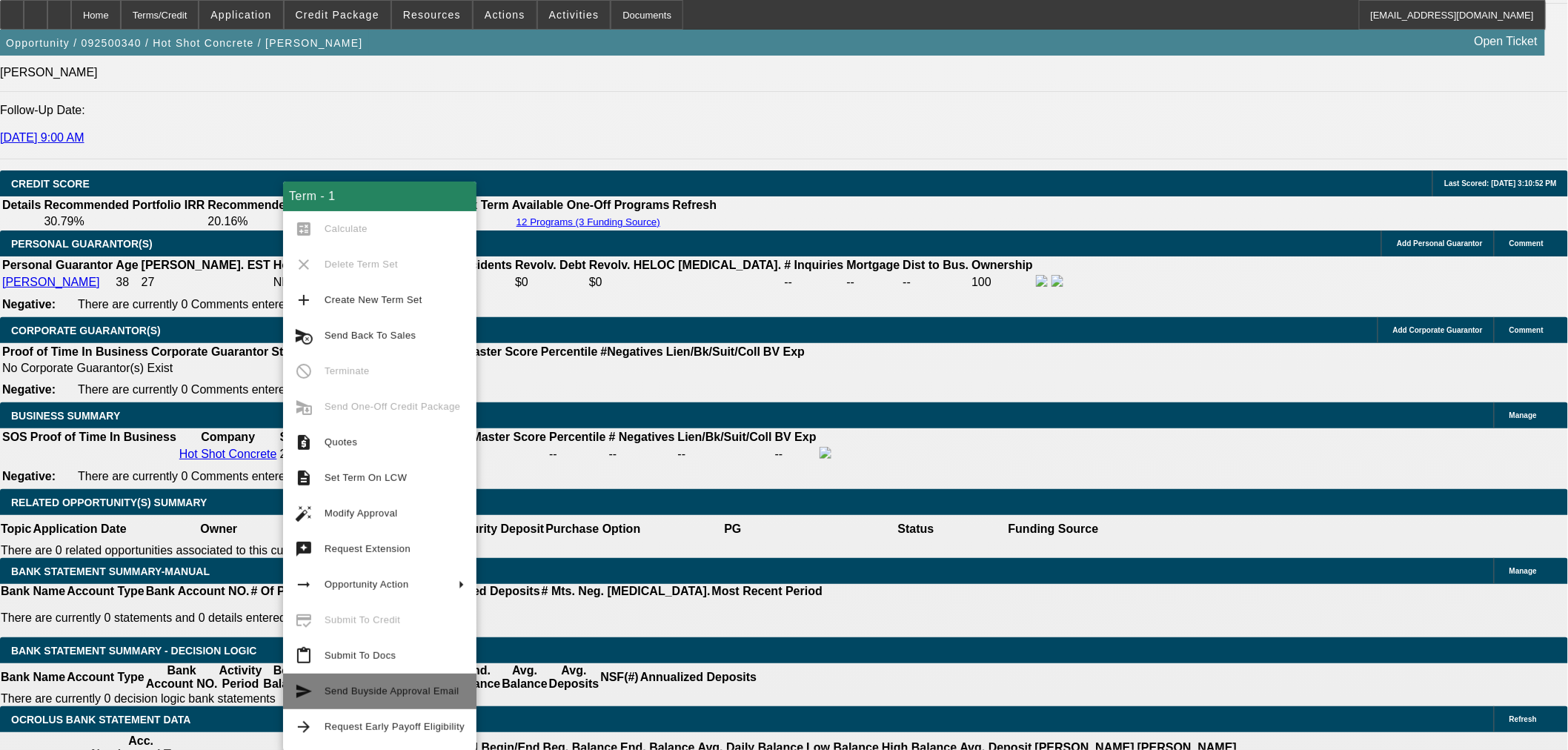
click at [398, 686] on span "Send Buyside Approval Email" at bounding box center [391, 690] width 135 height 11
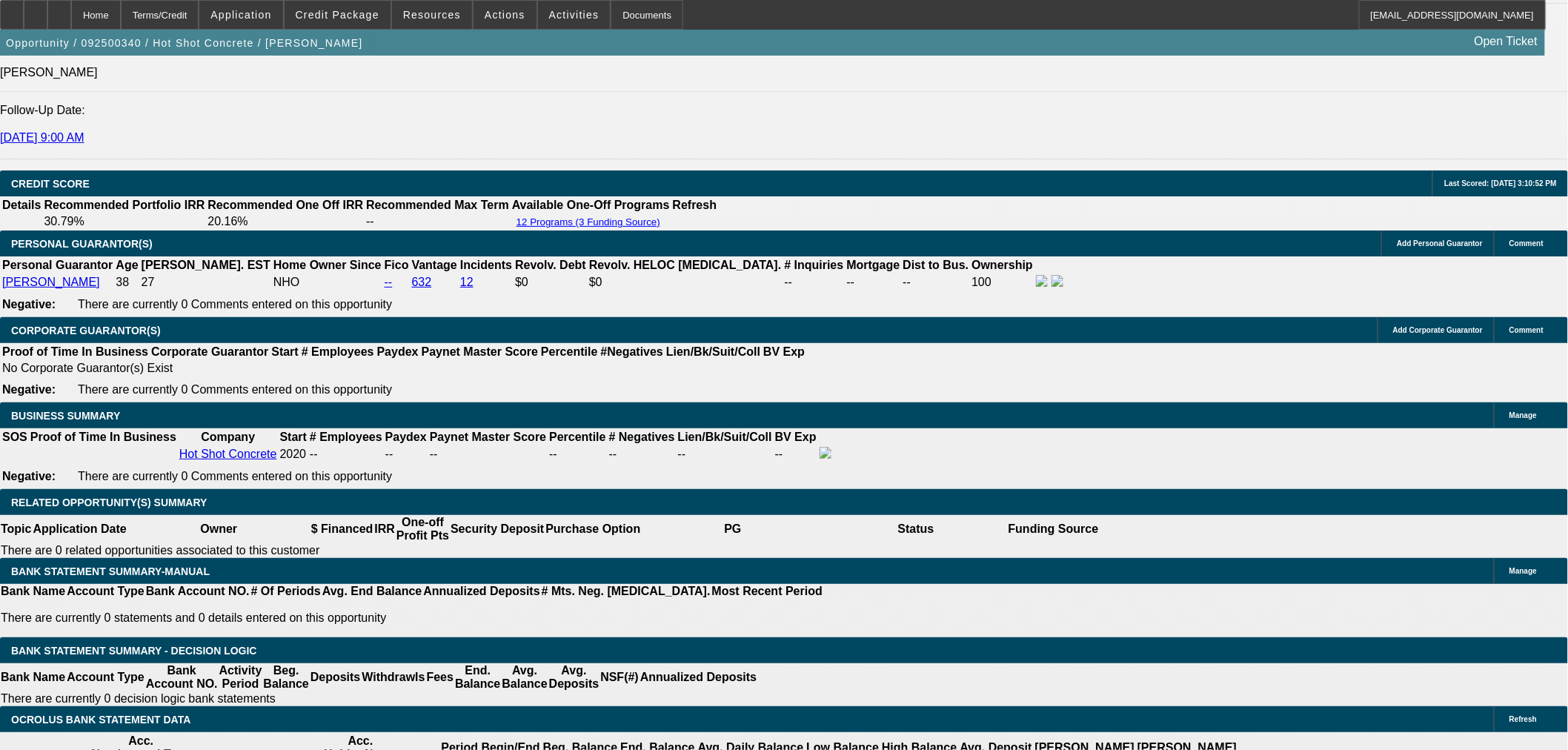
scroll to position [0, 0]
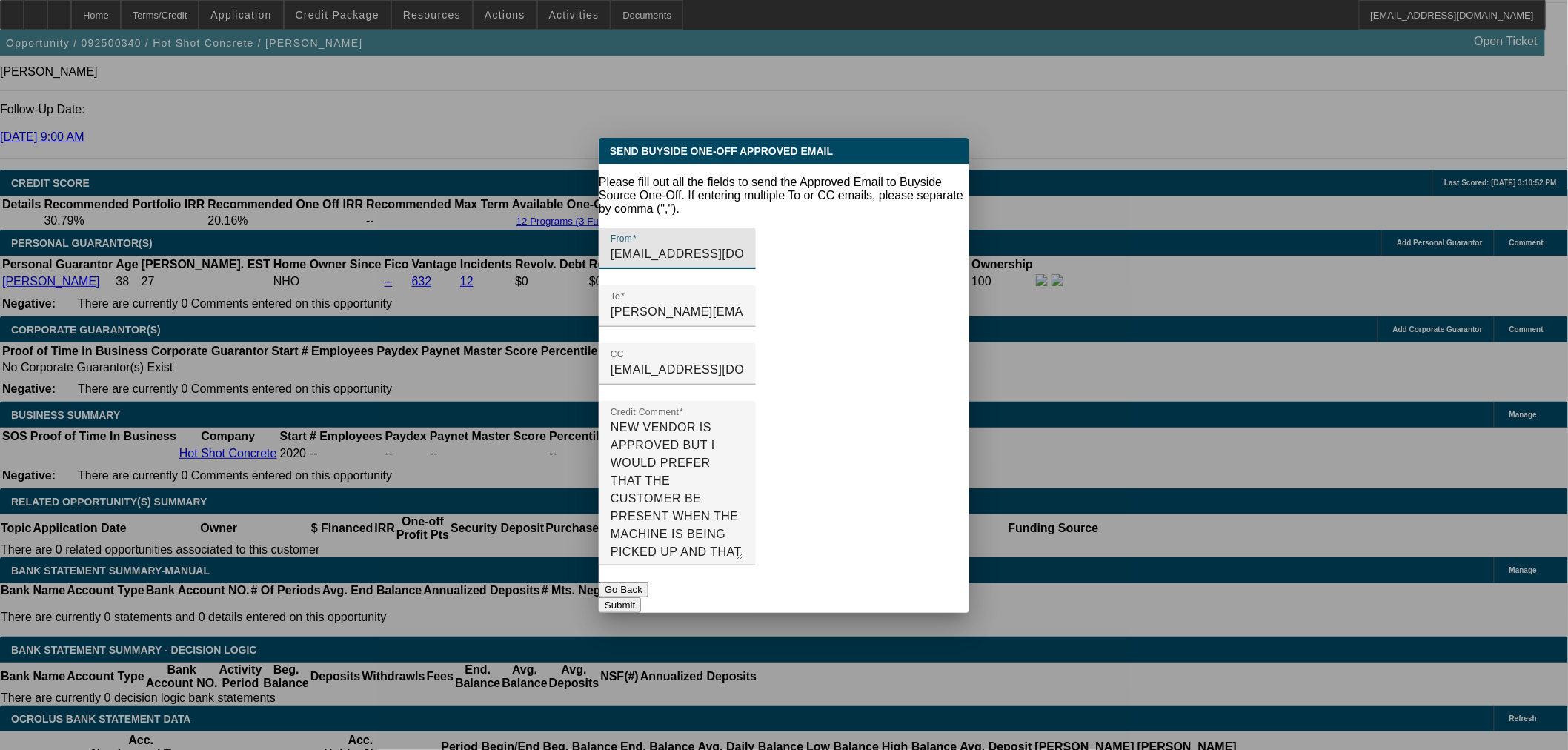
drag, startPoint x: 945, startPoint y: 485, endPoint x: 928, endPoint y: 591, distance: 107.4
click at [929, 591] on div "Send Buyside One-Off Approved Email Please fill out all the fields to send the …" at bounding box center [784, 375] width 371 height 475
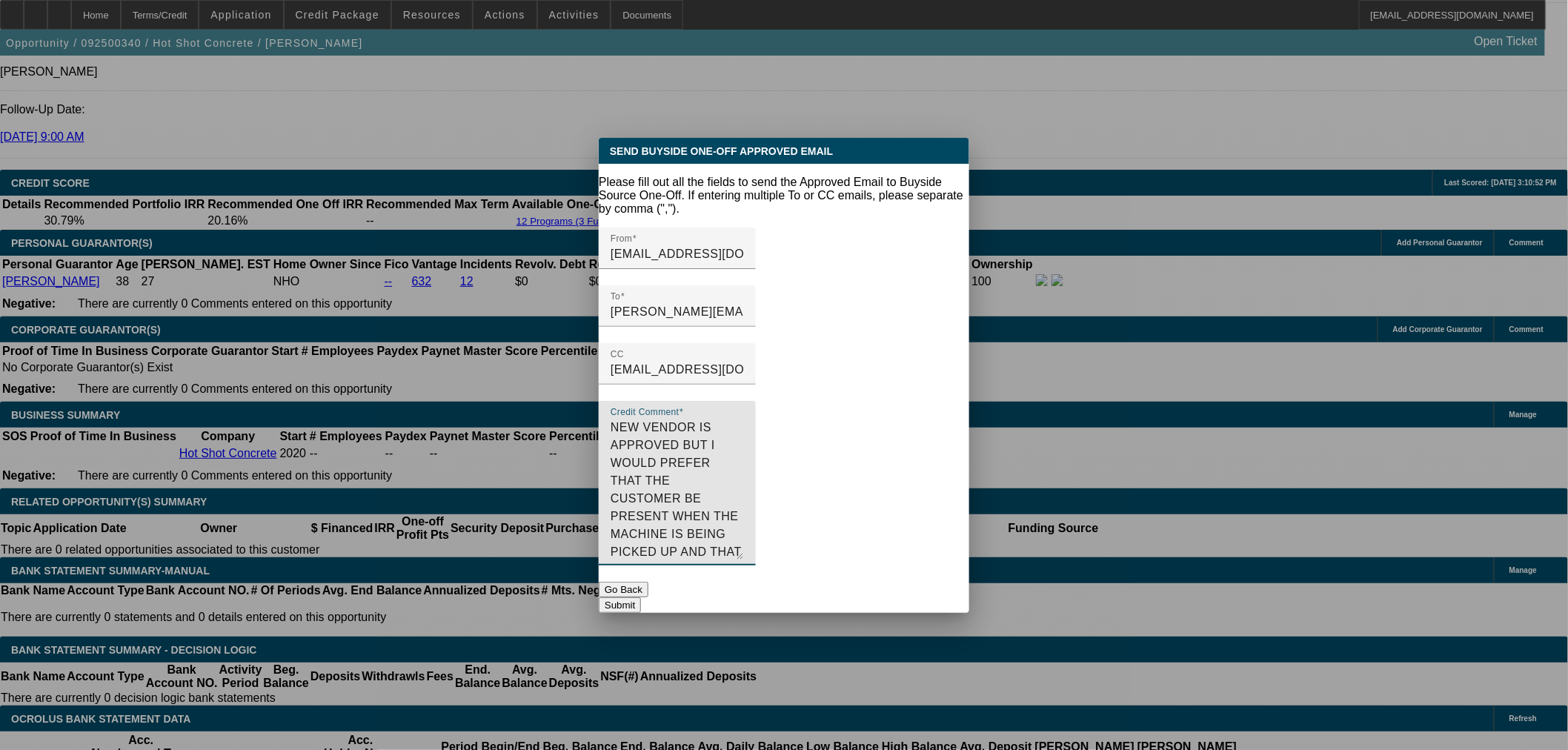
drag, startPoint x: 759, startPoint y: 406, endPoint x: 890, endPoint y: 408, distance: 131.0
click at [744, 419] on textarea "NEW VENDOR IS APPROVED BUT I WOULD PREFER THAT THE CUSTOMER BE PRESENT WHEN THE…" at bounding box center [677, 489] width 134 height 141
click at [744, 419] on textarea "NEW VENDOR IS APPROVED. THE CUSTOMER BE PRESENT WHEN THE MACHINE IS BEING PICKE…" at bounding box center [677, 489] width 134 height 141
drag, startPoint x: 860, startPoint y: 483, endPoint x: 779, endPoint y: 483, distance: 81.0
click at [744, 483] on textarea "NEW VENDOR IS APPROVED. THE CUSTOMER MUST BE PRESENT WHEN THE MACHINE IS BEING …" at bounding box center [677, 489] width 134 height 141
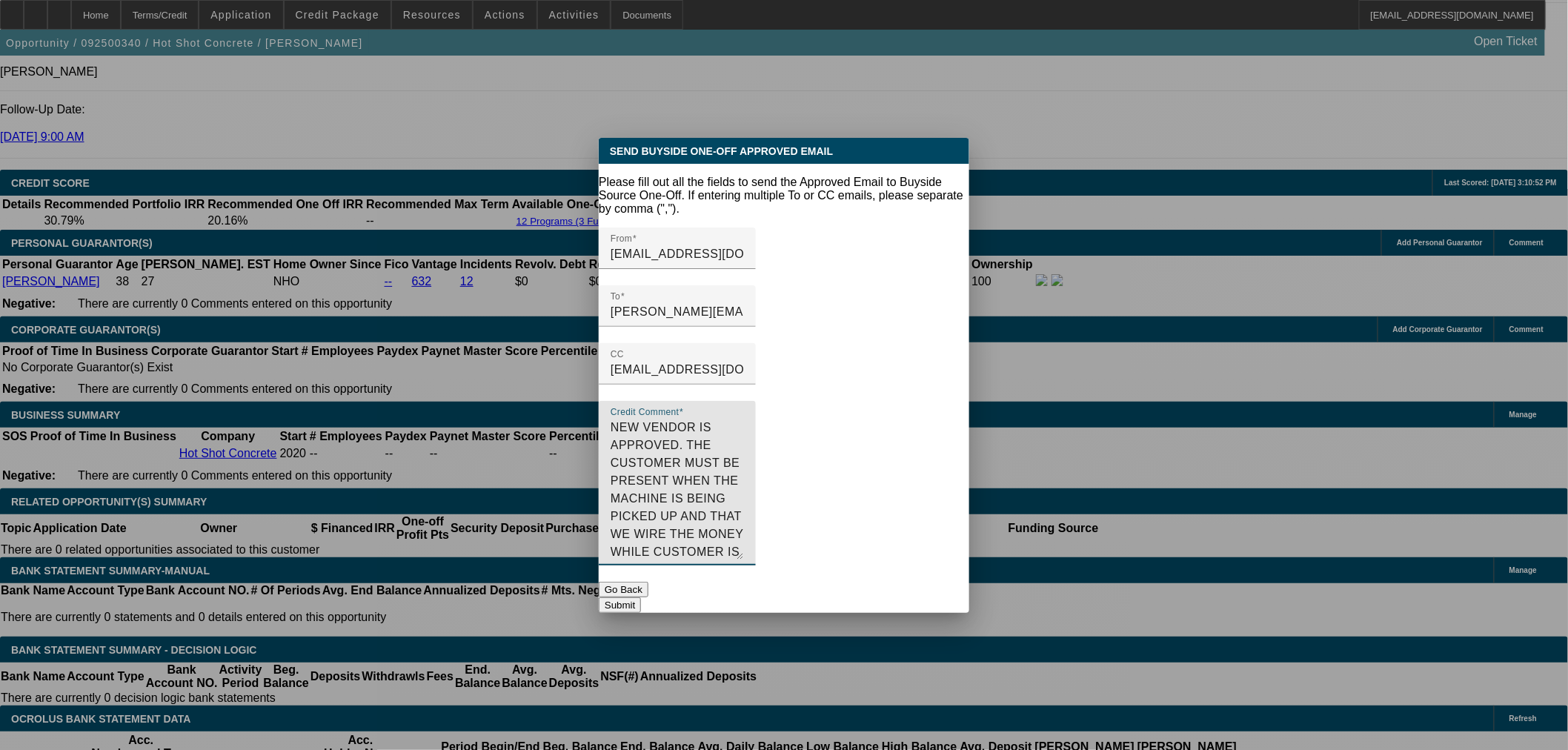
type textarea "NEW VENDOR IS APPROVED. THE CUSTOMER MUST BE PRESENT WHEN THE MACHINE IS BEING …"
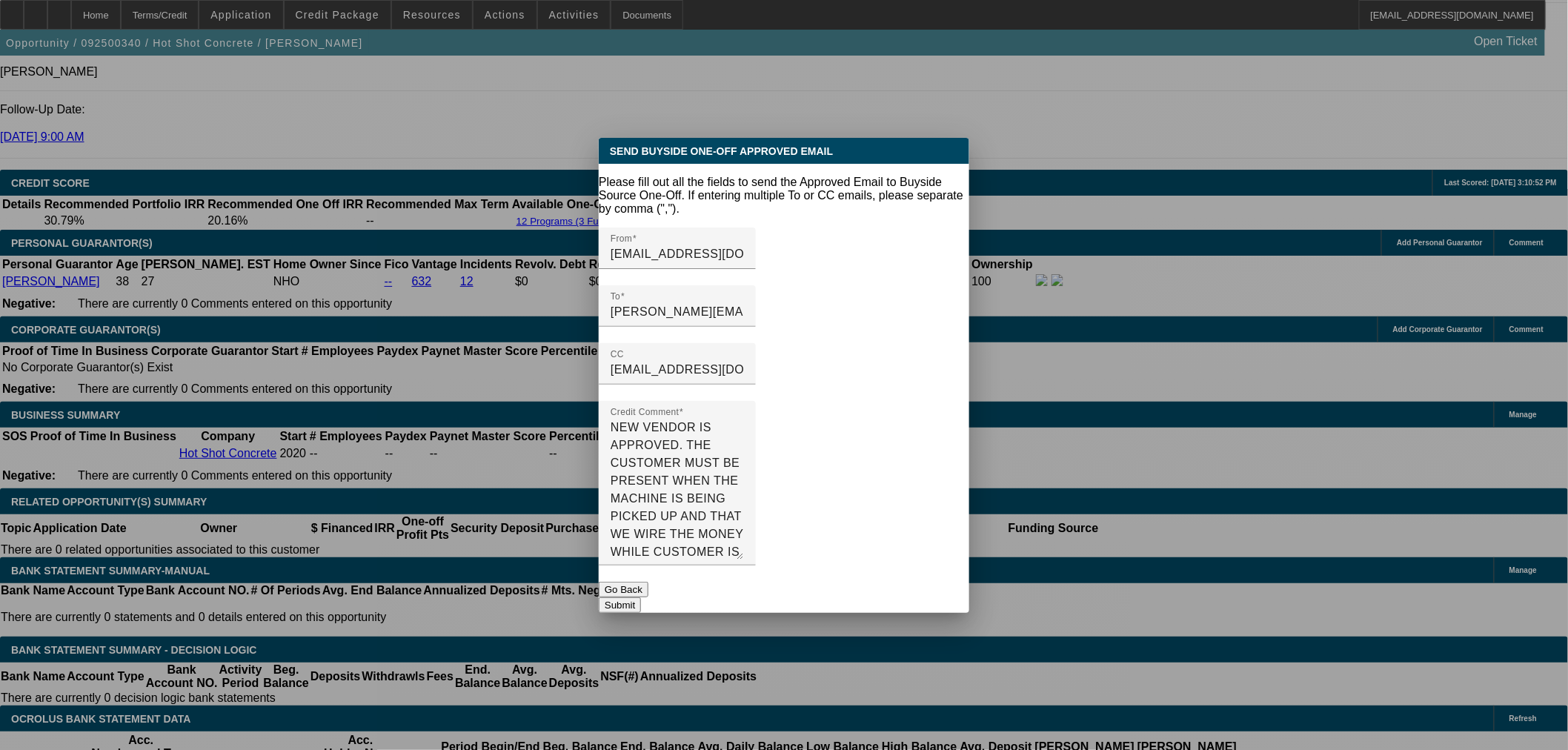
click at [641, 597] on button "Submit" at bounding box center [619, 604] width 42 height 15
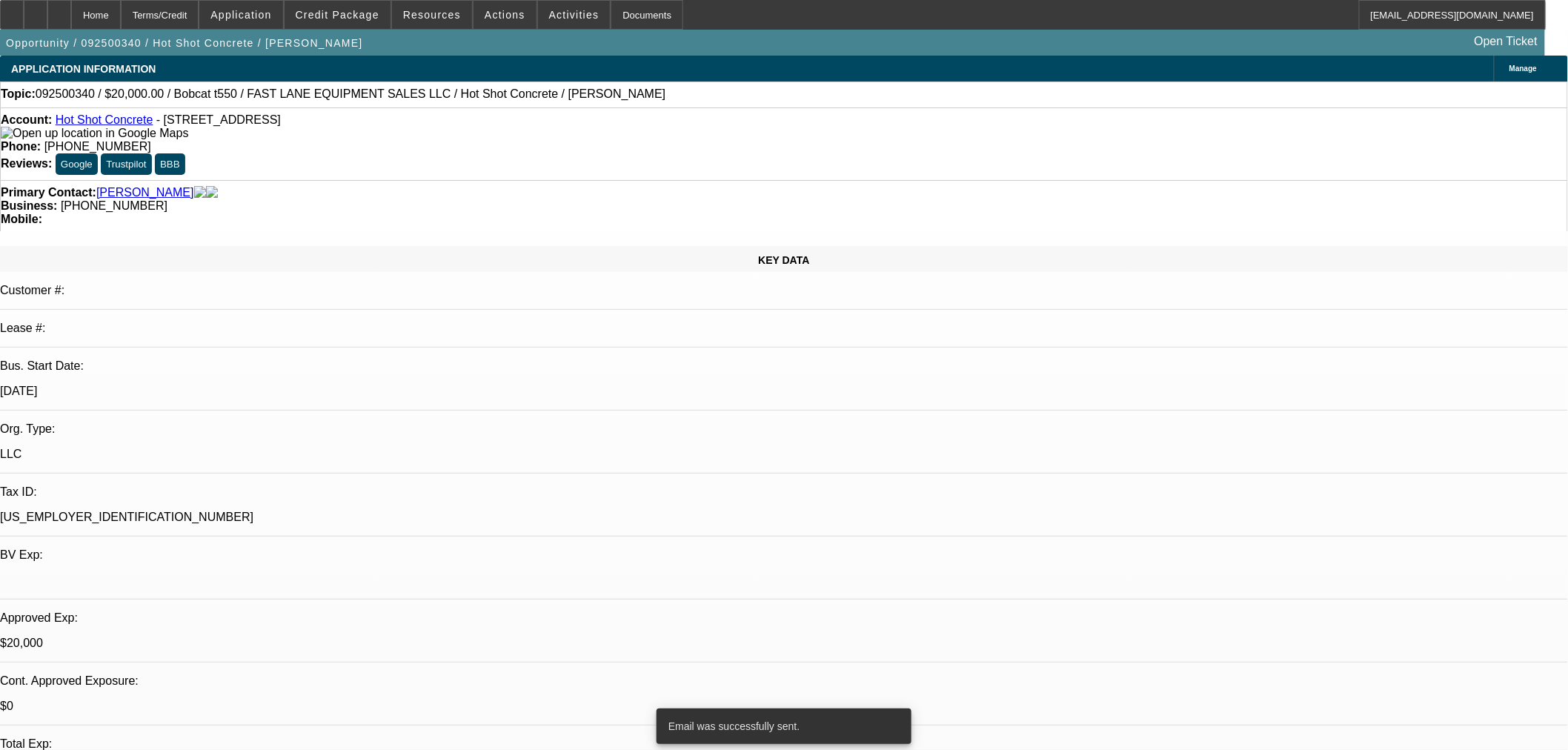
scroll to position [2058, 0]
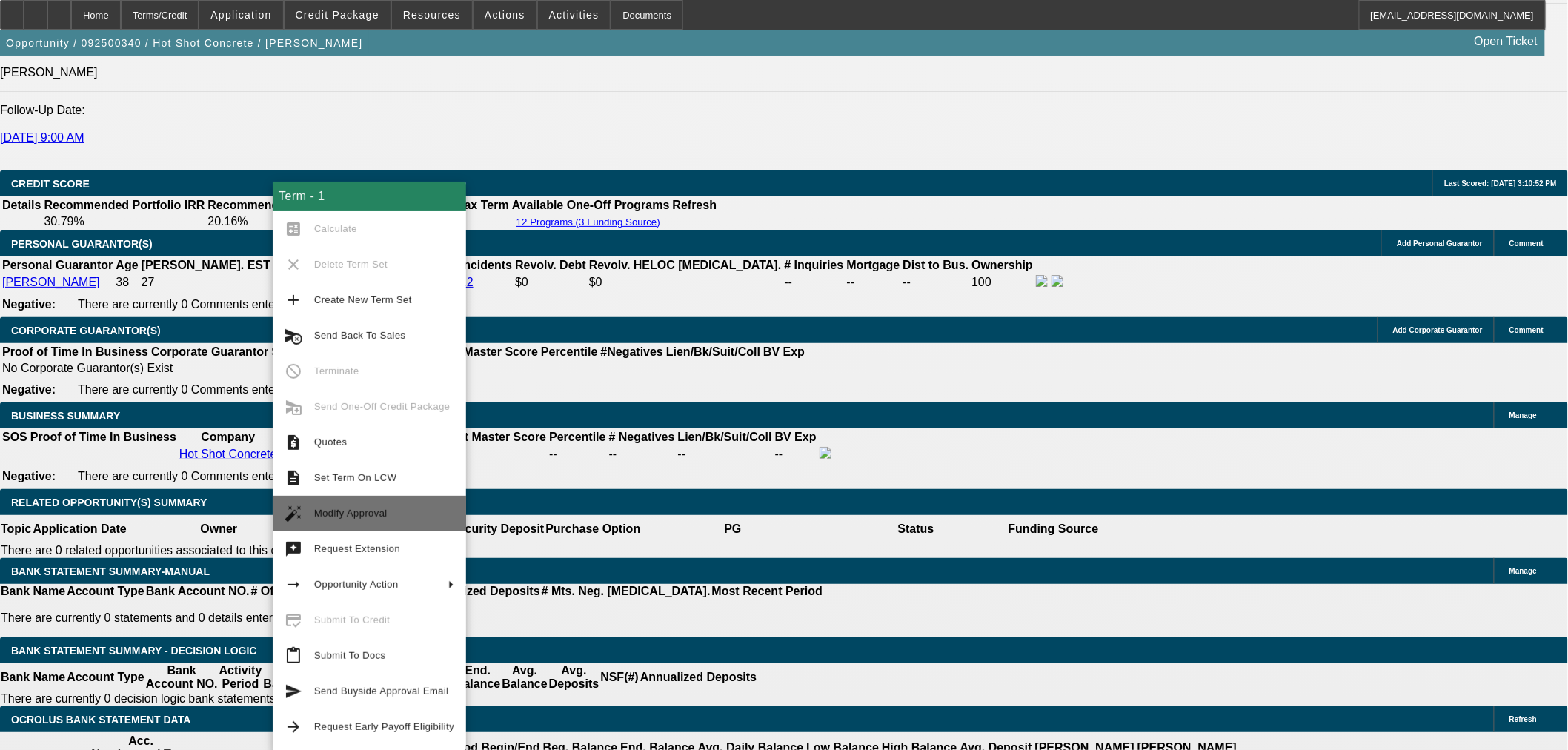
click at [381, 521] on span "Modify Approval" at bounding box center [384, 513] width 140 height 18
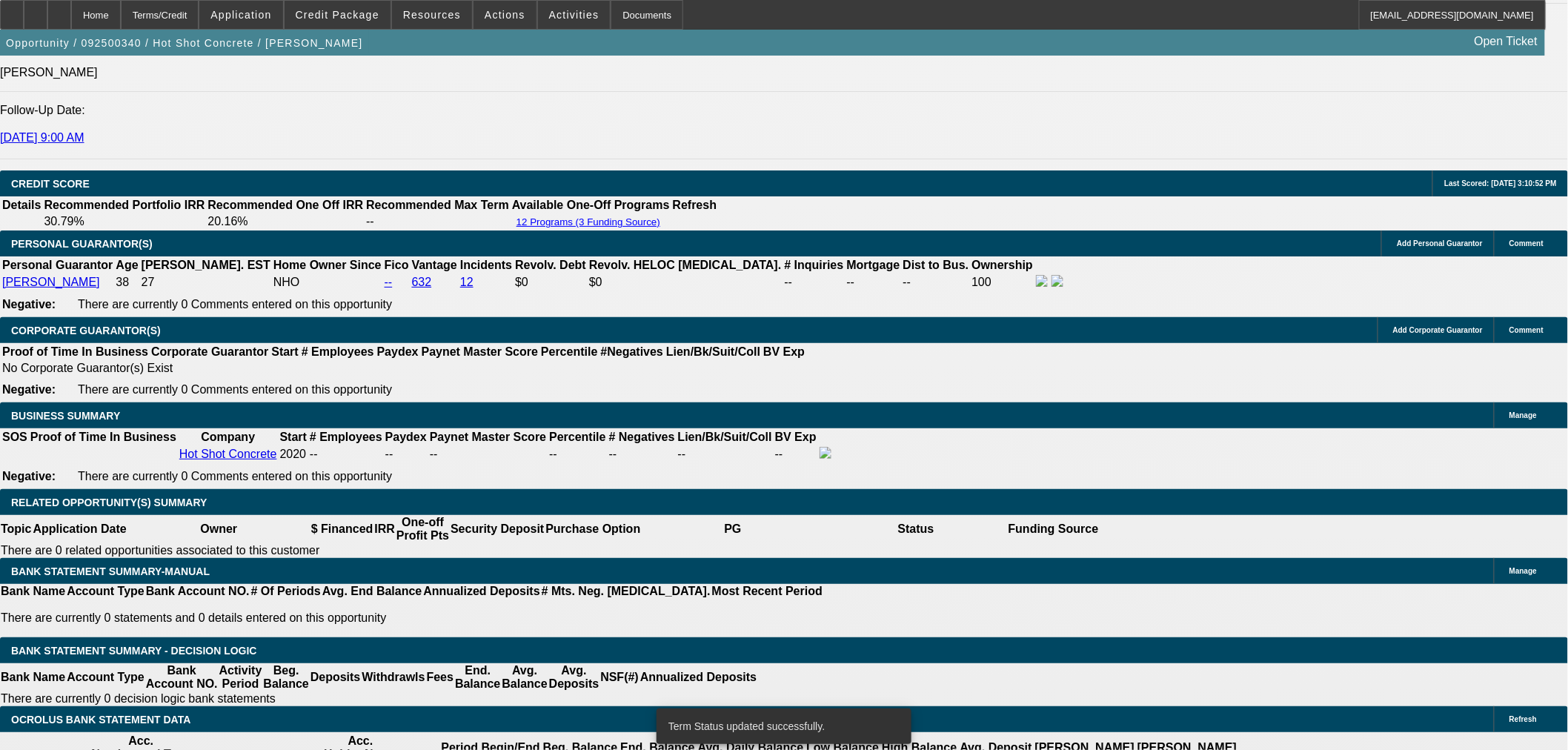
select select "0"
select select "2"
select select "0"
select select "6"
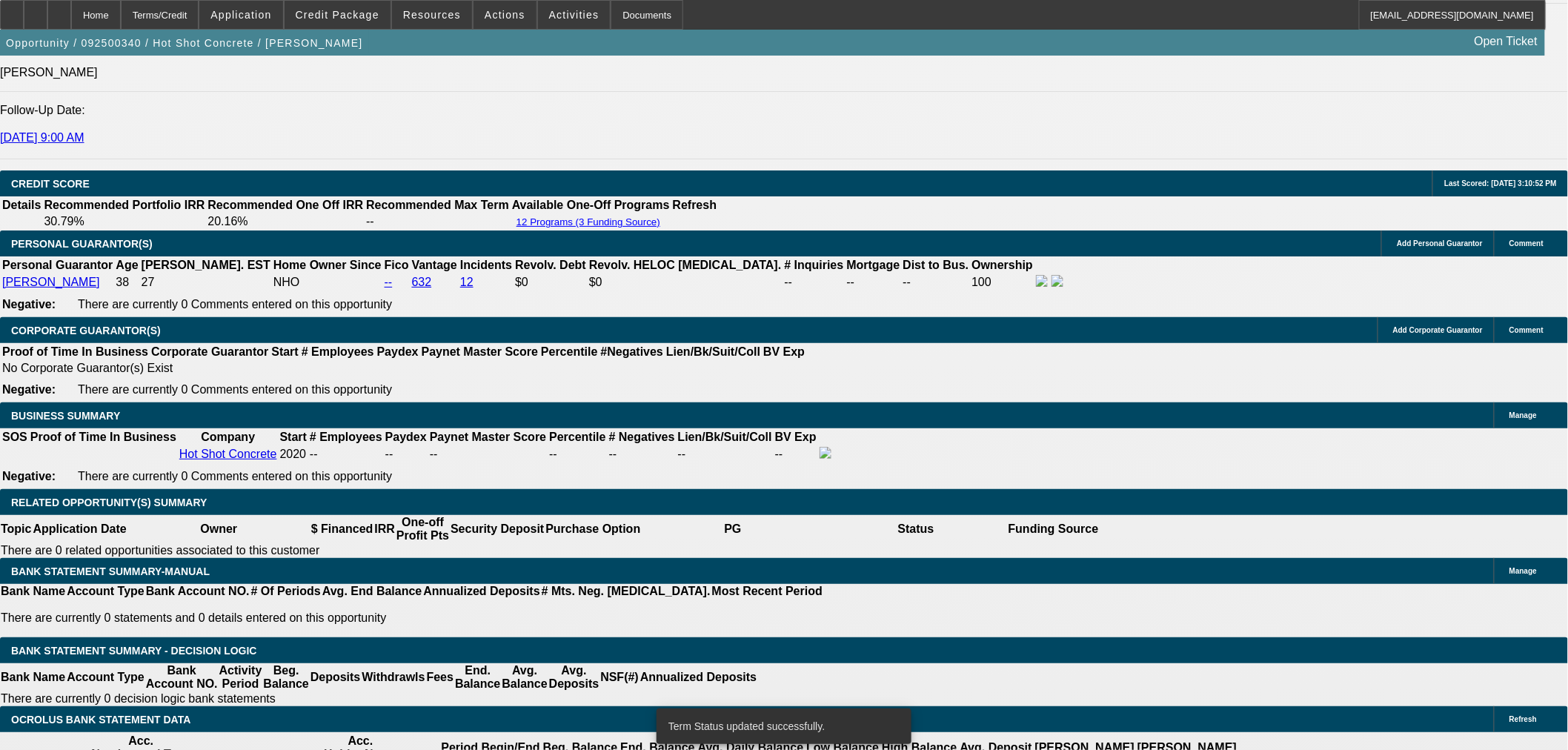
select select "0"
select select "2"
select select "0"
select select "6"
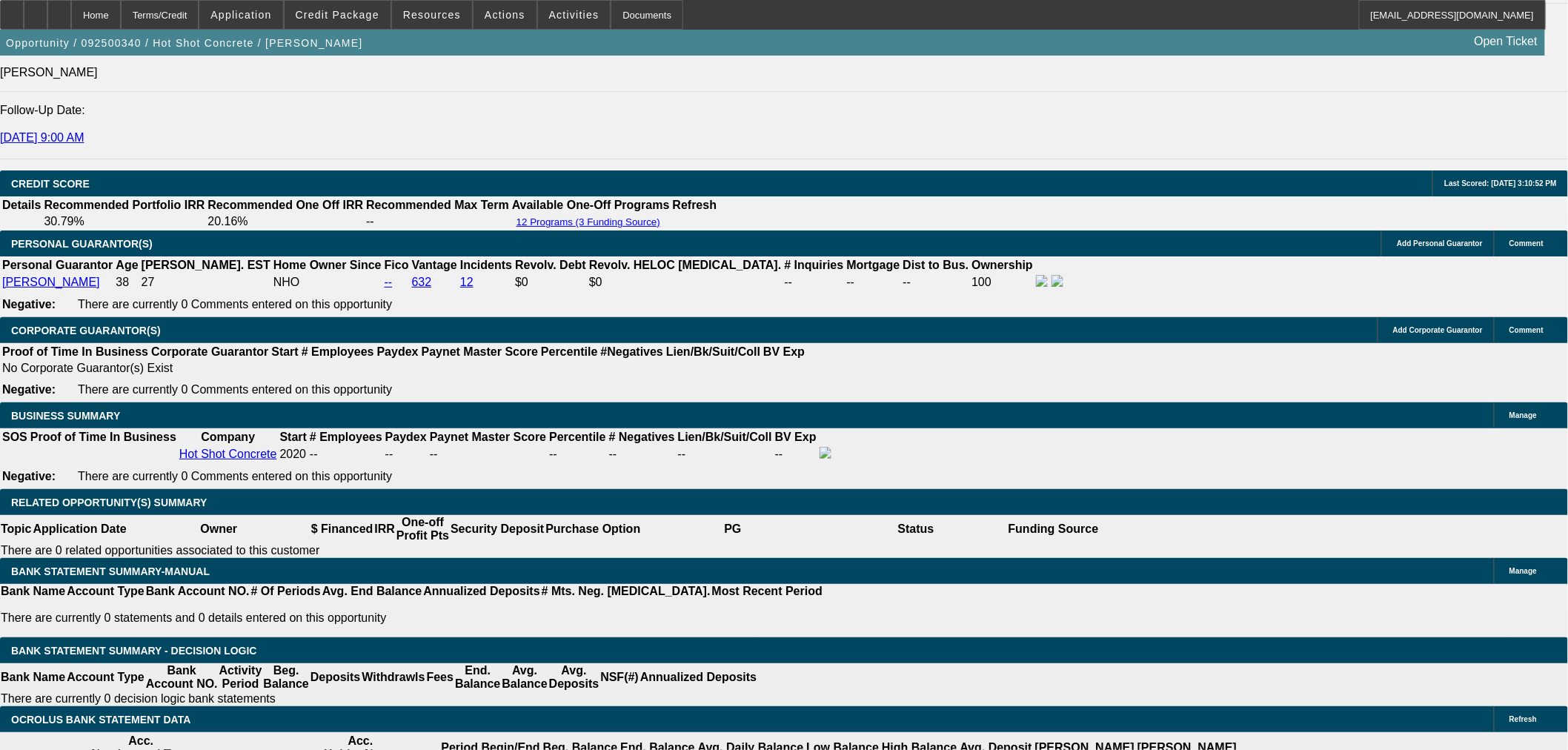
type input "11"
type input "$22.00"
type input "UNKNOWN"
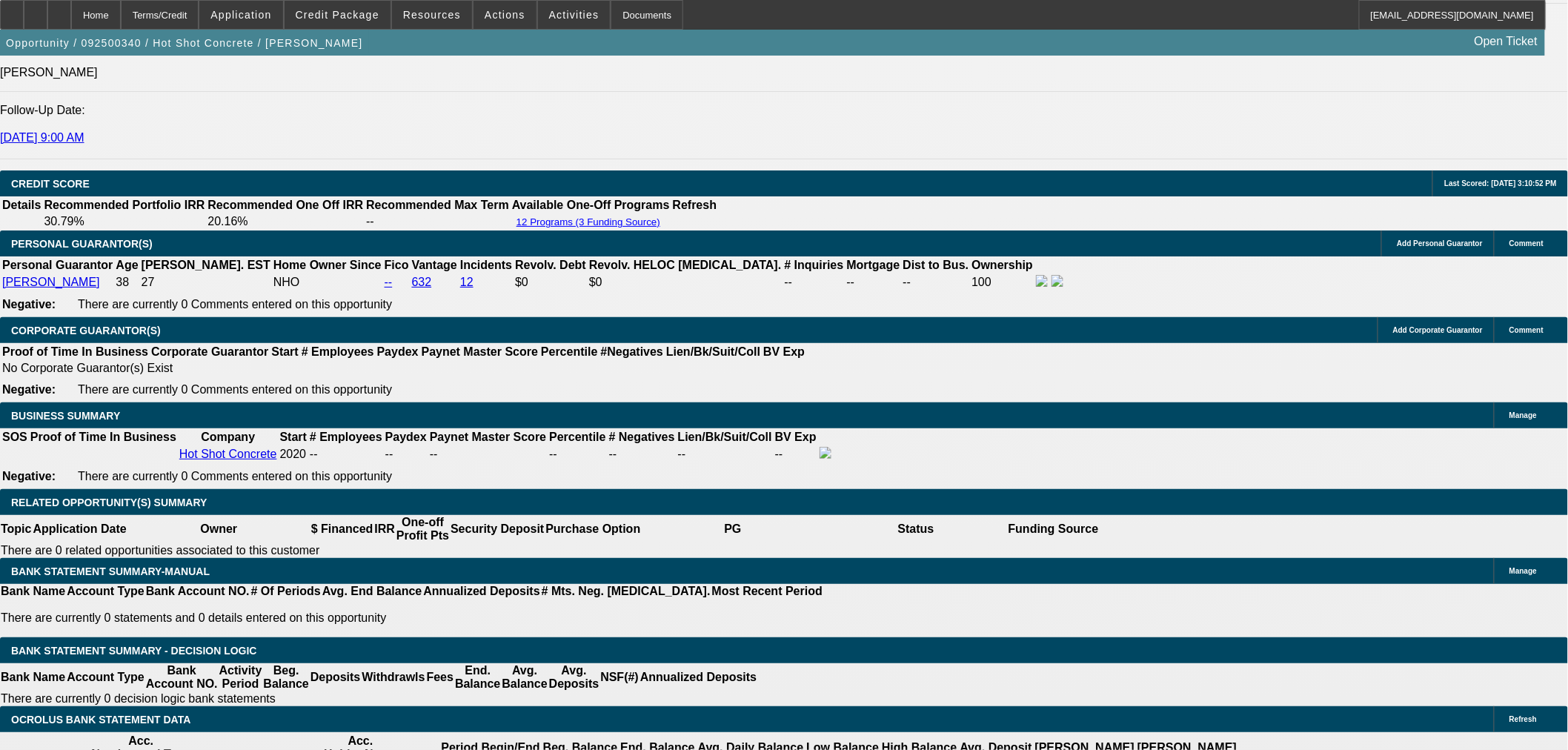
type input "1134"
type input "$2,268.00"
type input "31.5"
type input "$1,134.00"
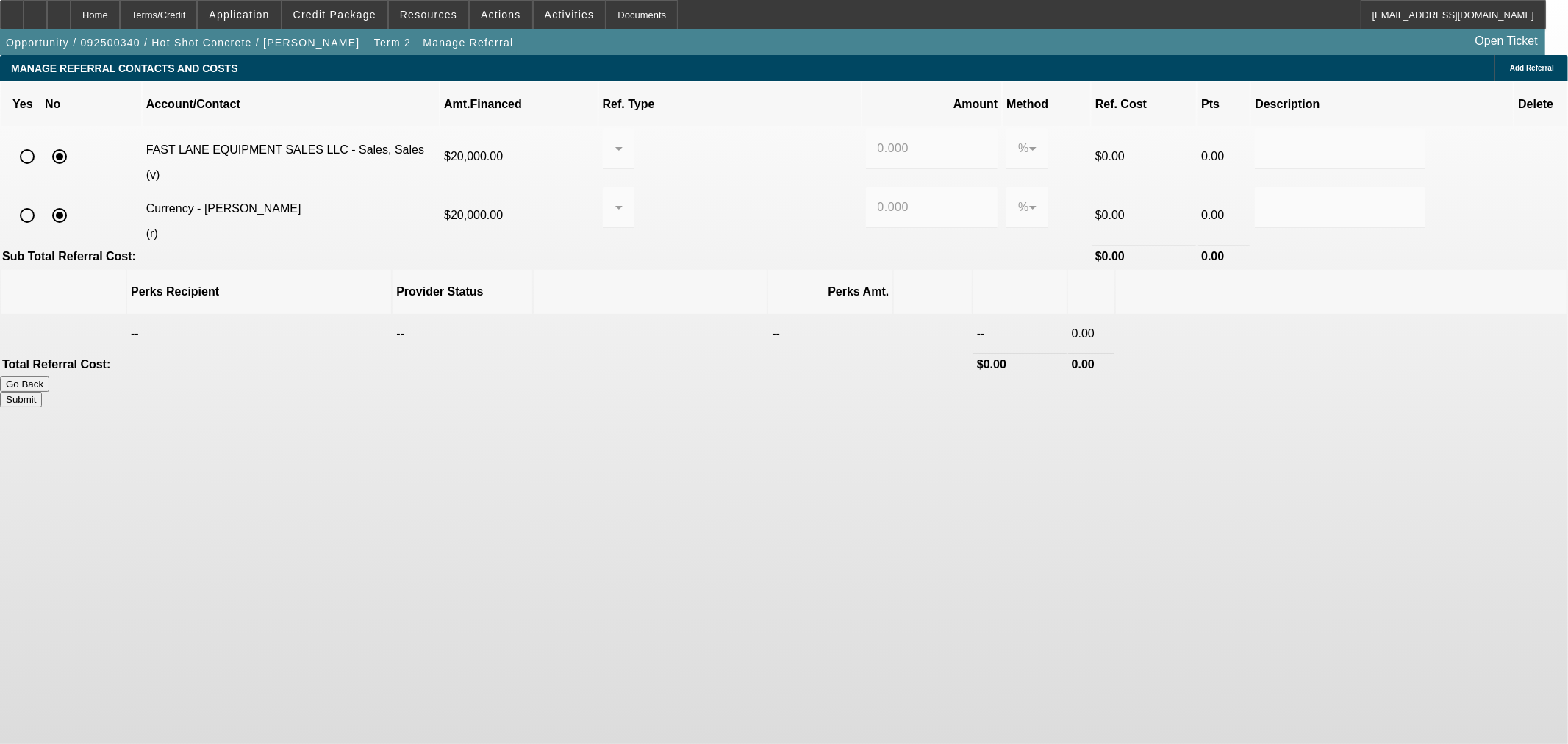
click at [42, 201] on input "radio" at bounding box center [27, 215] width 29 height 29
radio input "true"
click at [42, 391] on button "Submit" at bounding box center [20, 399] width 42 height 15
type input "0.000"
click at [628, 199] on icon at bounding box center [619, 208] width 18 height 18
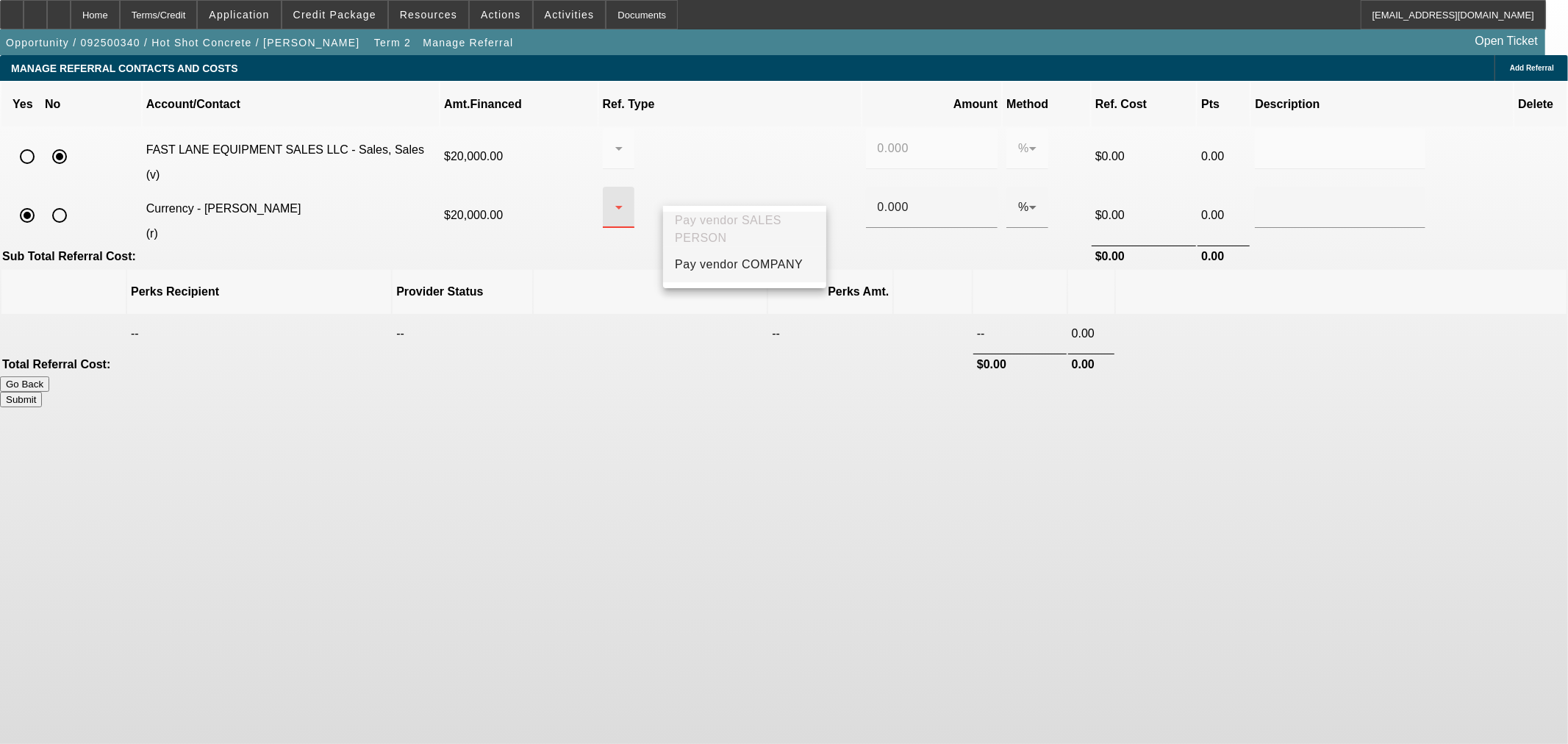
click at [768, 281] on mat-option "Pay vendor COMPANY" at bounding box center [744, 264] width 164 height 35
click at [878, 199] on input "0.000" at bounding box center [932, 208] width 109 height 18
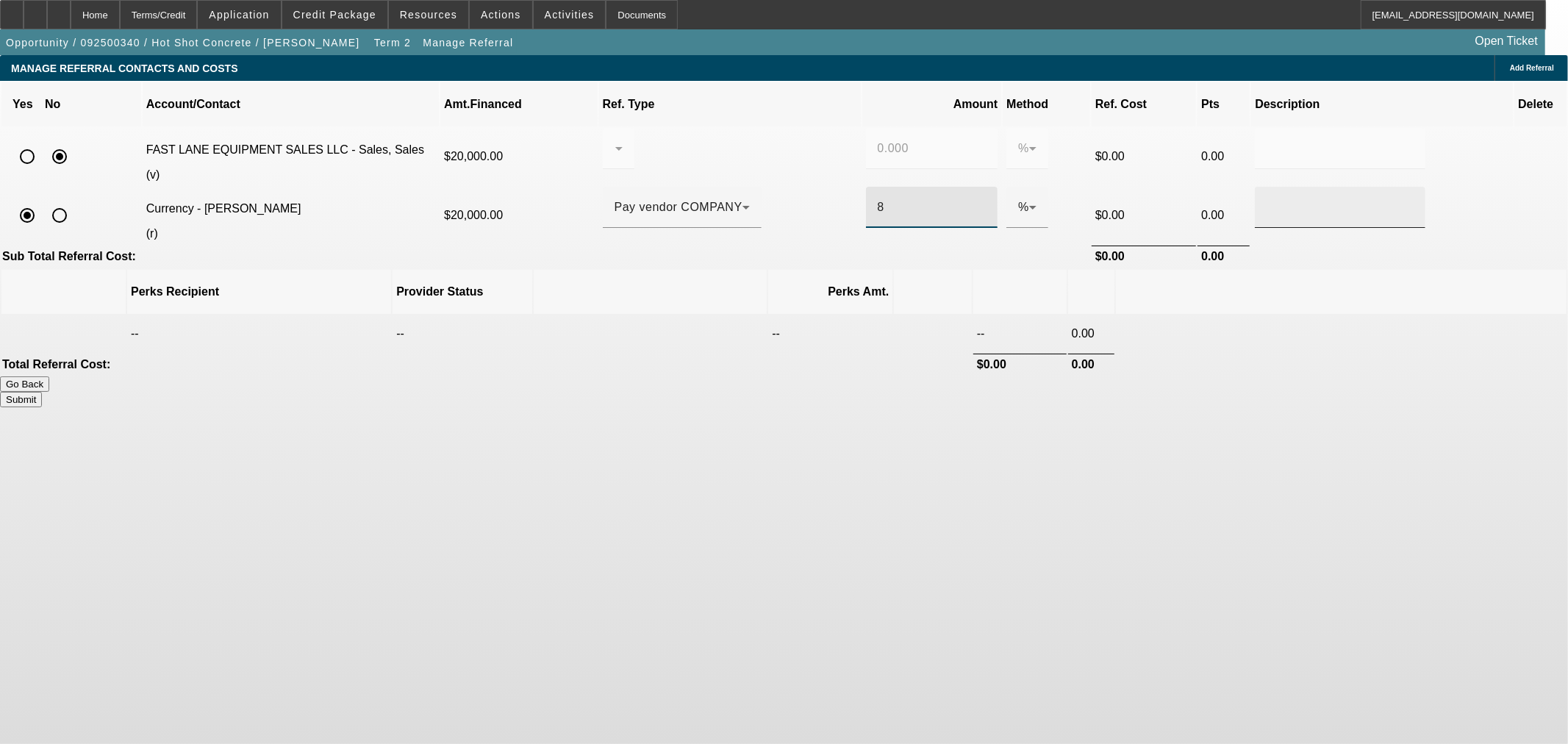
type input "8"
click at [1267, 199] on input "text" at bounding box center [1340, 208] width 147 height 18
type input "ACH"
click at [42, 391] on button "Submit" at bounding box center [20, 399] width 42 height 15
type input "0.000"
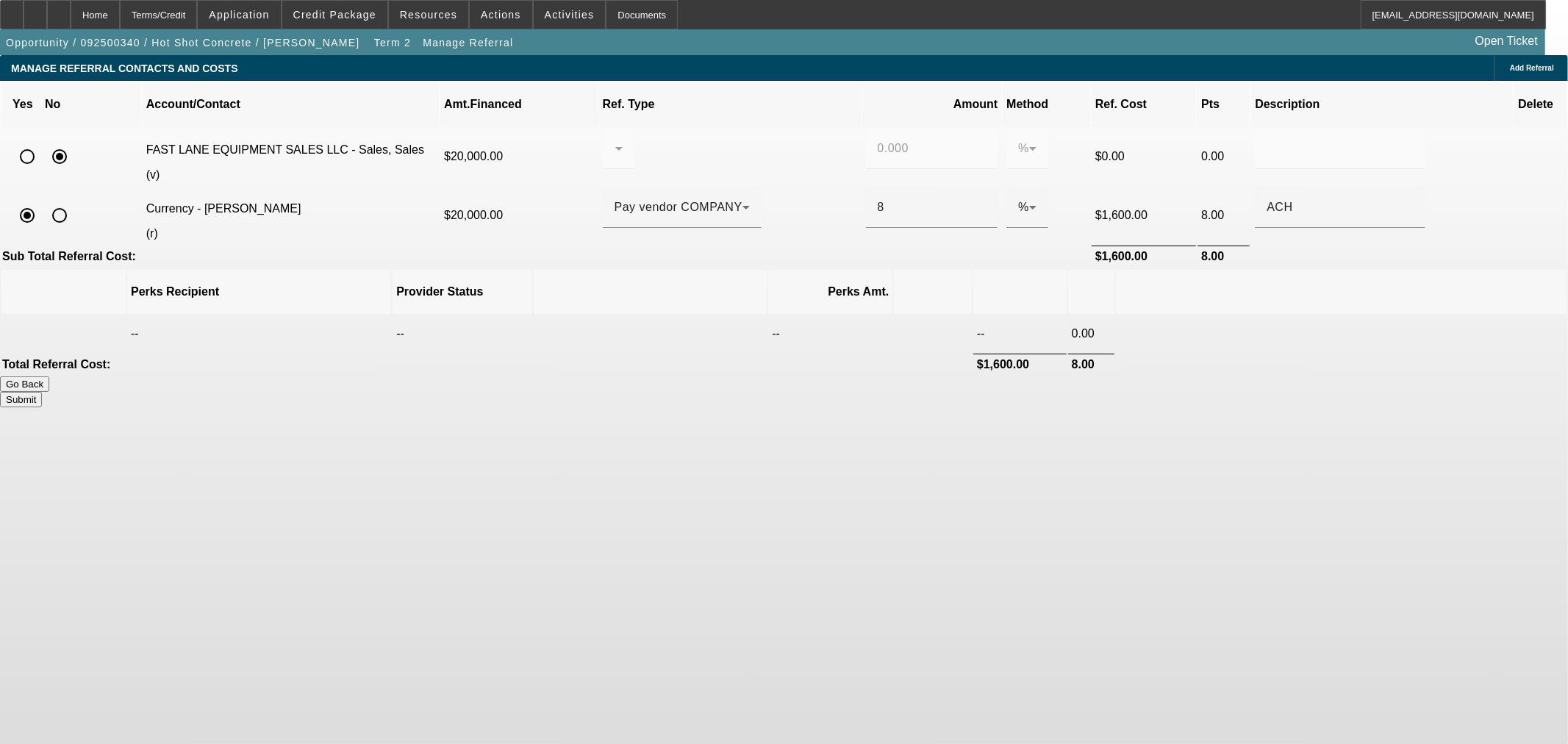
type input "8.000"
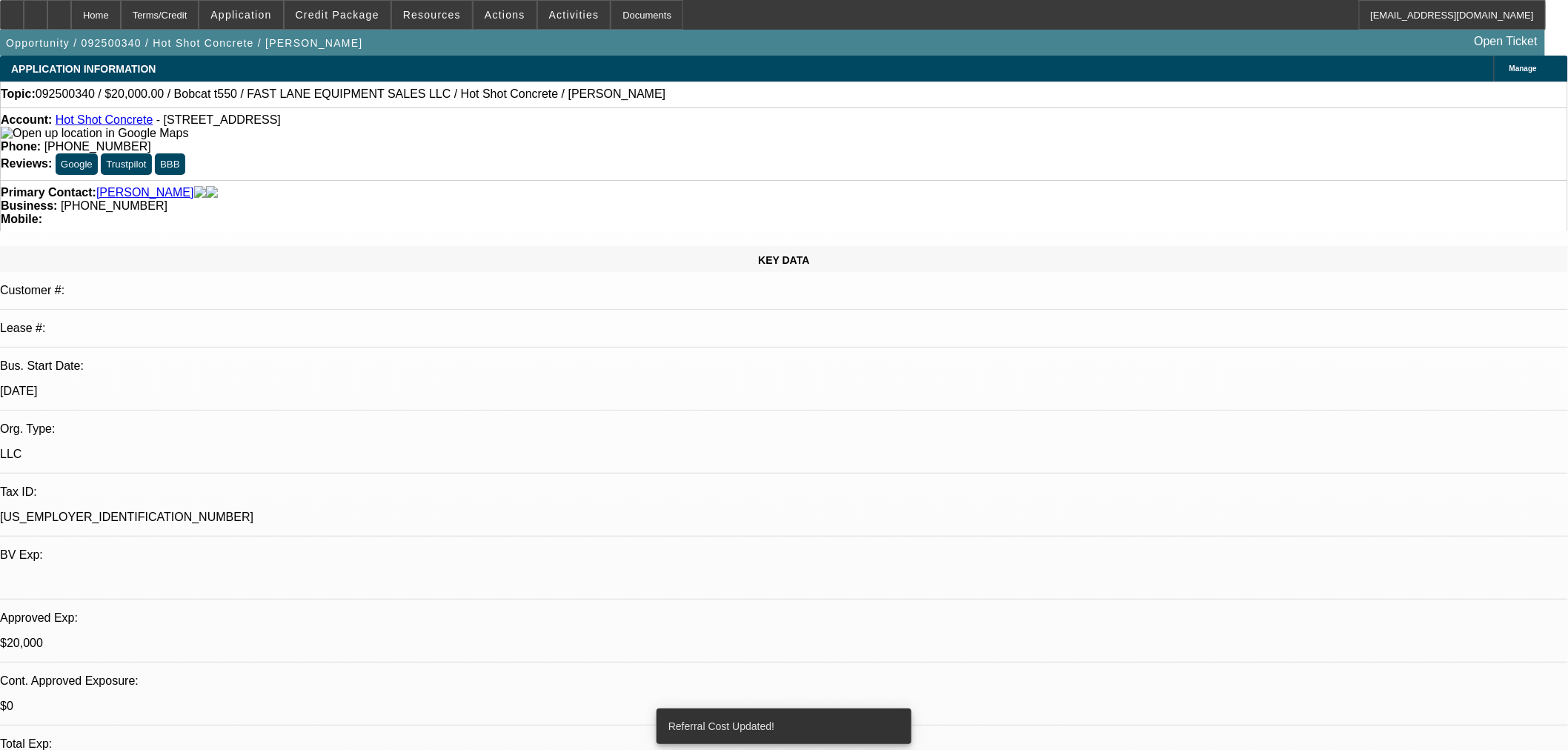
select select "0"
select select "2"
select select "0"
select select "6"
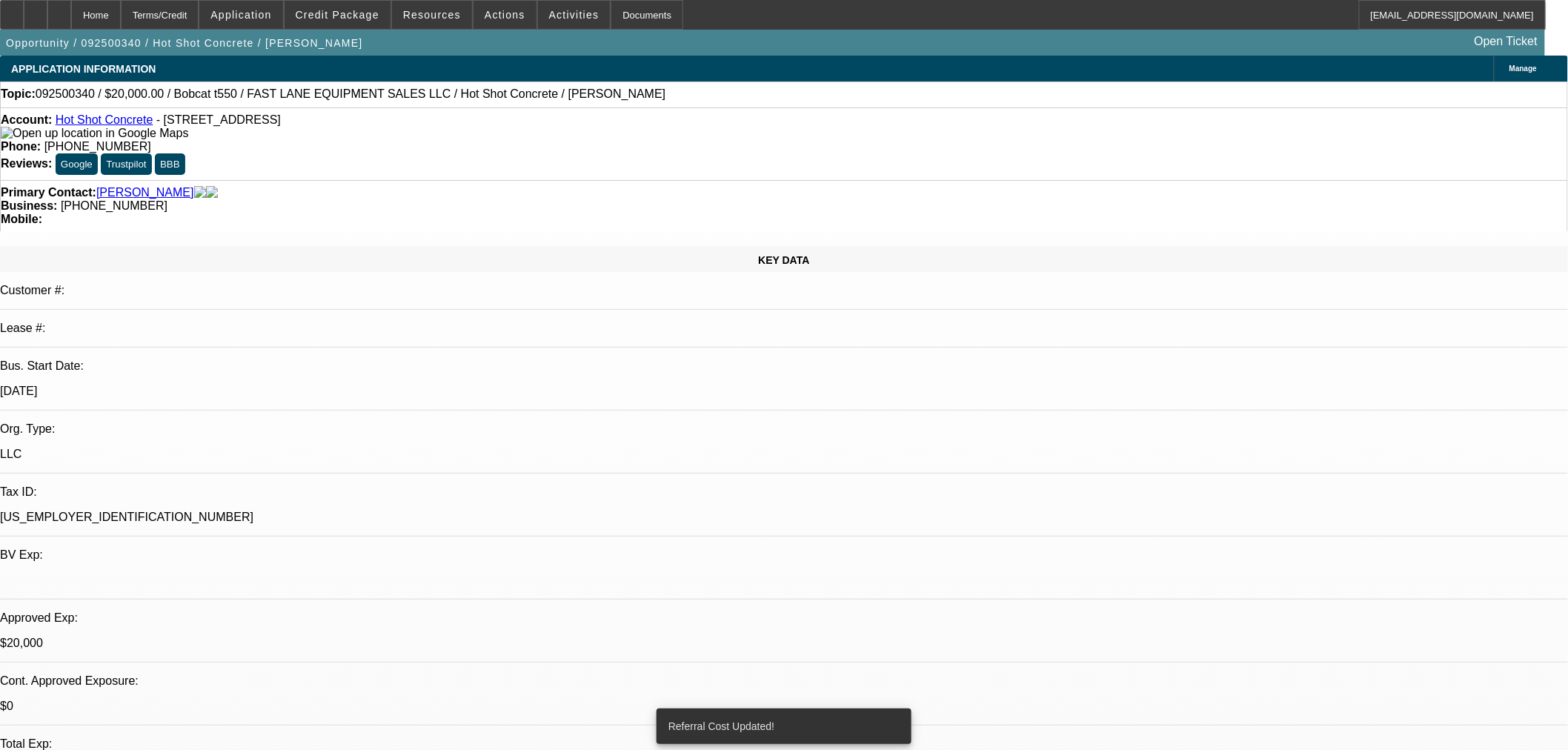
select select "0"
select select "2"
select select "0"
select select "6"
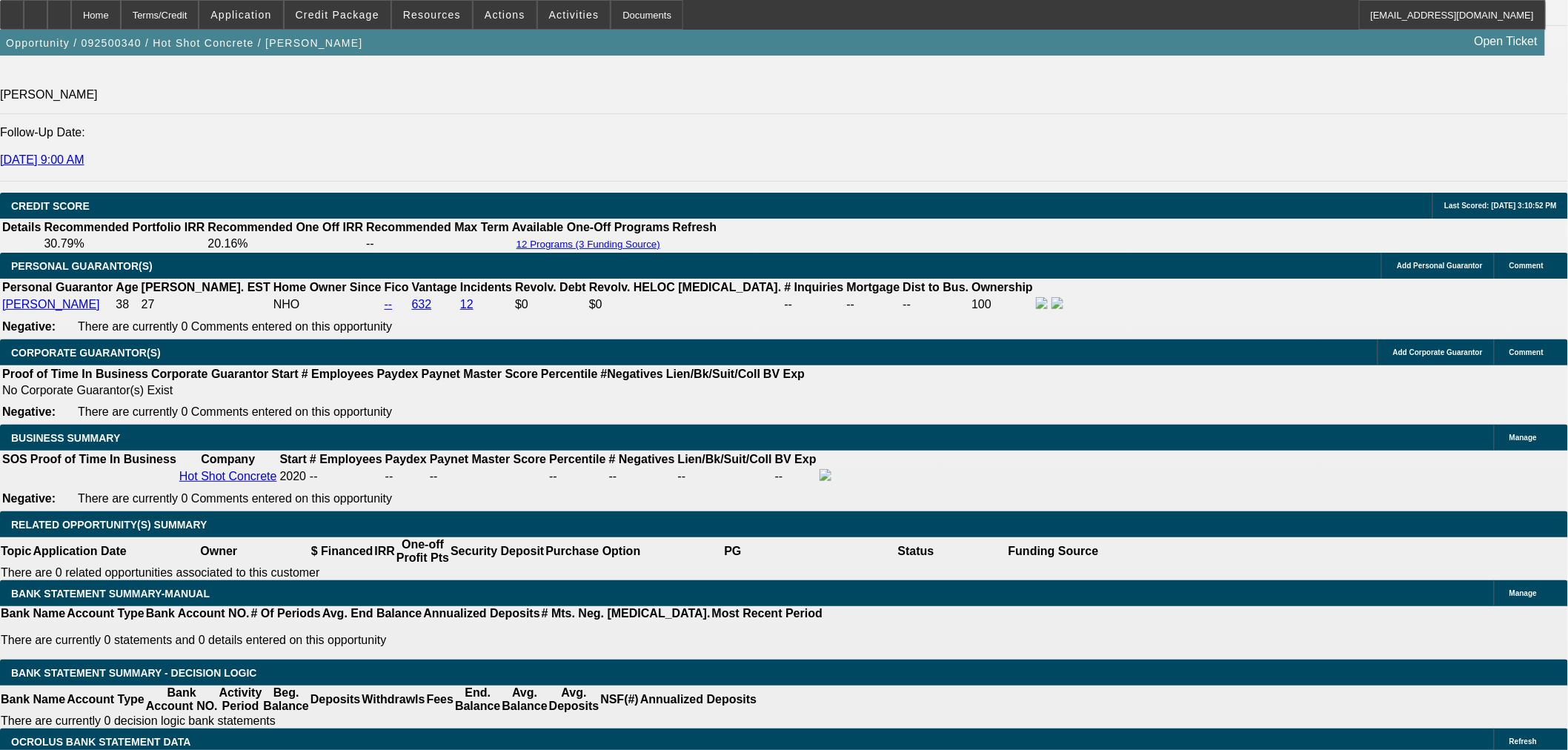
scroll to position [1920, 0]
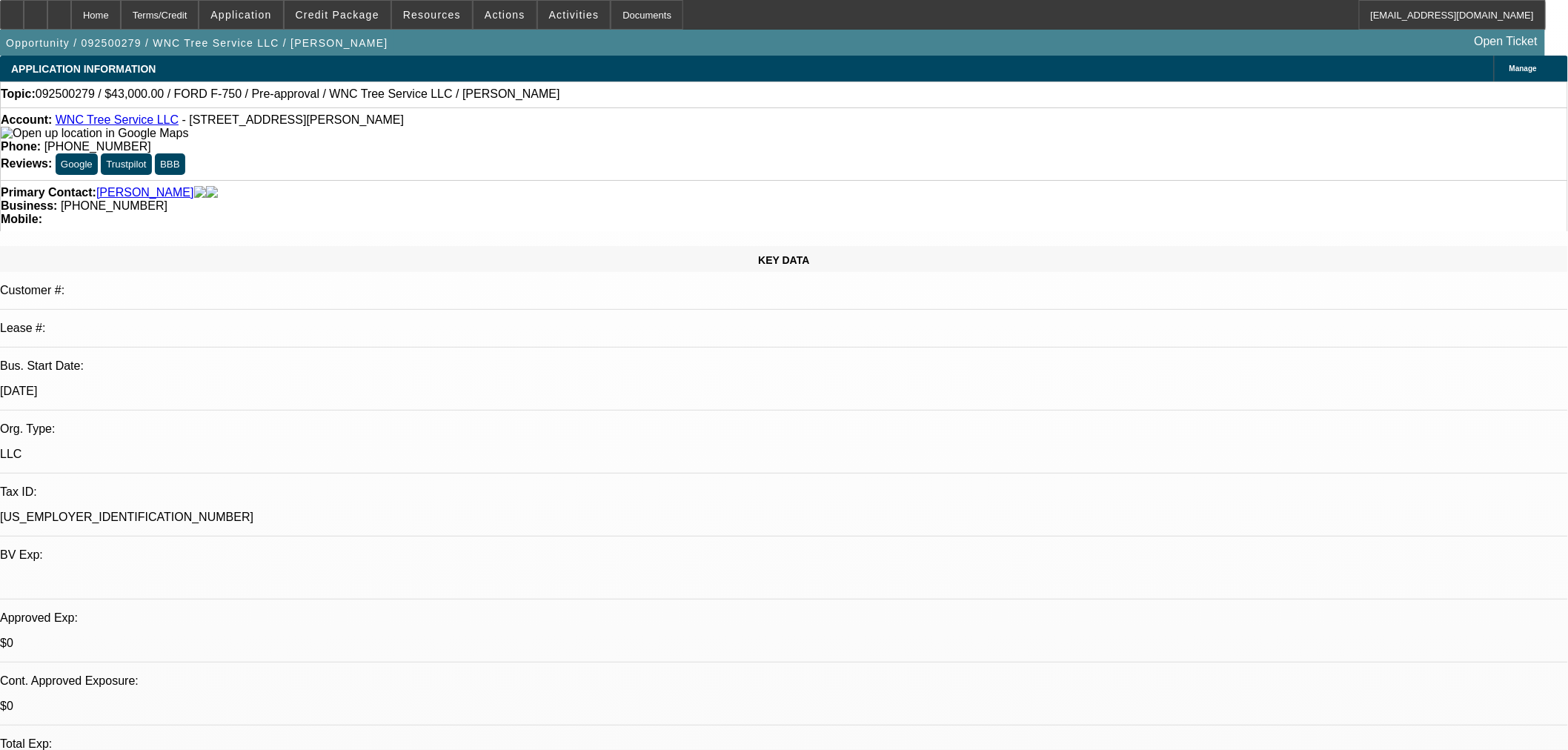
select select "0"
select select "2"
select select "0"
select select "6"
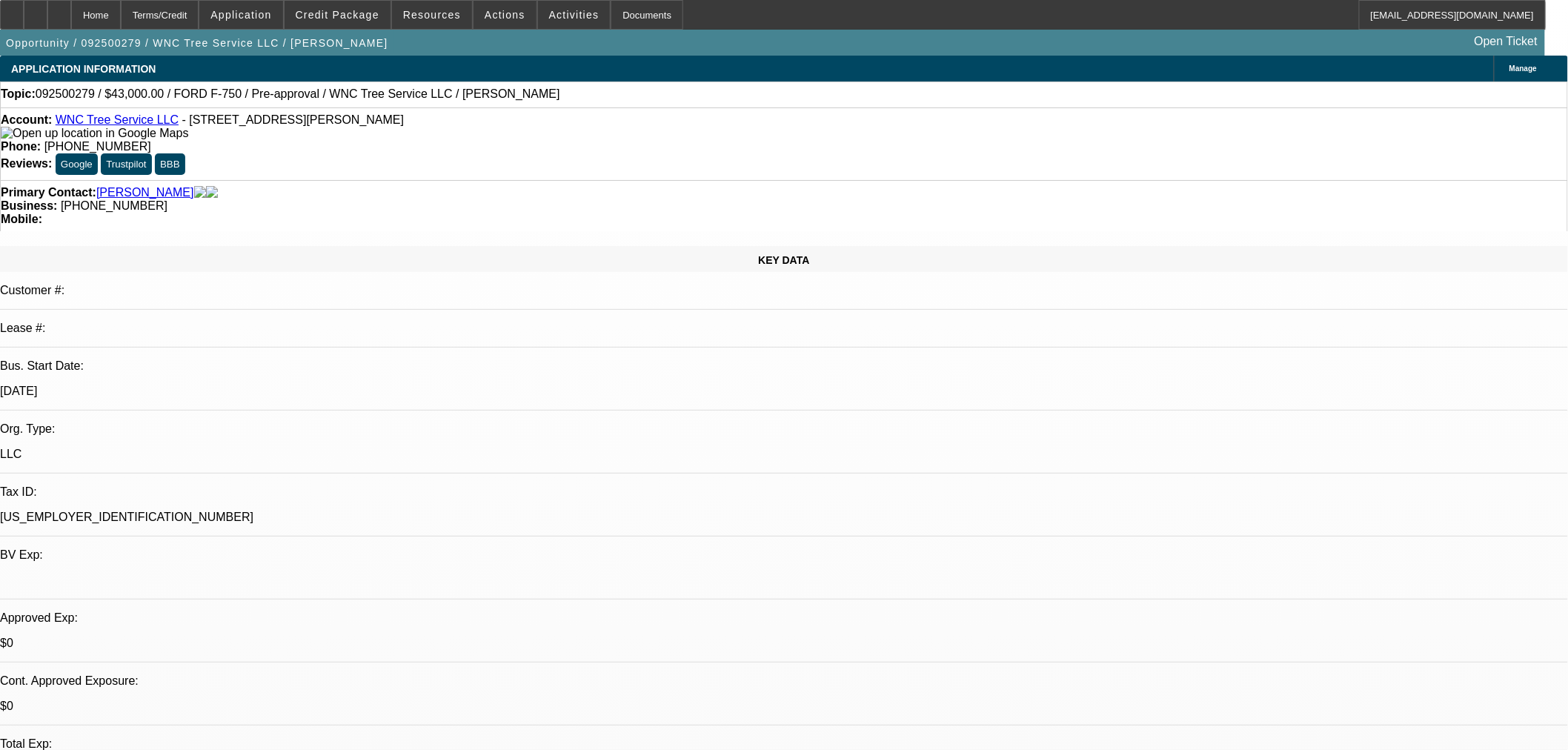
select select "0.1"
select select "2"
select select "0"
select select "6"
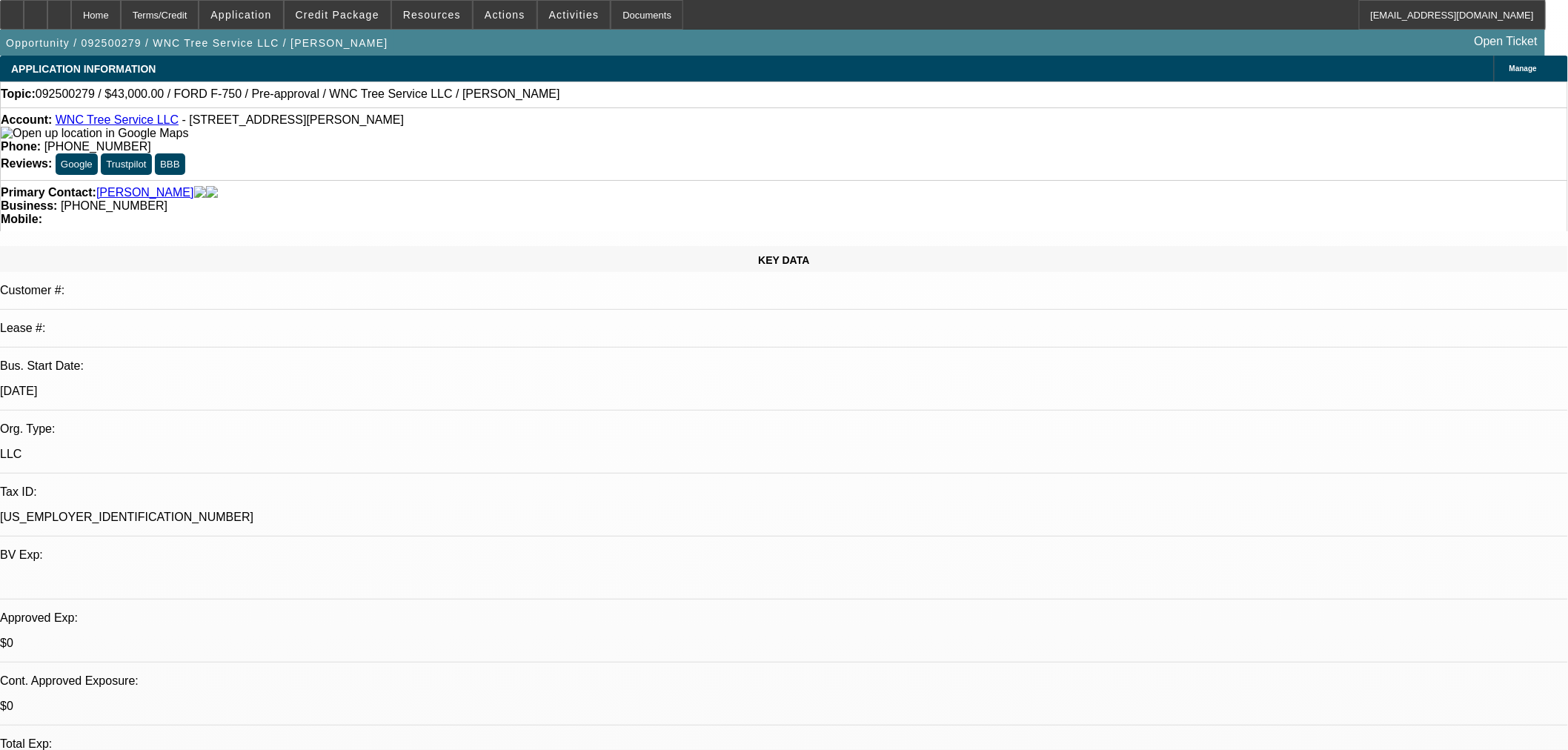
select select "0.1"
select select "2"
select select "0"
select select "6"
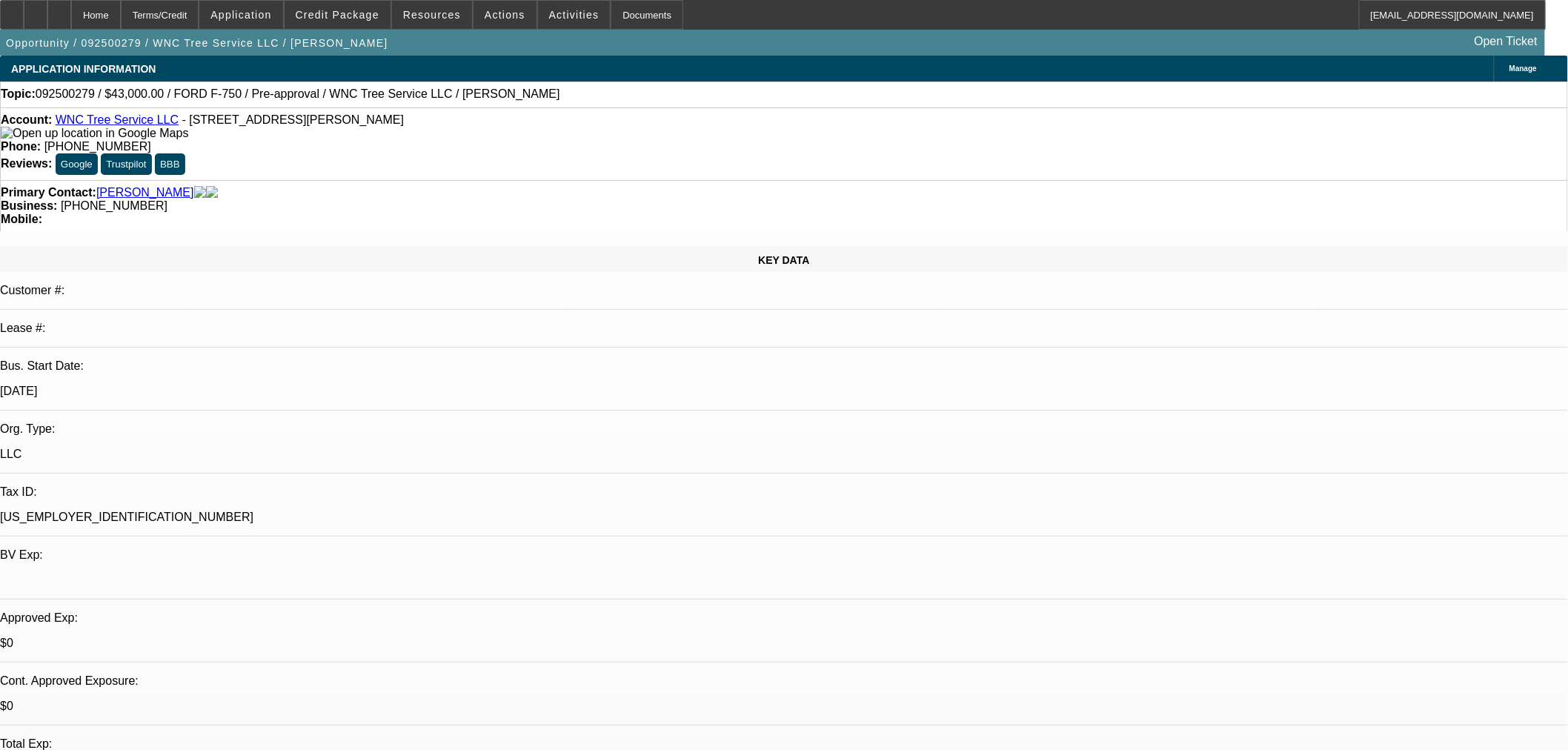
click at [119, 124] on link "WNC Tree Service LLC" at bounding box center [117, 119] width 123 height 12
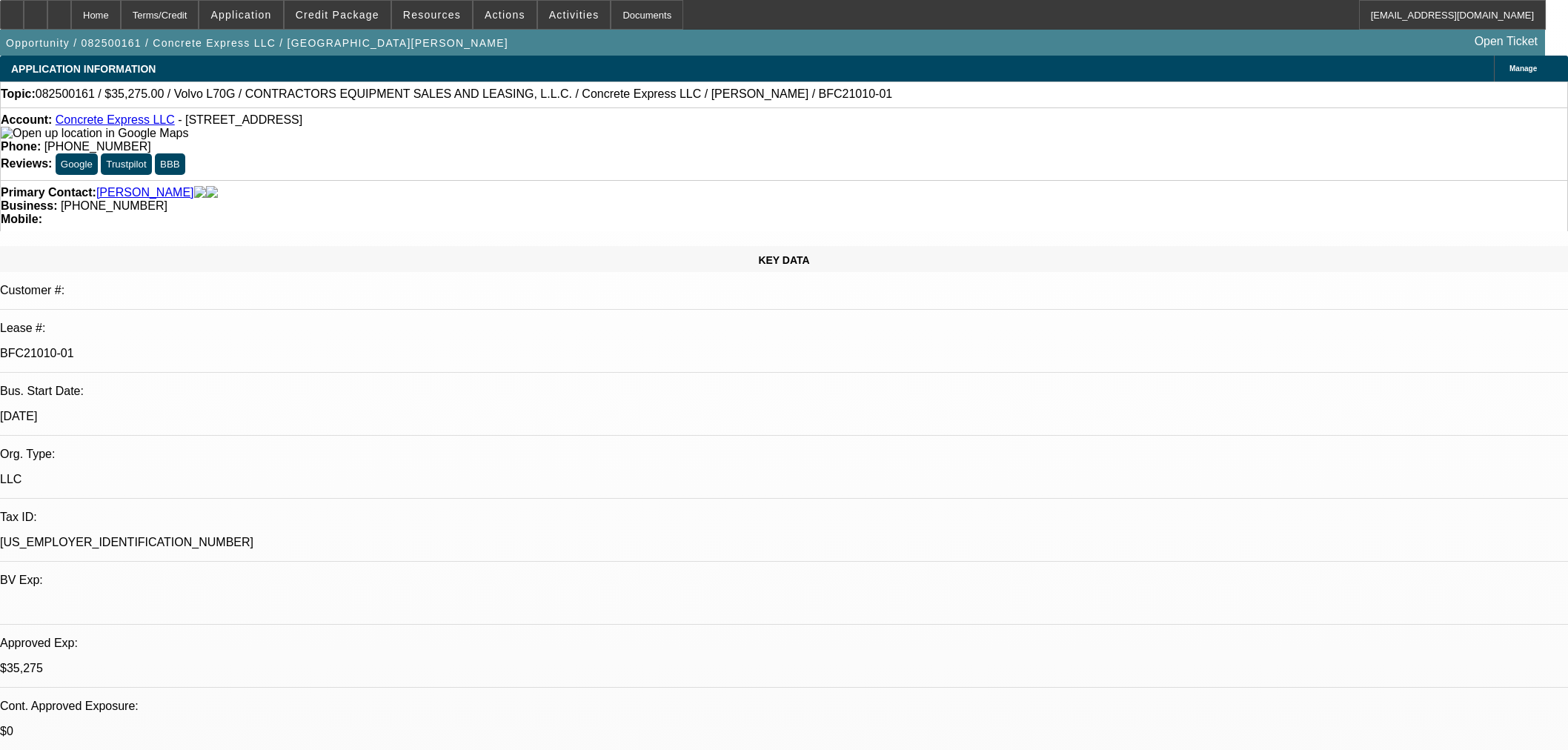
select select "0.15"
select select "2"
select select "0"
select select "6"
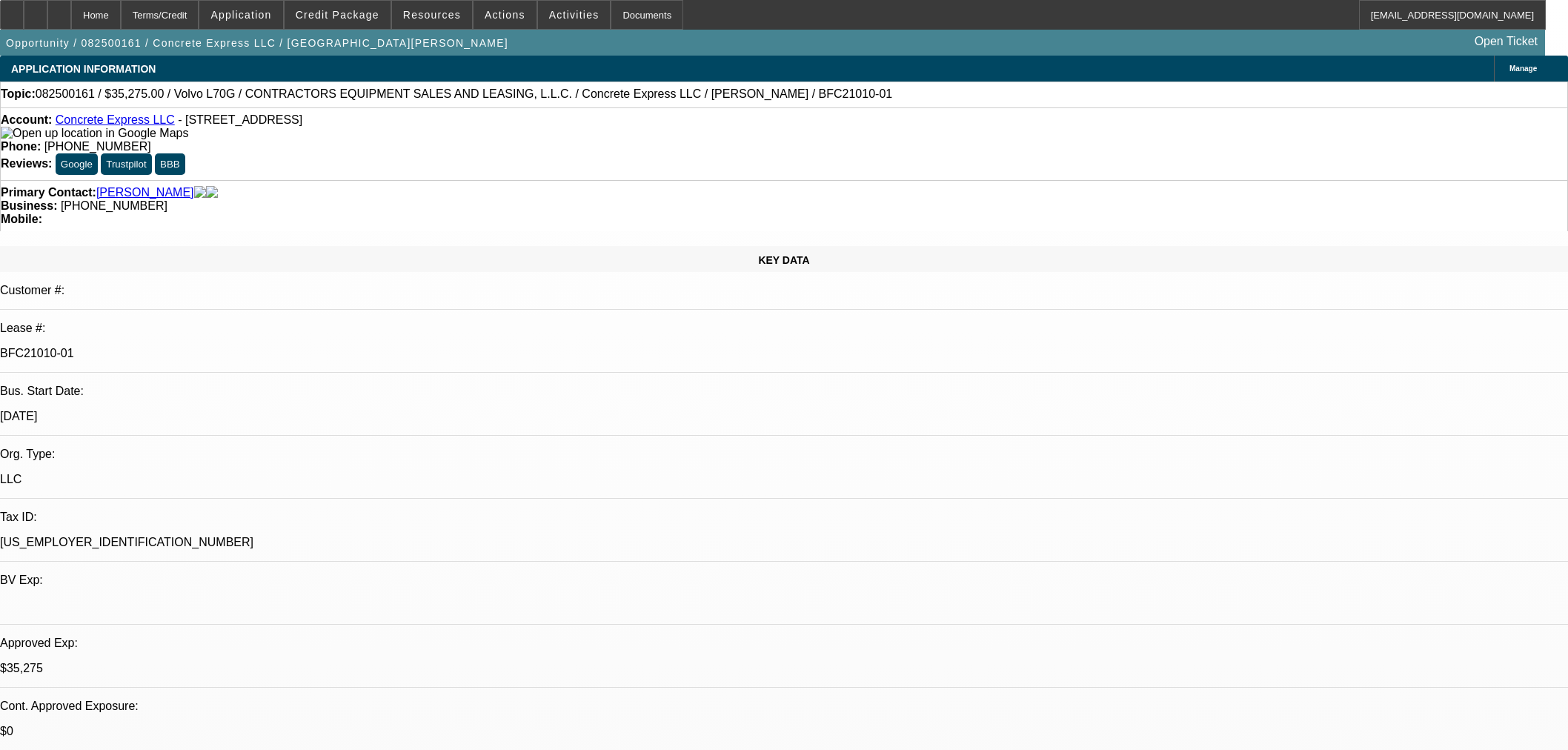
select select "0.15"
select select "2"
select select "0"
select select "6"
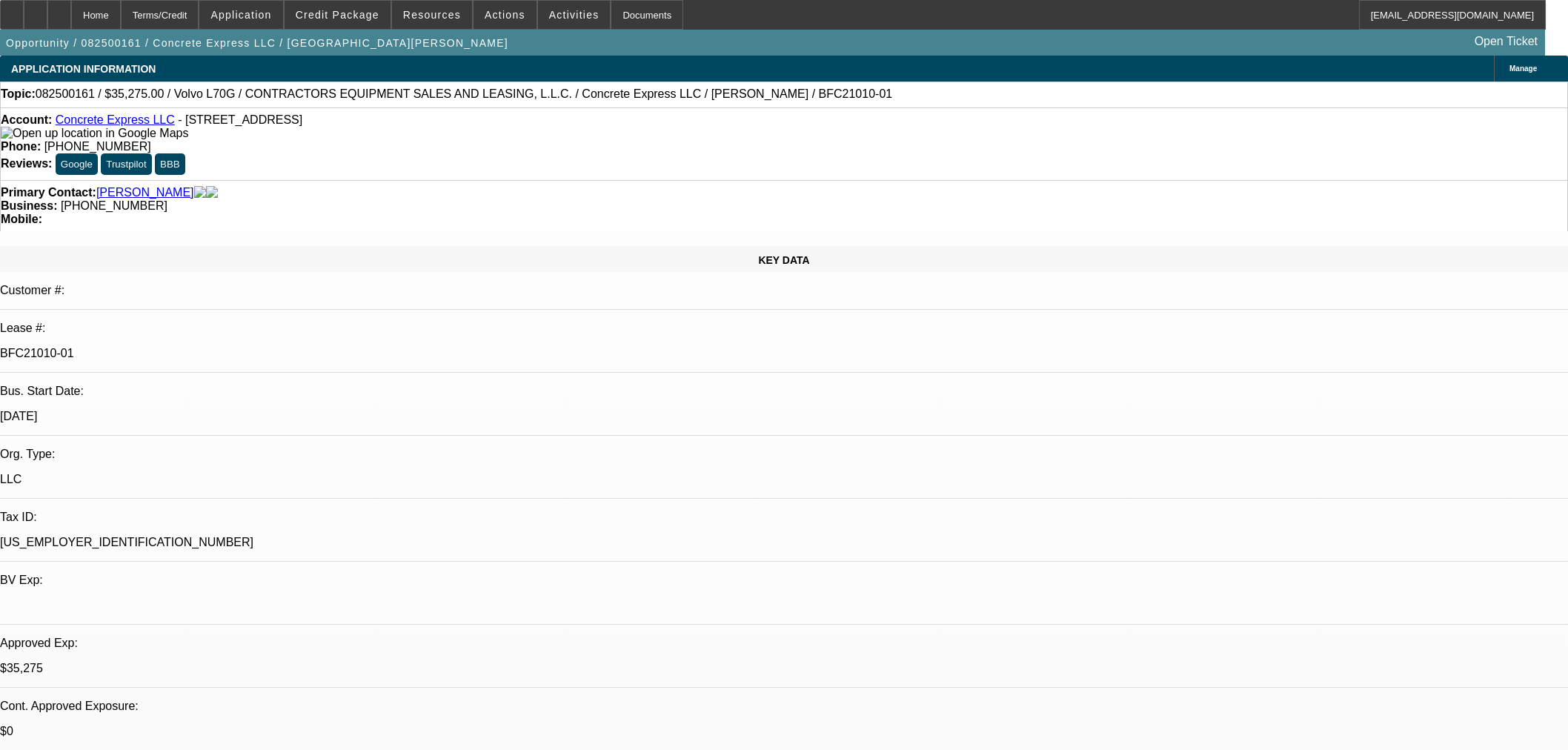
select select "0.2"
select select "2"
select select "0"
select select "6"
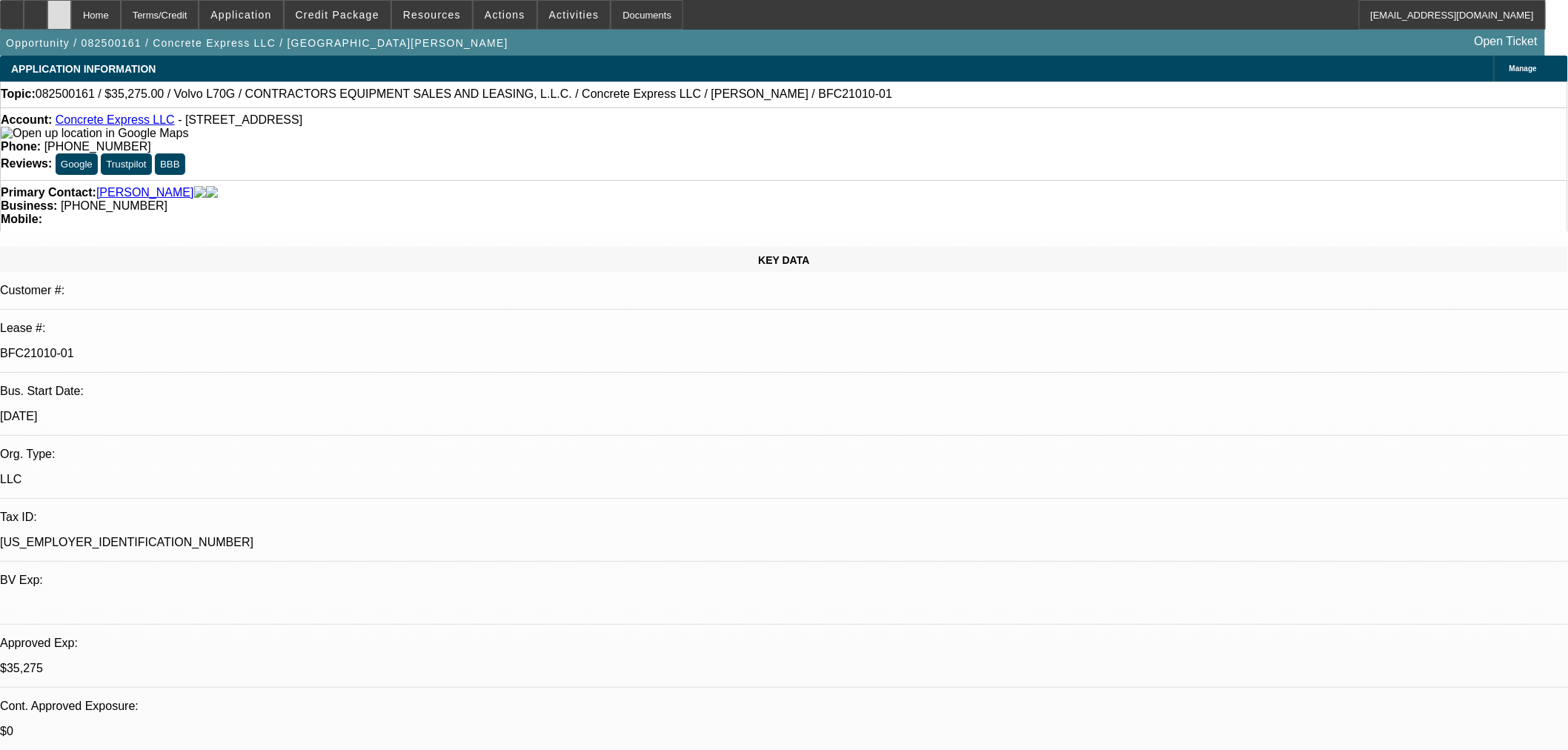
click at [60, 10] on icon at bounding box center [60, 10] width 0 height 0
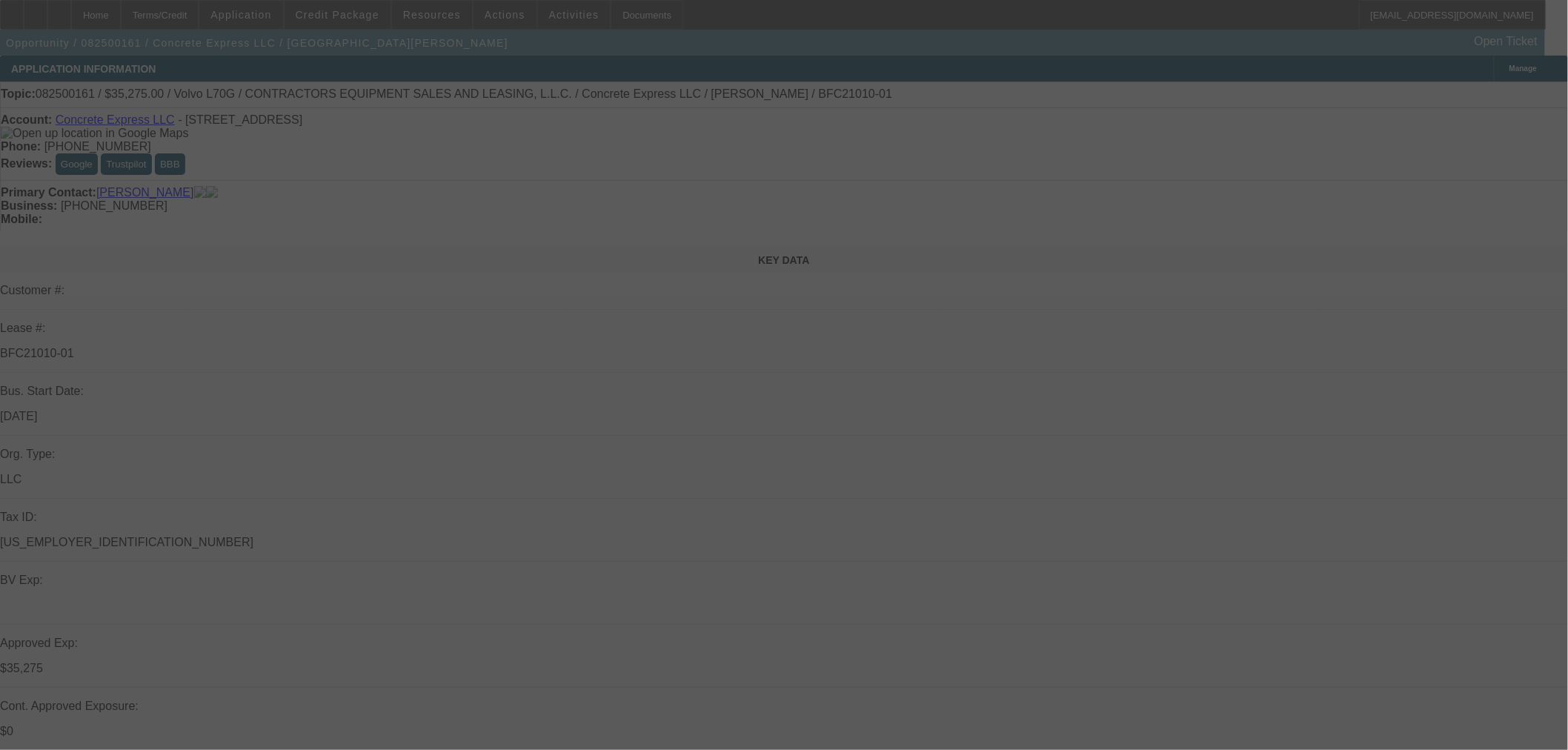
select select "0.15"
select select "2"
select select "0"
select select "6"
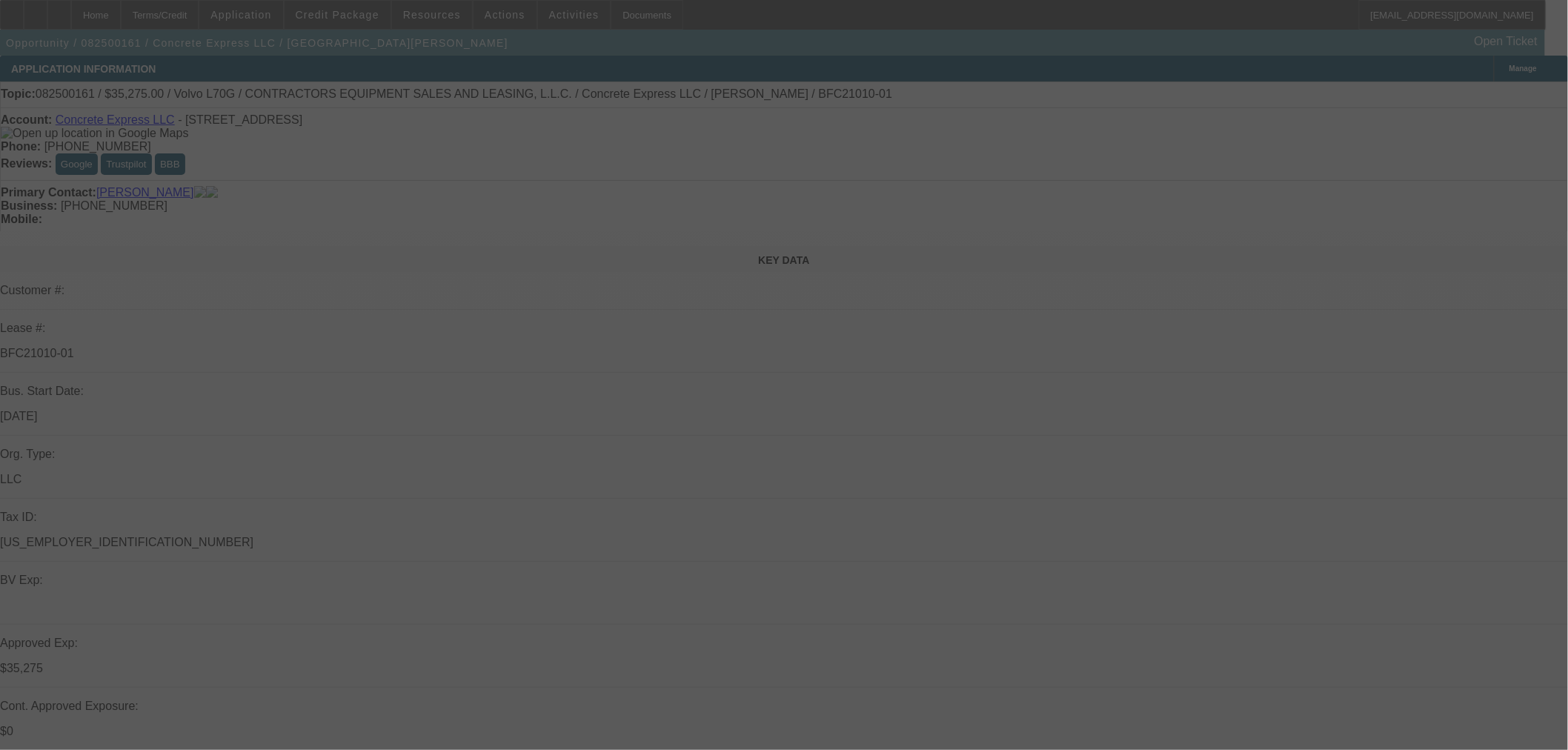
select select "0.15"
select select "2"
select select "0"
select select "6"
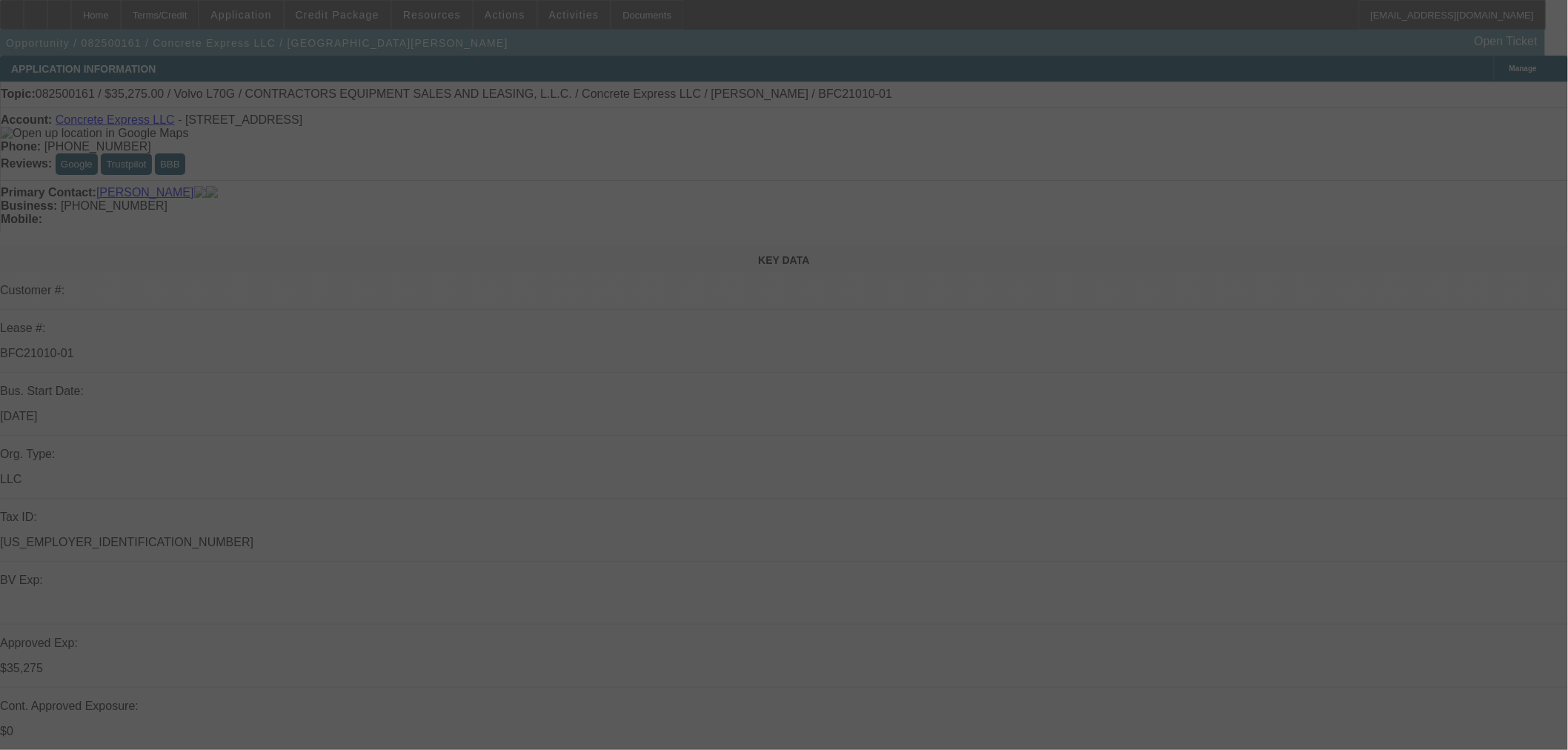
select select "0.2"
select select "2"
select select "0"
select select "6"
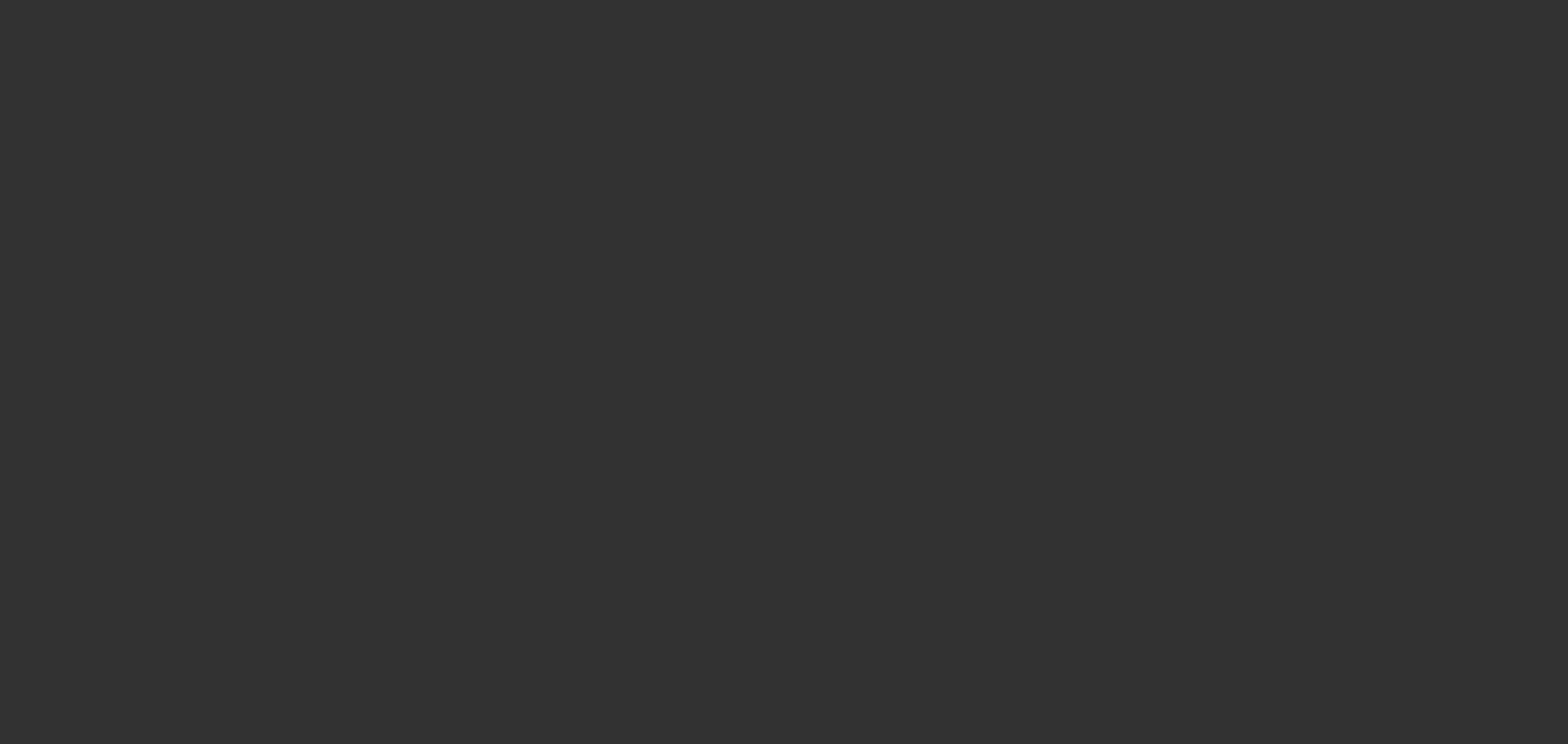
select select "0"
select select "2"
select select "0"
select select "2"
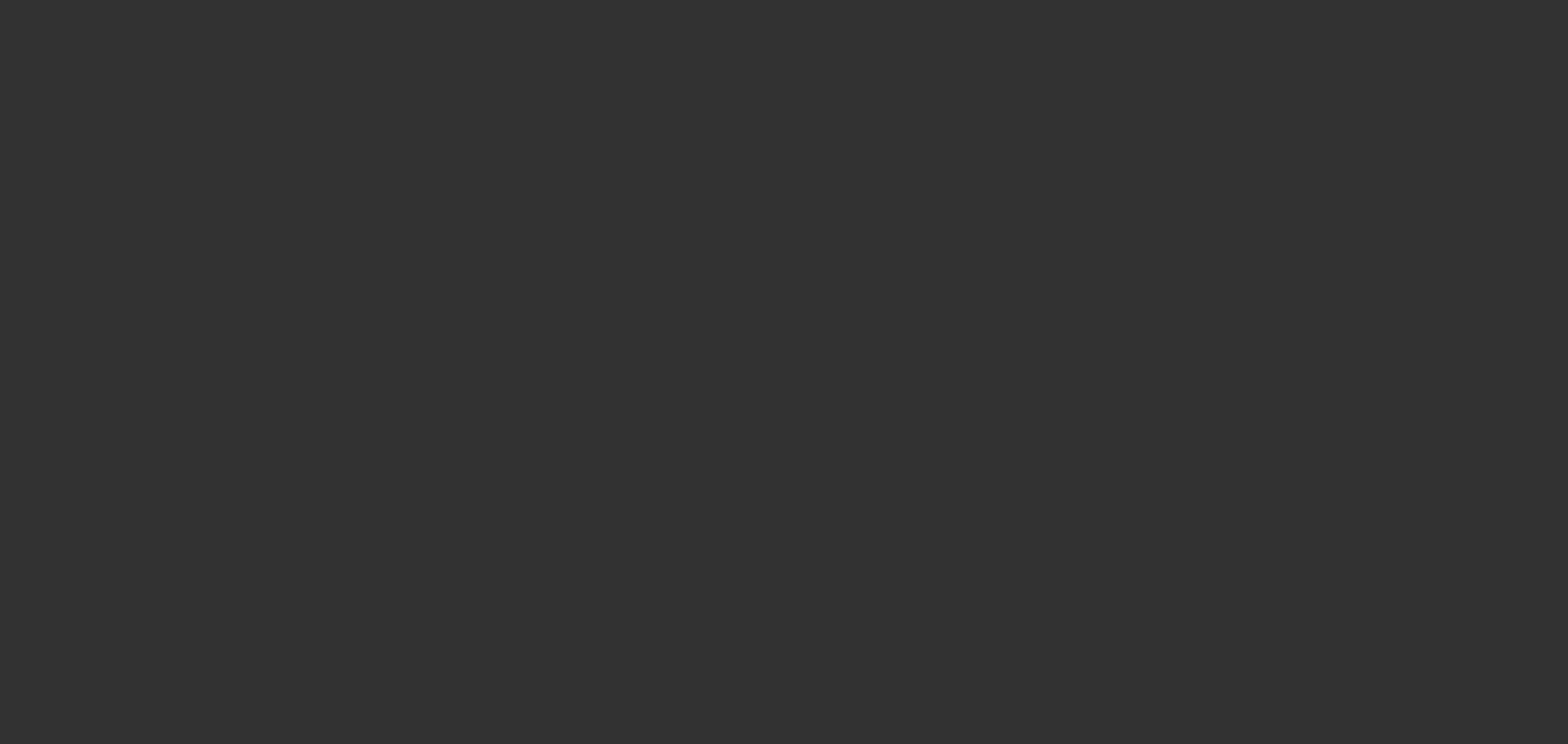
select select "0"
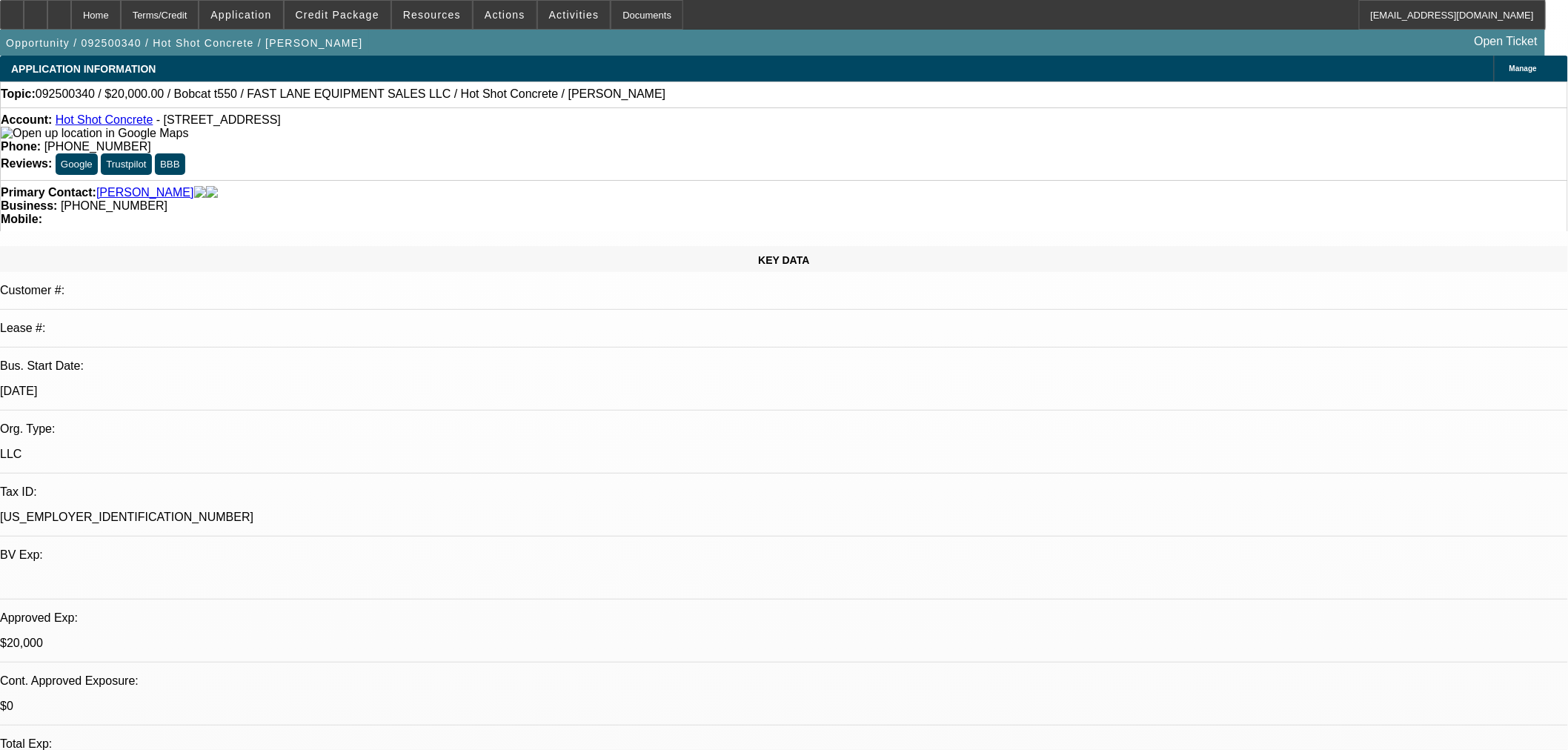
select select "1"
select select "2"
select select "6"
select select "1"
select select "2"
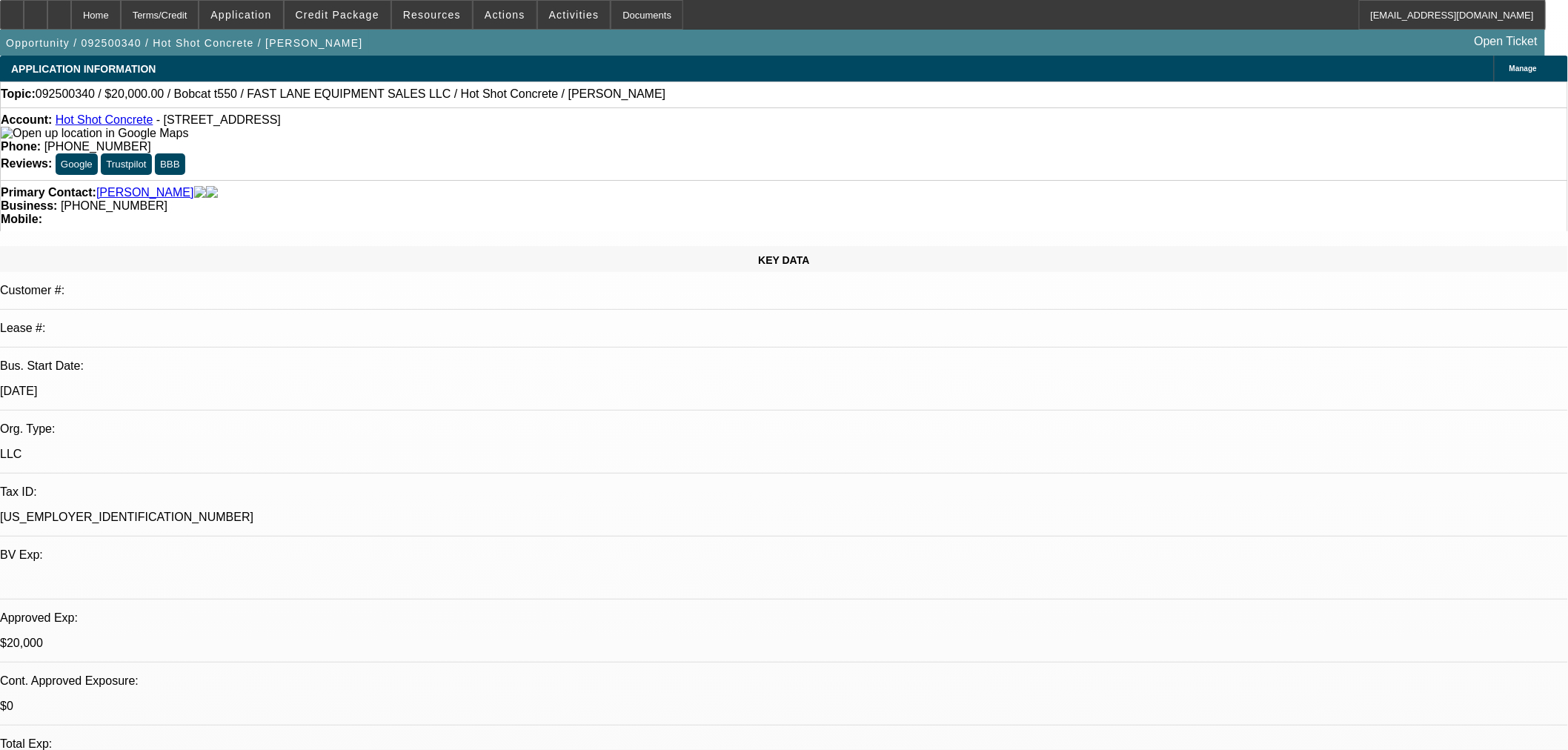
select select "6"
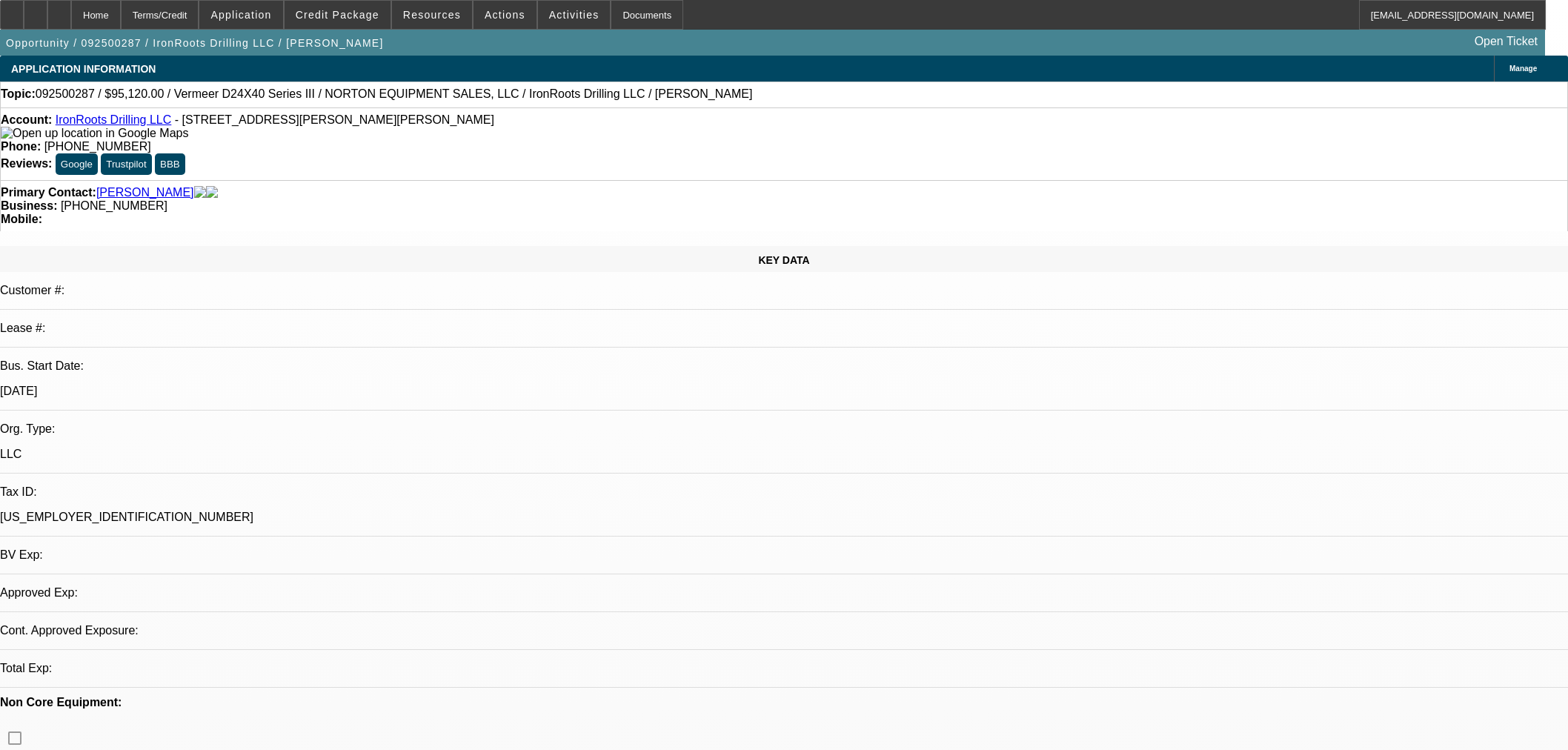
select select "0.2"
select select "2"
select select "0"
select select "6"
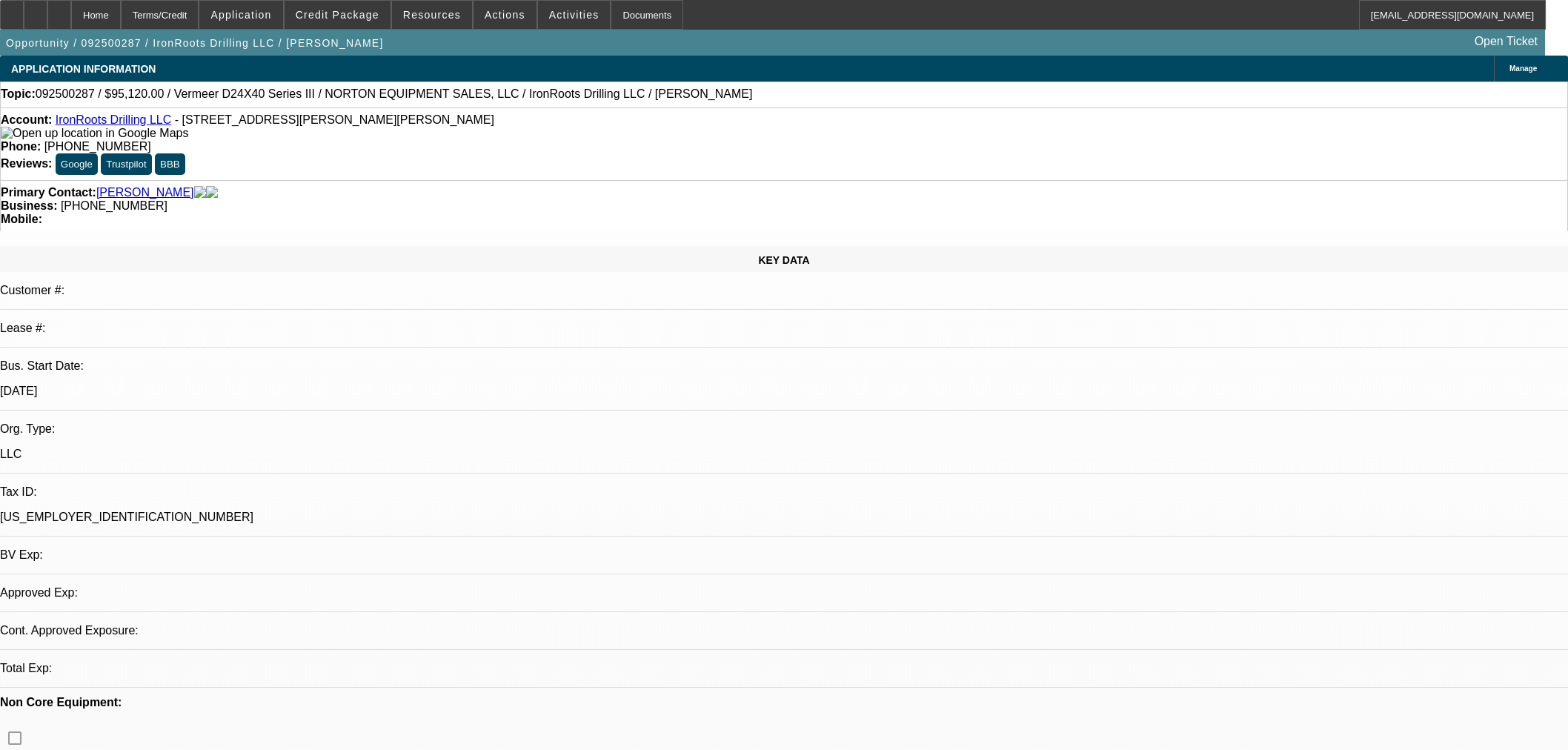
select select "0.2"
select select "2"
select select "0"
select select "6"
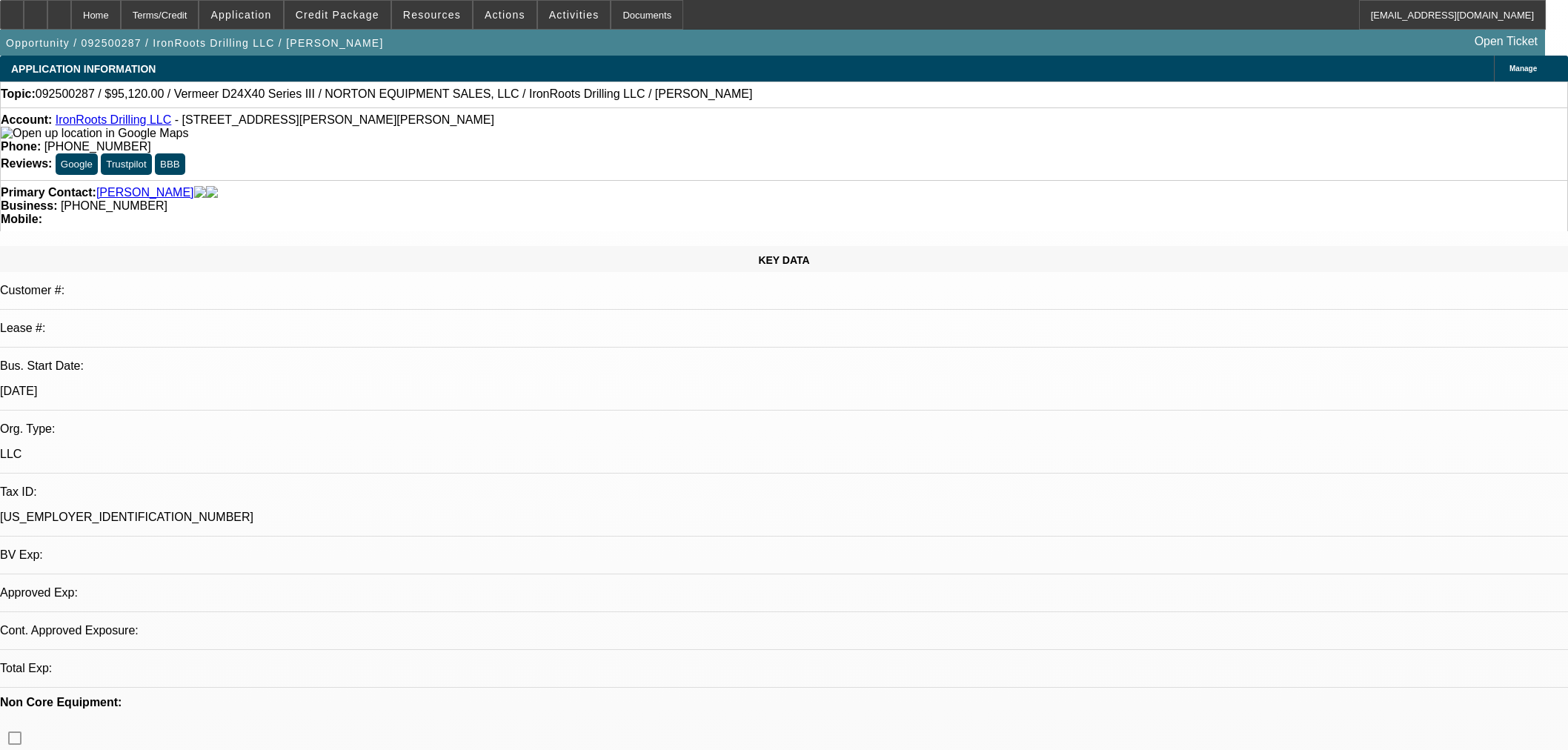
select select "0.2"
select select "2"
select select "0"
select select "6"
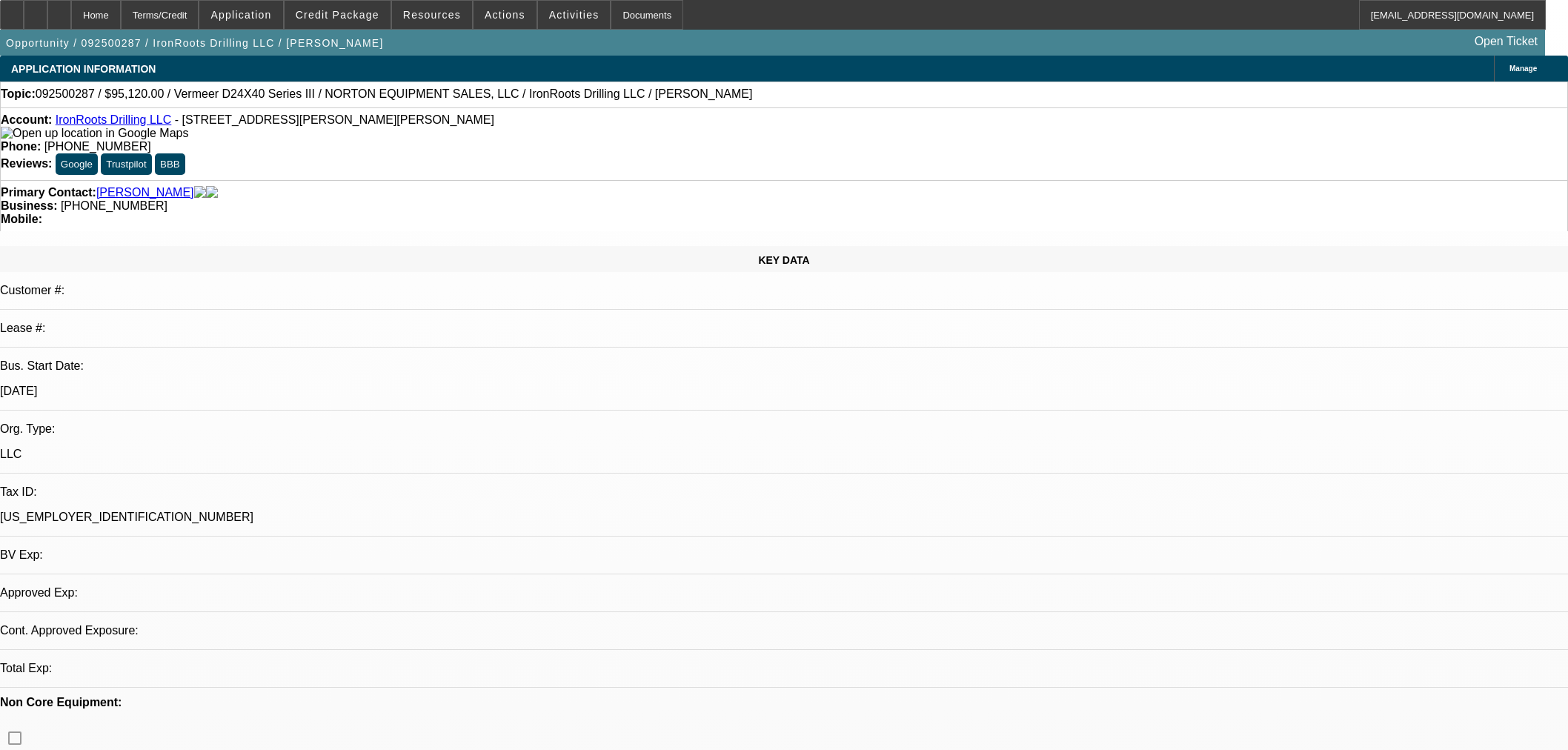
select select "0.15"
select select "2"
select select "0"
select select "6"
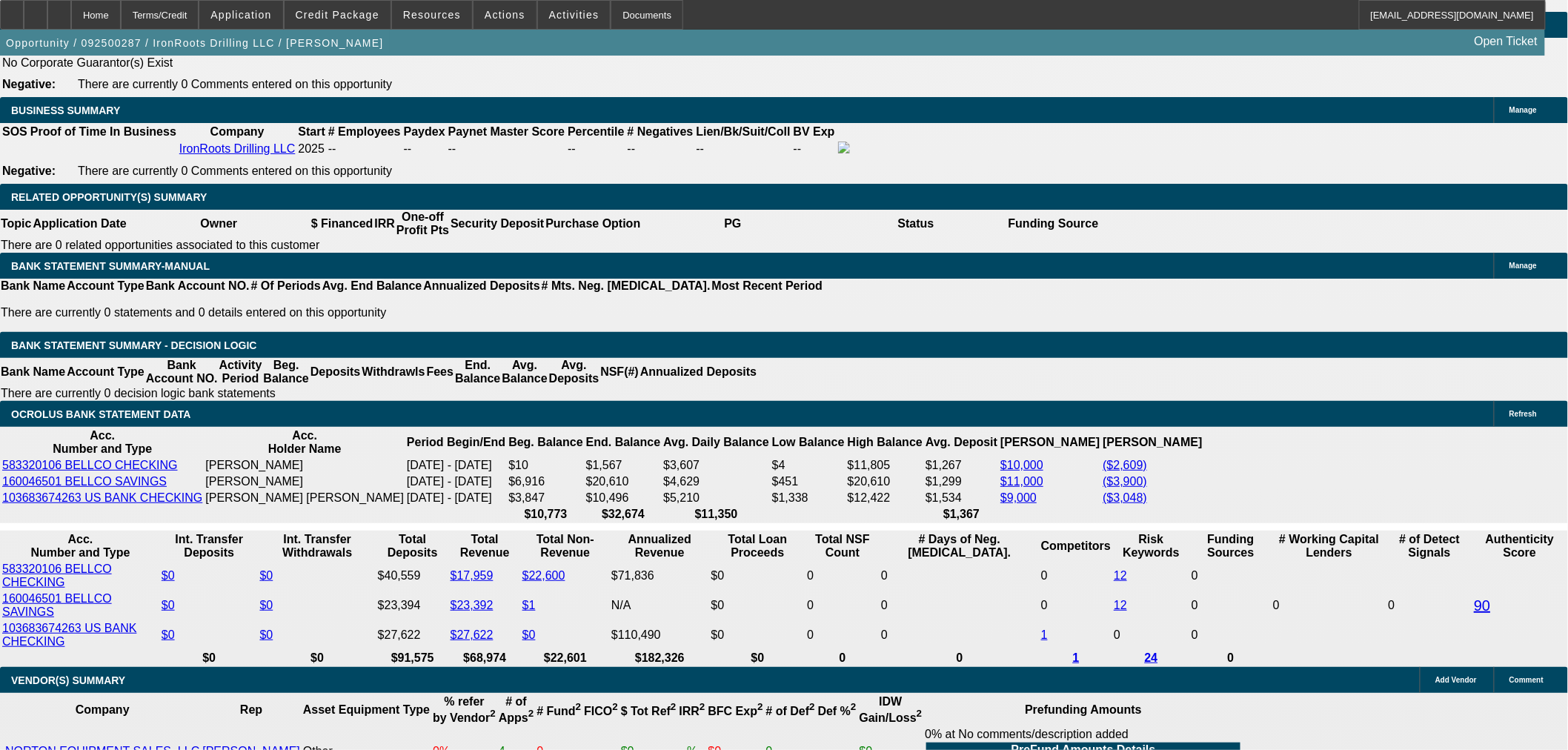
scroll to position [2332, 0]
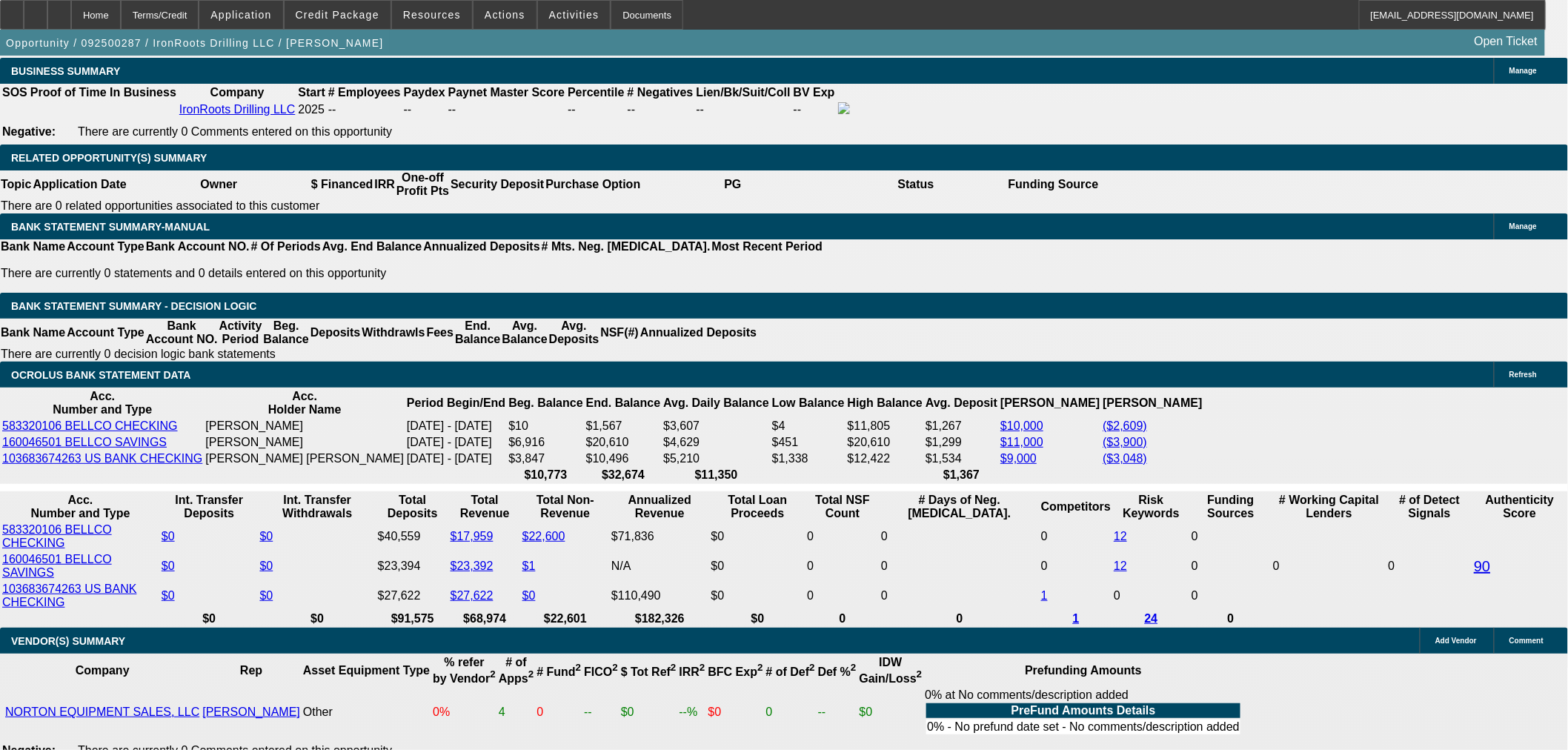
drag, startPoint x: 1420, startPoint y: 608, endPoint x: 1147, endPoint y: 494, distance: 295.8
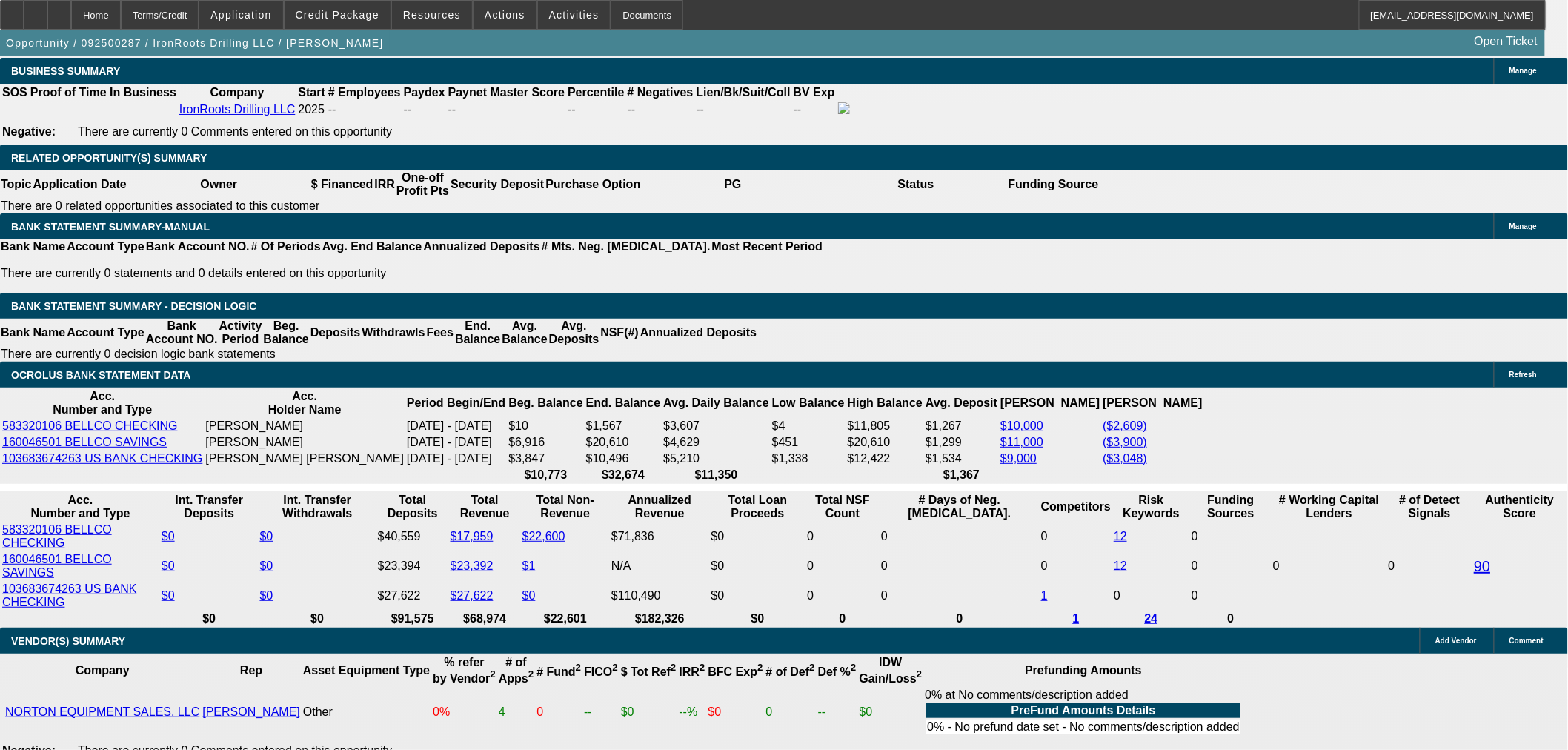
copy tr "BUYSIDE DECLINE RESUBMISSION SMARTER - Sam, Ocrolus gave a detect signal in err…"
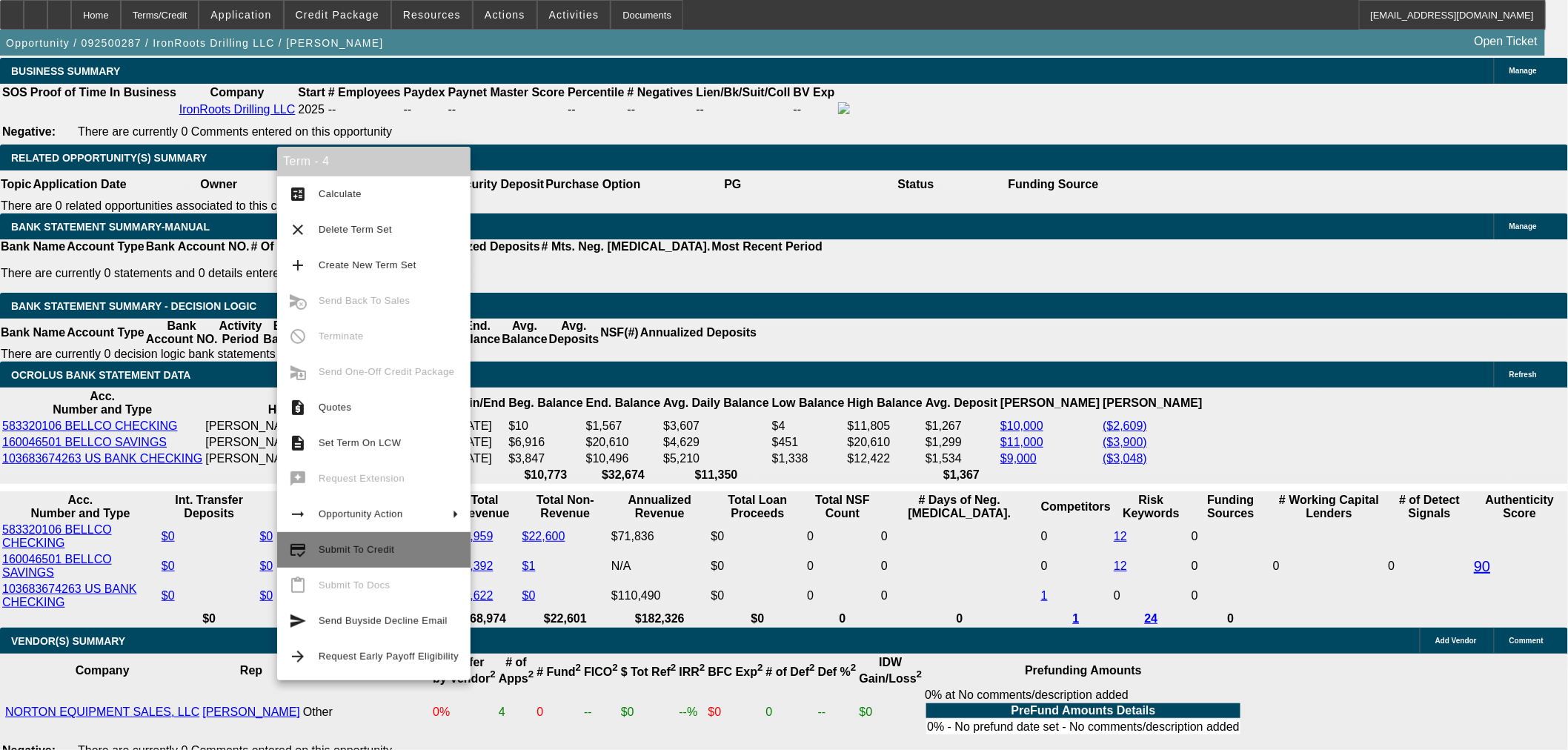
click at [394, 556] on span "Submit To Credit" at bounding box center [388, 550] width 140 height 18
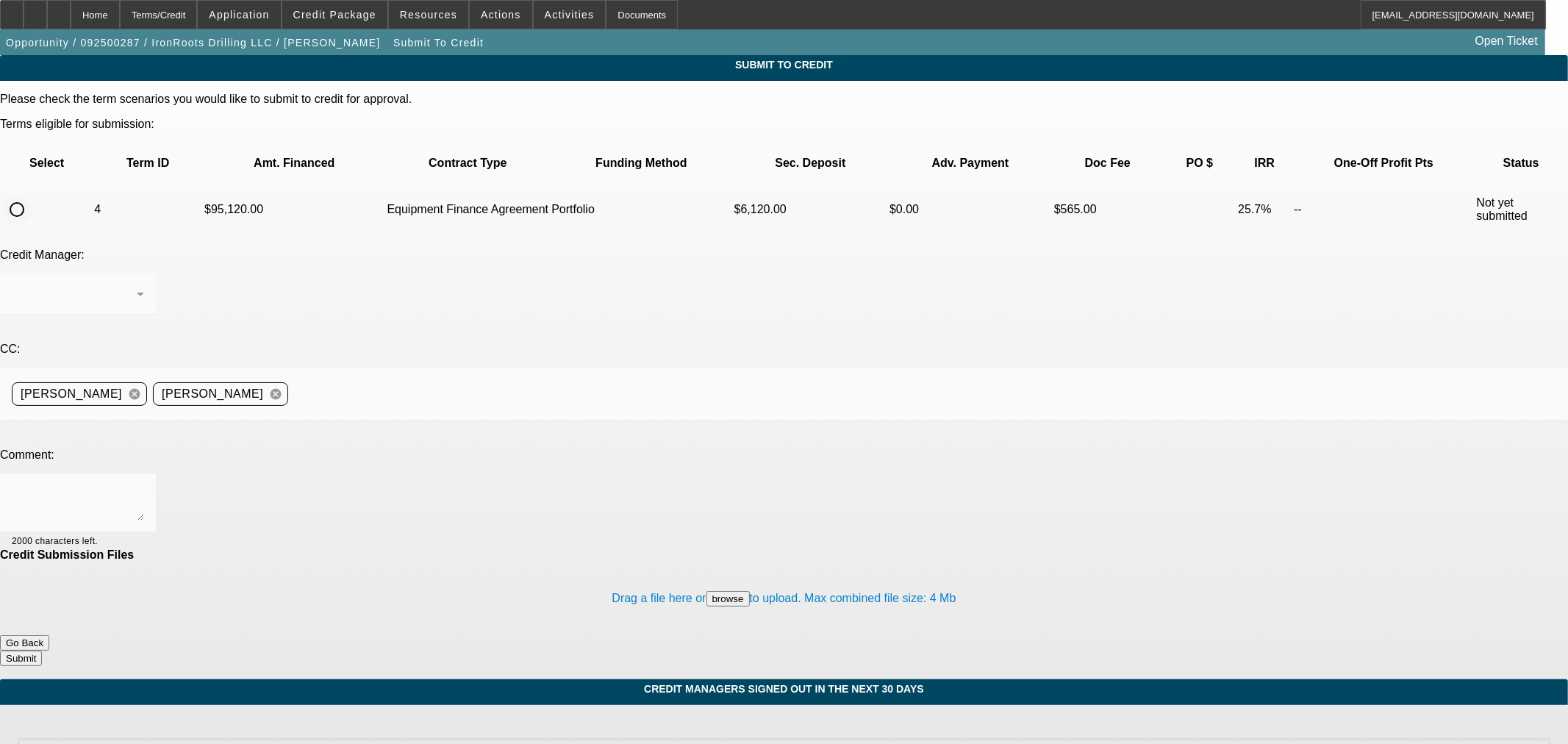
click at [32, 194] on input "radio" at bounding box center [16, 209] width 29 height 29
radio input "true"
click at [144, 273] on div "Arida, George" at bounding box center [78, 293] width 133 height 42
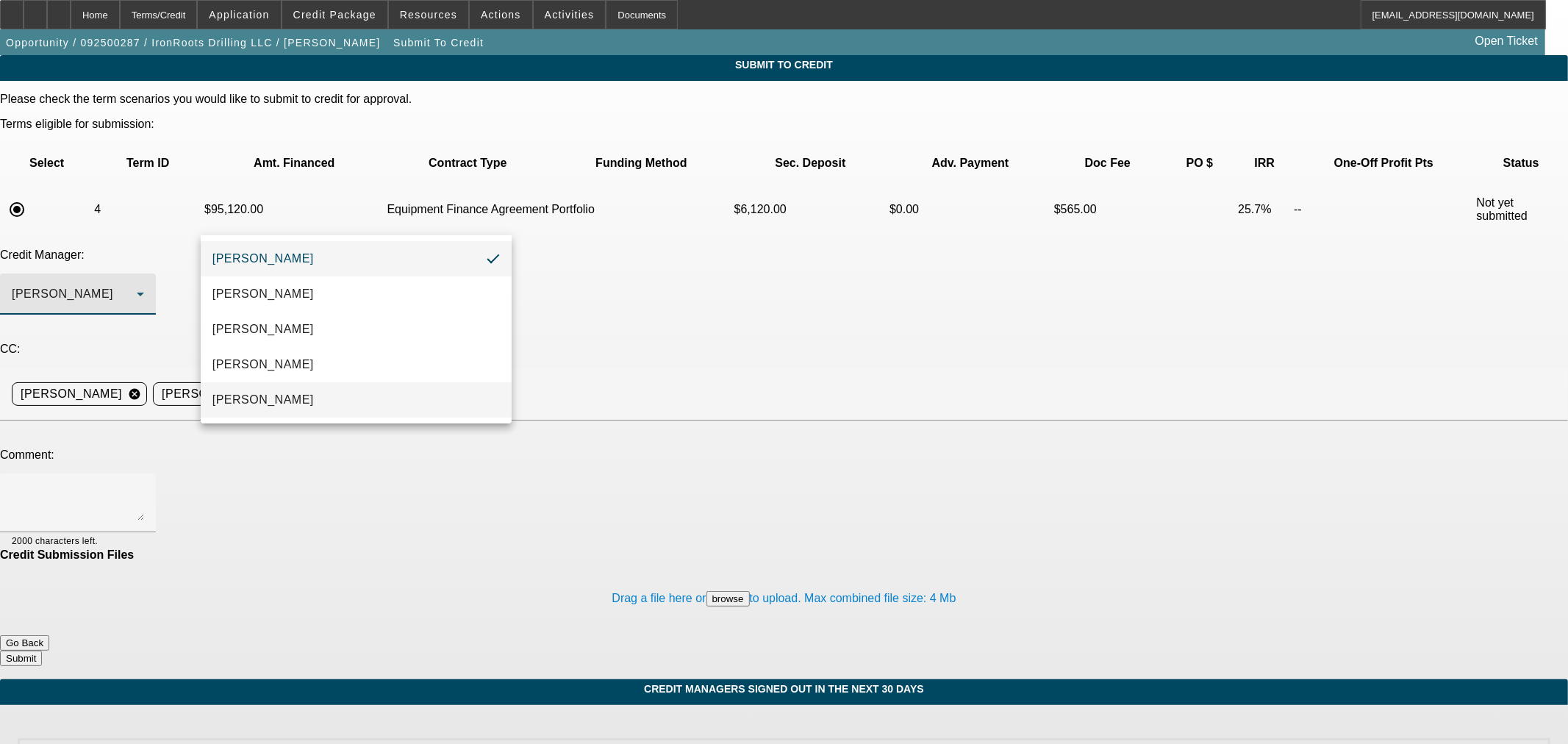
click at [414, 387] on mat-option "[PERSON_NAME]" at bounding box center [356, 400] width 311 height 35
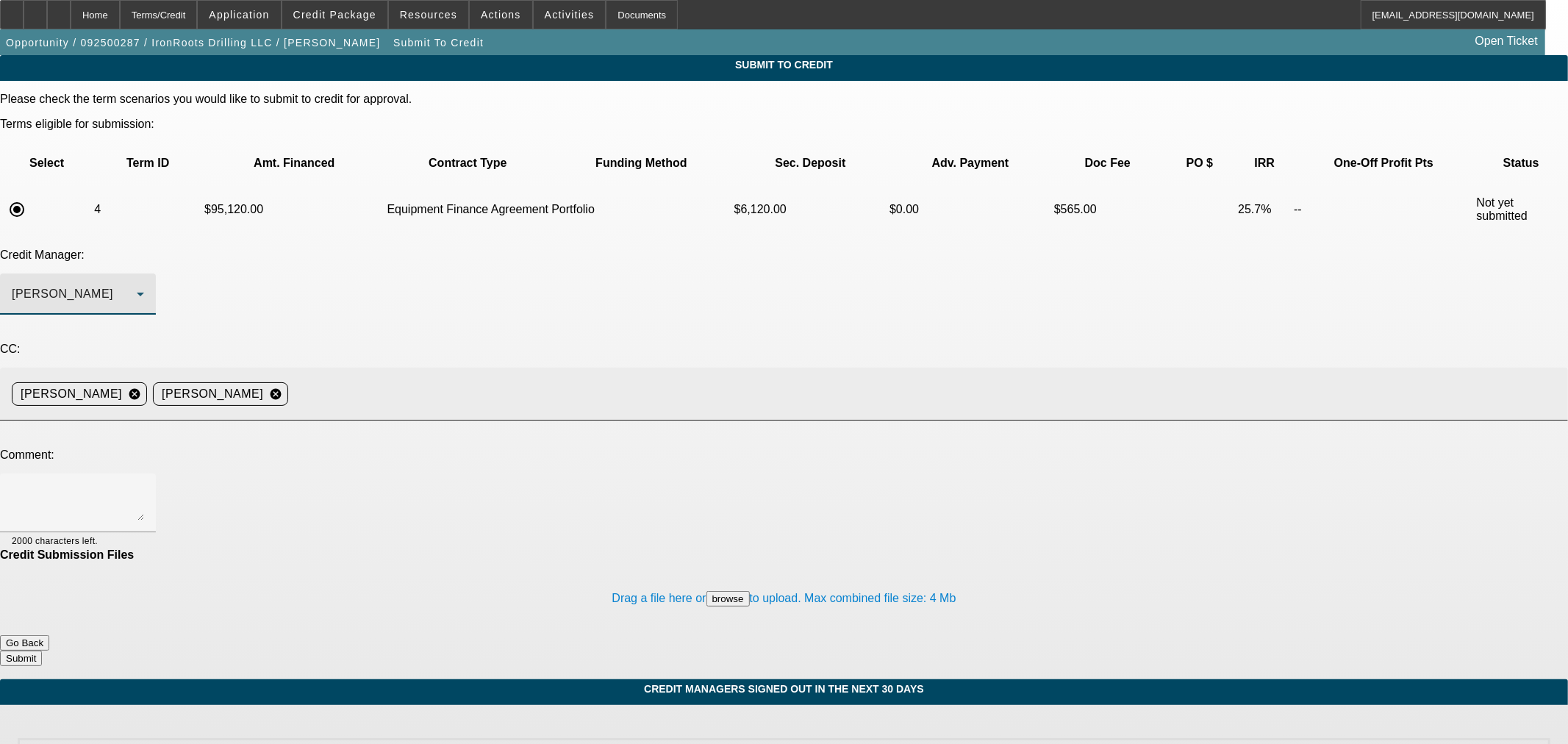
click at [537, 368] on div "Aaron Rustebakke cancel Kevin O'Connor cancel" at bounding box center [784, 394] width 1545 height 53
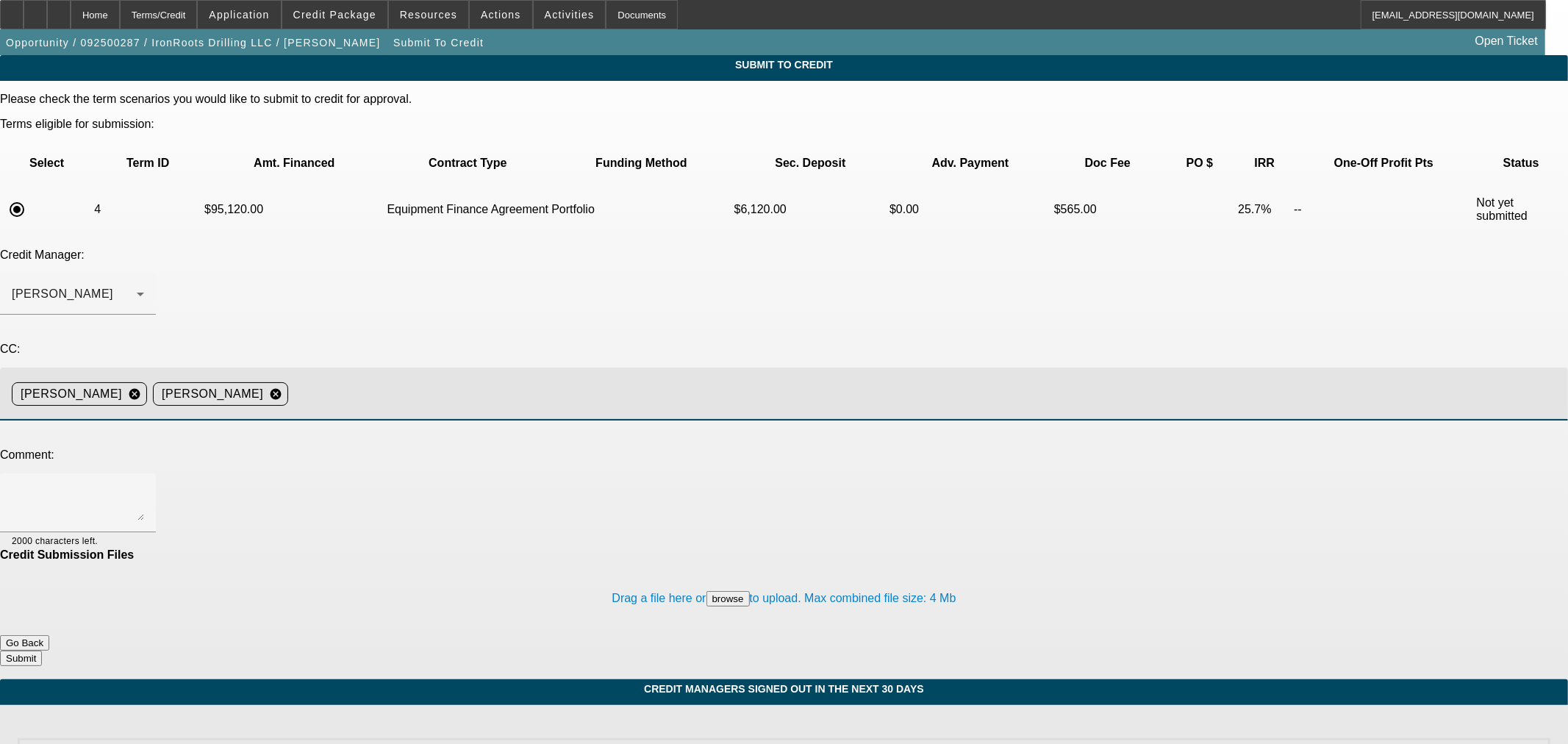
click at [544, 379] on input at bounding box center [923, 393] width 1257 height 29
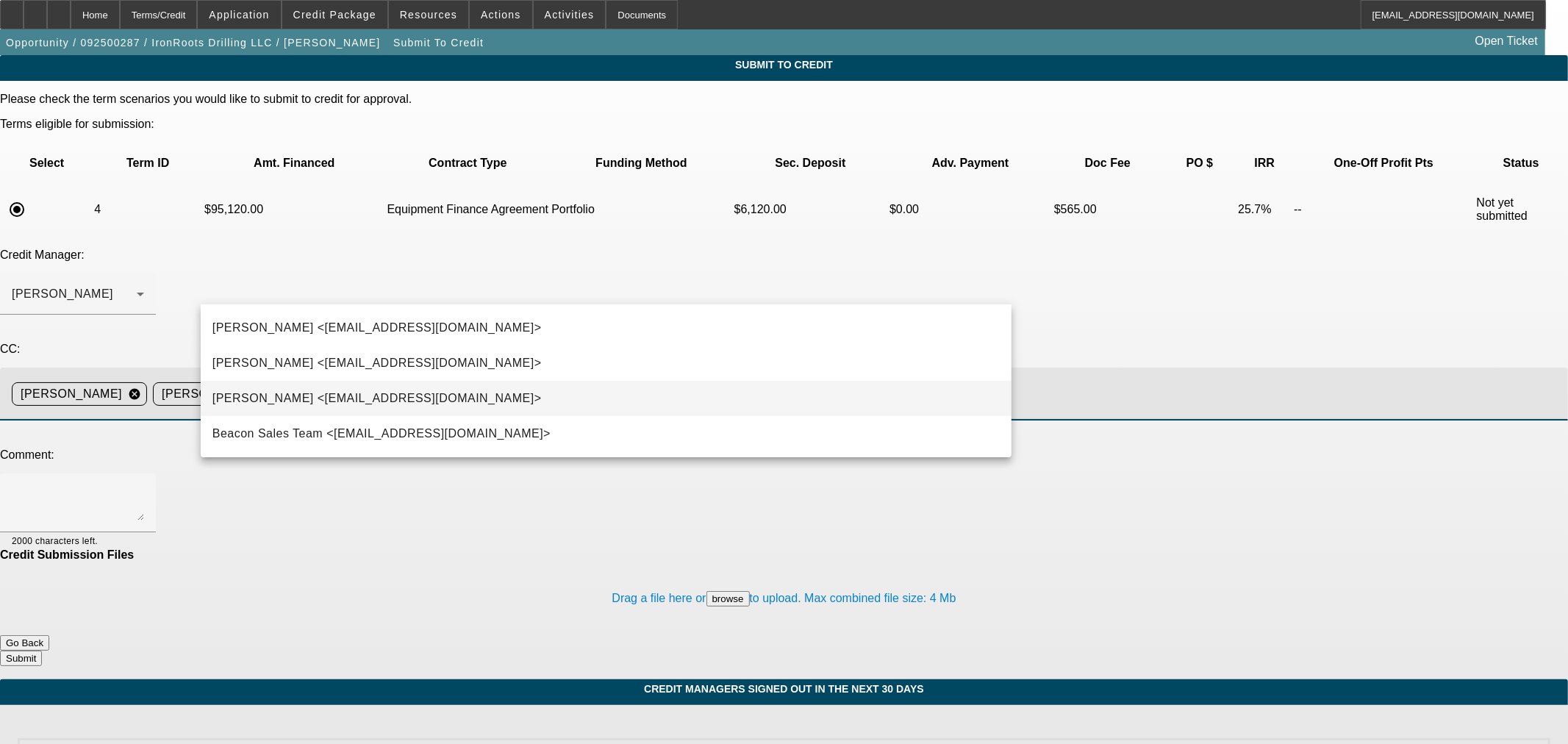
type input "Ste"
click at [518, 400] on mat-option "Stephanie Richards <srichards@beaconfunding.com>" at bounding box center [606, 399] width 811 height 35
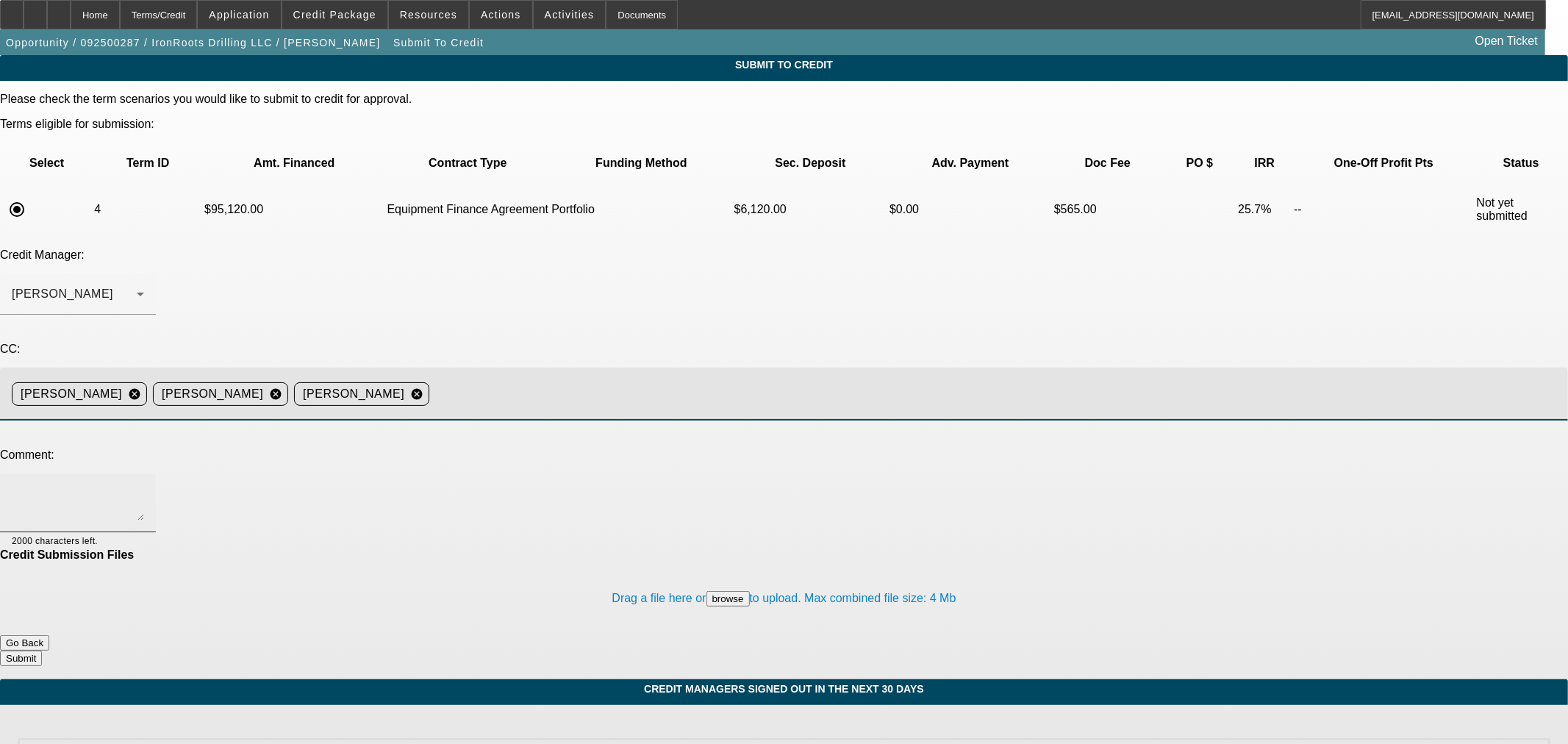
click at [144, 485] on textarea at bounding box center [78, 503] width 133 height 35
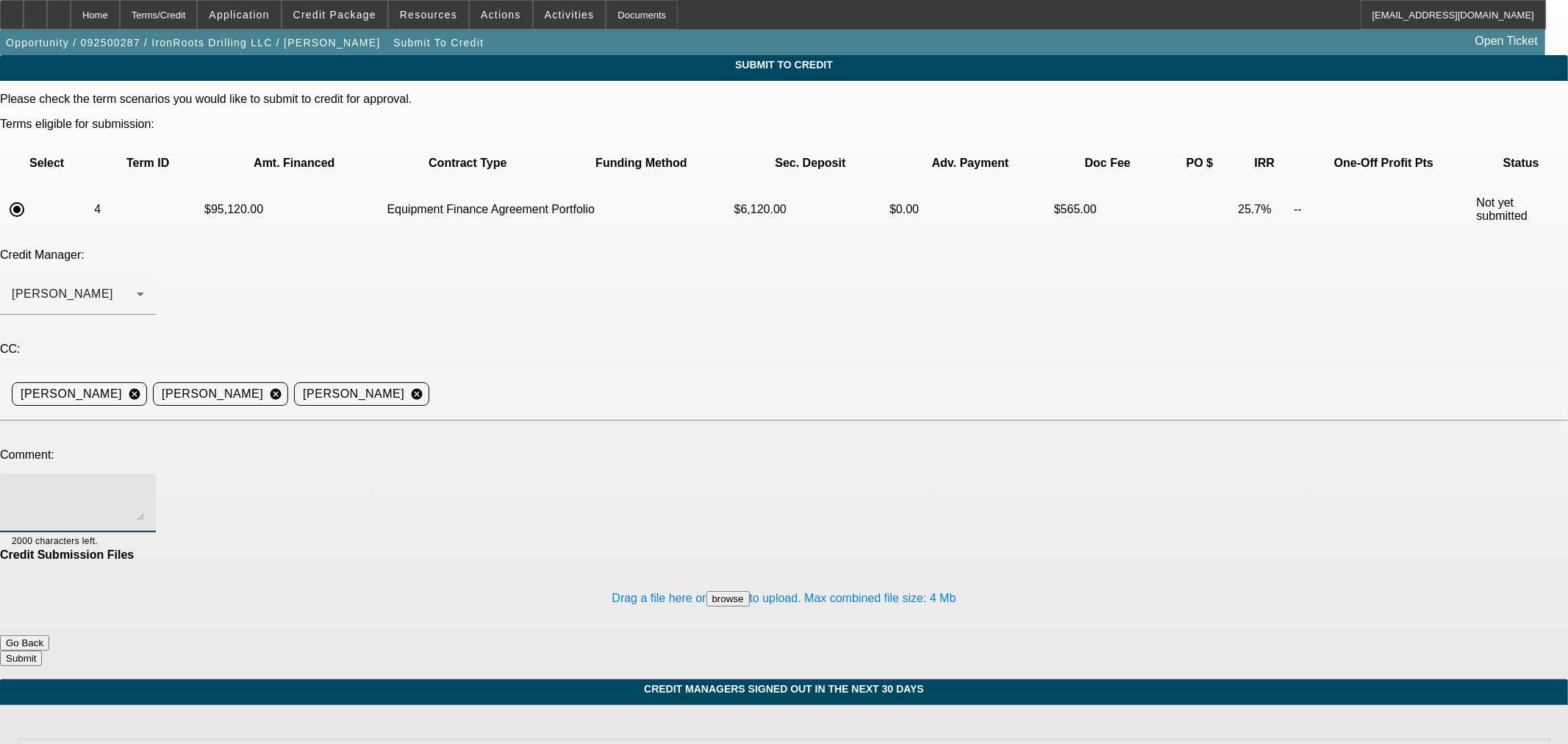
paste textarea "BUYSIDE DECLINE RESUBMISSION SMARTER - Sam, Ocrolus gave a detect signal in err…"
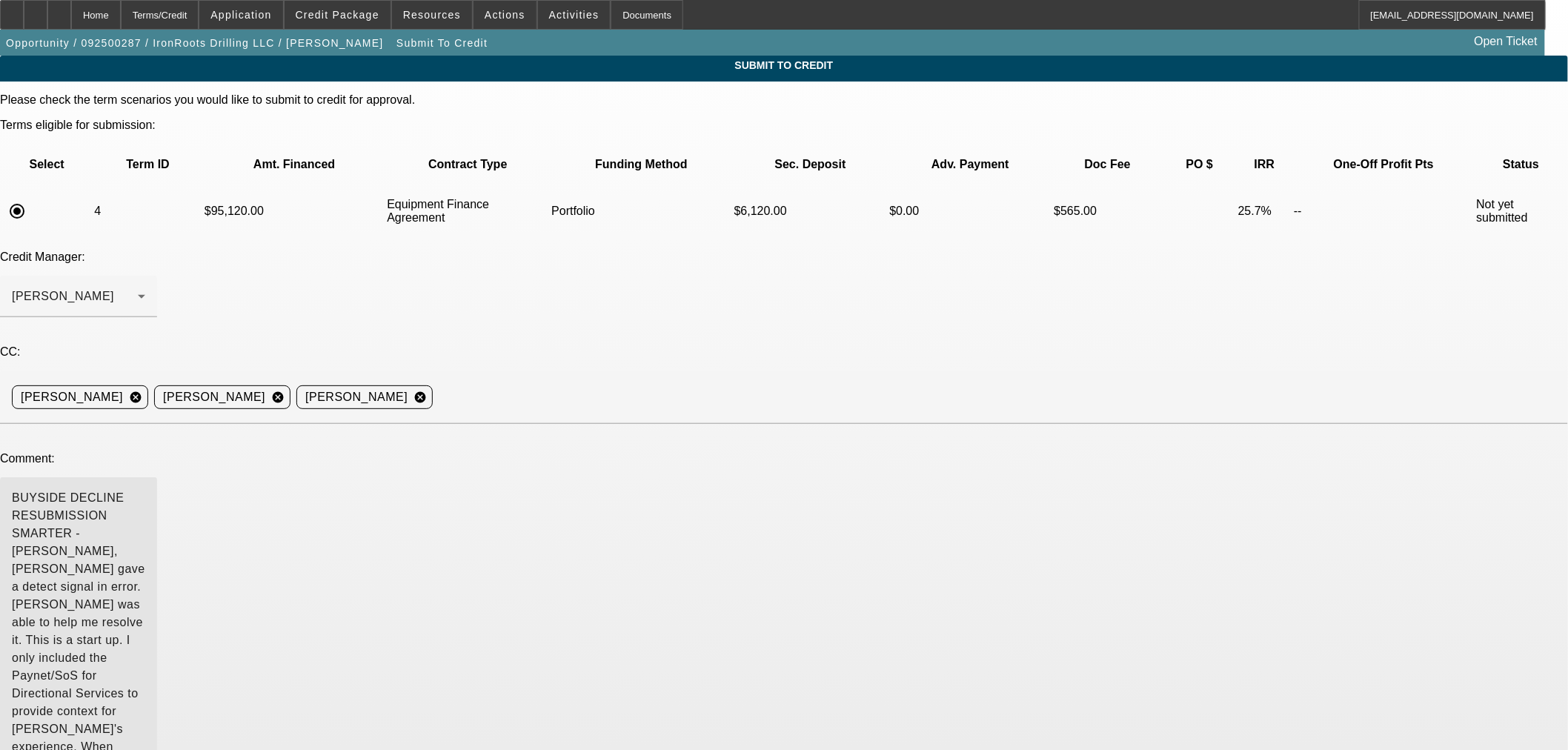
drag, startPoint x: 1001, startPoint y: 364, endPoint x: 962, endPoint y: 624, distance: 262.9
click at [145, 624] on textarea "BUYSIDE DECLINE RESUBMISSION SMARTER - Sam, Ocrolus gave a detect signal in err…" at bounding box center [78, 636] width 134 height 295
drag, startPoint x: 233, startPoint y: 346, endPoint x: 196, endPoint y: 346, distance: 37.0
click at [196, 477] on div "BUYSIDE DECLINE RESUBMISSION SMARTER - Sam, Ocrolus gave a detect signal in err…" at bounding box center [784, 645] width 1568 height 335
click at [145, 489] on textarea "BUYSIDE DECLINE RESUBMISSION SMARTER - Sam, Ocrolus gave a detect signal in err…" at bounding box center [78, 636] width 134 height 295
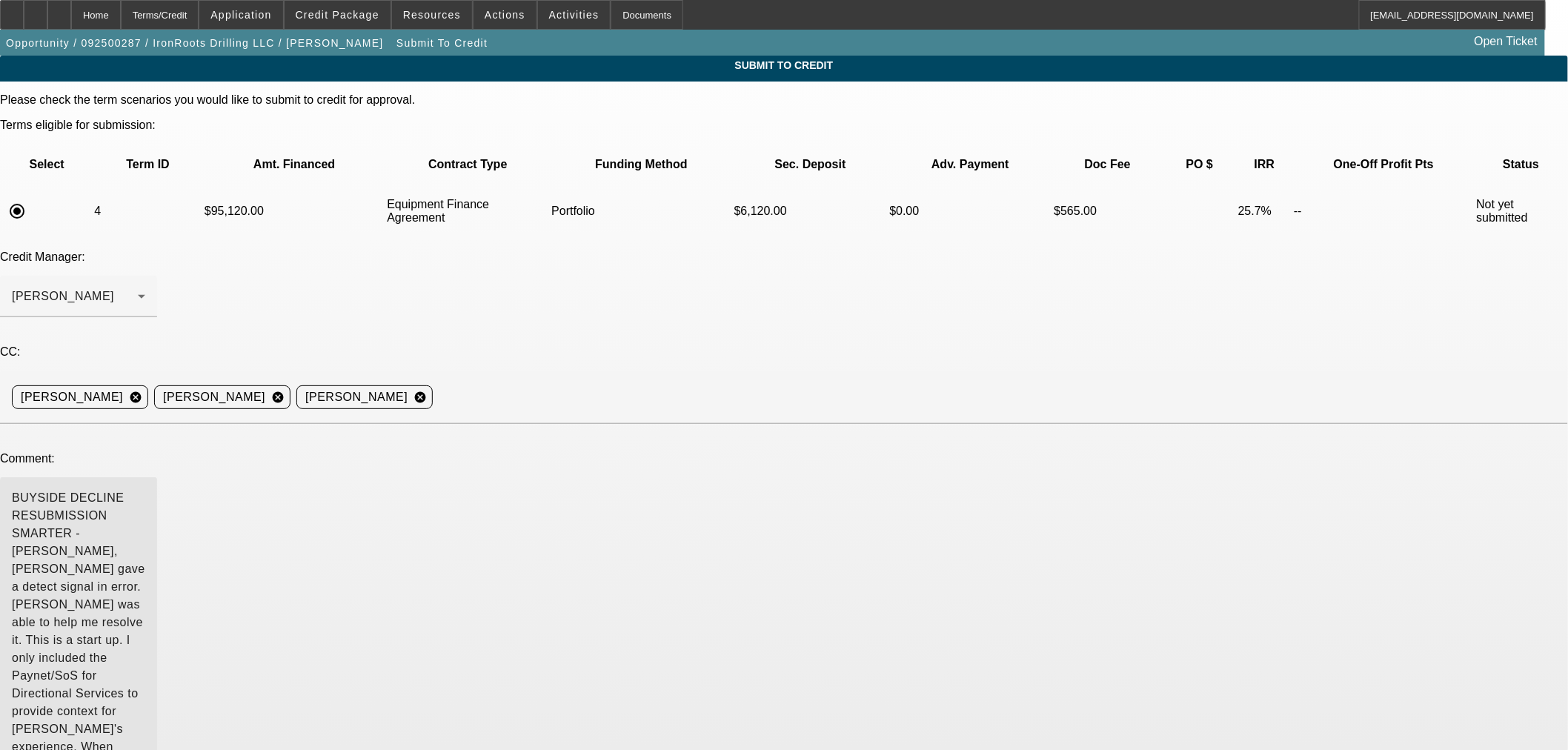
click at [145, 489] on textarea "BUYSIDE DECLINE RESUBMISSION SMARTER - Sam, Ocrolus gave a detect signal in err…" at bounding box center [78, 636] width 134 height 295
click at [337, 18] on span "Credit Package" at bounding box center [338, 14] width 84 height 12
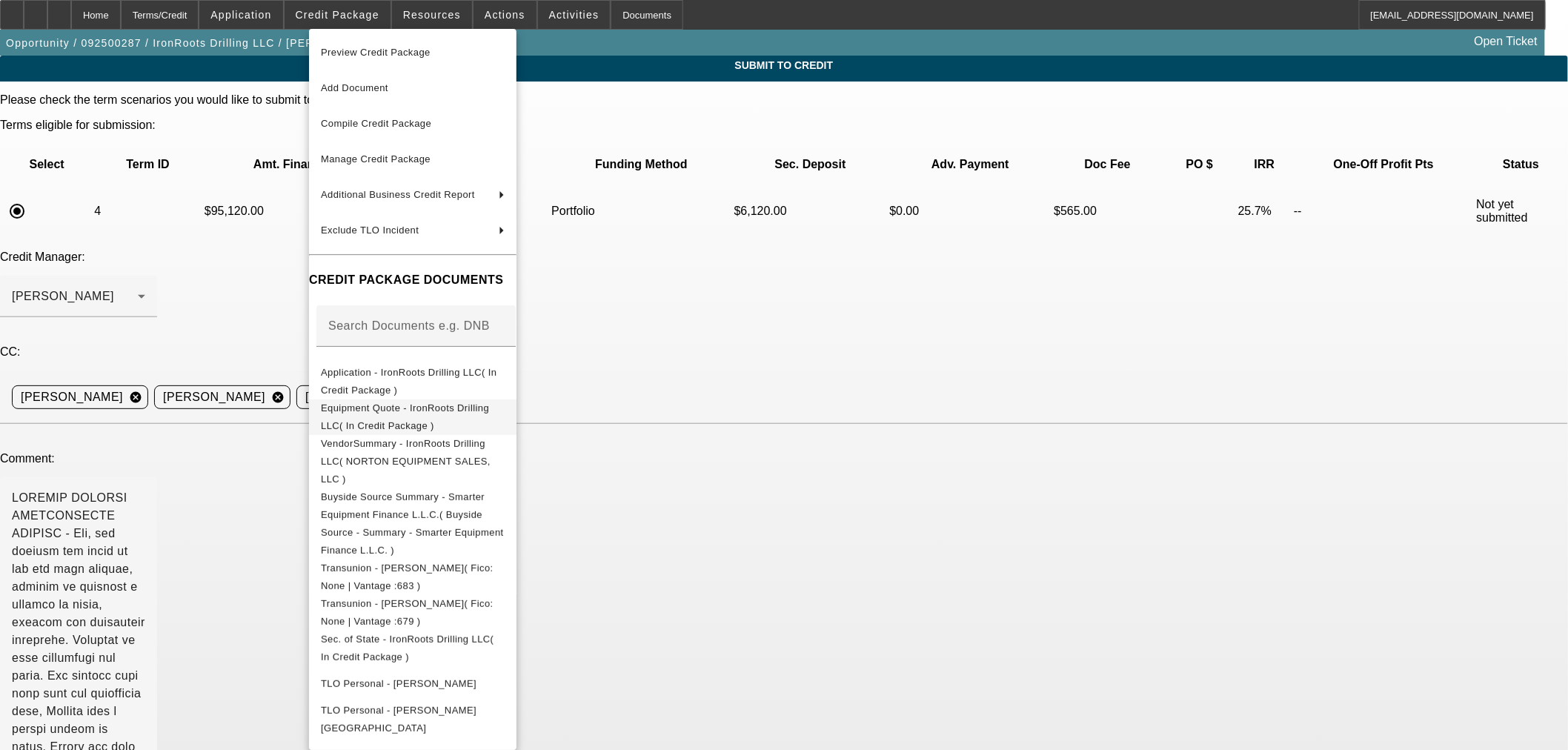
click at [504, 419] on span "Equipment Quote - IronRoots Drilling LLC( In Credit Package )" at bounding box center [412, 417] width 184 height 36
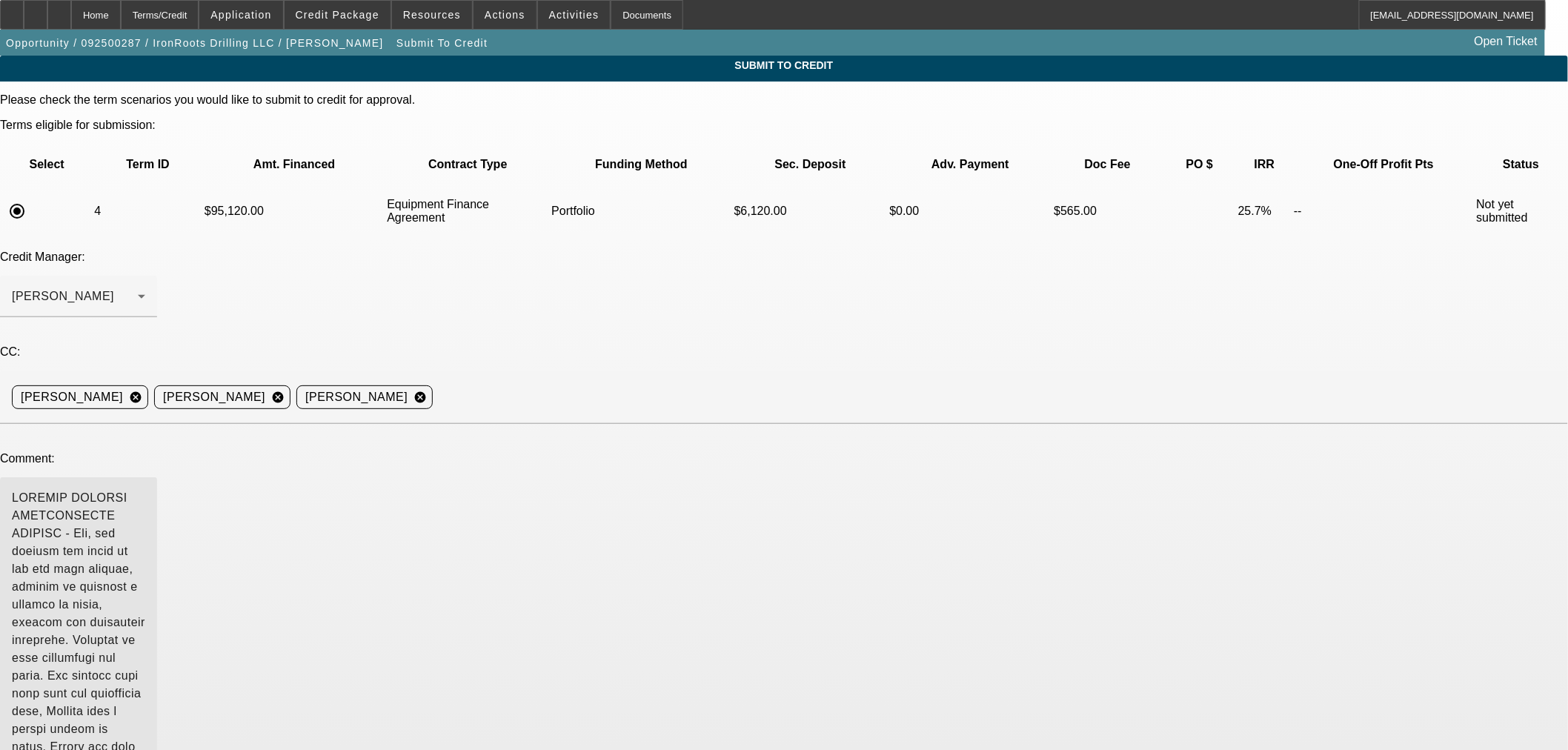
click at [145, 489] on textarea at bounding box center [78, 636] width 134 height 295
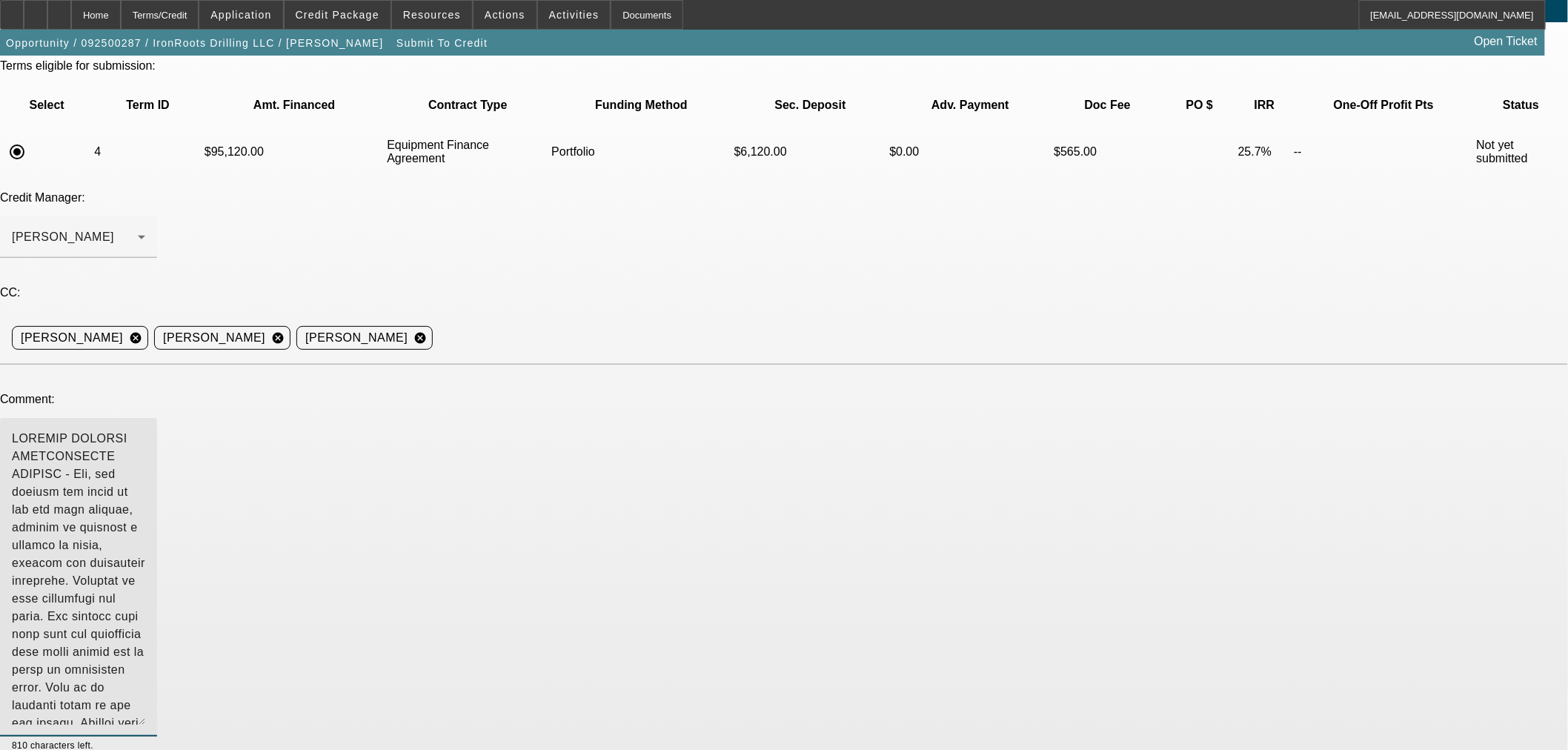
scroll to position [108, 0]
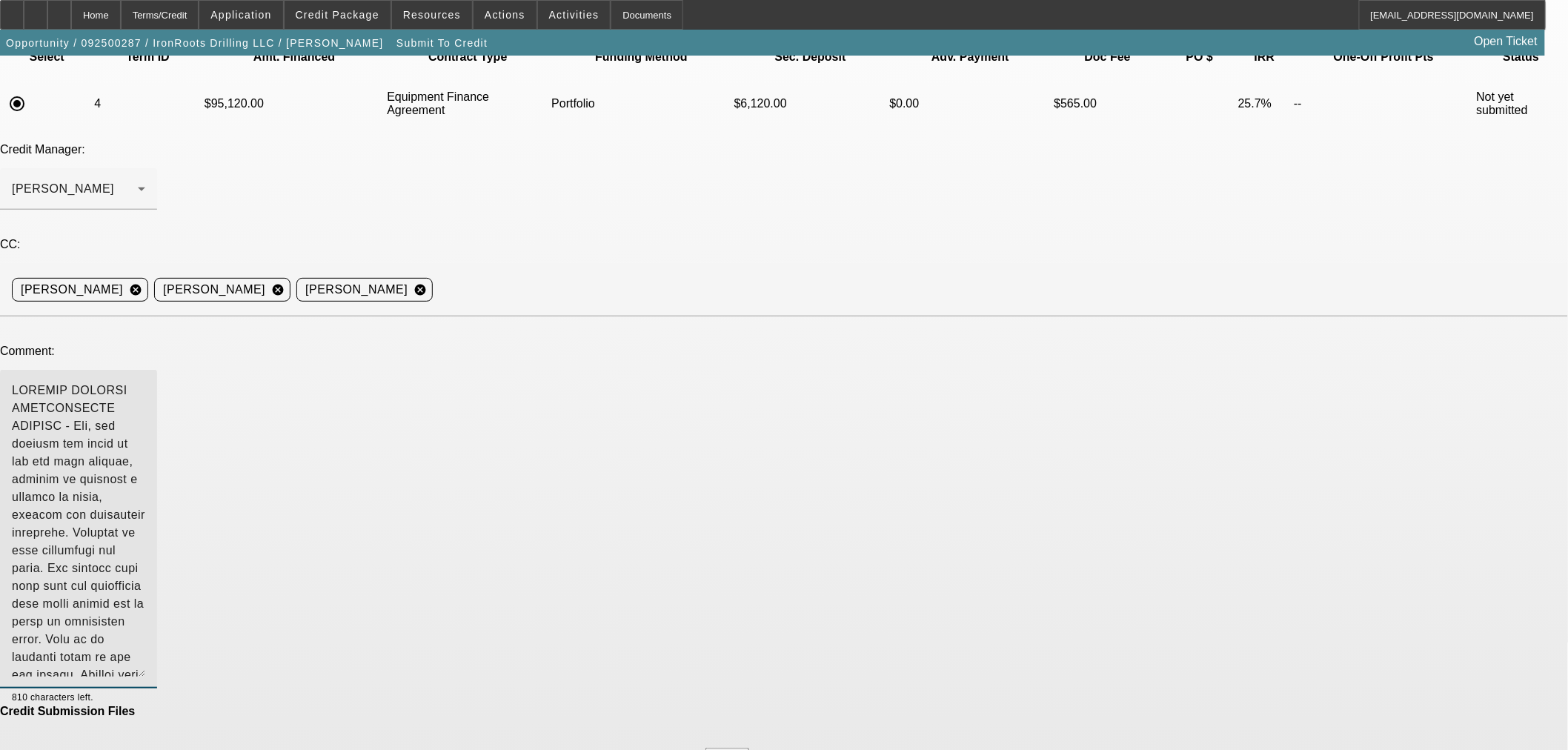
type textarea "BUYSIDE DECLINE RESUBMISSION SMARTER - Sam, the listing you found is for the sa…"
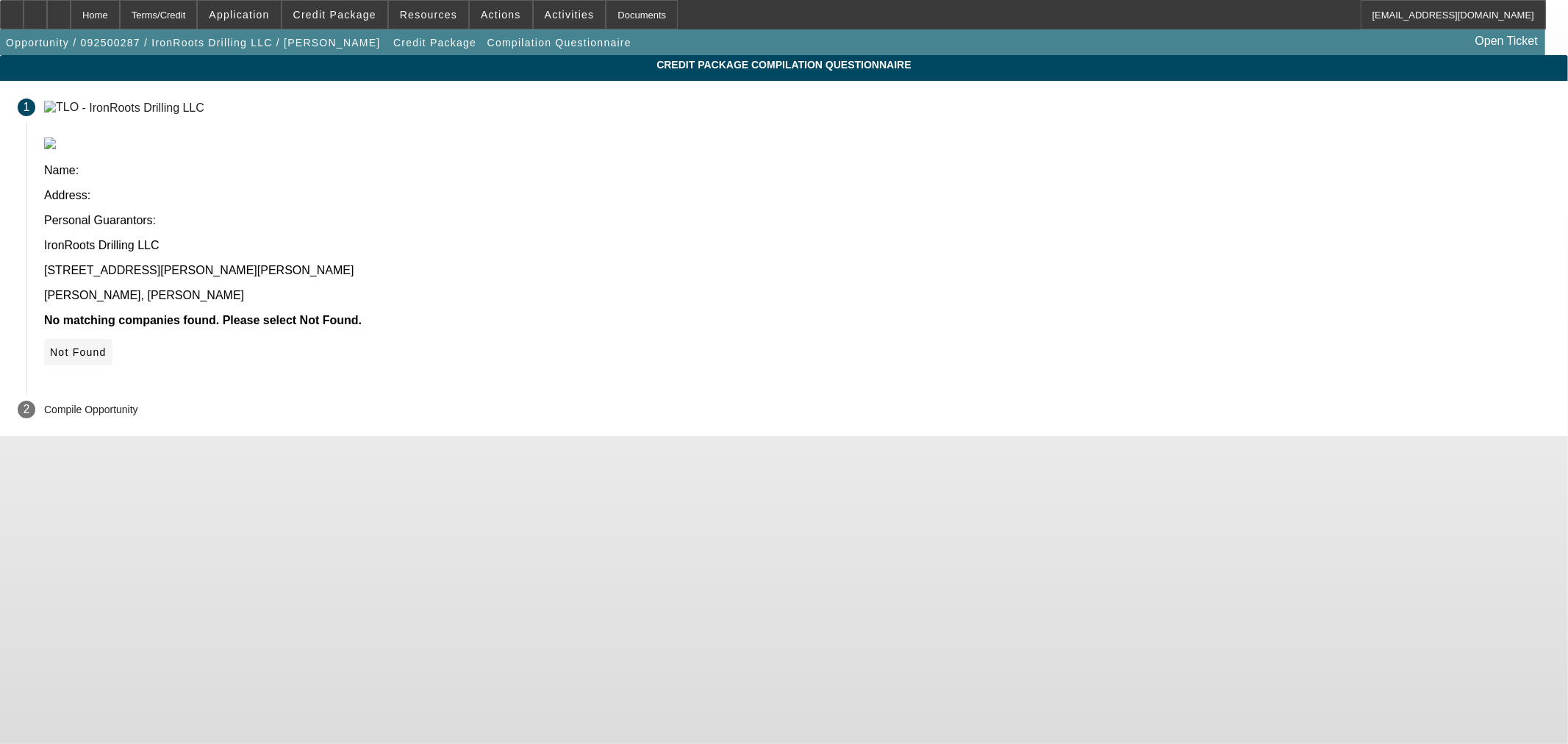
click at [107, 346] on span "Not Found" at bounding box center [79, 352] width 57 height 11
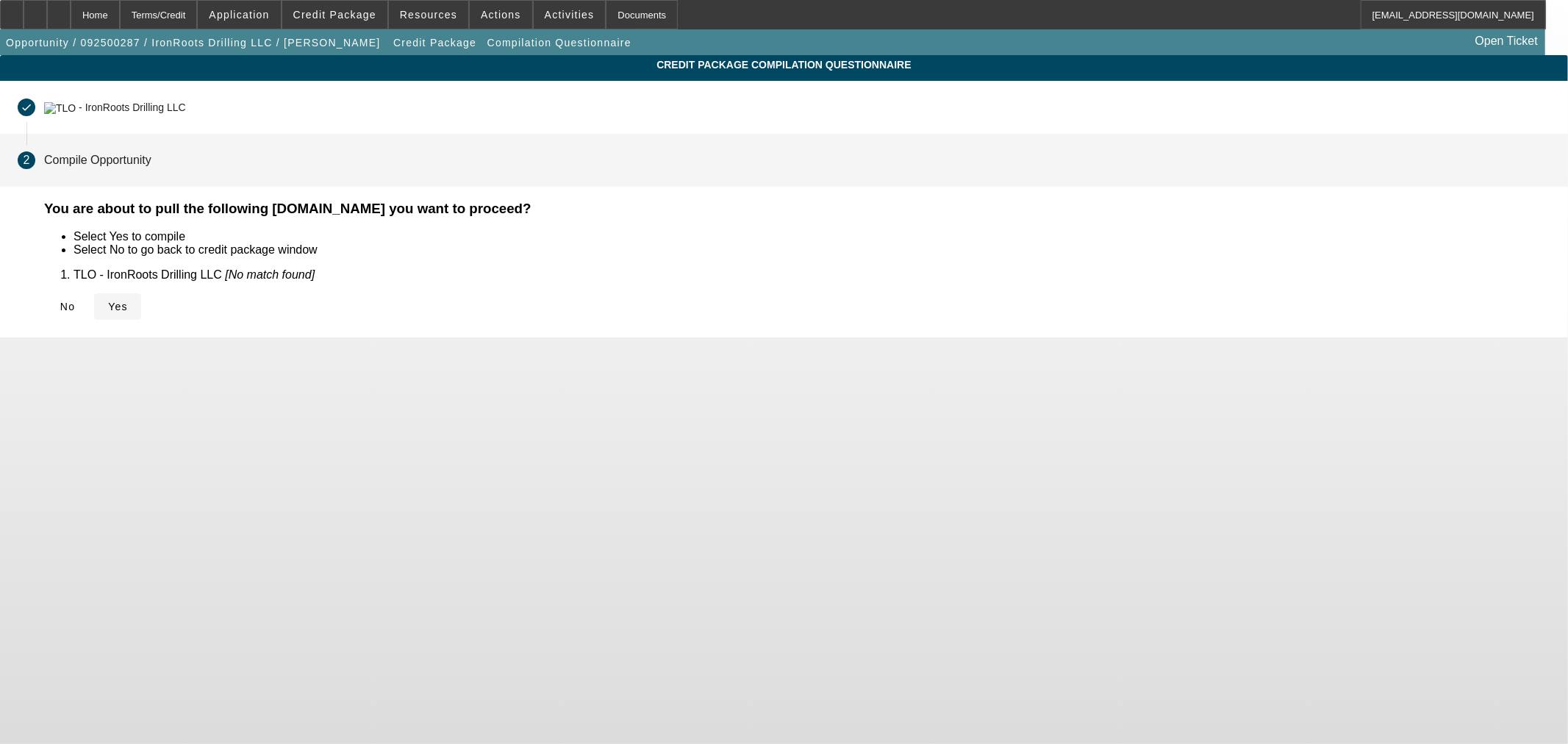
click at [128, 307] on span "Yes" at bounding box center [118, 306] width 19 height 11
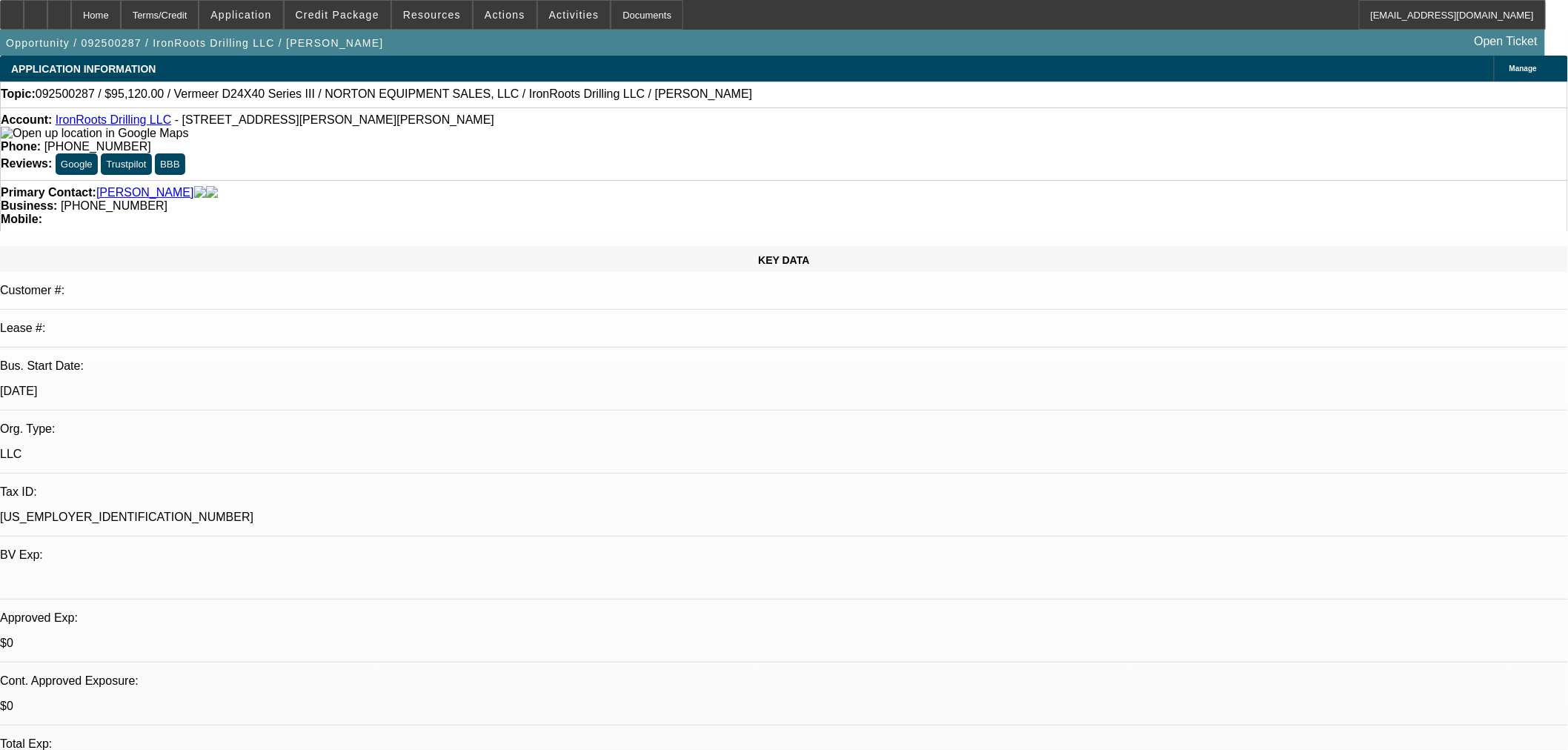
select select "0.2"
select select "2"
select select "0"
select select "6"
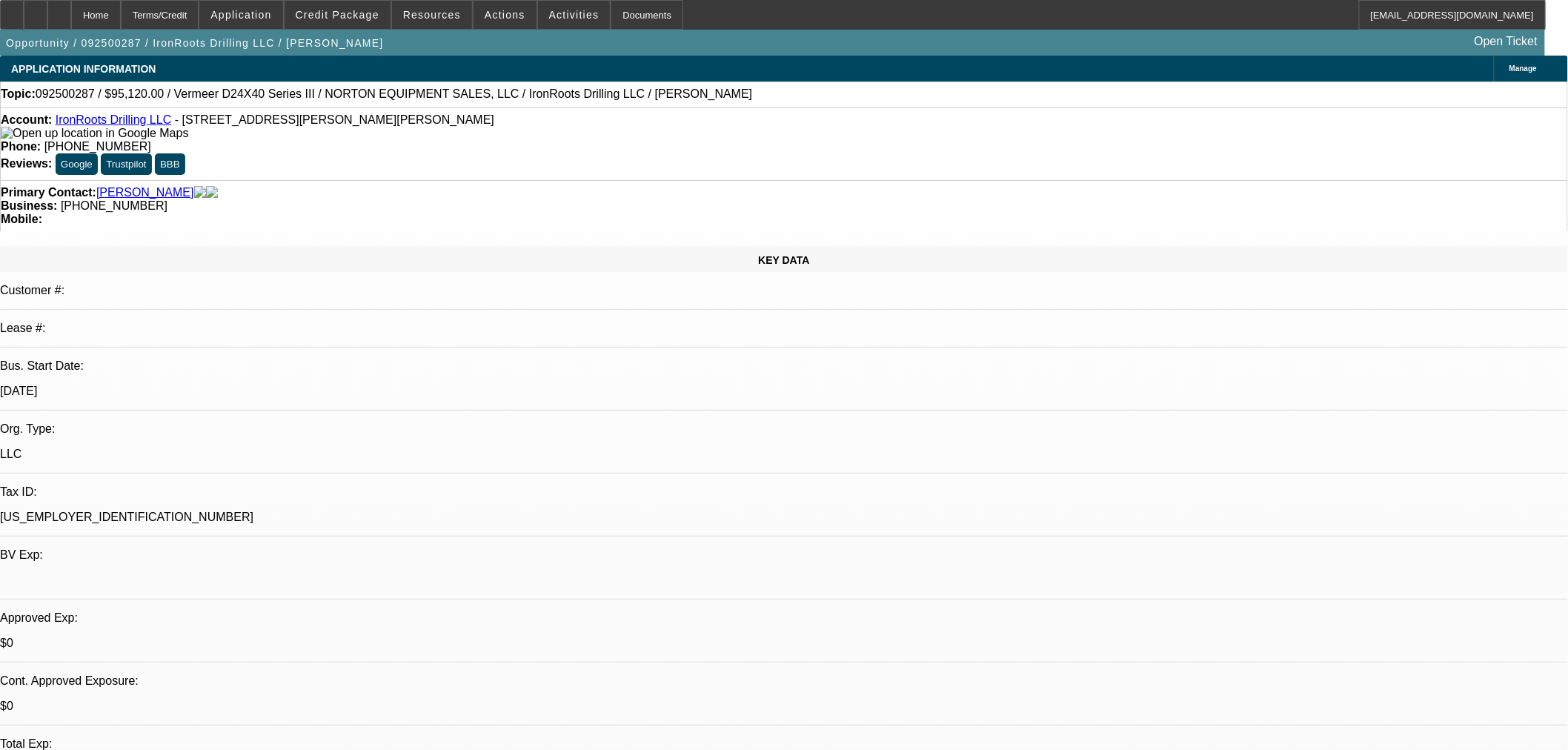
select select "0.2"
select select "2"
select select "0"
select select "6"
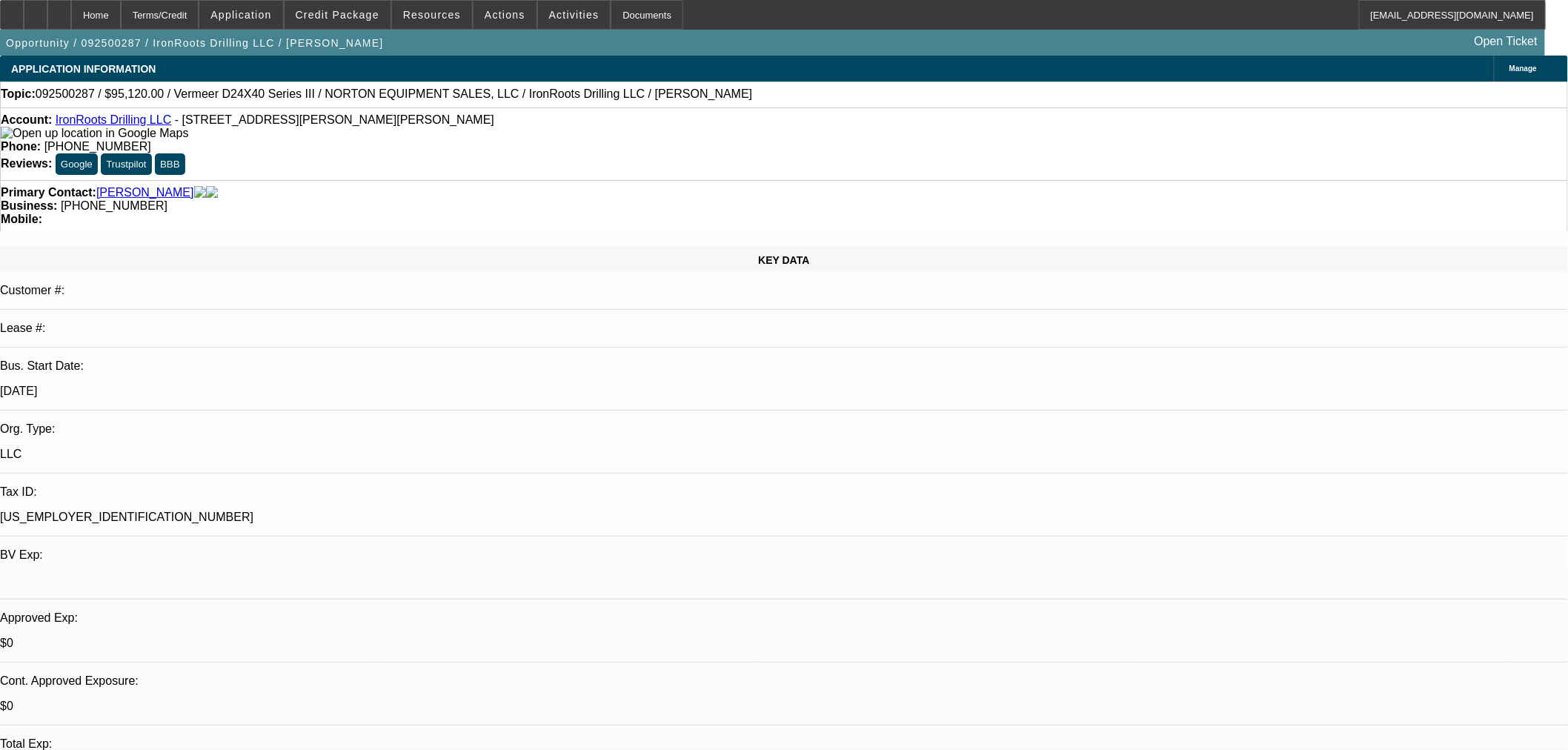
select select "0.2"
select select "2"
select select "0"
select select "6"
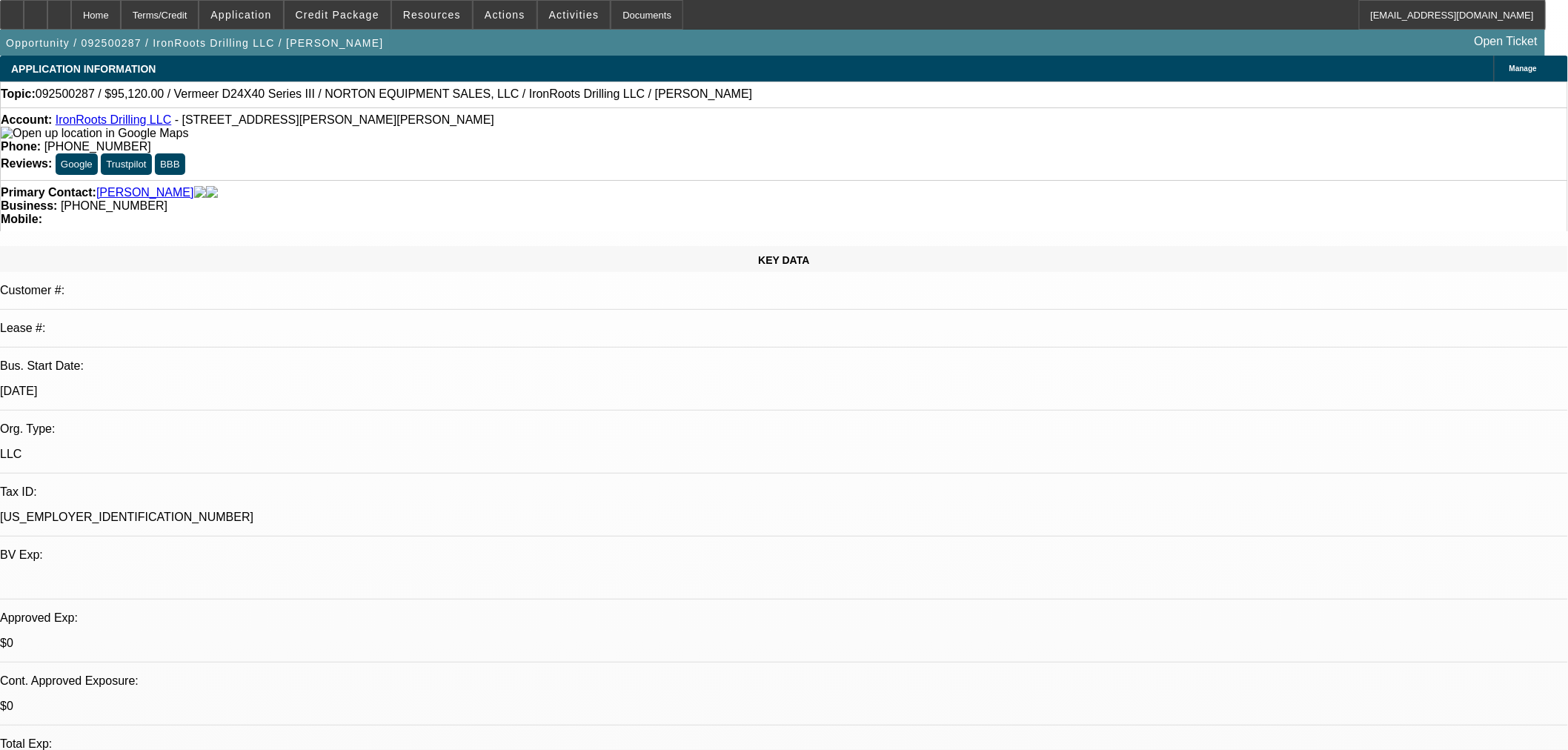
select select "0.15"
select select "2"
select select "0"
select select "6"
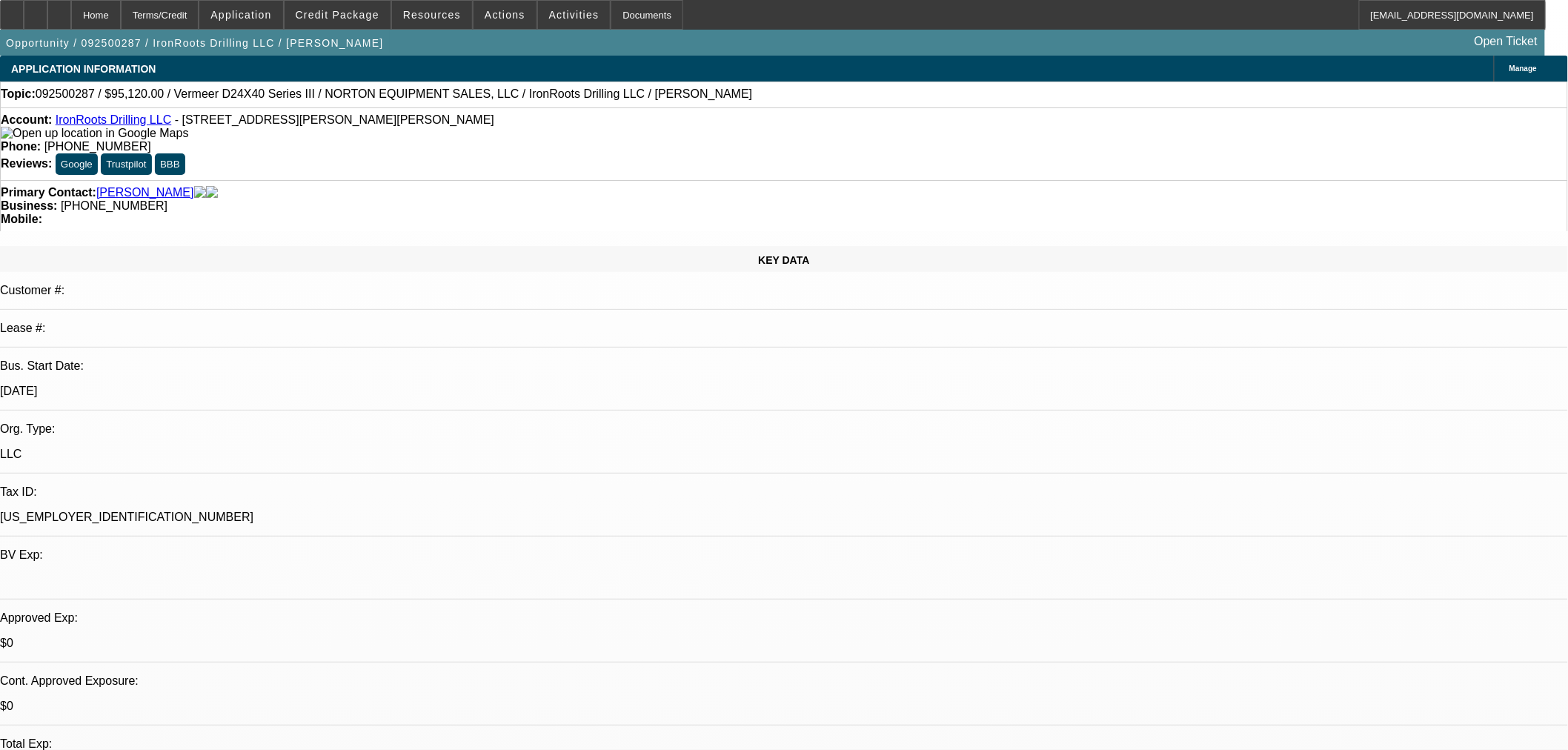
click at [1376, 223] on span "Reply All" at bounding box center [1392, 224] width 40 height 11
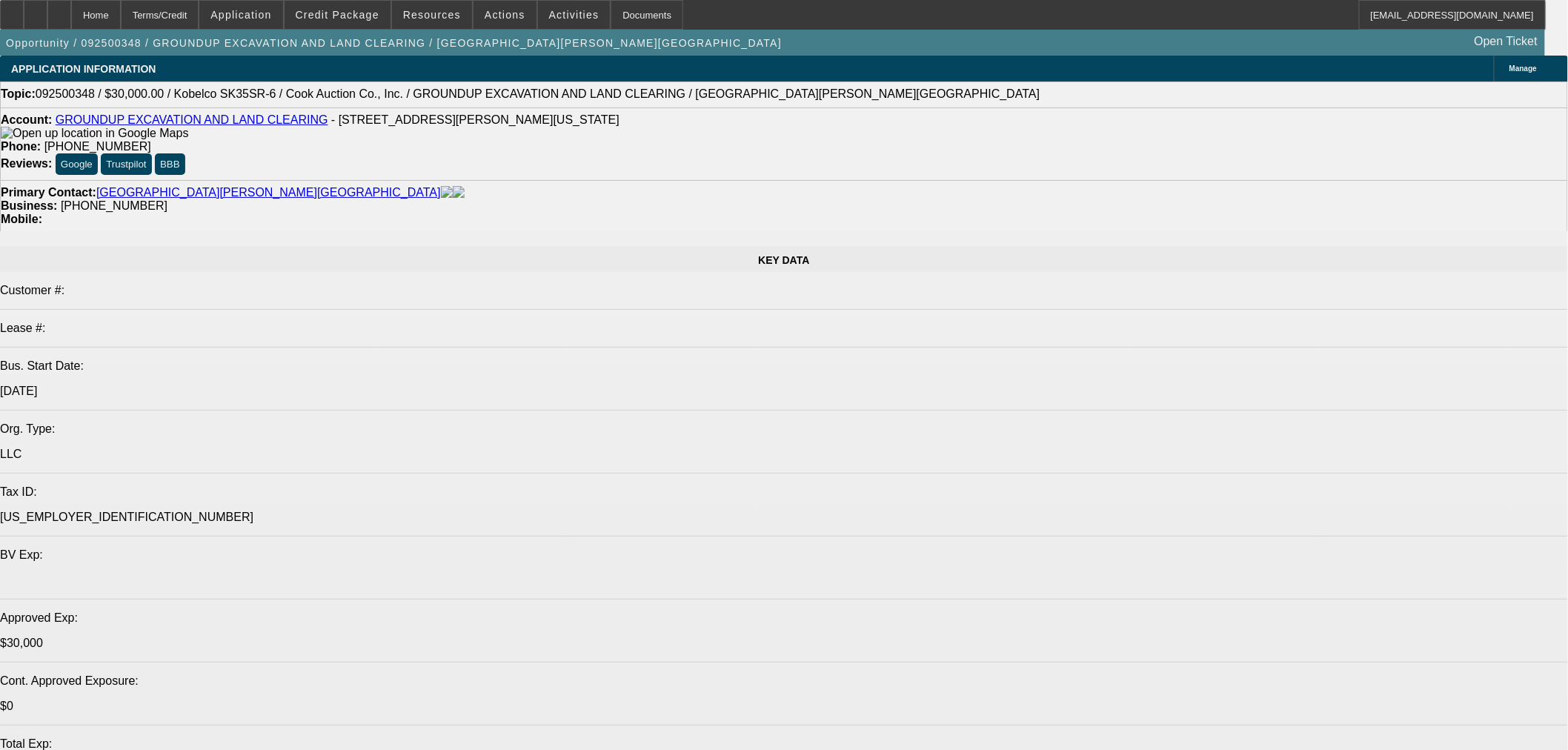
select select "0"
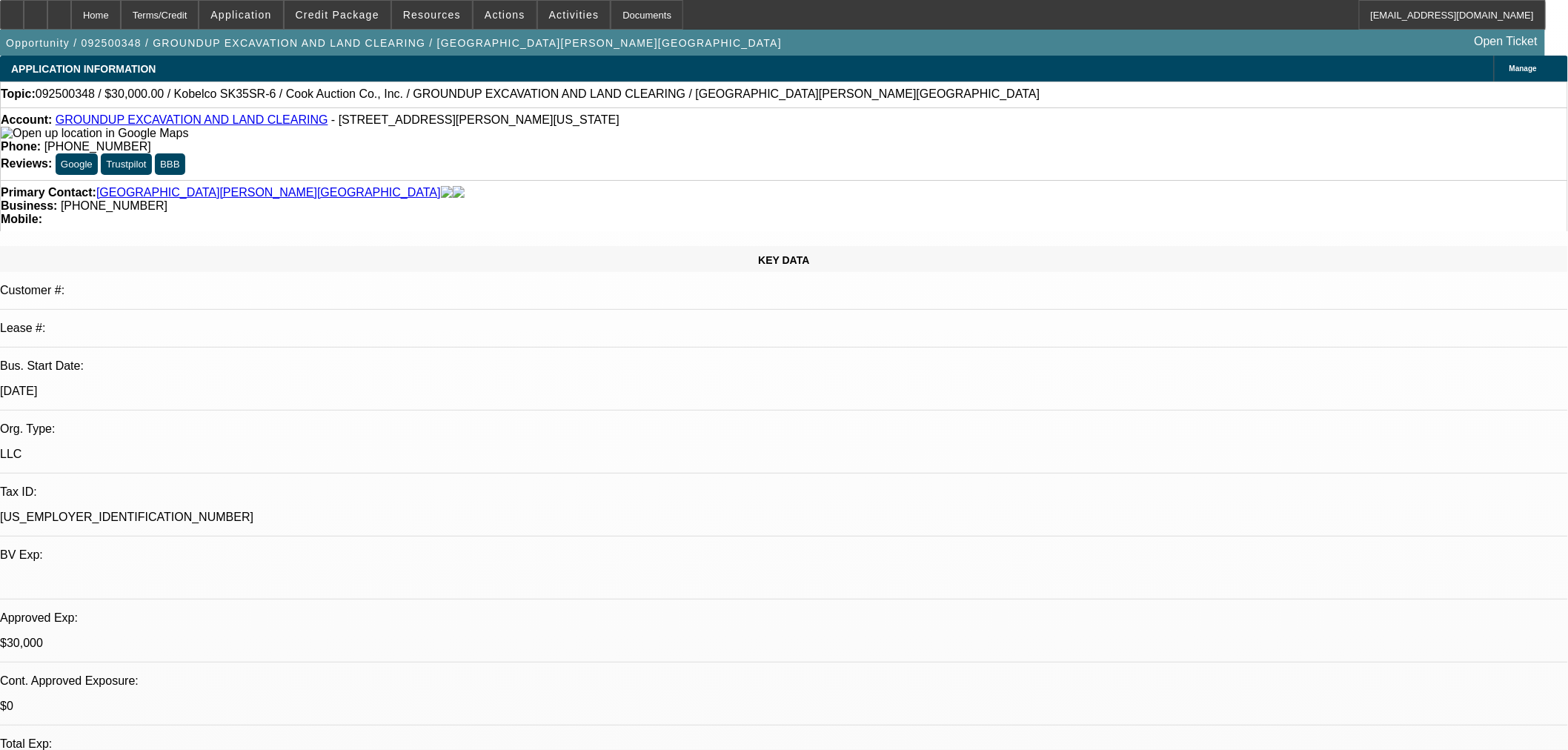
select select "2"
select select "0"
select select "6"
select select "0"
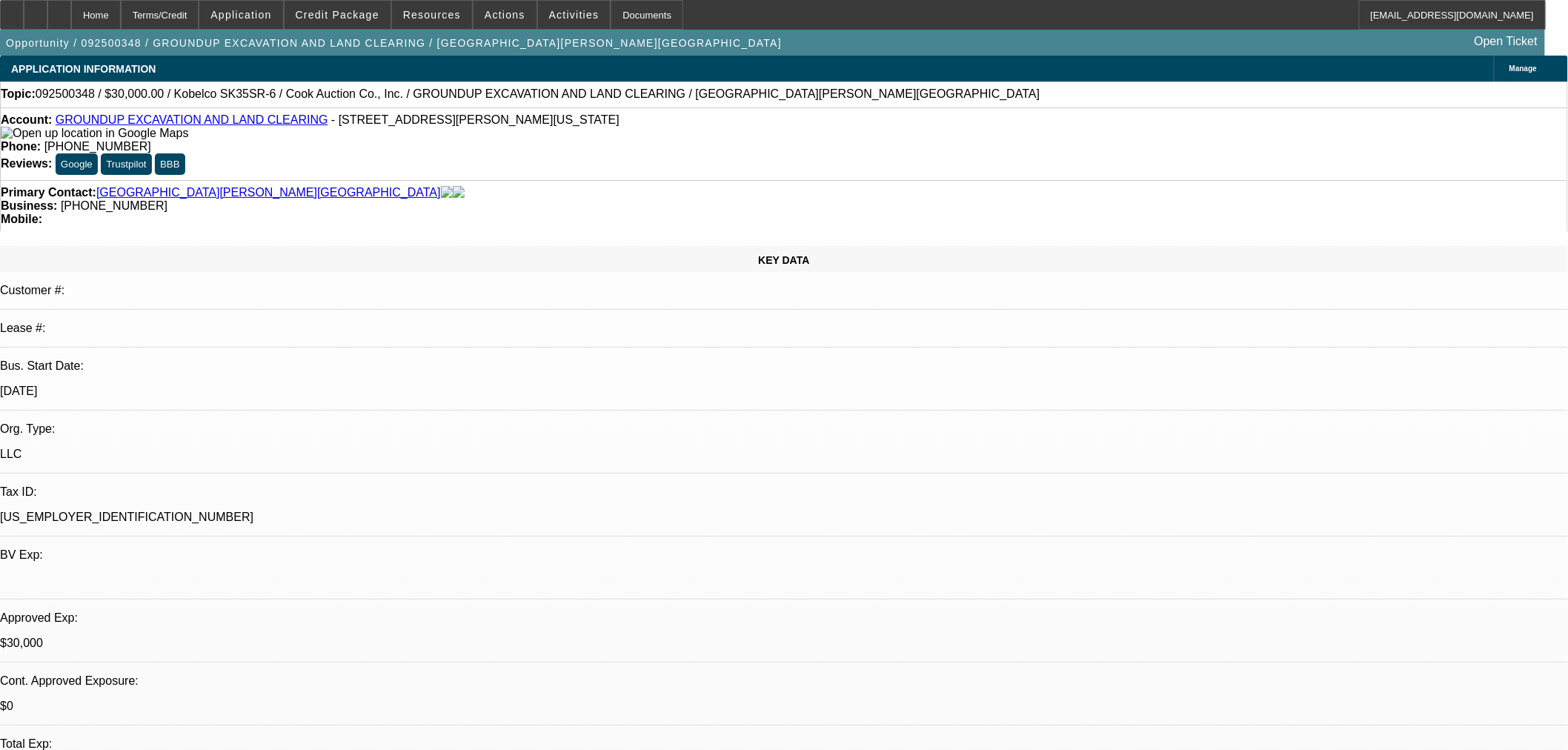
select select "2"
select select "0"
select select "6"
select select "0.15"
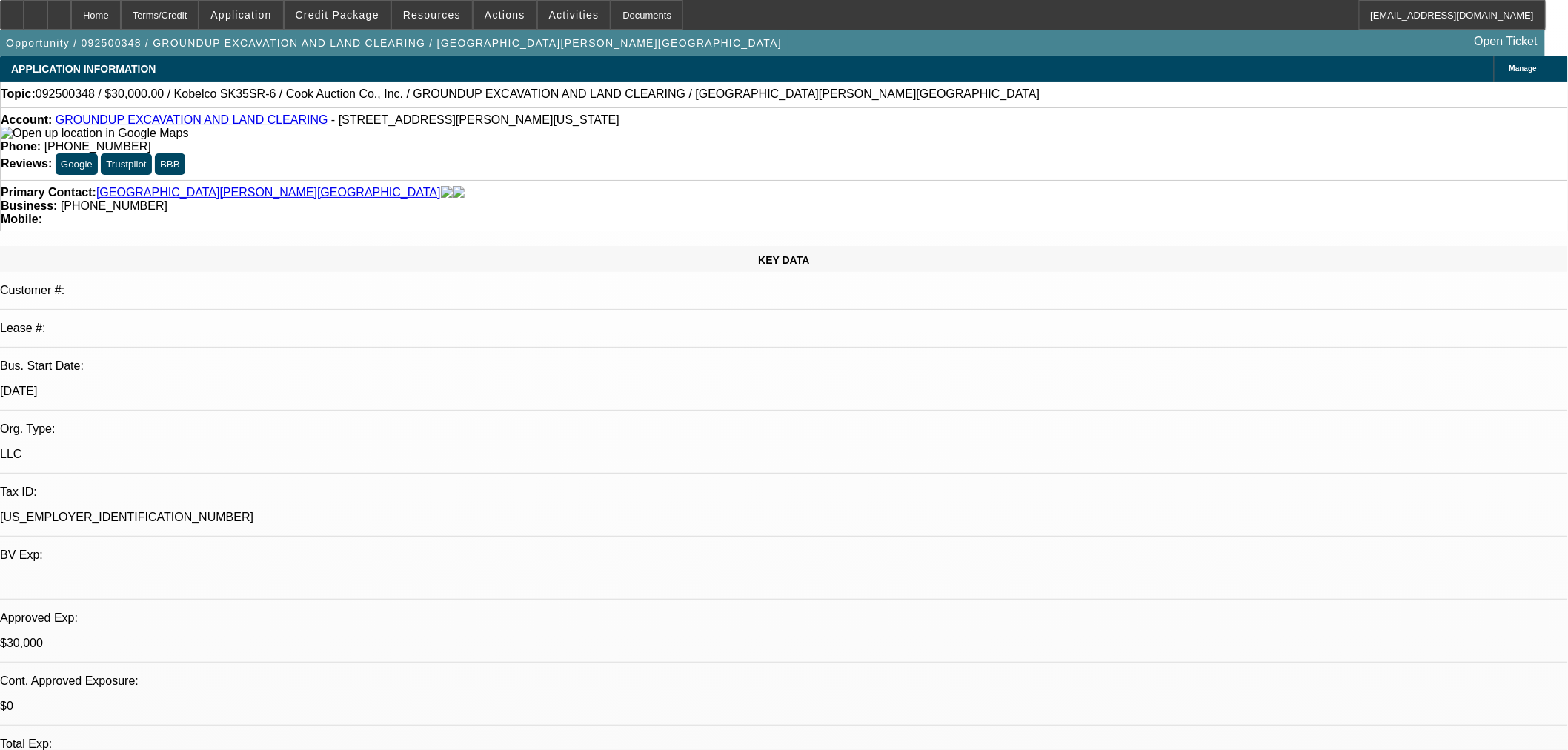
select select "2"
select select "0"
select select "6"
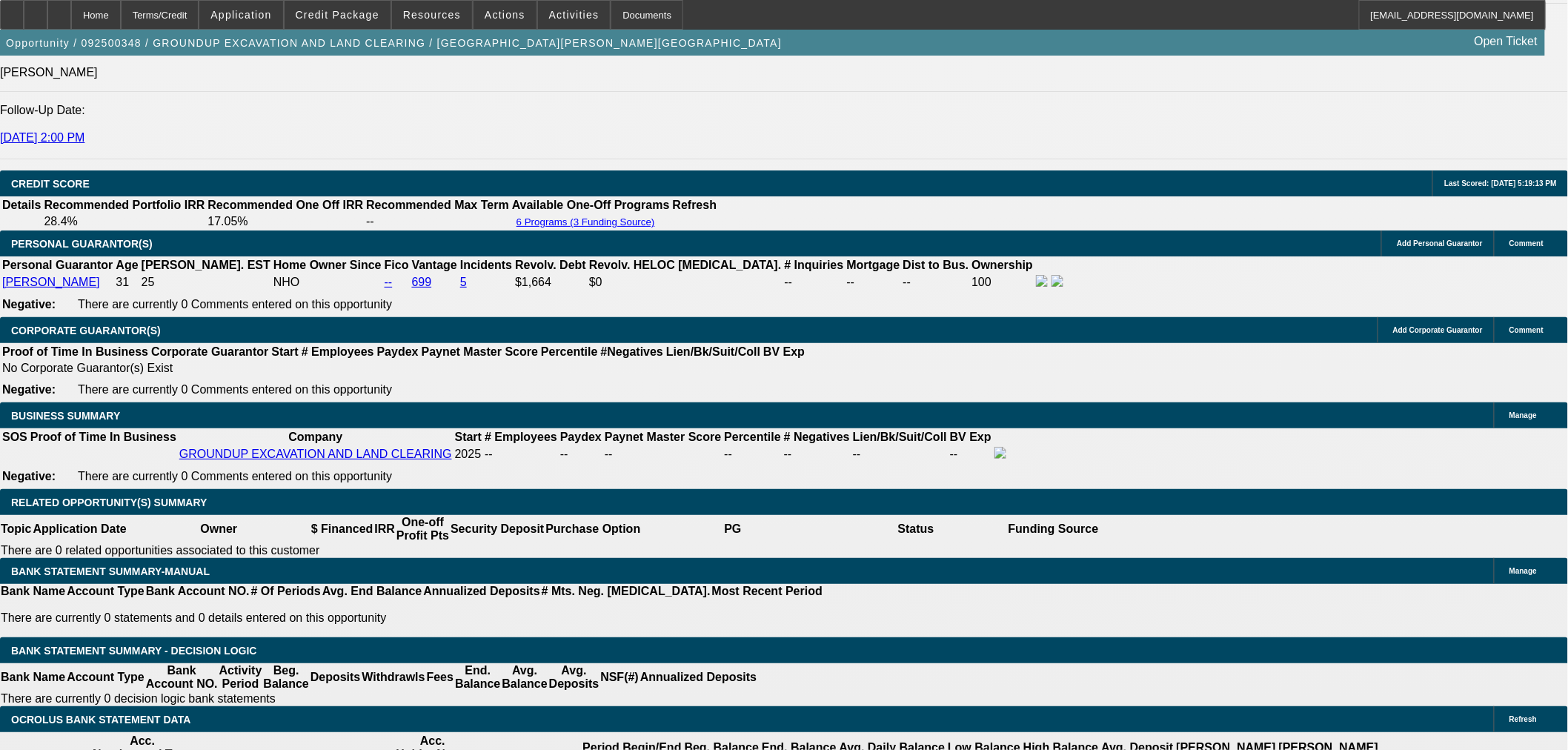
scroll to position [2196, 0]
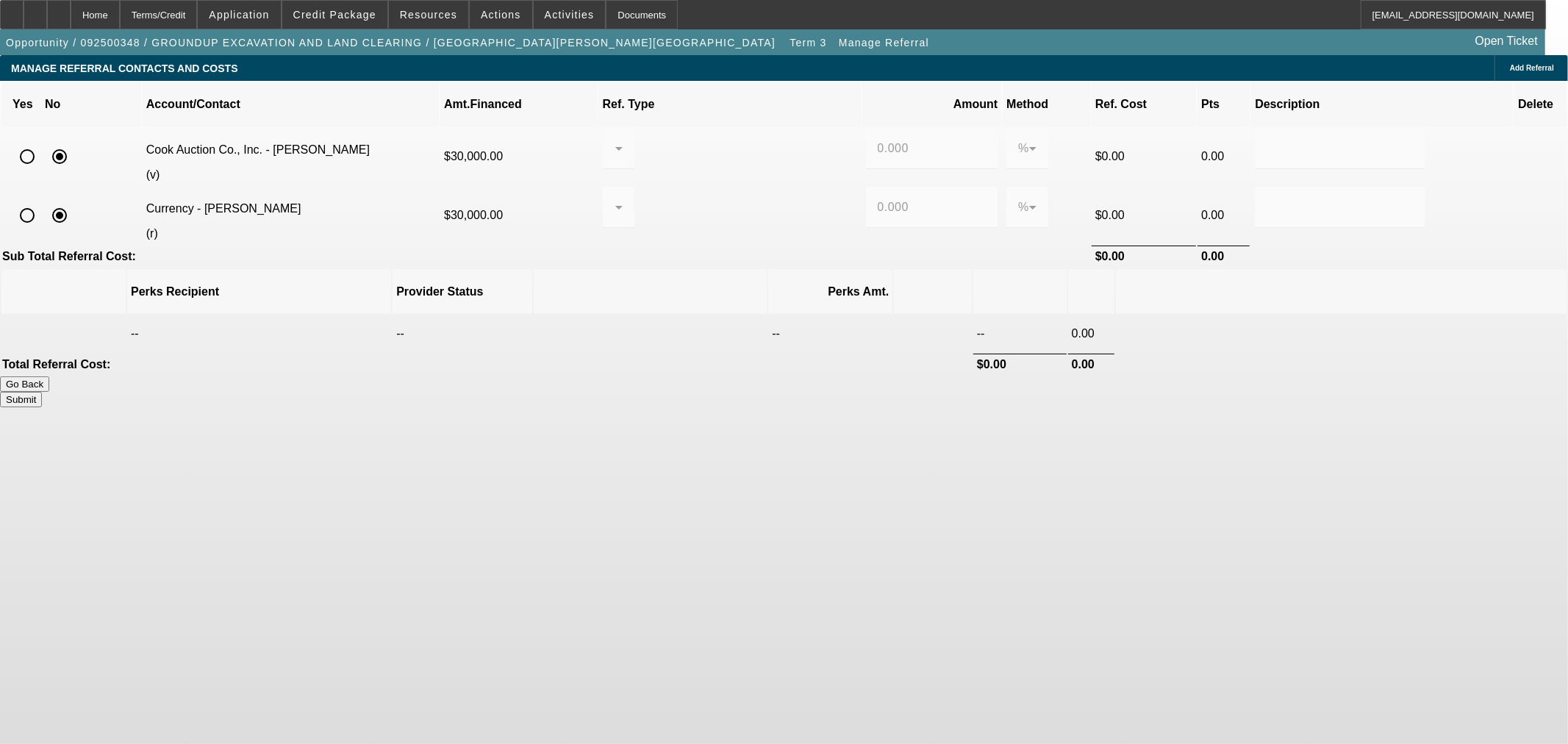
click at [42, 201] on input "radio" at bounding box center [27, 215] width 29 height 29
radio input "true"
click at [615, 199] on div at bounding box center [614, 208] width 1 height 18
click at [768, 264] on span "Pay vendor COMPANY" at bounding box center [739, 264] width 128 height 18
click at [878, 199] on input "0.000" at bounding box center [932, 208] width 109 height 18
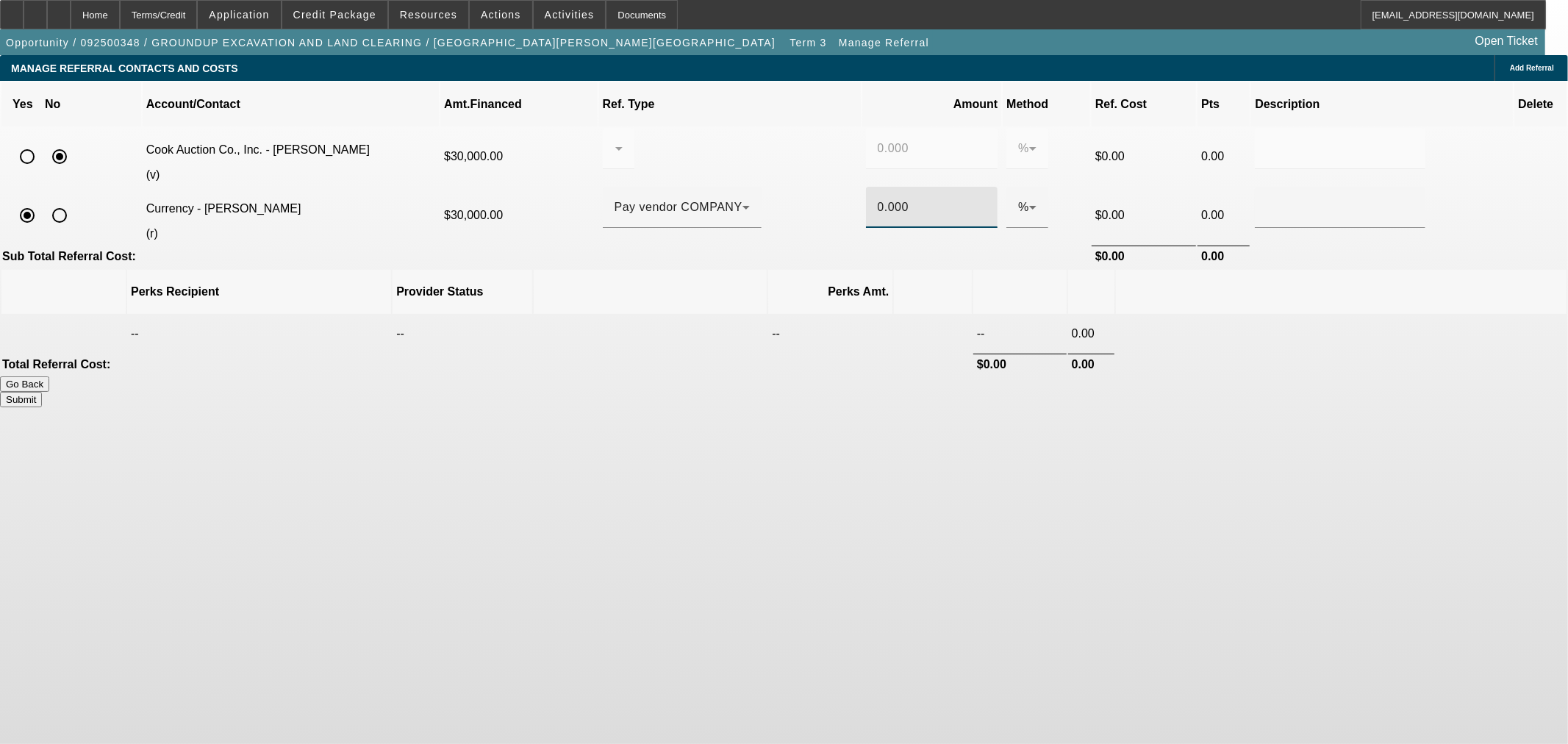
click at [878, 199] on input "0.000" at bounding box center [932, 208] width 109 height 18
type input "8"
drag, startPoint x: 1018, startPoint y: 422, endPoint x: 1054, endPoint y: 313, distance: 114.8
click at [1018, 409] on body "Home Terms/Credit Application Credit Package Resources Actions Activities Docum…" at bounding box center [784, 372] width 1568 height 744
click at [1267, 199] on input "text" at bounding box center [1340, 208] width 147 height 18
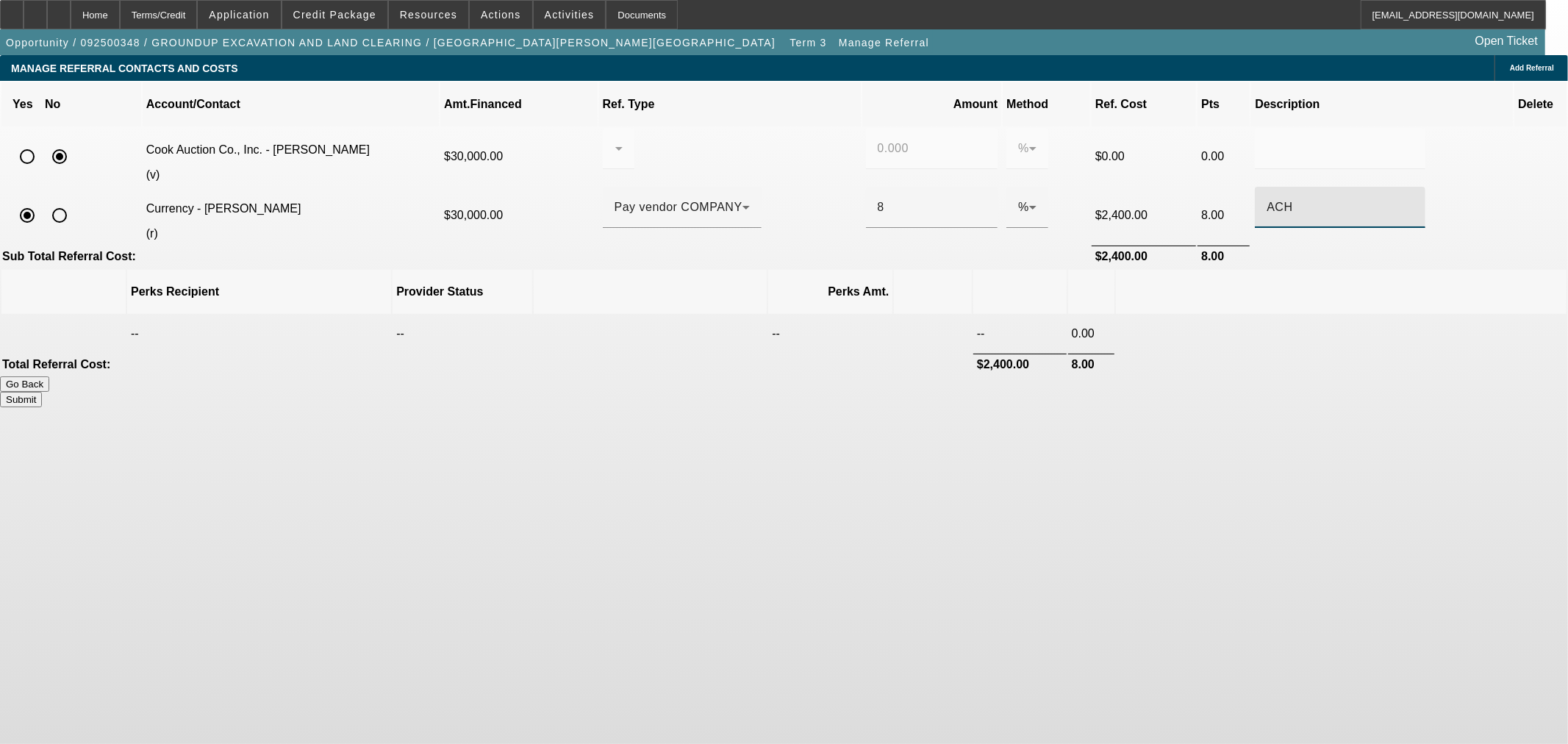
type input "ACH"
click at [42, 391] on button "Submit" at bounding box center [20, 399] width 42 height 15
type input "0.000"
type input "8.000"
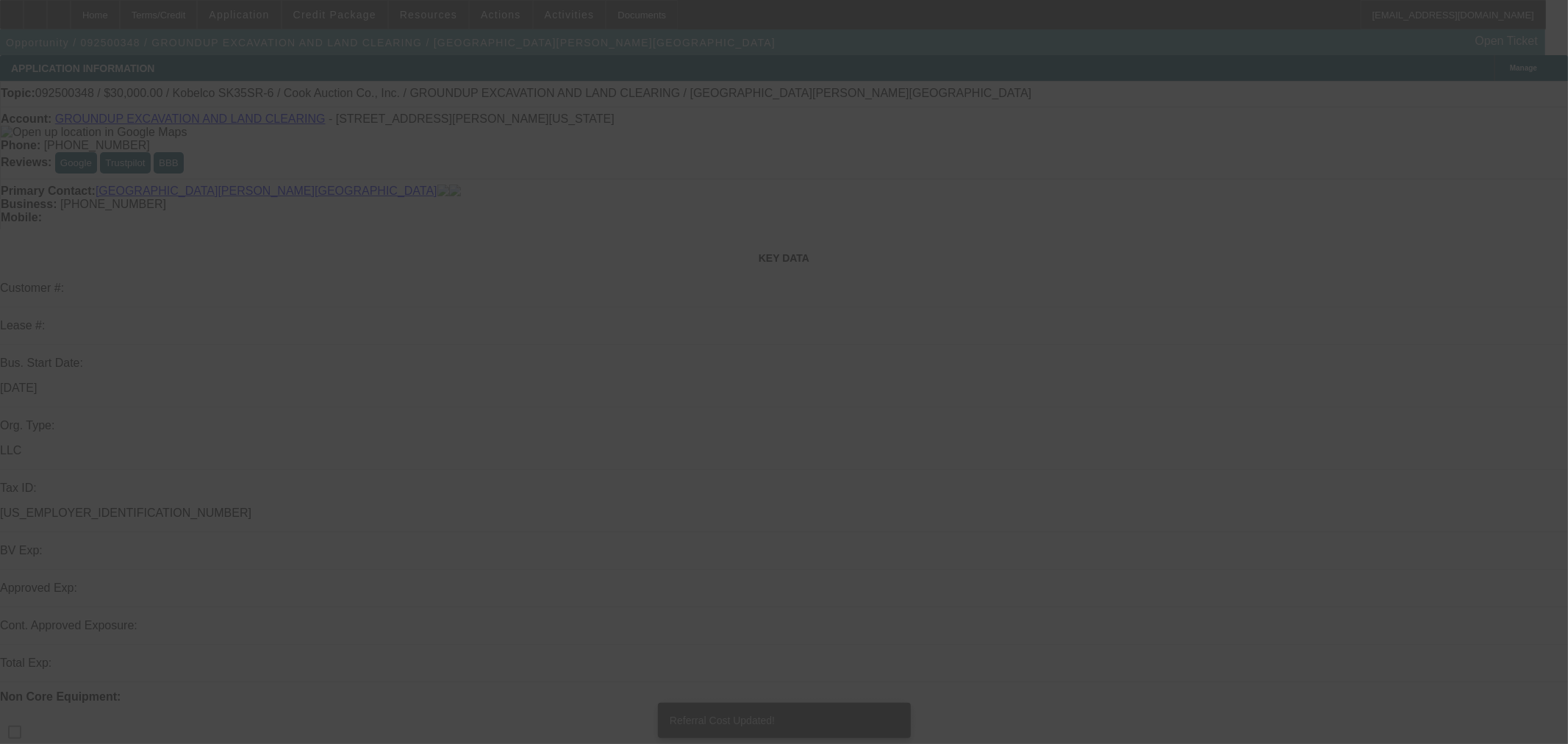
select select "0"
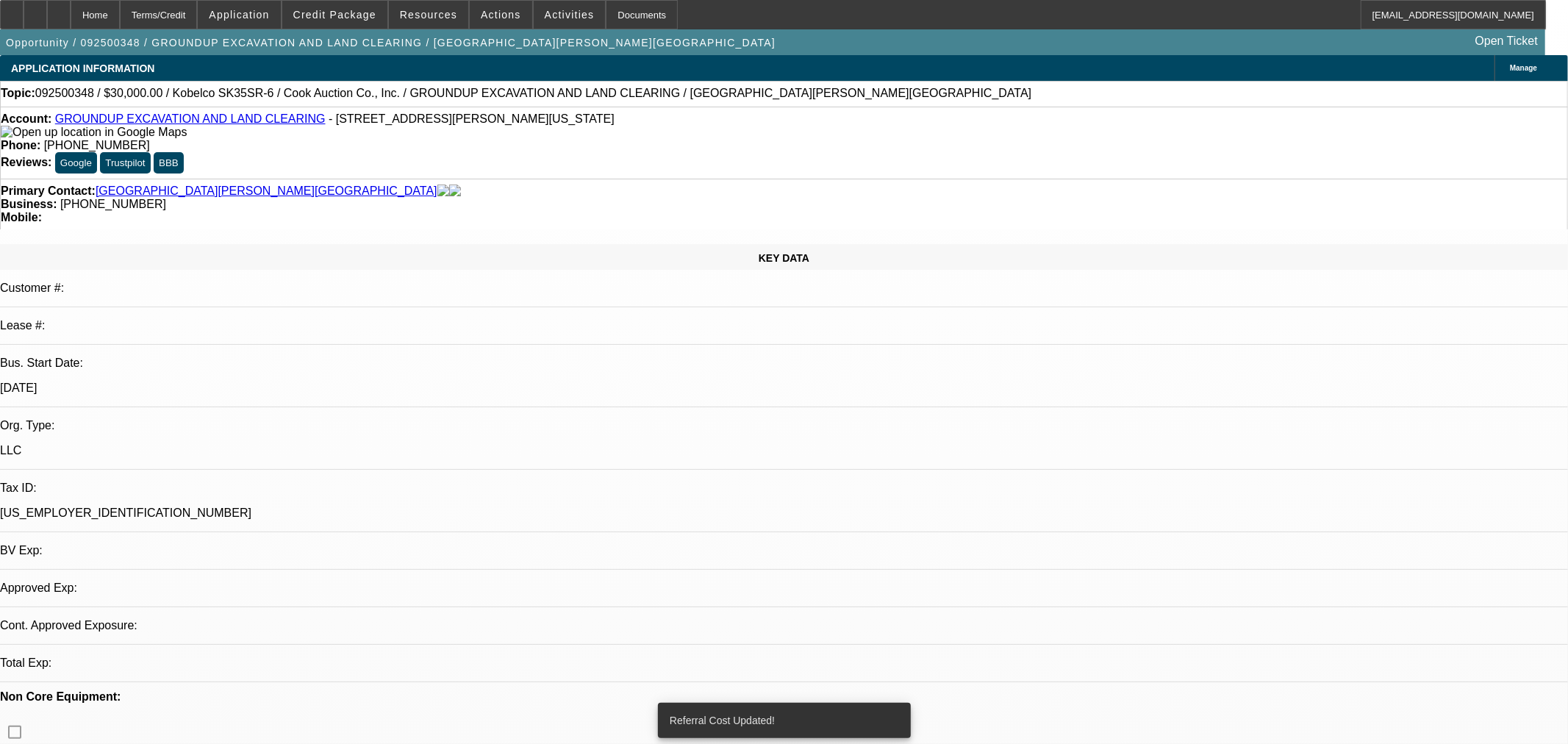
select select "2"
select select "0"
select select "6"
select select "0"
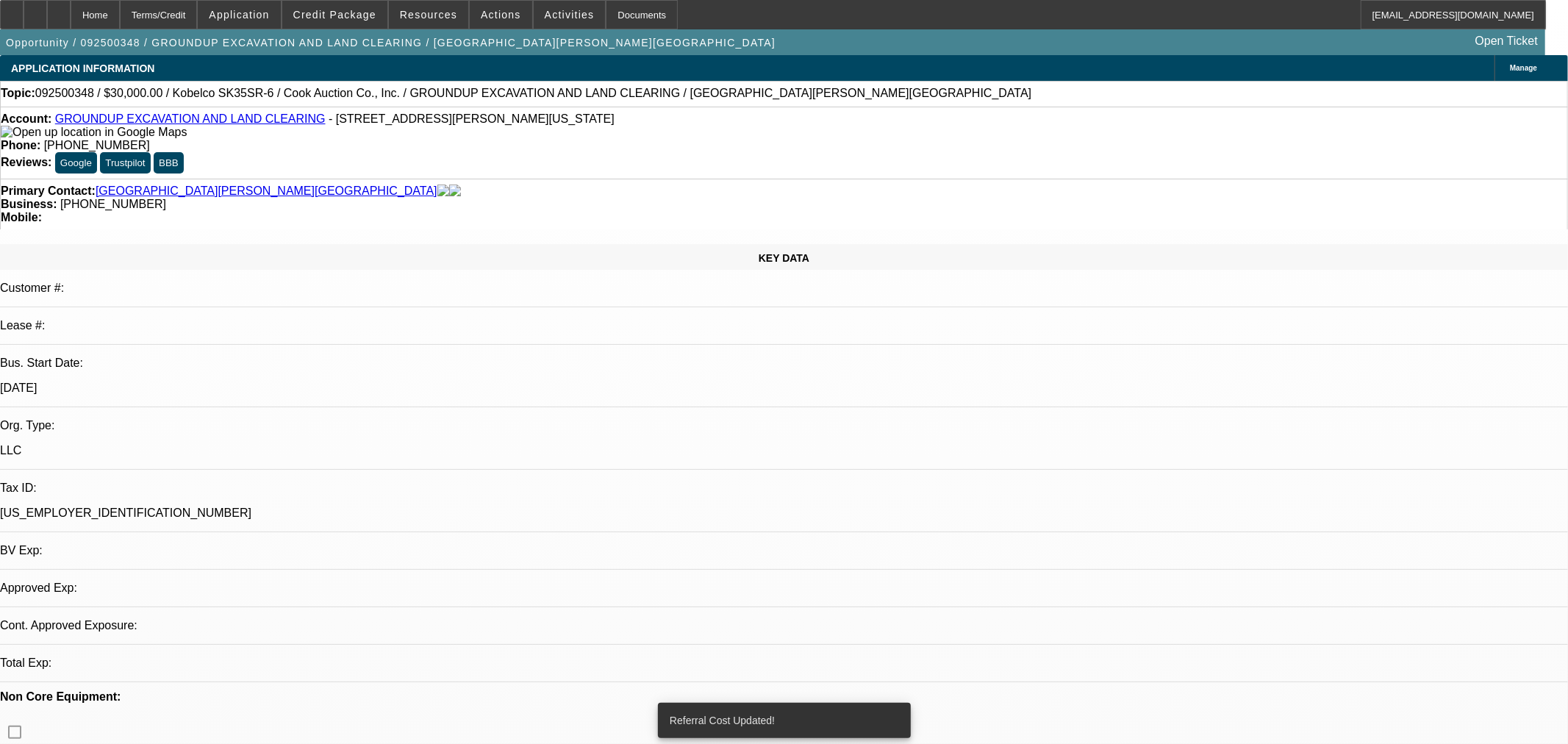
select select "2"
select select "0"
select select "6"
select select "0.15"
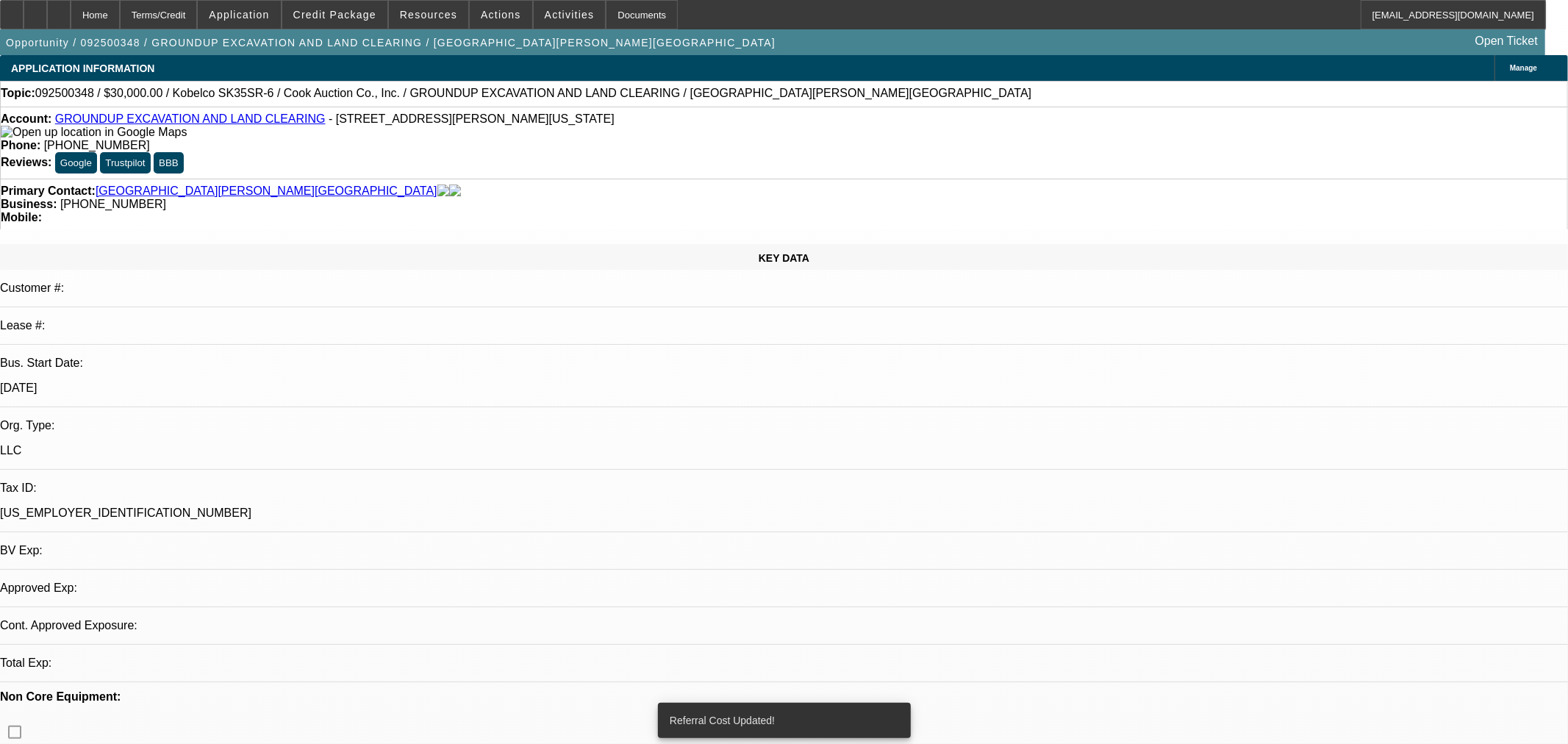
select select "2"
select select "0"
select select "6"
